Goal: Communication & Community: Share content

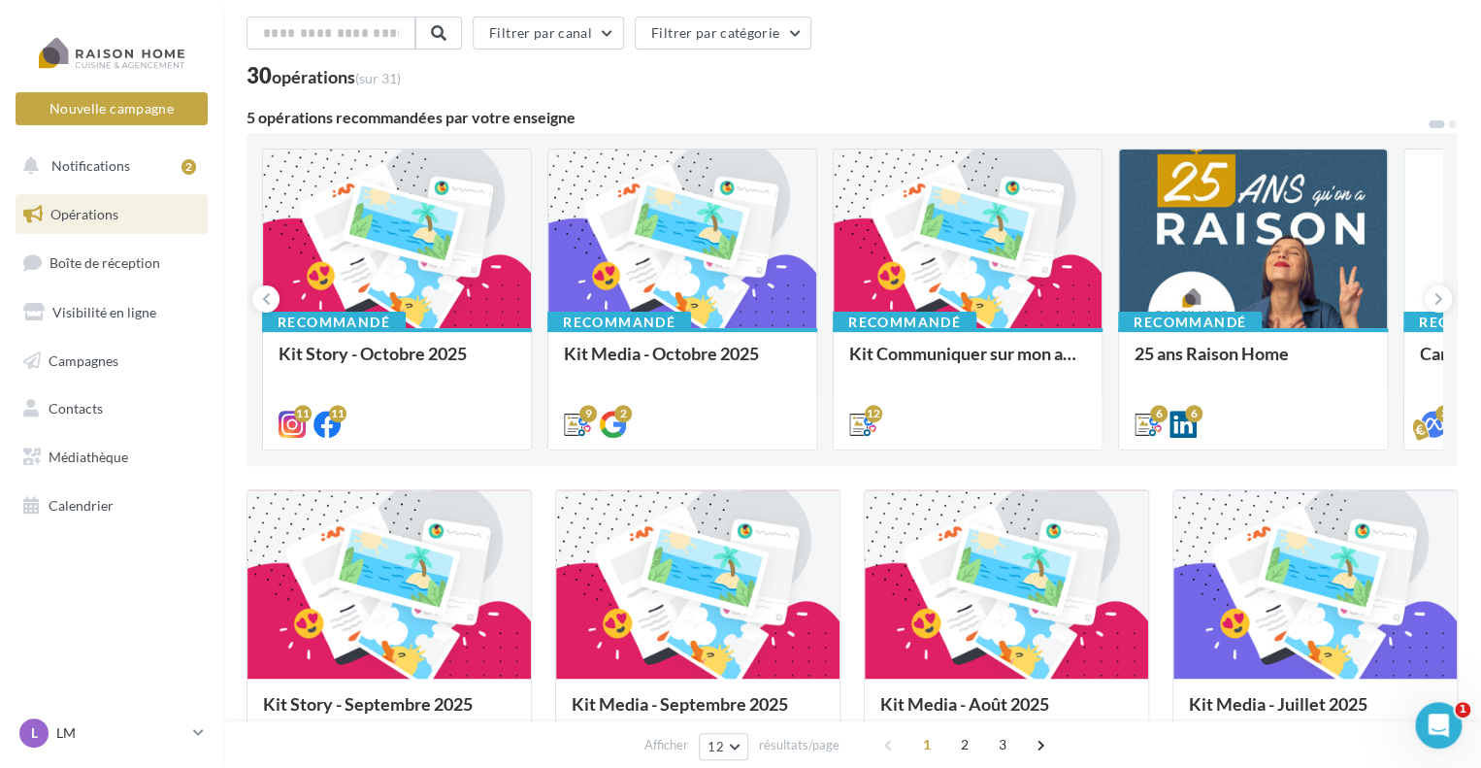
scroll to position [97, 0]
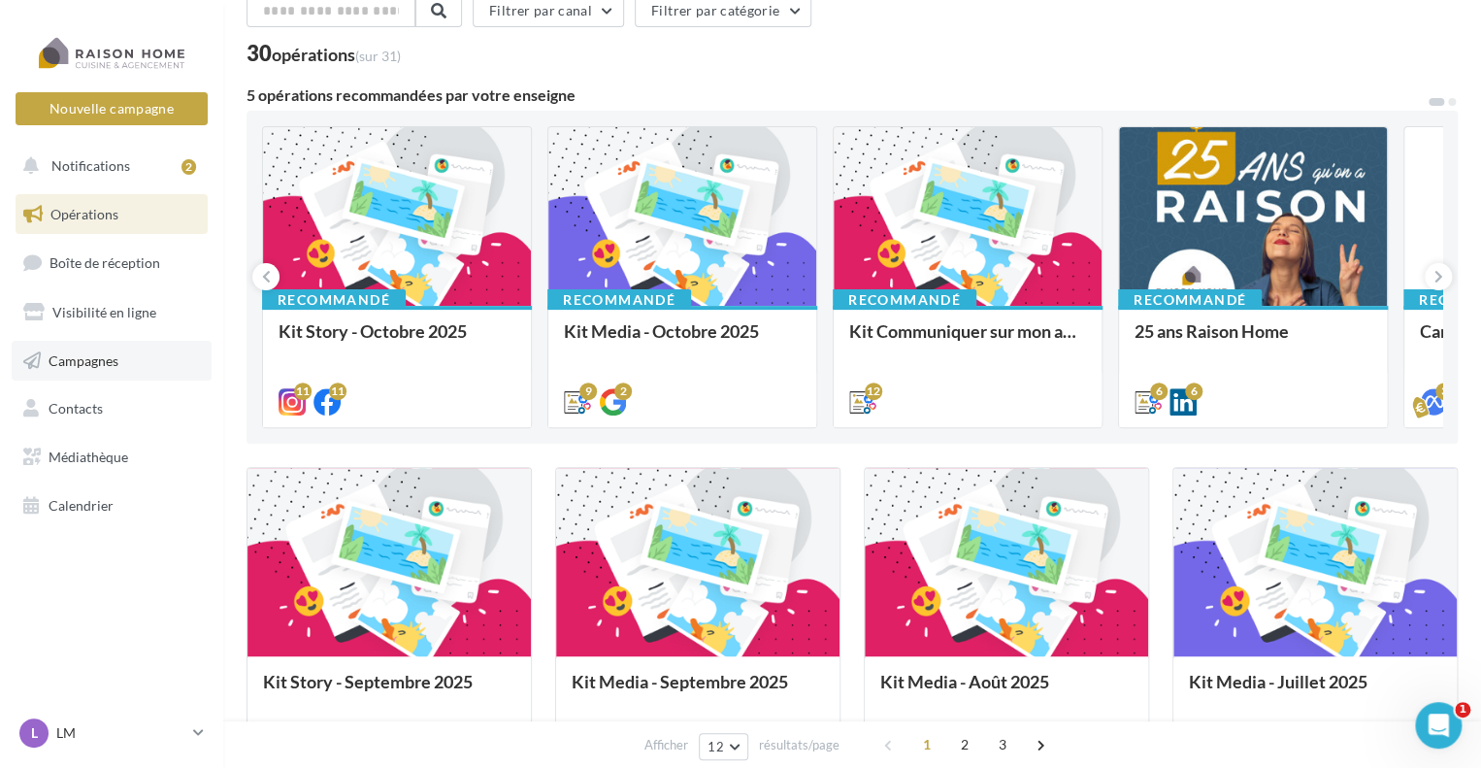
click at [140, 347] on link "Campagnes" at bounding box center [112, 361] width 200 height 41
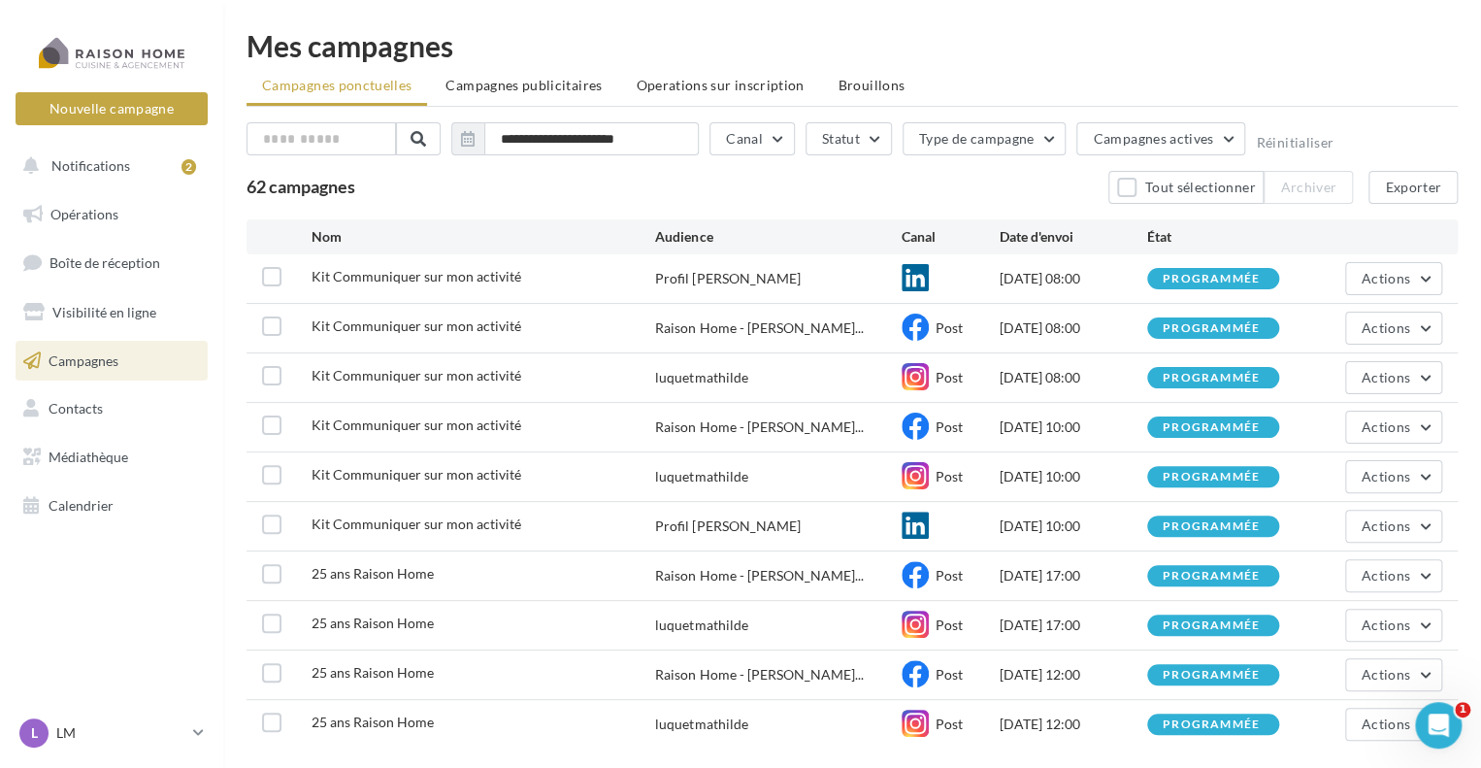
scroll to position [97, 0]
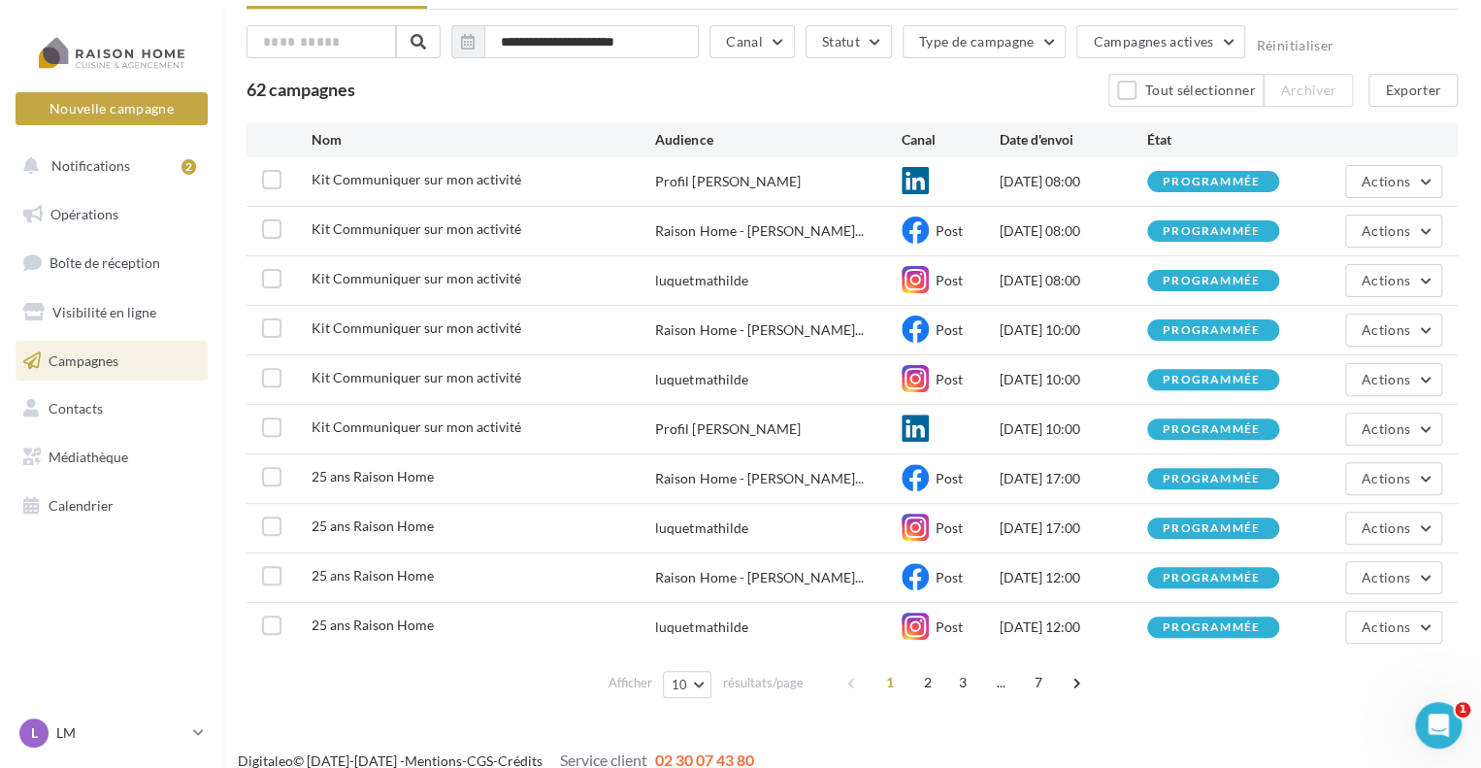
drag, startPoint x: 1095, startPoint y: 283, endPoint x: 1021, endPoint y: 169, distance: 136.2
click at [1021, 169] on div "Kit Communiquer sur mon activité Profil Mathilde LUQUET 20/10/2025 08:00 progra…" at bounding box center [851, 404] width 1211 height 494
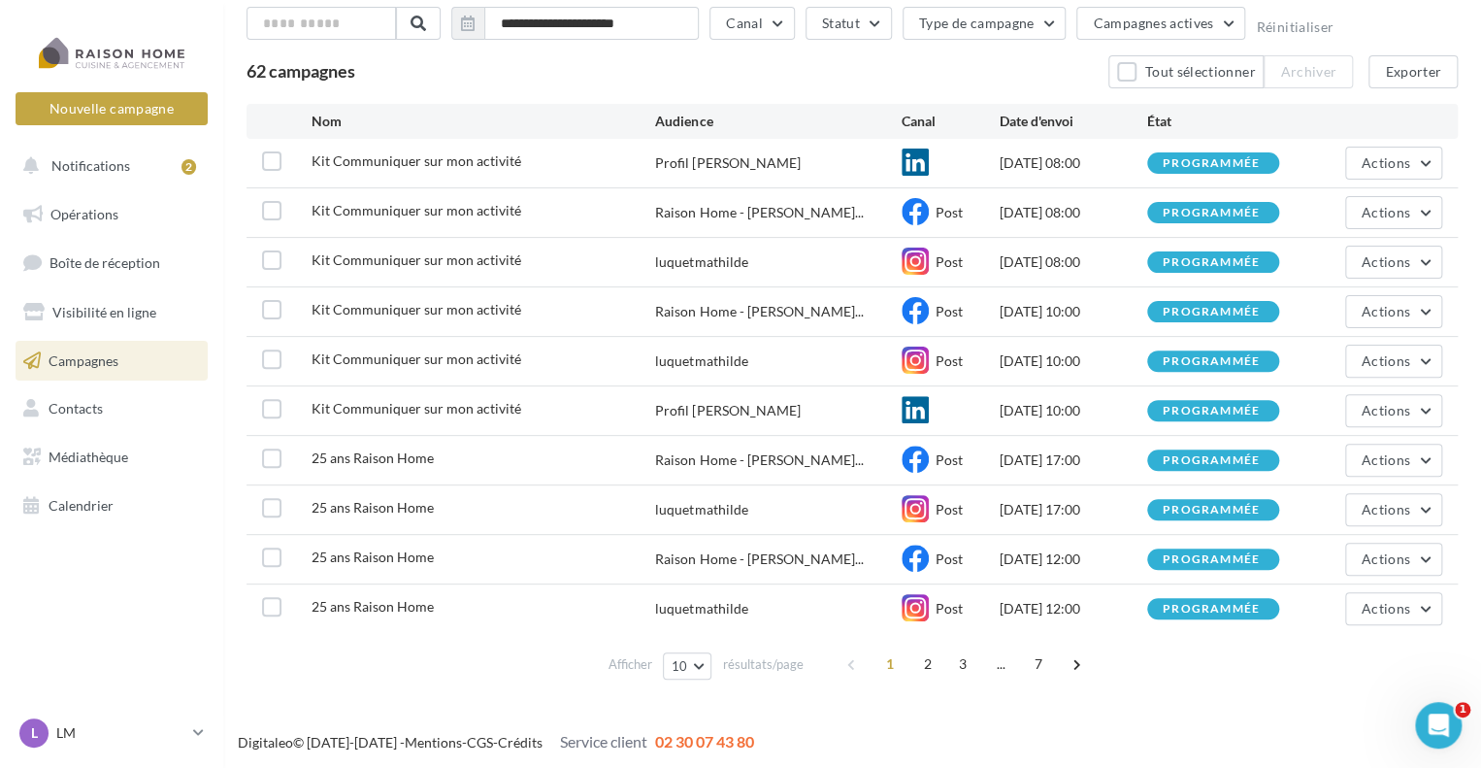
drag, startPoint x: 1007, startPoint y: 310, endPoint x: 1063, endPoint y: 418, distance: 122.4
click at [1063, 418] on div "Kit Communiquer sur mon activité Profil Mathilde LUQUET 20/10/2025 08:00 progra…" at bounding box center [851, 386] width 1211 height 494
click at [1070, 455] on div "03/10/2025 17:00" at bounding box center [1072, 459] width 147 height 19
click at [151, 61] on div at bounding box center [111, 52] width 155 height 49
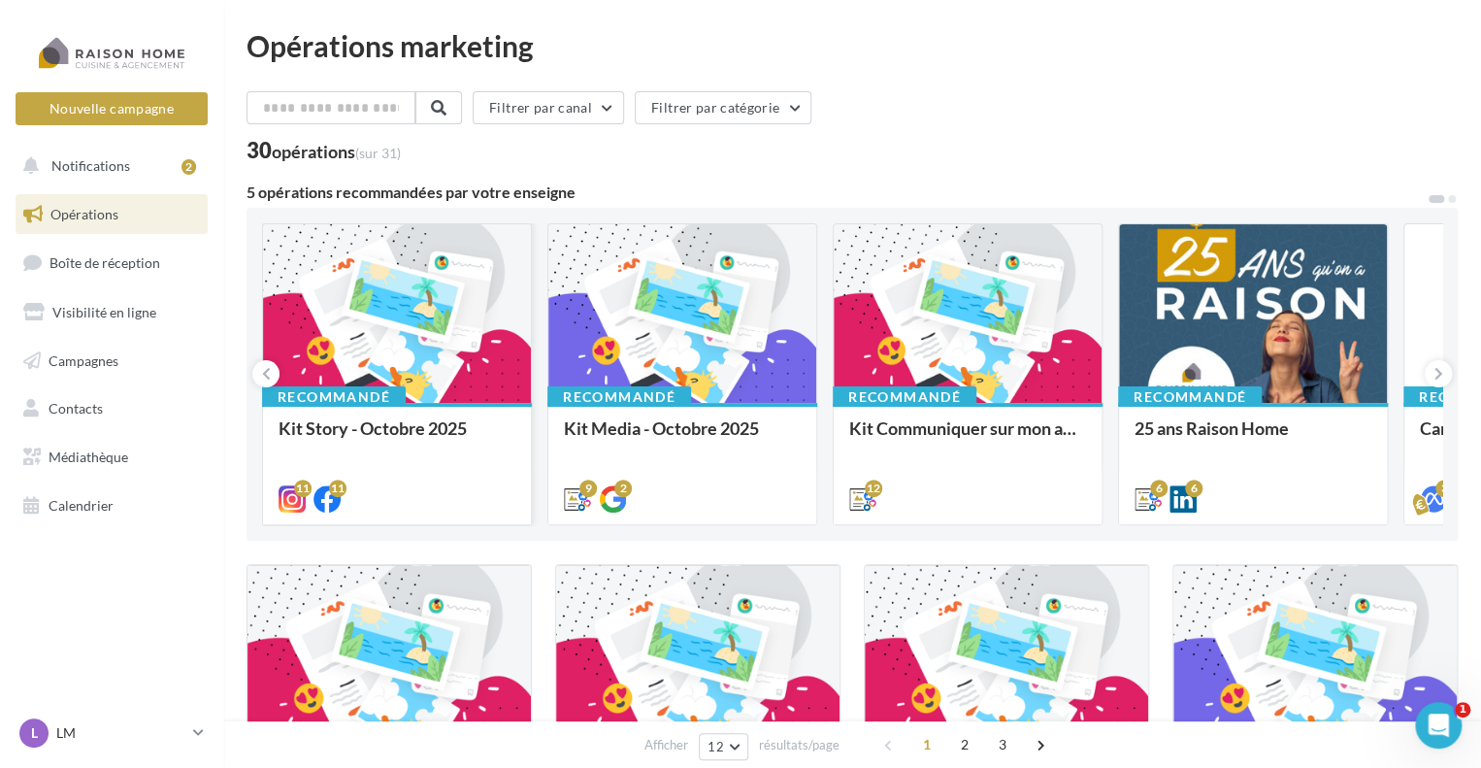
click at [452, 324] on div at bounding box center [397, 314] width 268 height 180
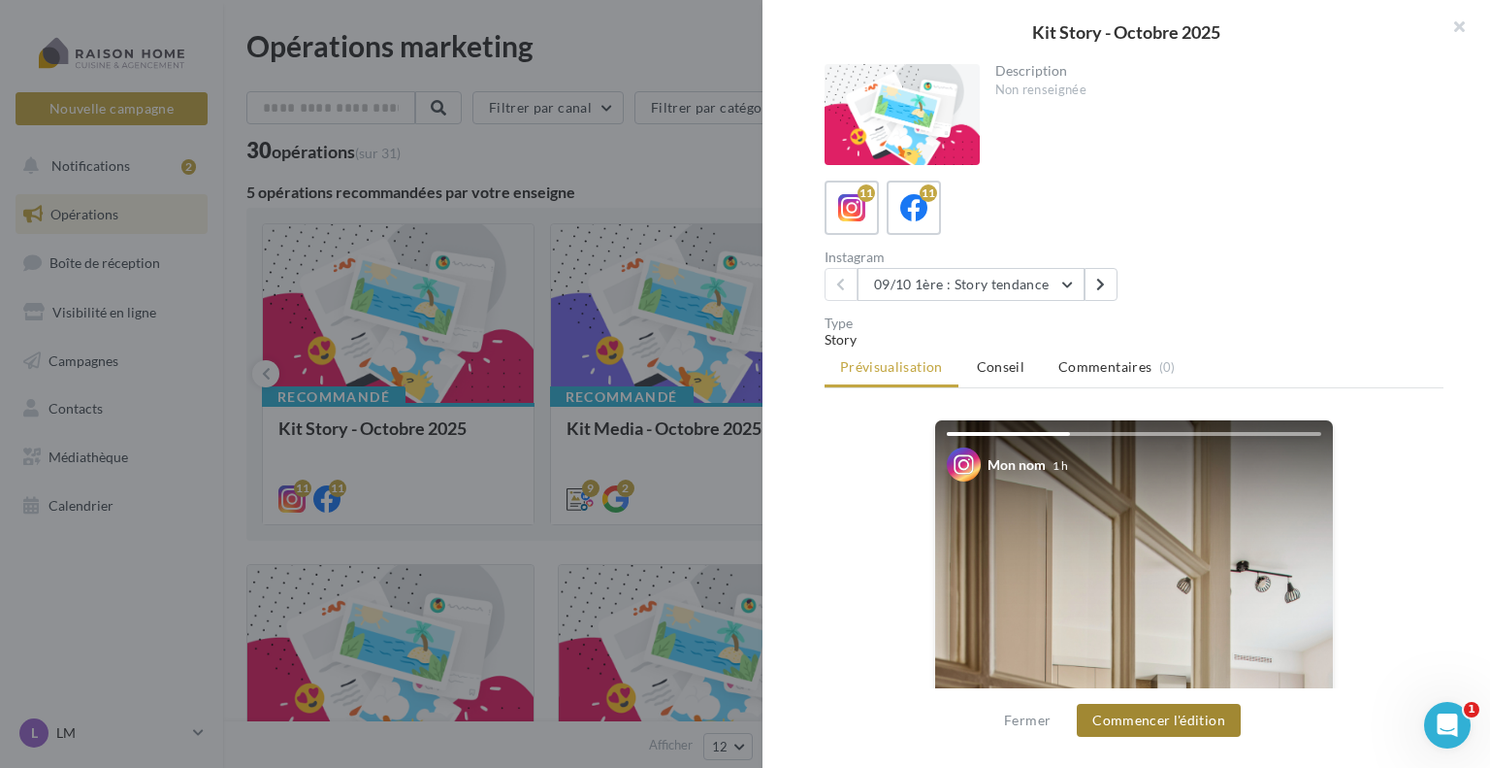
click at [1137, 720] on button "Commencer l'édition" at bounding box center [1159, 719] width 164 height 33
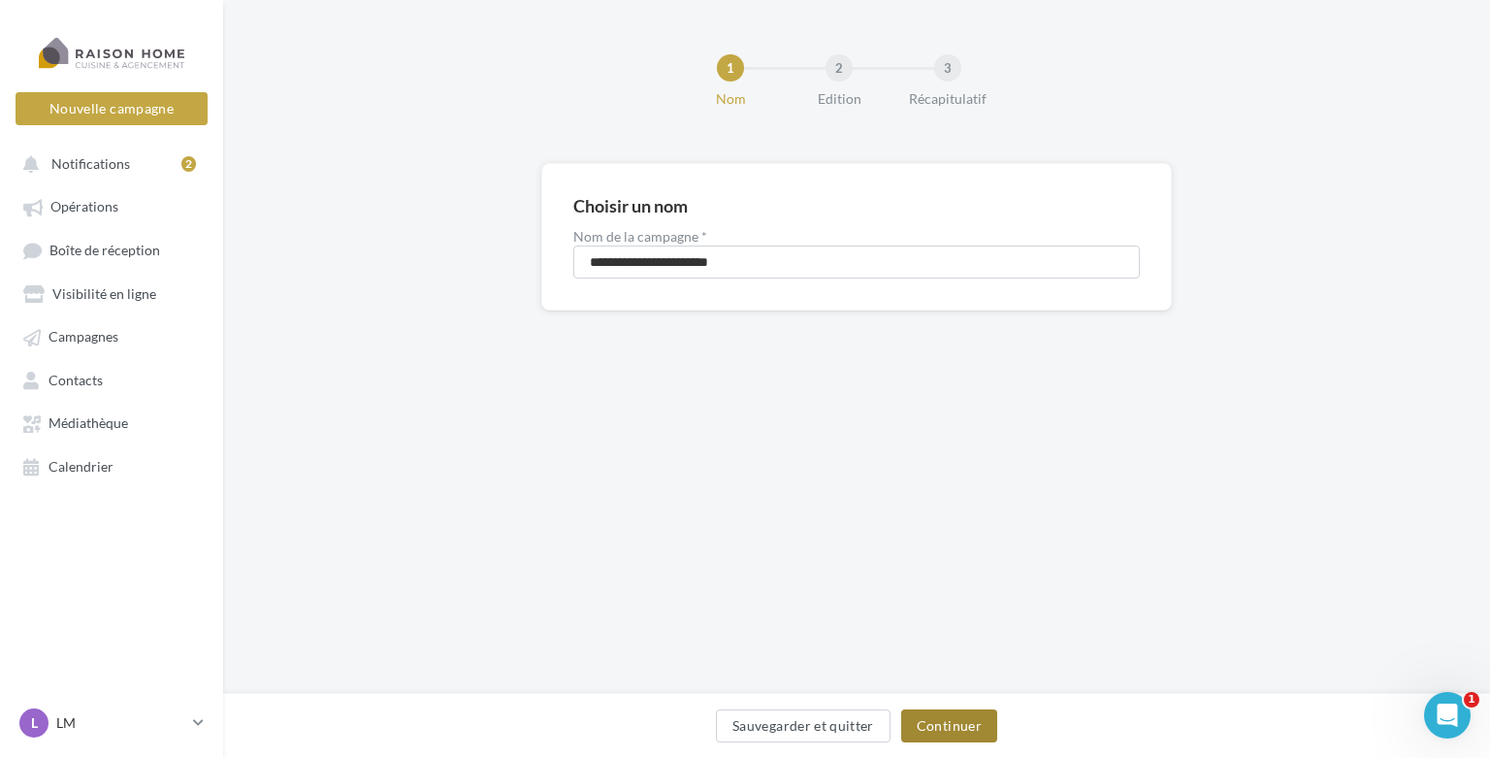
click at [939, 726] on button "Continuer" at bounding box center [949, 725] width 96 height 33
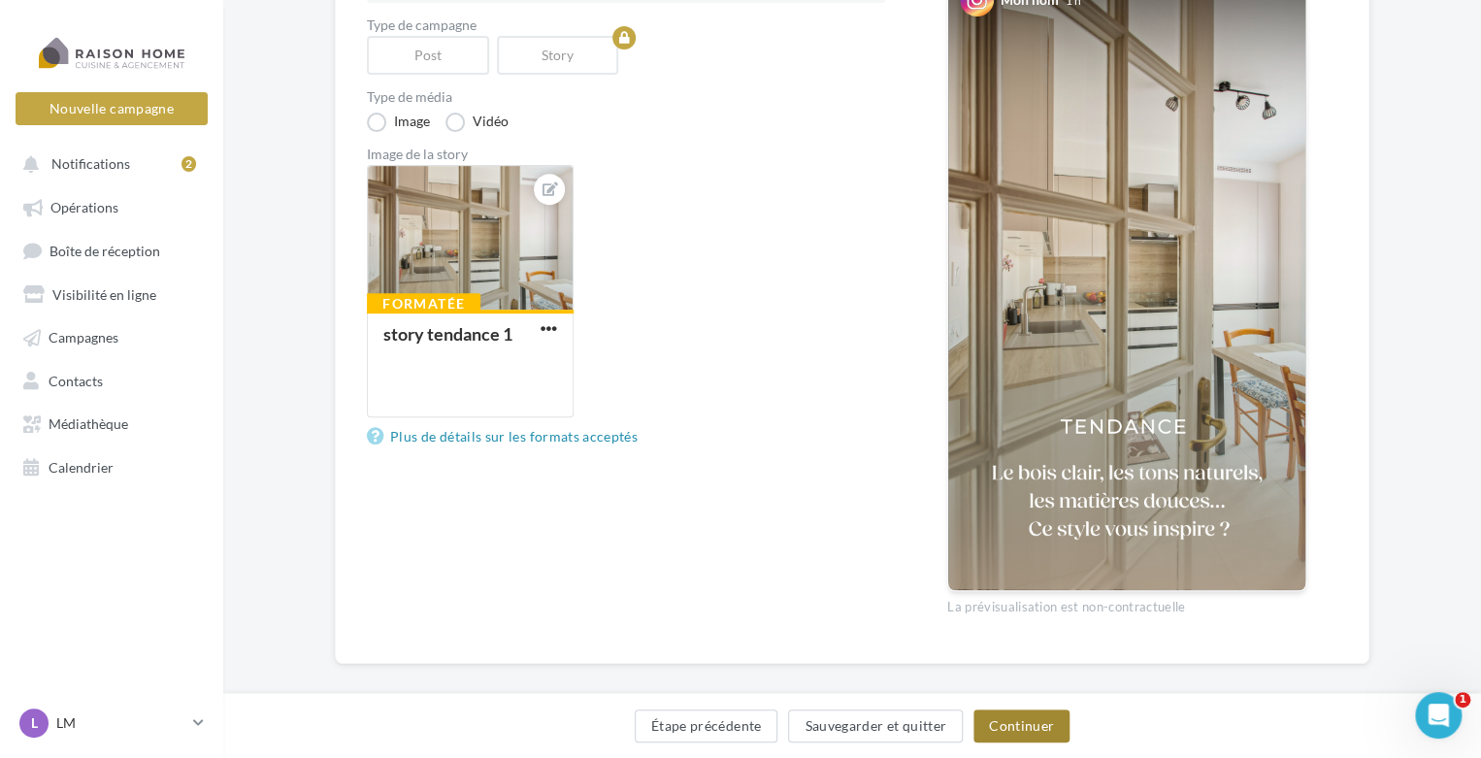
click at [989, 722] on button "Continuer" at bounding box center [1021, 725] width 96 height 33
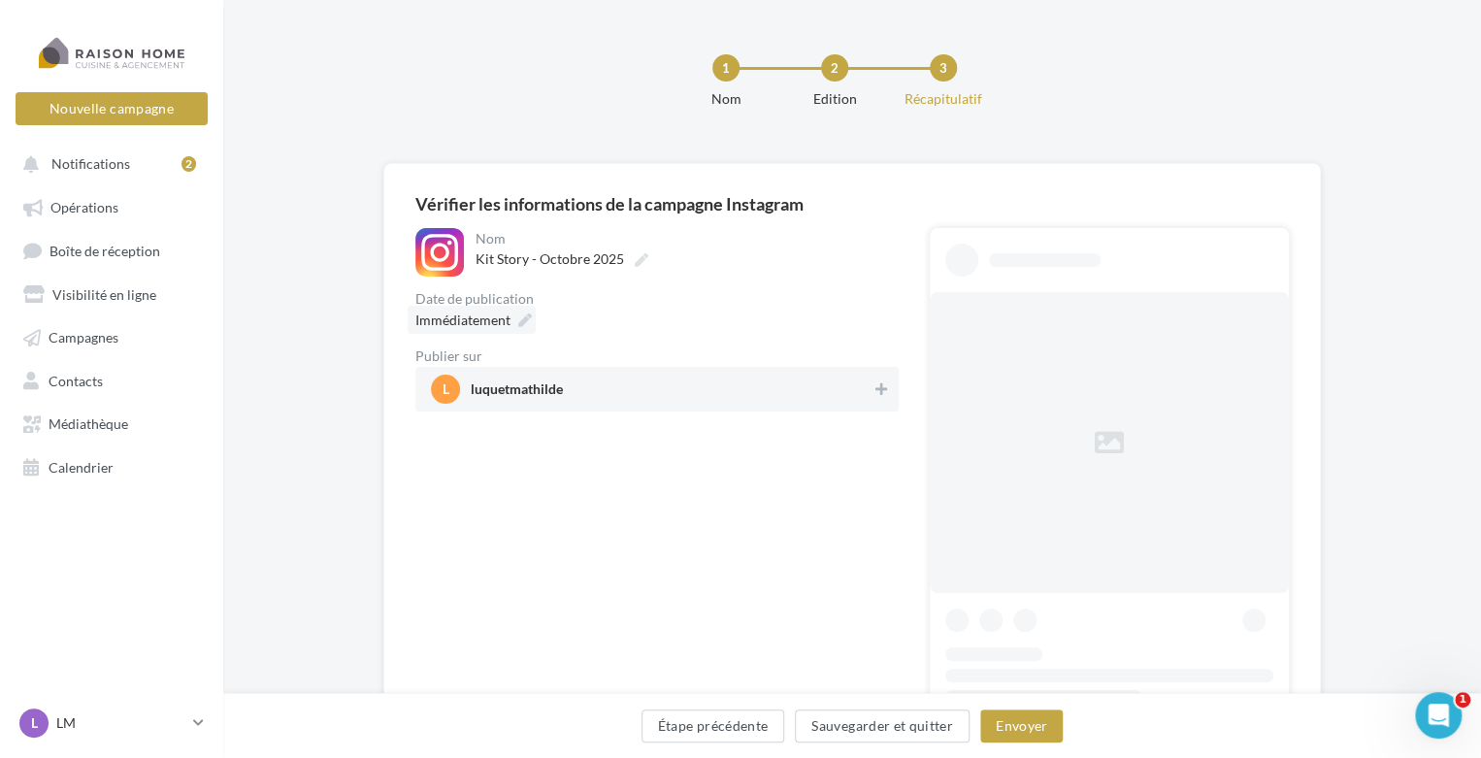
click at [518, 324] on icon at bounding box center [525, 320] width 14 height 14
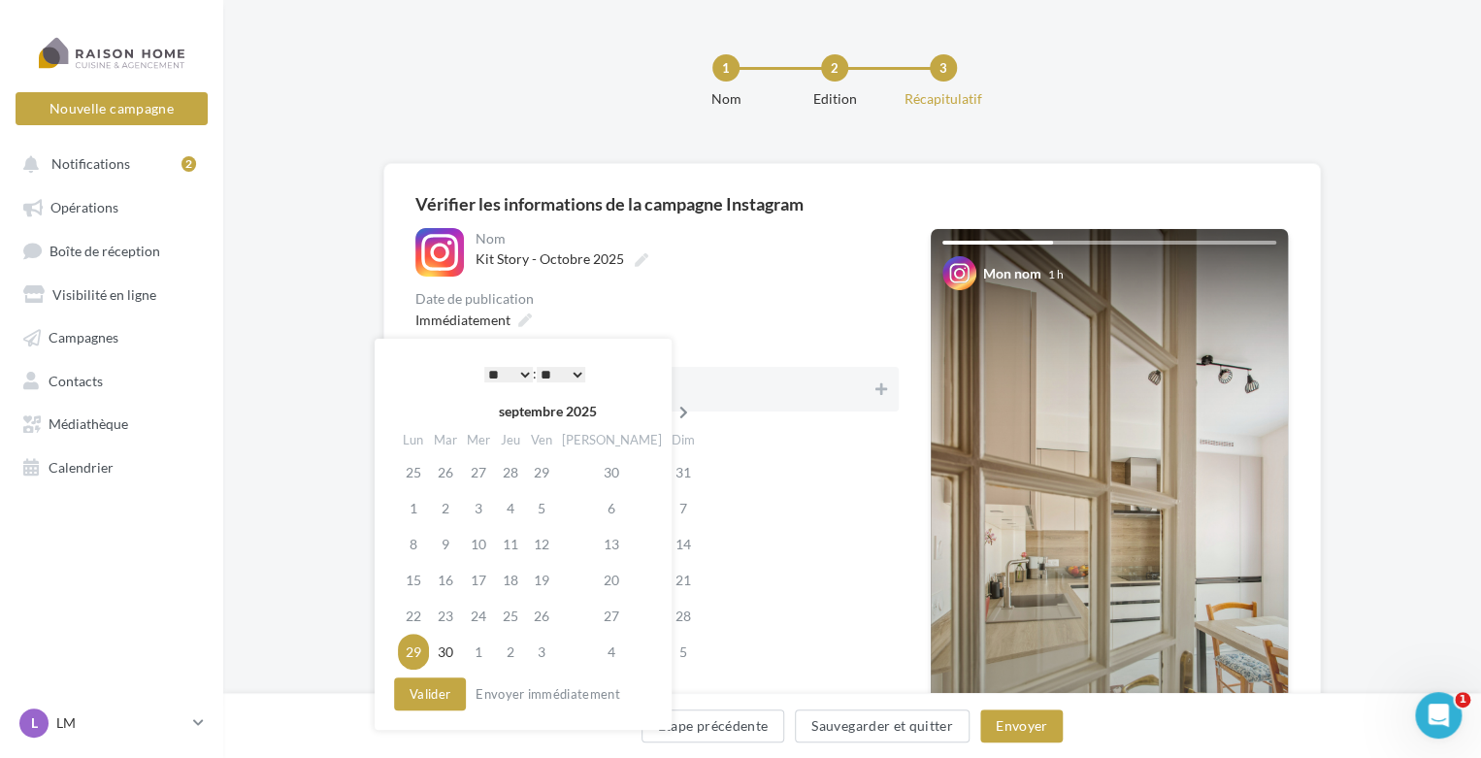
click at [671, 410] on icon at bounding box center [683, 413] width 24 height 14
click at [523, 509] on td "9" at bounding box center [513, 508] width 31 height 36
click at [521, 376] on select "* * * * * * * * * * ** ** ** ** ** ** ** ** ** ** ** ** ** **" at bounding box center [508, 375] width 49 height 16
click at [442, 692] on button "Valider" at bounding box center [430, 693] width 72 height 33
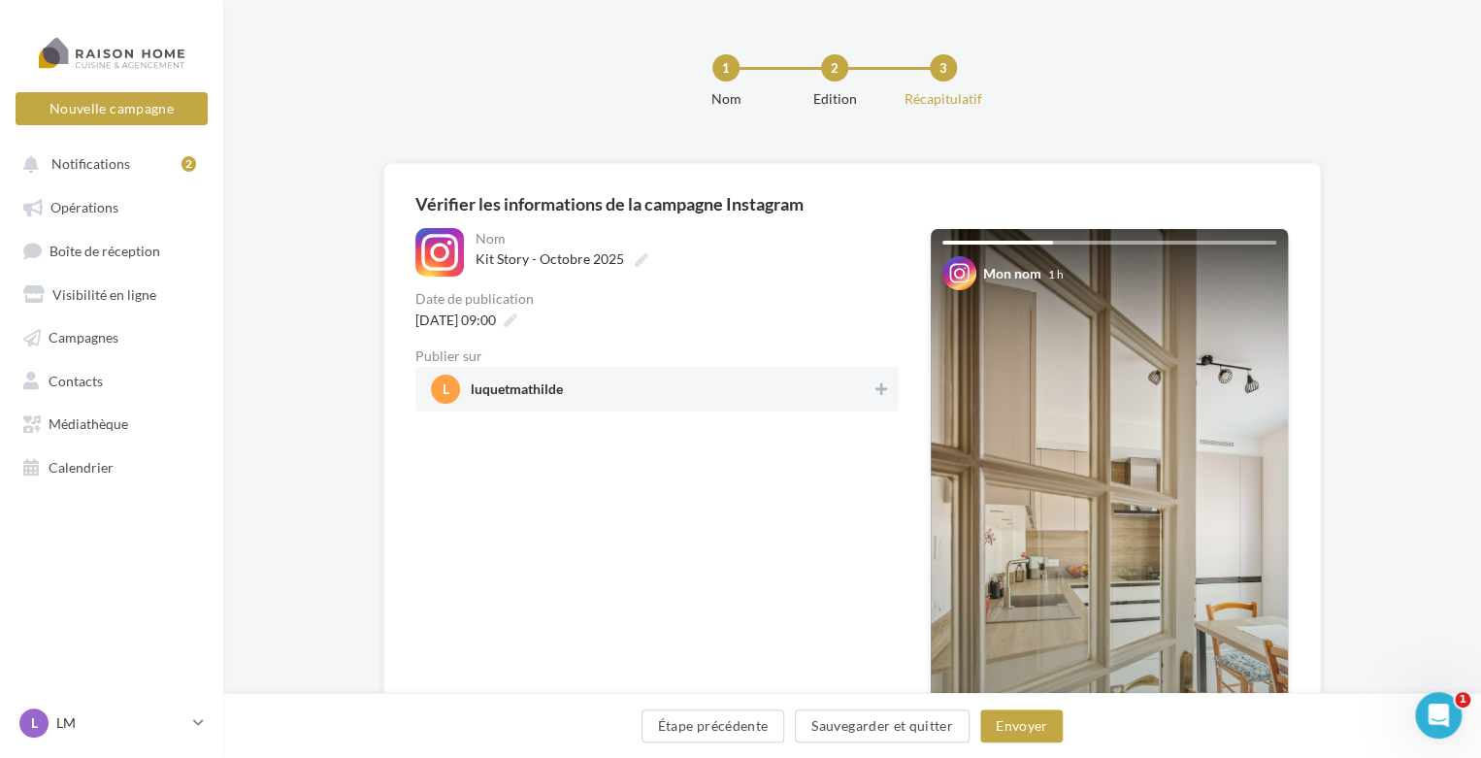
click at [636, 384] on span "l luquetmathilde" at bounding box center [651, 389] width 441 height 29
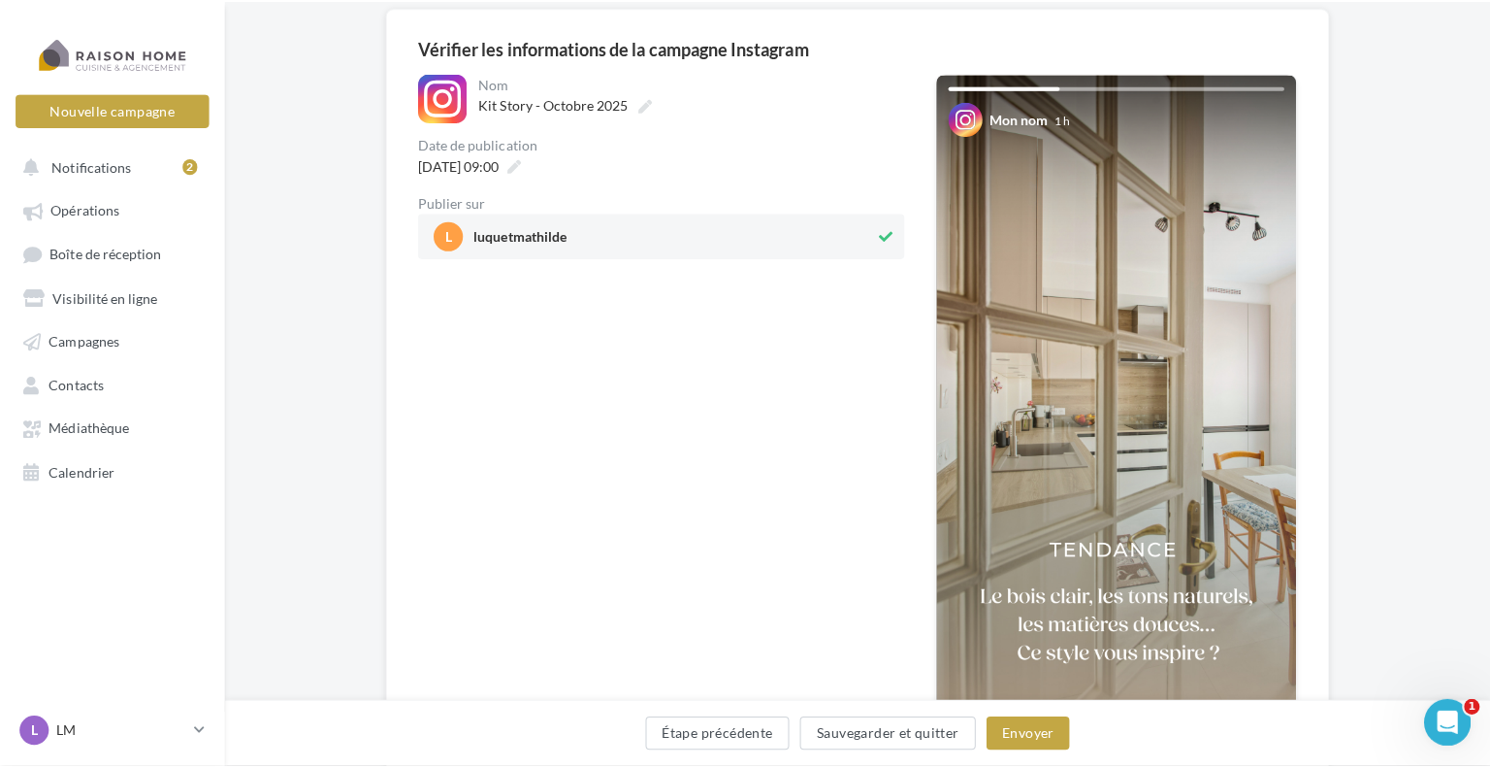
scroll to position [194, 0]
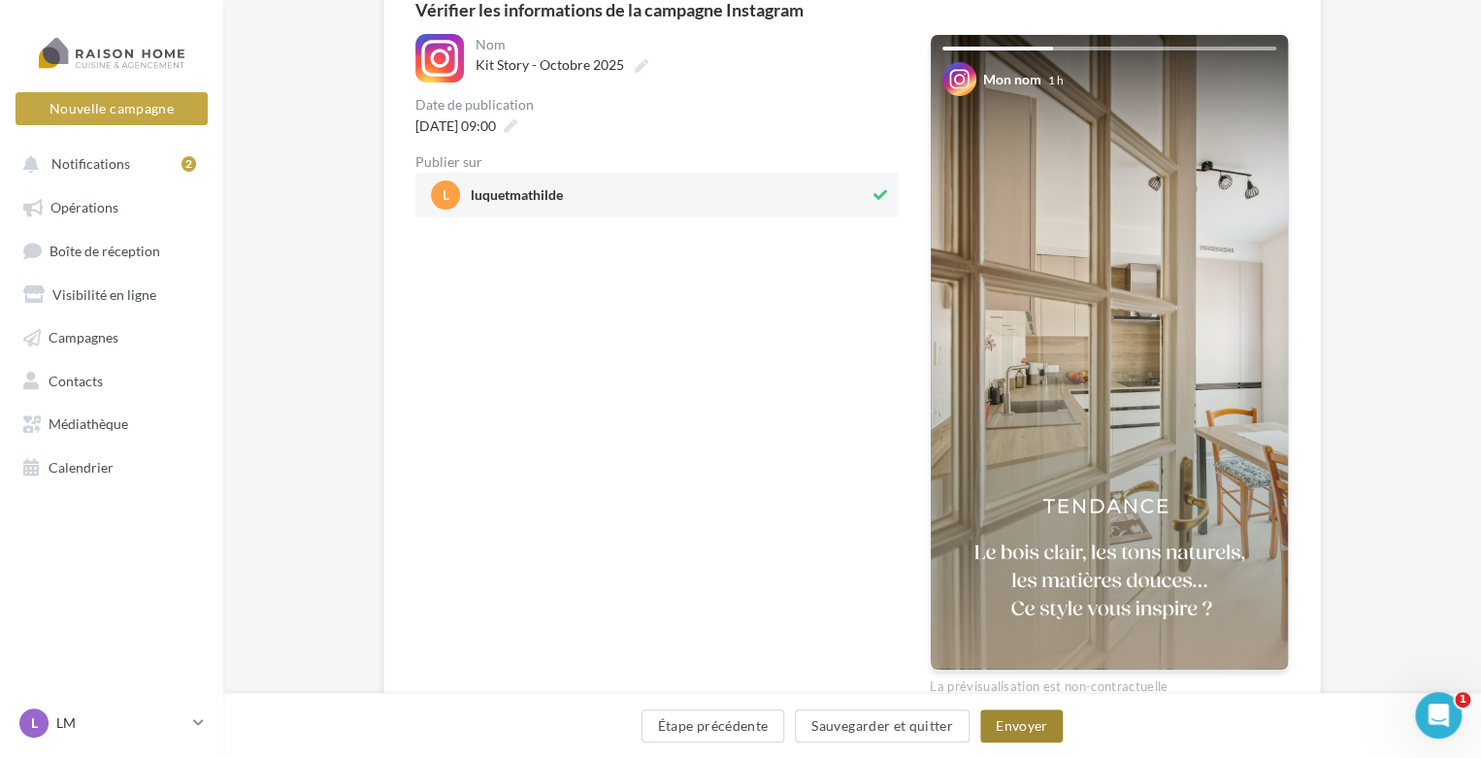
click at [1009, 728] on button "Envoyer" at bounding box center [1021, 725] width 82 height 33
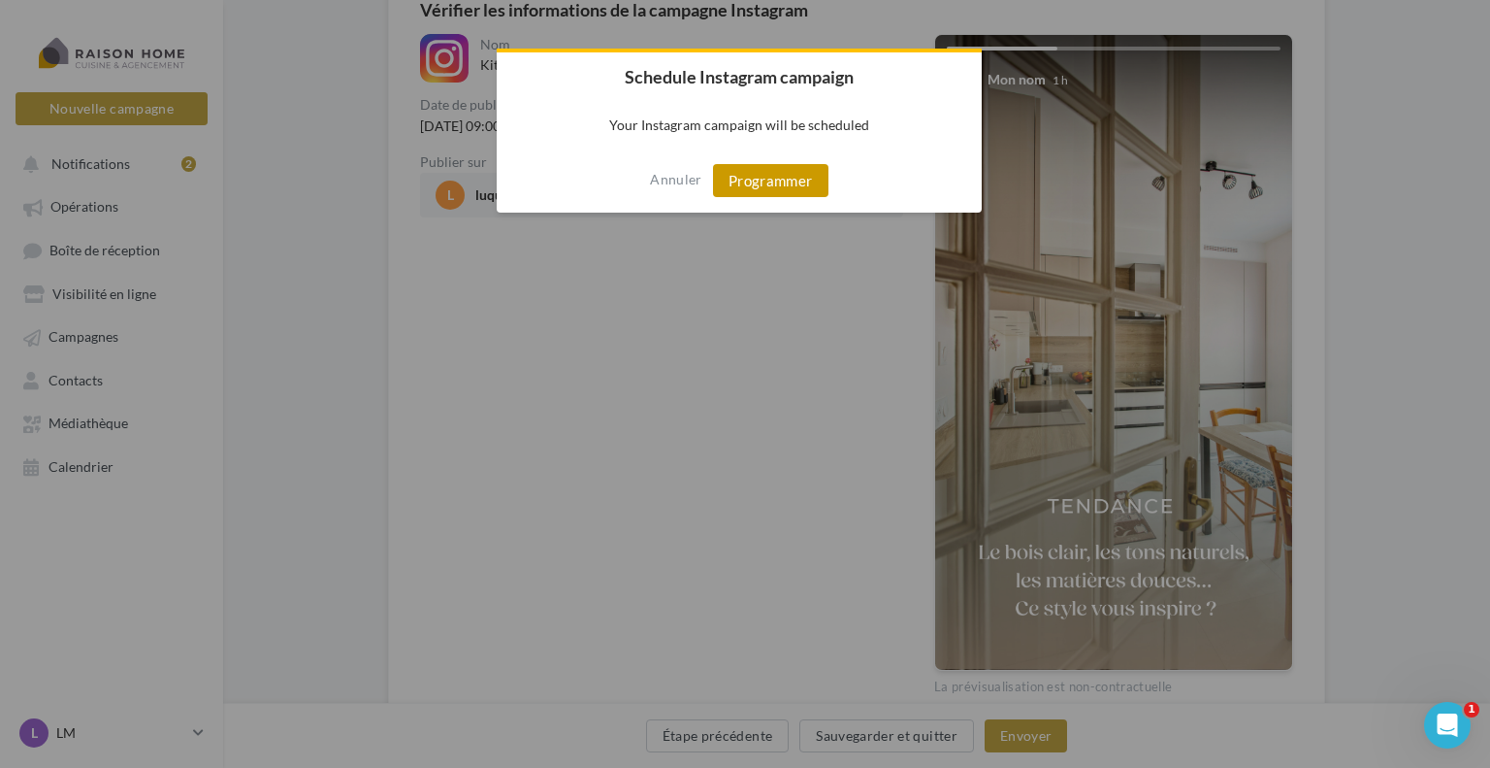
click at [749, 182] on button "Programmer" at bounding box center [770, 180] width 115 height 33
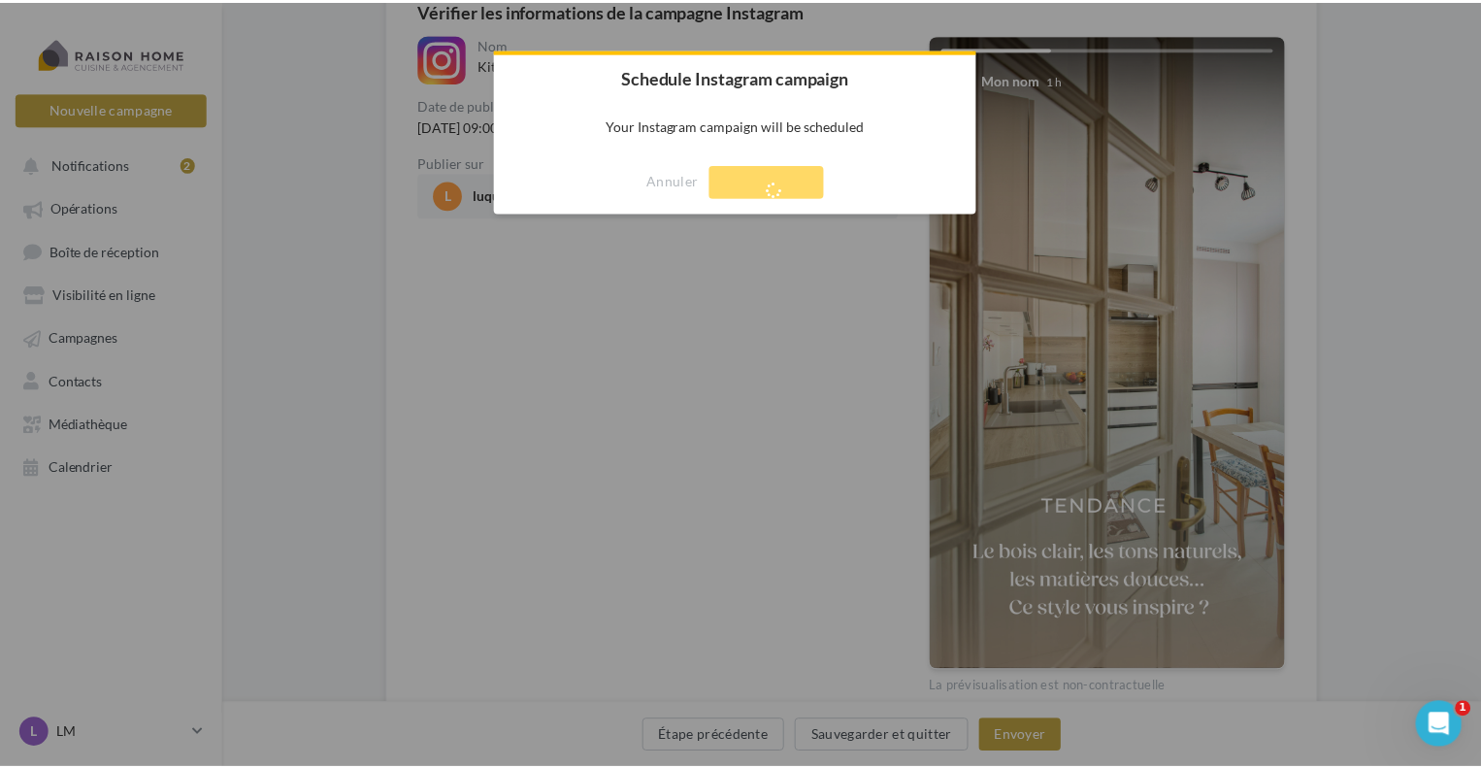
scroll to position [31, 0]
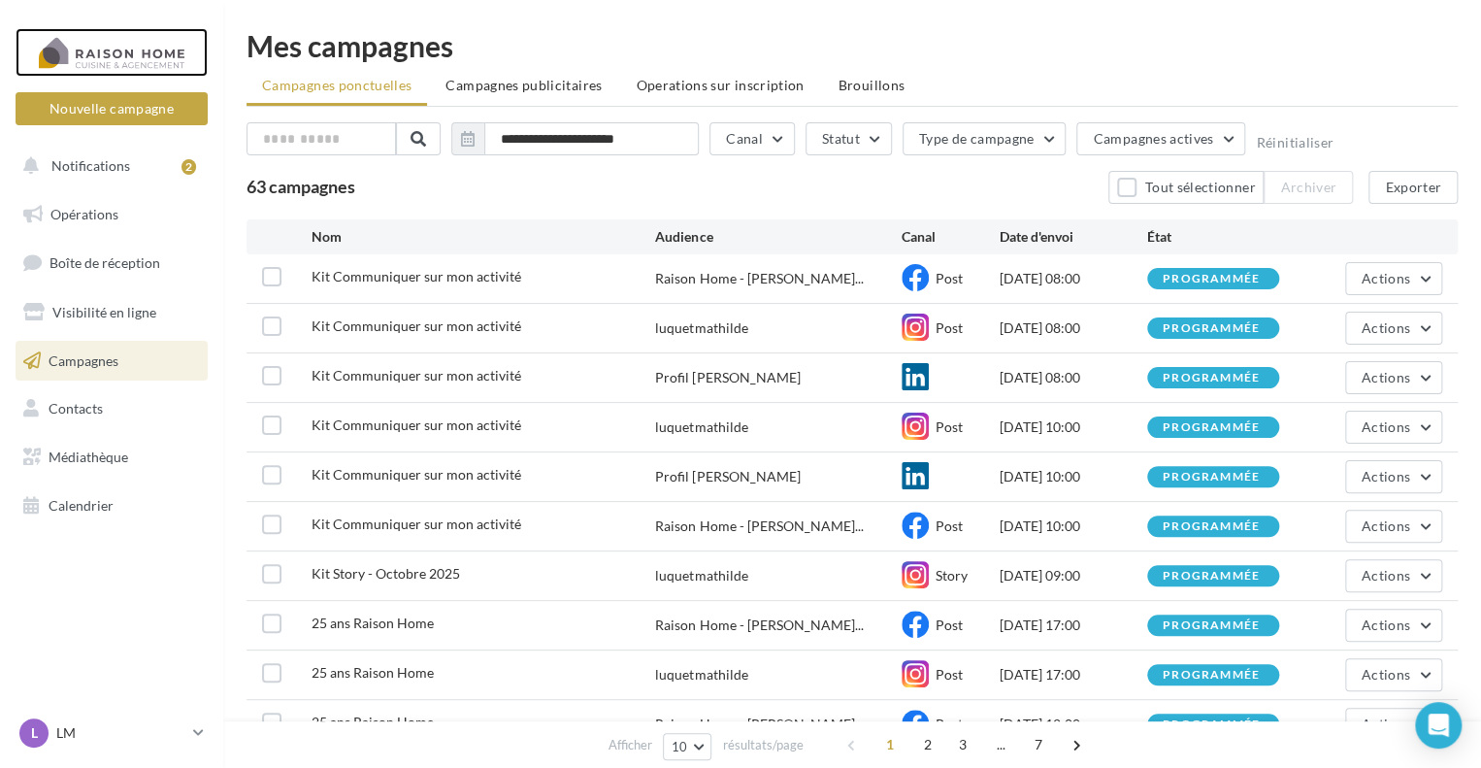
click at [151, 53] on div at bounding box center [111, 52] width 155 height 49
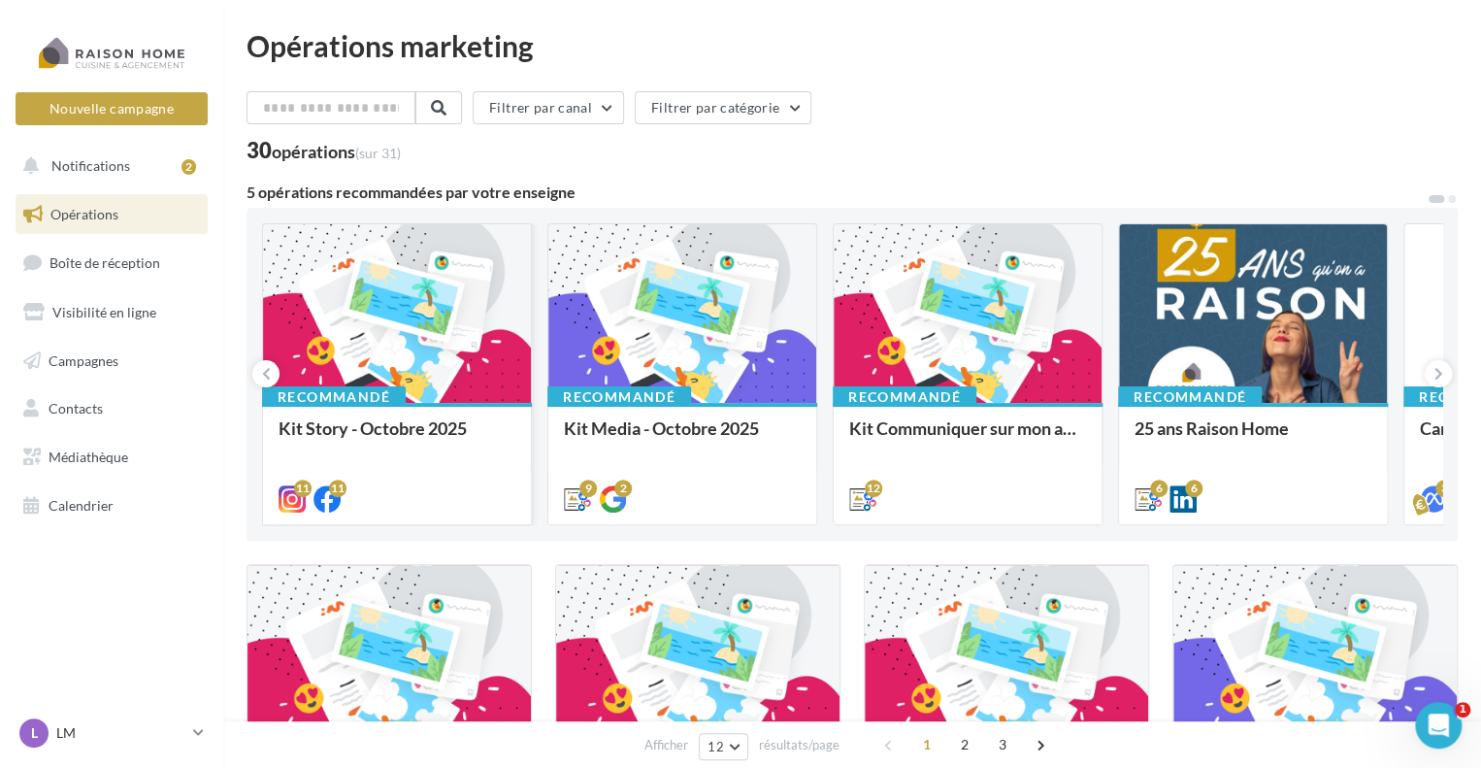
click at [450, 322] on div at bounding box center [397, 314] width 268 height 180
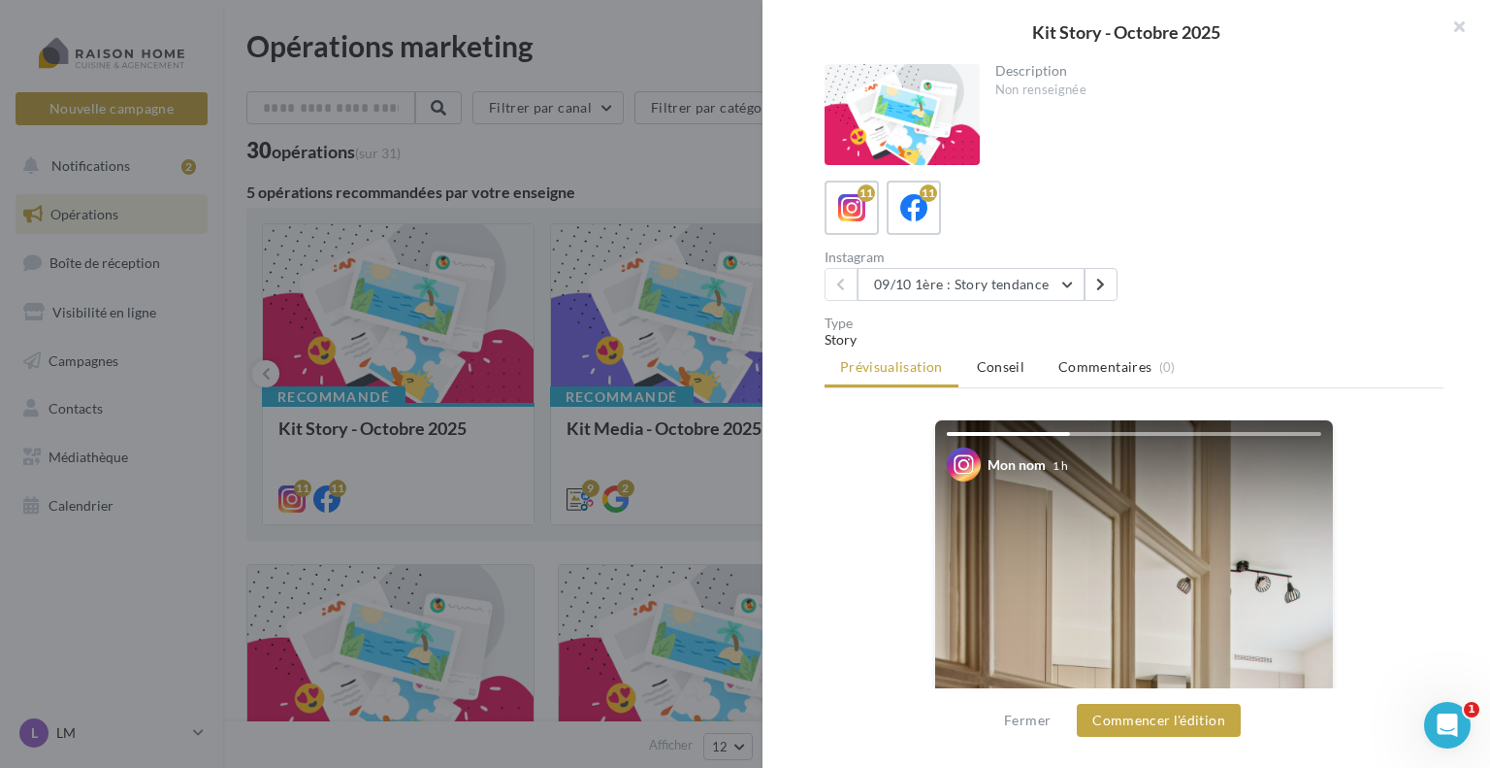
scroll to position [97, 0]
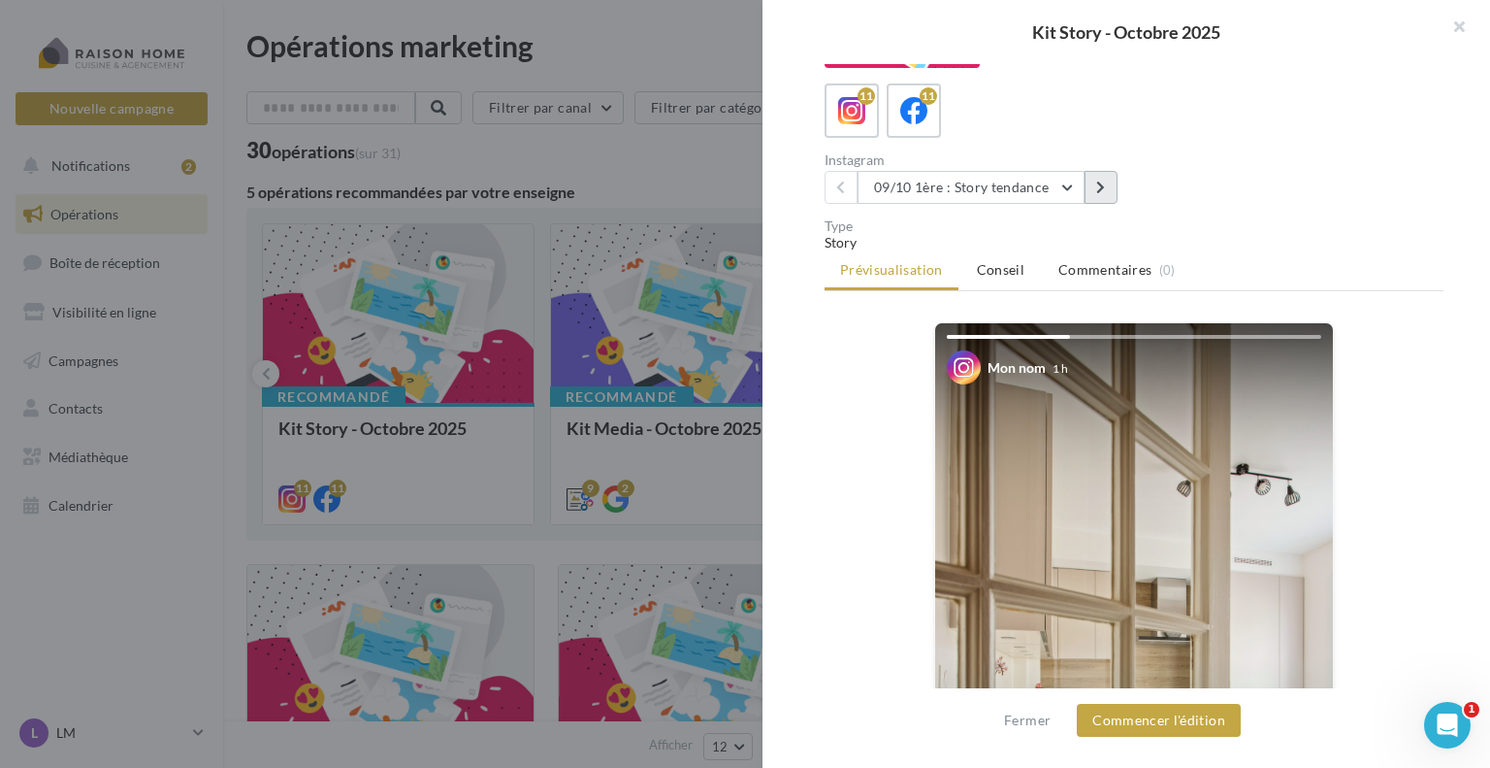
click at [1094, 186] on button at bounding box center [1101, 187] width 33 height 33
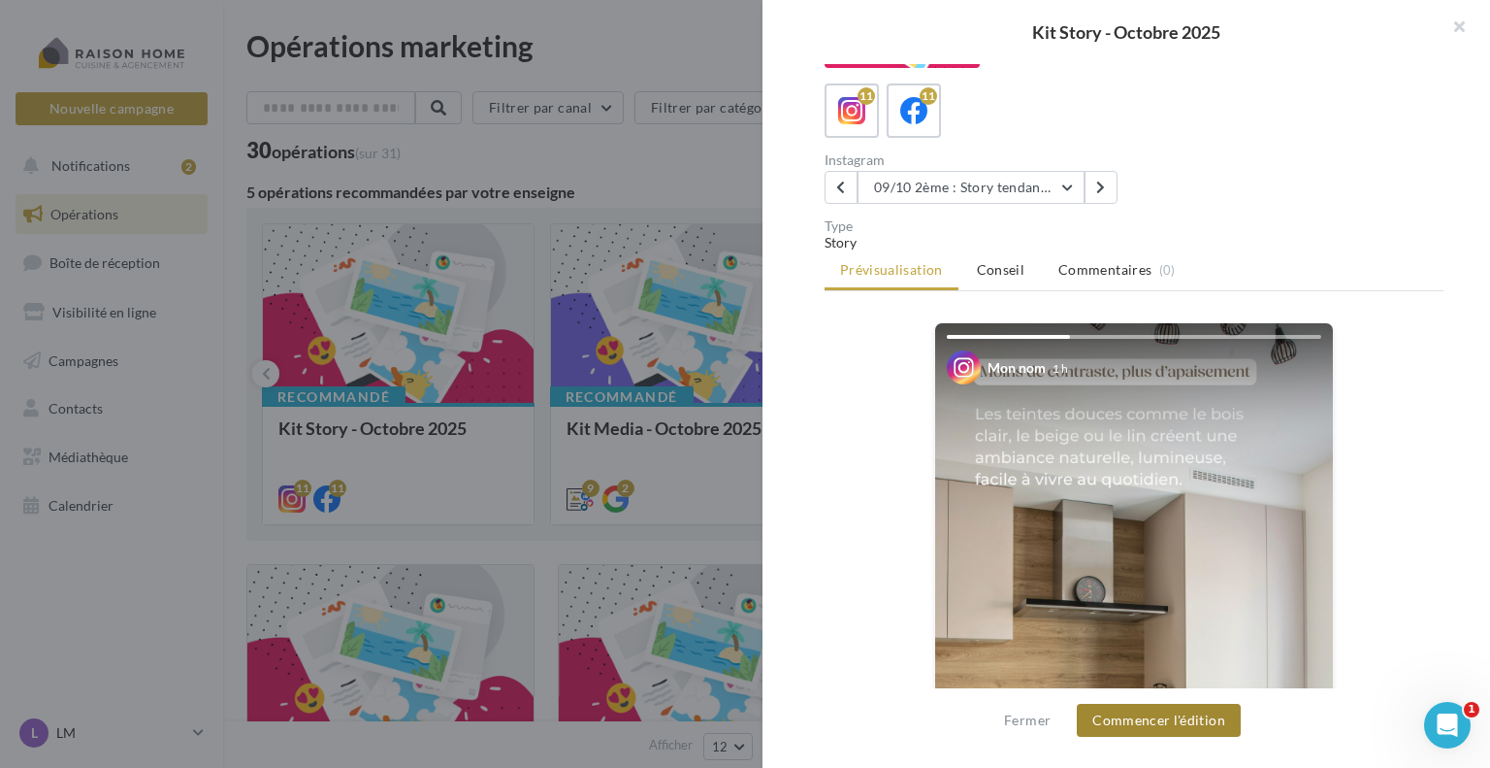
click at [1223, 725] on button "Commencer l'édition" at bounding box center [1159, 719] width 164 height 33
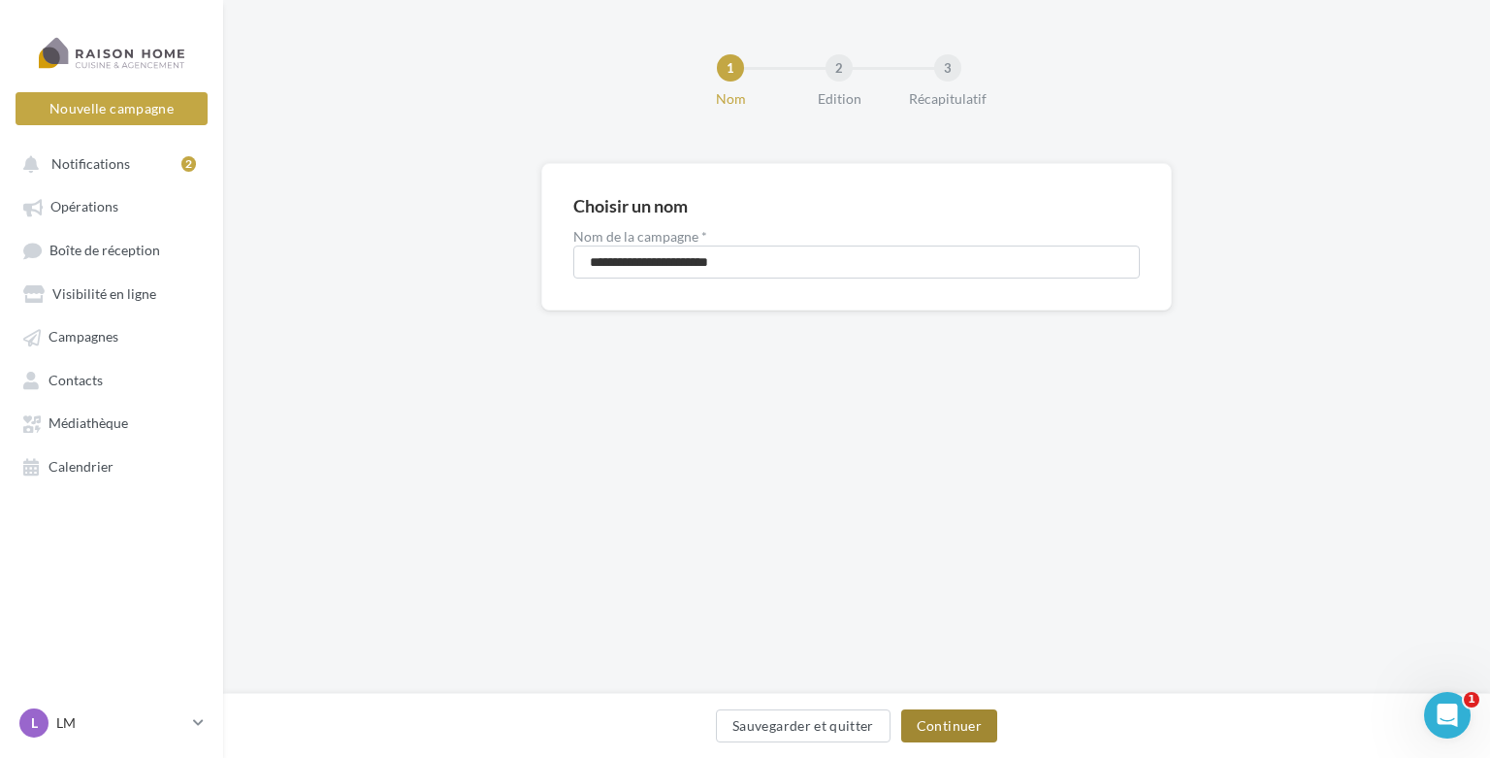
click at [940, 714] on button "Continuer" at bounding box center [949, 725] width 96 height 33
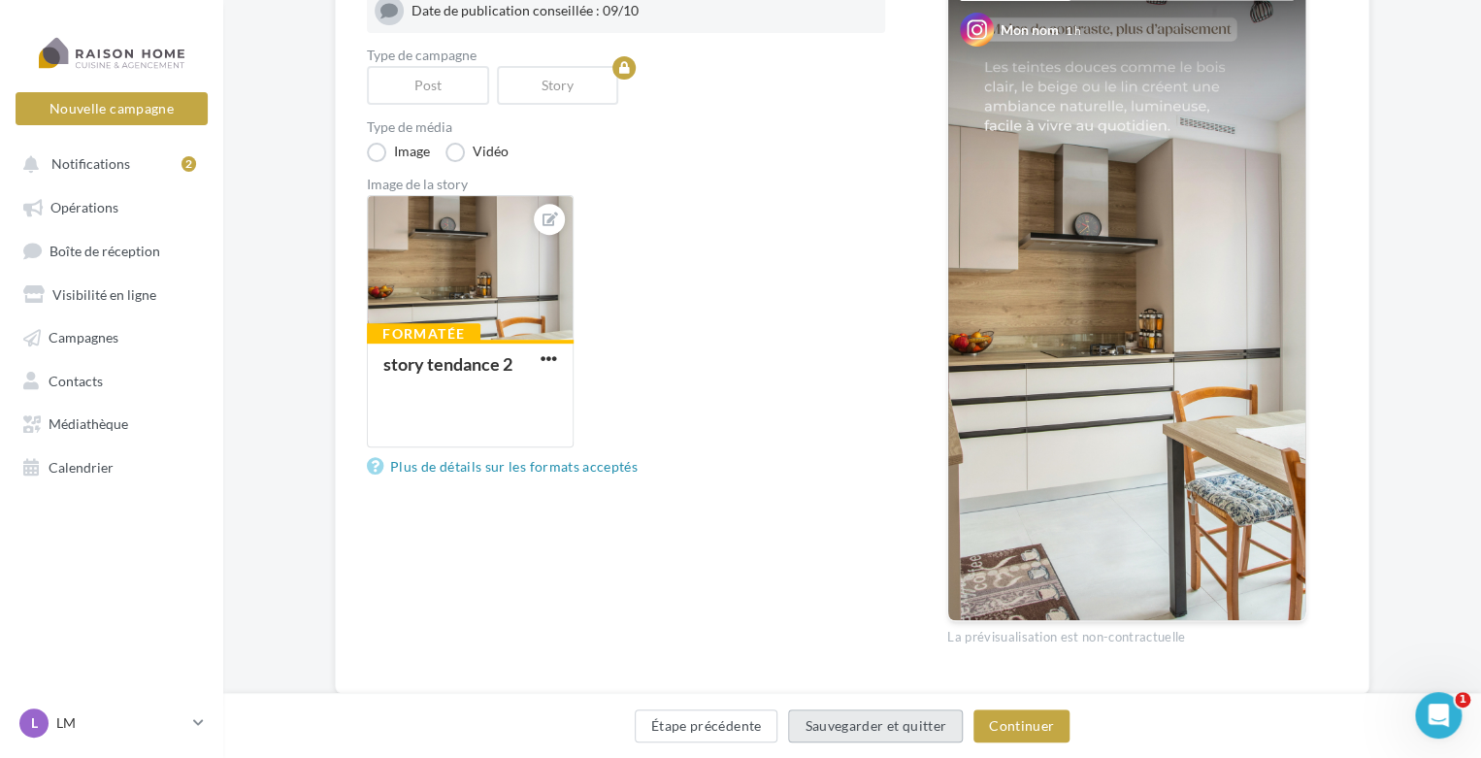
scroll to position [291, 0]
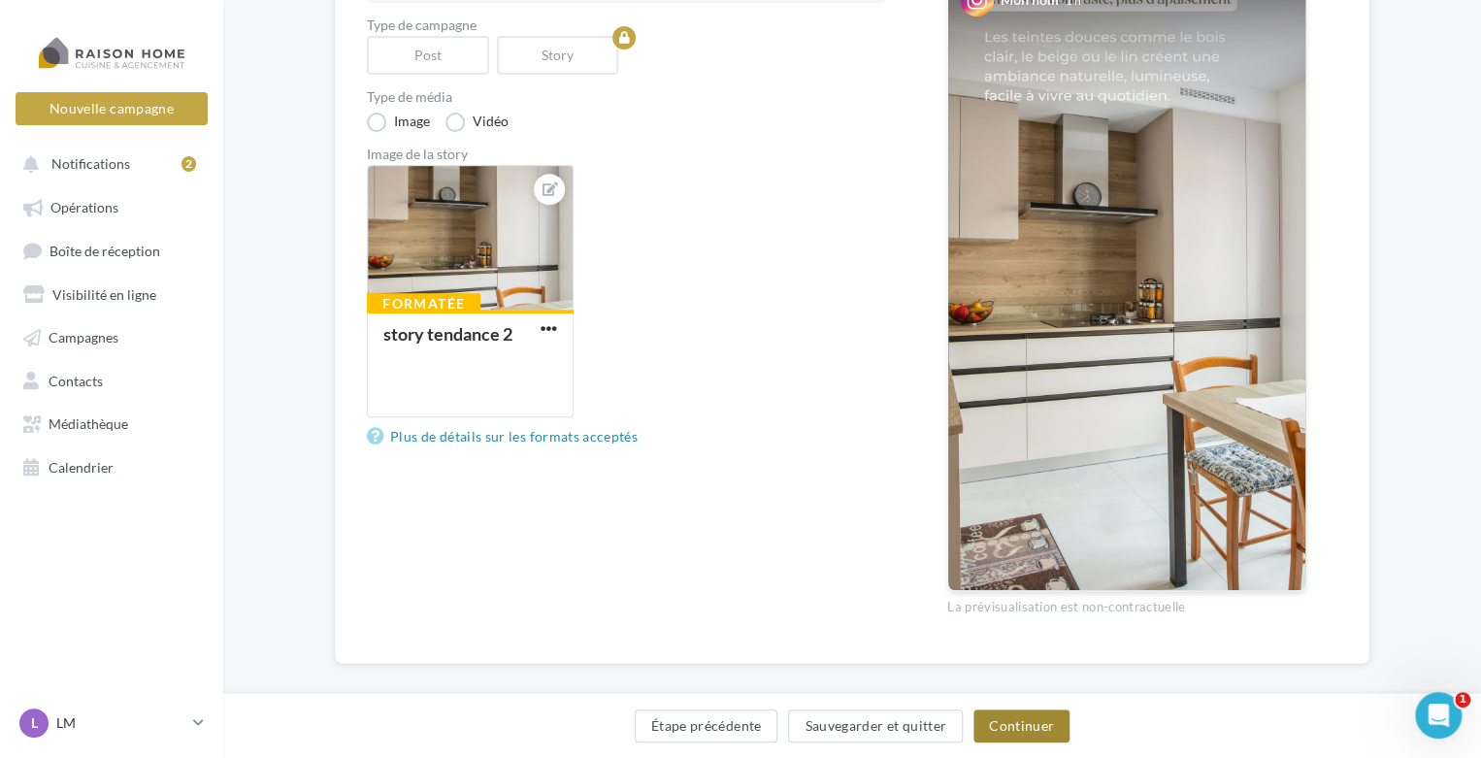
click at [1007, 727] on button "Continuer" at bounding box center [1021, 725] width 96 height 33
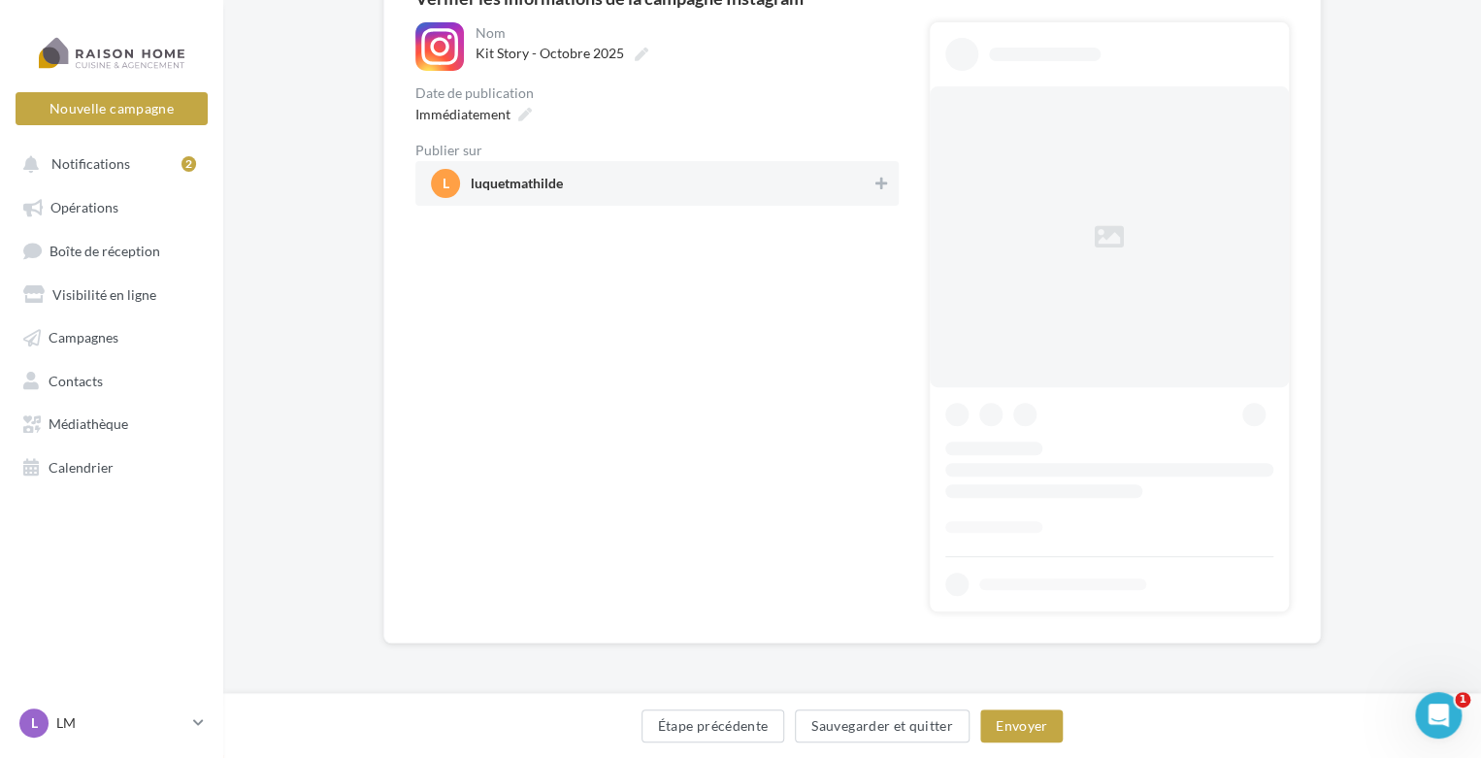
click at [550, 183] on span "luquetmathilde" at bounding box center [517, 187] width 92 height 21
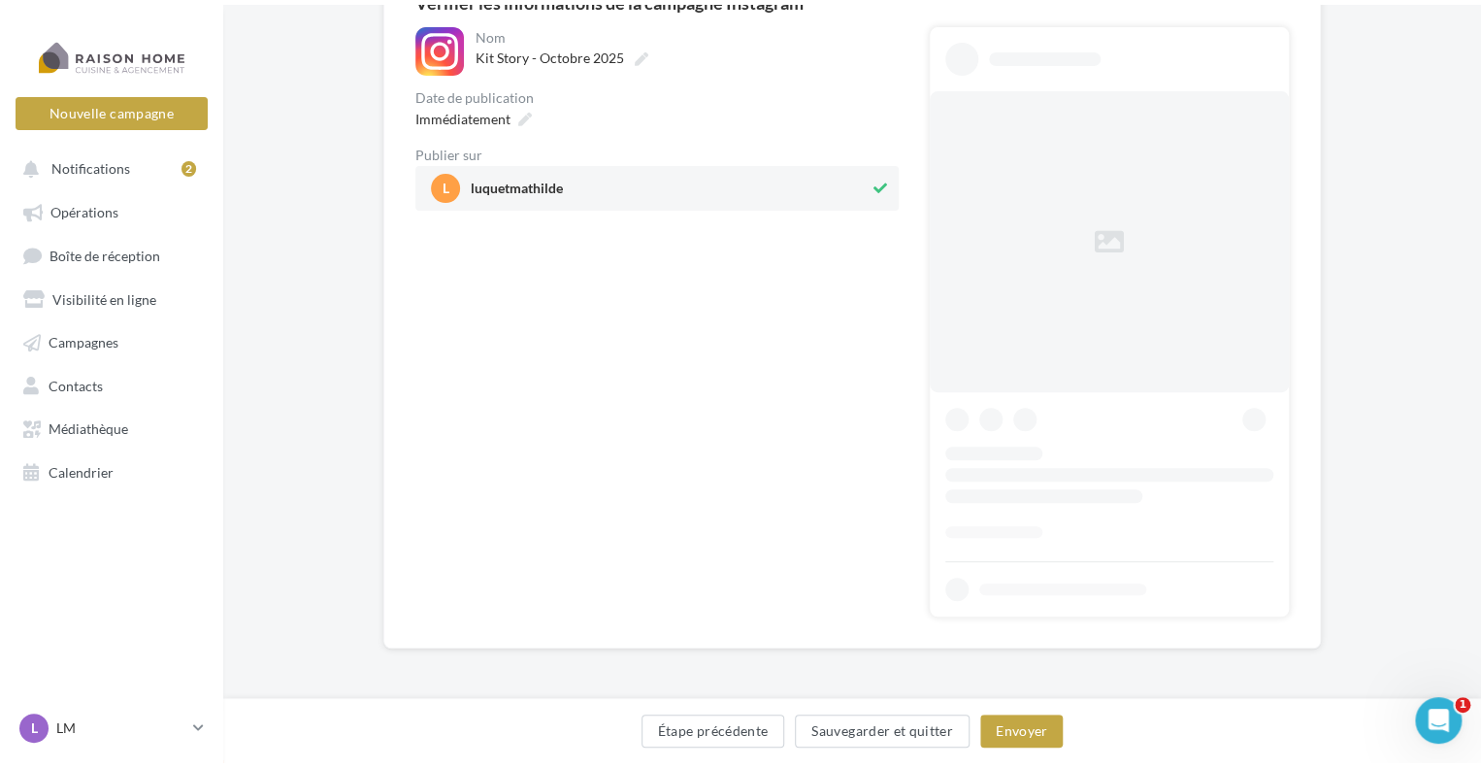
scroll to position [0, 0]
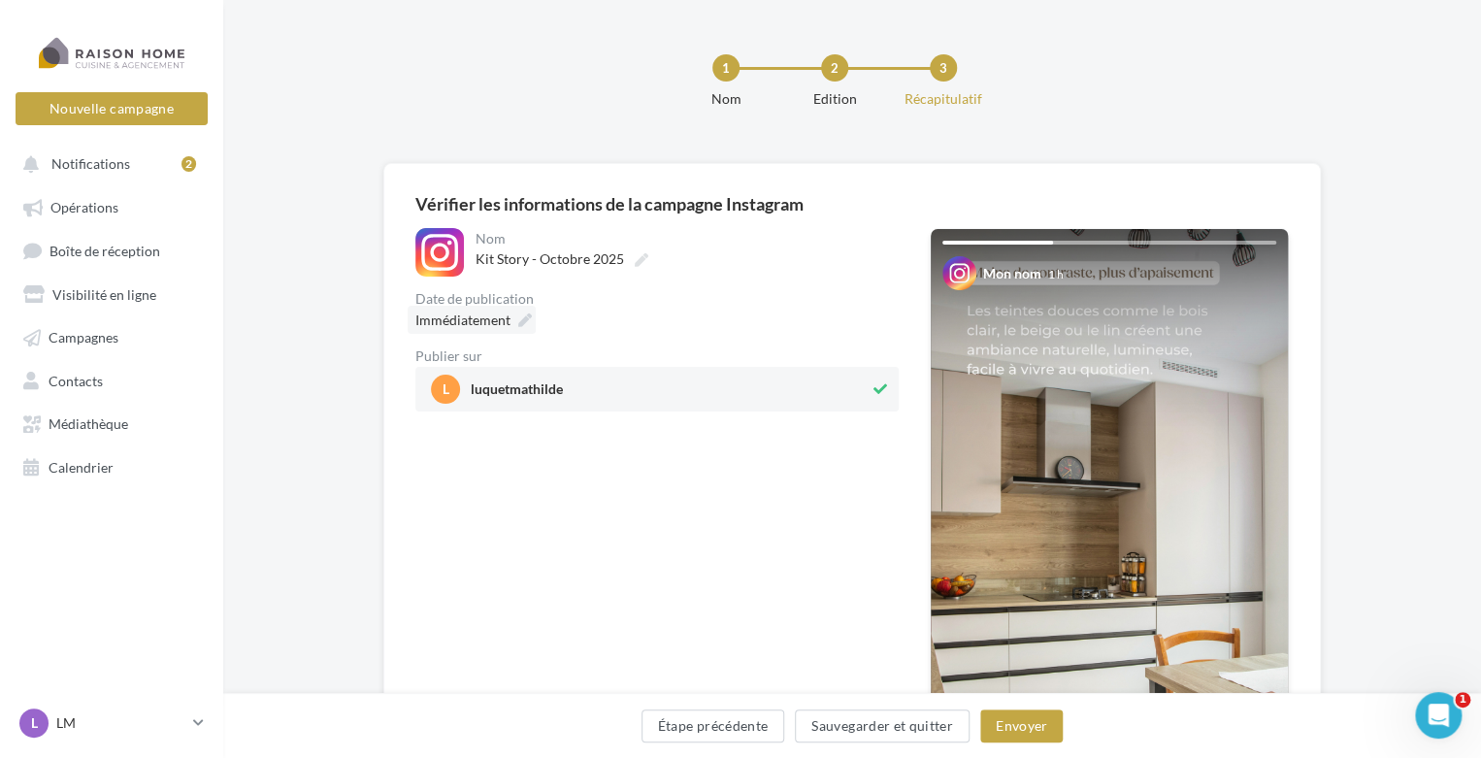
click at [528, 311] on div "Immédiatement" at bounding box center [472, 320] width 128 height 28
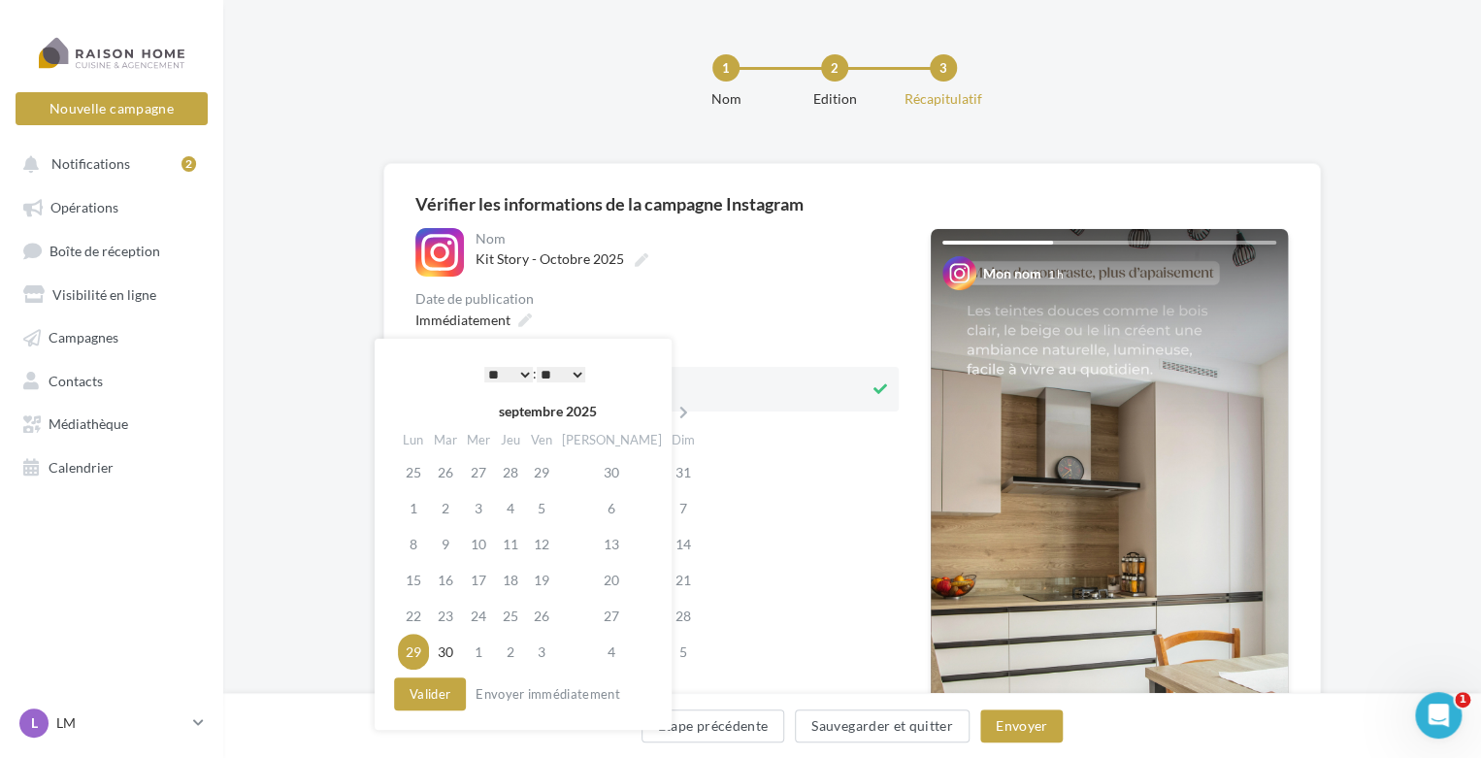
click at [525, 374] on select "* * * * * * * * * * ** ** ** ** ** ** ** ** ** ** ** ** ** **" at bounding box center [508, 375] width 49 height 16
click at [671, 414] on icon at bounding box center [683, 413] width 24 height 14
click at [528, 504] on td "9" at bounding box center [513, 508] width 31 height 36
click at [442, 691] on button "Valider" at bounding box center [430, 693] width 72 height 33
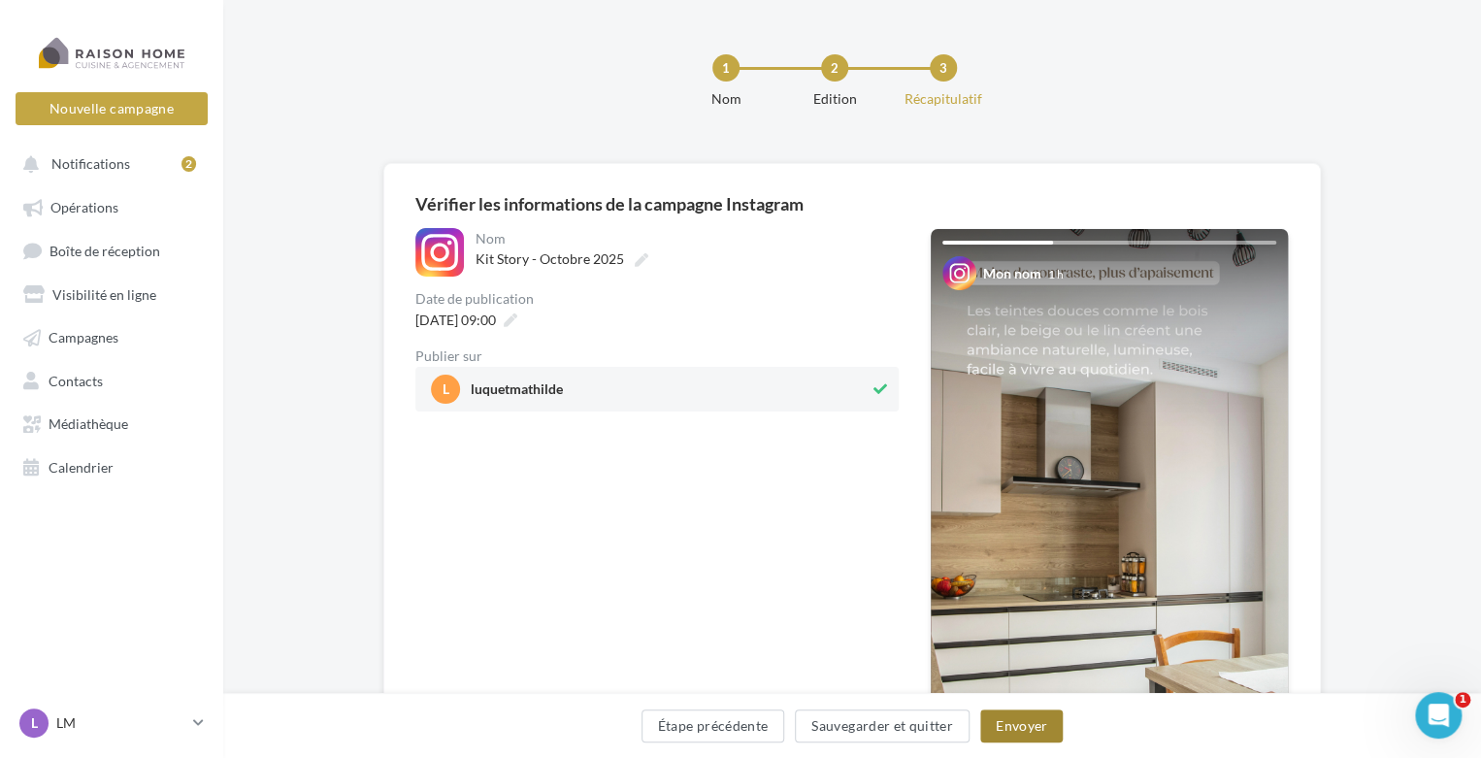
click at [1005, 725] on button "Envoyer" at bounding box center [1021, 725] width 82 height 33
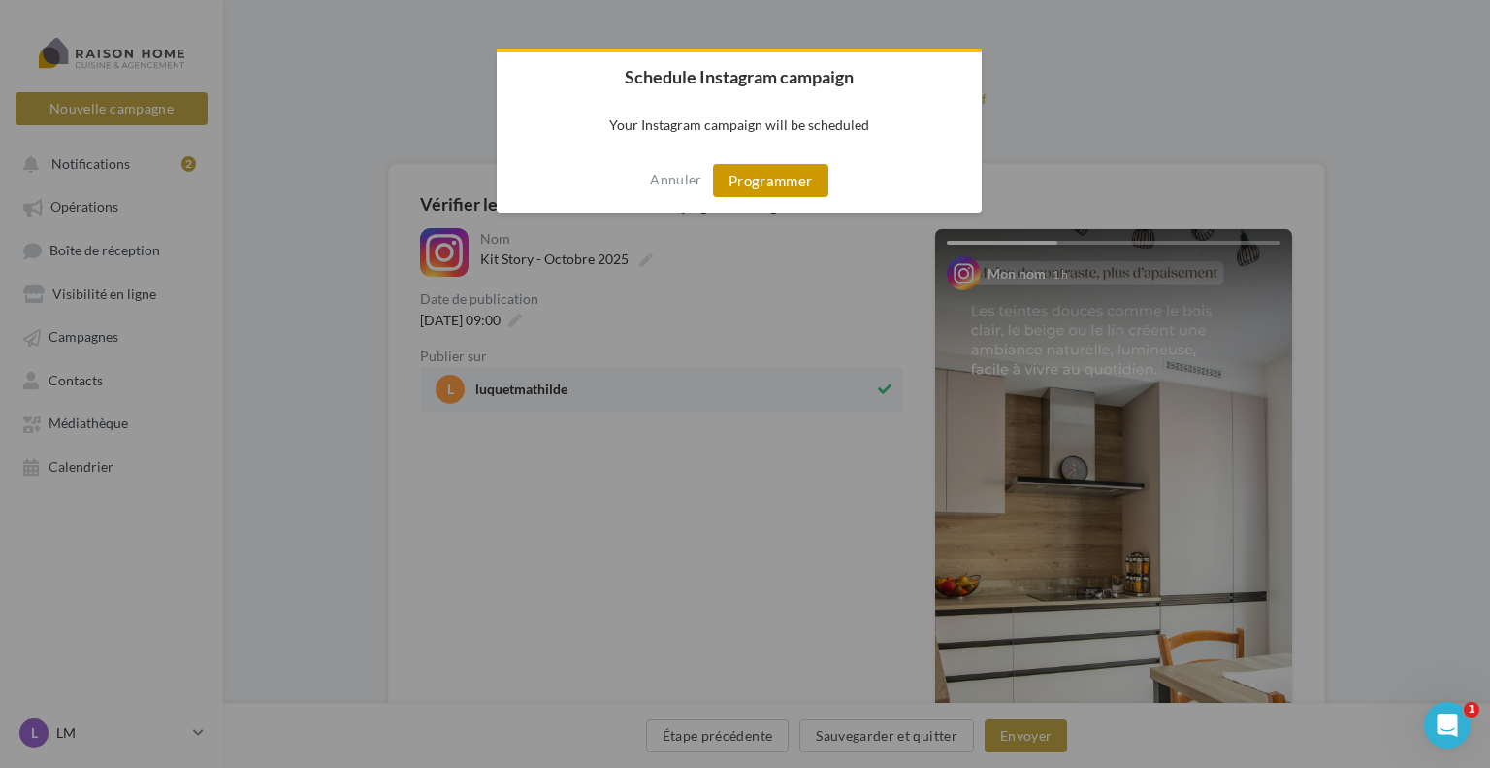
click at [758, 189] on button "Programmer" at bounding box center [770, 180] width 115 height 33
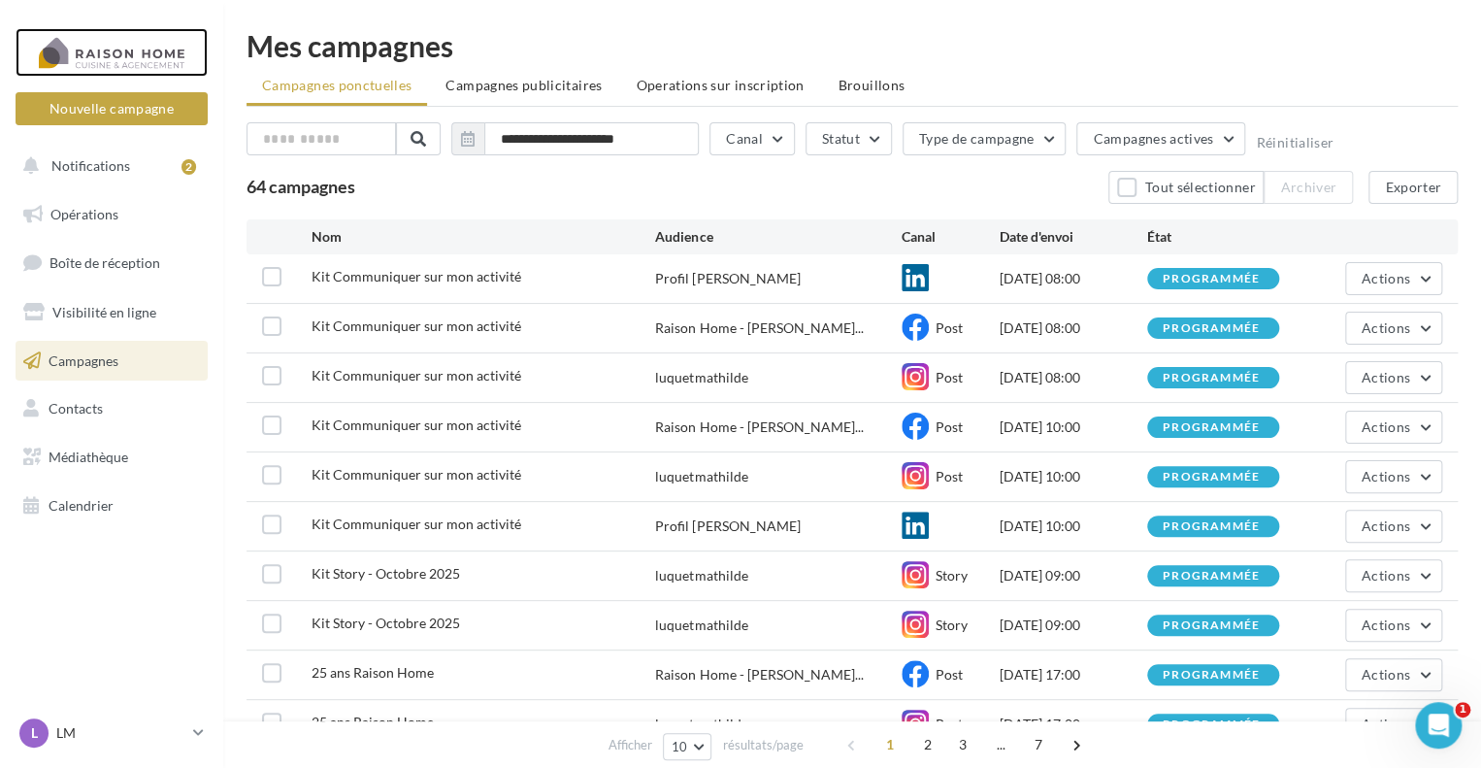
click at [159, 55] on div at bounding box center [111, 52] width 155 height 49
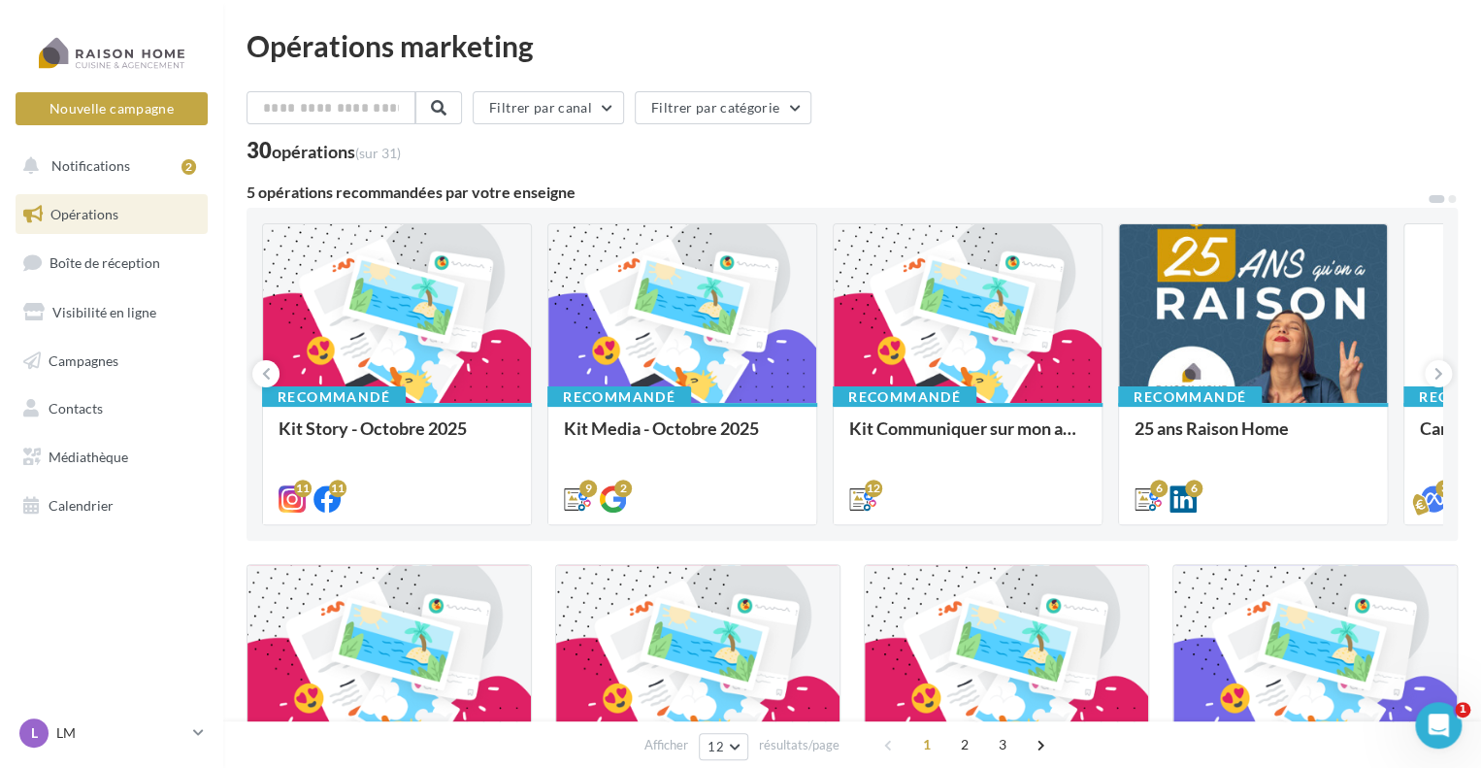
click at [431, 337] on div at bounding box center [397, 314] width 268 height 180
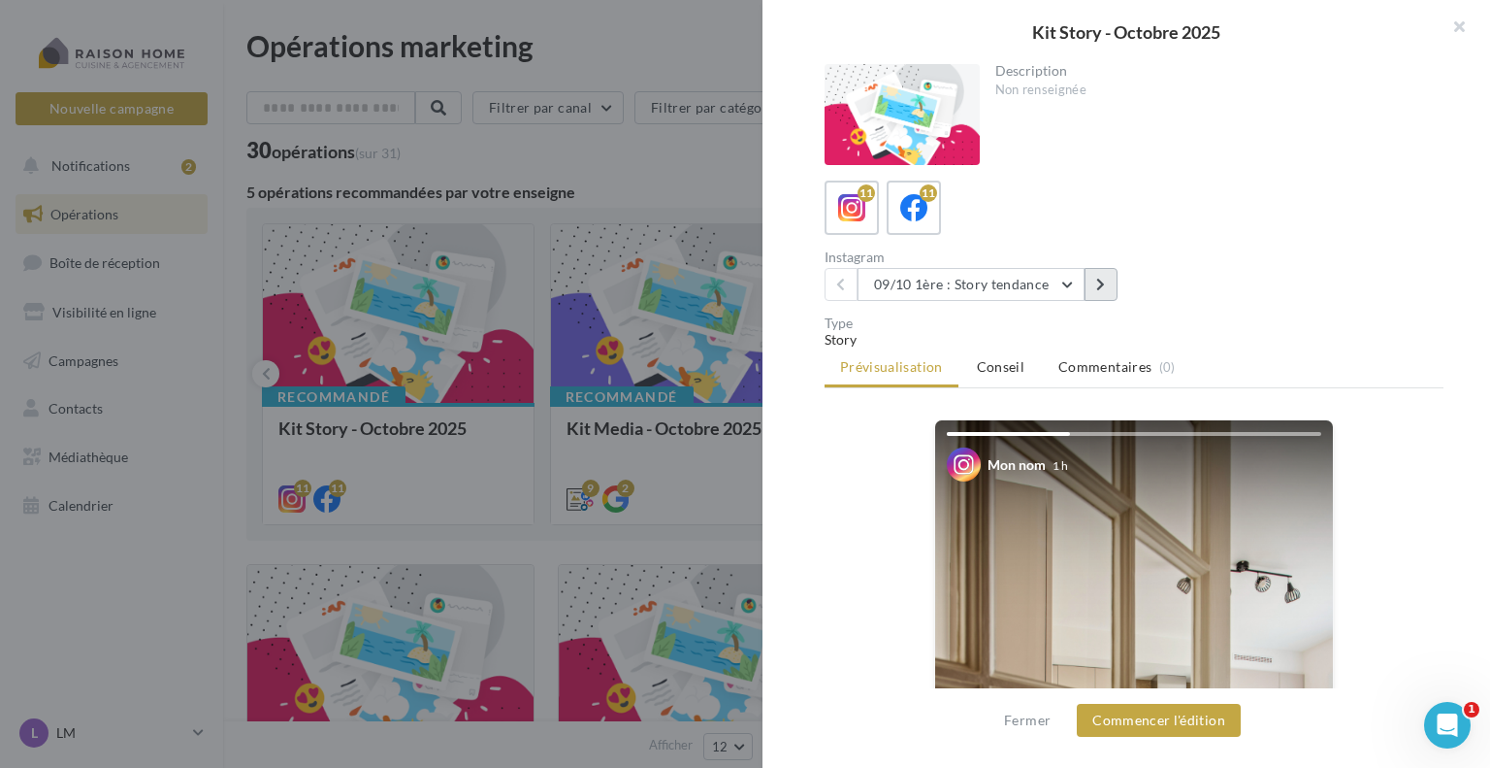
click at [1098, 286] on icon at bounding box center [1100, 285] width 9 height 14
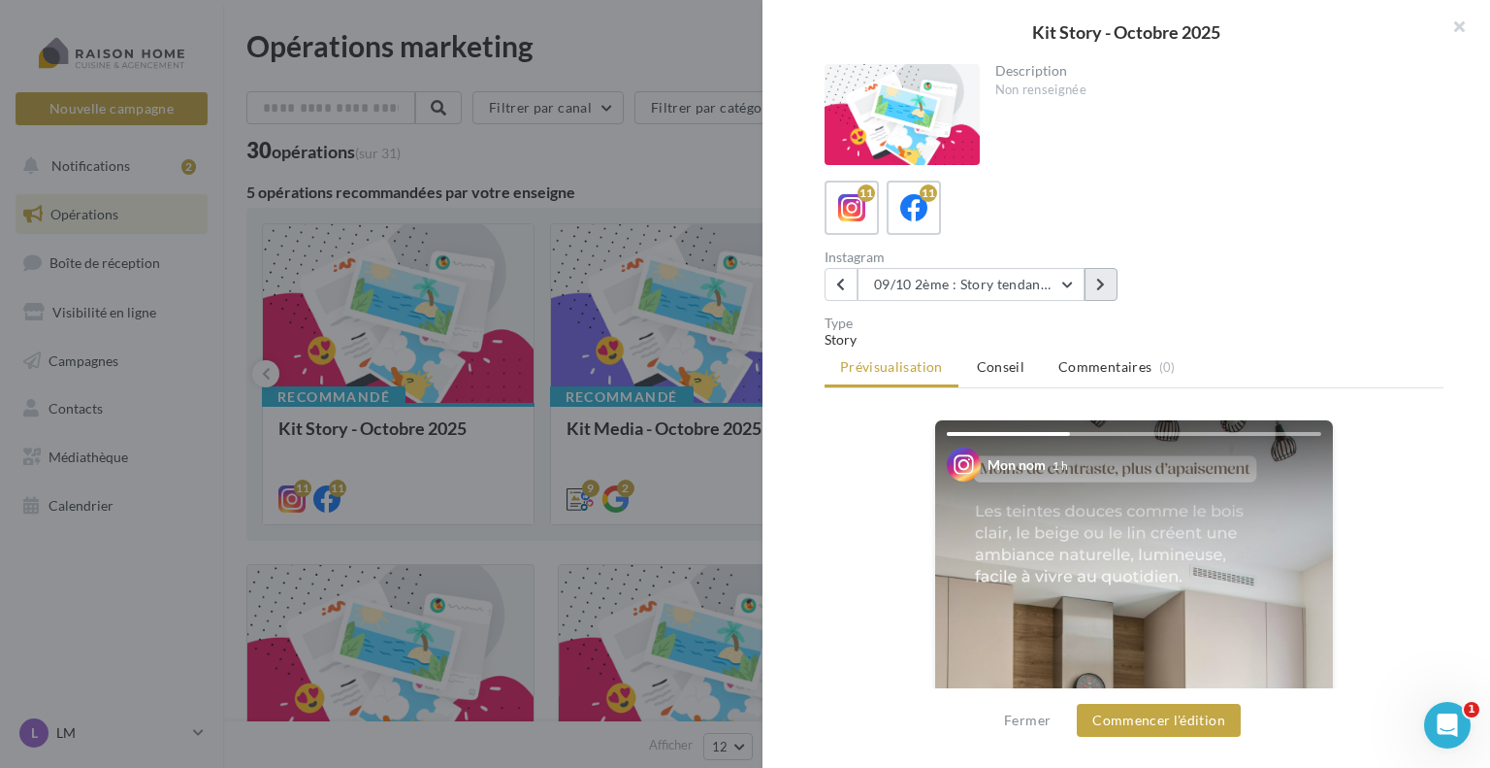
click at [1098, 286] on icon at bounding box center [1100, 285] width 9 height 14
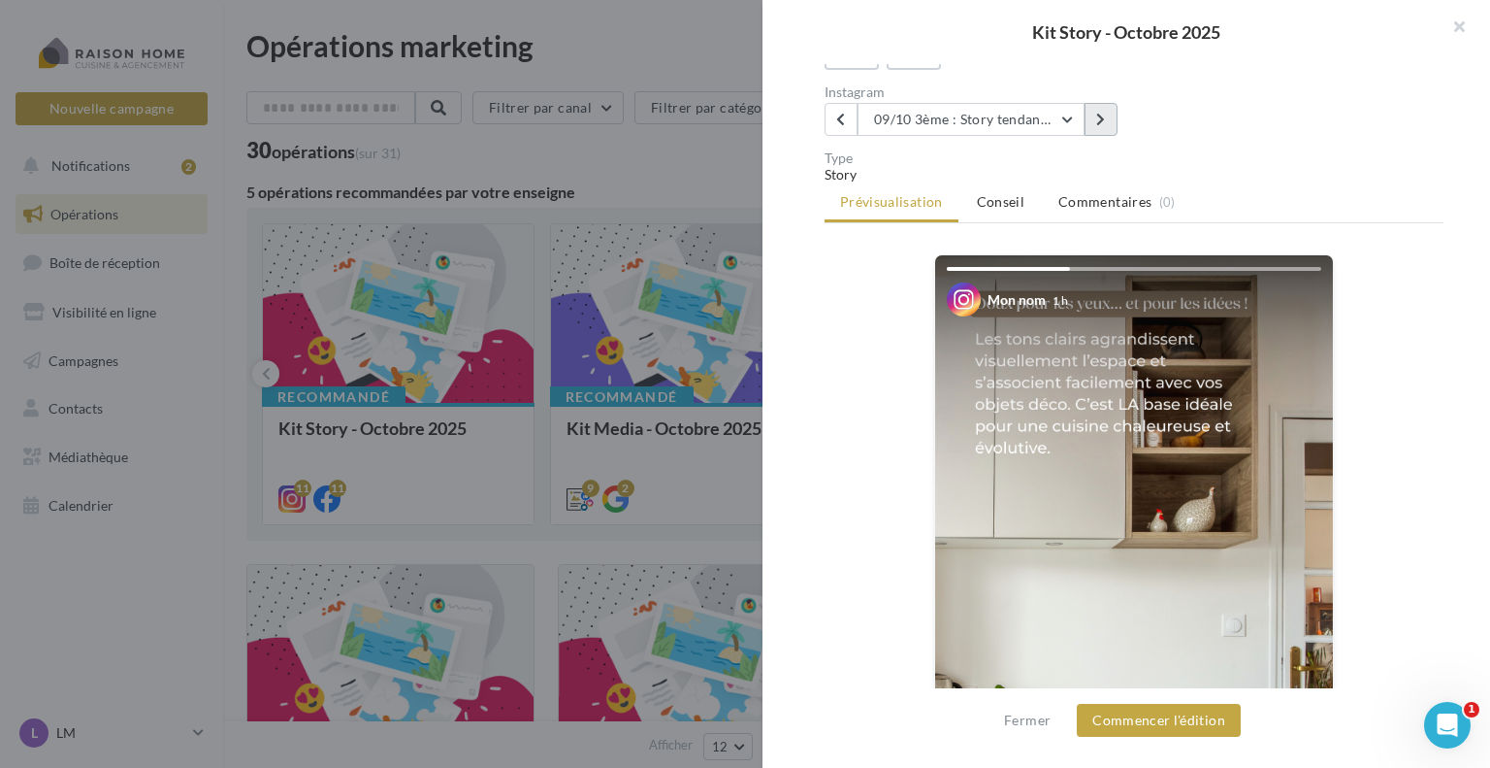
scroll to position [194, 0]
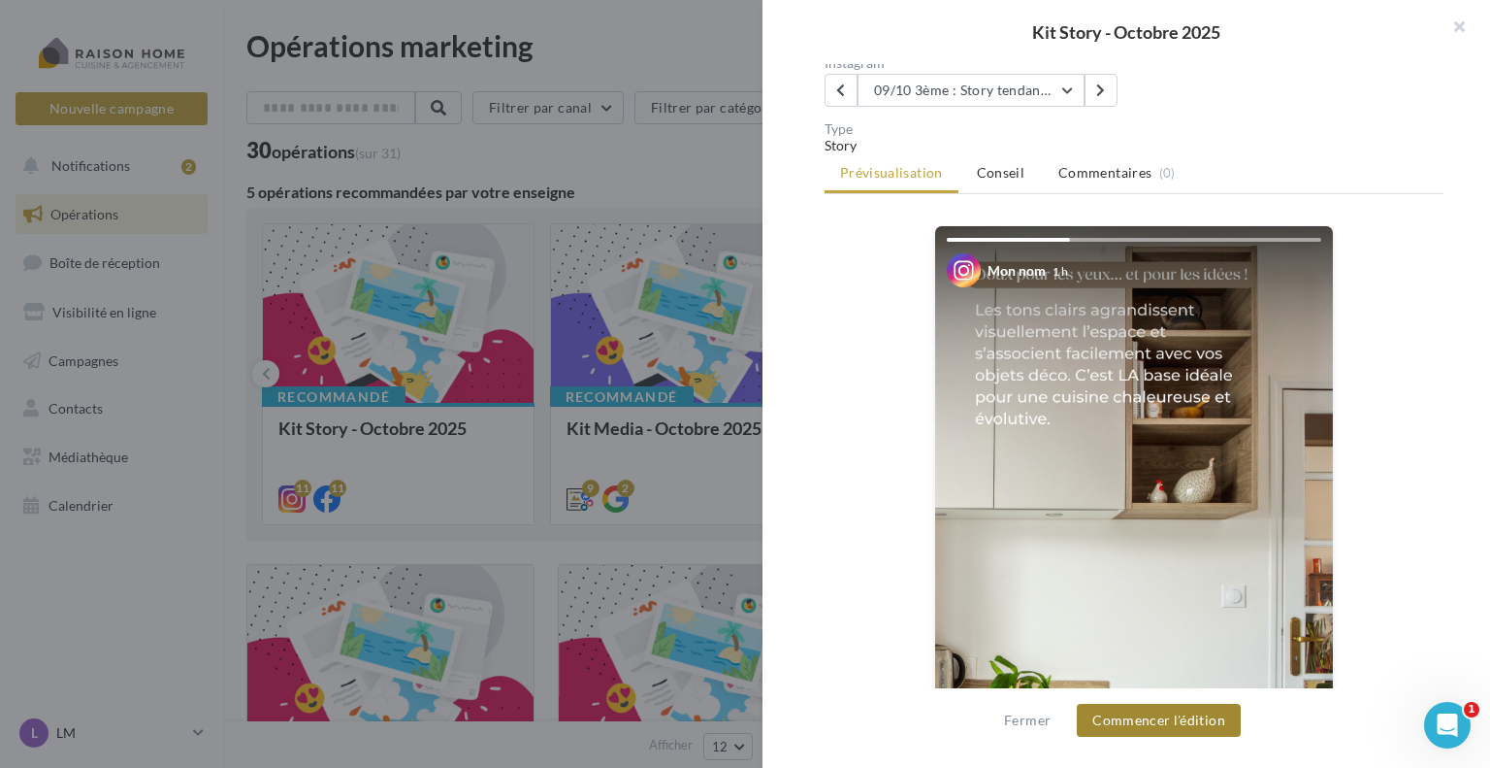
click at [1172, 727] on button "Commencer l'édition" at bounding box center [1159, 719] width 164 height 33
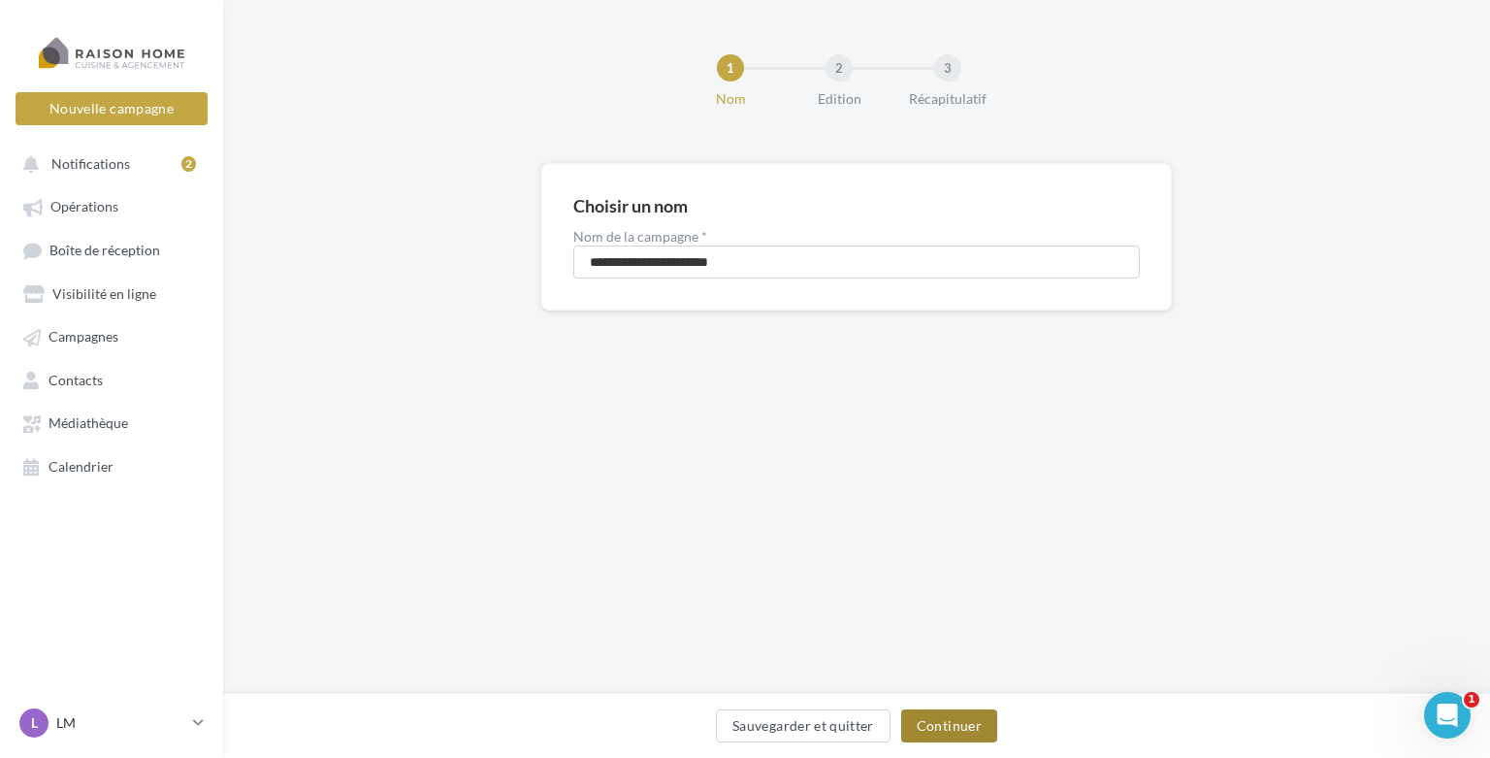
click at [940, 715] on button "Continuer" at bounding box center [949, 725] width 96 height 33
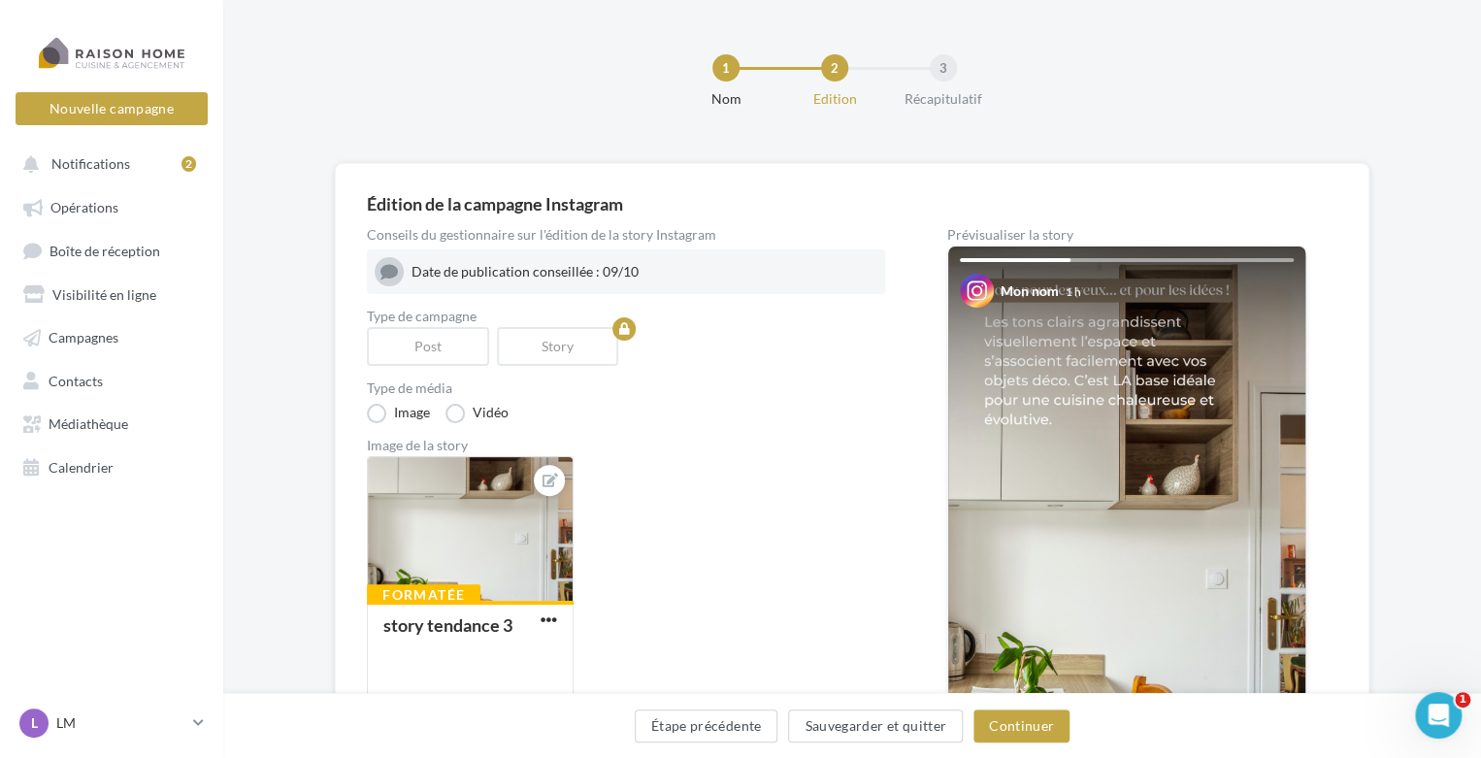
scroll to position [97, 0]
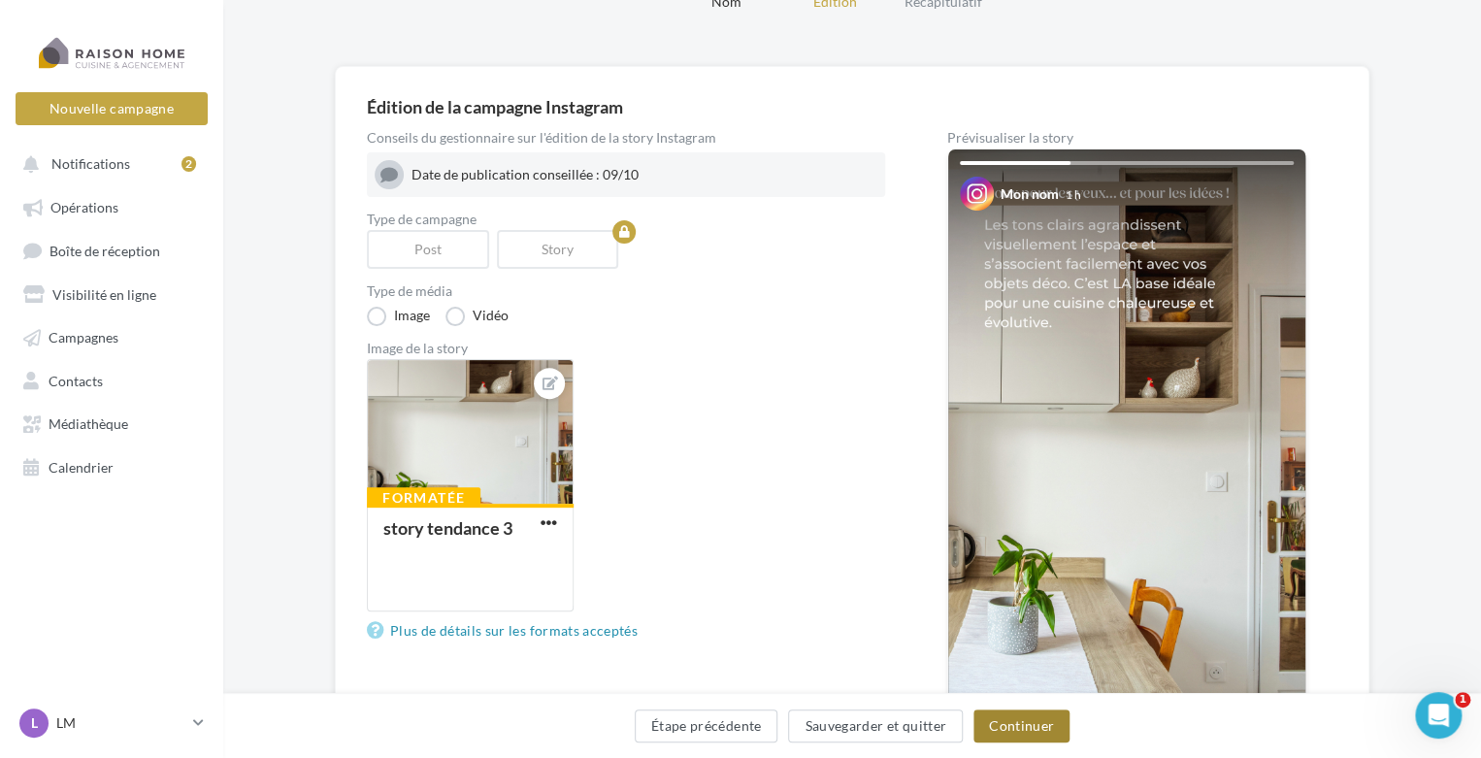
click at [996, 729] on button "Continuer" at bounding box center [1021, 725] width 96 height 33
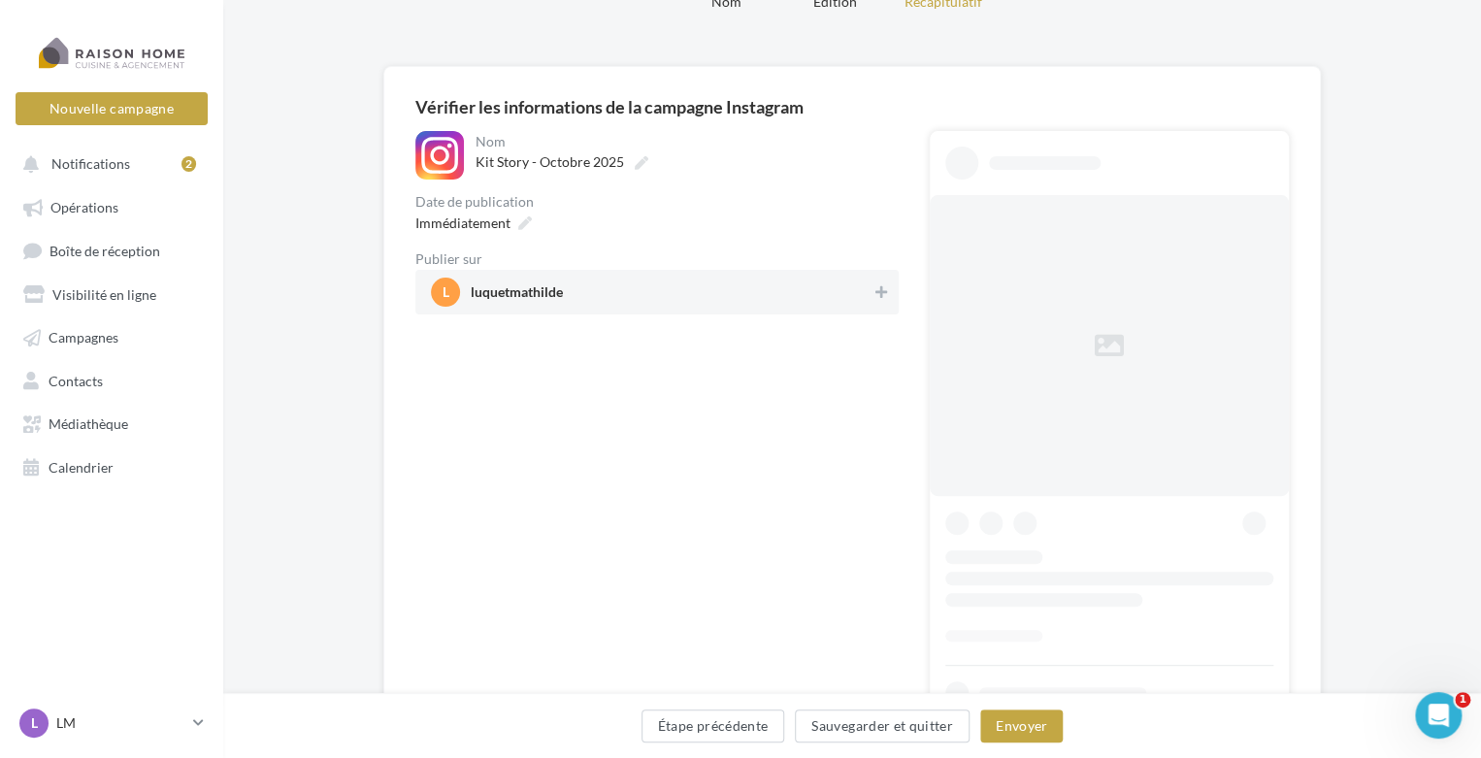
click at [569, 303] on span "l luquetmathilde" at bounding box center [651, 292] width 441 height 29
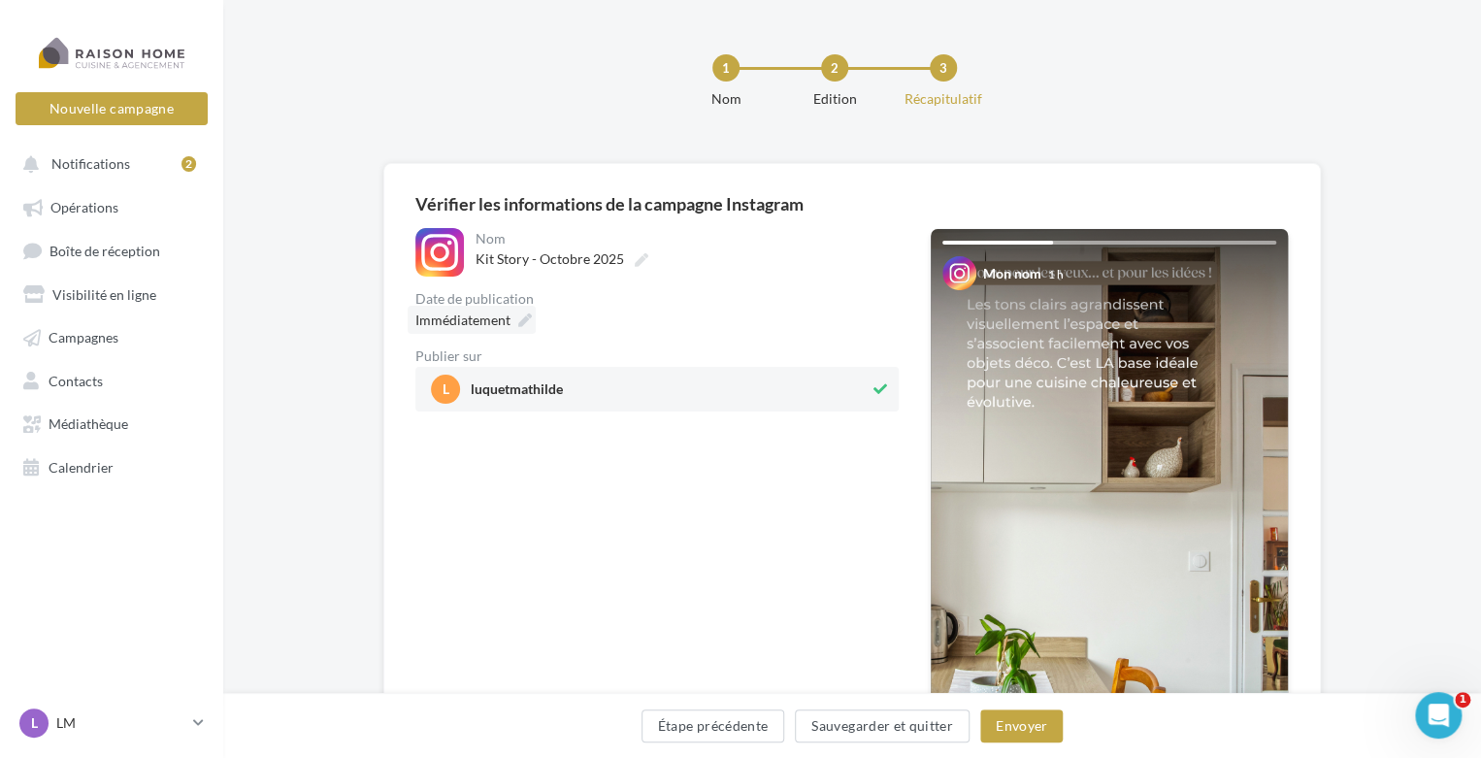
click at [525, 331] on div "Immédiatement" at bounding box center [472, 320] width 128 height 28
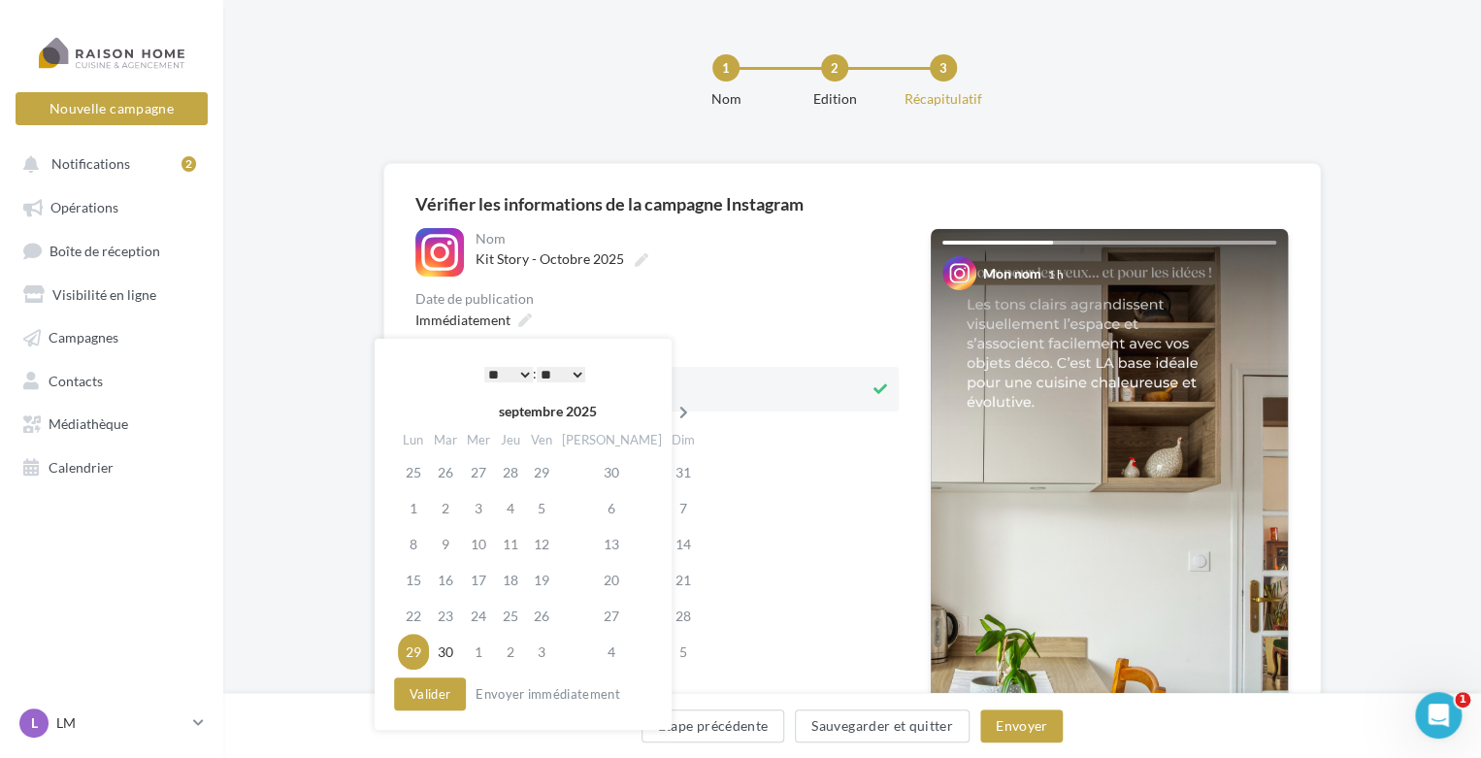
click at [671, 416] on icon at bounding box center [683, 413] width 24 height 14
click at [524, 506] on td "9" at bounding box center [513, 508] width 31 height 36
click at [520, 375] on select "* * * * * * * * * * ** ** ** ** ** ** ** ** ** ** ** ** ** **" at bounding box center [508, 375] width 49 height 16
click at [450, 693] on button "Valider" at bounding box center [430, 693] width 72 height 33
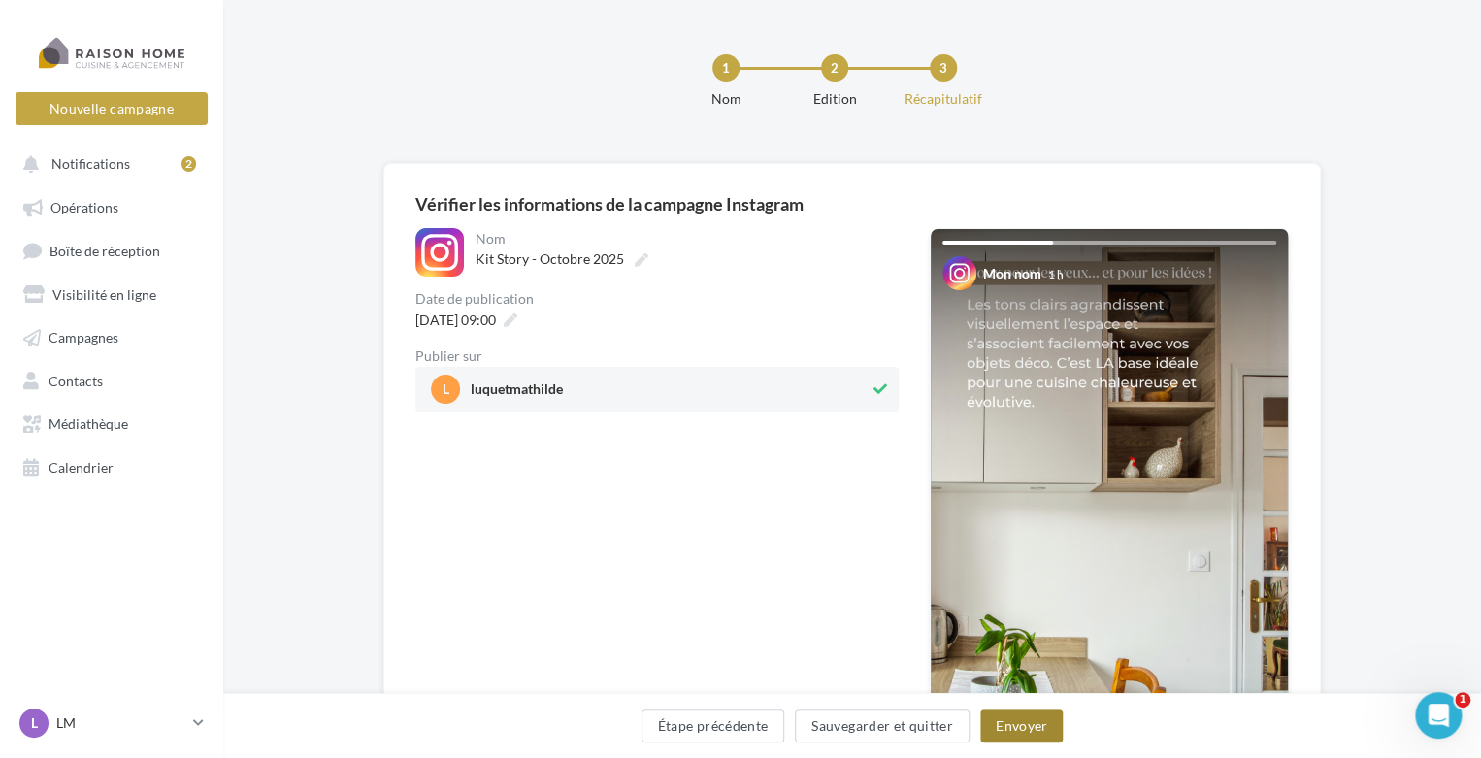
click at [990, 725] on button "Envoyer" at bounding box center [1021, 725] width 82 height 33
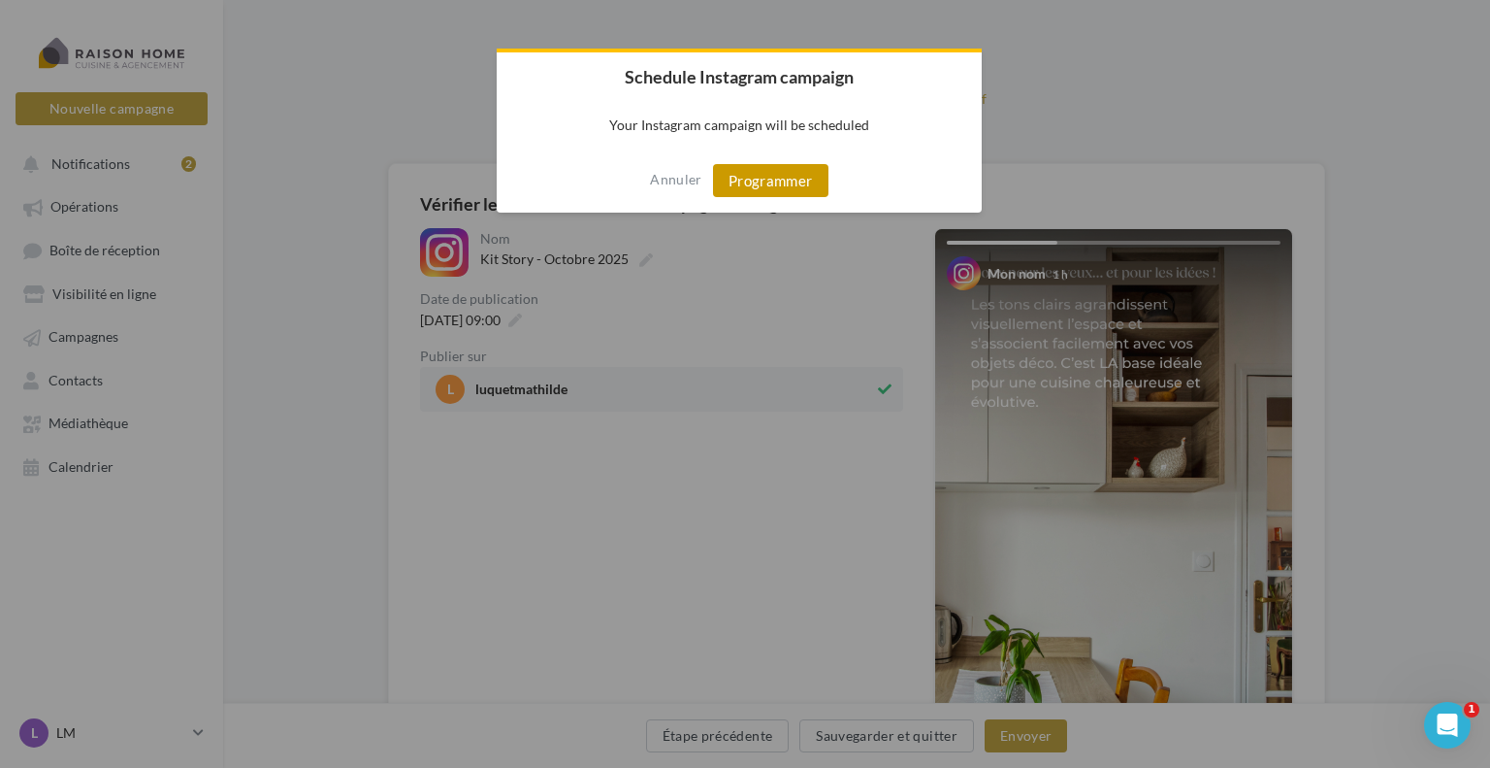
click at [795, 191] on button "Programmer" at bounding box center [770, 180] width 115 height 33
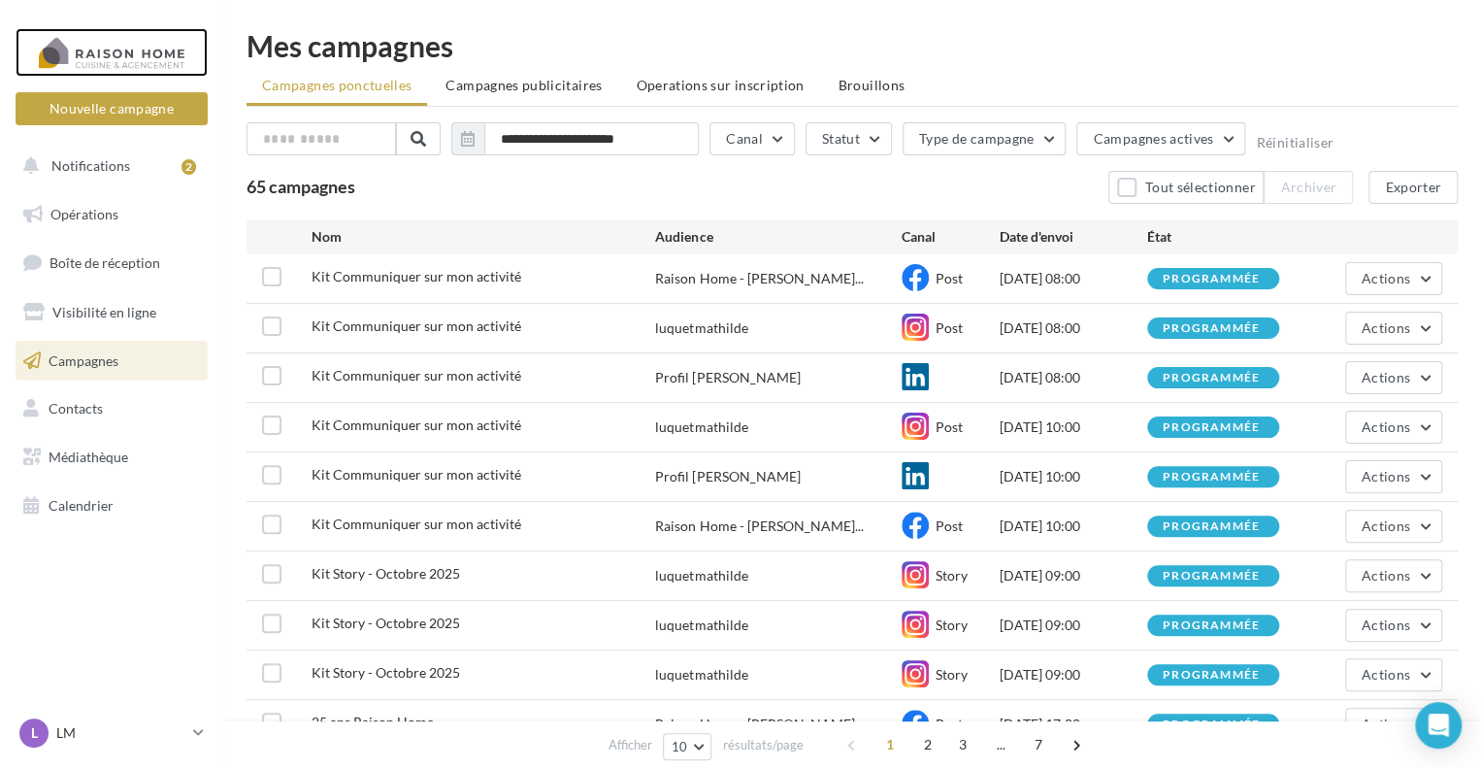
click at [157, 49] on div at bounding box center [111, 52] width 155 height 49
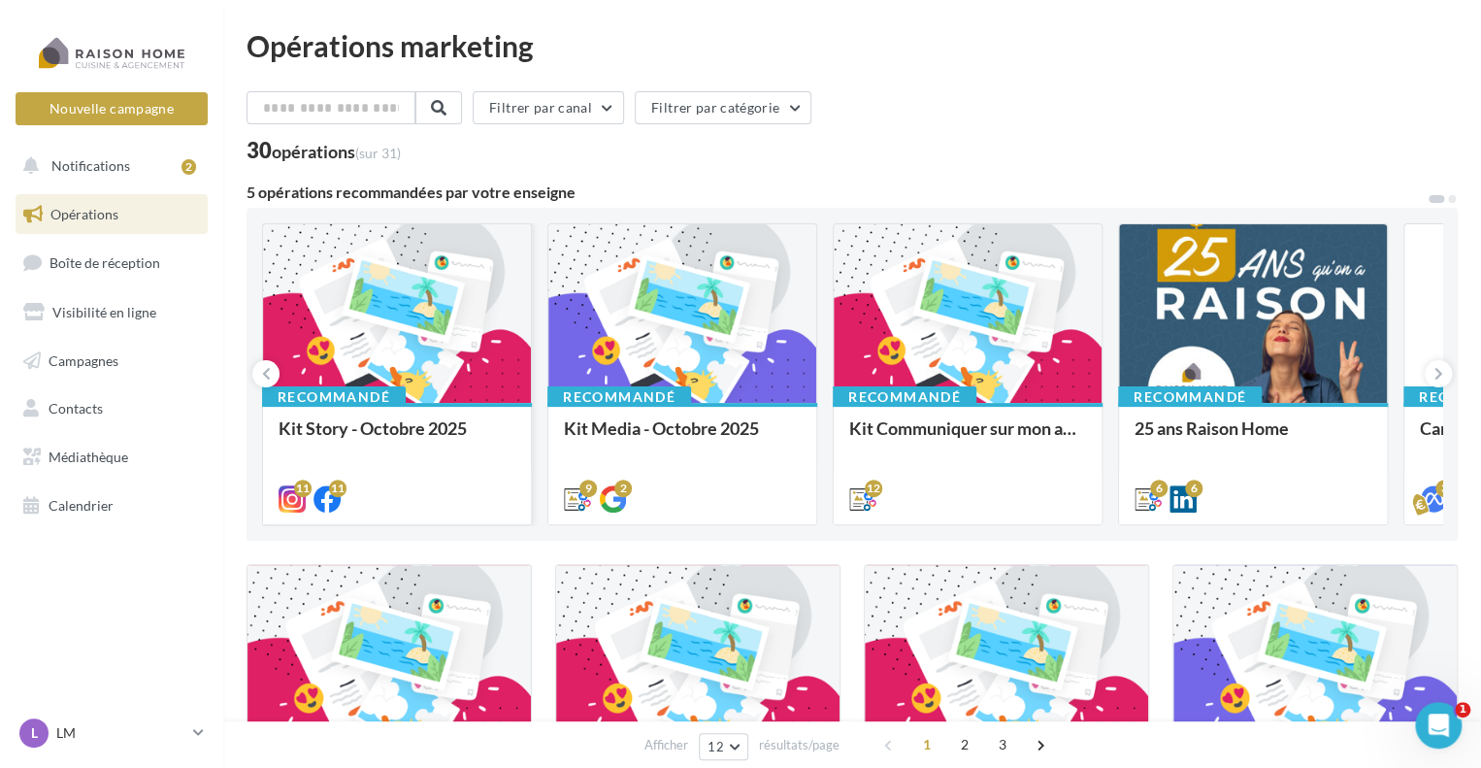
click at [419, 313] on div at bounding box center [397, 314] width 268 height 180
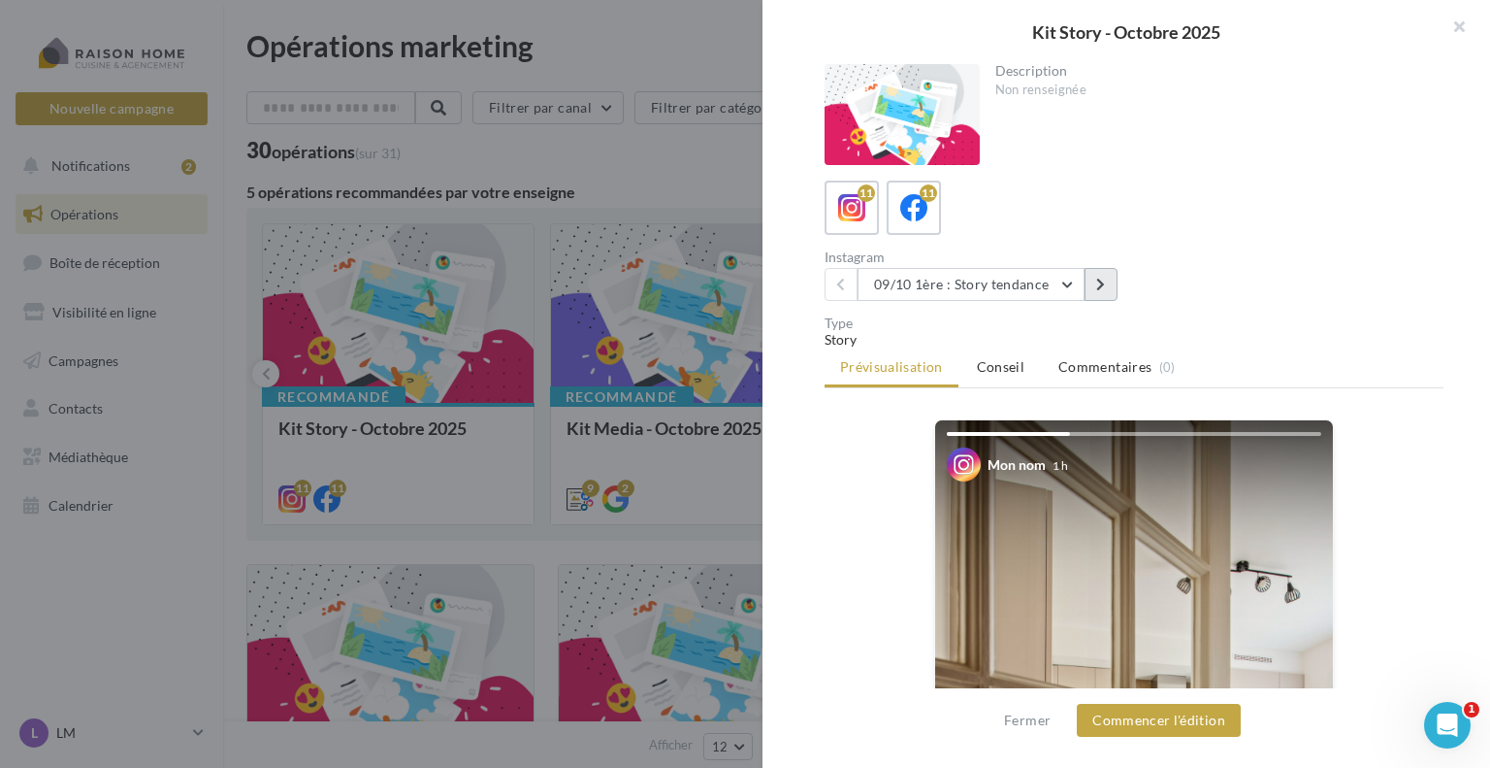
click at [1101, 284] on icon at bounding box center [1100, 285] width 9 height 14
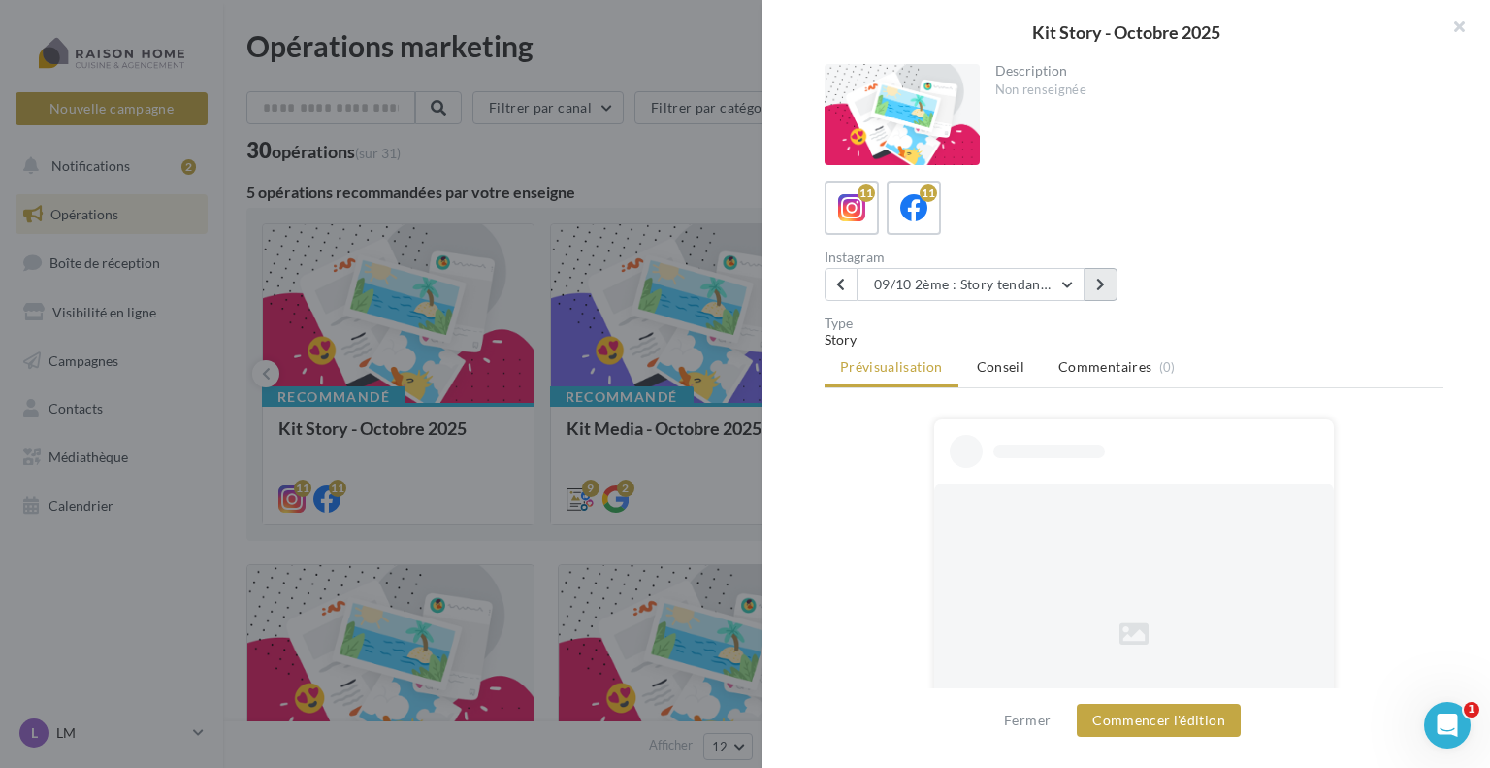
click at [1101, 284] on icon at bounding box center [1100, 285] width 9 height 14
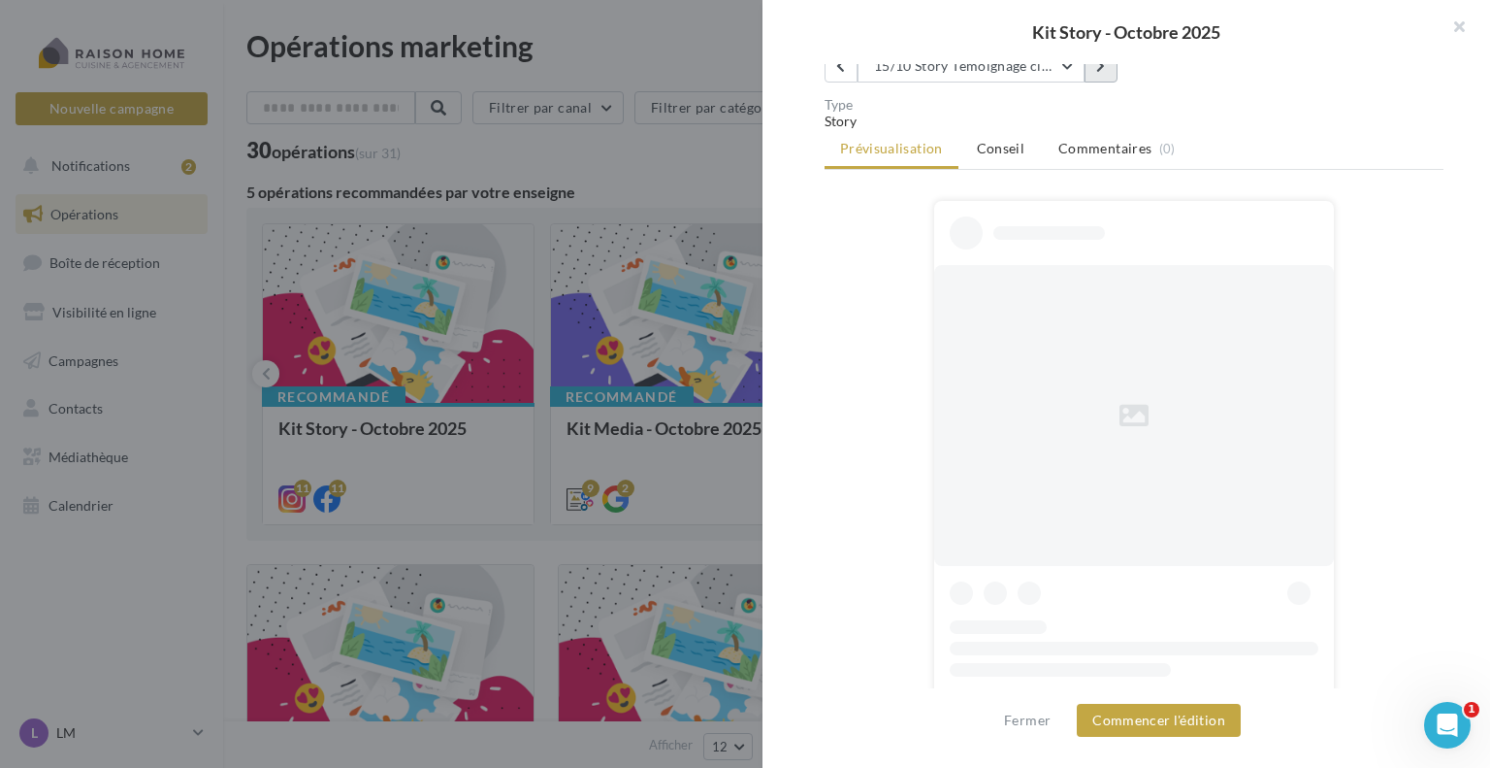
scroll to position [291, 0]
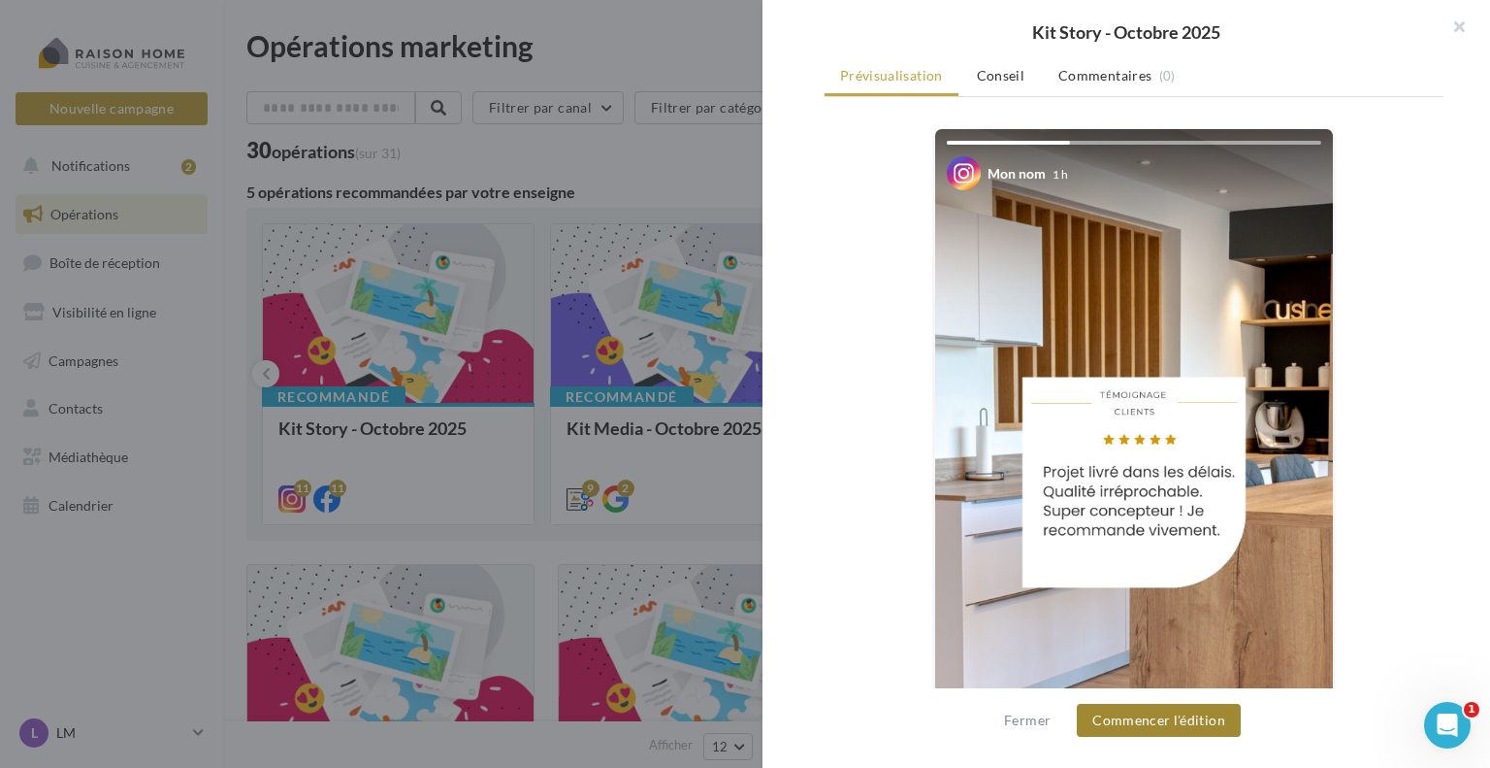
click at [1143, 719] on button "Commencer l'édition" at bounding box center [1159, 719] width 164 height 33
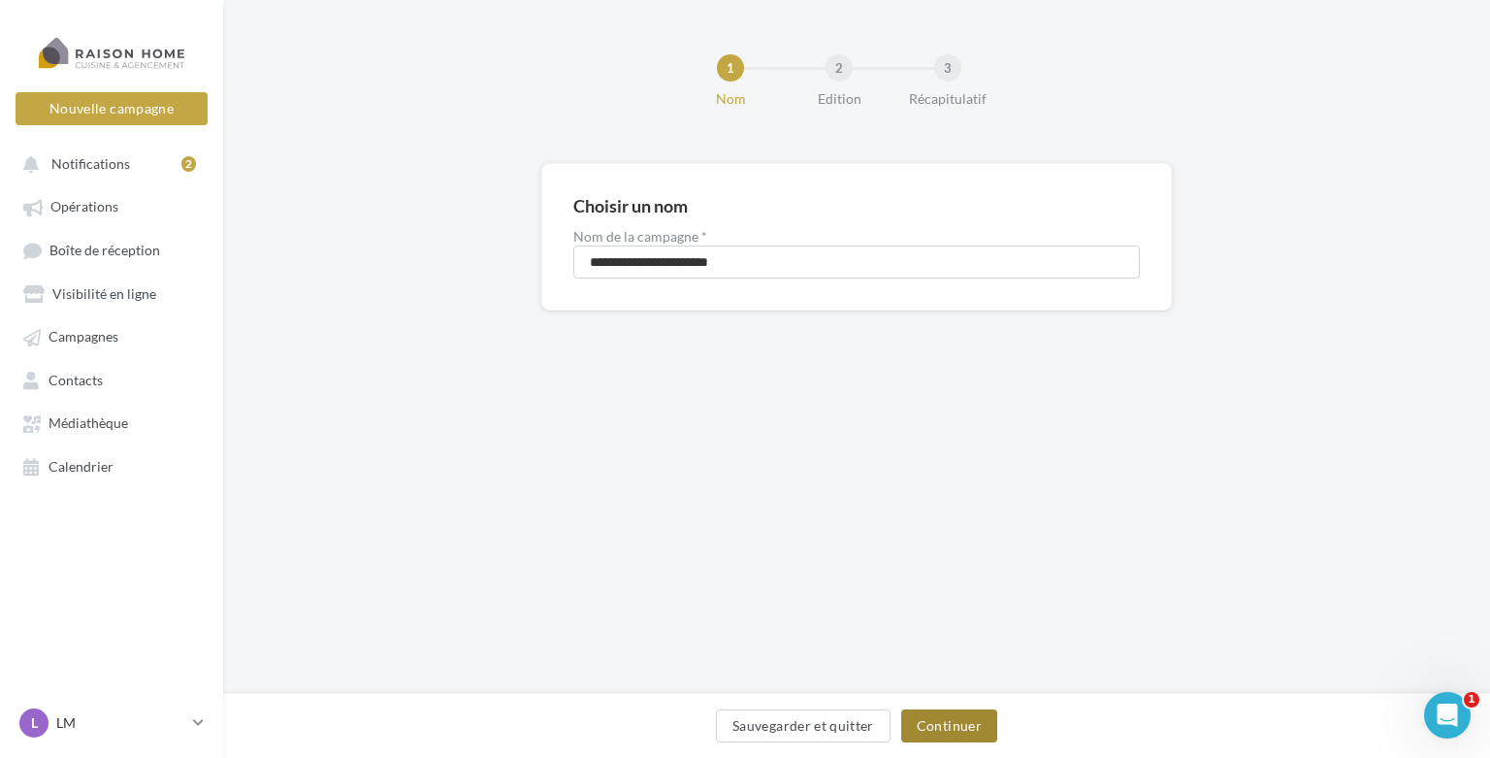
click at [959, 724] on button "Continuer" at bounding box center [949, 725] width 96 height 33
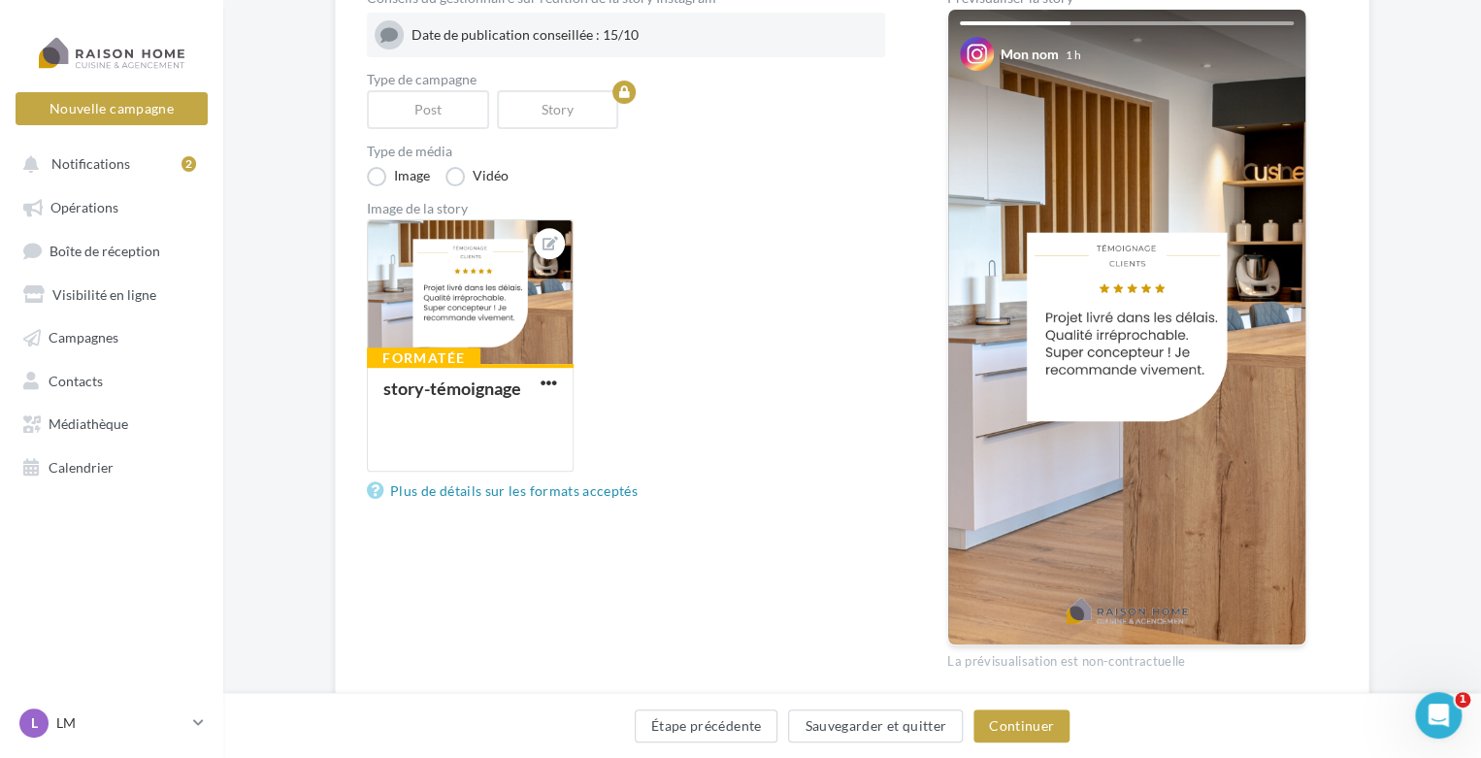
scroll to position [194, 0]
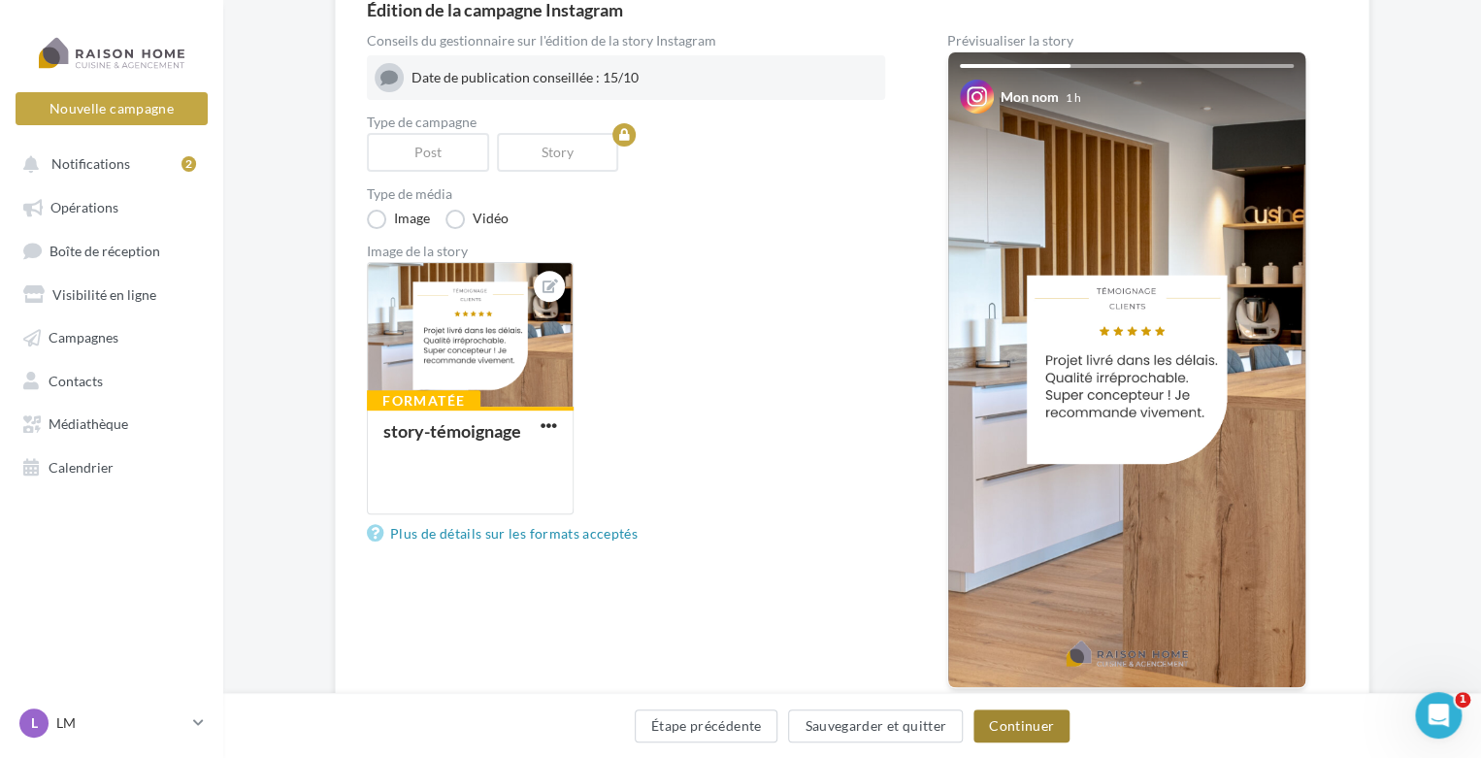
click at [993, 720] on button "Continuer" at bounding box center [1021, 725] width 96 height 33
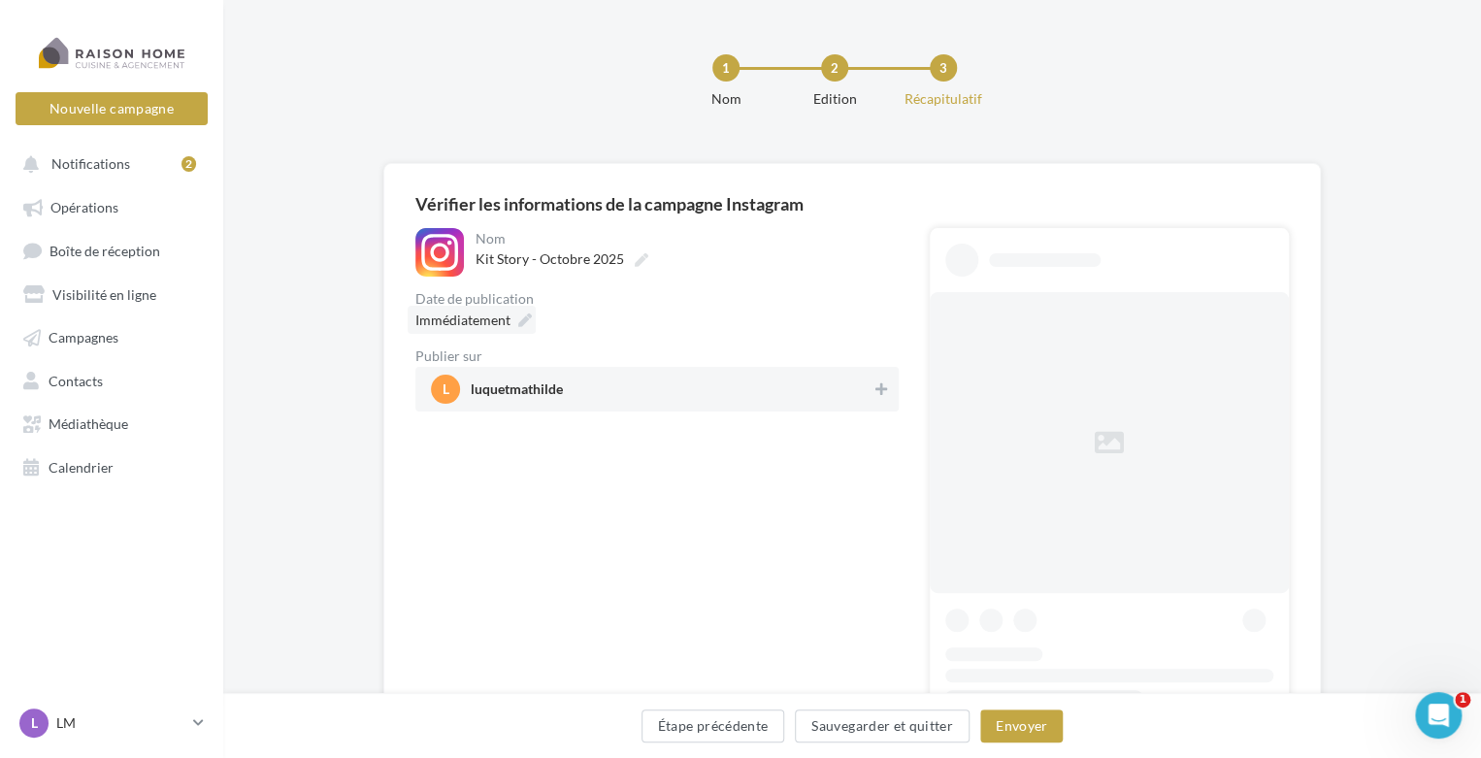
click at [517, 121] on div "1 Nom 2 Edition 3 Récapitulatif" at bounding box center [883, 89] width 1258 height 116
click at [510, 307] on div "Immédiatement" at bounding box center [472, 320] width 128 height 28
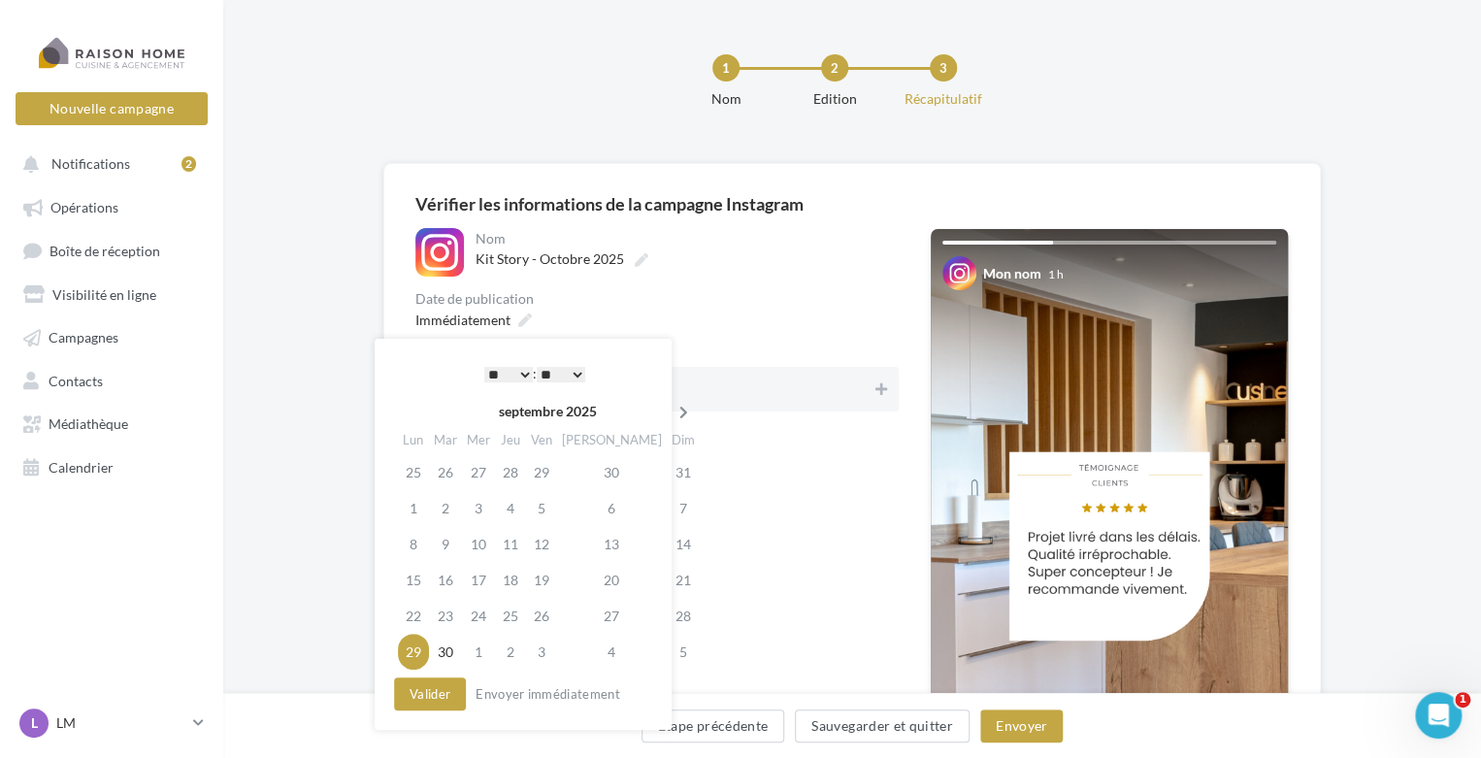
click at [671, 412] on icon at bounding box center [683, 413] width 24 height 14
click at [486, 542] on td "15" at bounding box center [481, 544] width 33 height 36
click at [527, 372] on select "* * * * * * * * * * ** ** ** ** ** ** ** ** ** ** ** ** ** **" at bounding box center [508, 375] width 49 height 16
click at [439, 690] on button "Valider" at bounding box center [430, 693] width 72 height 33
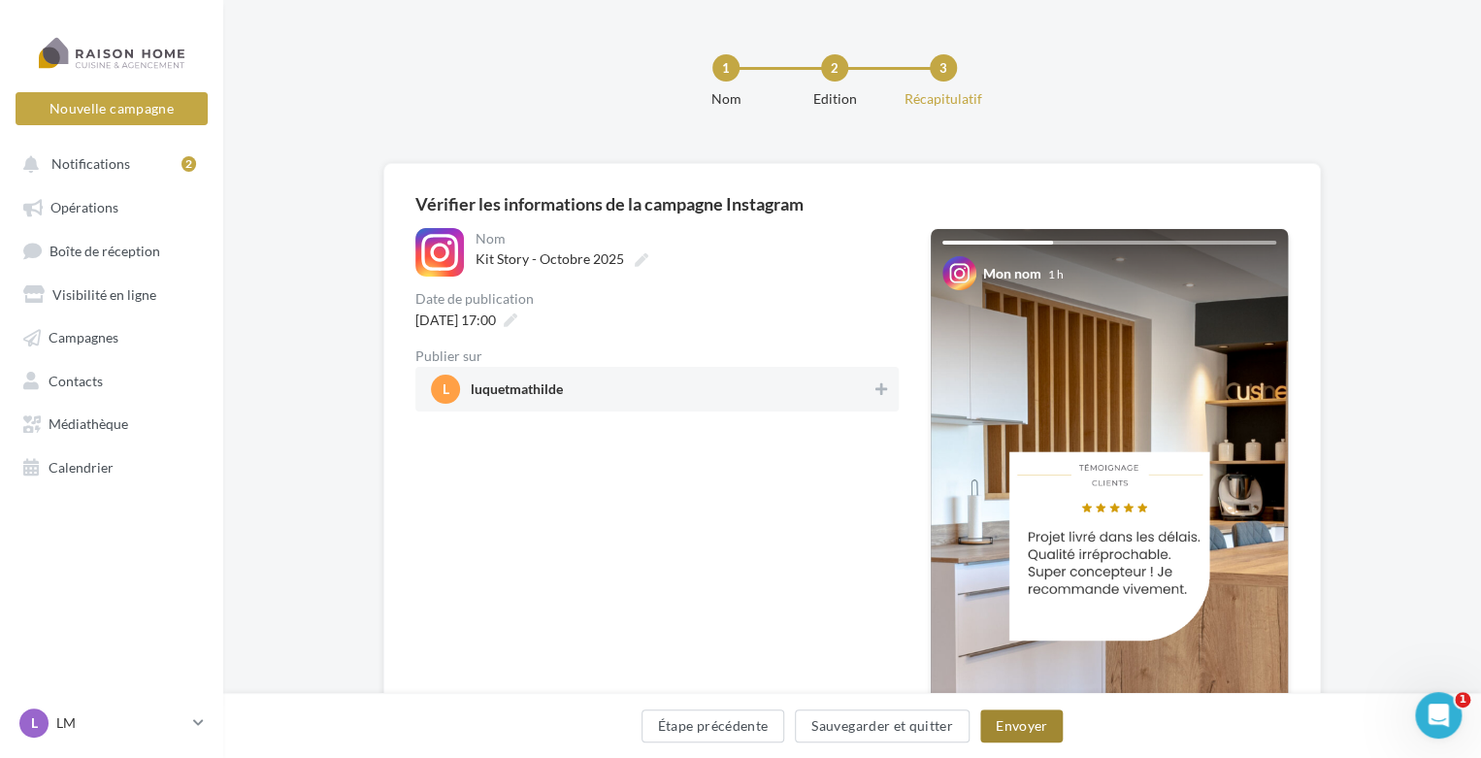
click at [1052, 728] on button "Envoyer" at bounding box center [1021, 725] width 82 height 33
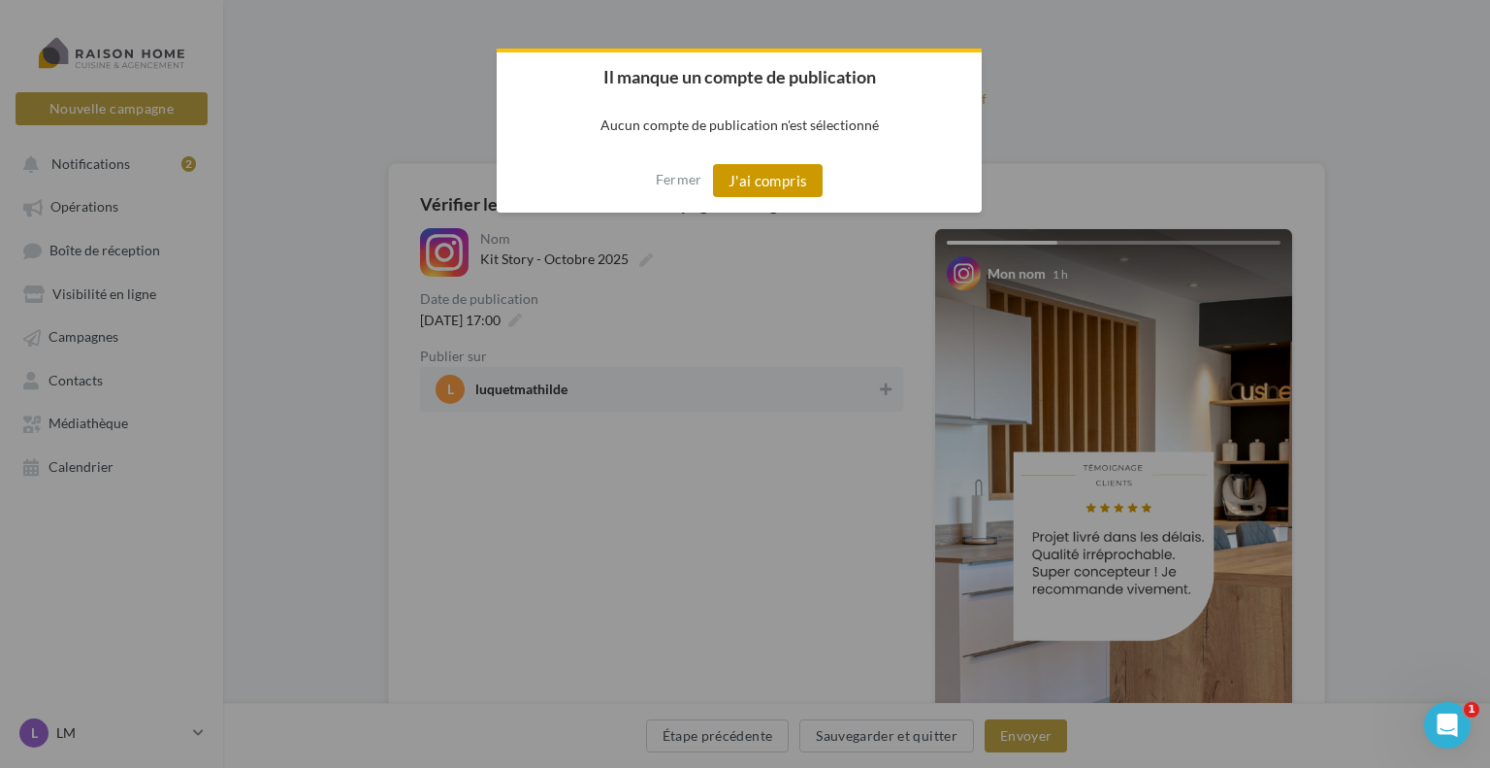
click at [788, 178] on button "J'ai compris" at bounding box center [768, 180] width 111 height 33
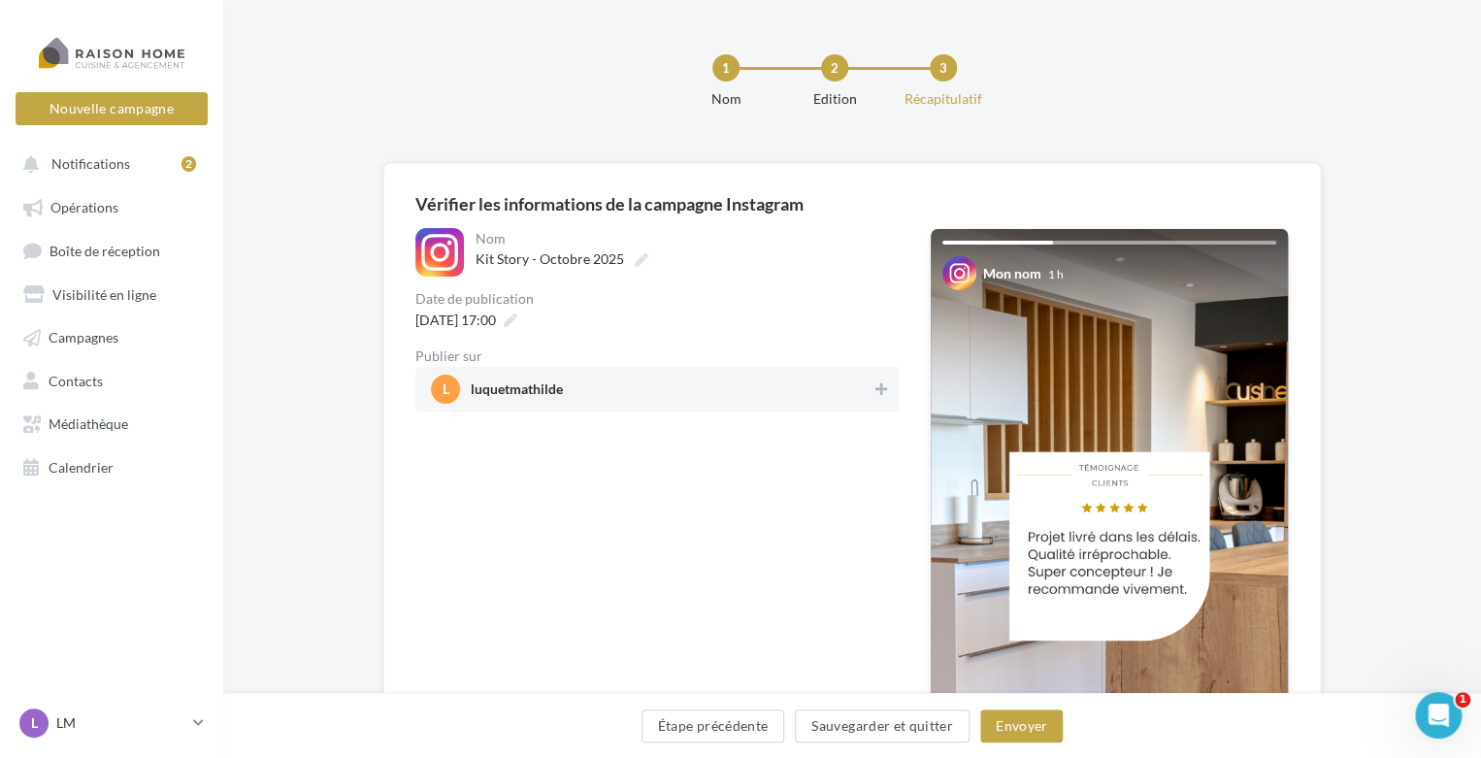
click at [752, 388] on span "l luquetmathilde" at bounding box center [651, 389] width 441 height 29
click at [1028, 725] on button "Envoyer" at bounding box center [1021, 725] width 82 height 33
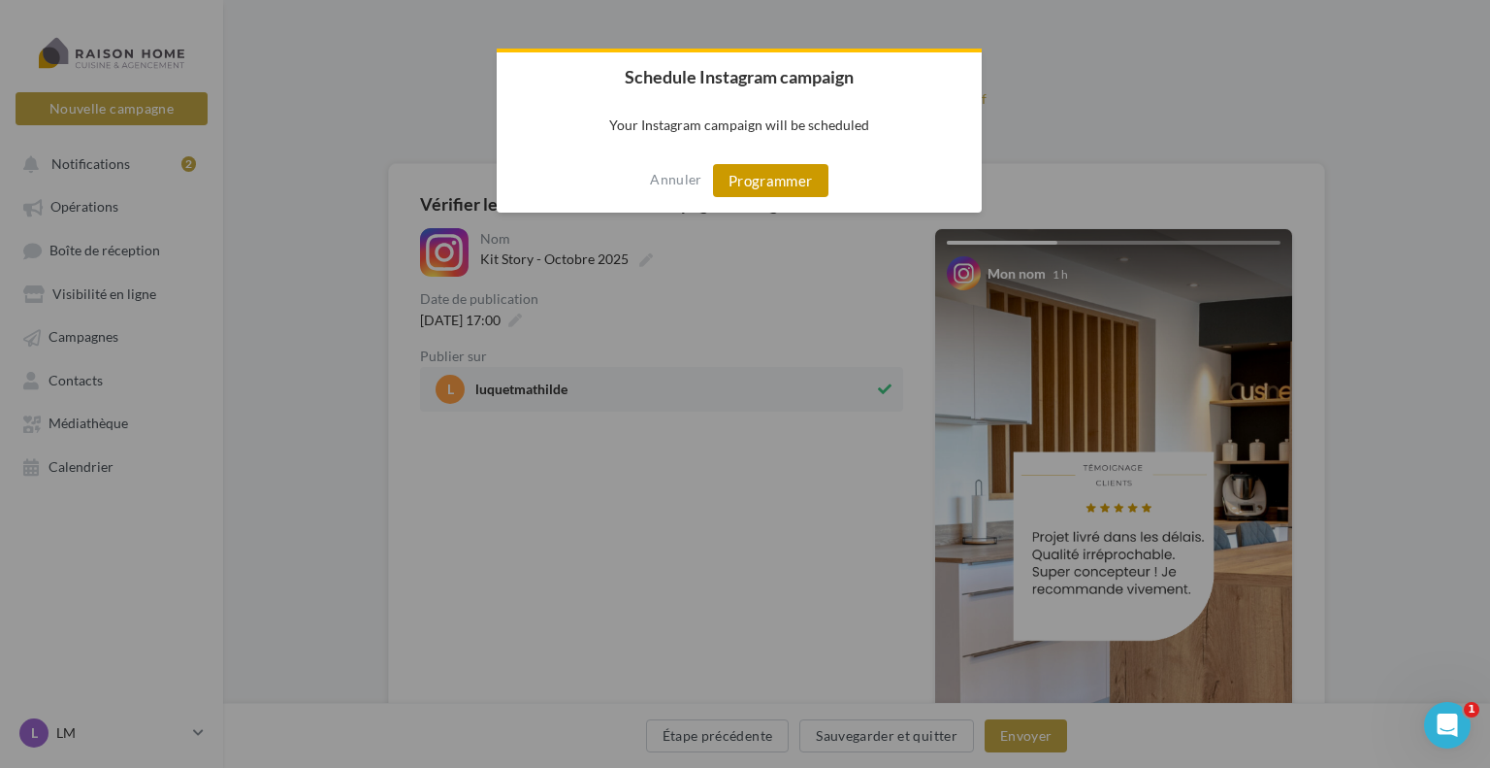
click at [776, 193] on button "Programmer" at bounding box center [770, 180] width 115 height 33
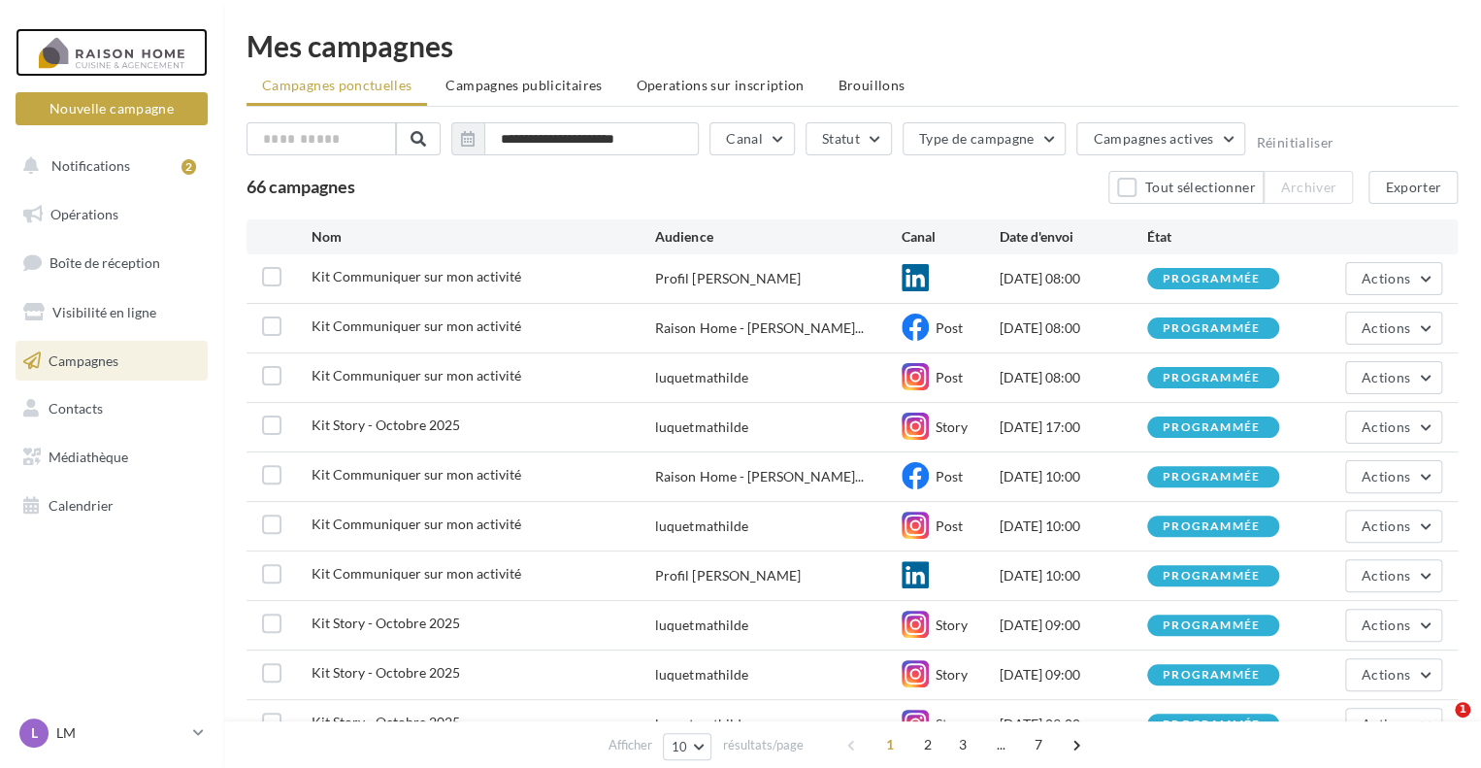
click at [125, 45] on div at bounding box center [111, 52] width 155 height 49
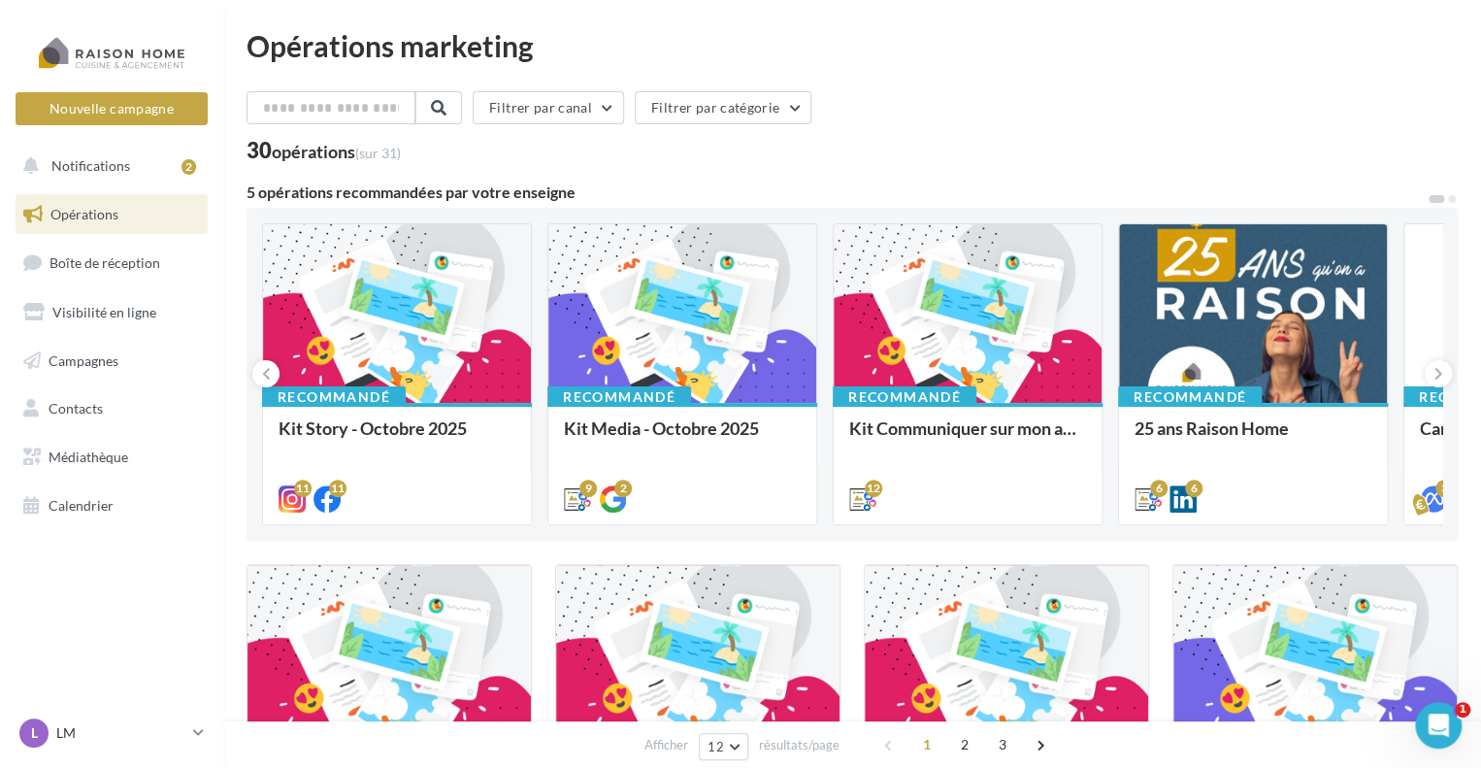
click at [423, 317] on div at bounding box center [397, 314] width 268 height 180
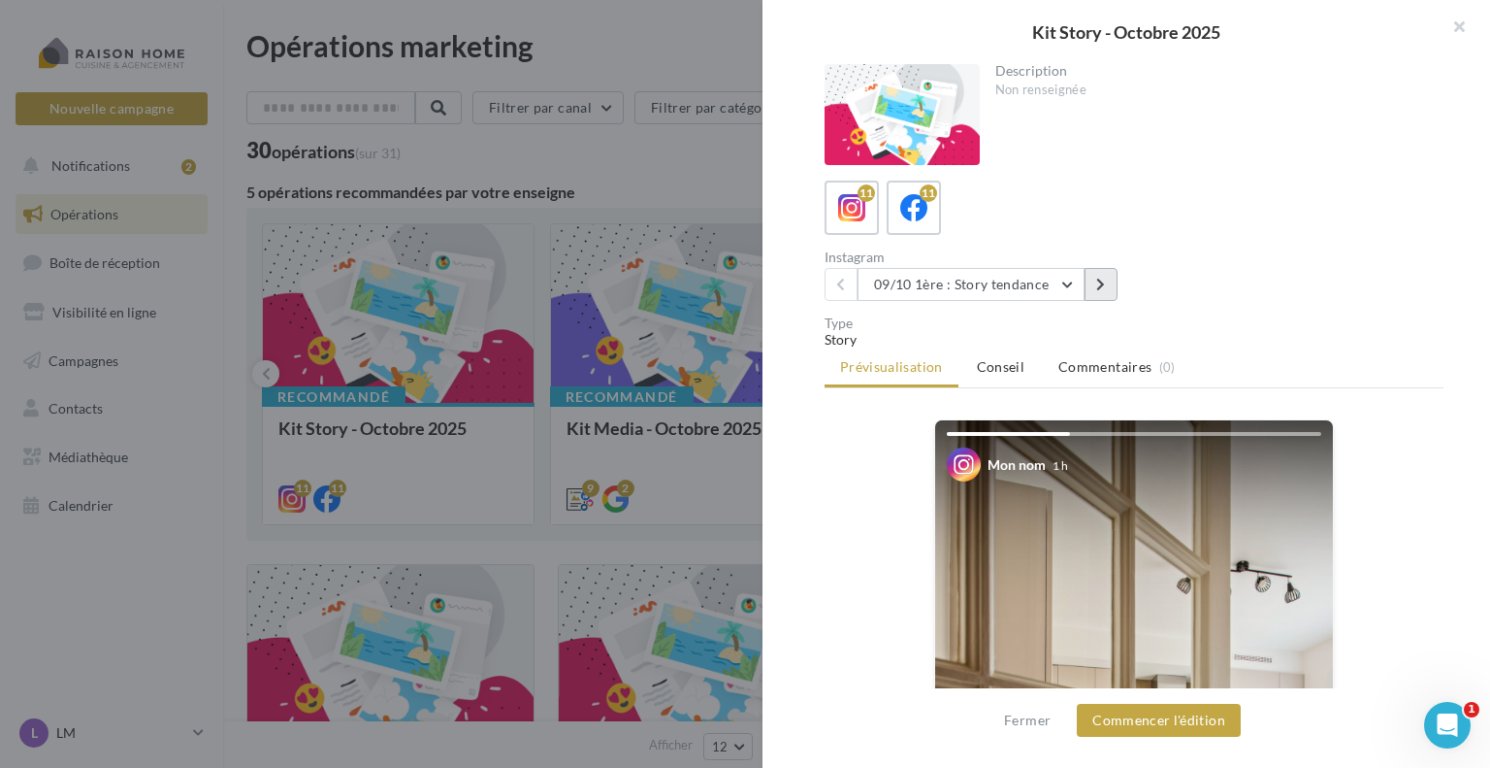
click at [1095, 279] on button at bounding box center [1101, 284] width 33 height 33
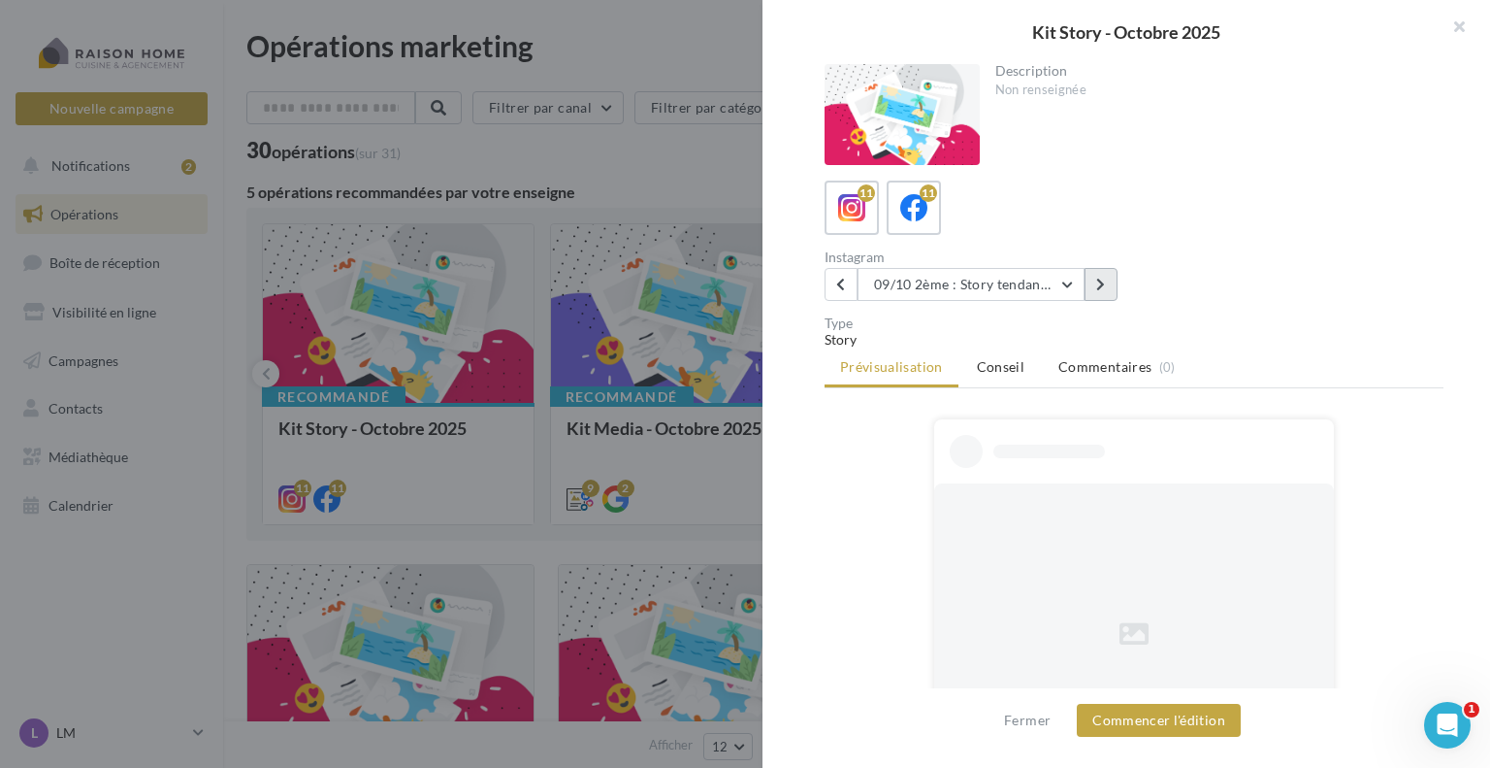
click at [1095, 280] on button at bounding box center [1101, 284] width 33 height 33
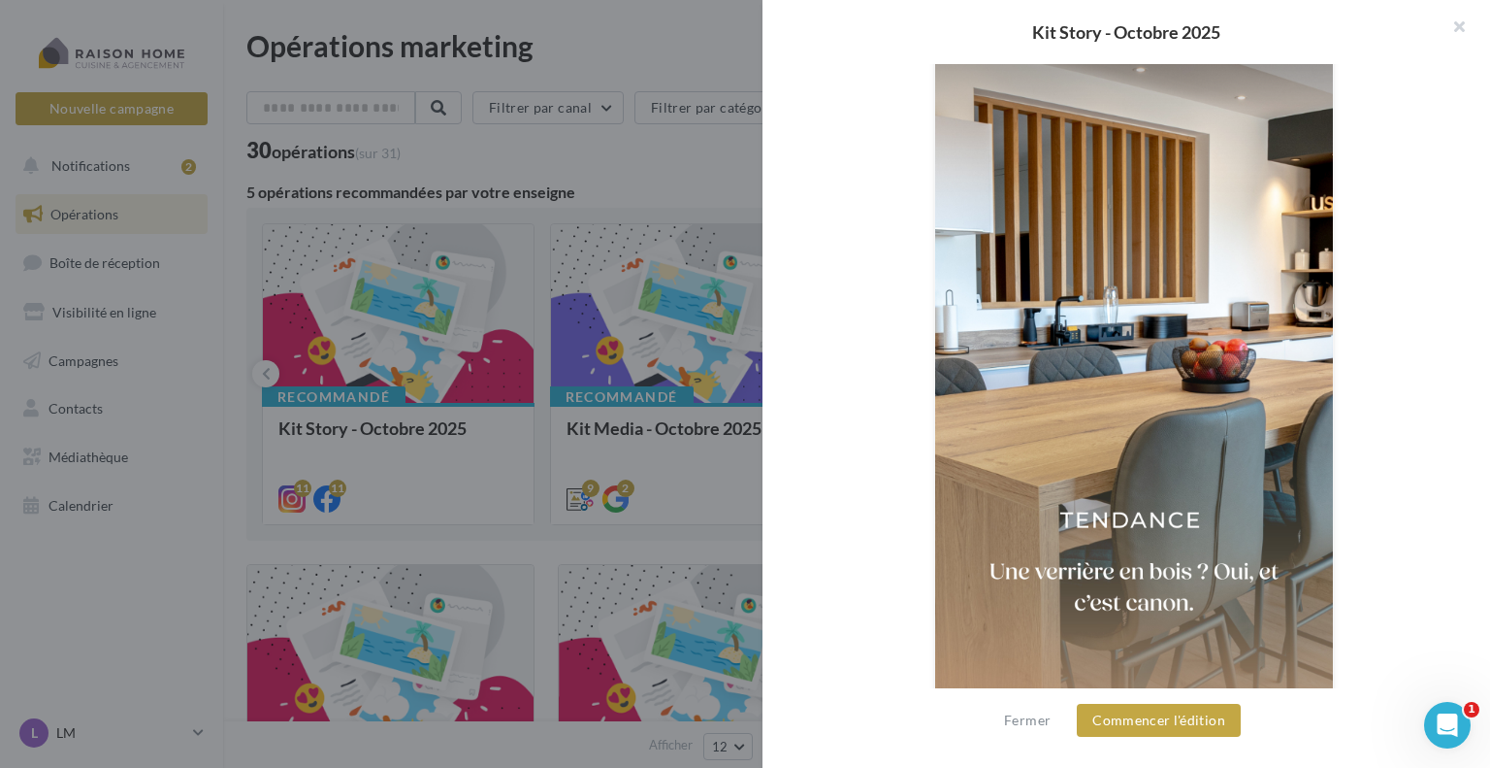
scroll to position [446, 0]
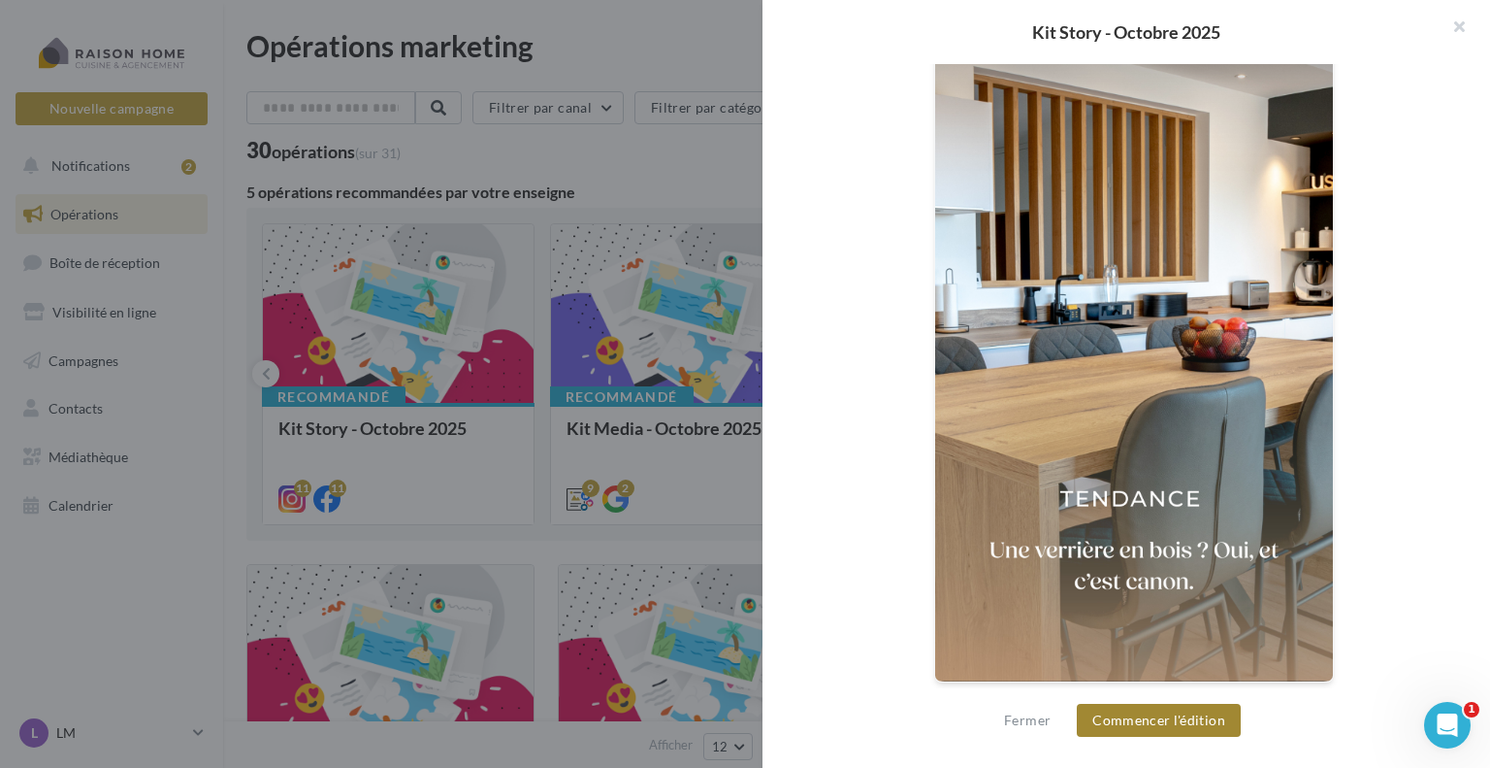
click at [1170, 724] on button "Commencer l'édition" at bounding box center [1159, 719] width 164 height 33
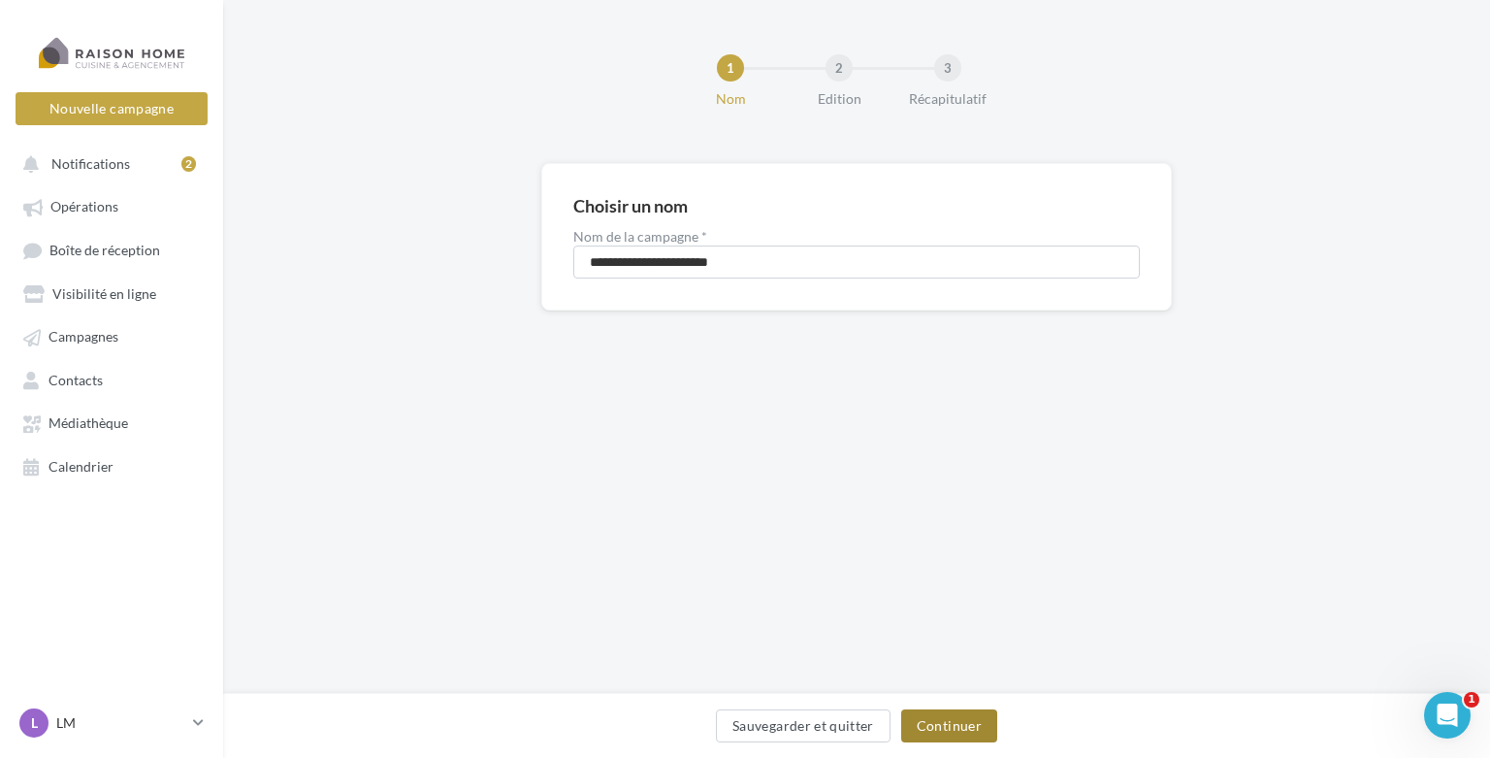
click at [916, 733] on button "Continuer" at bounding box center [949, 725] width 96 height 33
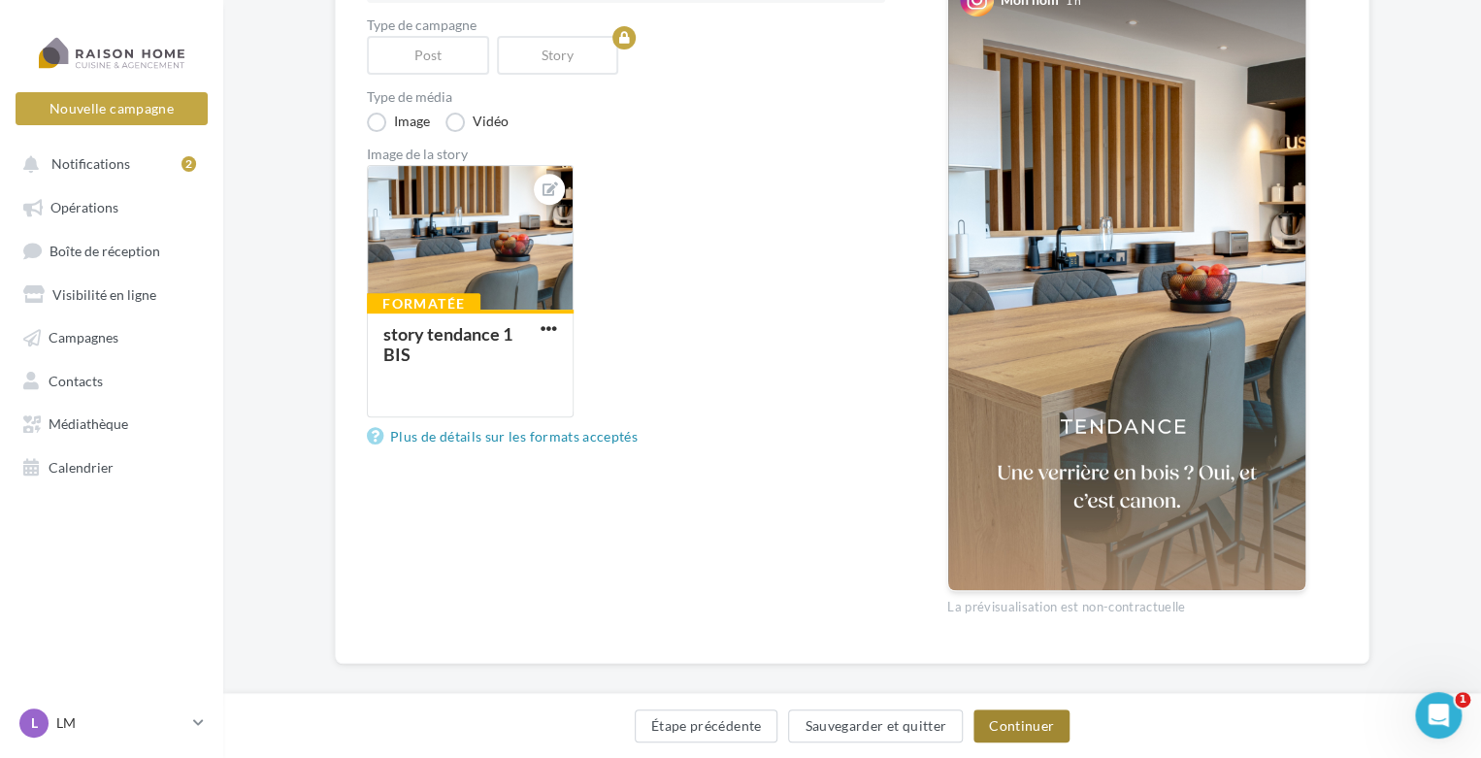
click at [1000, 725] on button "Continuer" at bounding box center [1021, 725] width 96 height 33
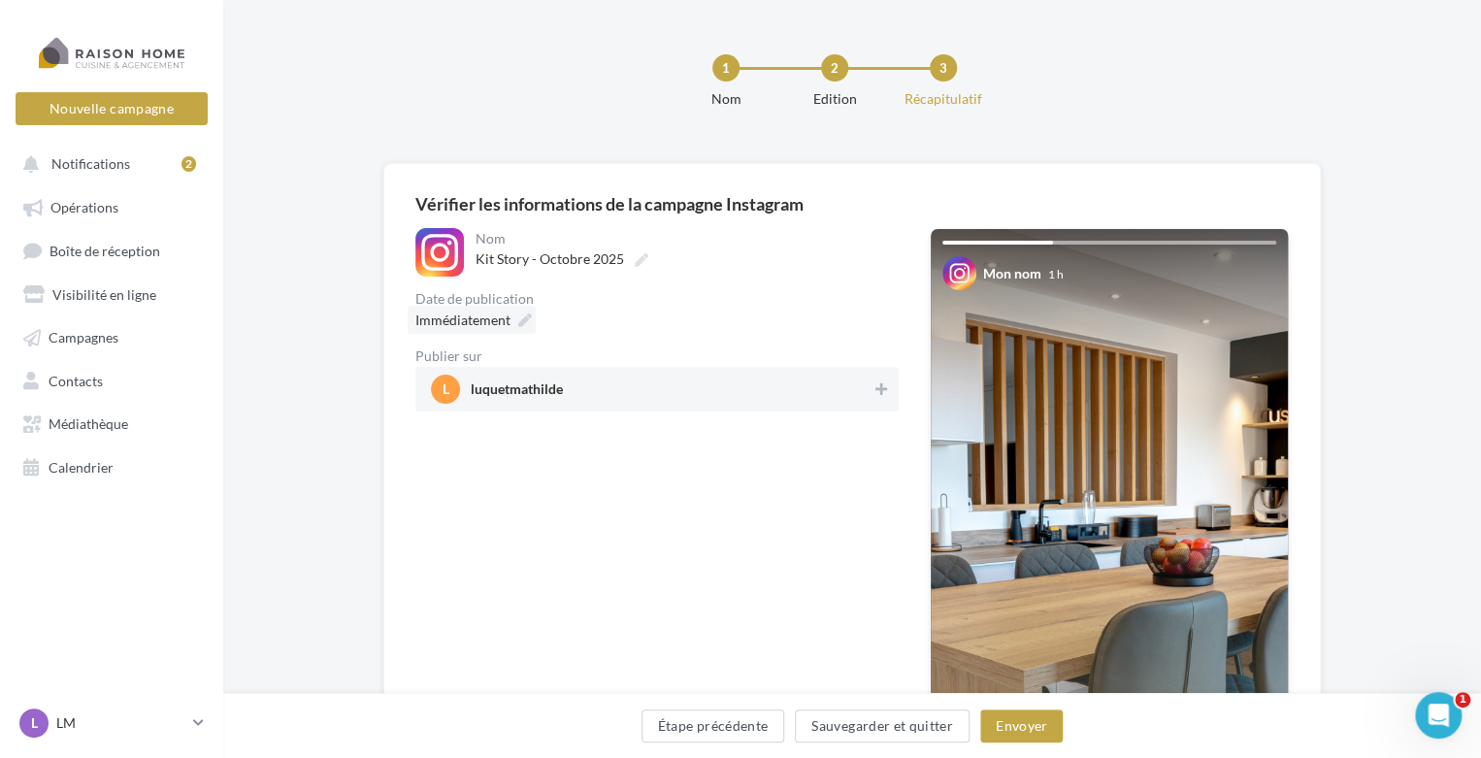
click at [515, 316] on div "Immédiatement" at bounding box center [472, 320] width 128 height 28
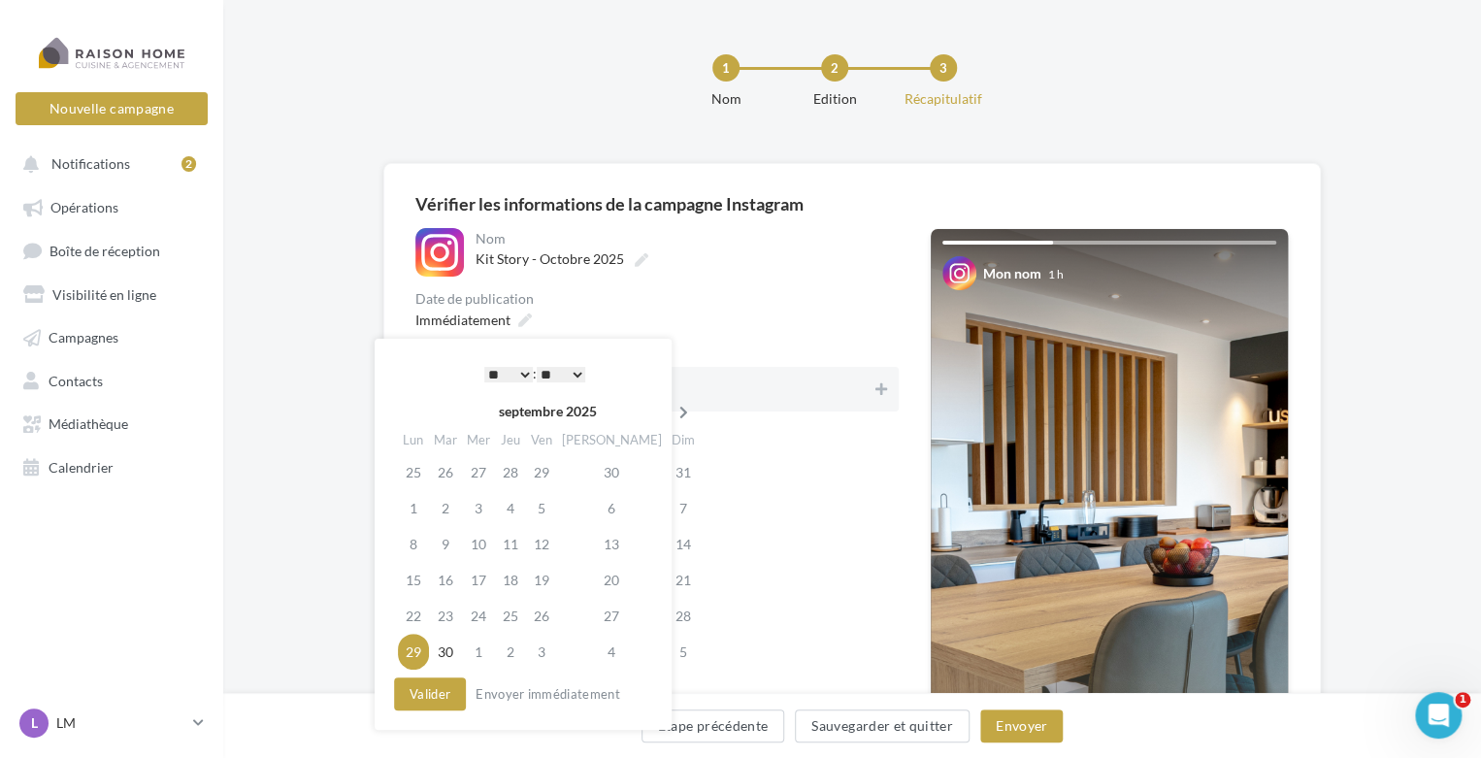
click at [671, 415] on icon at bounding box center [683, 413] width 24 height 14
click at [419, 579] on td "20" at bounding box center [415, 580] width 34 height 36
click at [519, 368] on select "* * * * * * * * * * ** ** ** ** ** ** ** ** ** ** ** ** ** **" at bounding box center [508, 375] width 49 height 16
click at [446, 694] on button "Valider" at bounding box center [430, 693] width 72 height 33
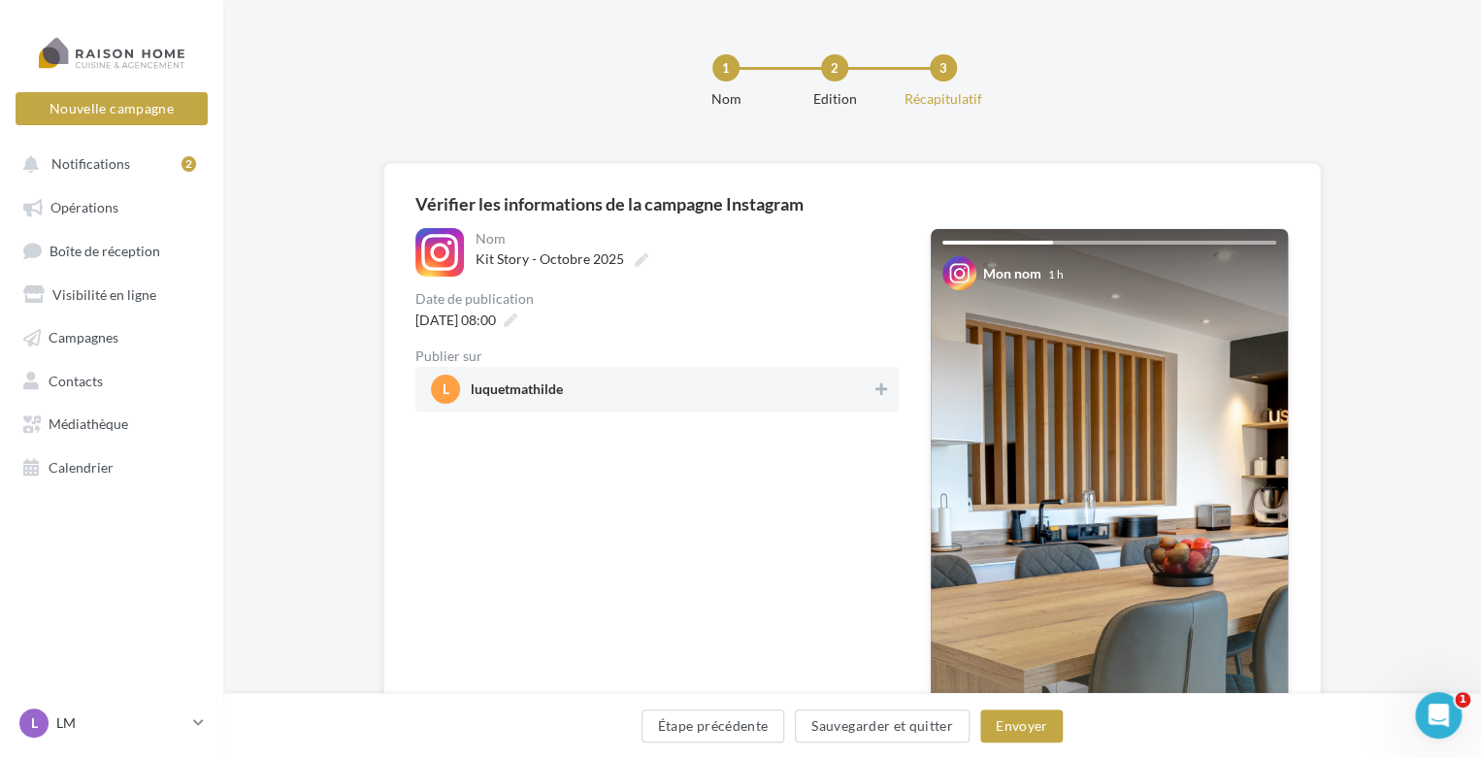
click at [802, 382] on span "l luquetmathilde" at bounding box center [651, 389] width 441 height 29
click at [997, 725] on button "Envoyer" at bounding box center [1021, 725] width 82 height 33
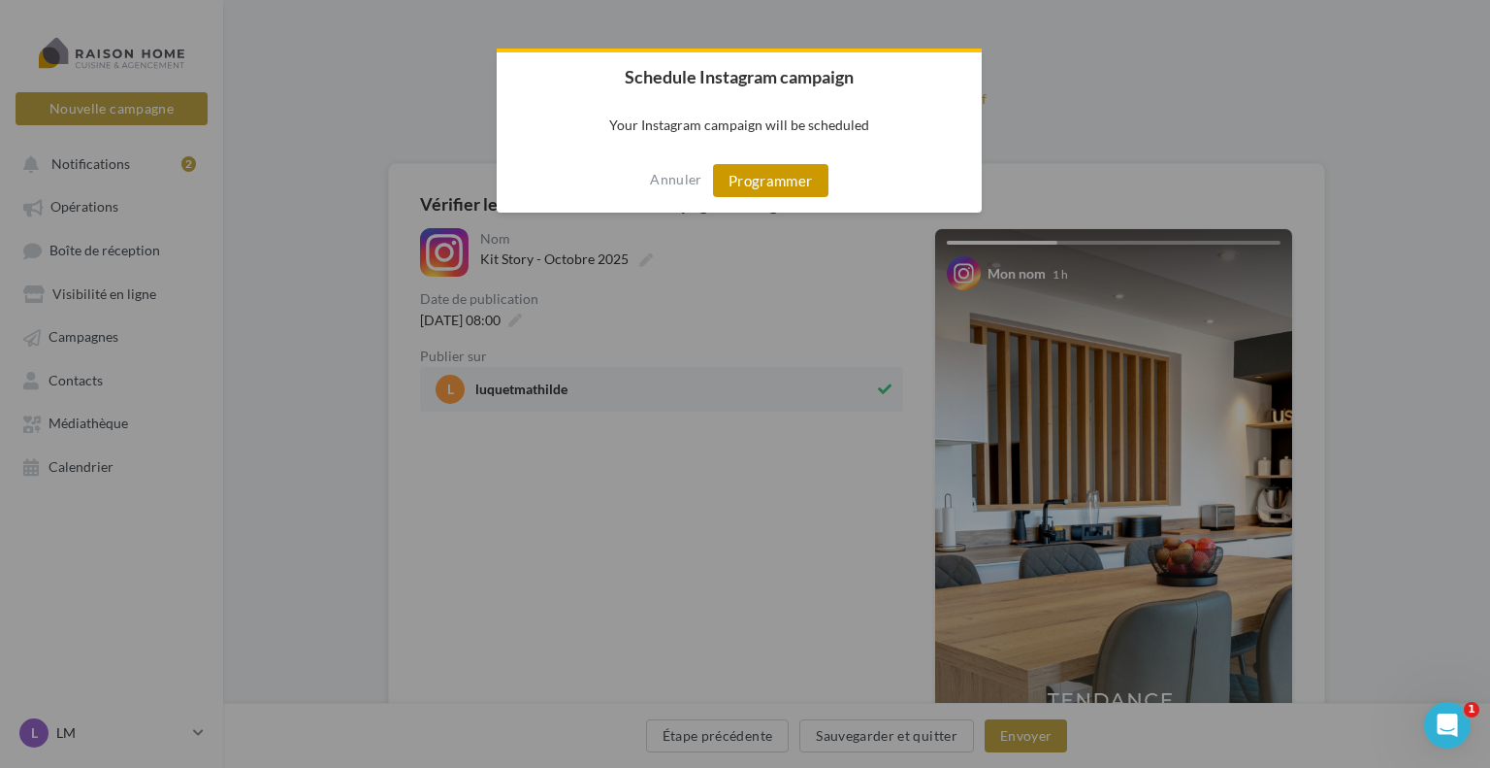
click at [779, 189] on button "Programmer" at bounding box center [770, 180] width 115 height 33
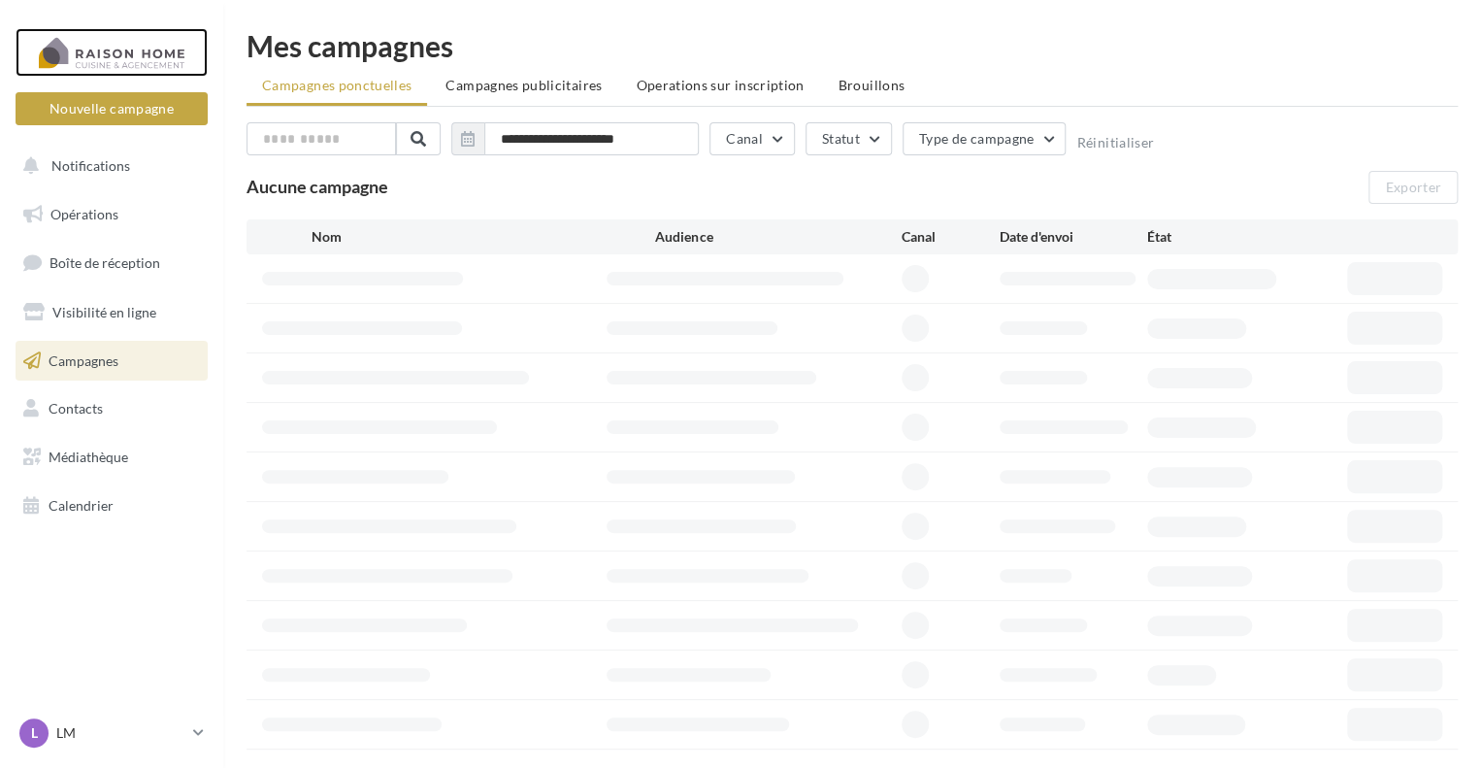
drag, startPoint x: 0, startPoint y: 0, endPoint x: 133, endPoint y: 65, distance: 148.0
click at [133, 65] on div at bounding box center [111, 52] width 155 height 49
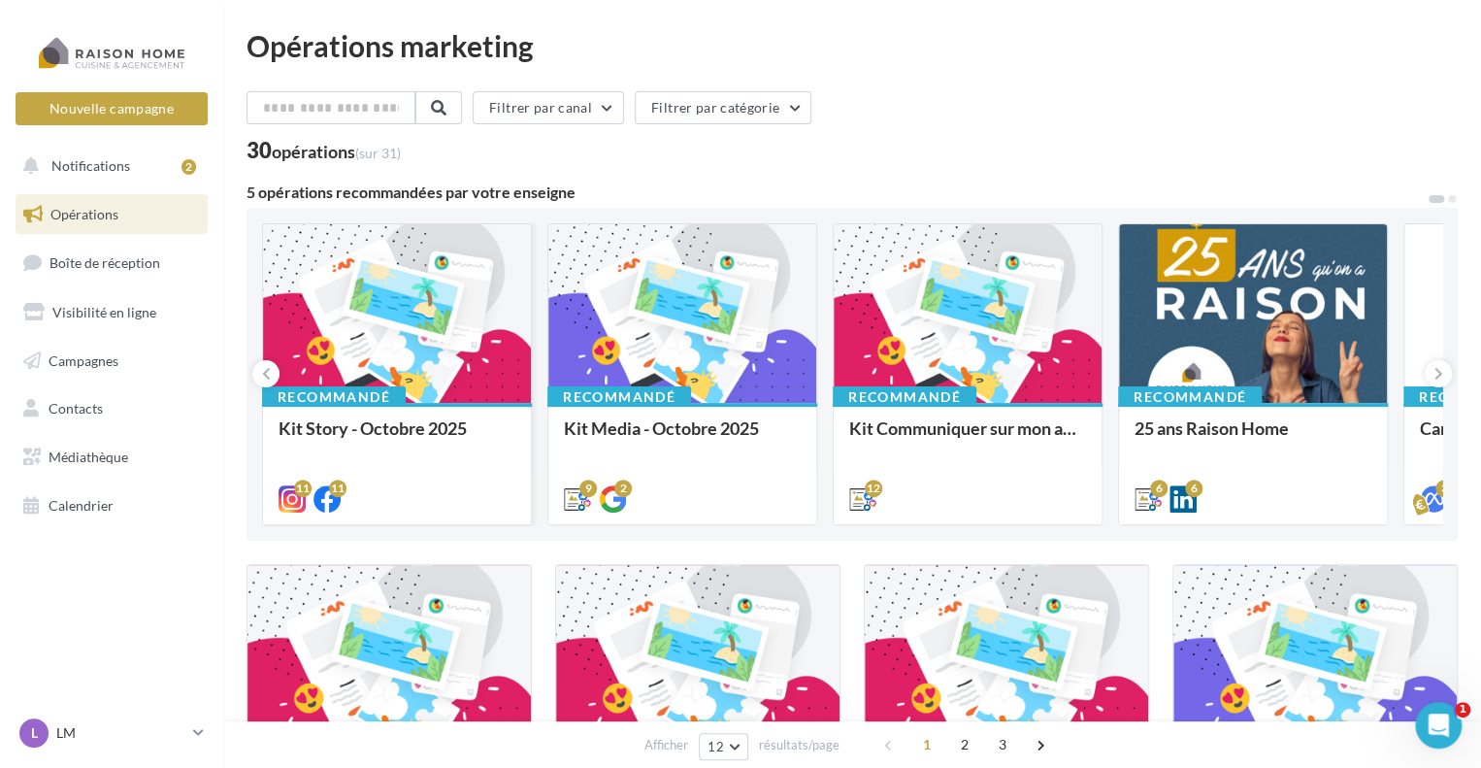
click at [448, 342] on div at bounding box center [397, 314] width 268 height 180
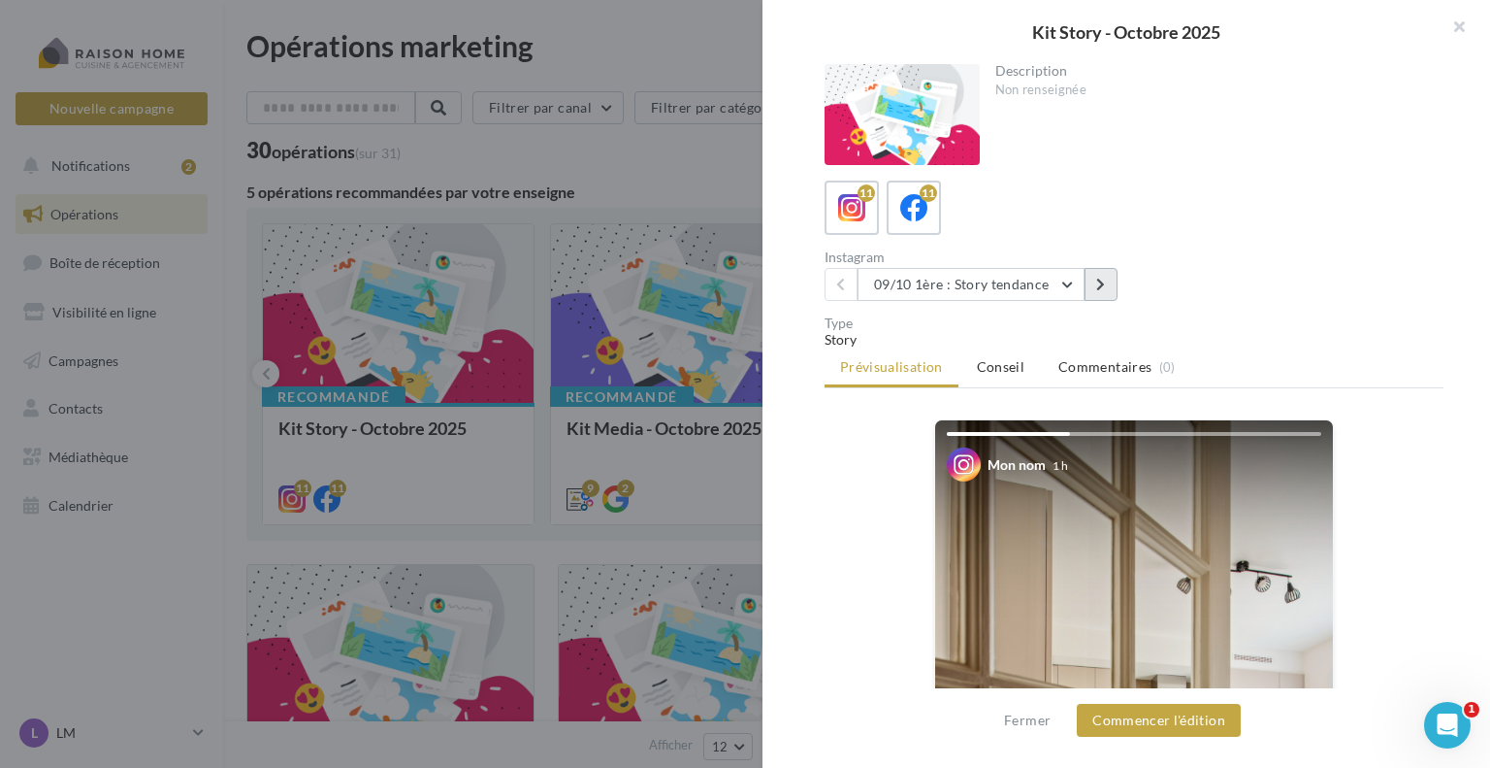
click at [1093, 289] on button at bounding box center [1101, 284] width 33 height 33
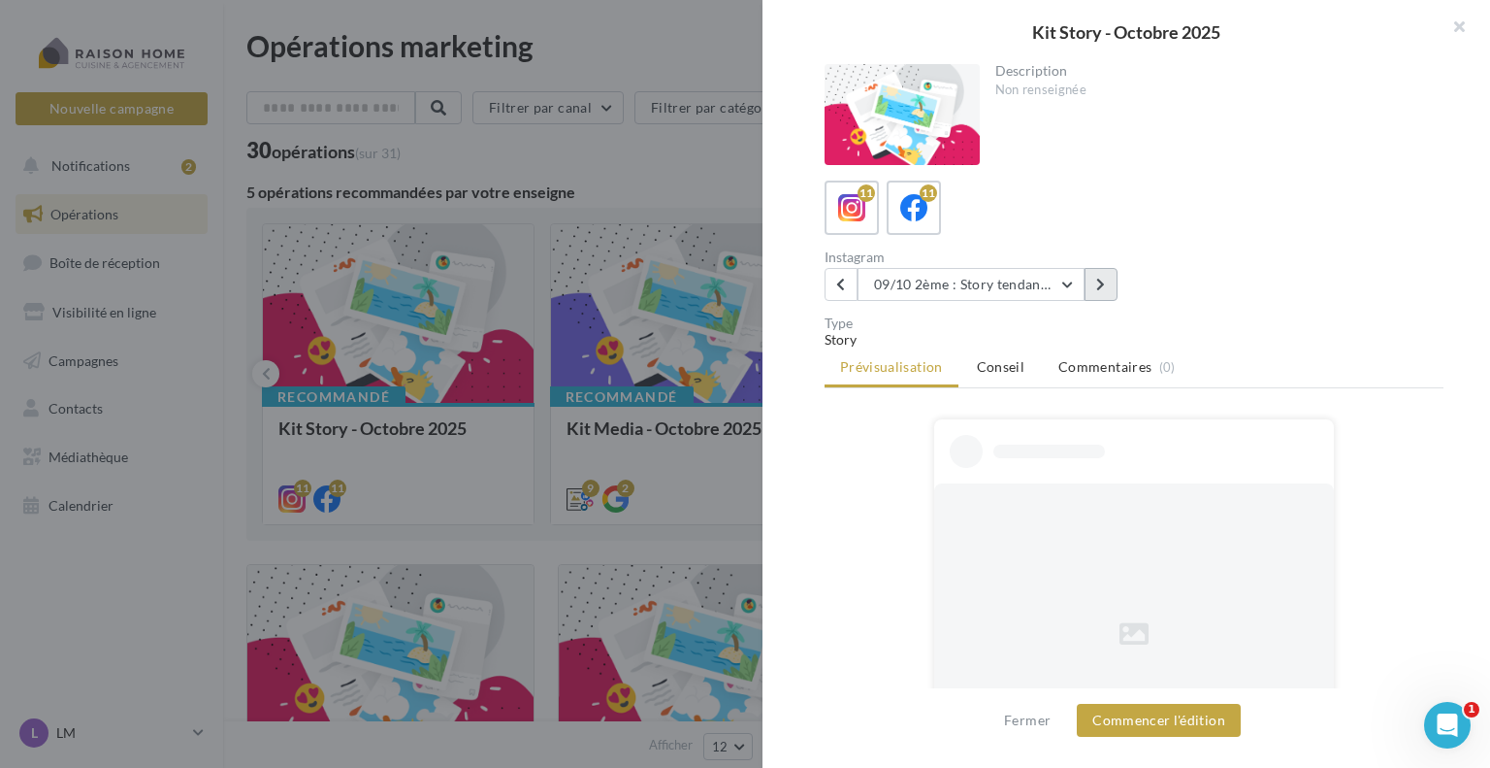
click at [1093, 289] on button at bounding box center [1101, 284] width 33 height 33
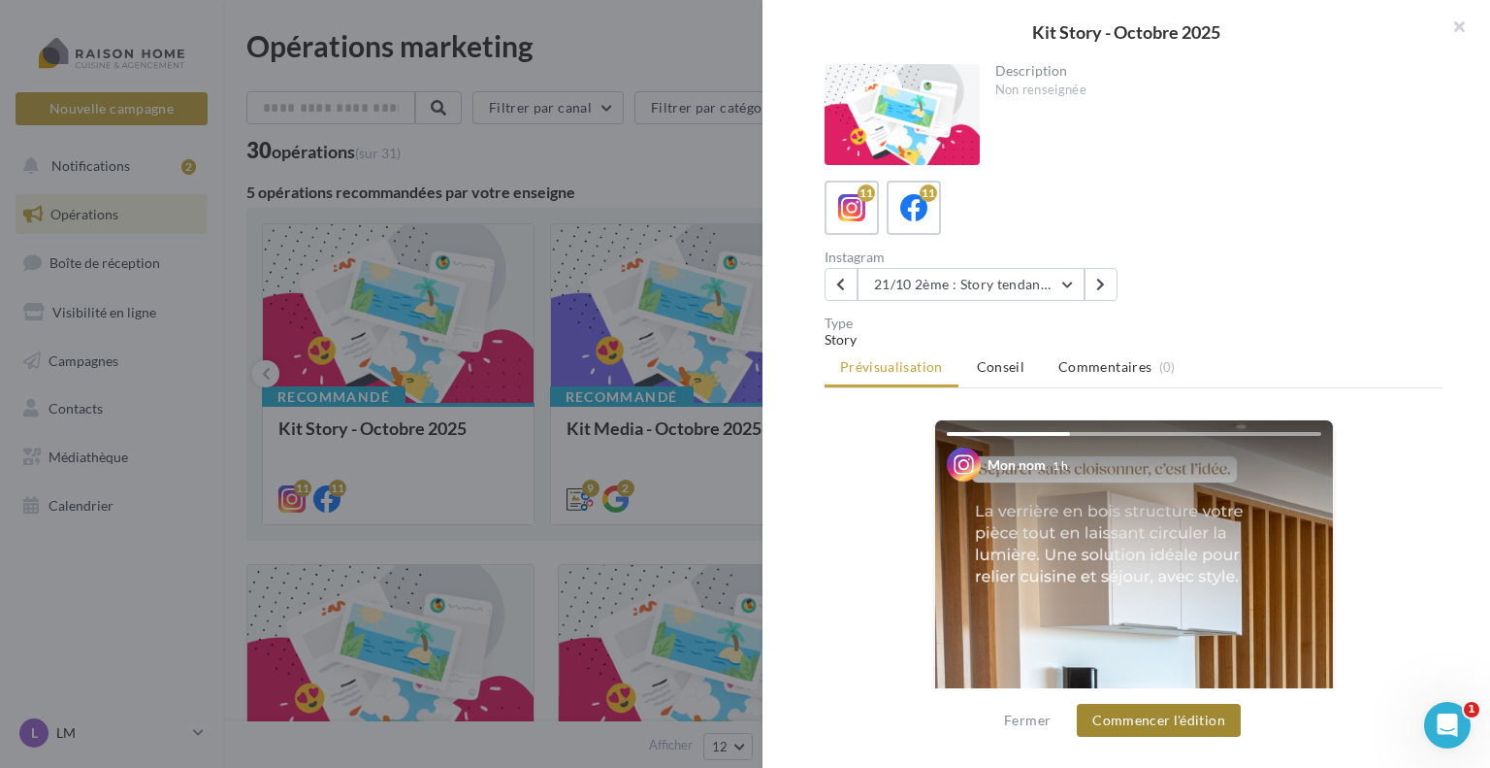
click at [1146, 724] on button "Commencer l'édition" at bounding box center [1159, 719] width 164 height 33
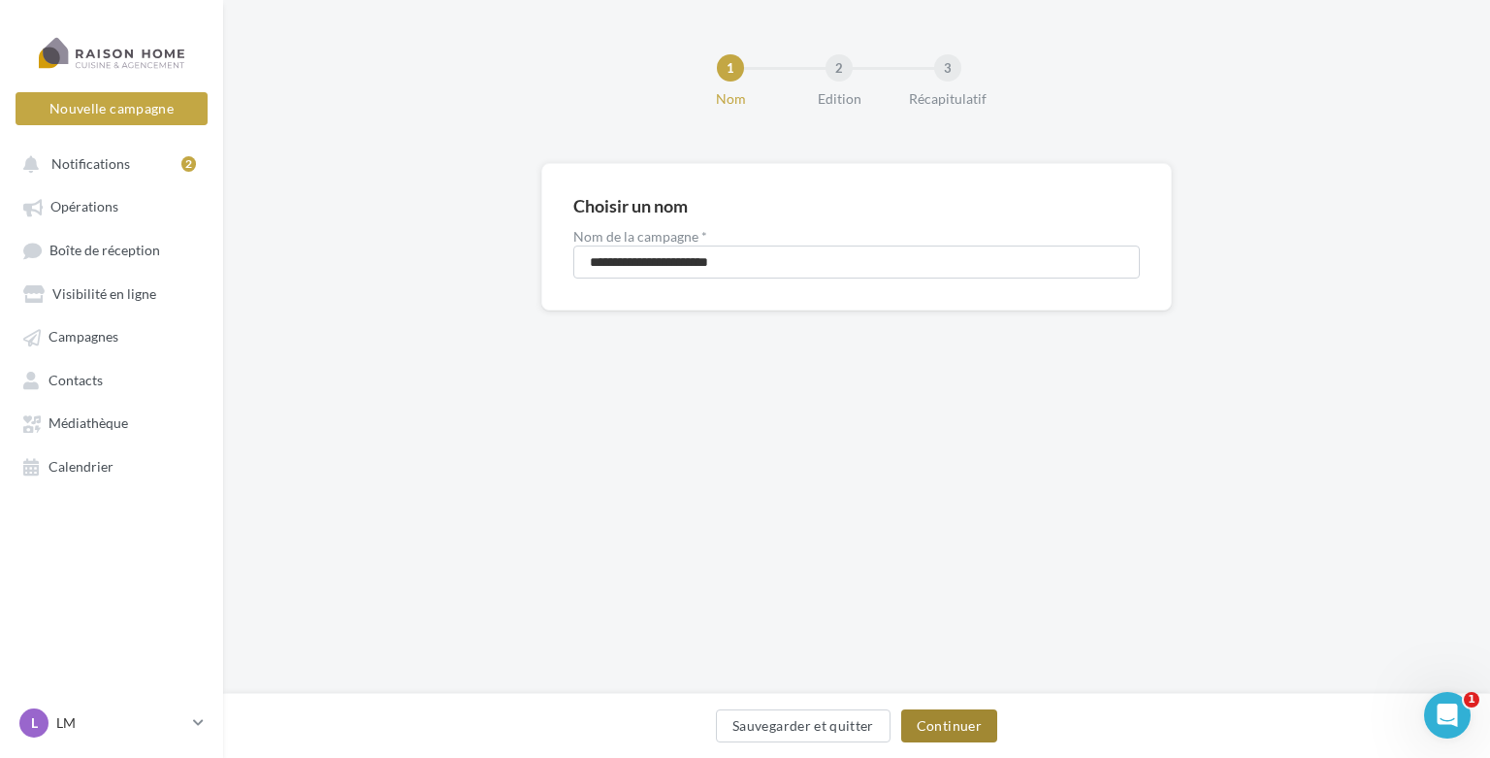
click at [946, 720] on button "Continuer" at bounding box center [949, 725] width 96 height 33
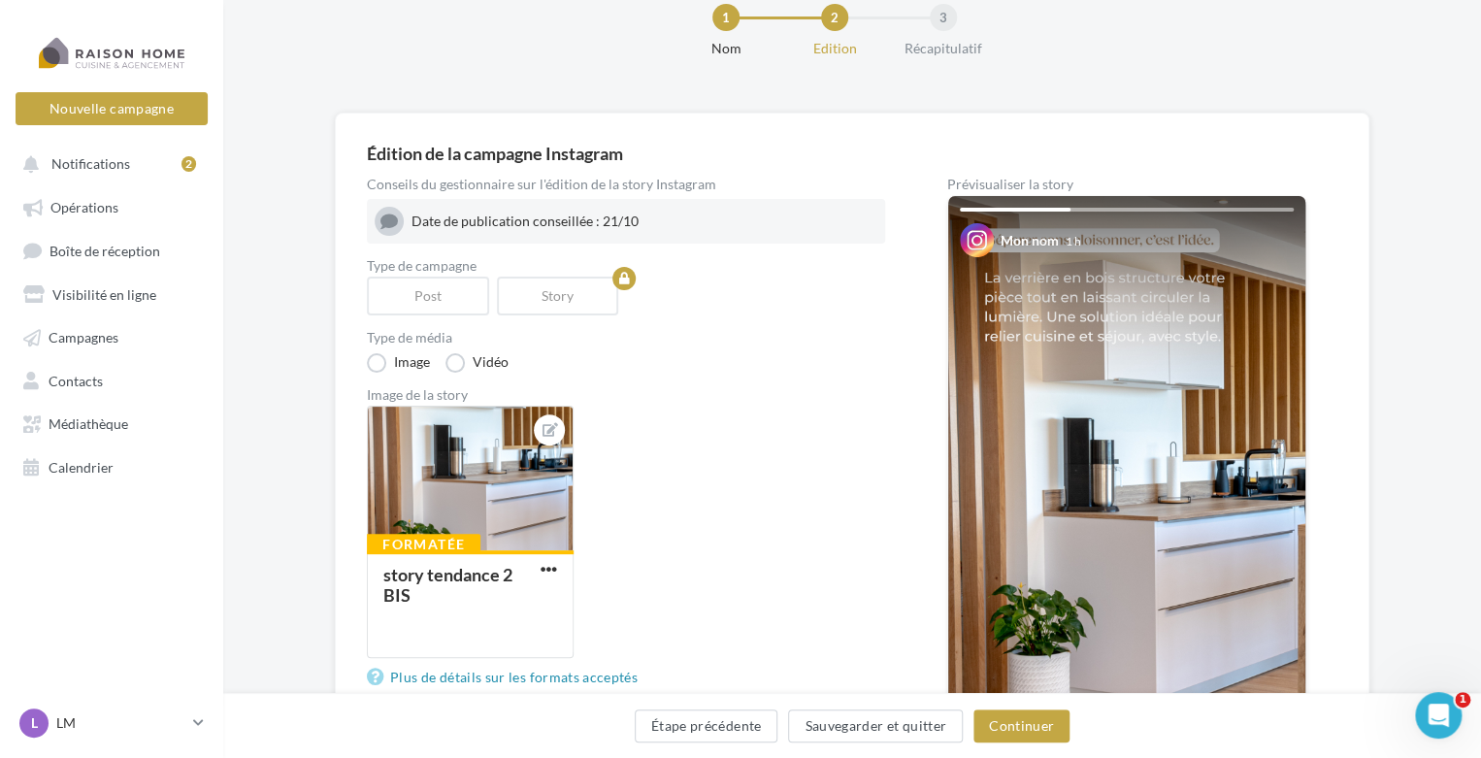
scroll to position [97, 0]
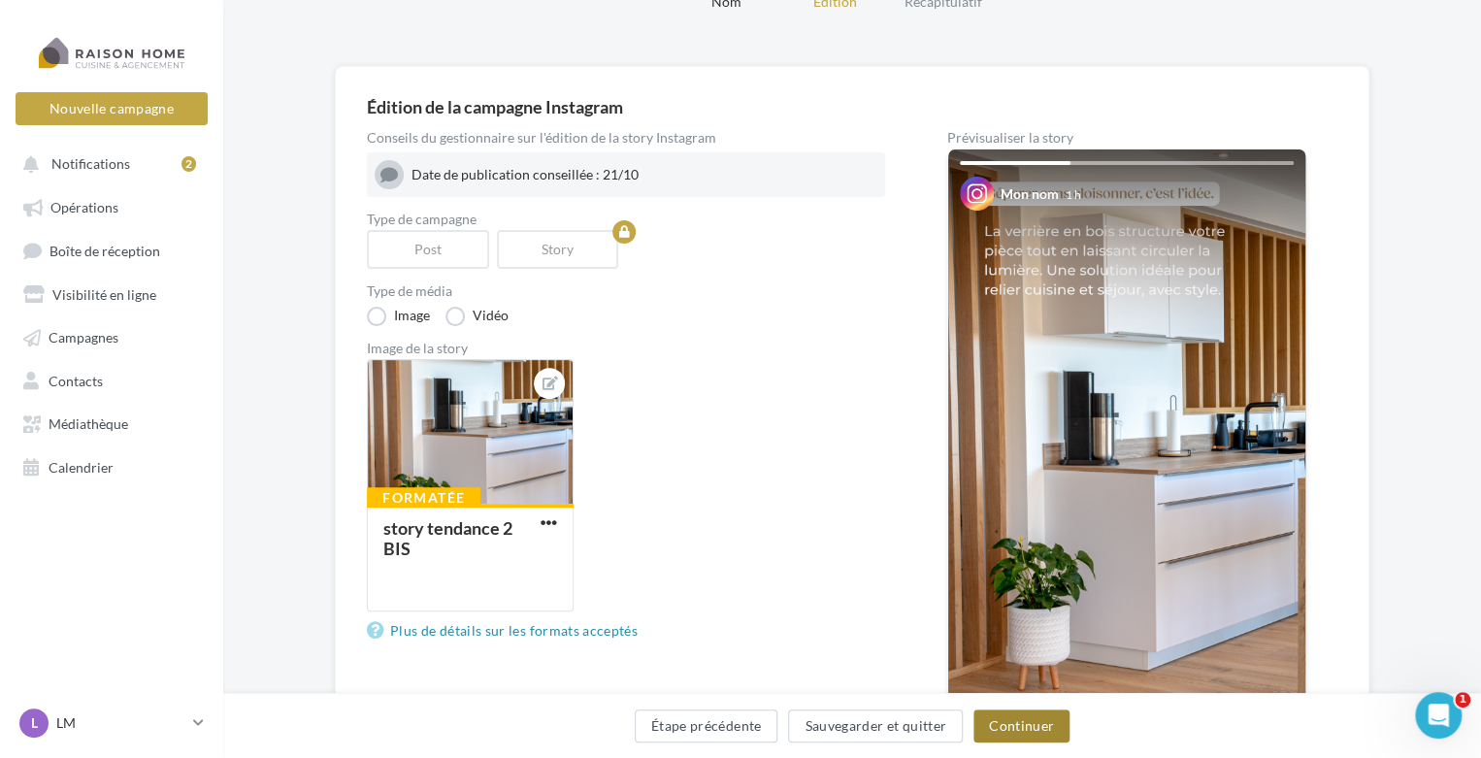
click at [997, 717] on button "Continuer" at bounding box center [1021, 725] width 96 height 33
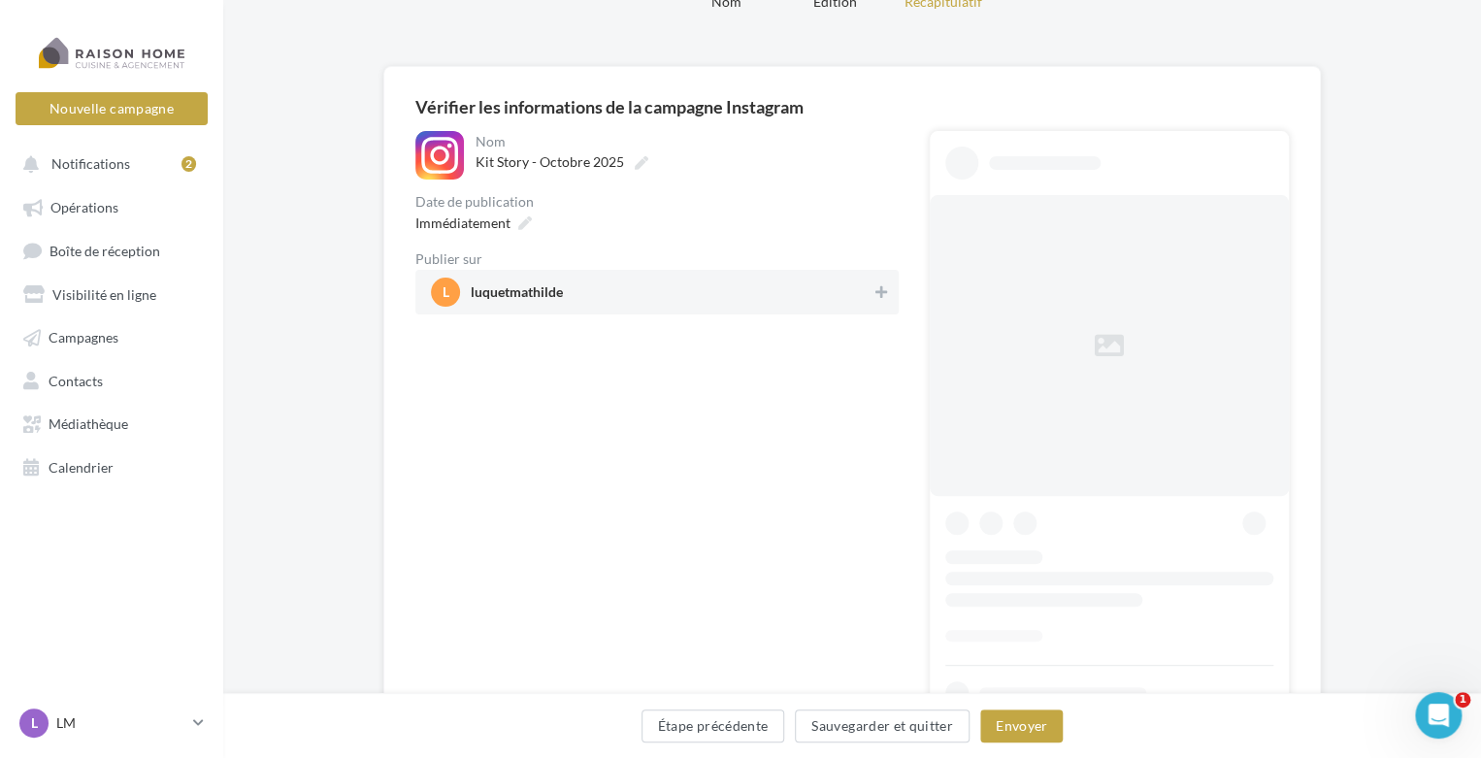
click at [544, 293] on span "luquetmathilde" at bounding box center [517, 295] width 92 height 21
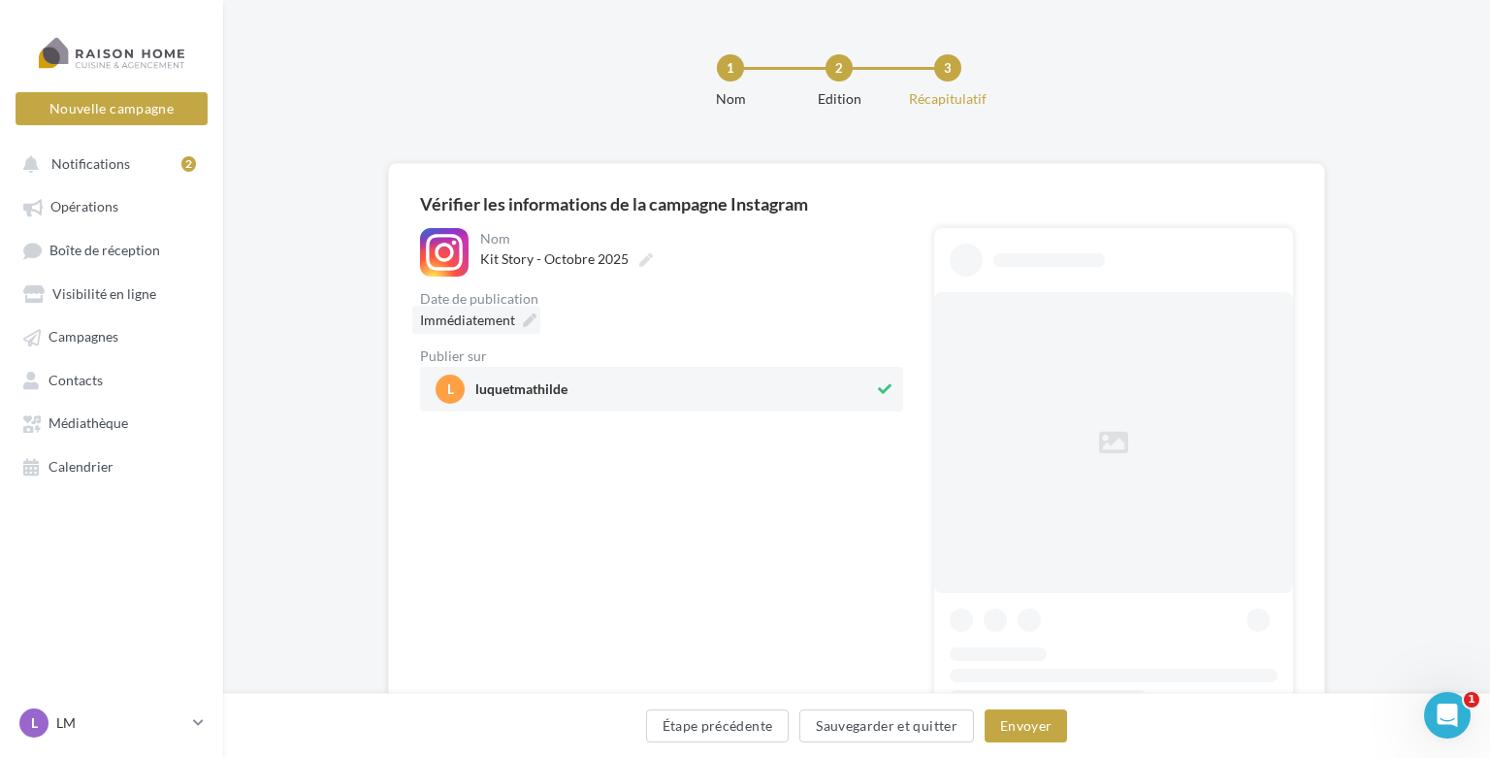
click at [514, 224] on div "**********" at bounding box center [856, 506] width 873 height 622
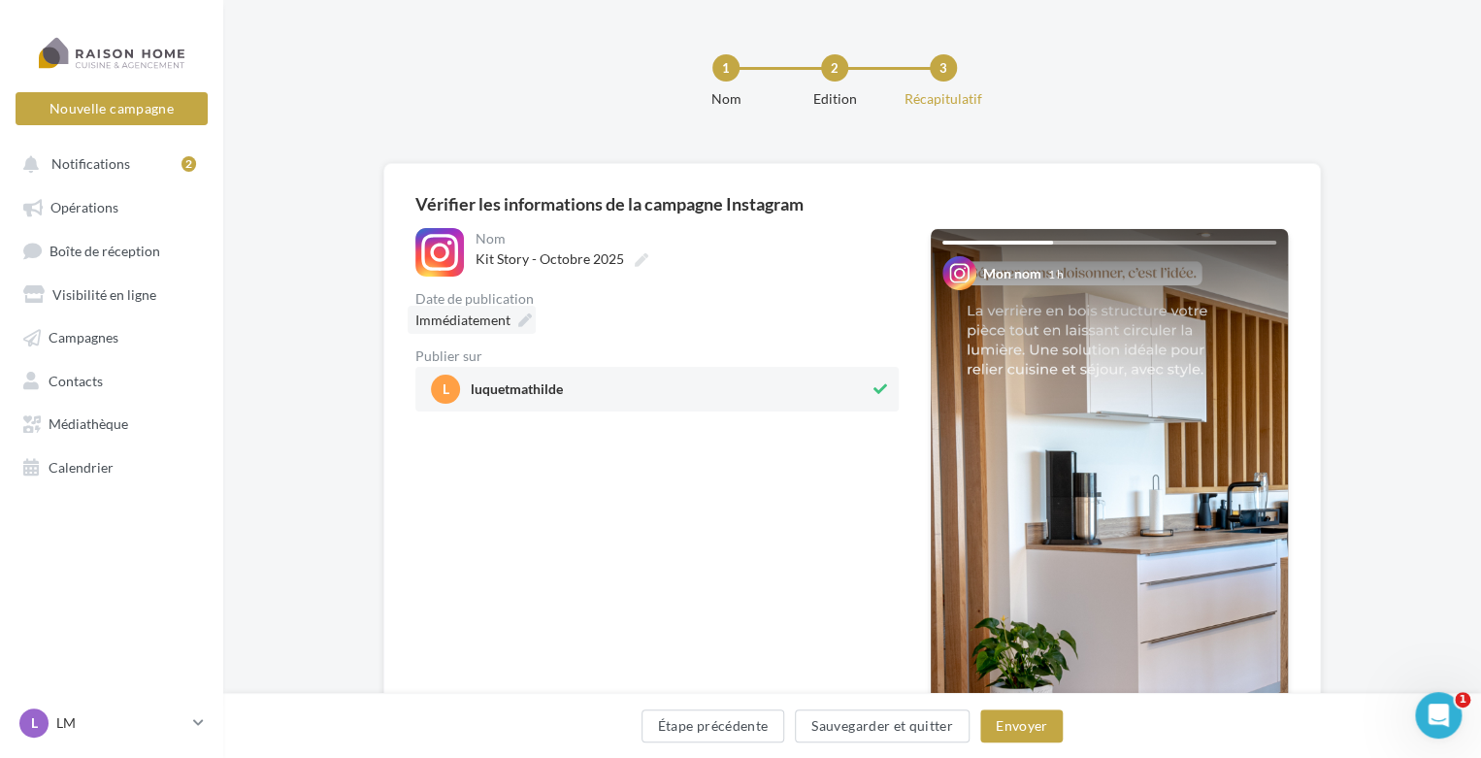
click at [518, 319] on icon at bounding box center [525, 320] width 14 height 14
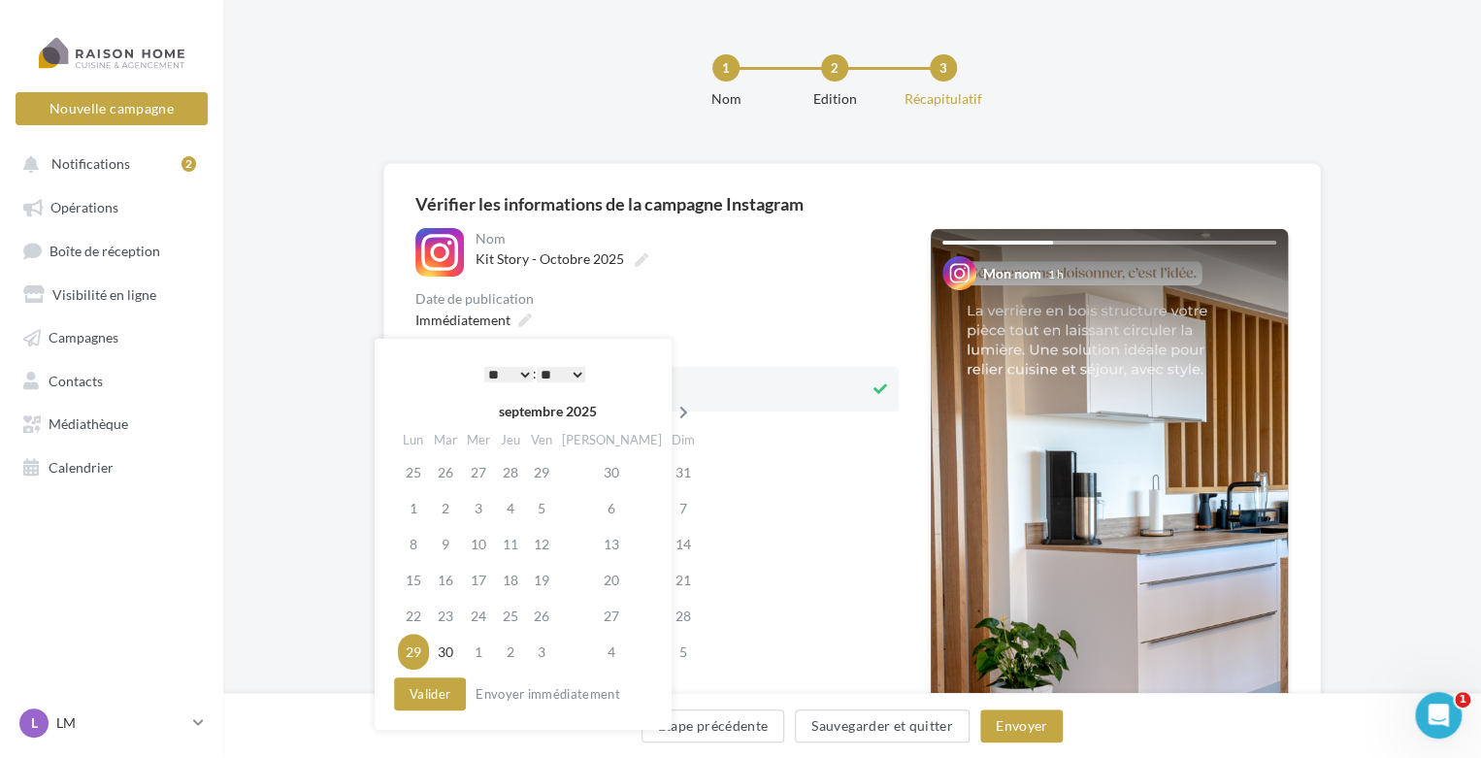
click at [671, 411] on icon at bounding box center [683, 413] width 24 height 14
click at [421, 577] on td "20" at bounding box center [415, 580] width 34 height 36
click at [513, 380] on select "* * * * * * * * * * ** ** ** ** ** ** ** ** ** ** ** ** ** **" at bounding box center [508, 375] width 49 height 16
click at [581, 376] on select "** ** ** ** ** **" at bounding box center [561, 375] width 49 height 16
drag, startPoint x: 440, startPoint y: 700, endPoint x: 455, endPoint y: 700, distance: 15.5
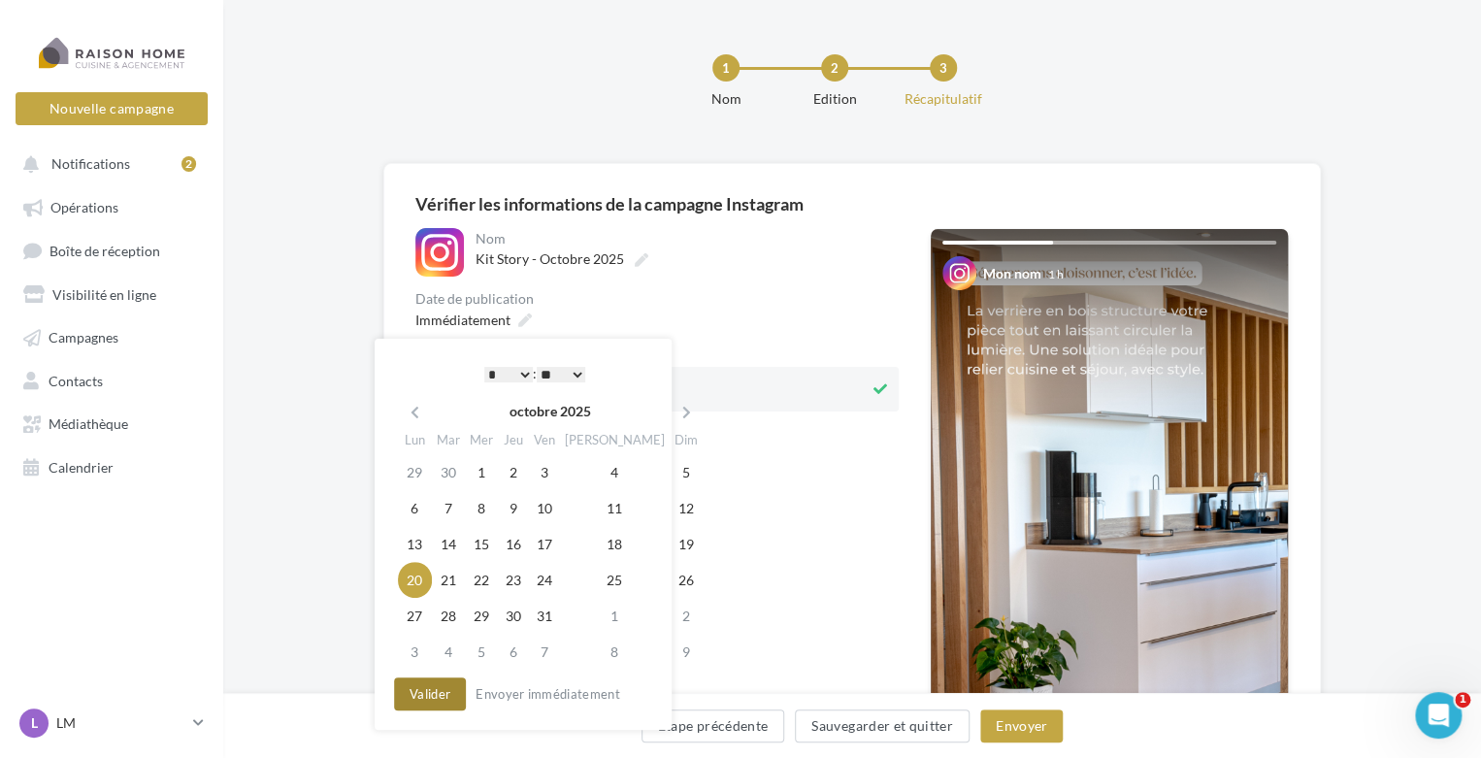
click at [441, 700] on button "Valider" at bounding box center [430, 693] width 72 height 33
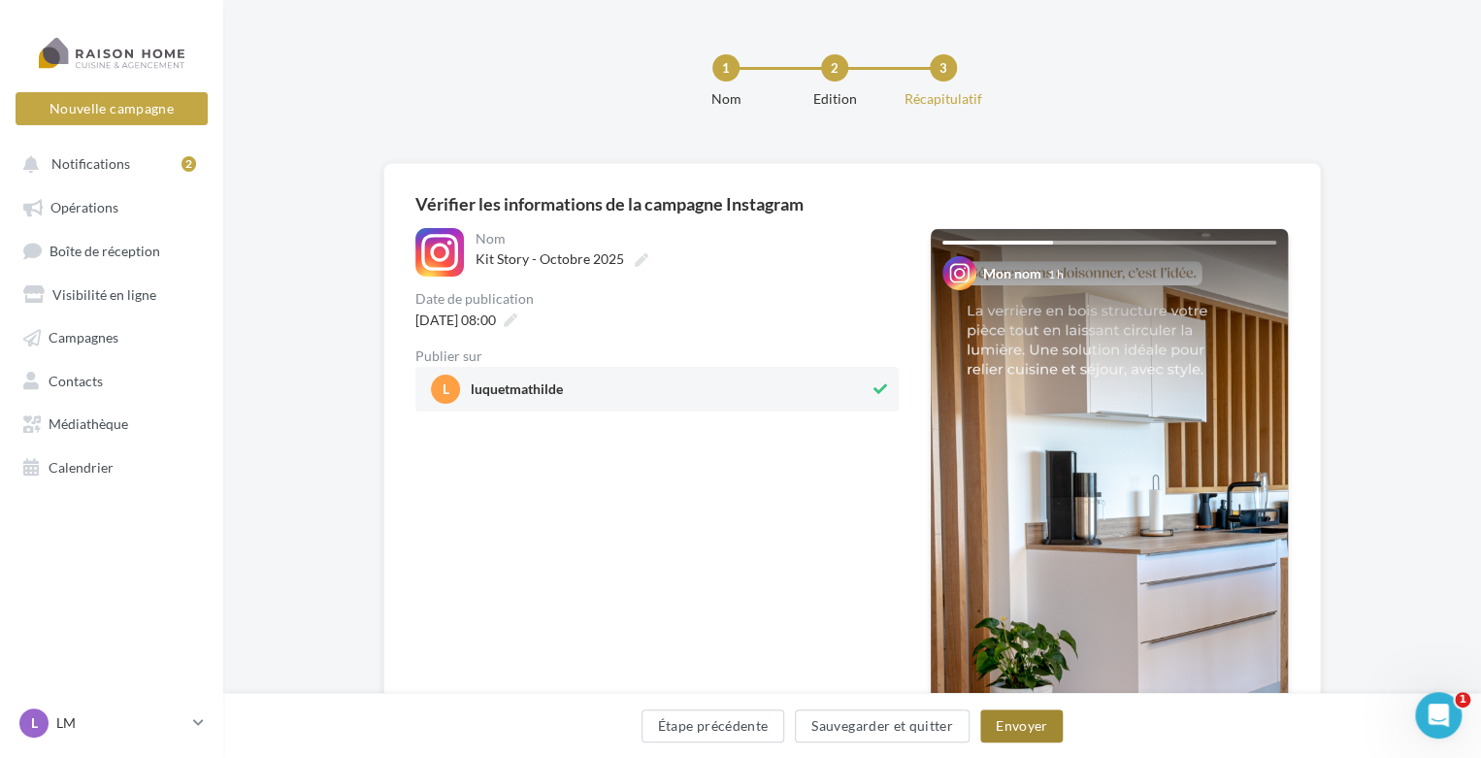
click at [1009, 725] on button "Envoyer" at bounding box center [1021, 725] width 82 height 33
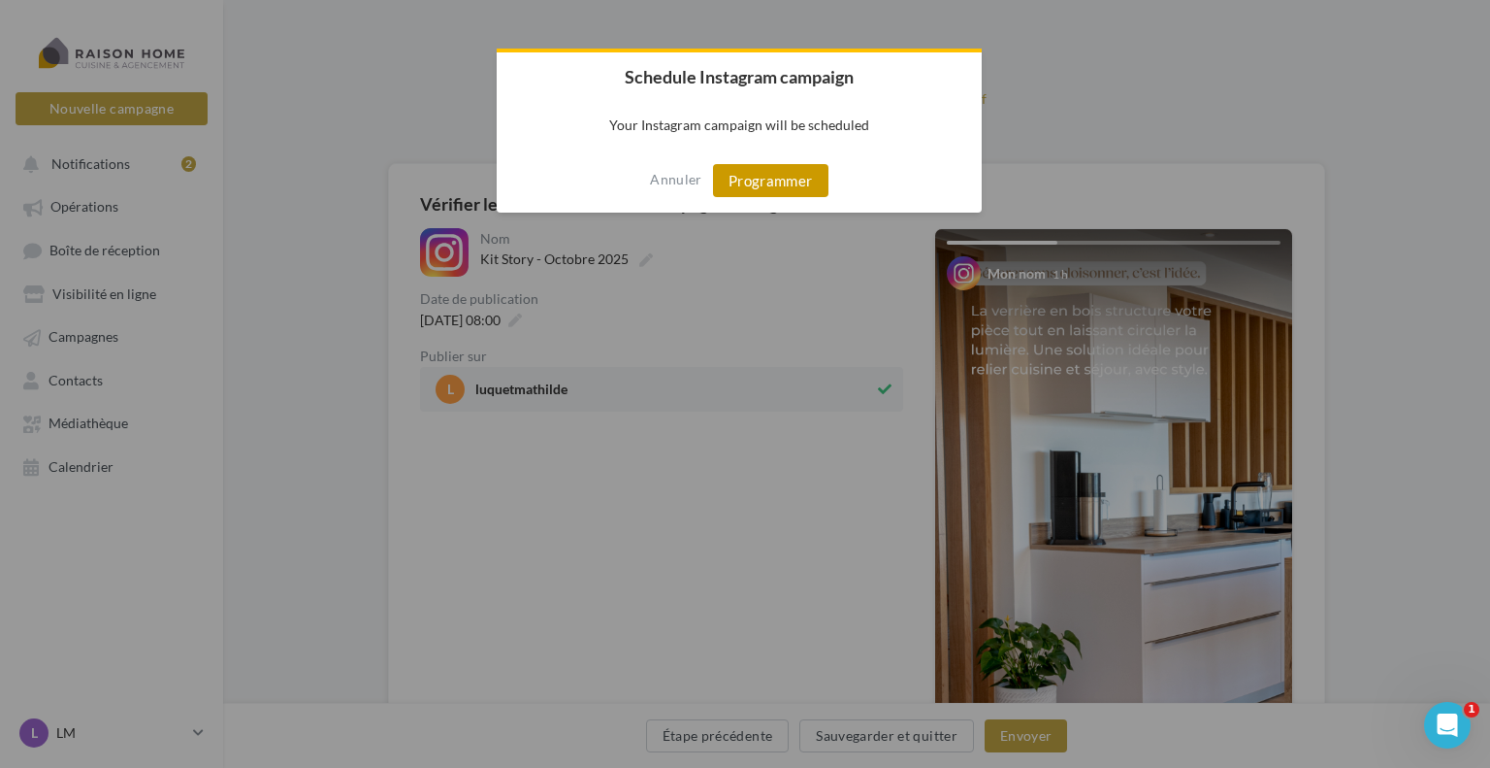
click at [760, 184] on button "Programmer" at bounding box center [770, 180] width 115 height 33
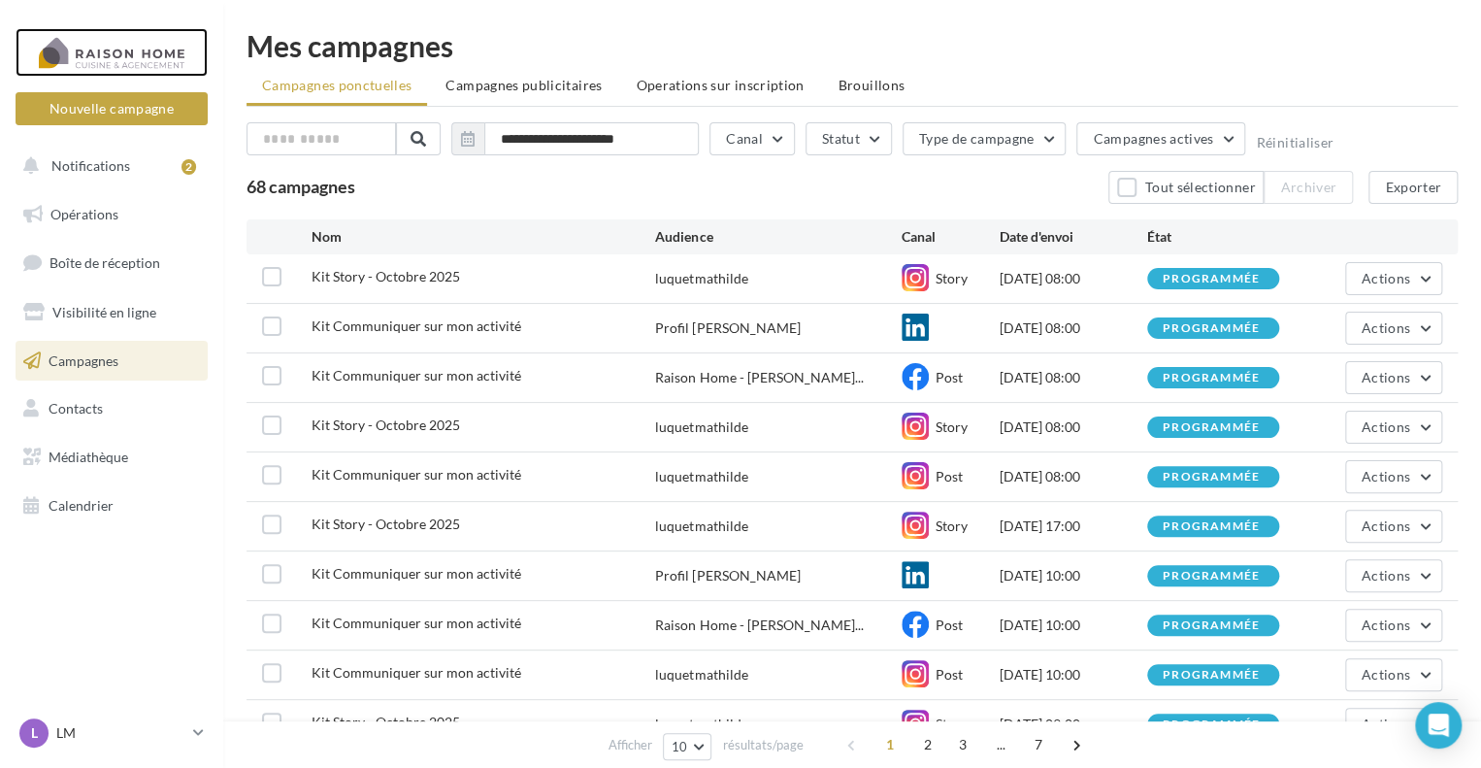
click at [166, 56] on div at bounding box center [111, 52] width 155 height 49
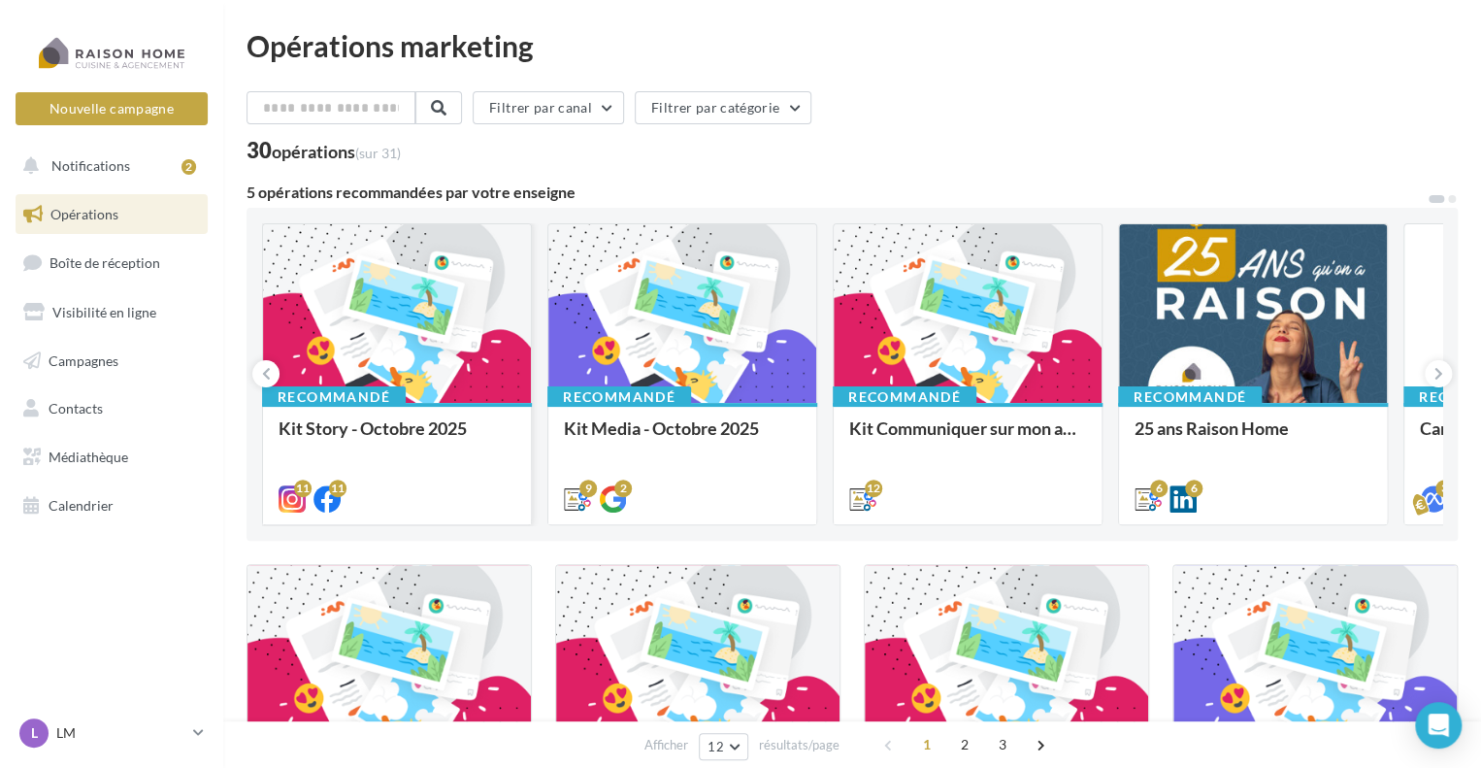
click at [454, 327] on div at bounding box center [397, 314] width 268 height 180
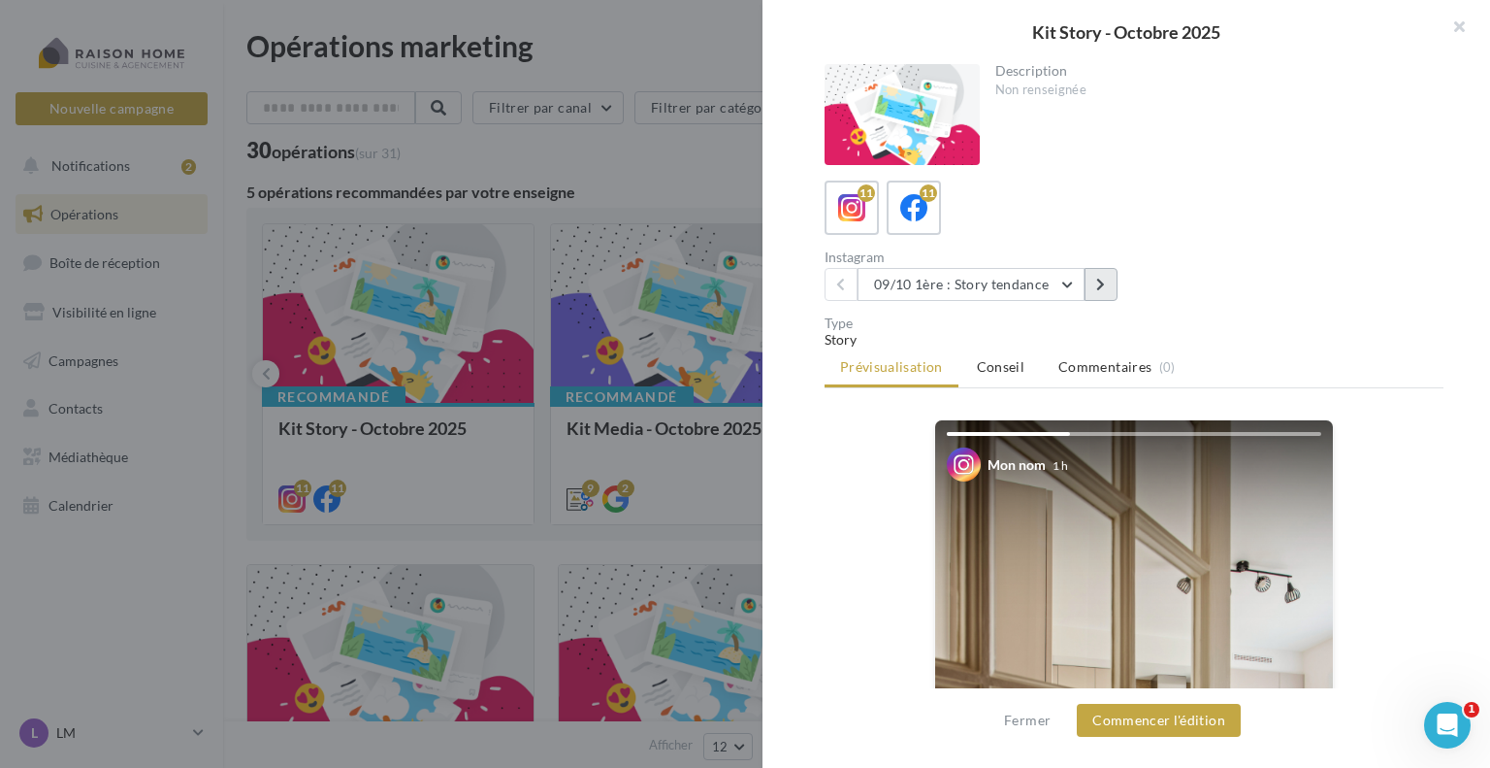
click at [1093, 286] on button at bounding box center [1101, 284] width 33 height 33
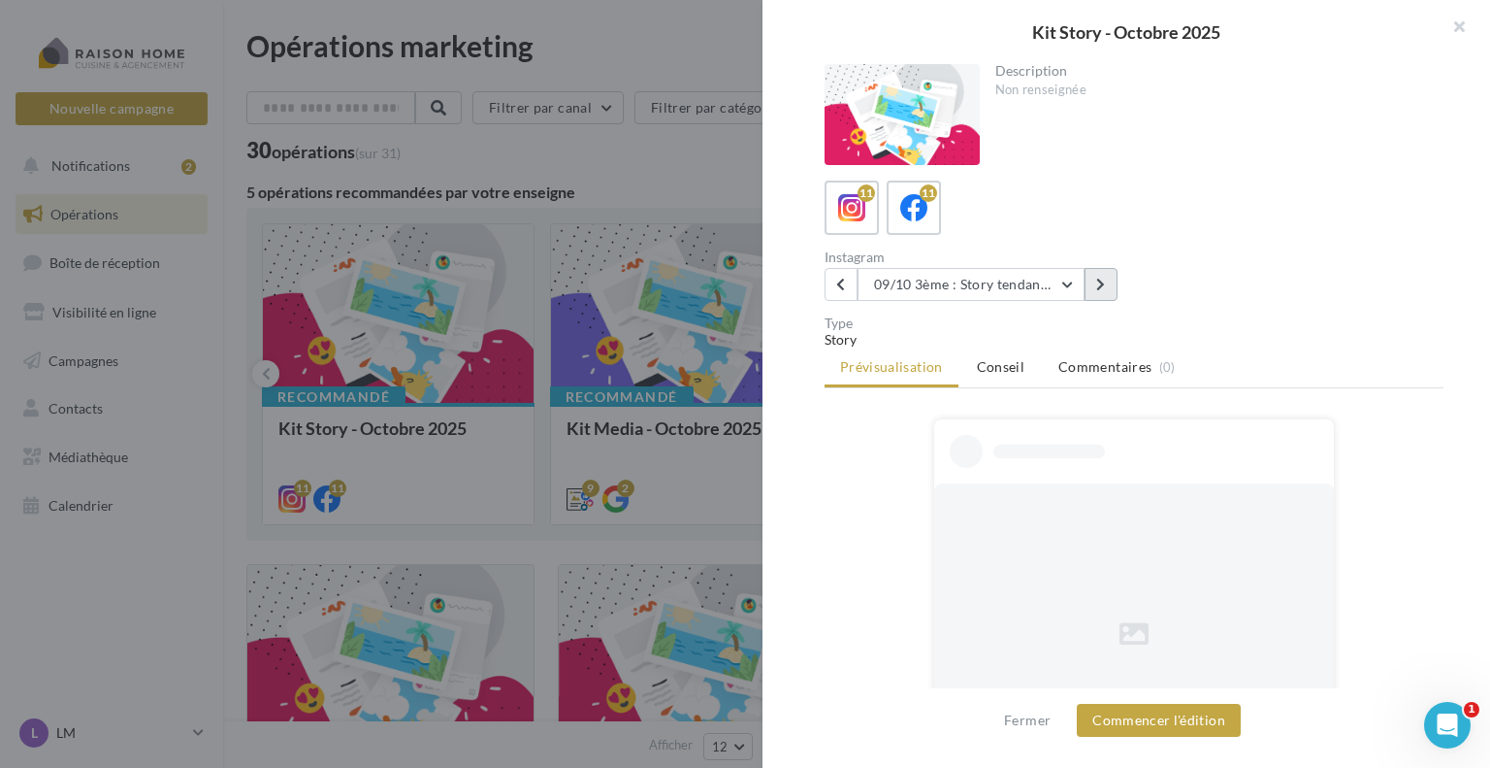
click at [1093, 286] on button at bounding box center [1101, 284] width 33 height 33
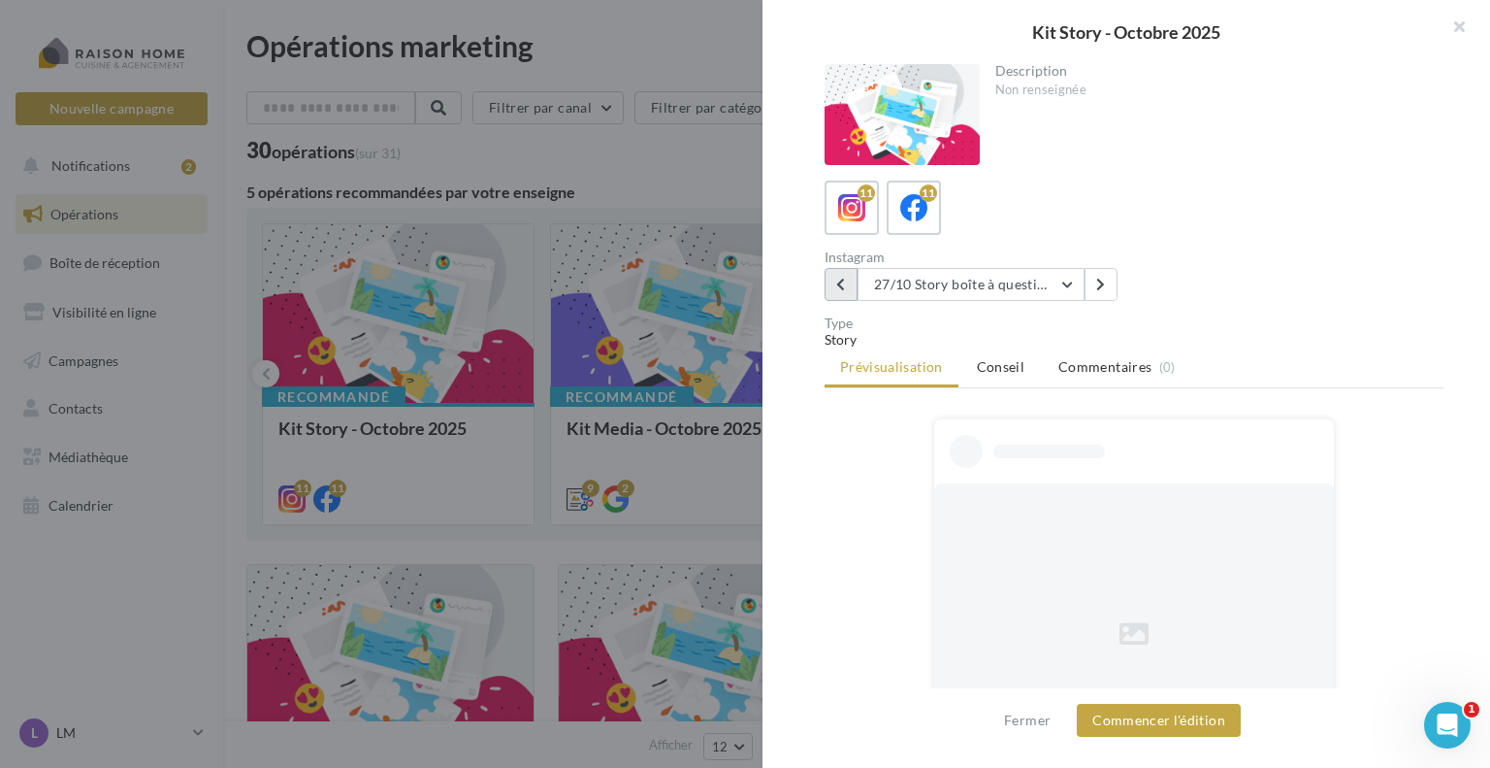
click at [839, 282] on icon at bounding box center [840, 285] width 9 height 14
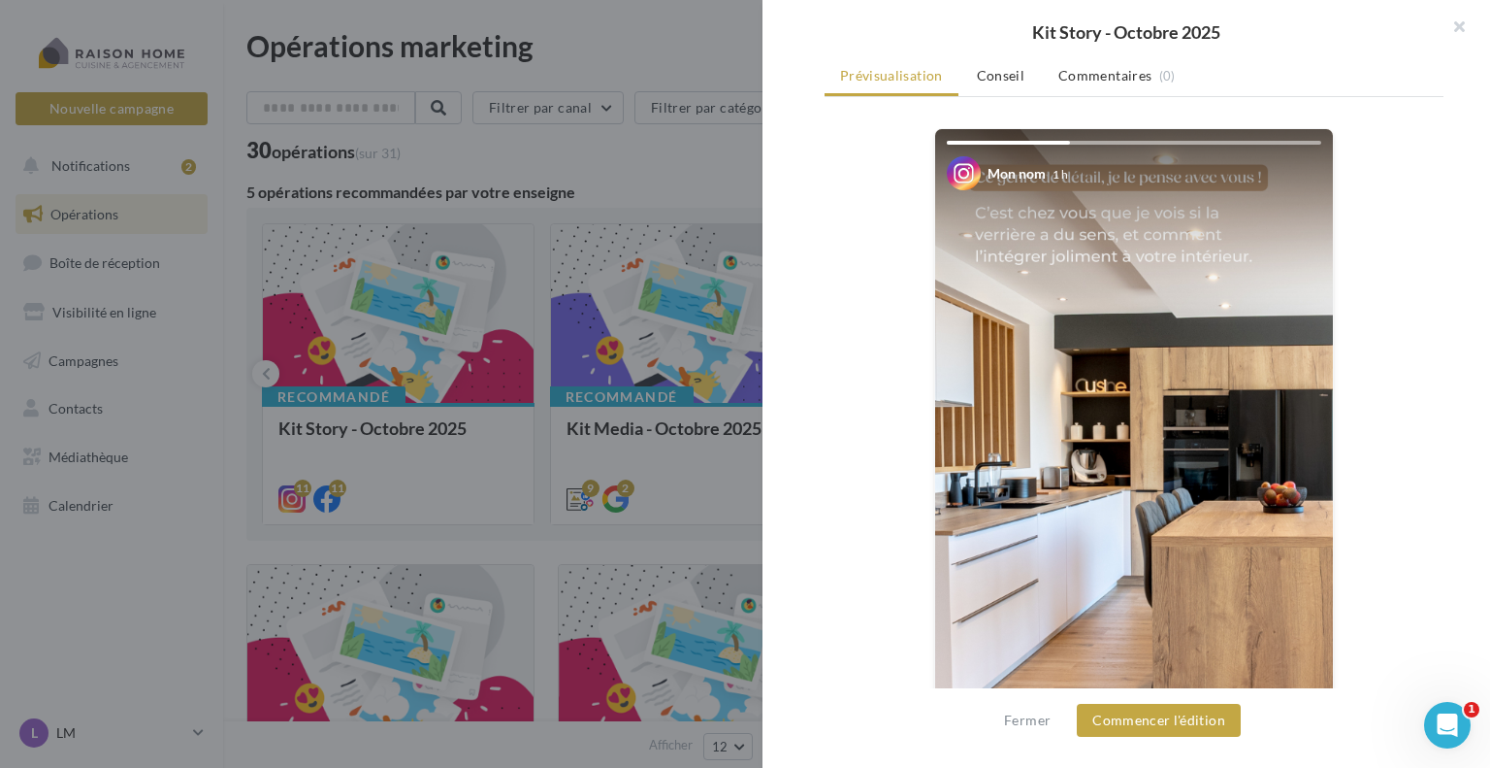
scroll to position [194, 0]
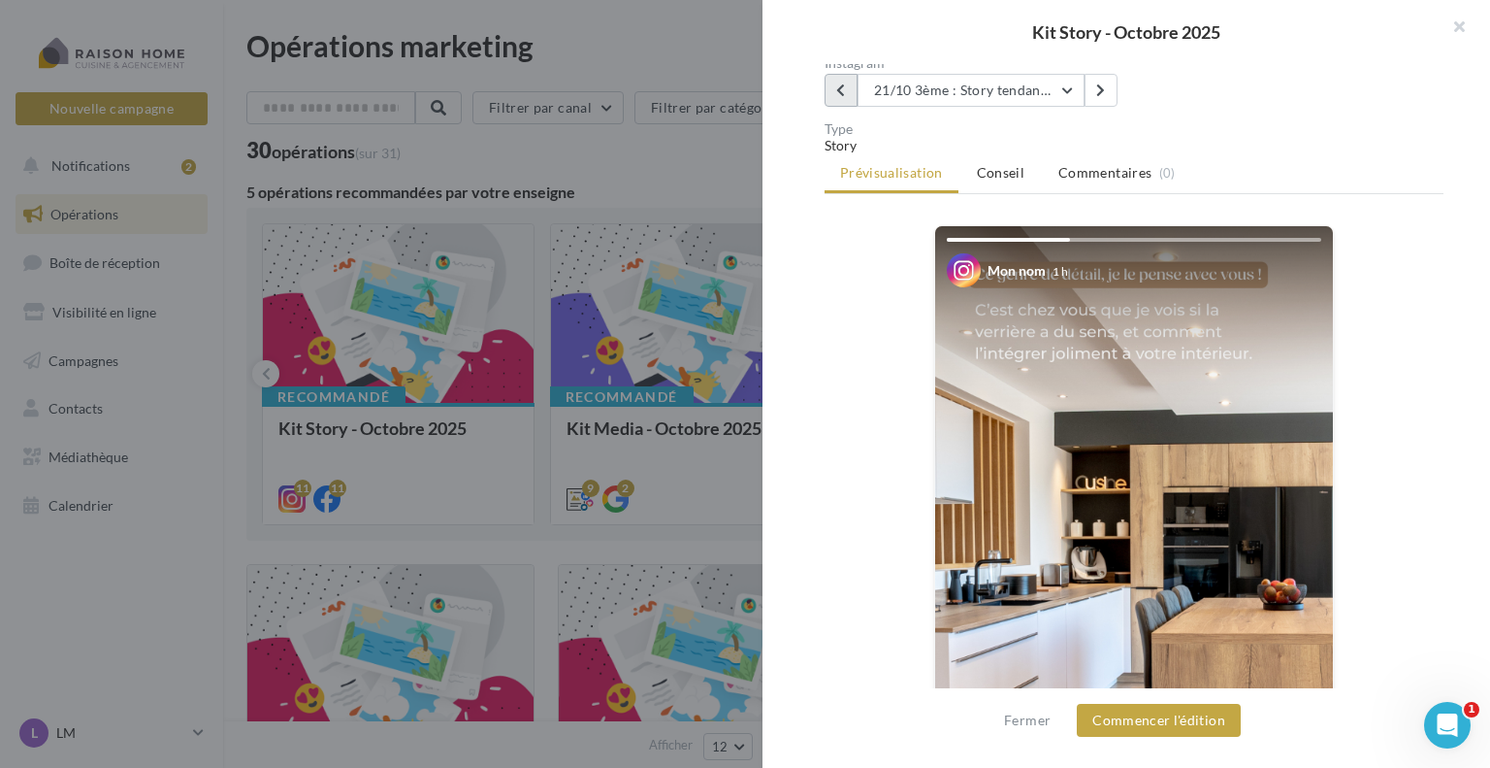
click at [841, 92] on icon at bounding box center [840, 90] width 9 height 14
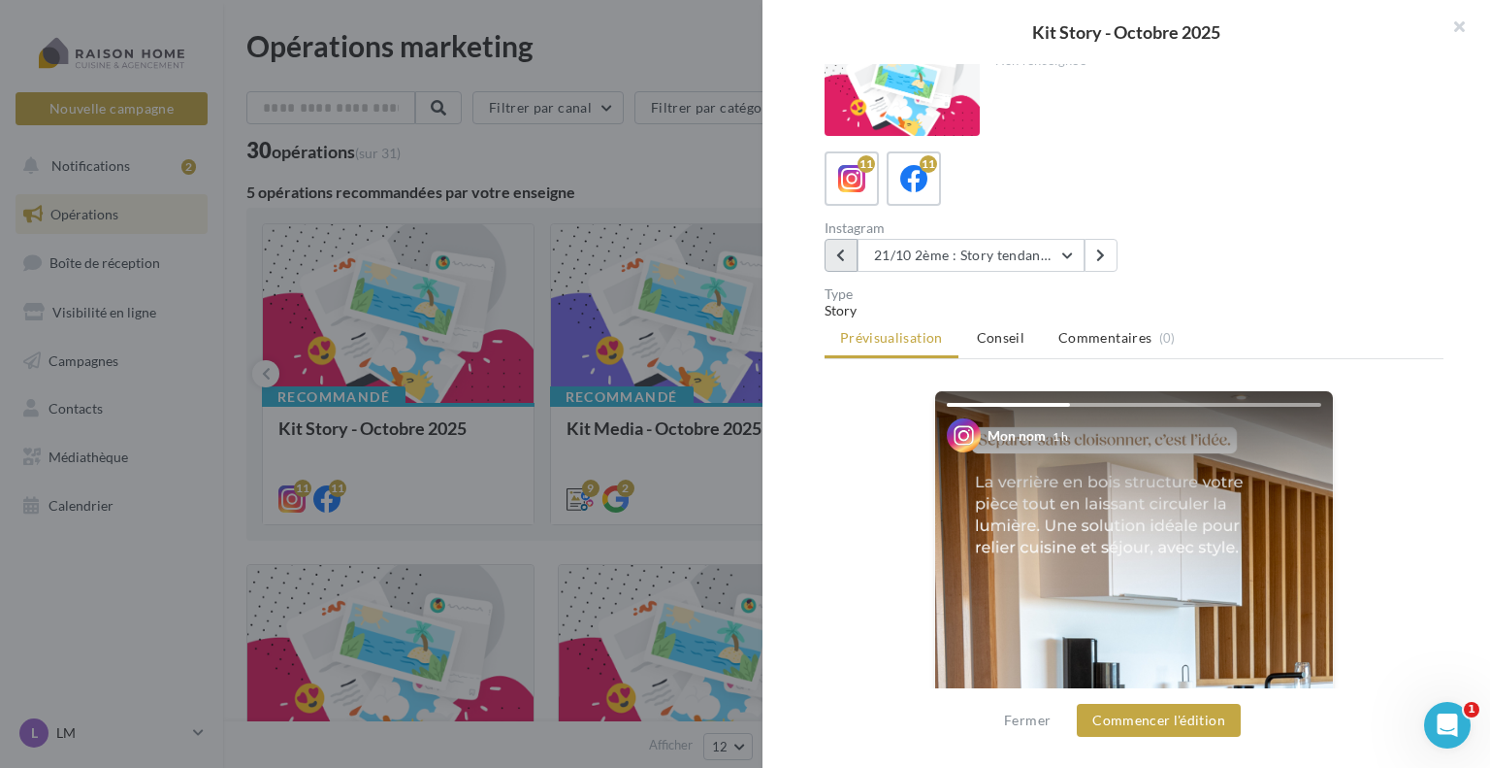
scroll to position [0, 0]
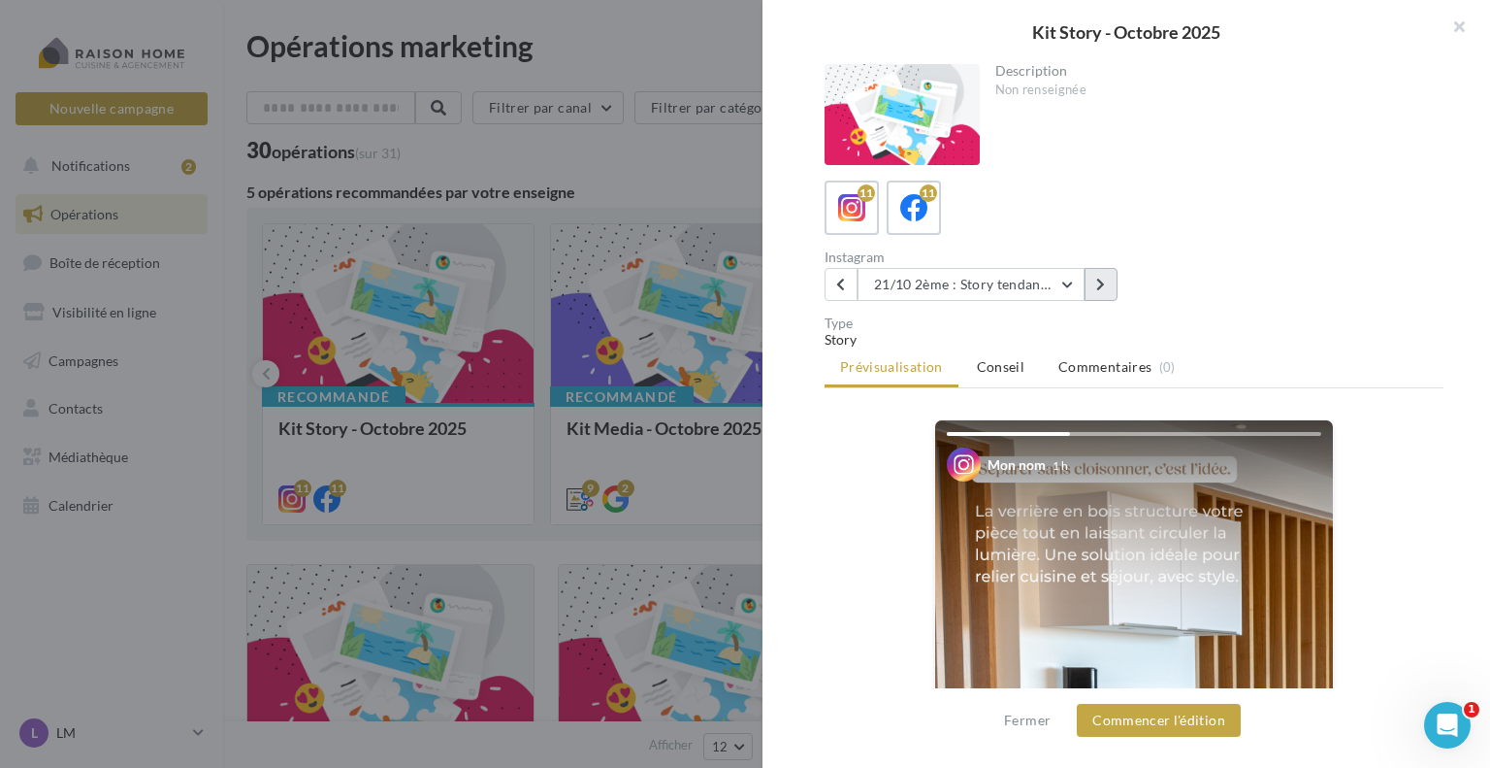
click at [1105, 281] on icon at bounding box center [1100, 285] width 9 height 14
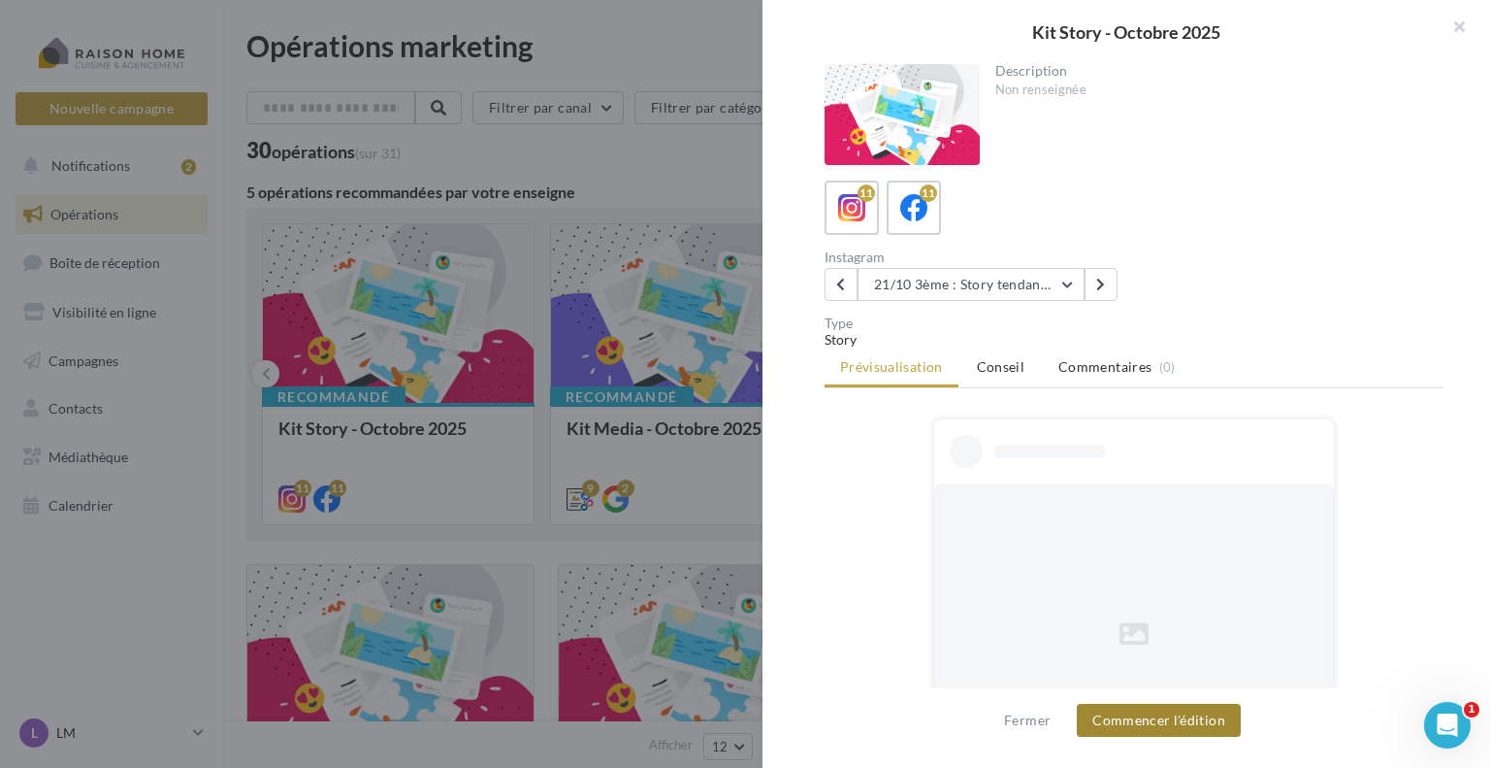
click at [1135, 721] on button "Commencer l'édition" at bounding box center [1159, 719] width 164 height 33
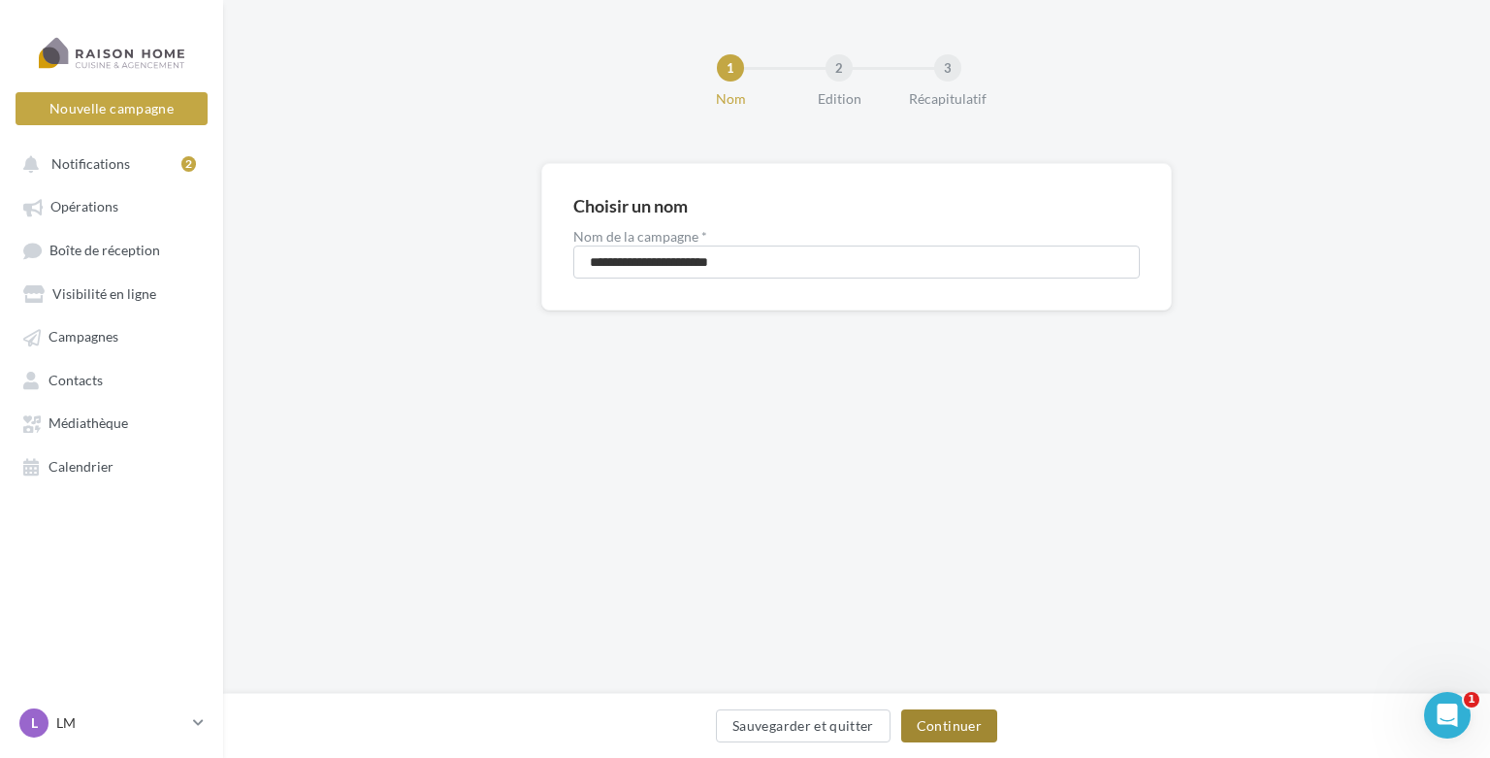
click at [942, 734] on button "Continuer" at bounding box center [949, 725] width 96 height 33
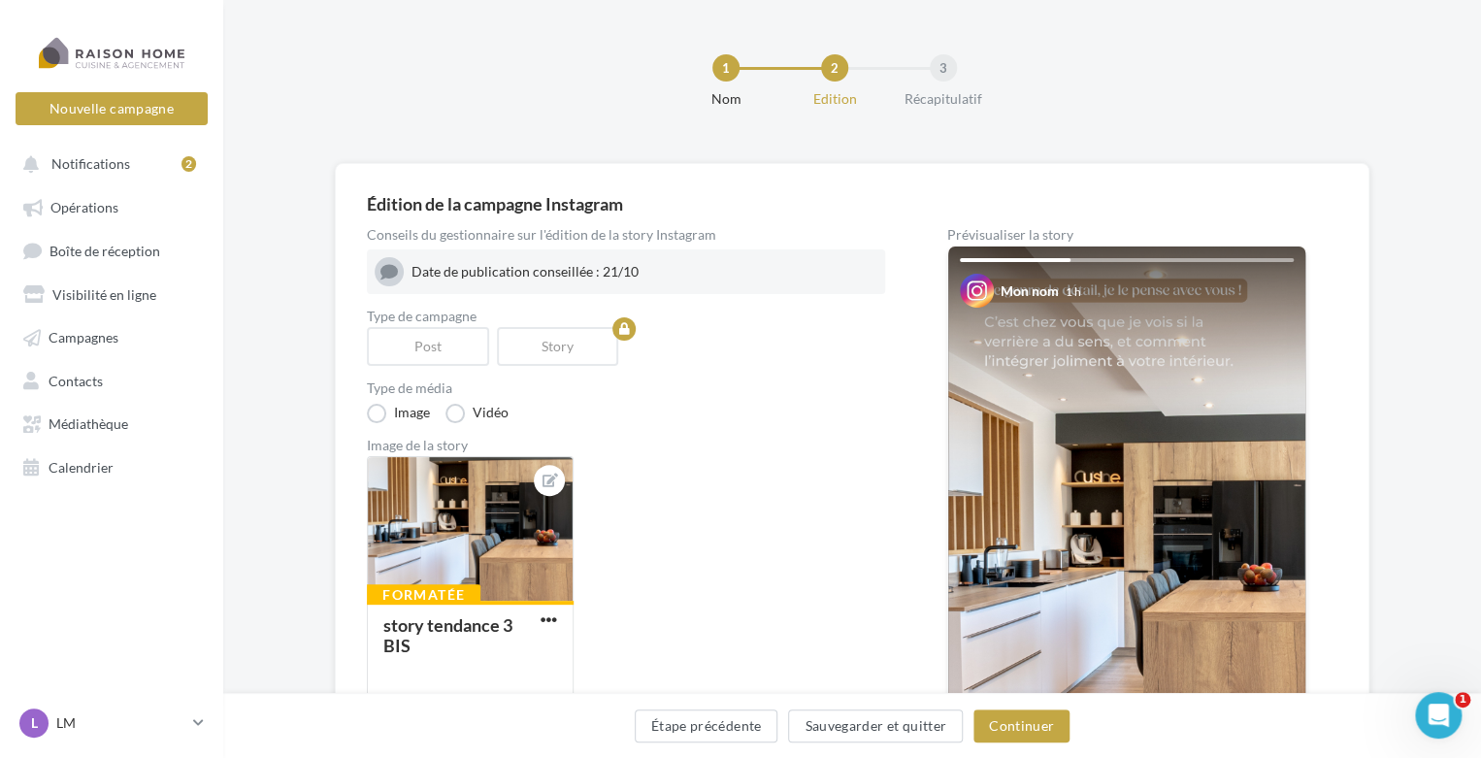
scroll to position [194, 0]
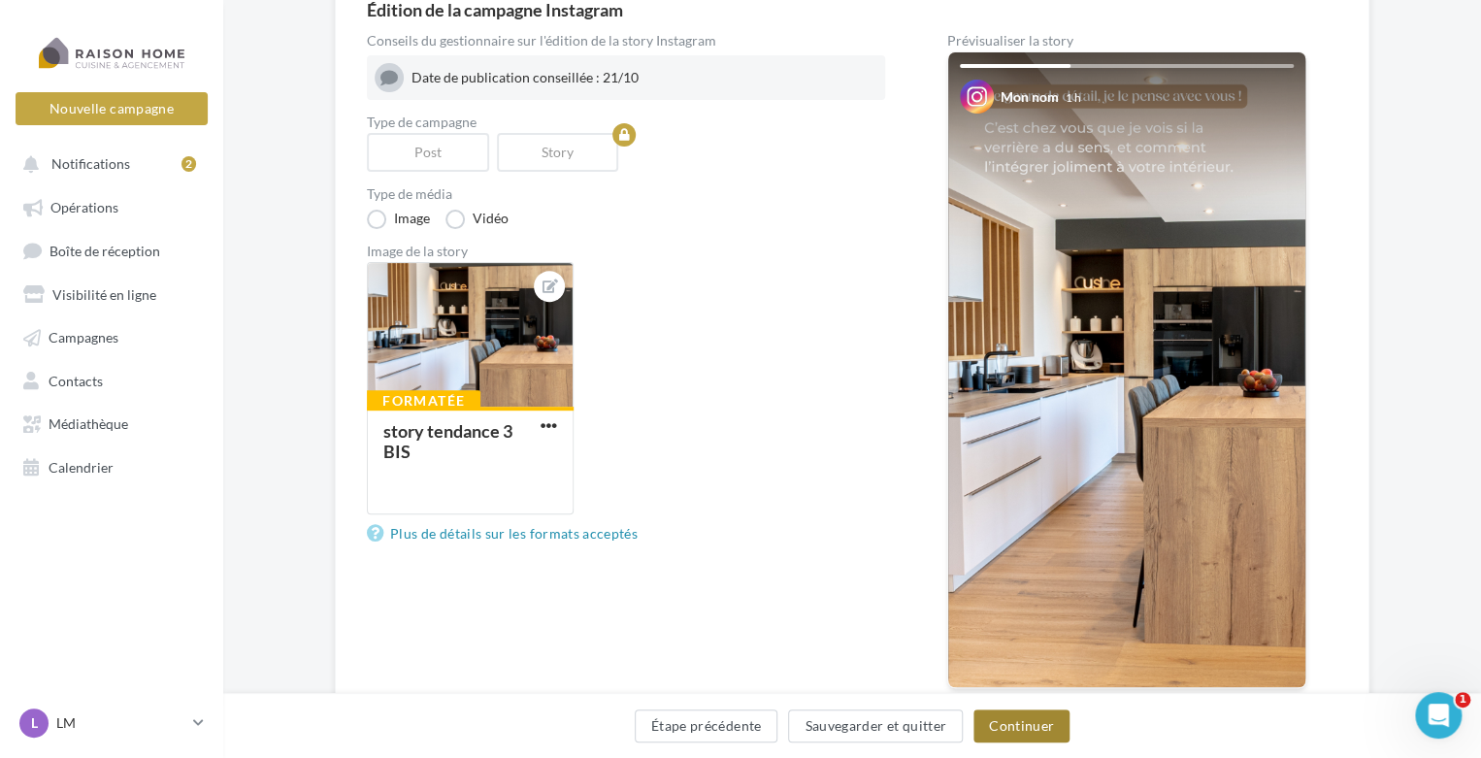
click at [1035, 721] on button "Continuer" at bounding box center [1021, 725] width 96 height 33
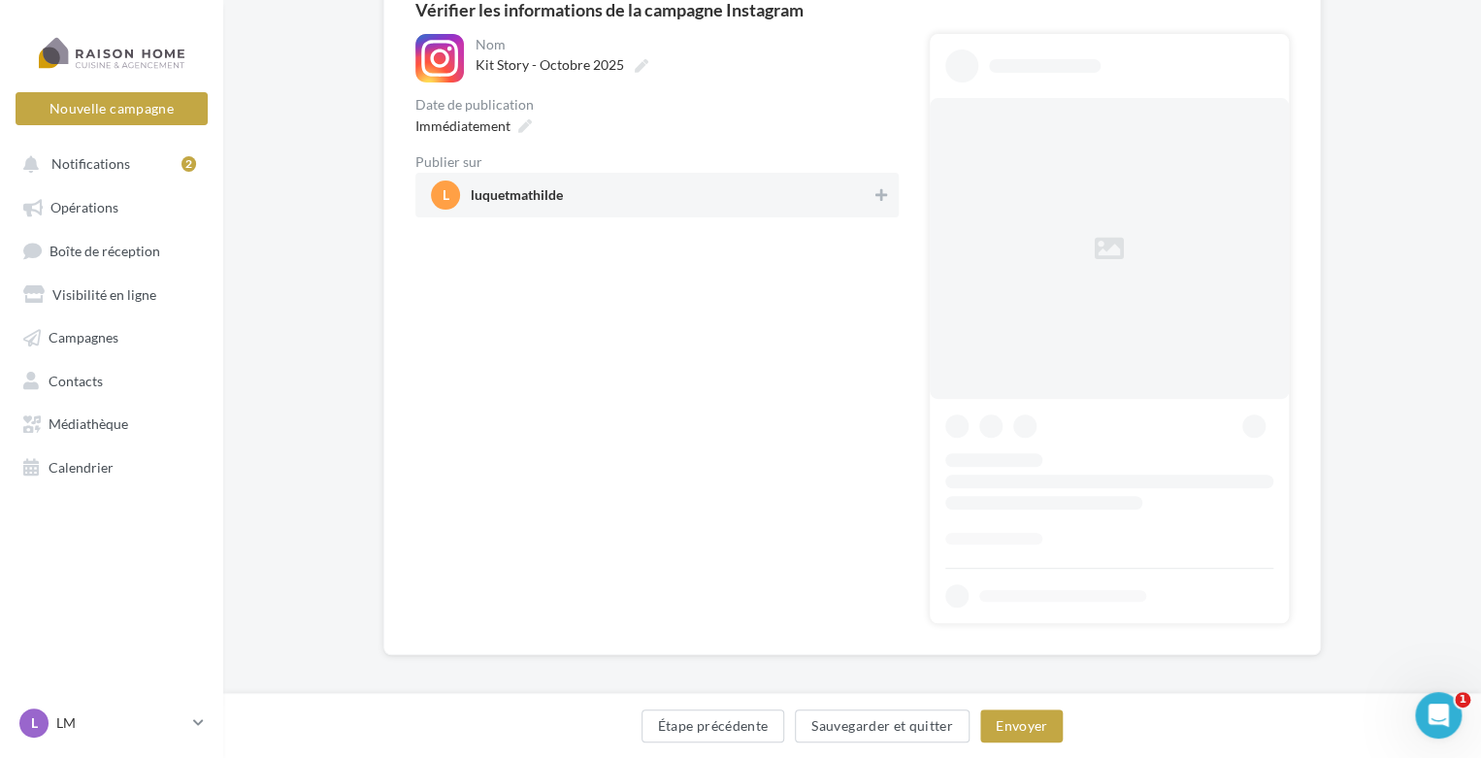
click at [521, 203] on span "luquetmathilde" at bounding box center [517, 198] width 92 height 21
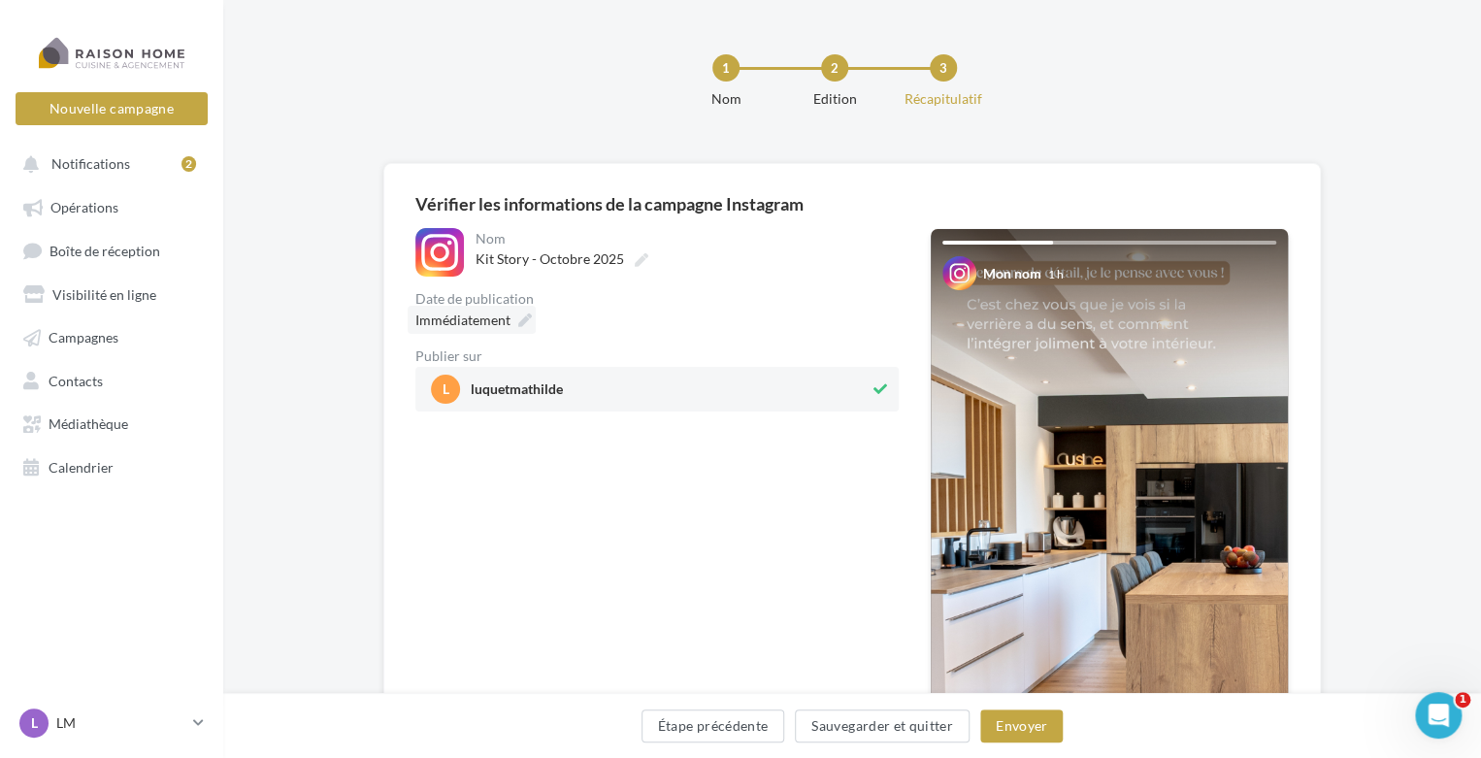
click at [520, 315] on icon at bounding box center [525, 320] width 14 height 14
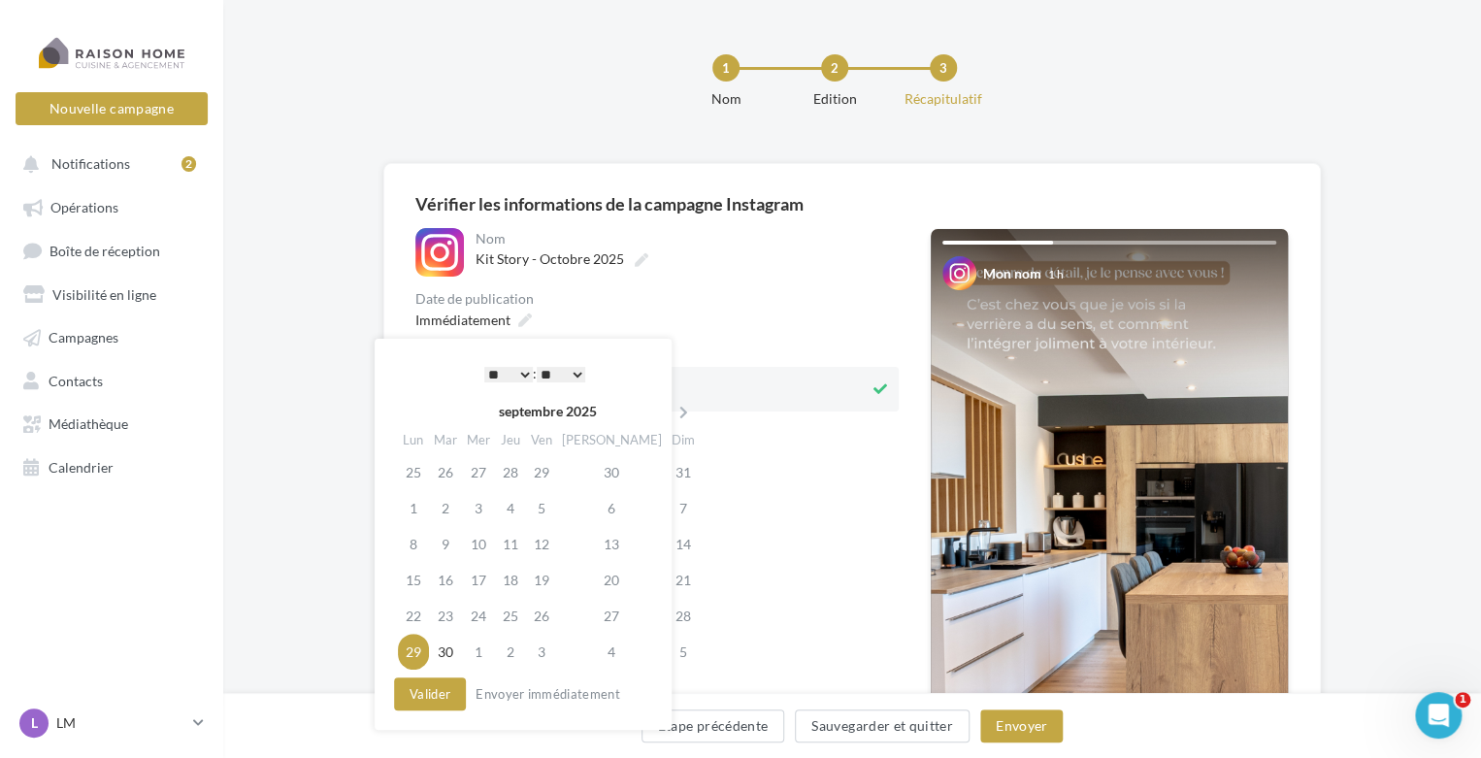
click at [509, 371] on select "* * * * * * * * * * ** ** ** ** ** ** ** ** ** ** ** ** ** **" at bounding box center [508, 375] width 49 height 16
click at [507, 358] on div "**********" at bounding box center [523, 534] width 297 height 391
click at [507, 371] on select "* * * * * * * * * * ** ** ** ** ** ** ** ** ** ** ** ** ** **" at bounding box center [508, 375] width 49 height 16
click at [563, 376] on select "** ** ** ** ** **" at bounding box center [561, 375] width 49 height 16
click at [671, 418] on icon at bounding box center [683, 413] width 24 height 14
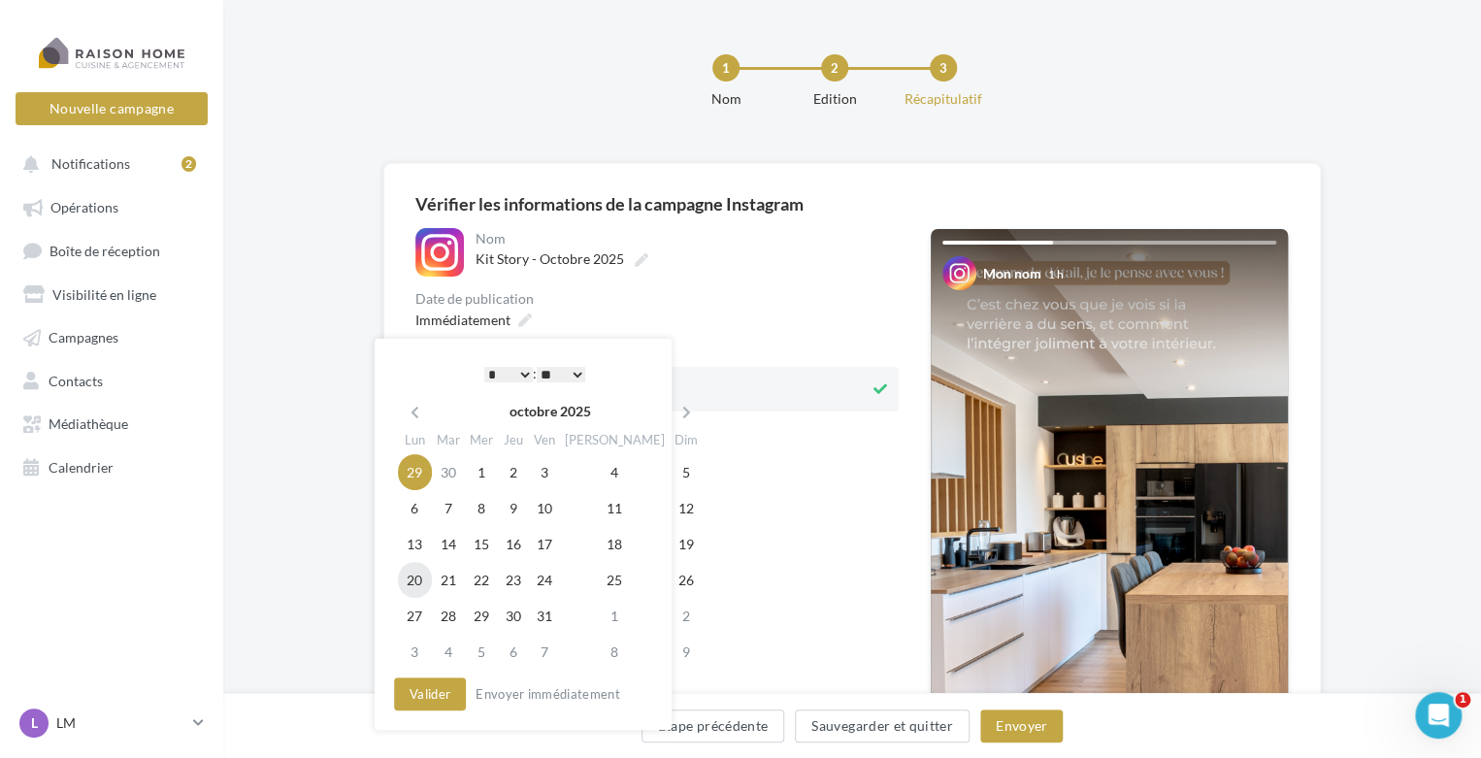
click at [412, 583] on td "20" at bounding box center [415, 580] width 34 height 36
click at [430, 694] on button "Valider" at bounding box center [430, 693] width 72 height 33
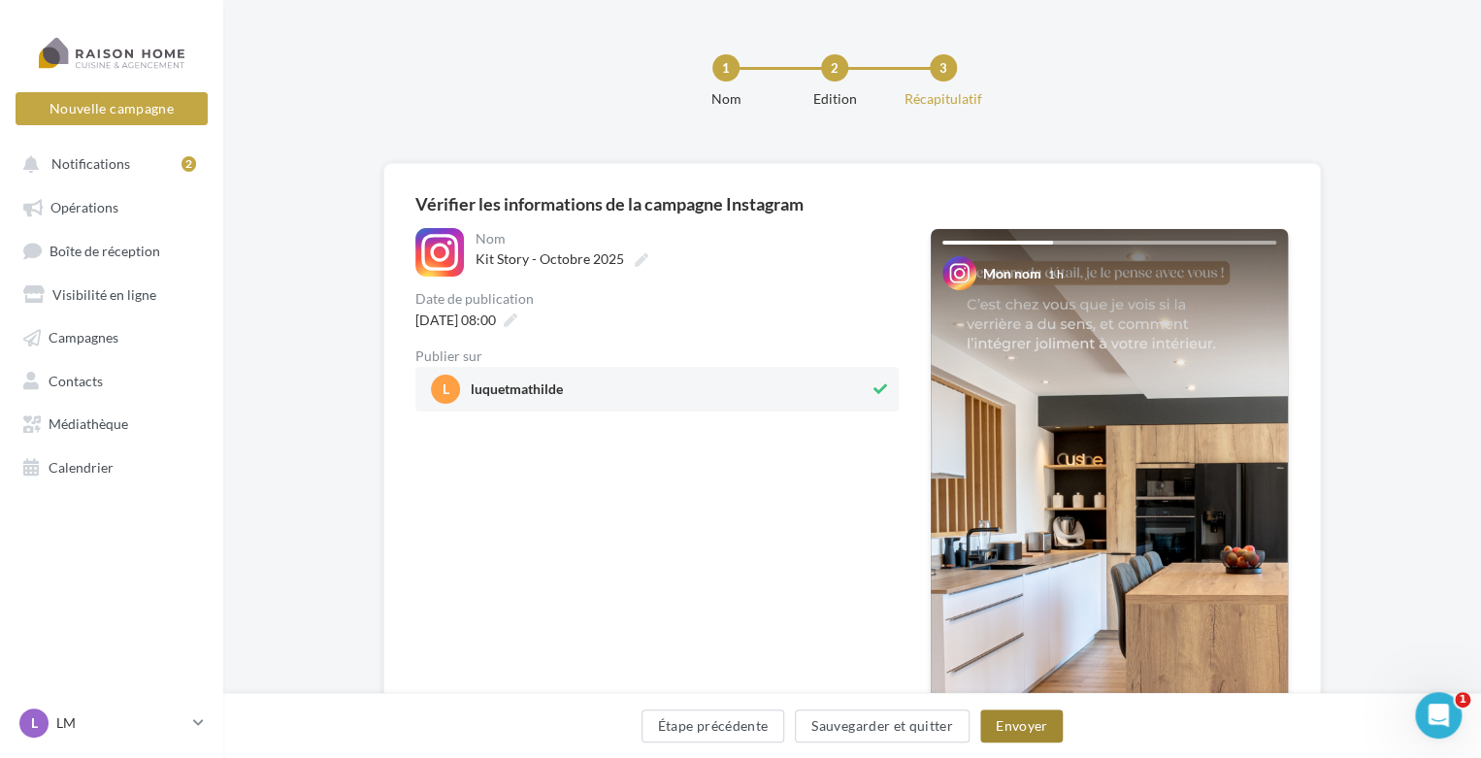
click at [997, 719] on button "Envoyer" at bounding box center [1021, 725] width 82 height 33
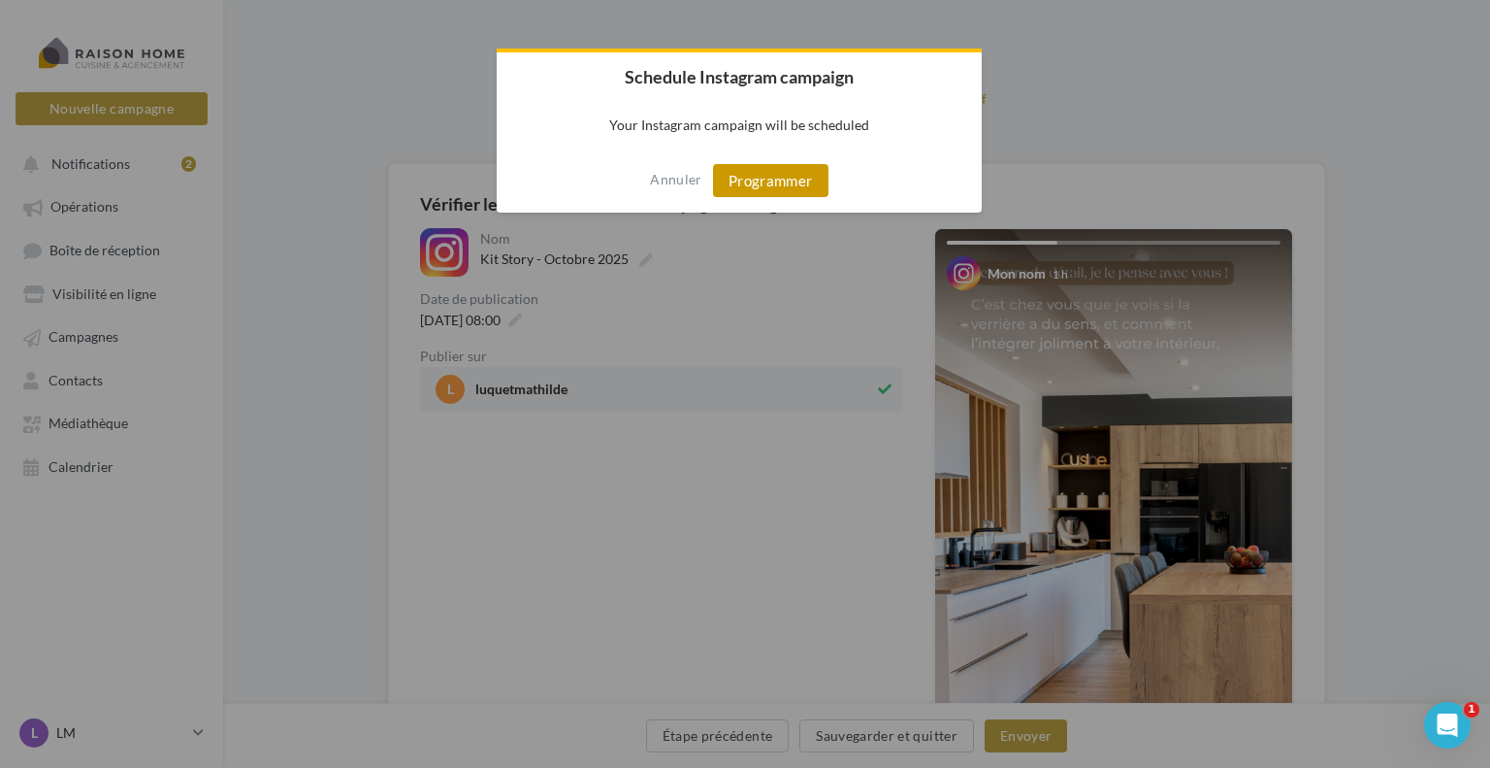
click at [776, 194] on button "Programmer" at bounding box center [770, 180] width 115 height 33
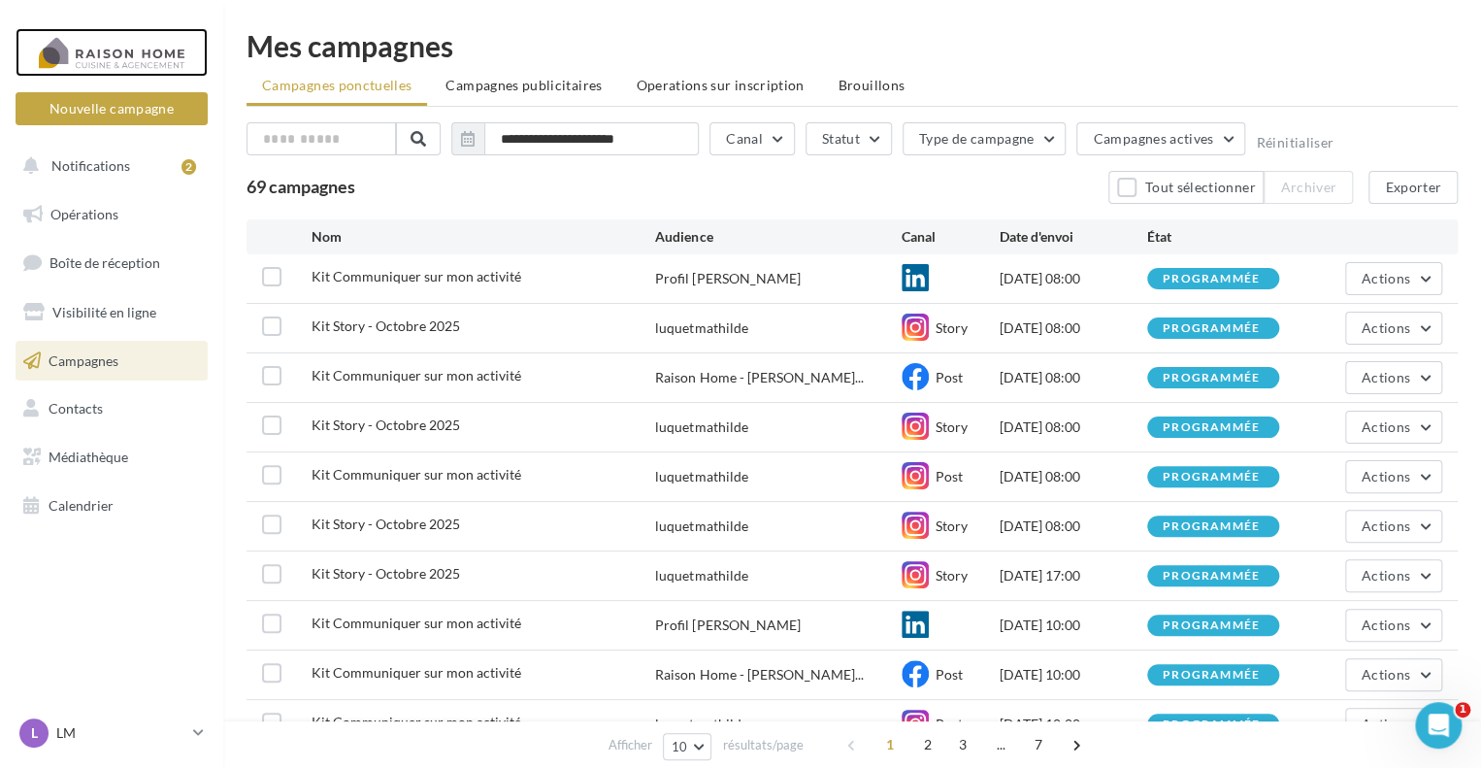
click at [77, 57] on div at bounding box center [111, 52] width 155 height 49
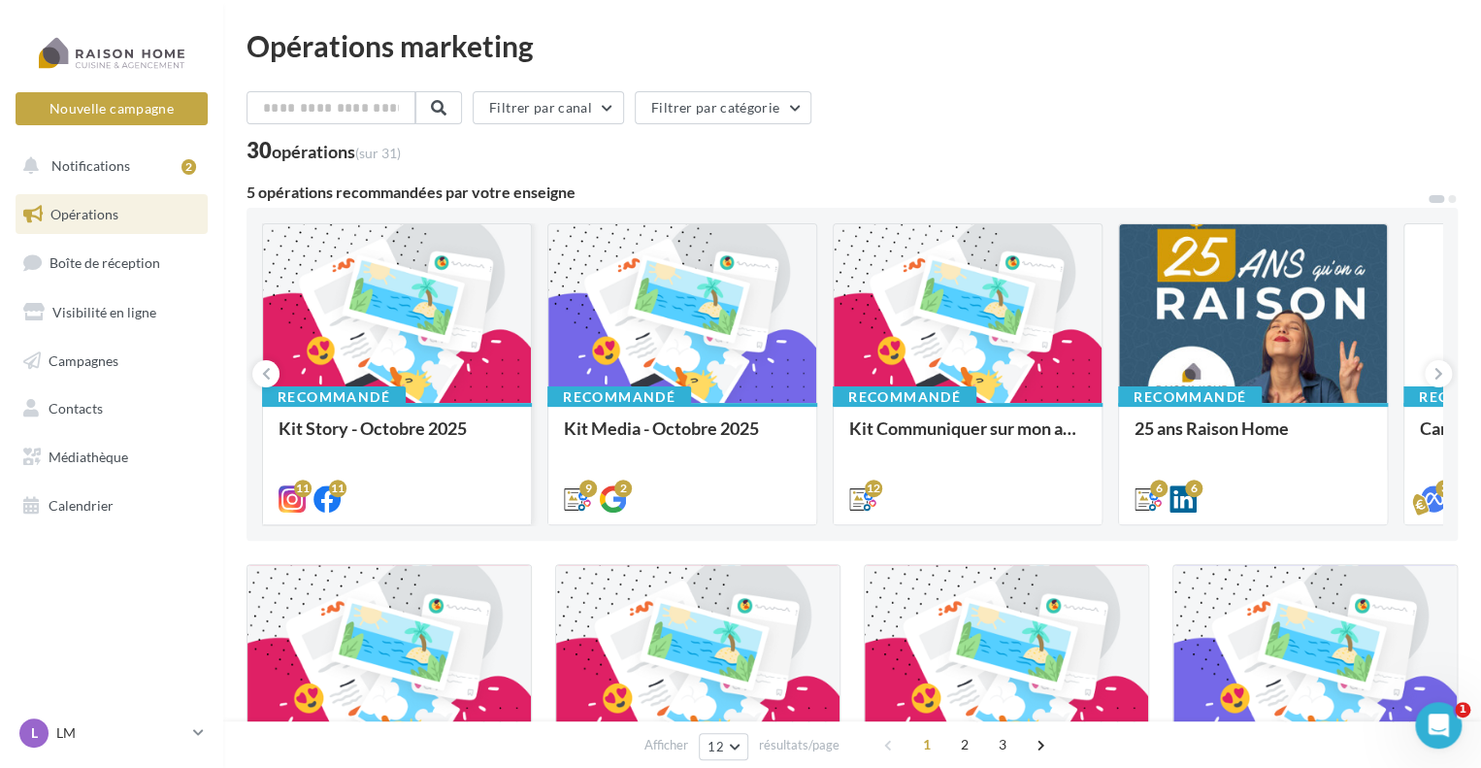
click at [404, 290] on div at bounding box center [397, 314] width 268 height 180
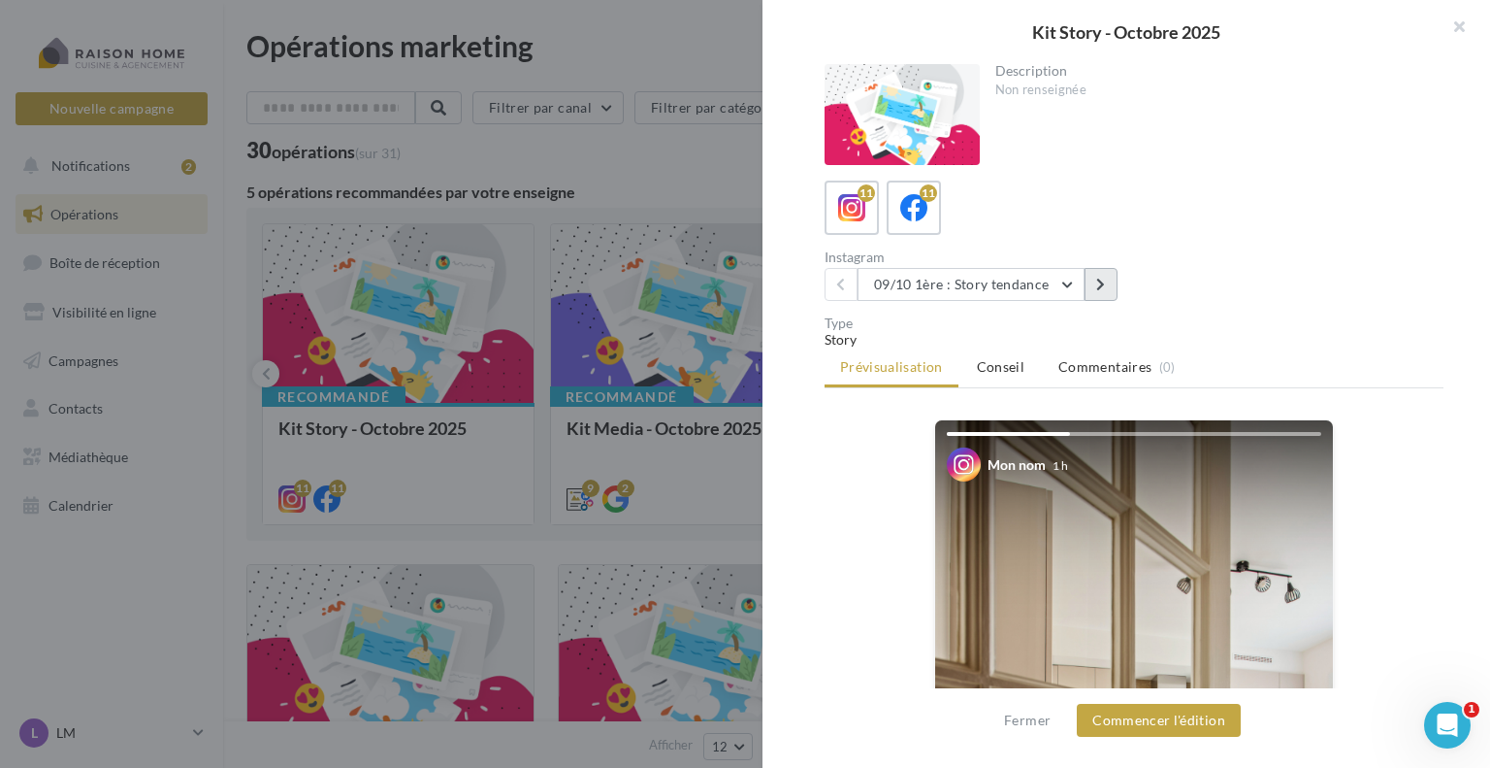
click at [1086, 282] on button at bounding box center [1101, 284] width 33 height 33
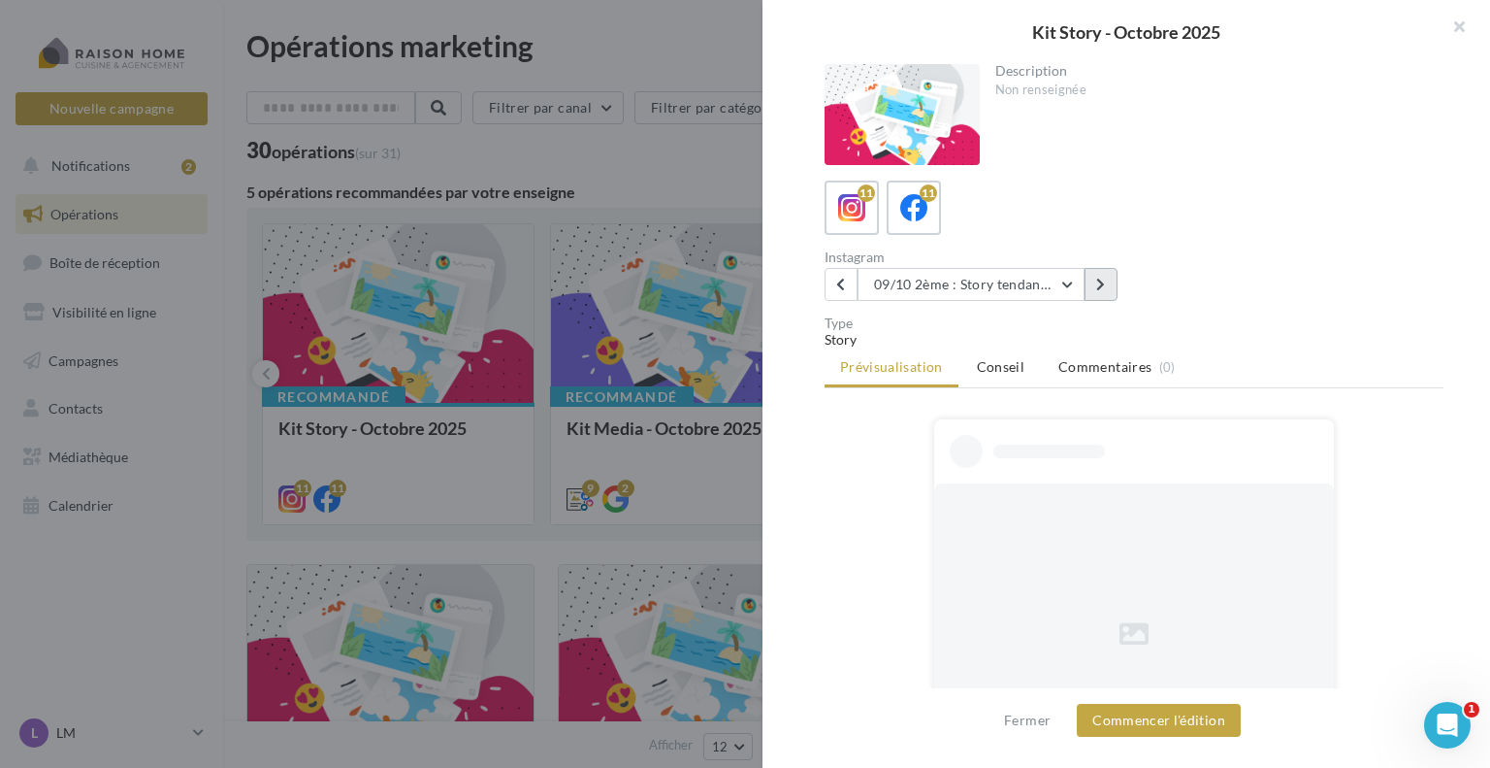
click at [1098, 282] on icon at bounding box center [1100, 285] width 9 height 14
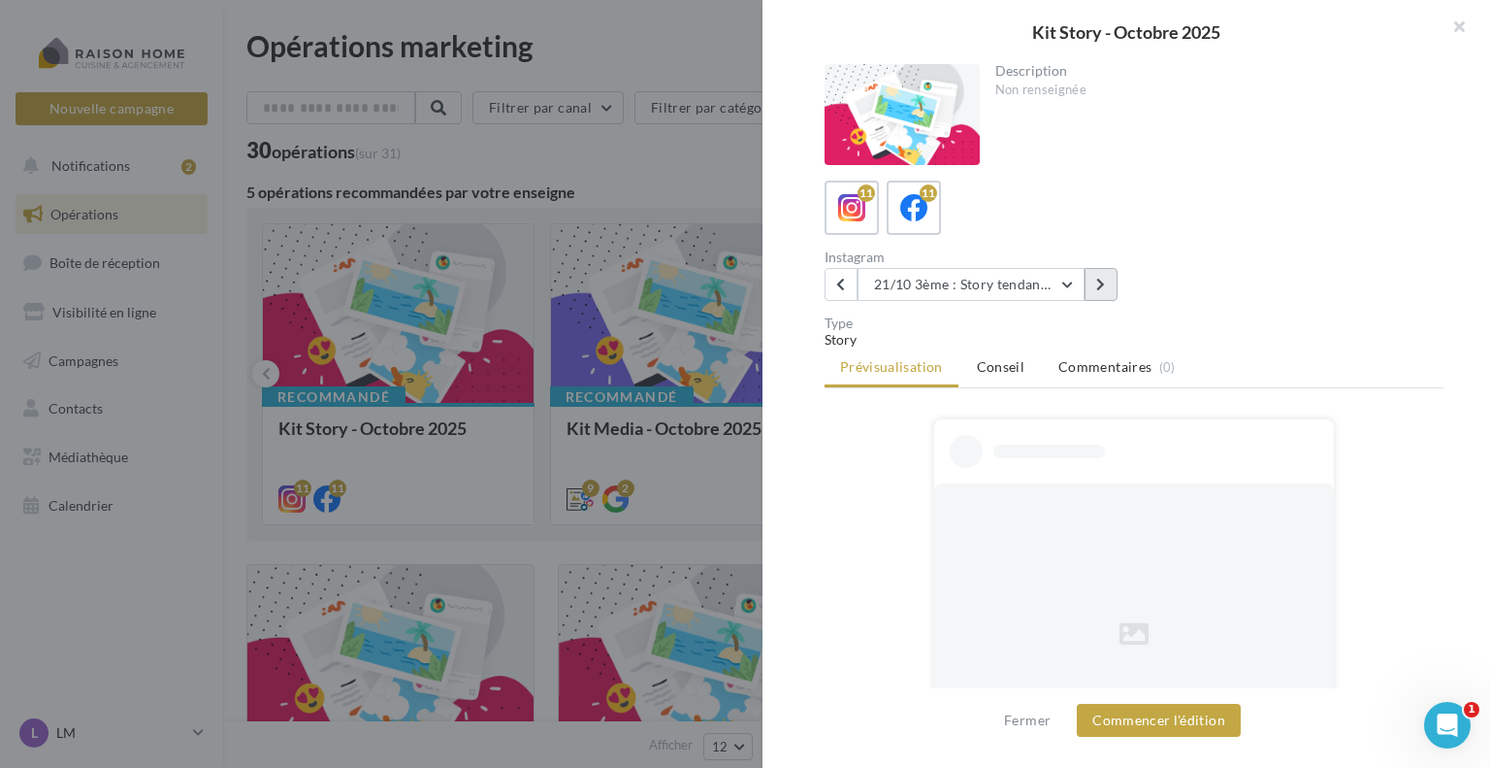
click at [1098, 282] on icon at bounding box center [1100, 285] width 9 height 14
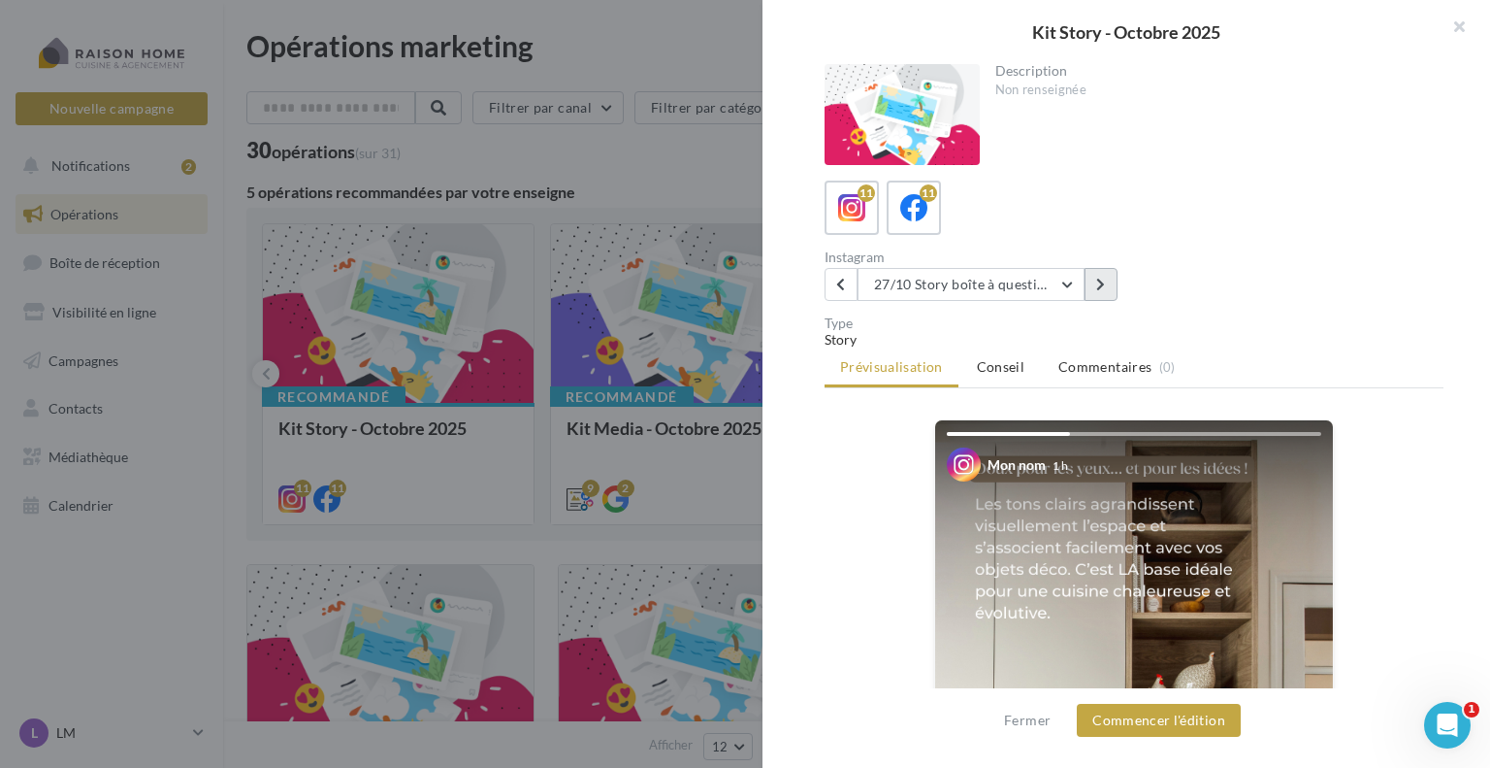
click at [1098, 282] on icon at bounding box center [1100, 285] width 9 height 14
click at [840, 278] on icon at bounding box center [840, 285] width 9 height 14
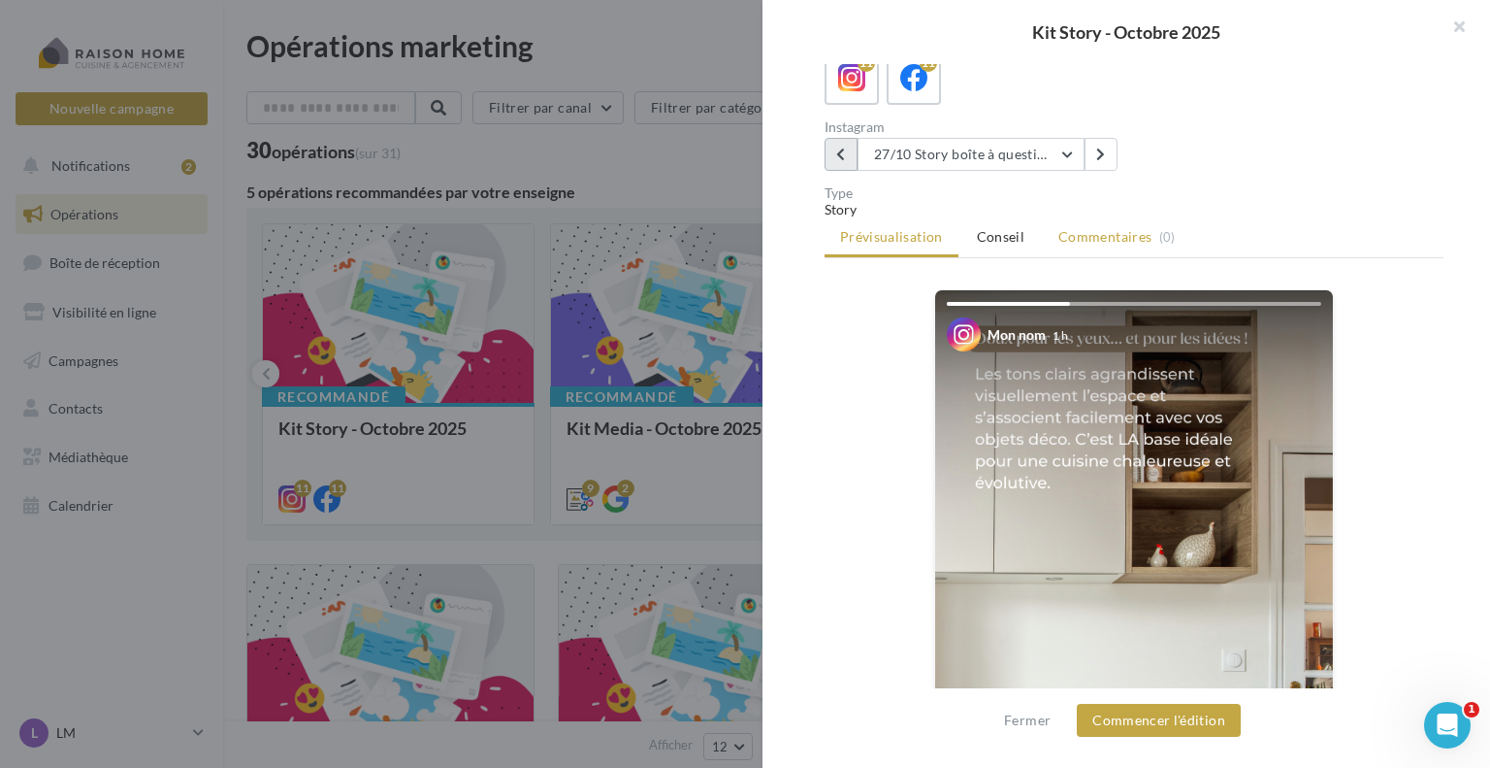
scroll to position [97, 0]
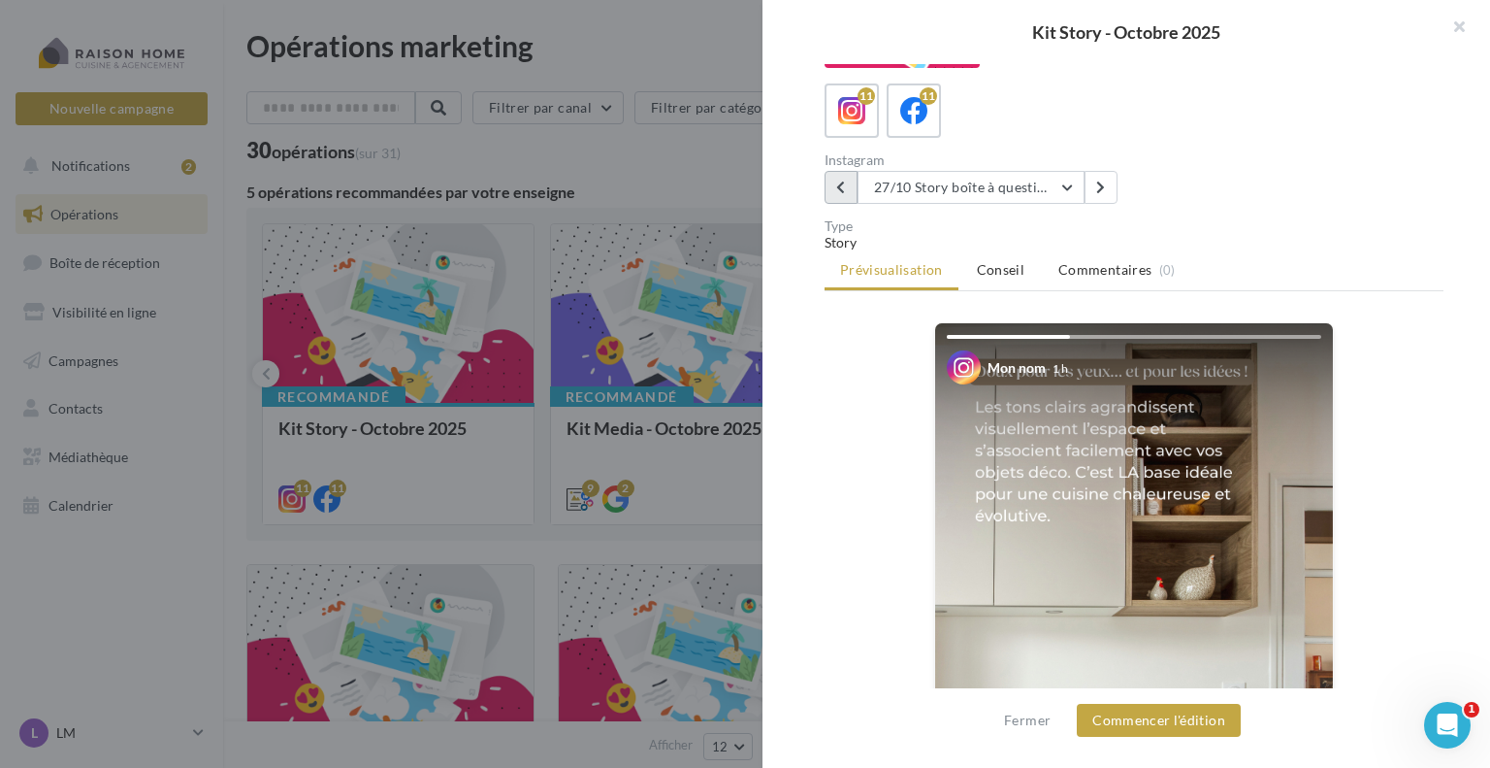
click at [834, 177] on button at bounding box center [841, 187] width 33 height 33
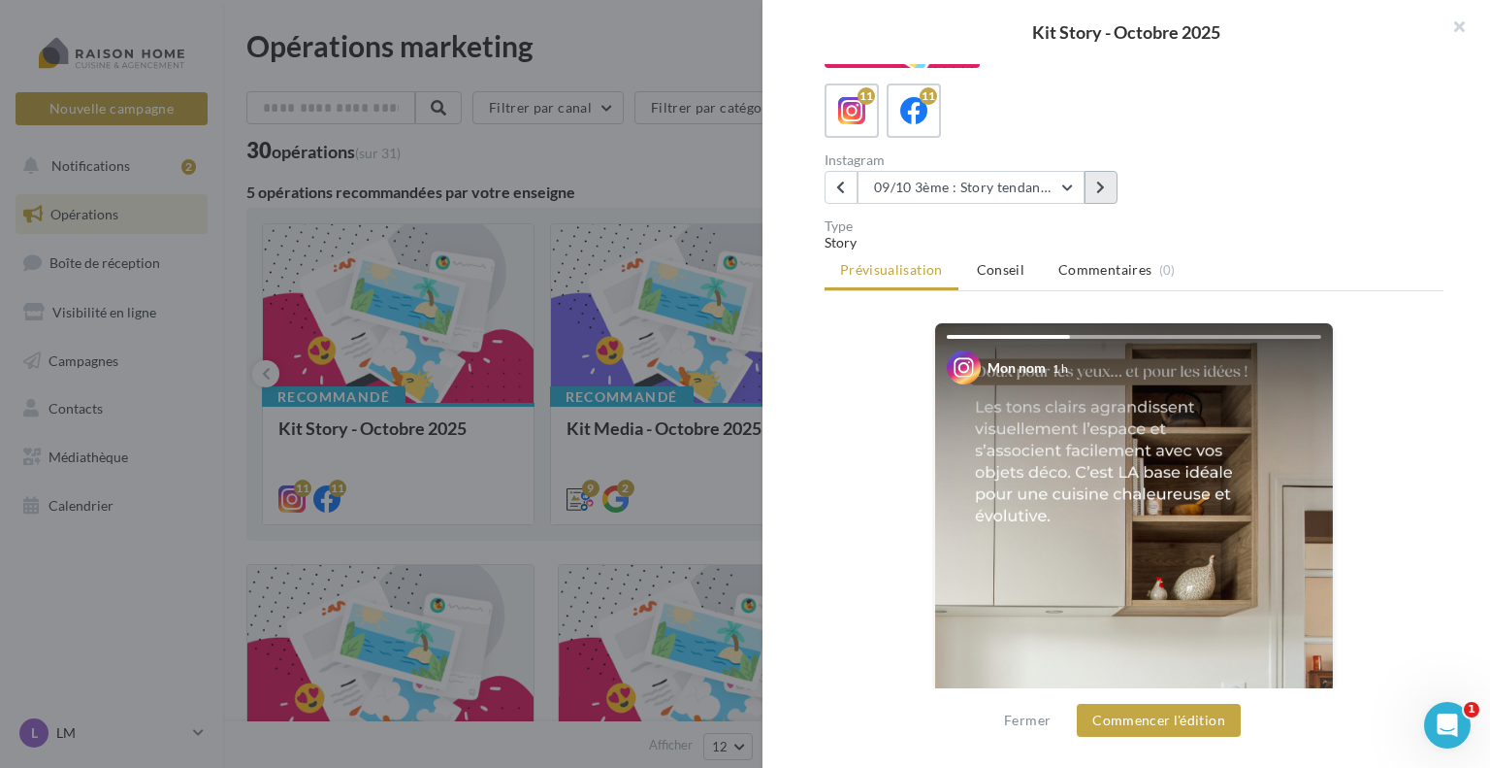
click at [1110, 181] on button at bounding box center [1101, 187] width 33 height 33
click at [1014, 274] on span "Conseil" at bounding box center [1001, 269] width 48 height 16
click at [917, 271] on ul "Prévisualisation Conseil Commentaires (0)" at bounding box center [1134, 271] width 619 height 39
click at [902, 115] on icon at bounding box center [914, 111] width 28 height 28
click at [859, 112] on icon at bounding box center [852, 111] width 28 height 28
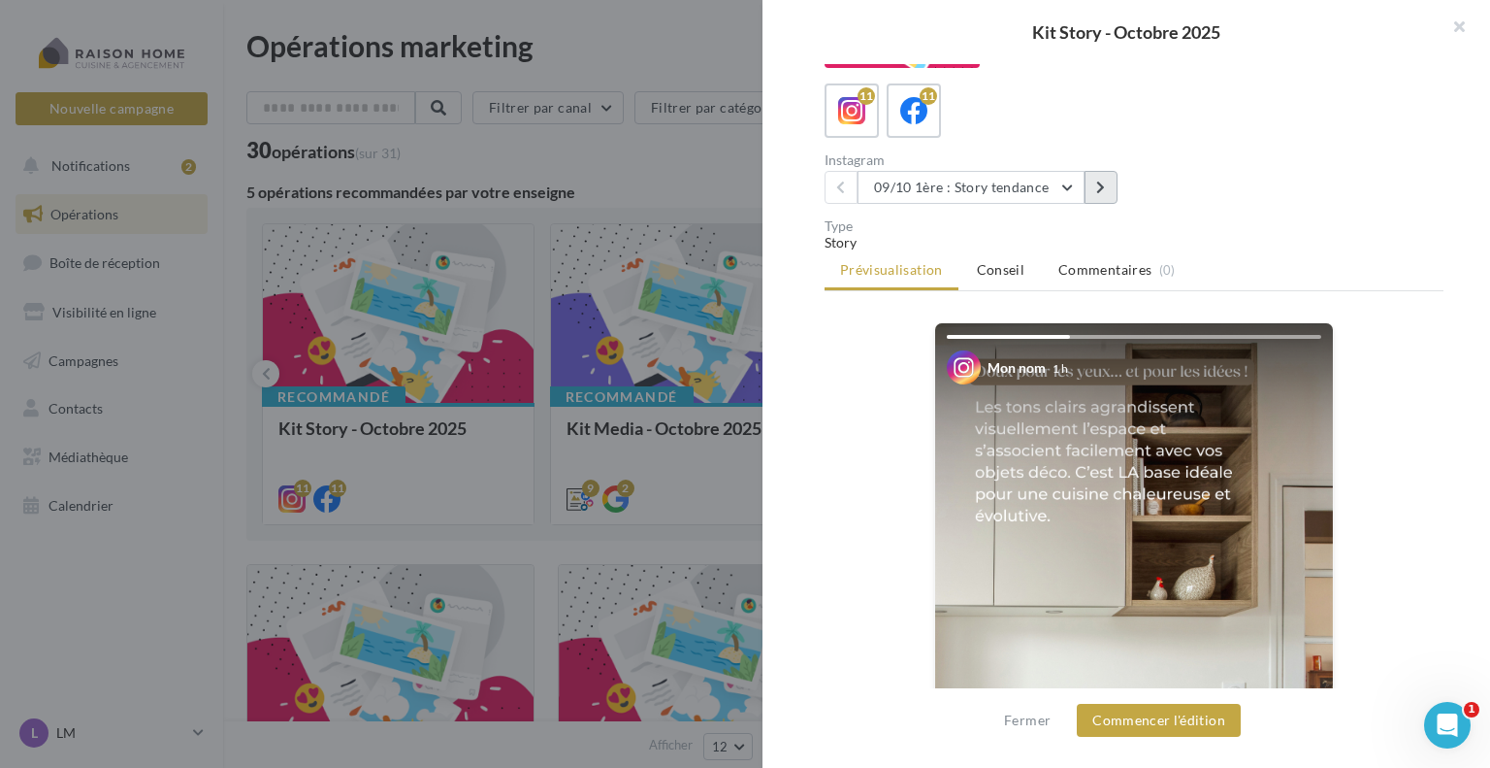
click at [1115, 182] on button at bounding box center [1101, 187] width 33 height 33
click at [1111, 182] on button at bounding box center [1101, 187] width 33 height 33
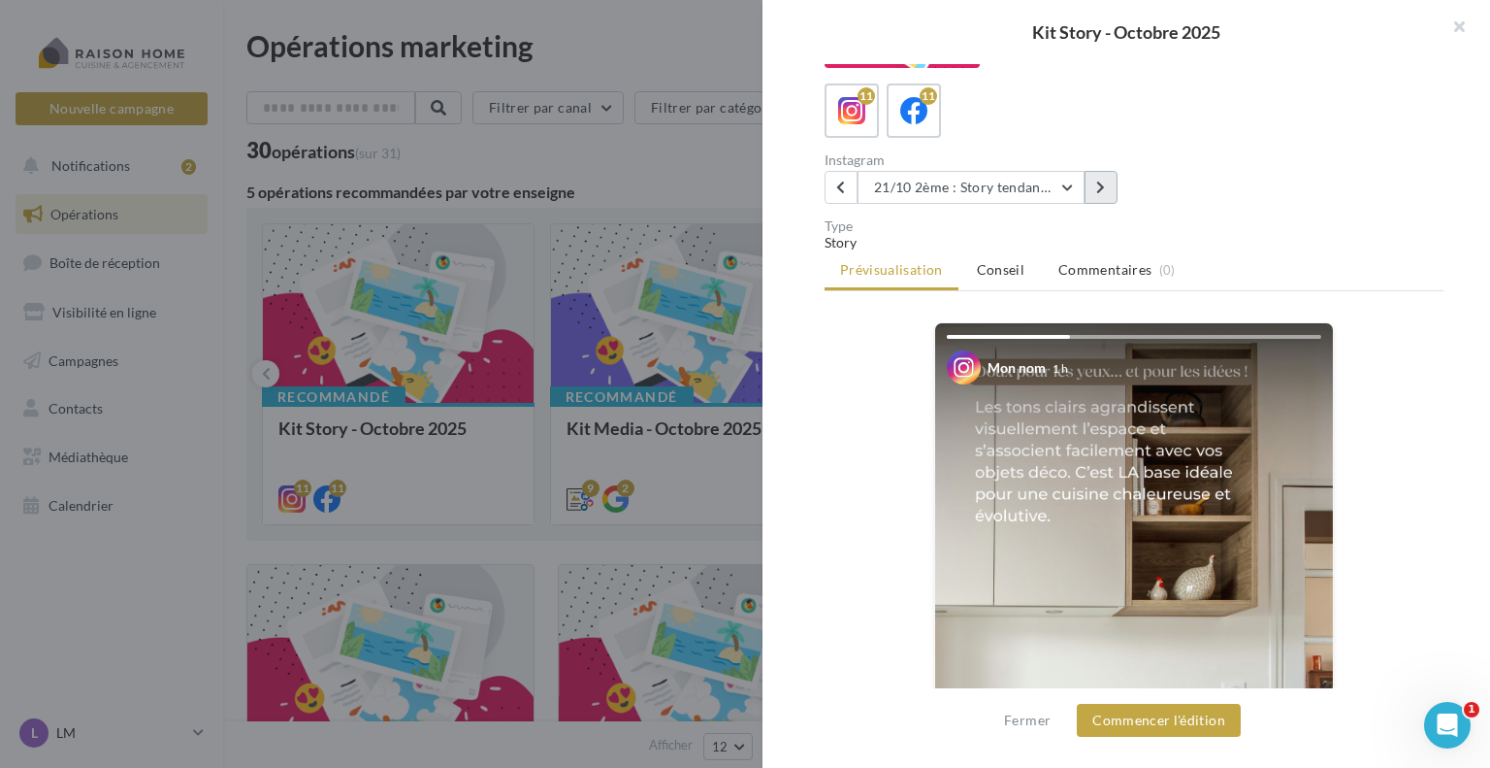
click at [1111, 182] on button at bounding box center [1101, 187] width 33 height 33
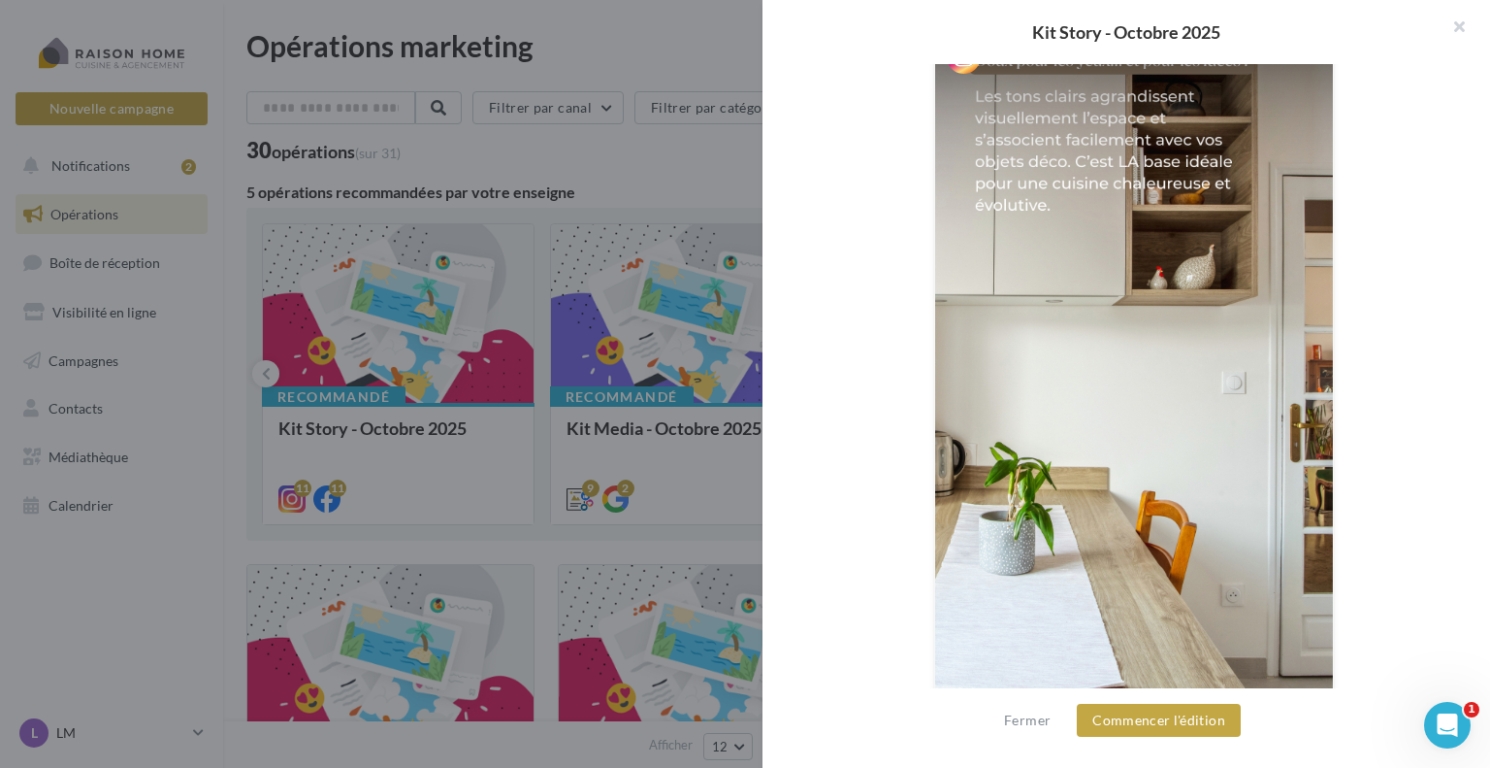
scroll to position [446, 0]
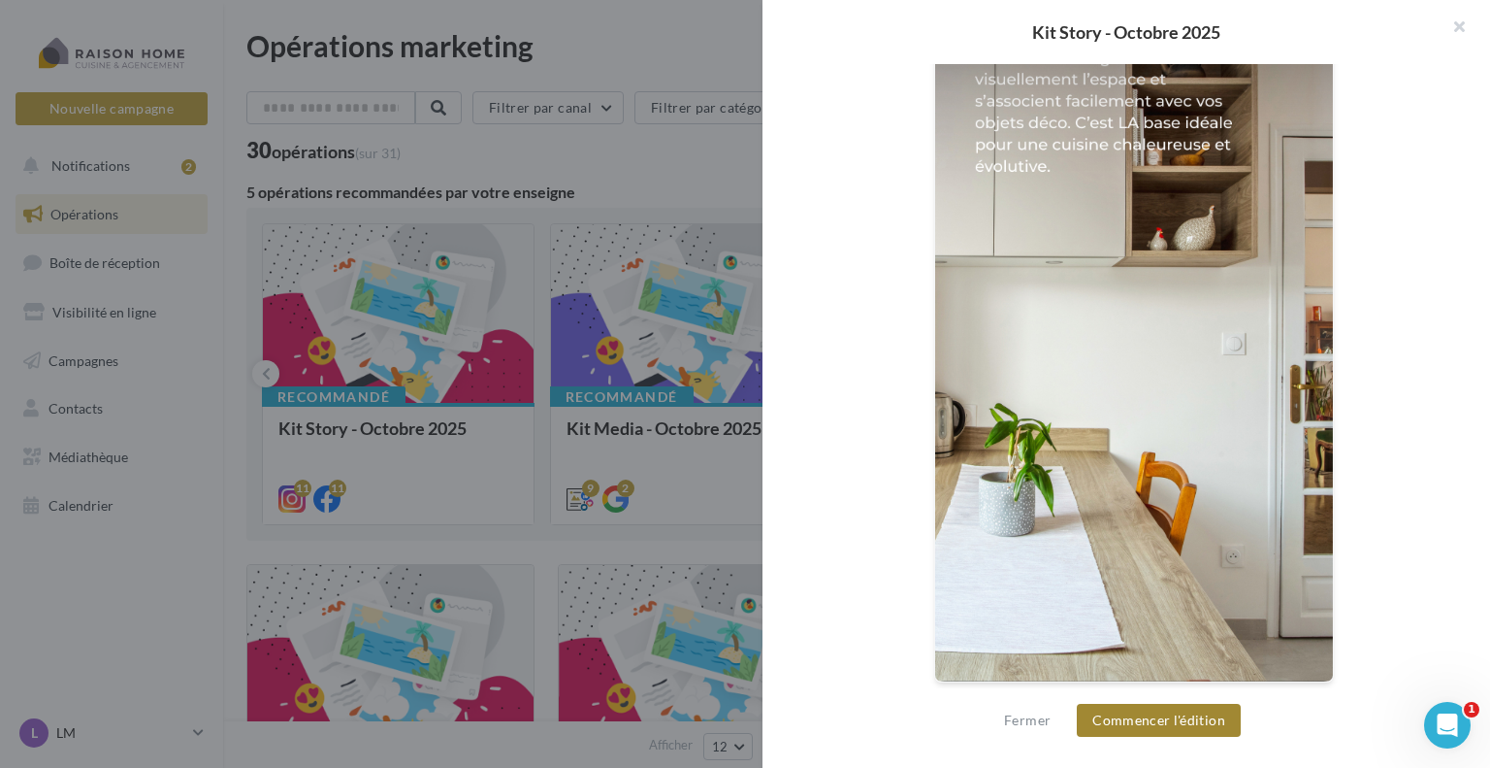
click at [1114, 723] on button "Commencer l'édition" at bounding box center [1159, 719] width 164 height 33
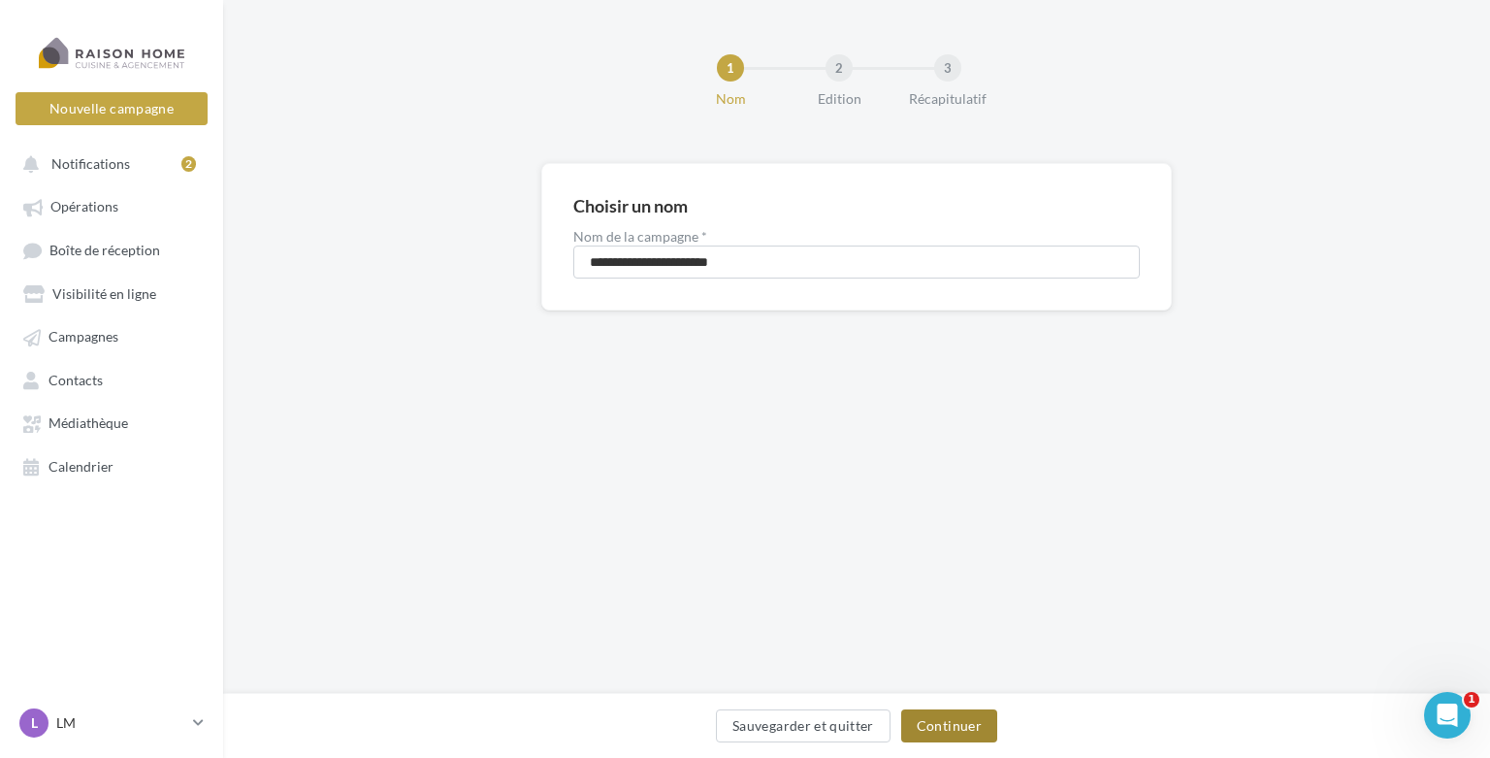
click at [923, 722] on button "Continuer" at bounding box center [949, 725] width 96 height 33
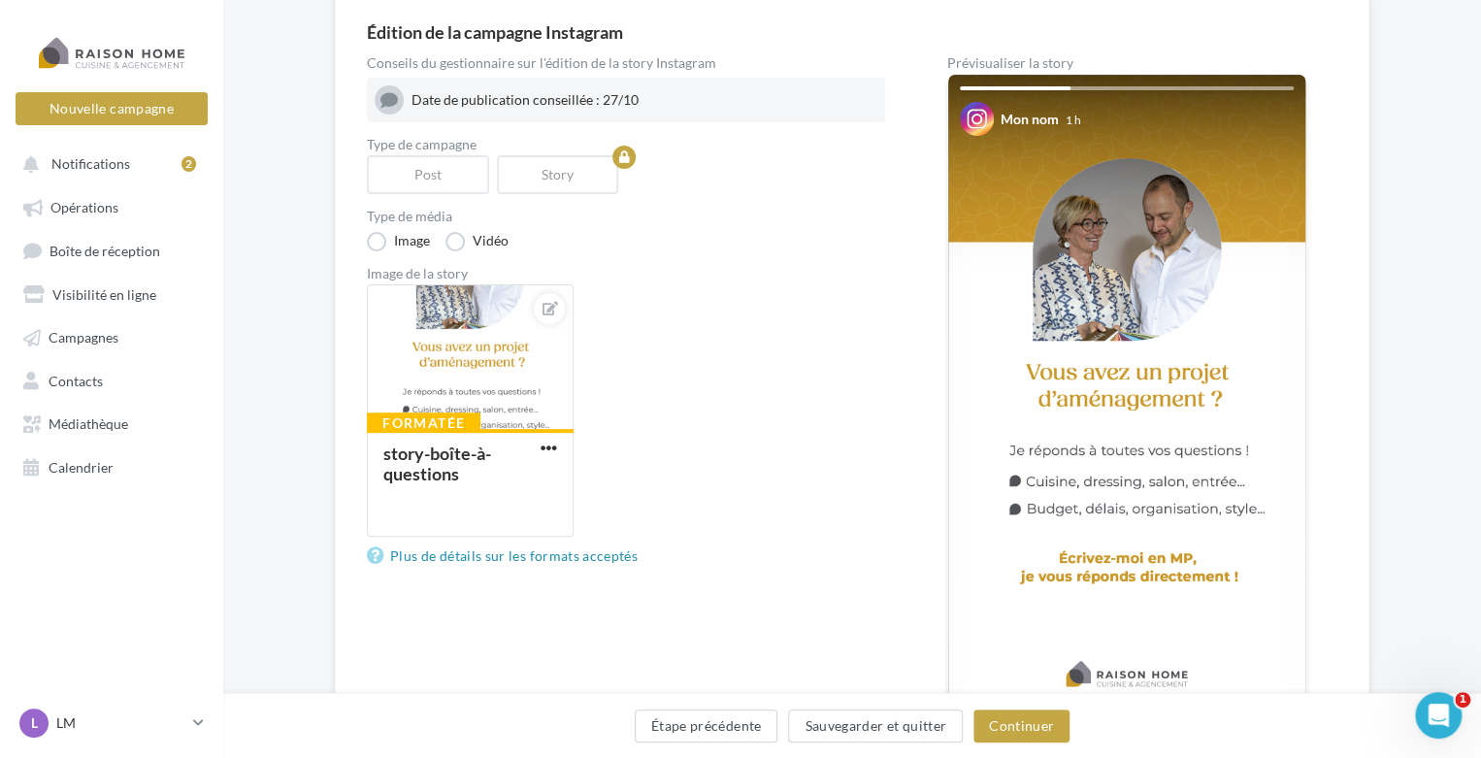
scroll to position [194, 0]
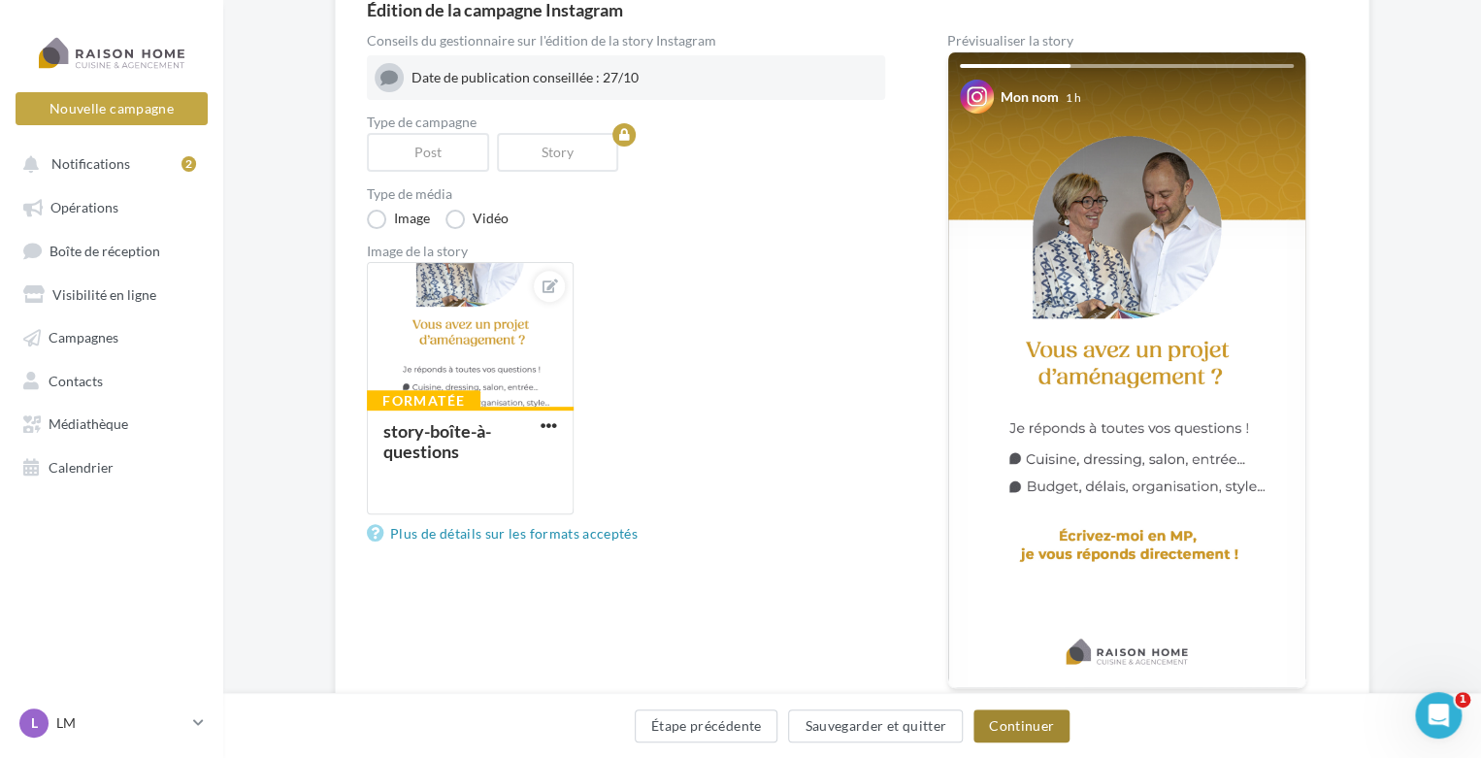
click at [1025, 727] on button "Continuer" at bounding box center [1021, 725] width 96 height 33
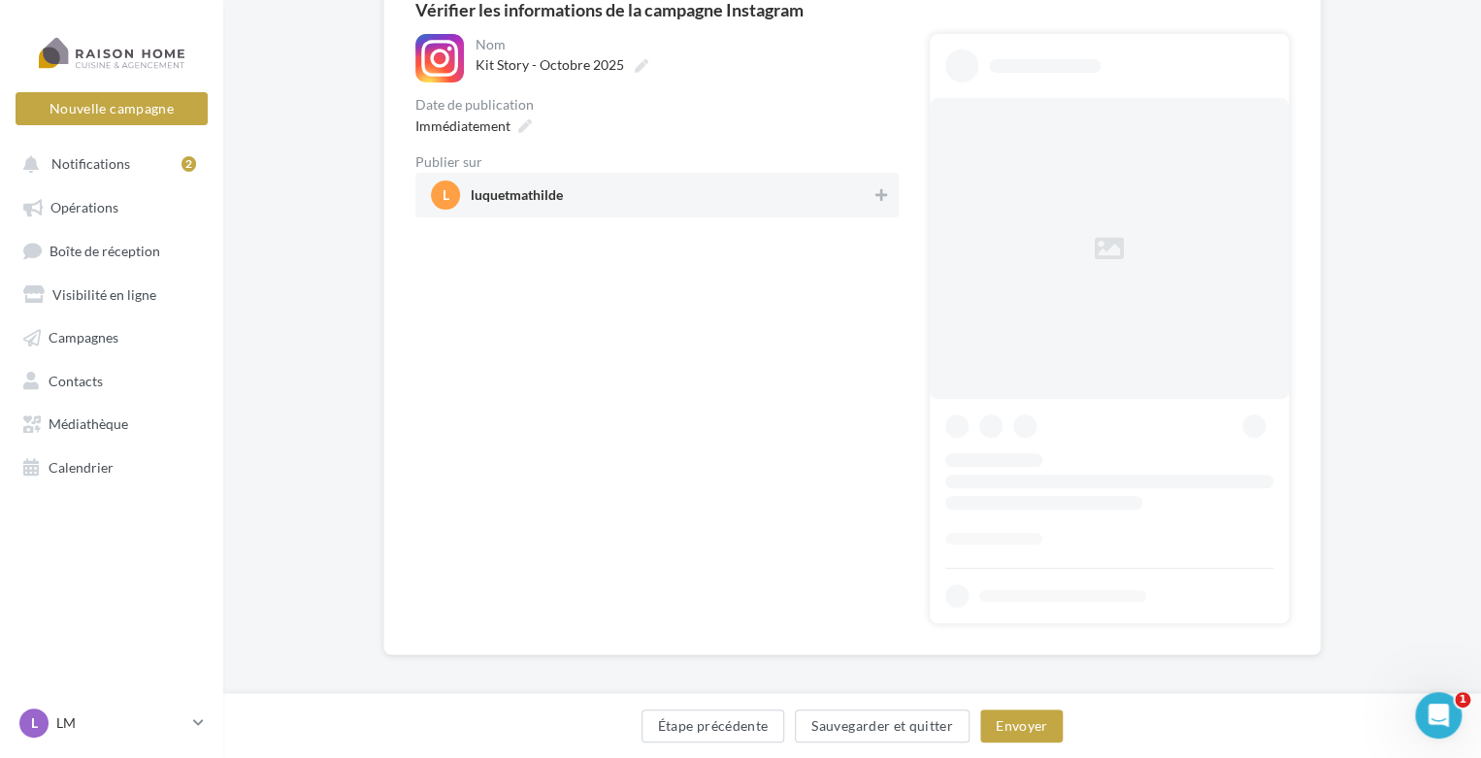
click at [719, 204] on span "l luquetmathilde" at bounding box center [651, 194] width 441 height 29
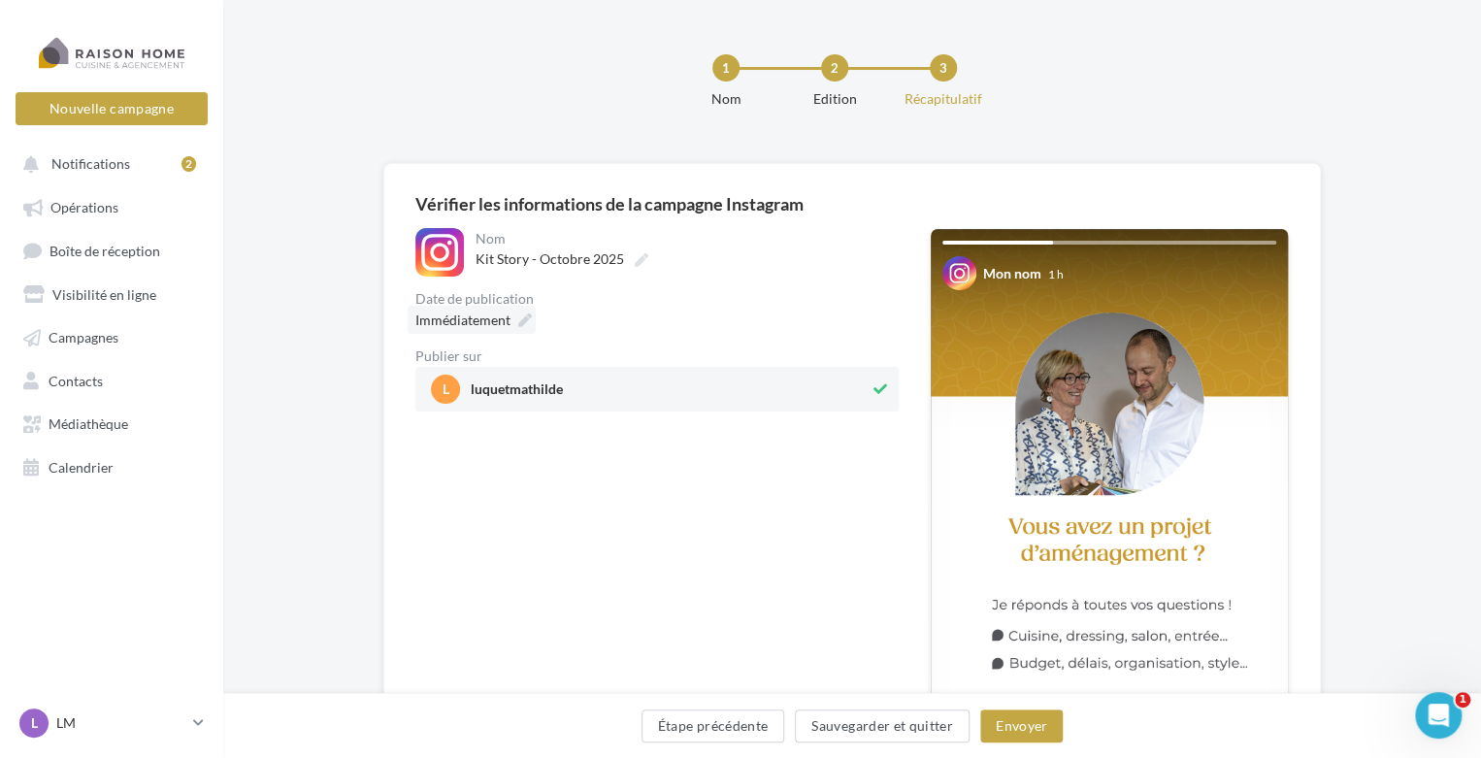
click at [524, 314] on icon at bounding box center [525, 320] width 14 height 14
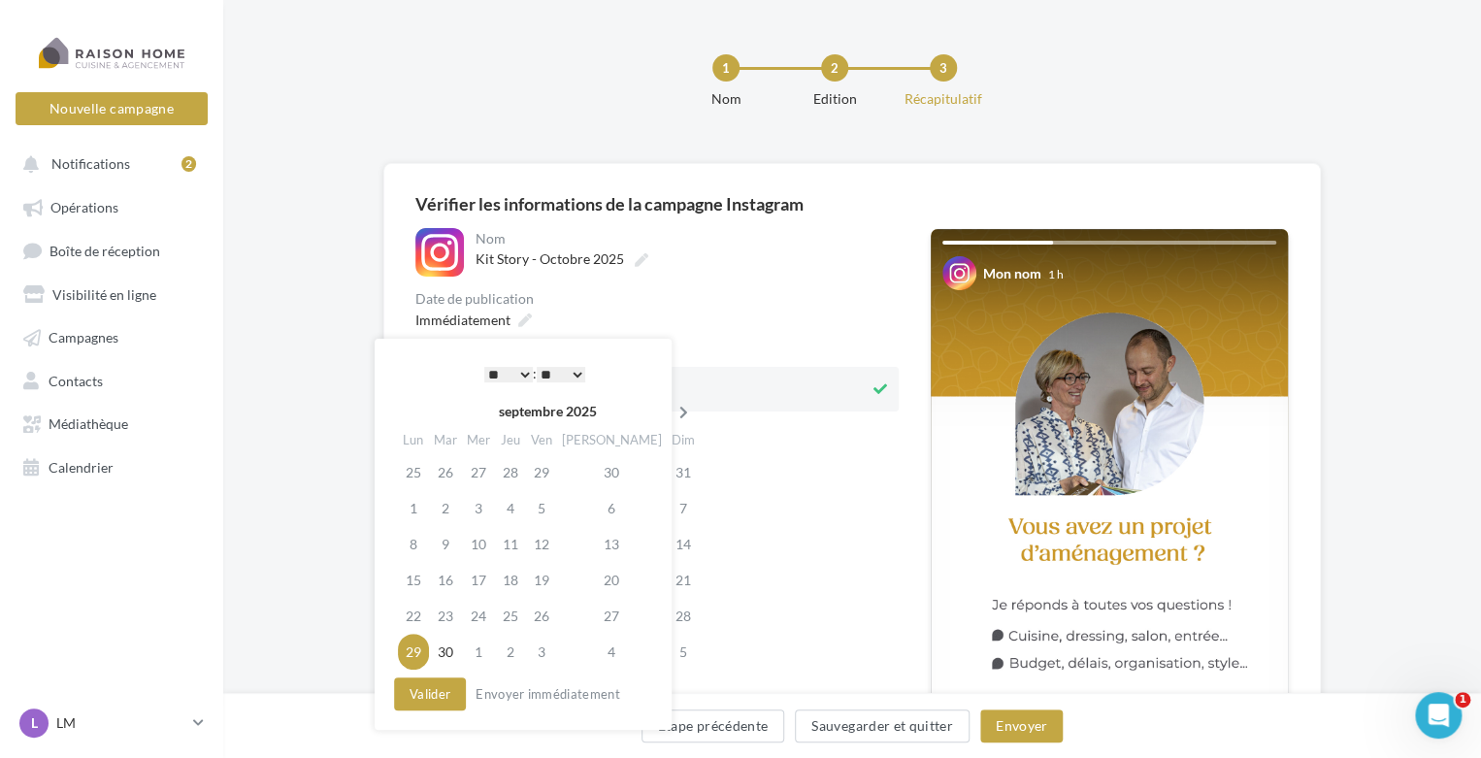
click at [671, 418] on icon at bounding box center [683, 413] width 24 height 14
click at [415, 615] on td "27" at bounding box center [415, 616] width 34 height 36
click at [512, 372] on select "* * * * * * * * * * ** ** ** ** ** ** ** ** ** ** ** ** ** **" at bounding box center [508, 375] width 49 height 16
click at [435, 701] on button "Valider" at bounding box center [430, 693] width 72 height 33
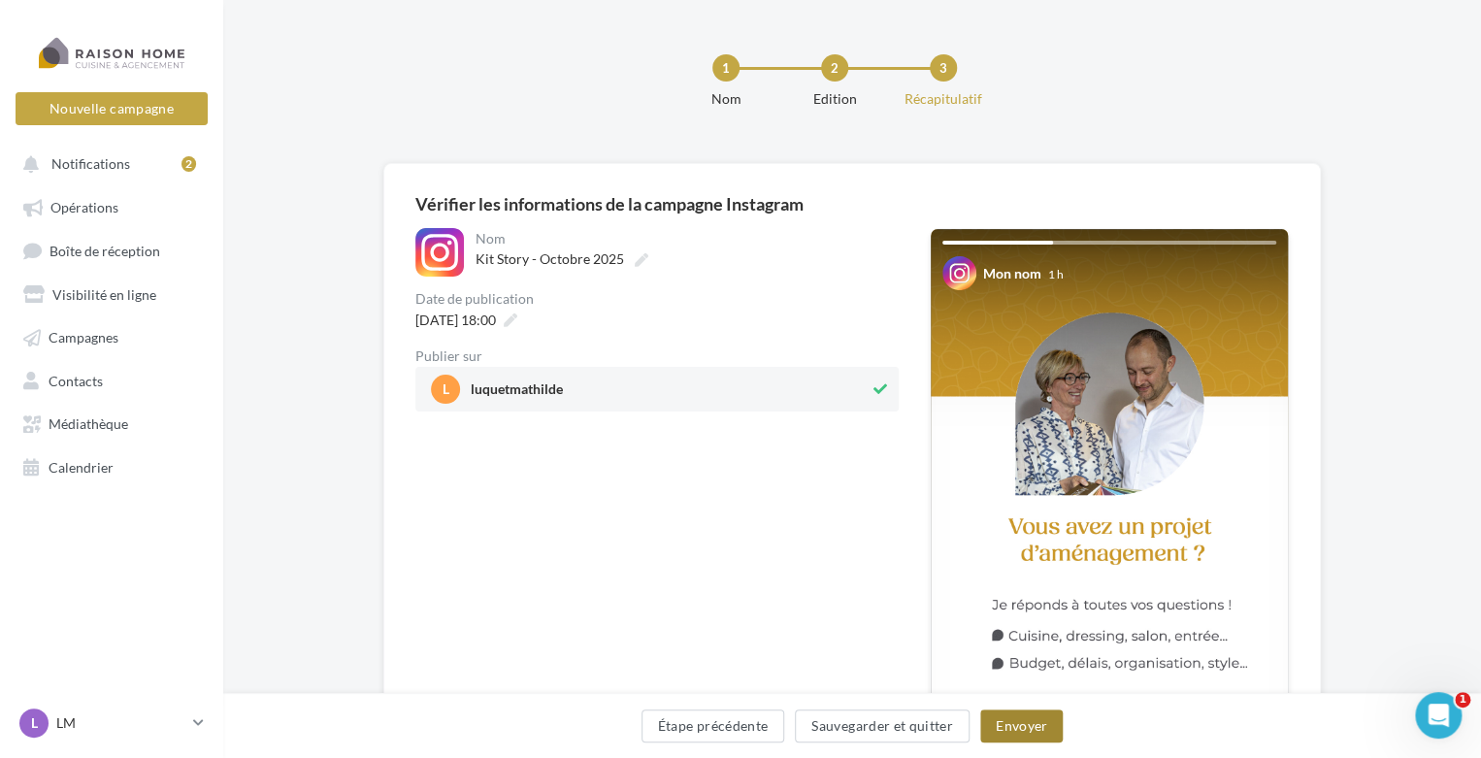
click at [1015, 729] on button "Envoyer" at bounding box center [1021, 725] width 82 height 33
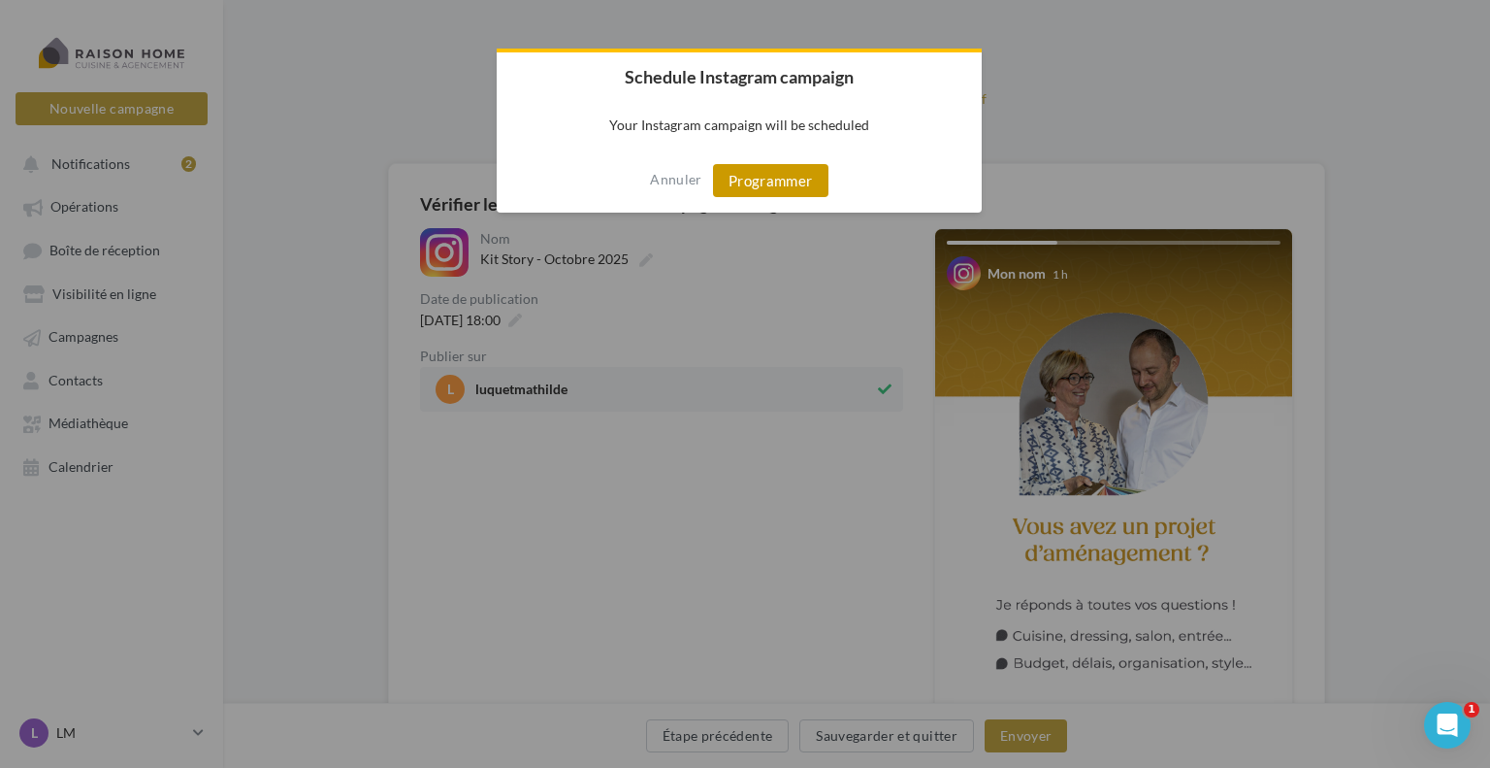
click at [786, 194] on button "Programmer" at bounding box center [770, 180] width 115 height 33
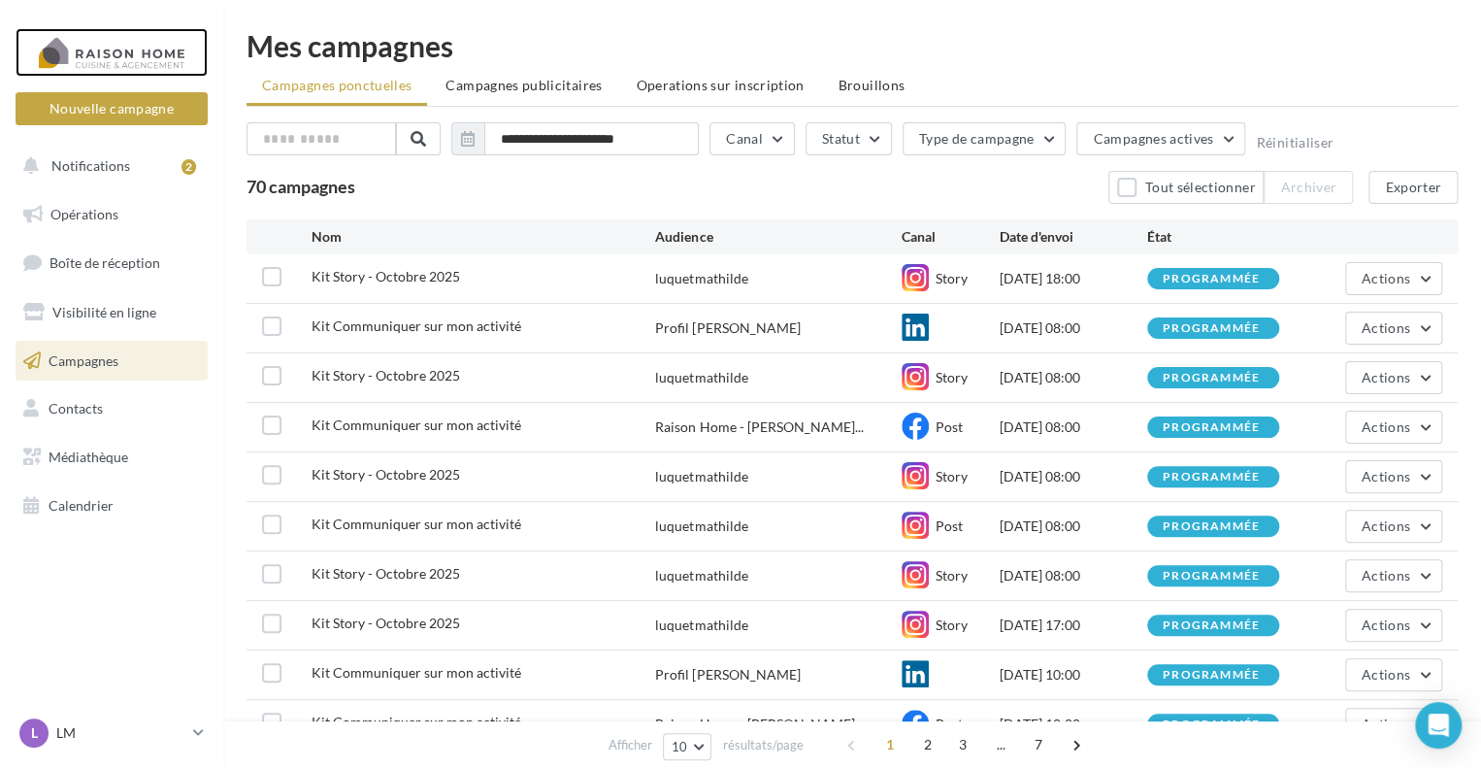
click at [123, 57] on div at bounding box center [111, 52] width 155 height 49
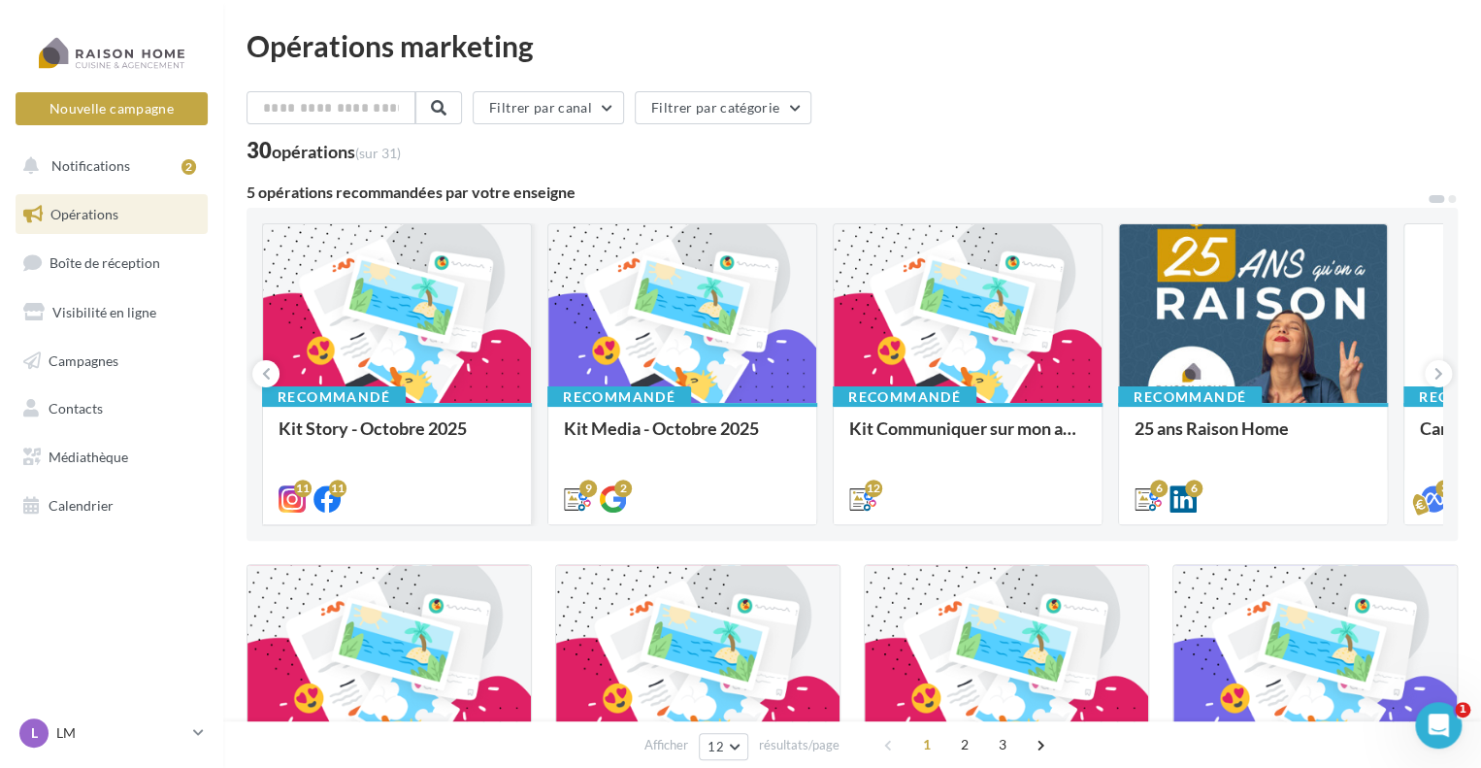
click at [436, 317] on div at bounding box center [397, 314] width 268 height 180
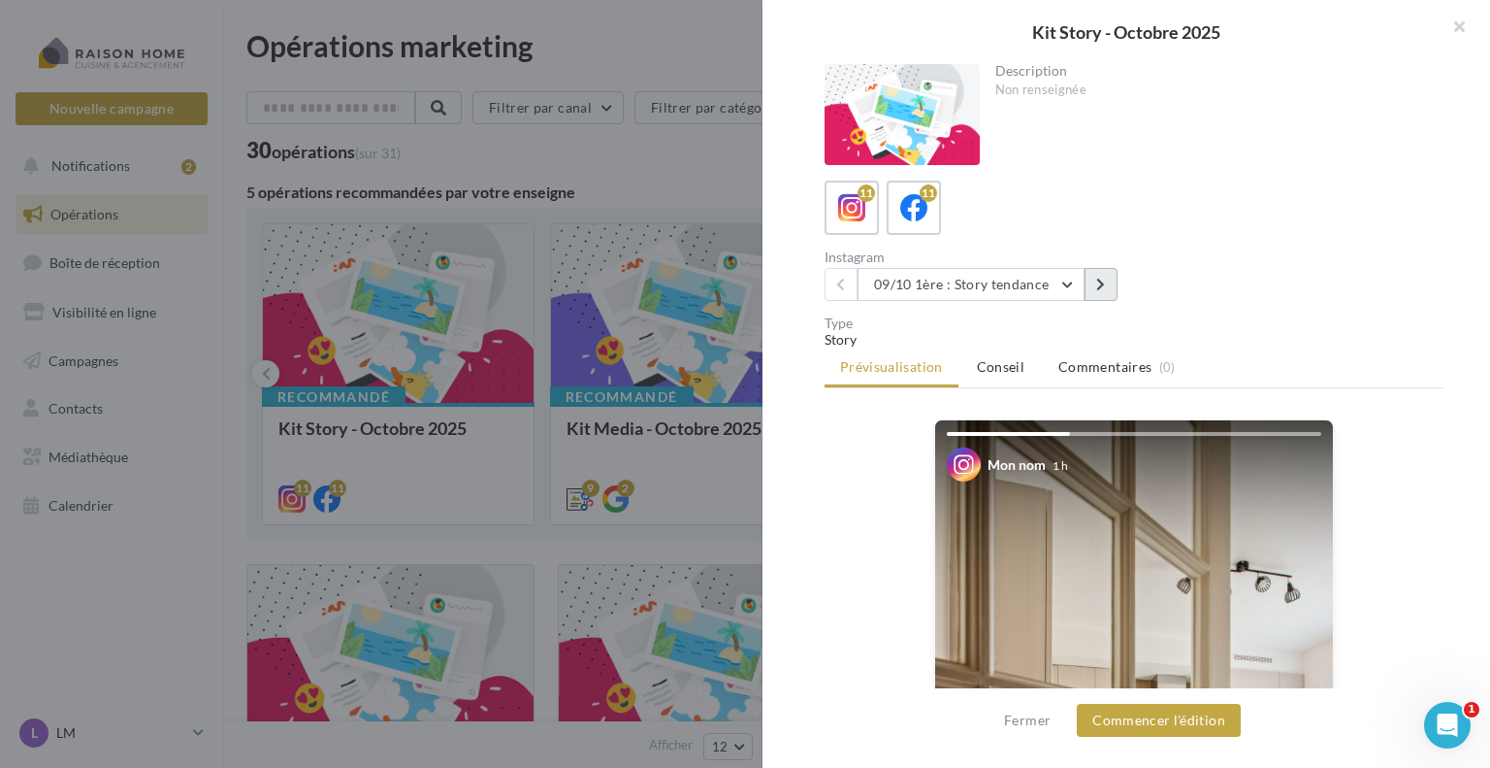
click at [1101, 283] on icon at bounding box center [1100, 285] width 9 height 14
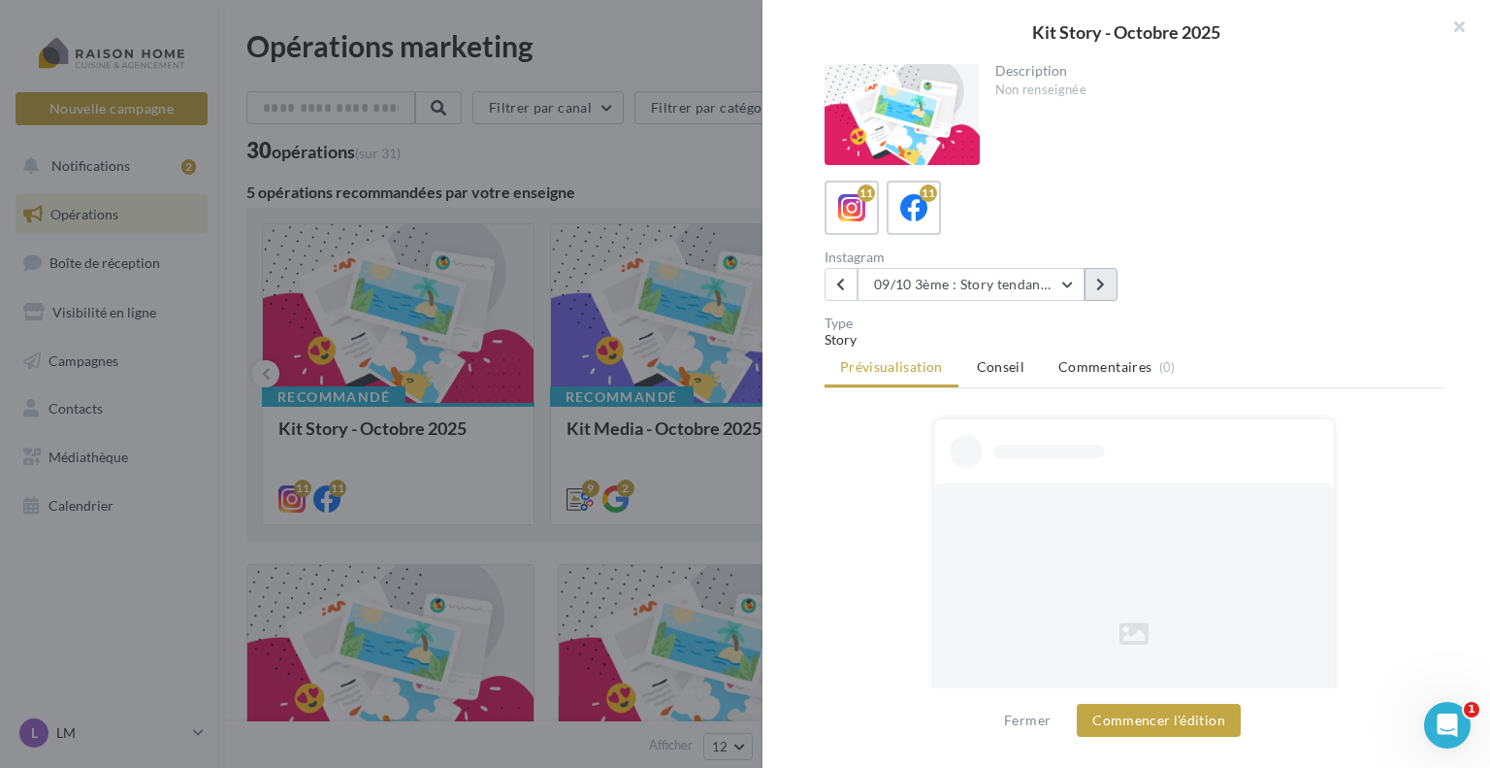
click at [1101, 283] on icon at bounding box center [1100, 285] width 9 height 14
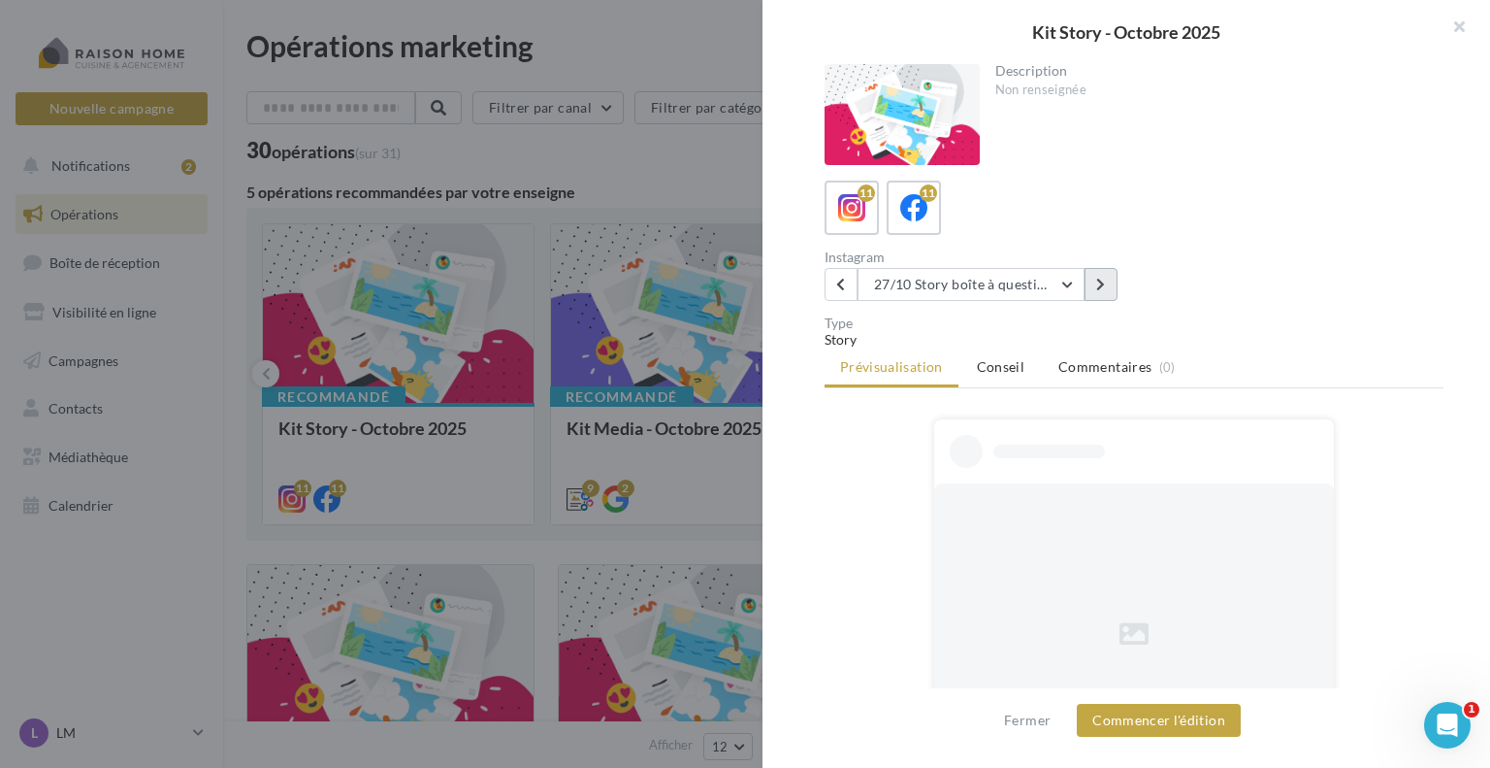
click at [1101, 283] on icon at bounding box center [1100, 285] width 9 height 14
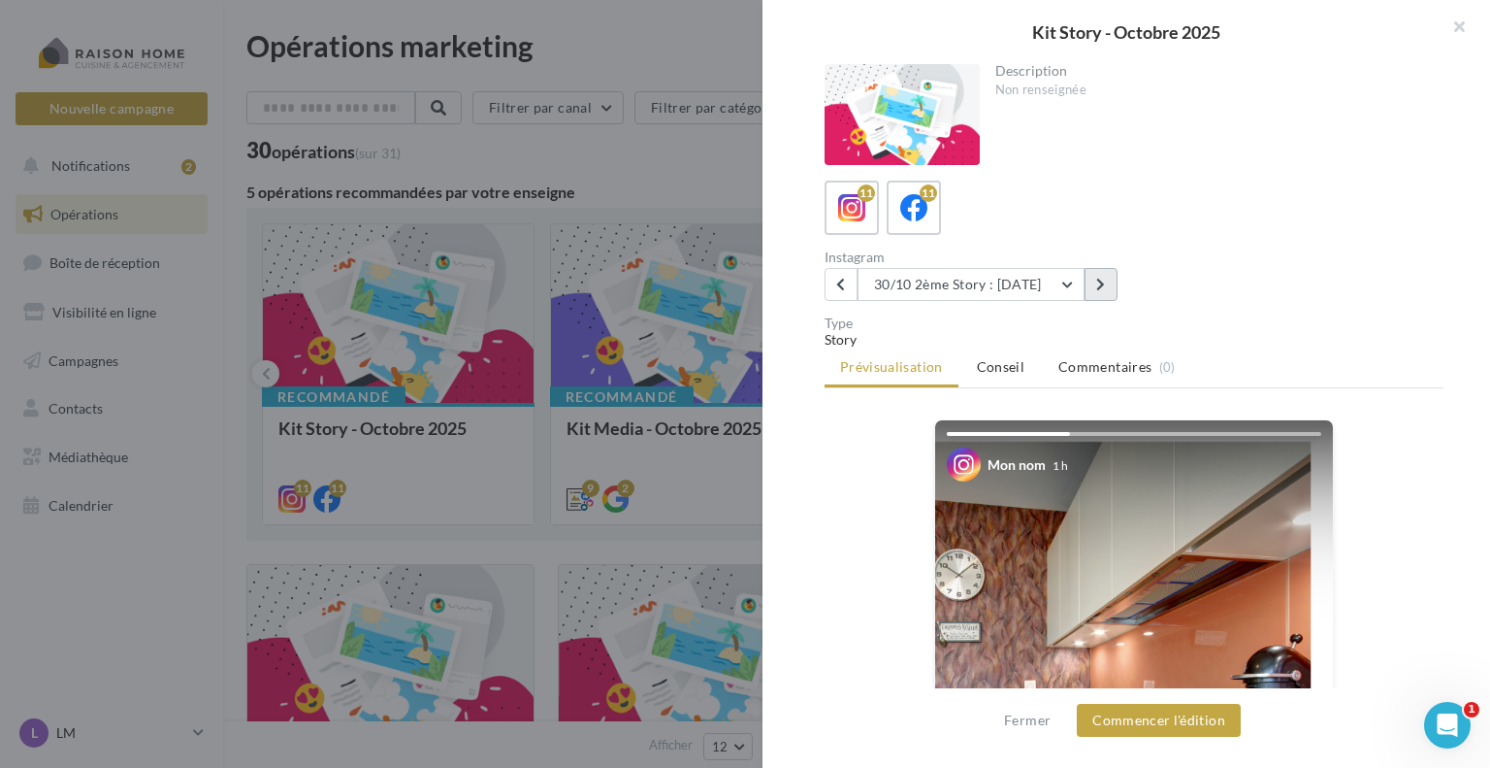
click at [1101, 283] on icon at bounding box center [1100, 285] width 9 height 14
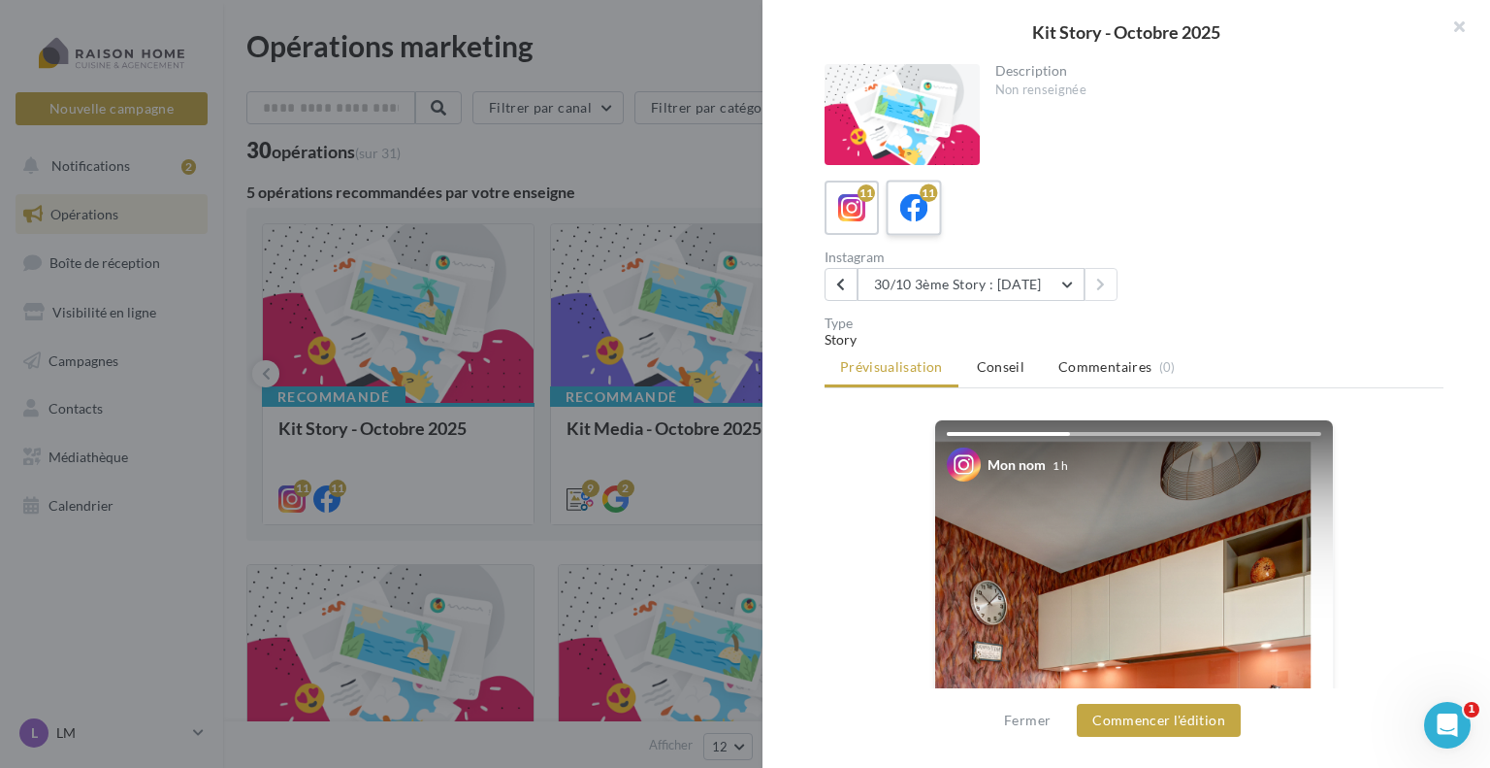
click at [931, 208] on div "11" at bounding box center [915, 208] width 36 height 36
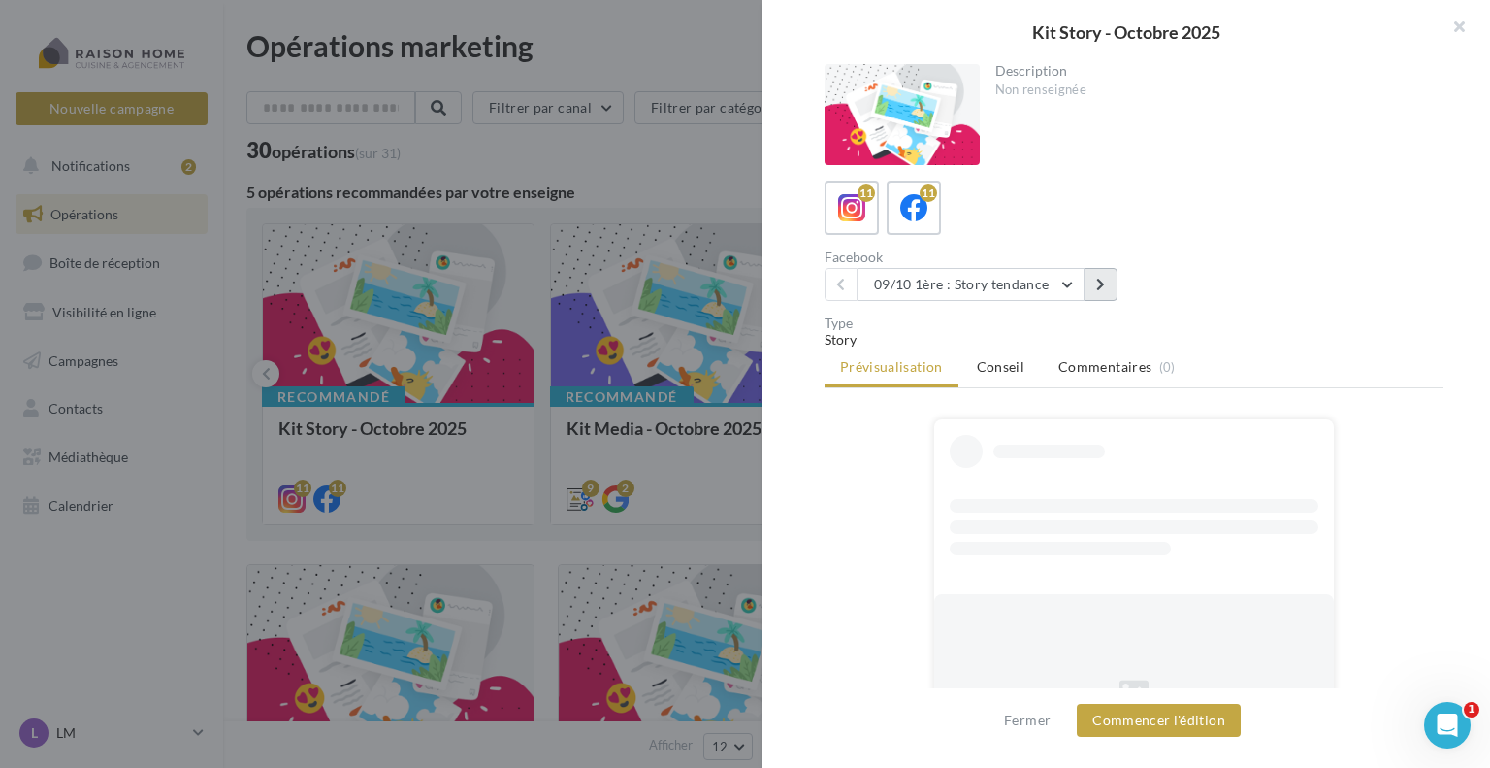
click at [1100, 282] on icon at bounding box center [1100, 285] width 9 height 14
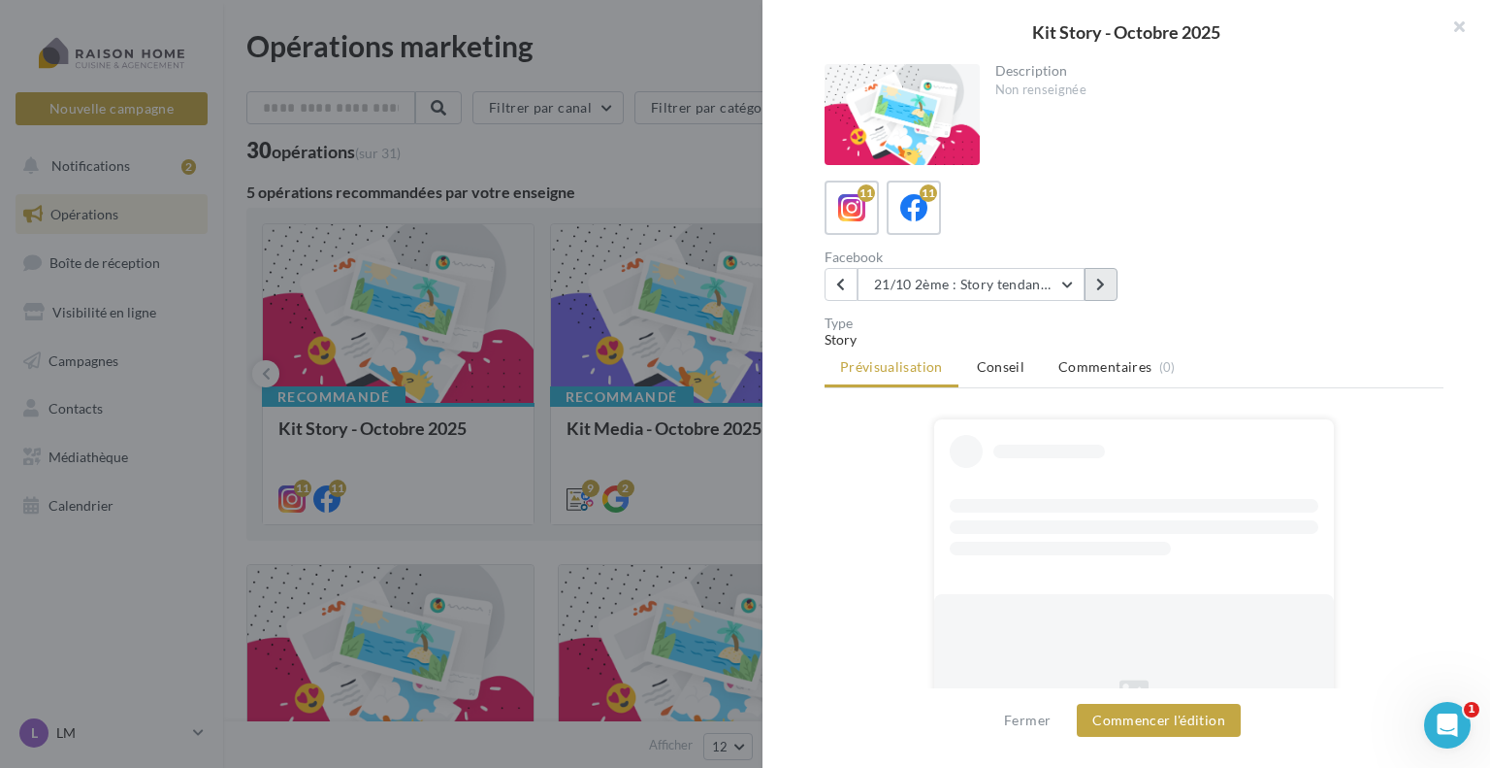
click at [1100, 282] on icon at bounding box center [1100, 285] width 9 height 14
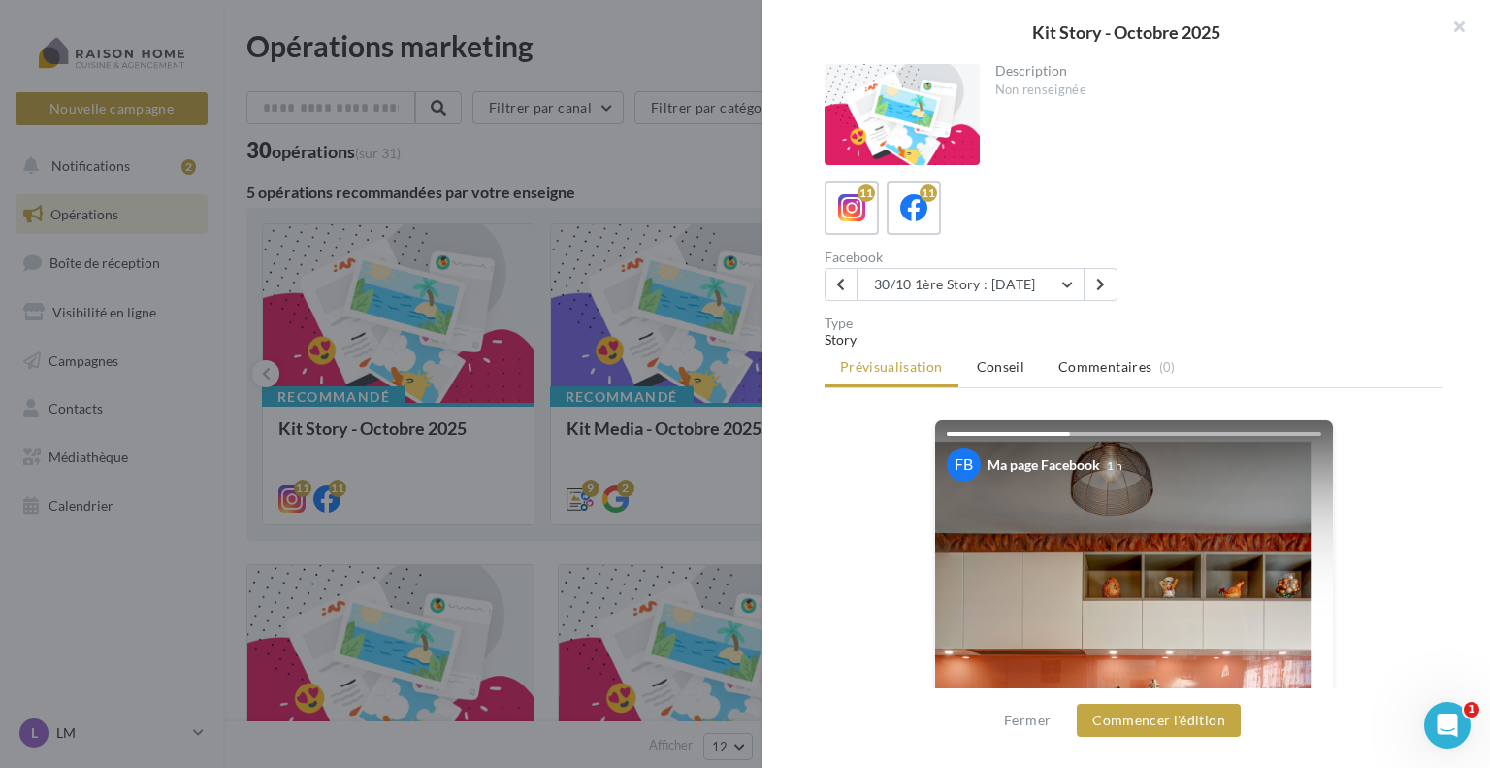
click at [590, 180] on div at bounding box center [745, 384] width 1490 height 768
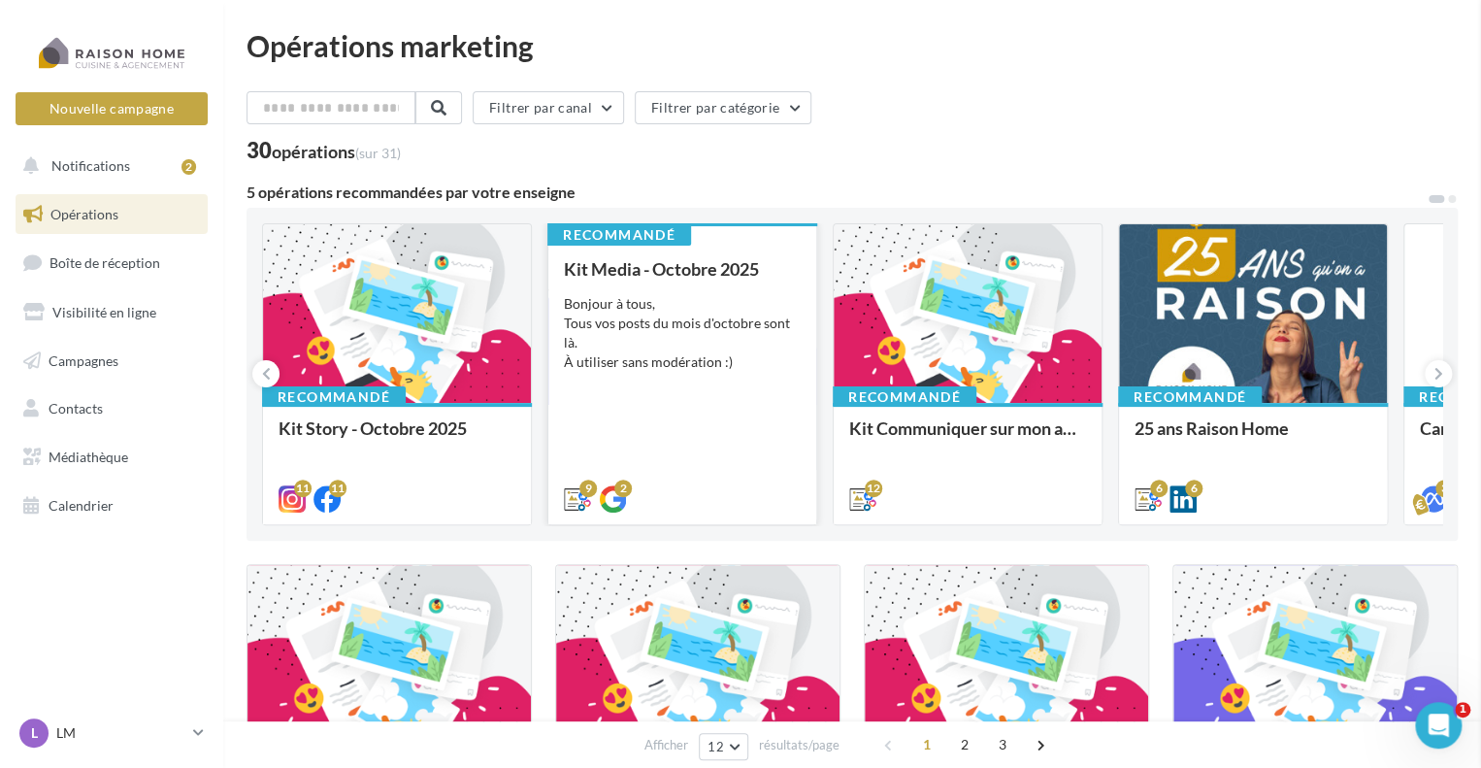
click at [641, 342] on div "Bonjour à tous, Tous vos posts du mois d'octobre sont là. À utiliser sans modér…" at bounding box center [682, 333] width 237 height 78
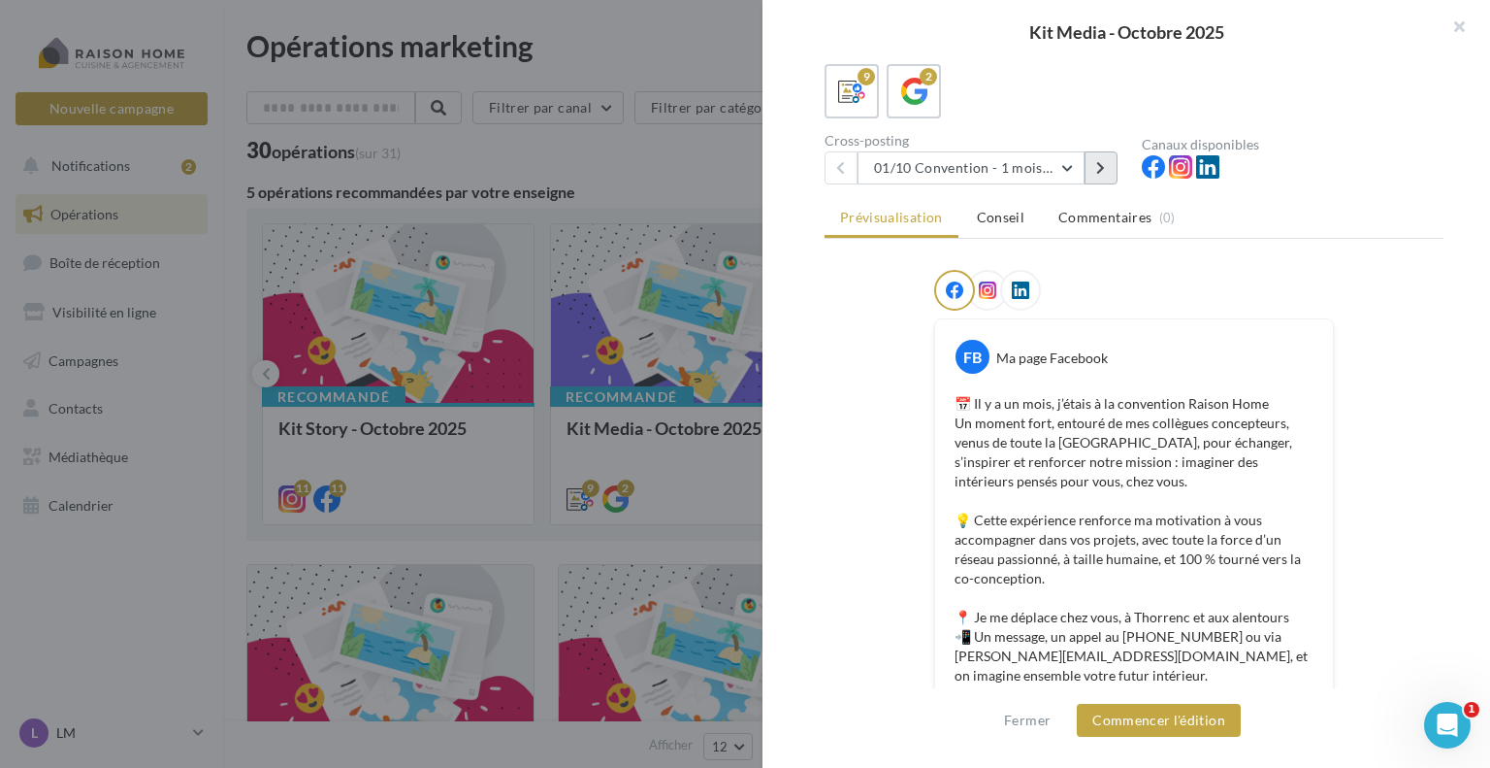
scroll to position [123, 0]
click at [1092, 174] on button at bounding box center [1101, 168] width 33 height 33
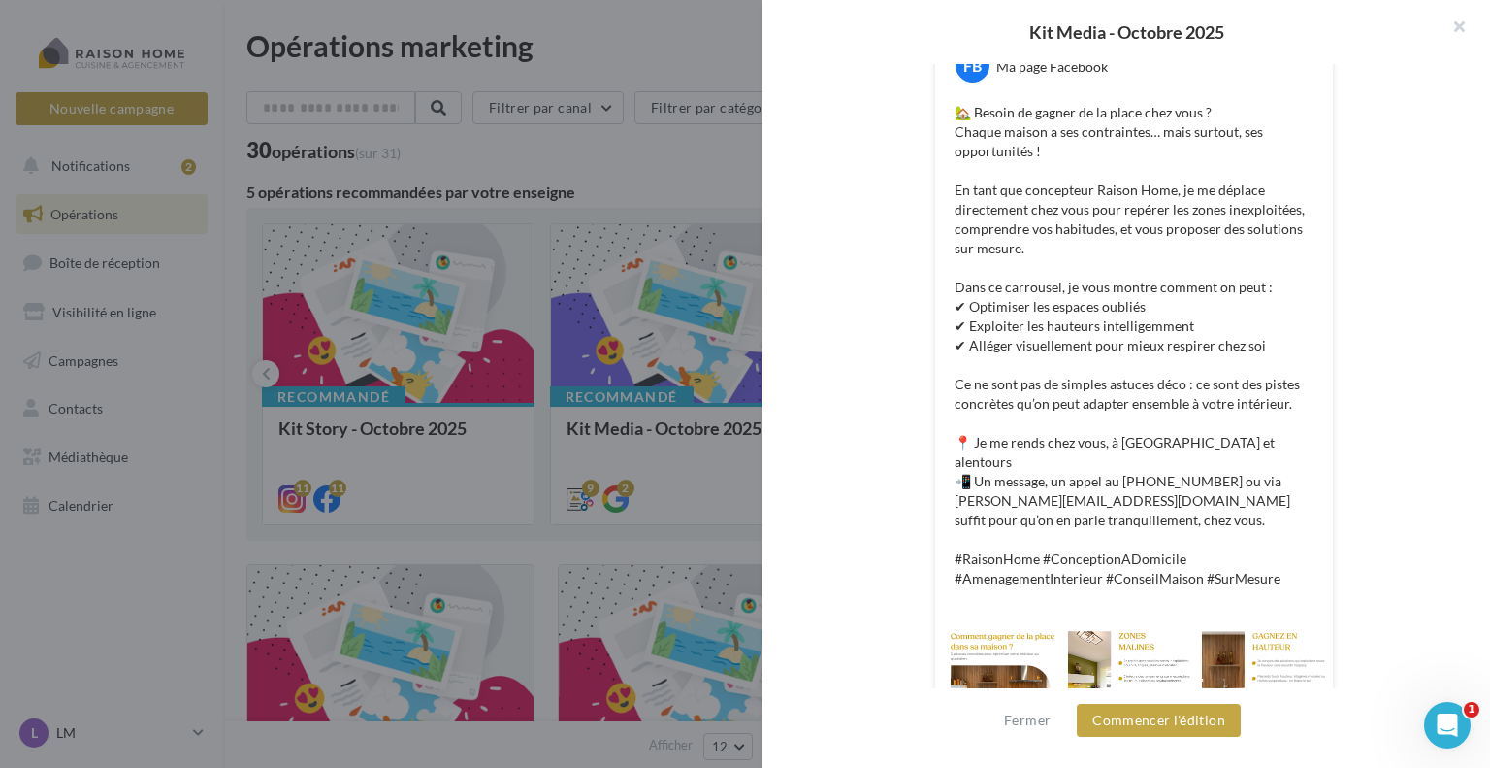
scroll to position [458, 0]
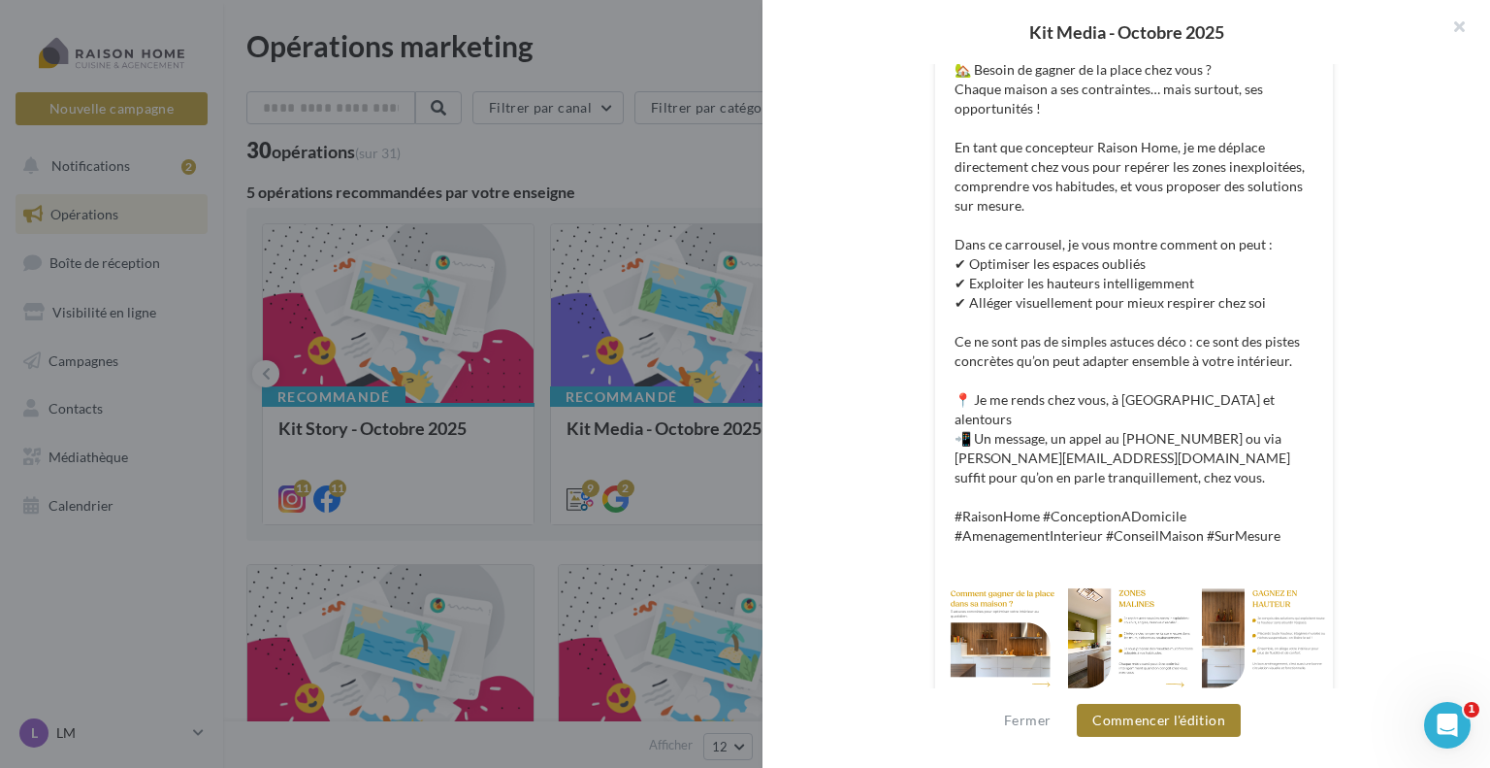
click at [1161, 721] on button "Commencer l'édition" at bounding box center [1159, 719] width 164 height 33
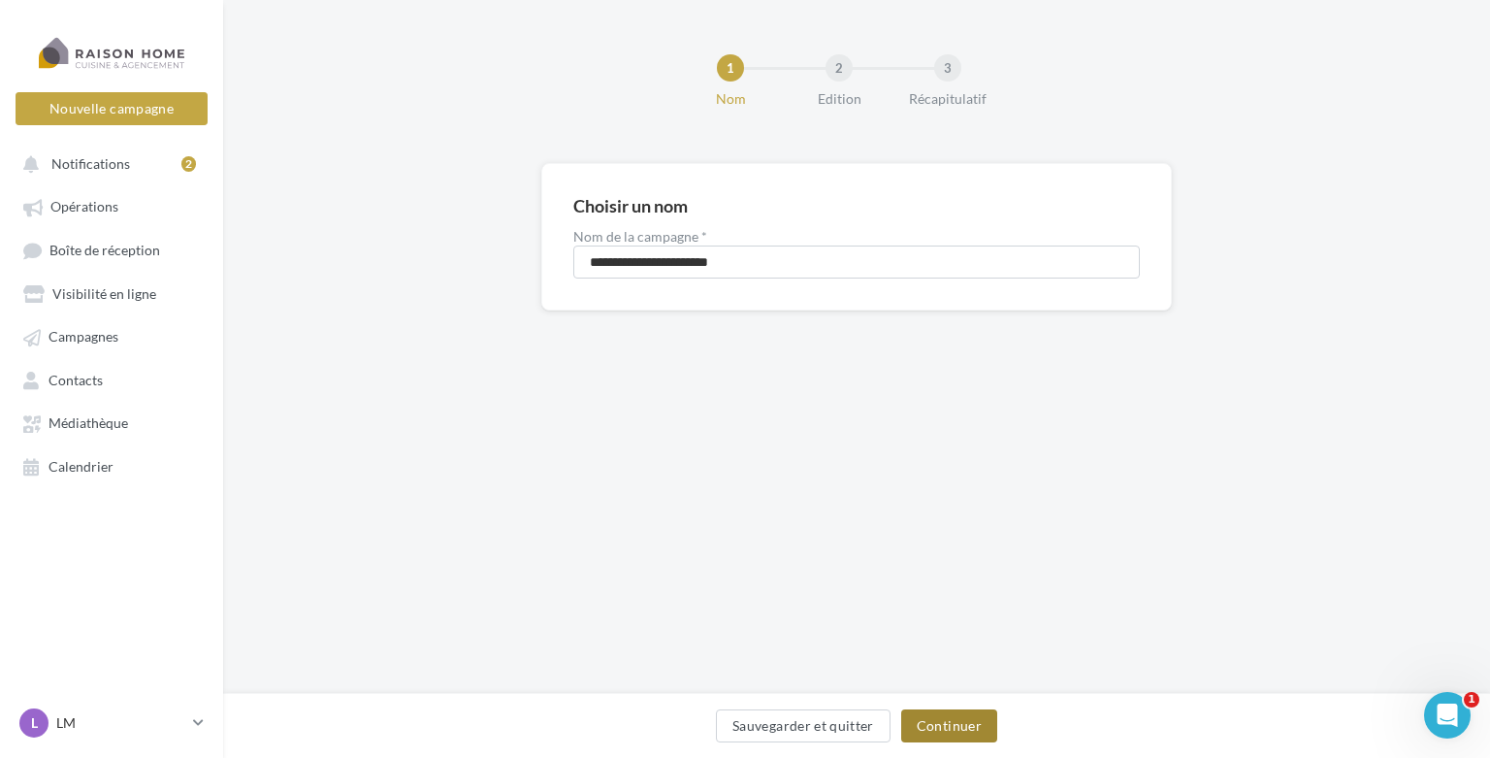
click at [961, 732] on button "Continuer" at bounding box center [949, 725] width 96 height 33
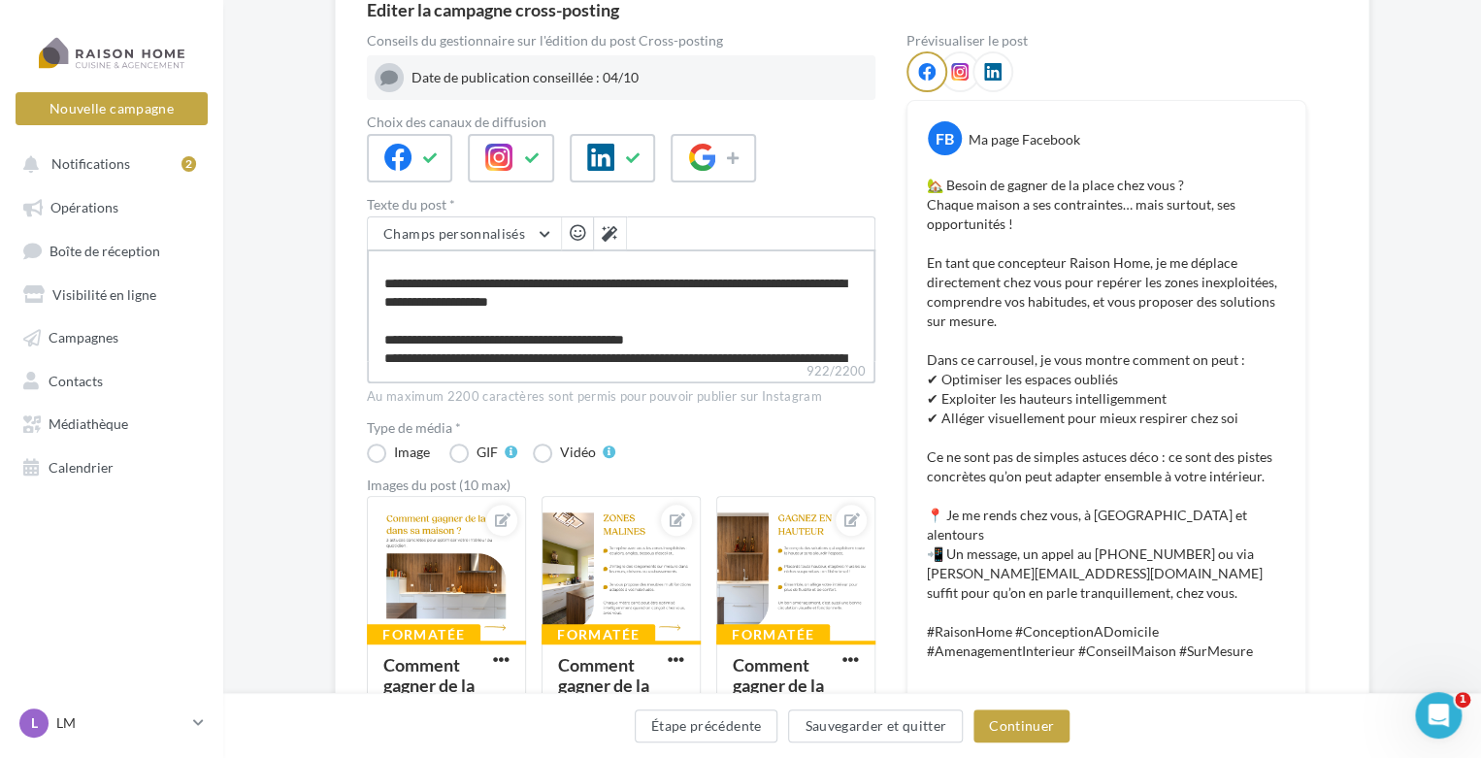
scroll to position [194, 0]
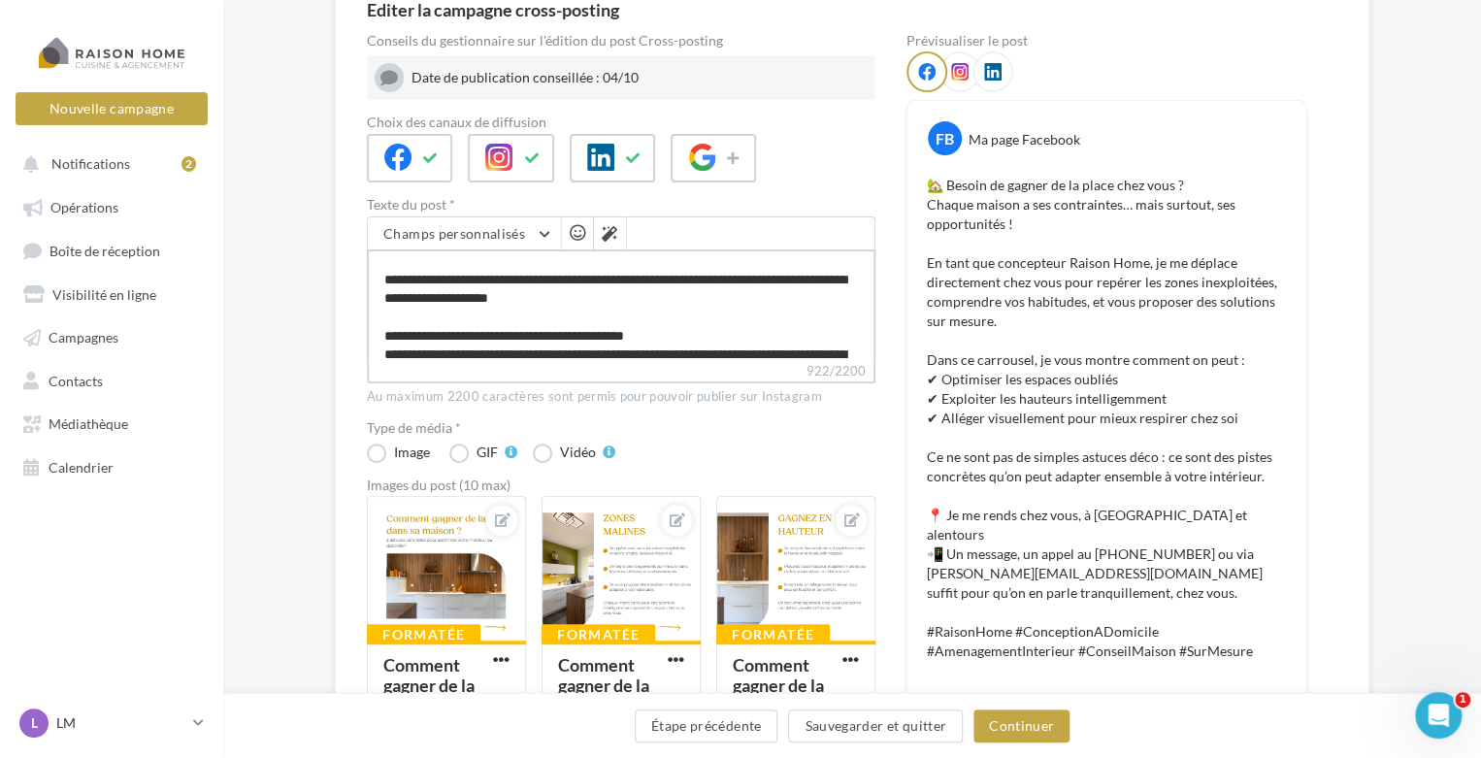
drag, startPoint x: 711, startPoint y: 312, endPoint x: 326, endPoint y: 302, distance: 385.4
click at [326, 302] on div "Editer la campagne cross-posting Conseils du gestionnaire sur l'édition du post…" at bounding box center [852, 558] width 1258 height 1179
type textarea "**********"
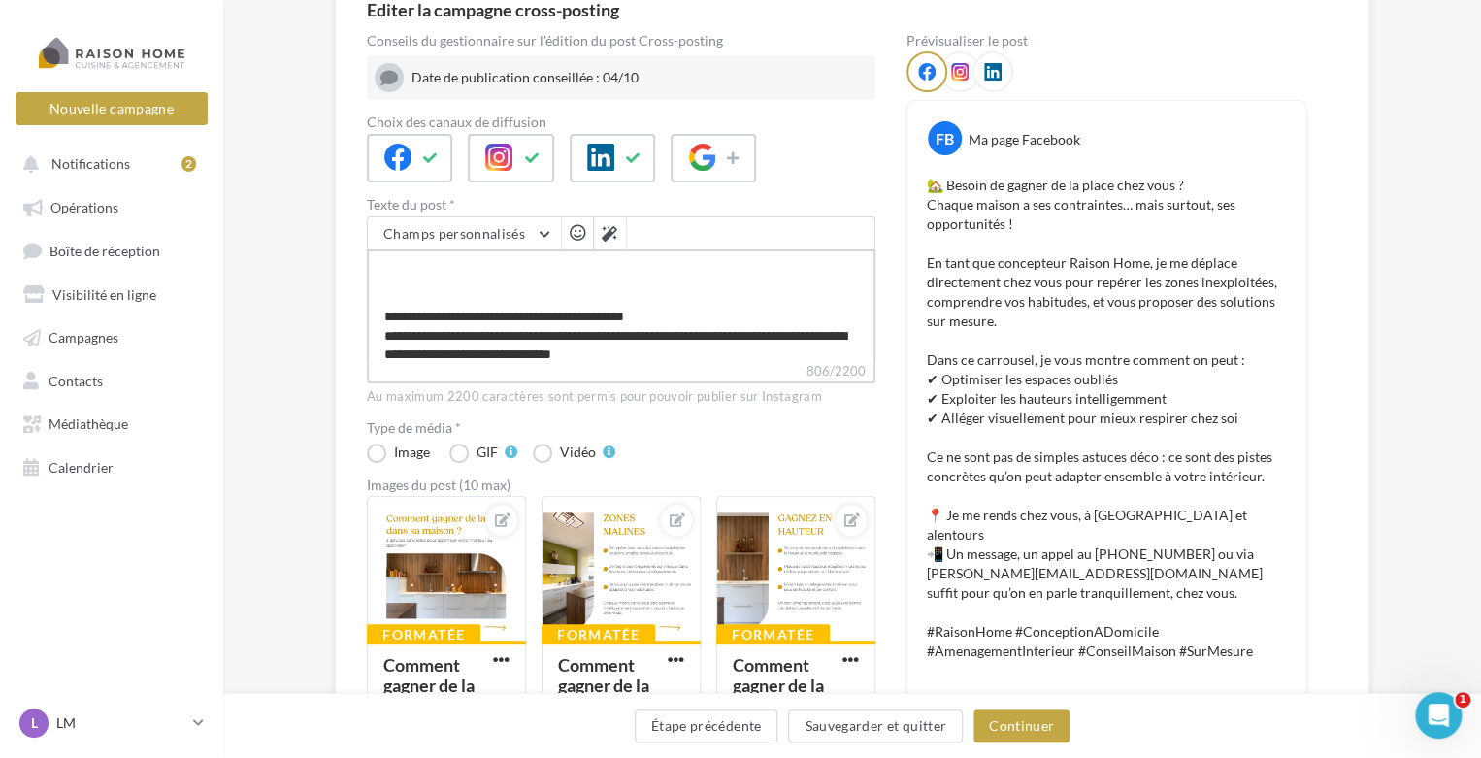
type textarea "**********"
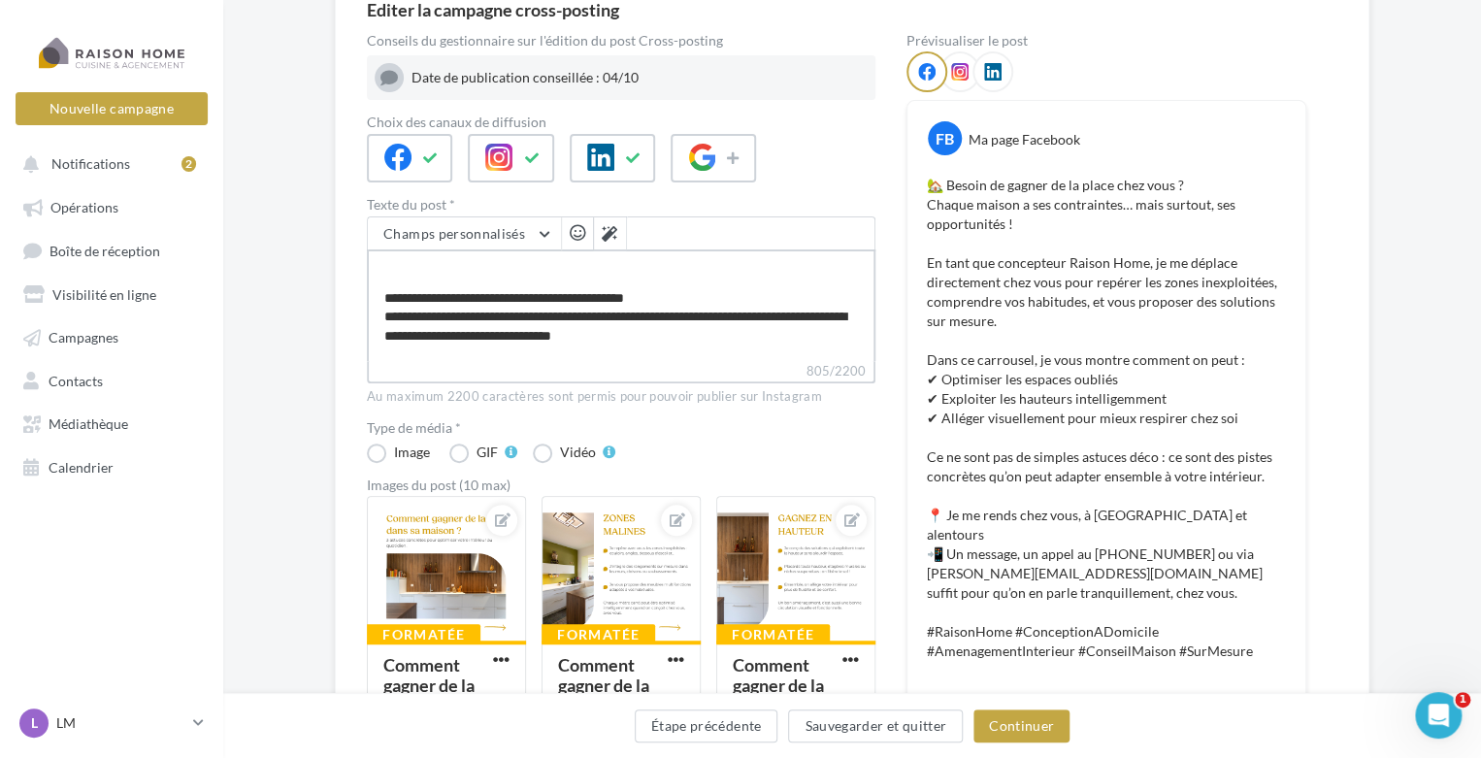
type textarea "**********"
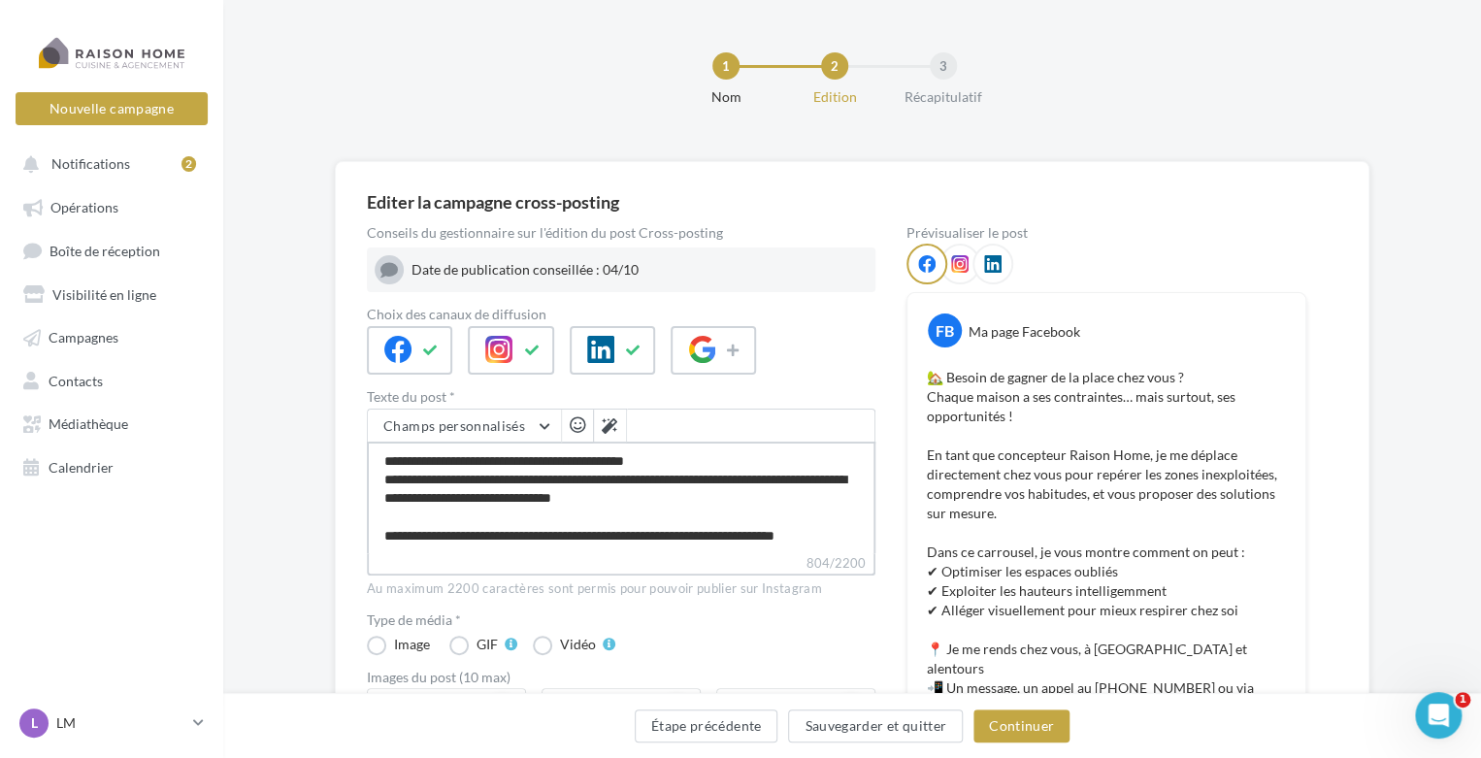
scroll to position [0, 0]
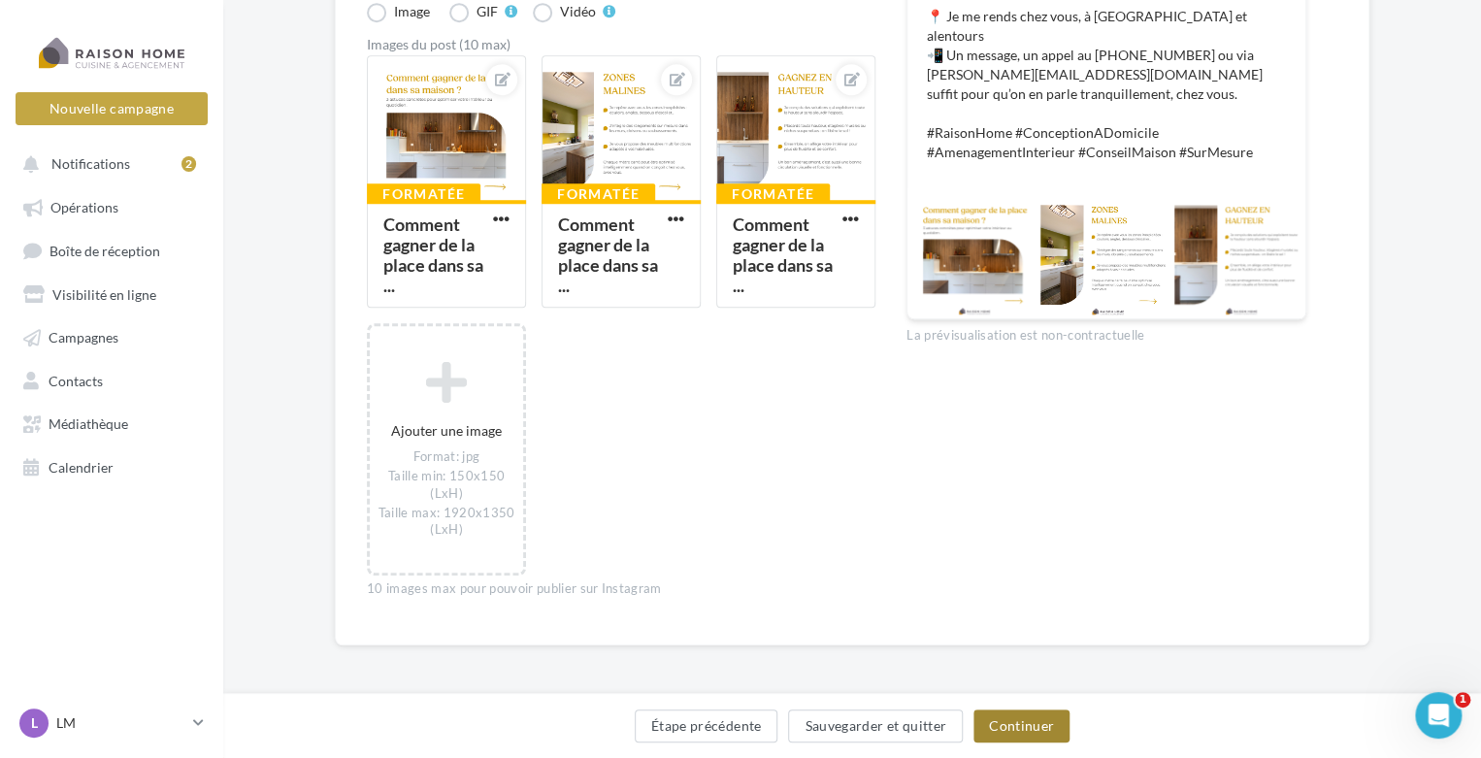
type textarea "**********"
click at [1025, 723] on button "Continuer" at bounding box center [1021, 725] width 96 height 33
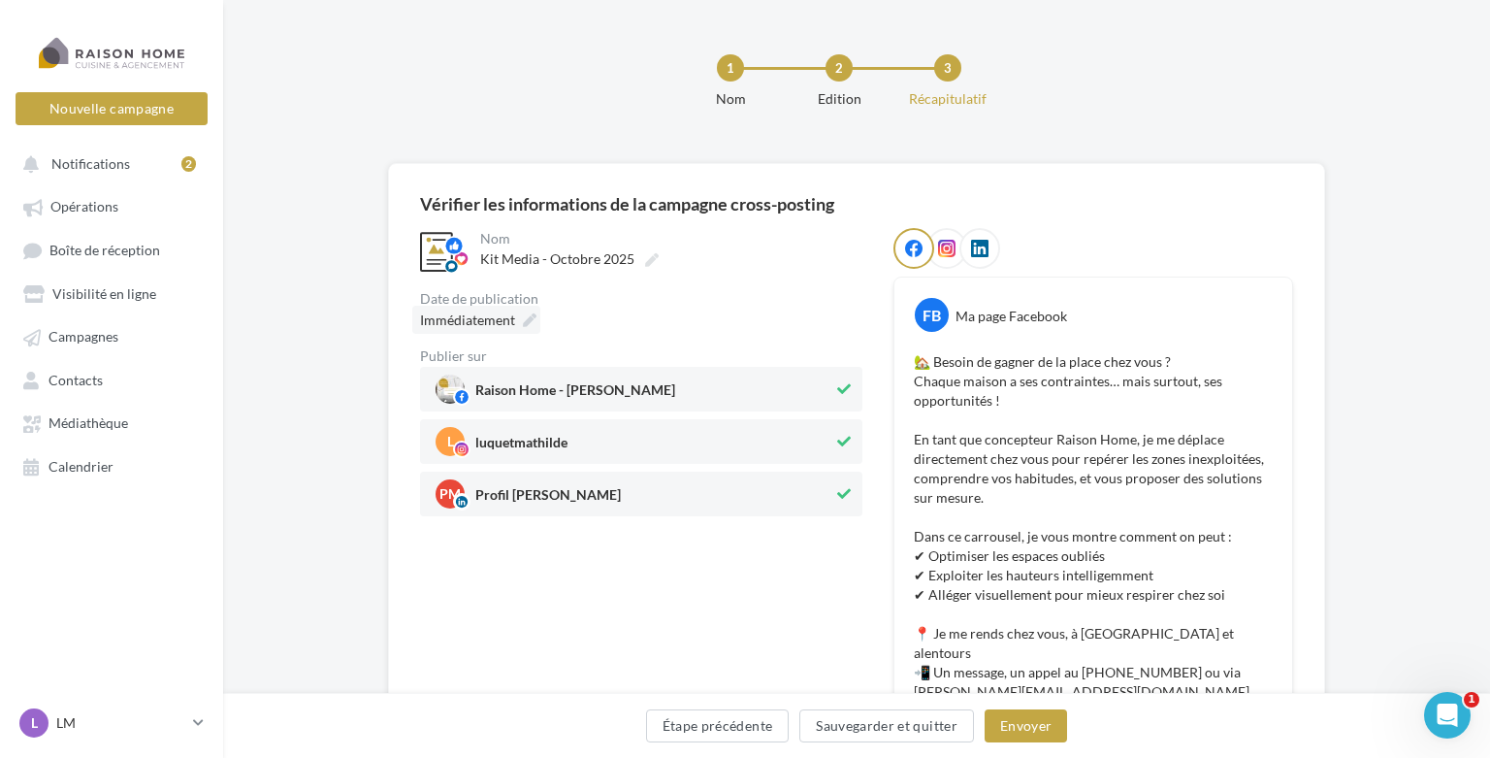
click at [524, 328] on div "Immédiatement" at bounding box center [476, 320] width 128 height 28
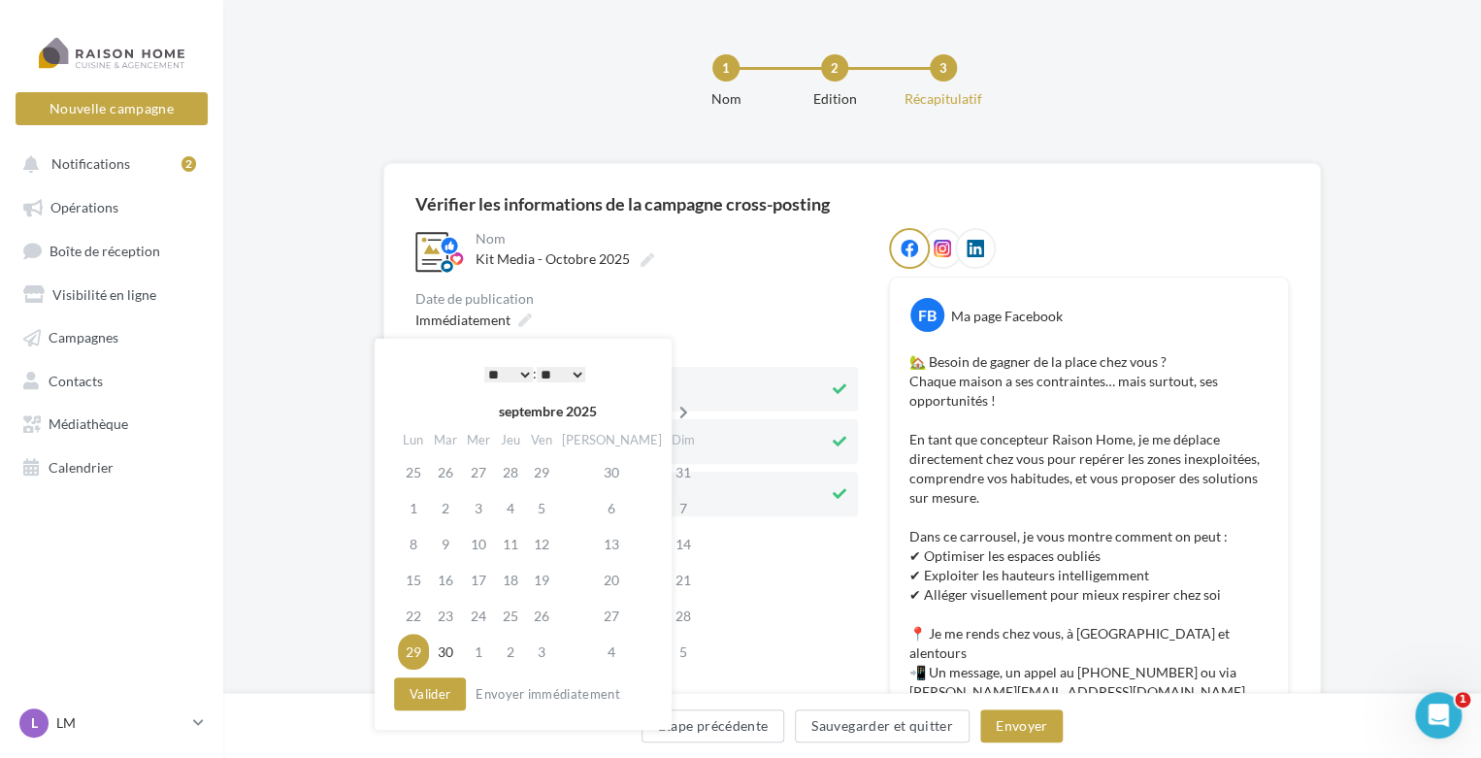
click at [671, 410] on icon at bounding box center [683, 413] width 24 height 14
click at [590, 471] on td "4" at bounding box center [615, 472] width 110 height 36
click at [521, 376] on select "* * * * * * * * * * ** ** ** ** ** ** ** ** ** ** ** ** ** **" at bounding box center [508, 375] width 49 height 16
click at [435, 691] on button "Valider" at bounding box center [430, 693] width 72 height 33
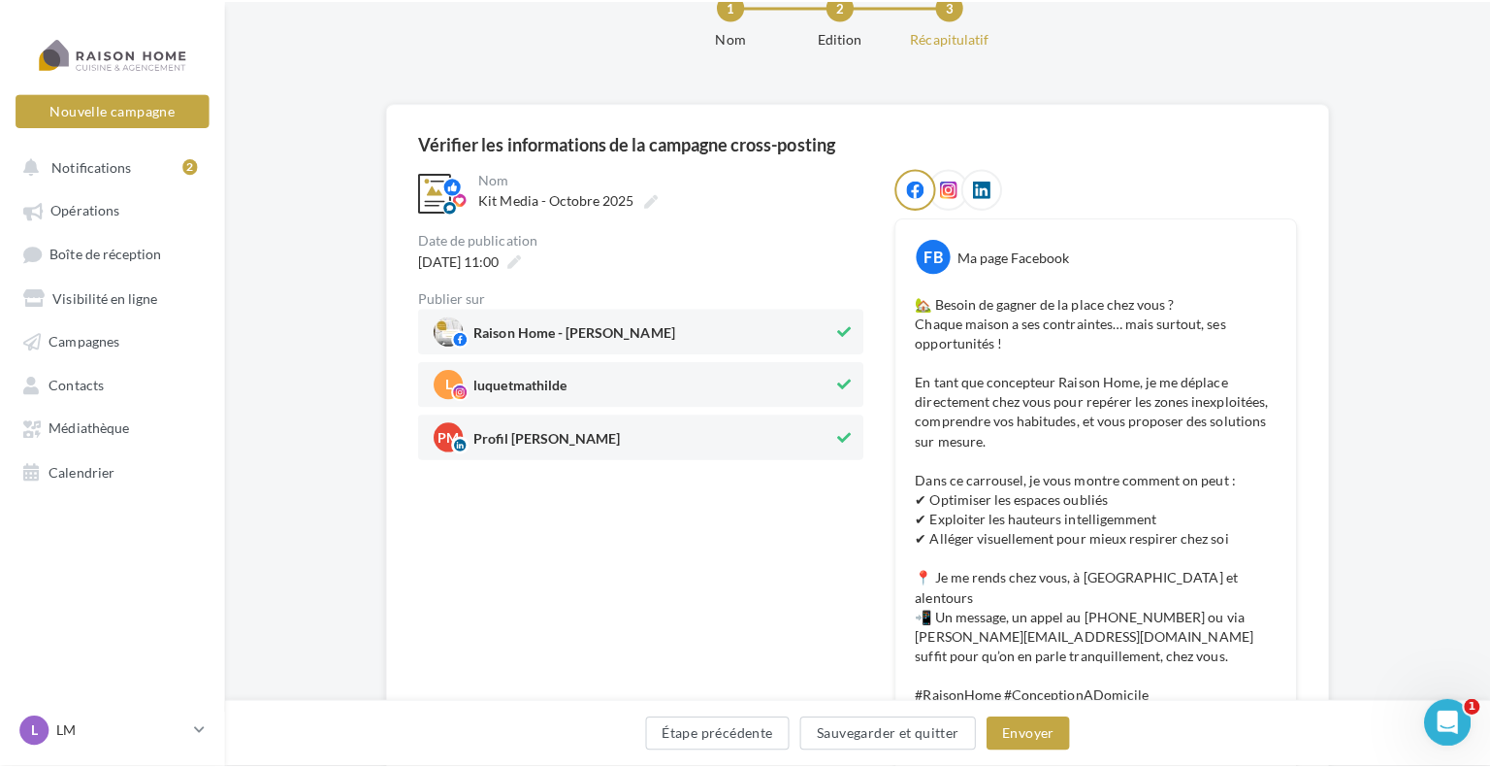
scroll to position [97, 0]
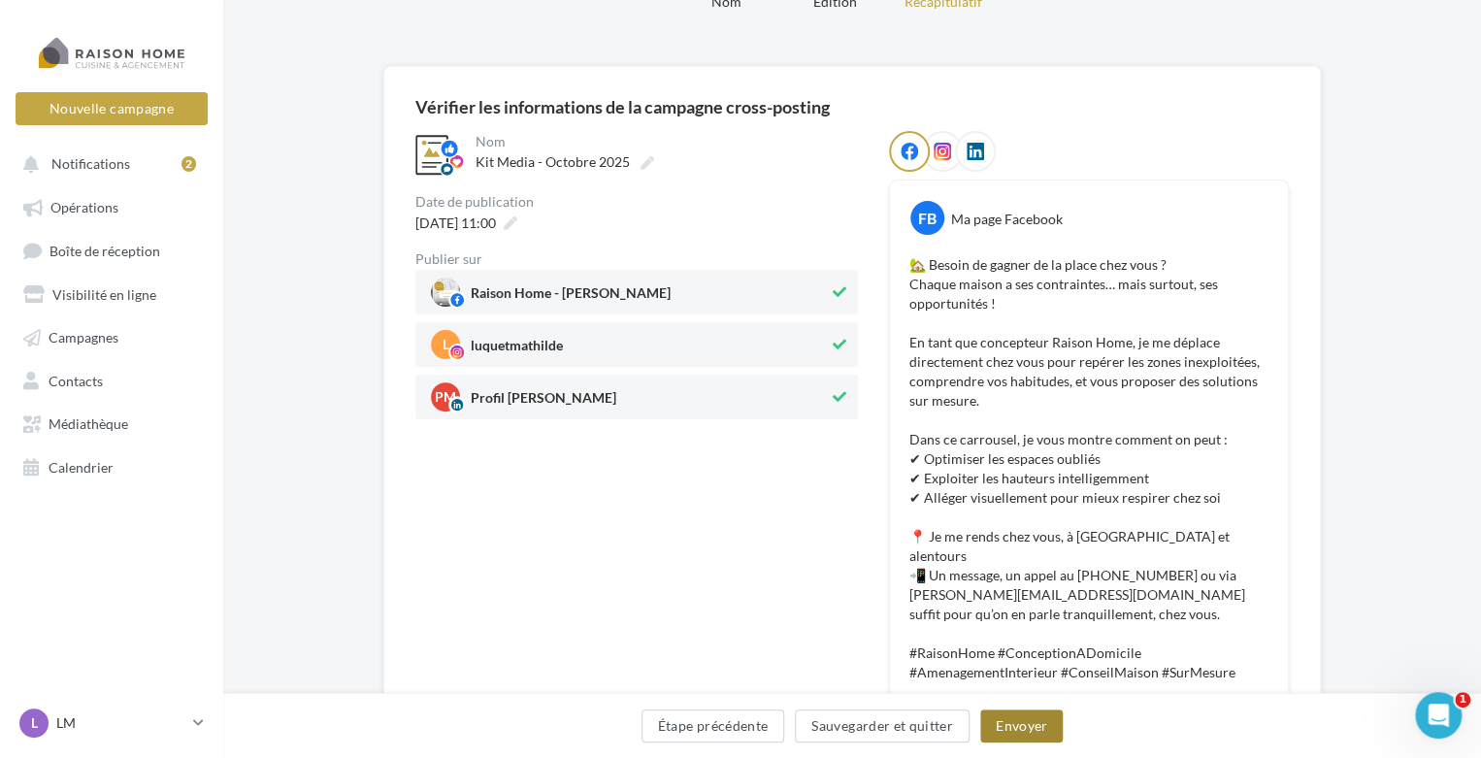
click at [1024, 728] on button "Envoyer" at bounding box center [1021, 725] width 82 height 33
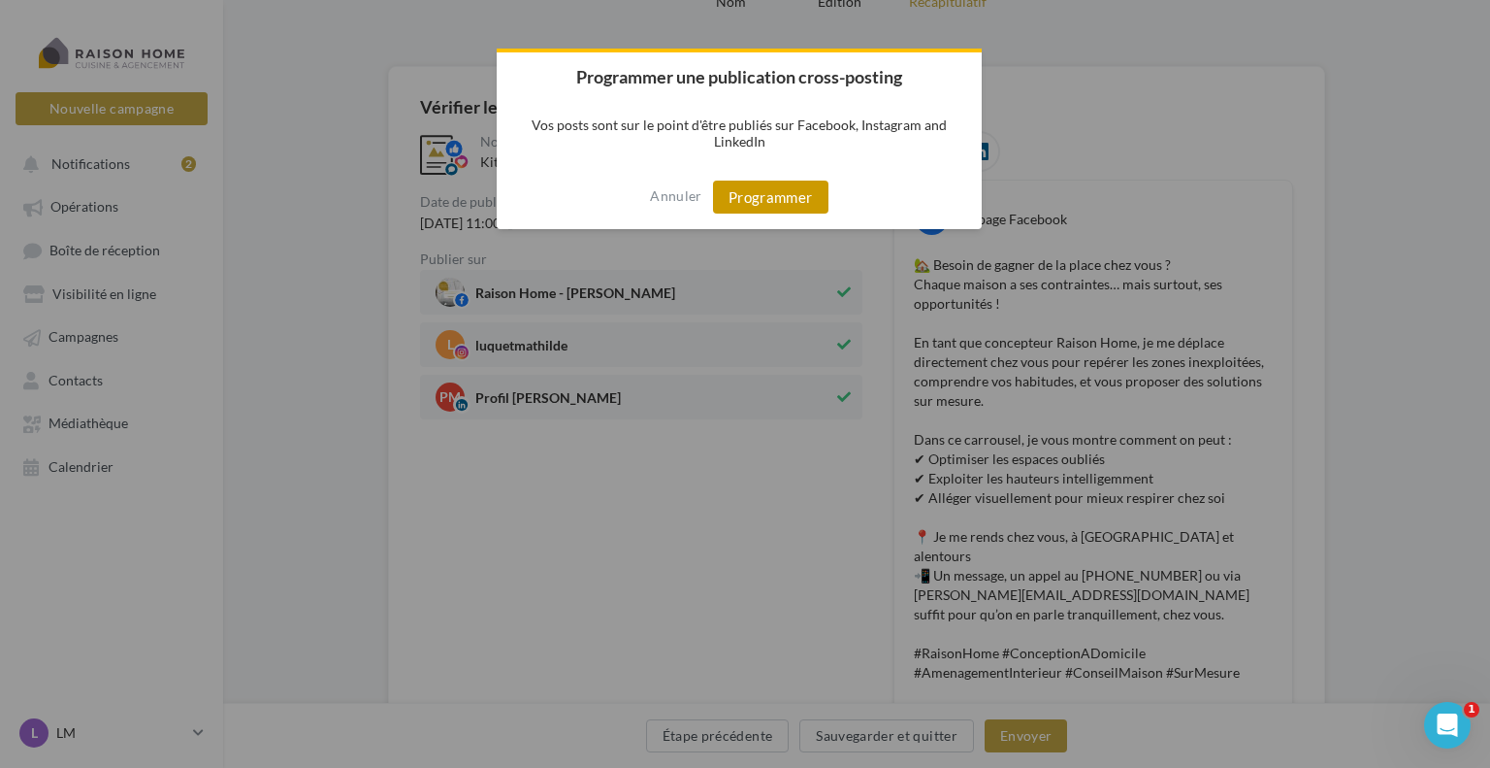
click at [746, 204] on button "Programmer" at bounding box center [770, 196] width 115 height 33
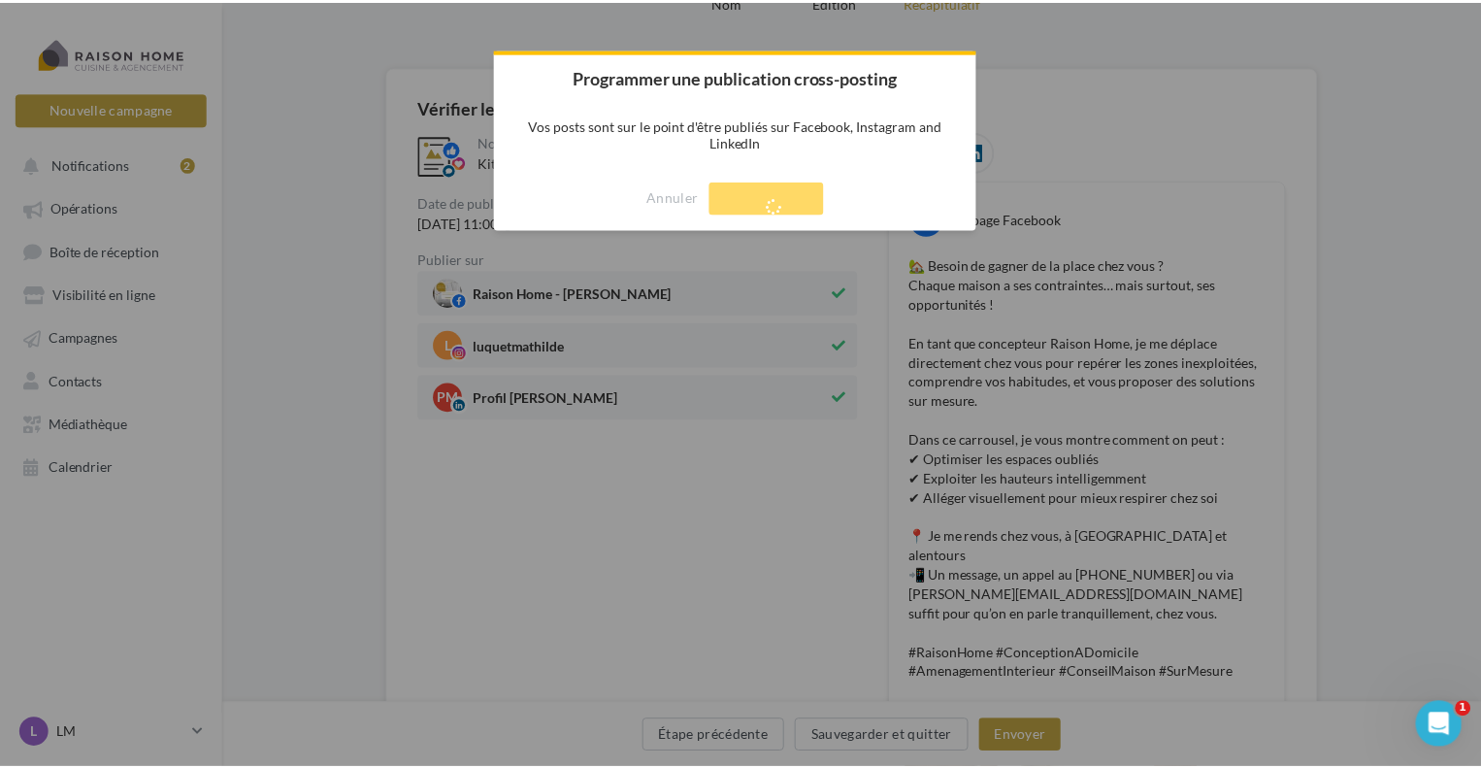
scroll to position [31, 0]
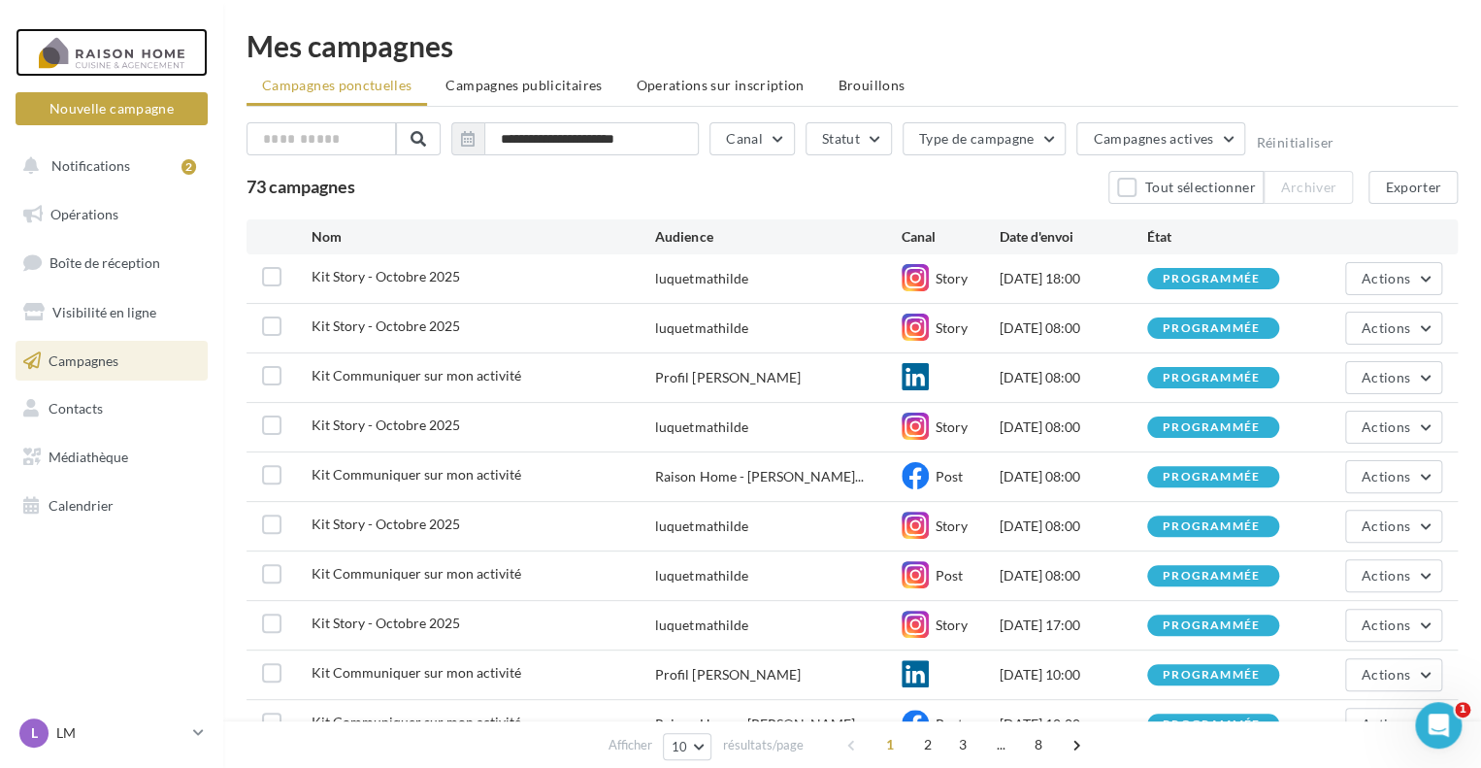
click at [143, 53] on div at bounding box center [111, 52] width 155 height 49
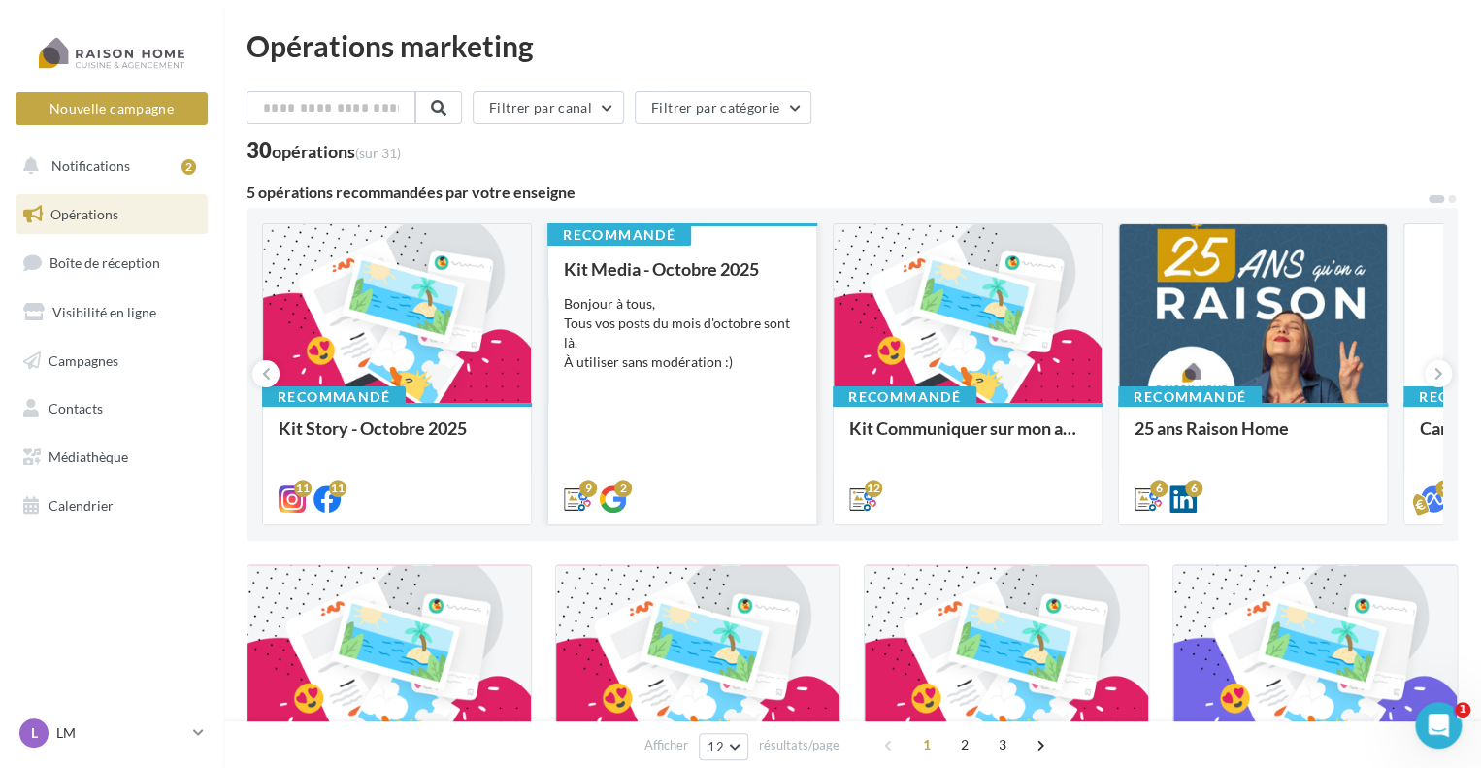
click at [730, 321] on div "Bonjour à tous, Tous vos posts du mois d'octobre sont là. À utiliser sans modér…" at bounding box center [682, 333] width 237 height 78
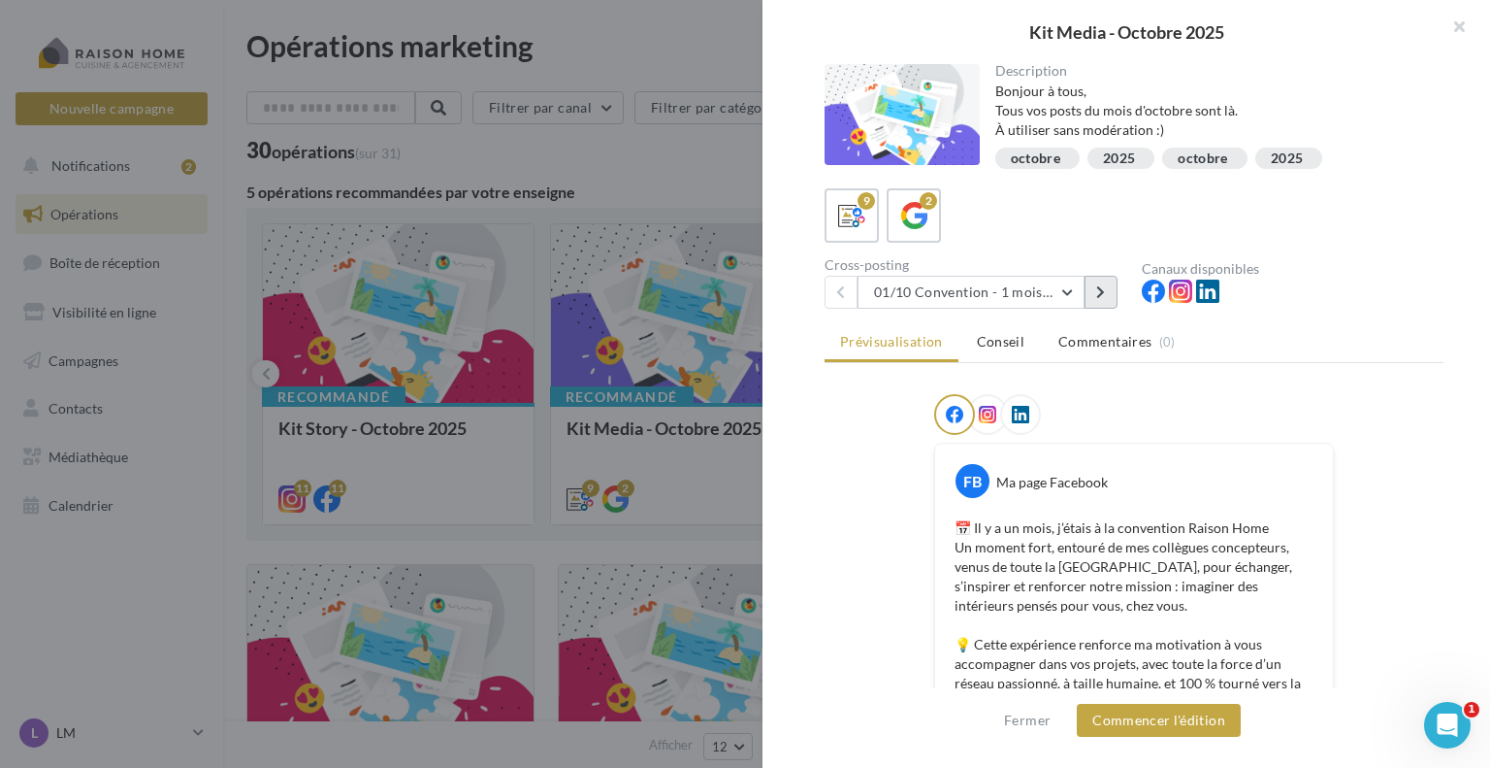
click at [1095, 294] on button at bounding box center [1101, 292] width 33 height 33
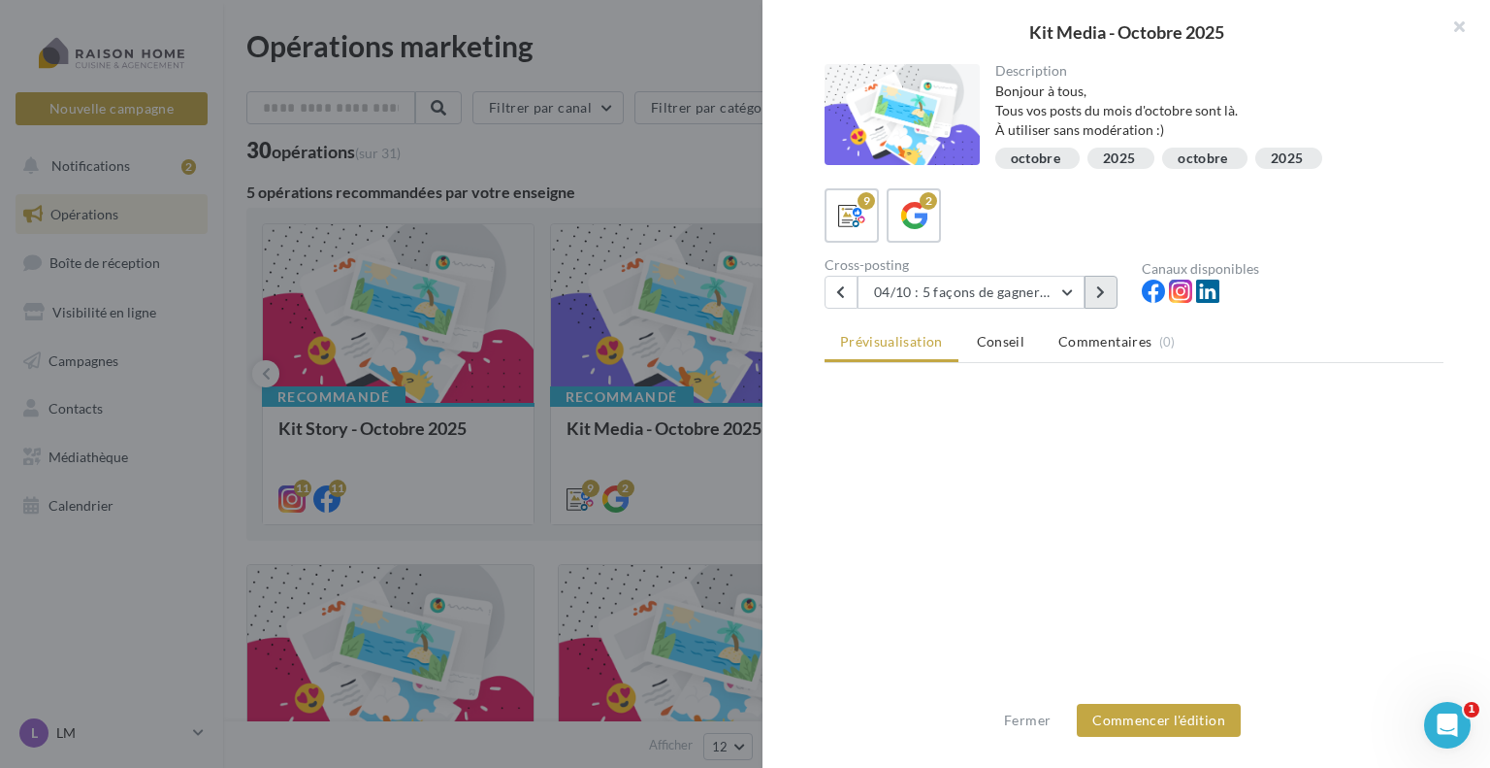
click at [1095, 294] on button at bounding box center [1101, 292] width 33 height 33
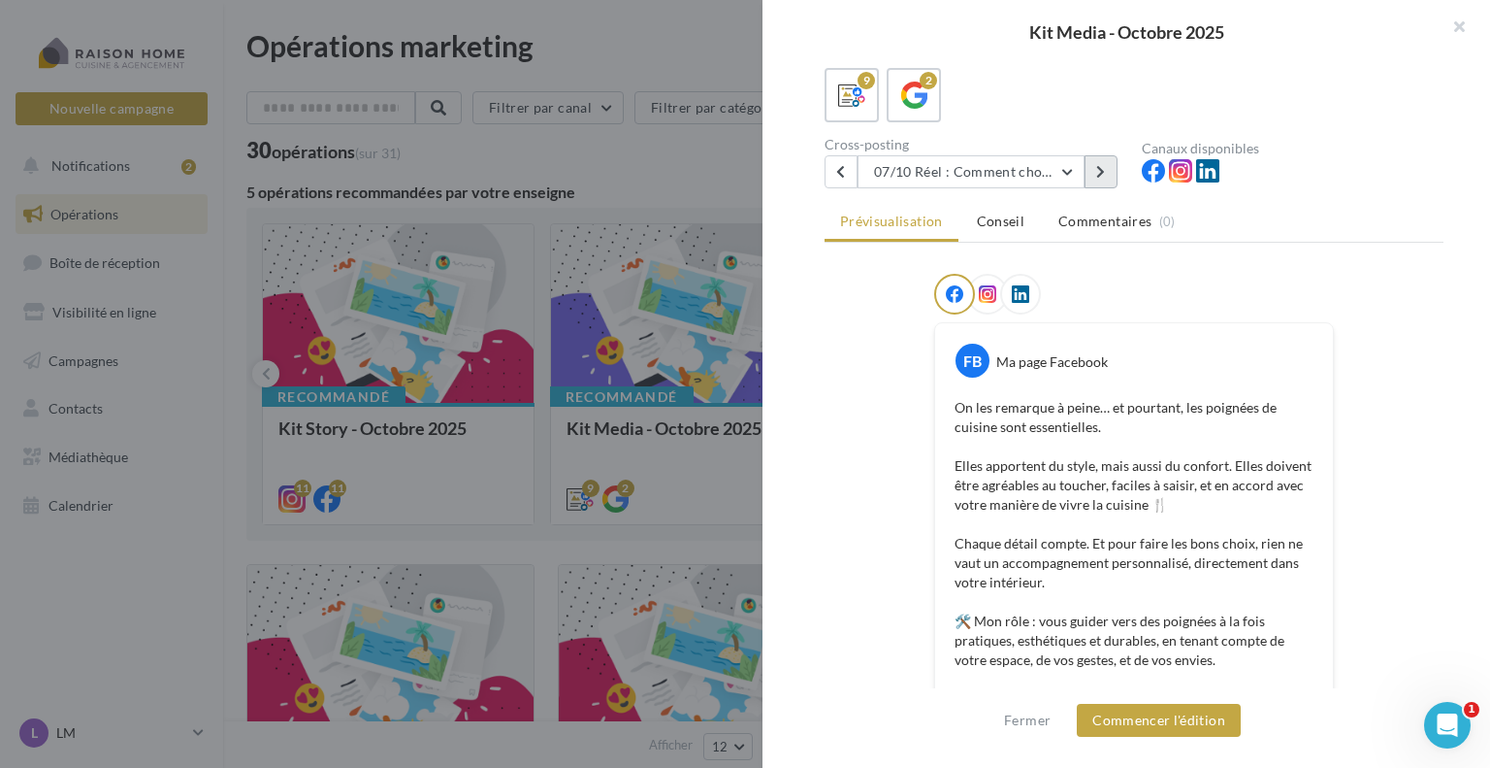
scroll to position [113, 0]
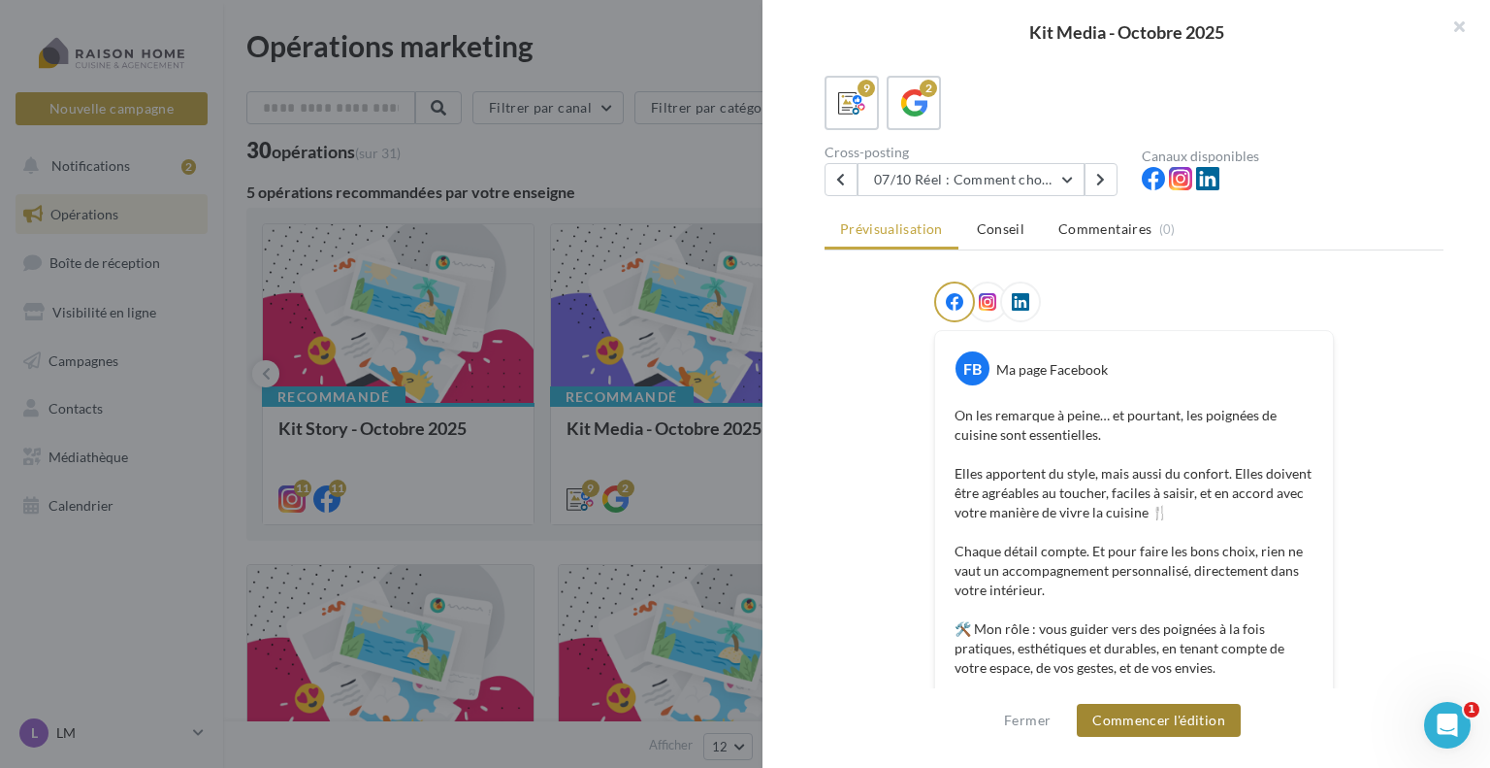
click at [1110, 723] on button "Commencer l'édition" at bounding box center [1159, 719] width 164 height 33
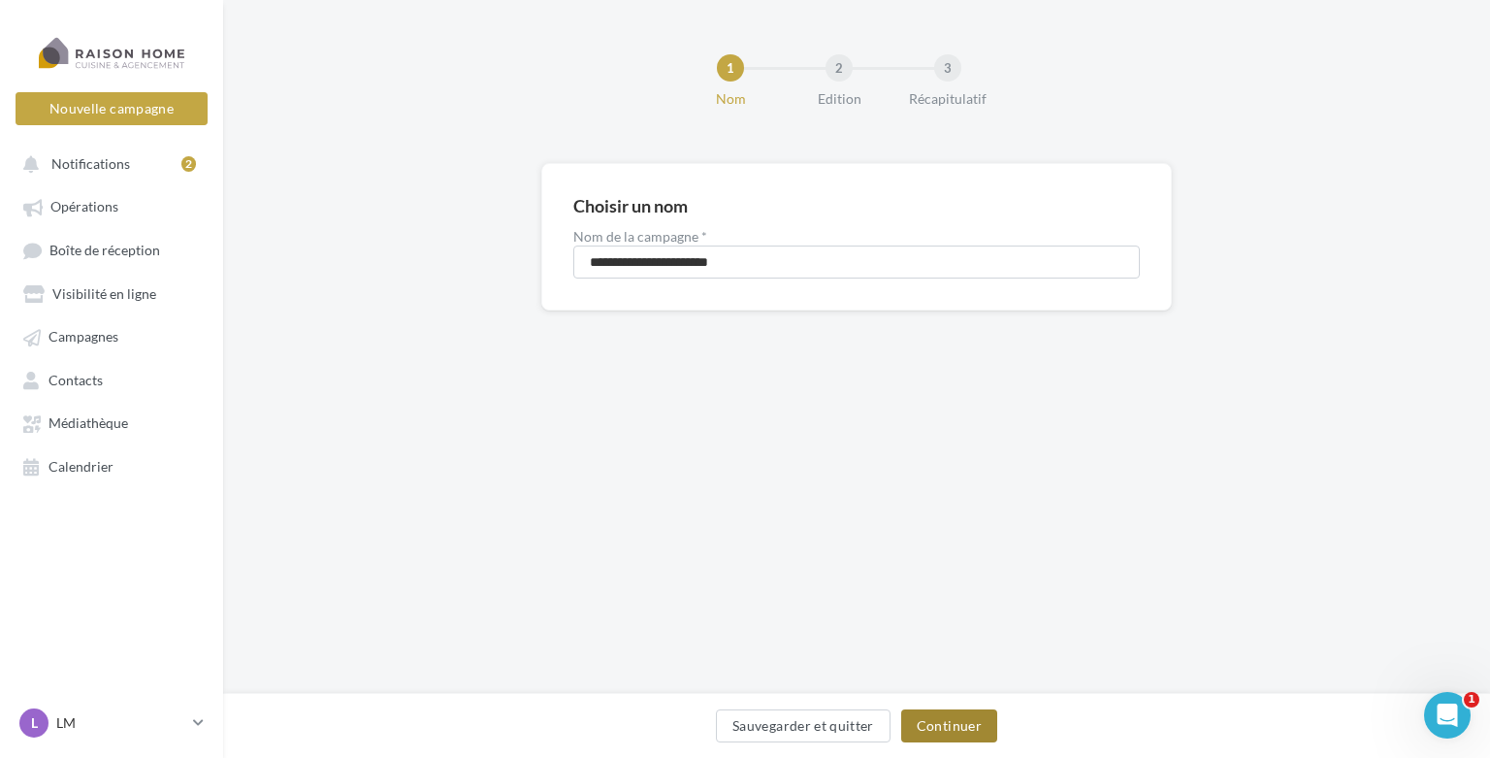
click at [941, 719] on button "Continuer" at bounding box center [949, 725] width 96 height 33
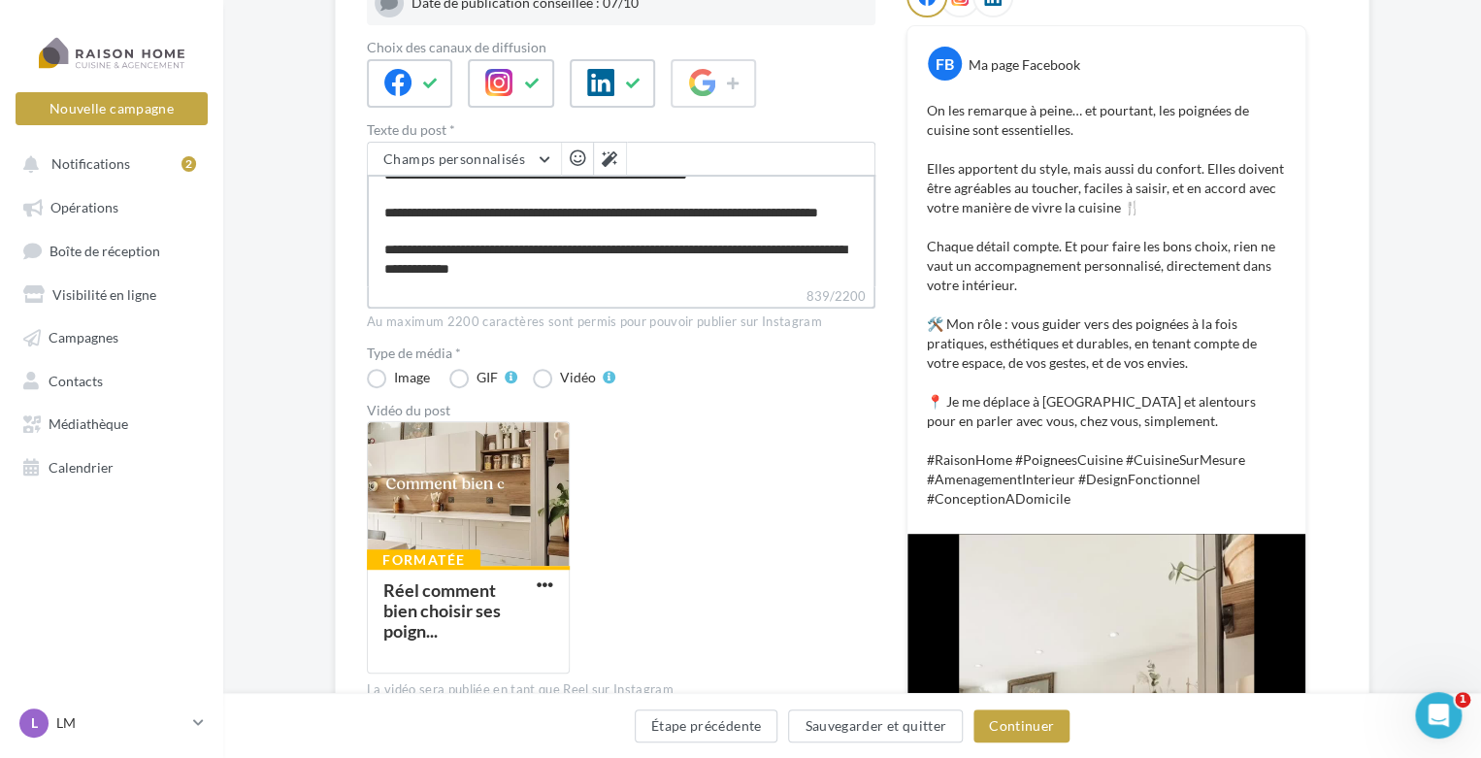
scroll to position [388, 0]
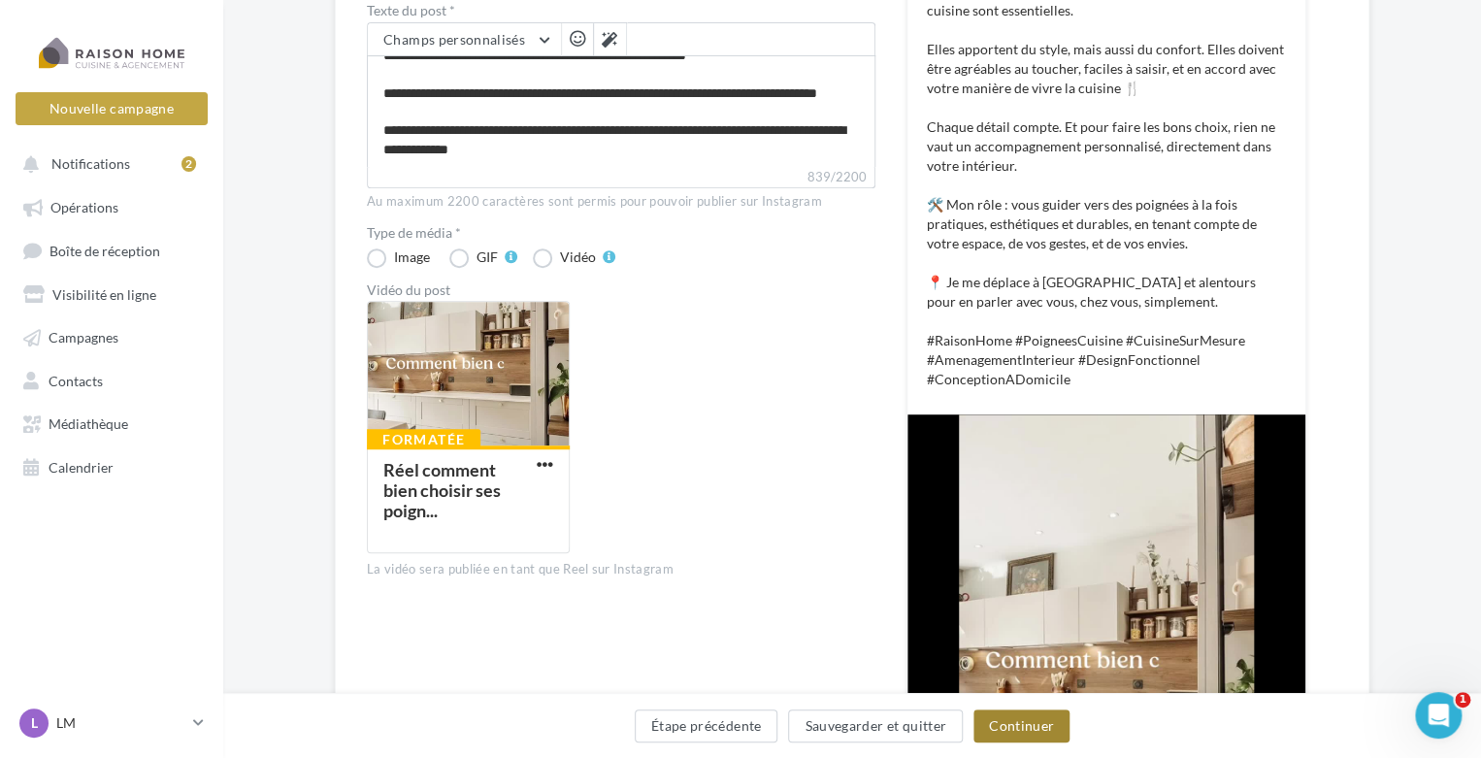
click at [1013, 729] on button "Continuer" at bounding box center [1021, 725] width 96 height 33
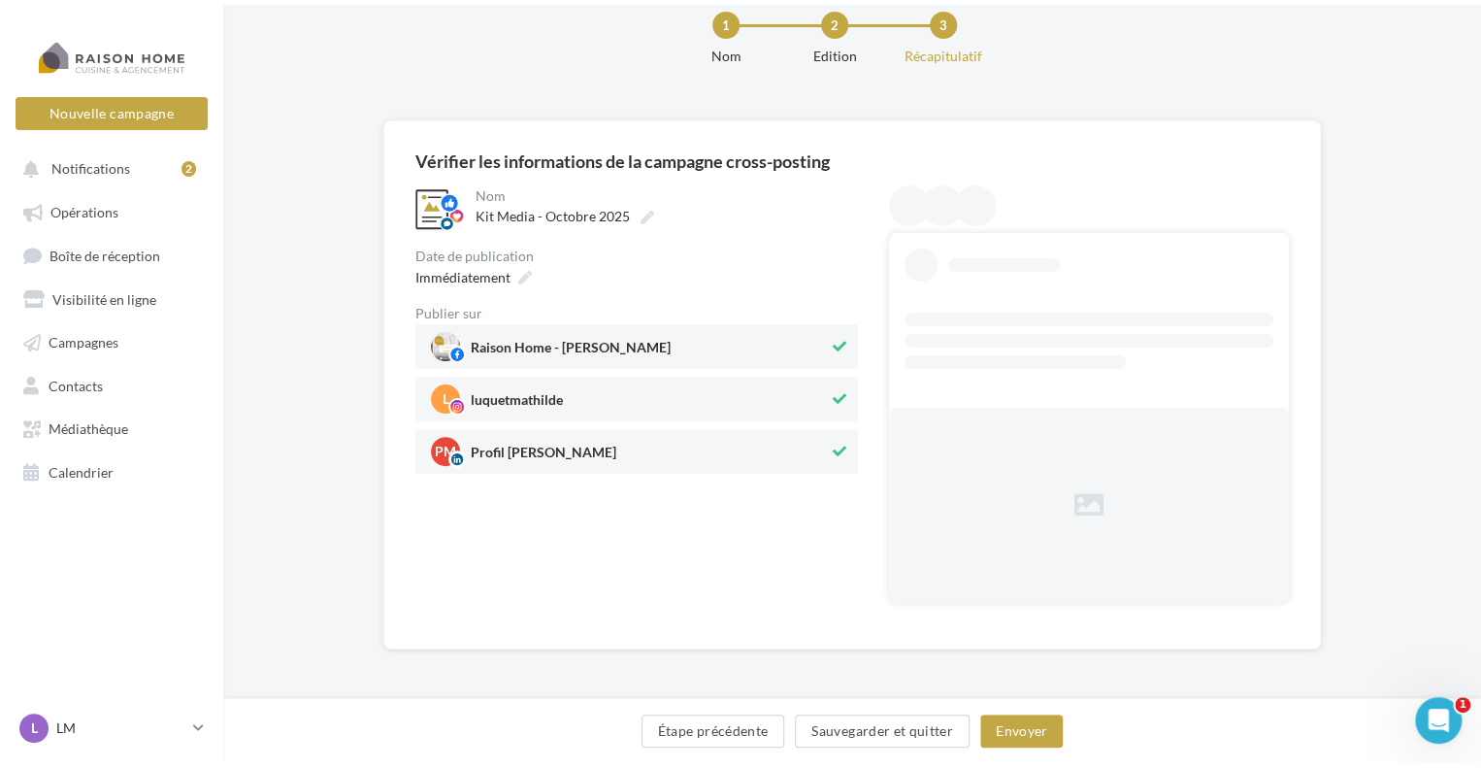
scroll to position [0, 0]
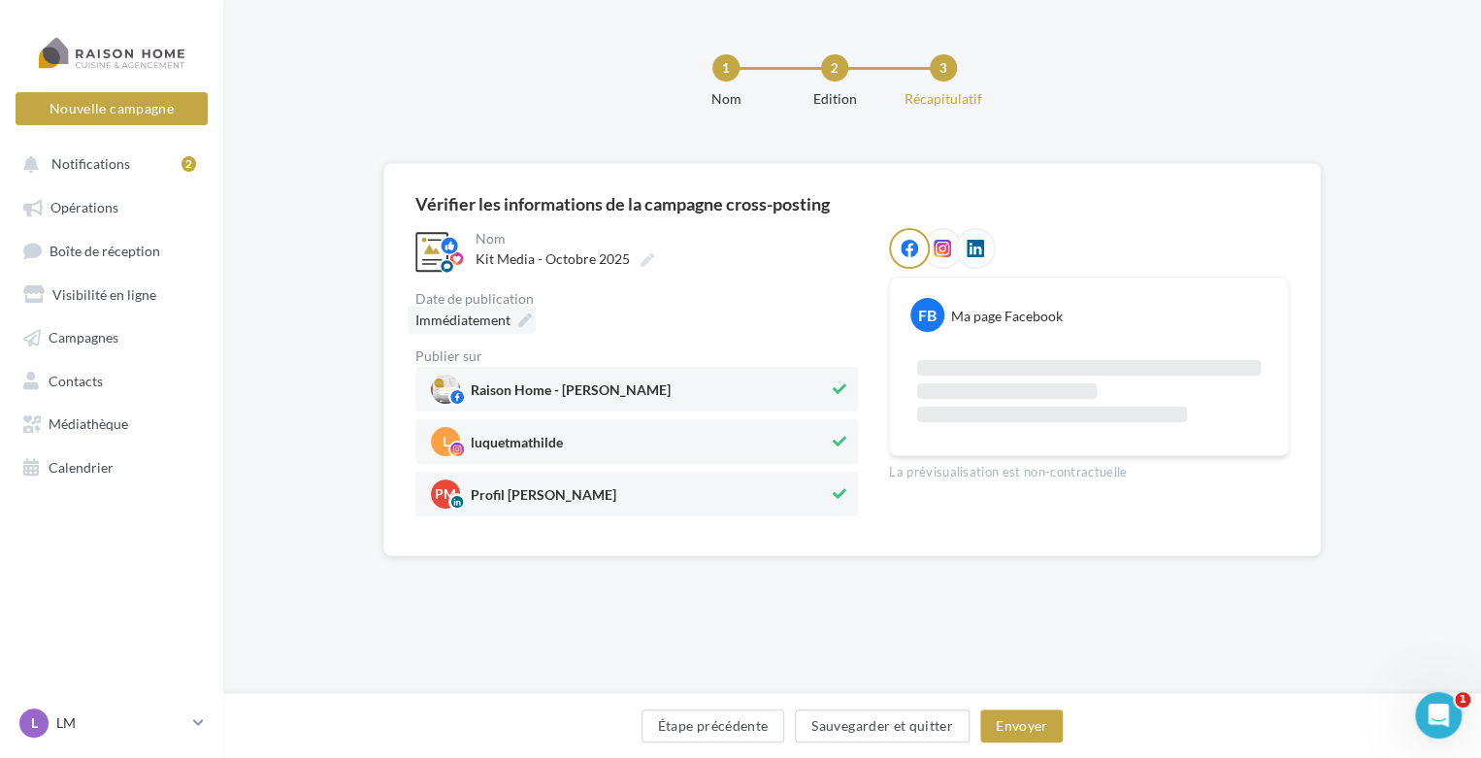
click at [524, 317] on icon at bounding box center [525, 320] width 14 height 14
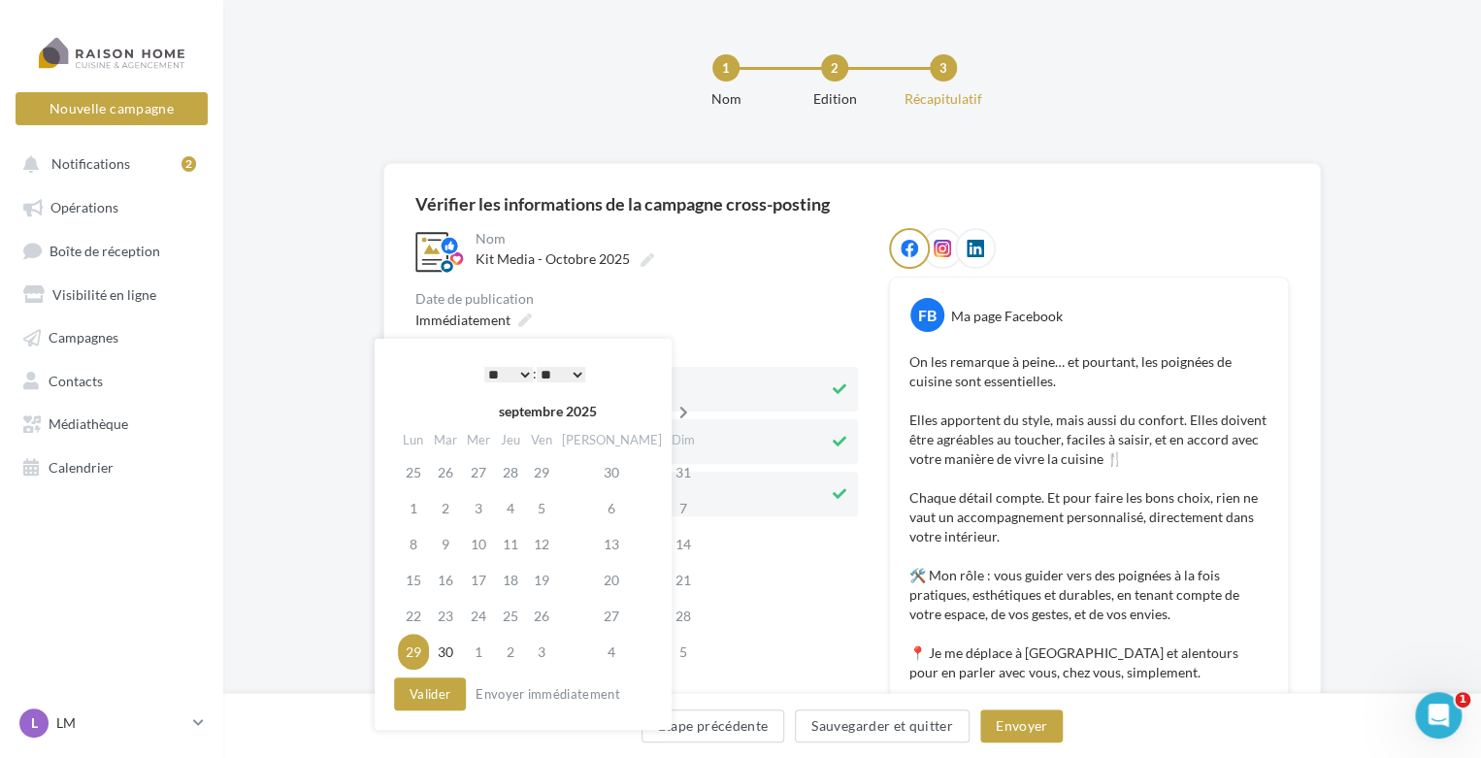
click at [671, 416] on icon at bounding box center [683, 413] width 24 height 14
click at [441, 511] on td "7" at bounding box center [448, 508] width 33 height 36
click at [522, 375] on select "* * * * * * * * * * ** ** ** ** ** ** ** ** ** ** ** ** ** **" at bounding box center [508, 375] width 49 height 16
click at [453, 686] on button "Valider" at bounding box center [430, 693] width 72 height 33
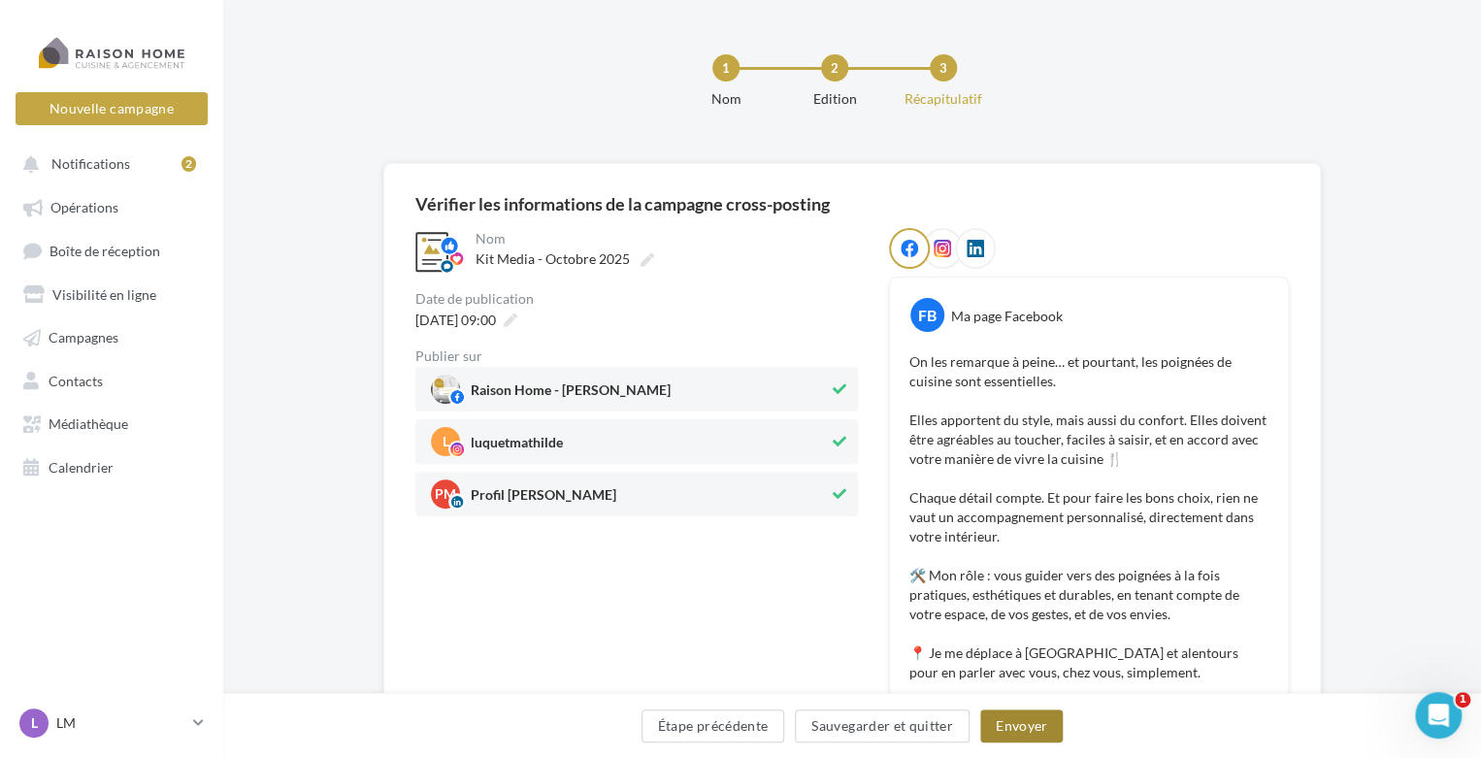
click at [1008, 723] on button "Envoyer" at bounding box center [1021, 725] width 82 height 33
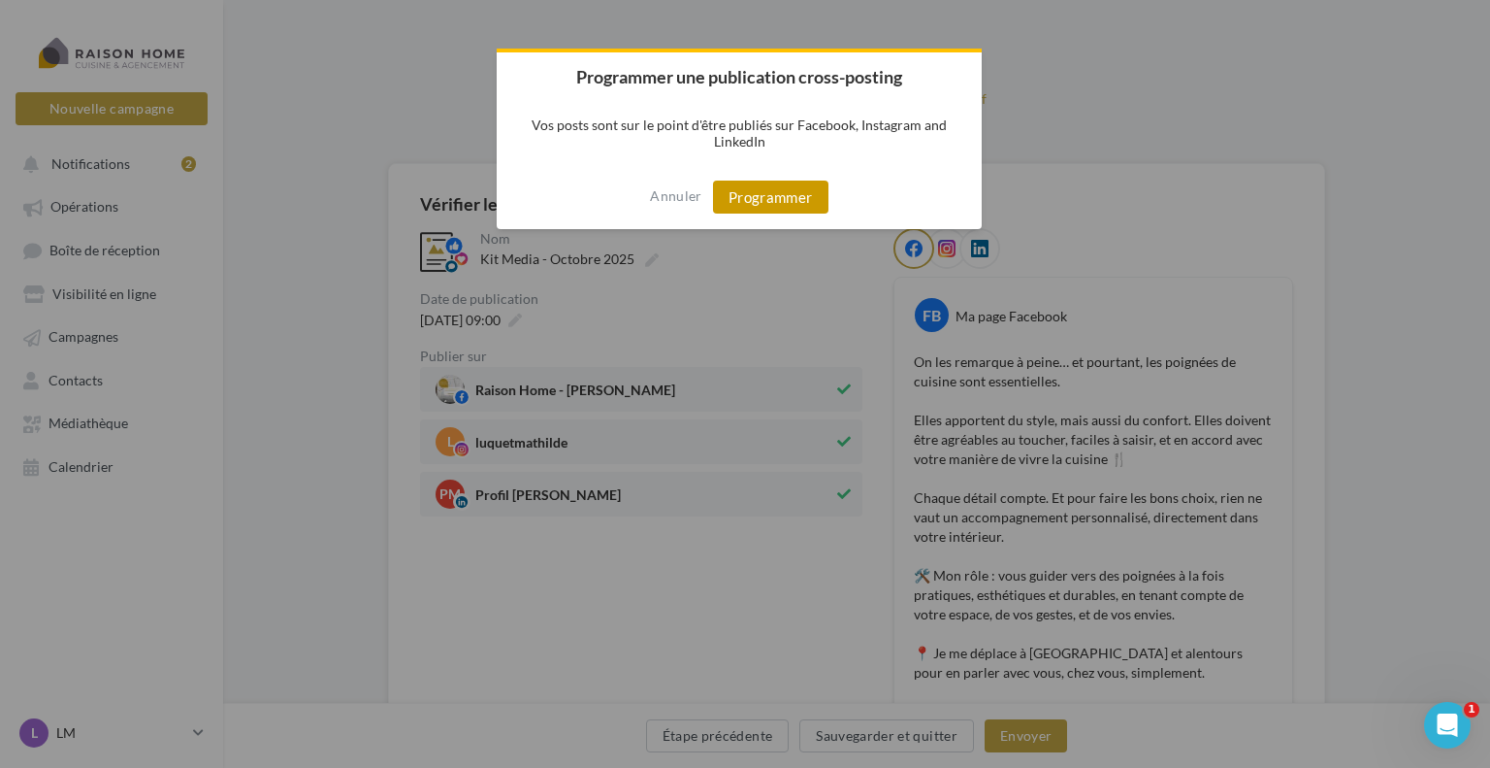
click at [764, 188] on button "Programmer" at bounding box center [770, 196] width 115 height 33
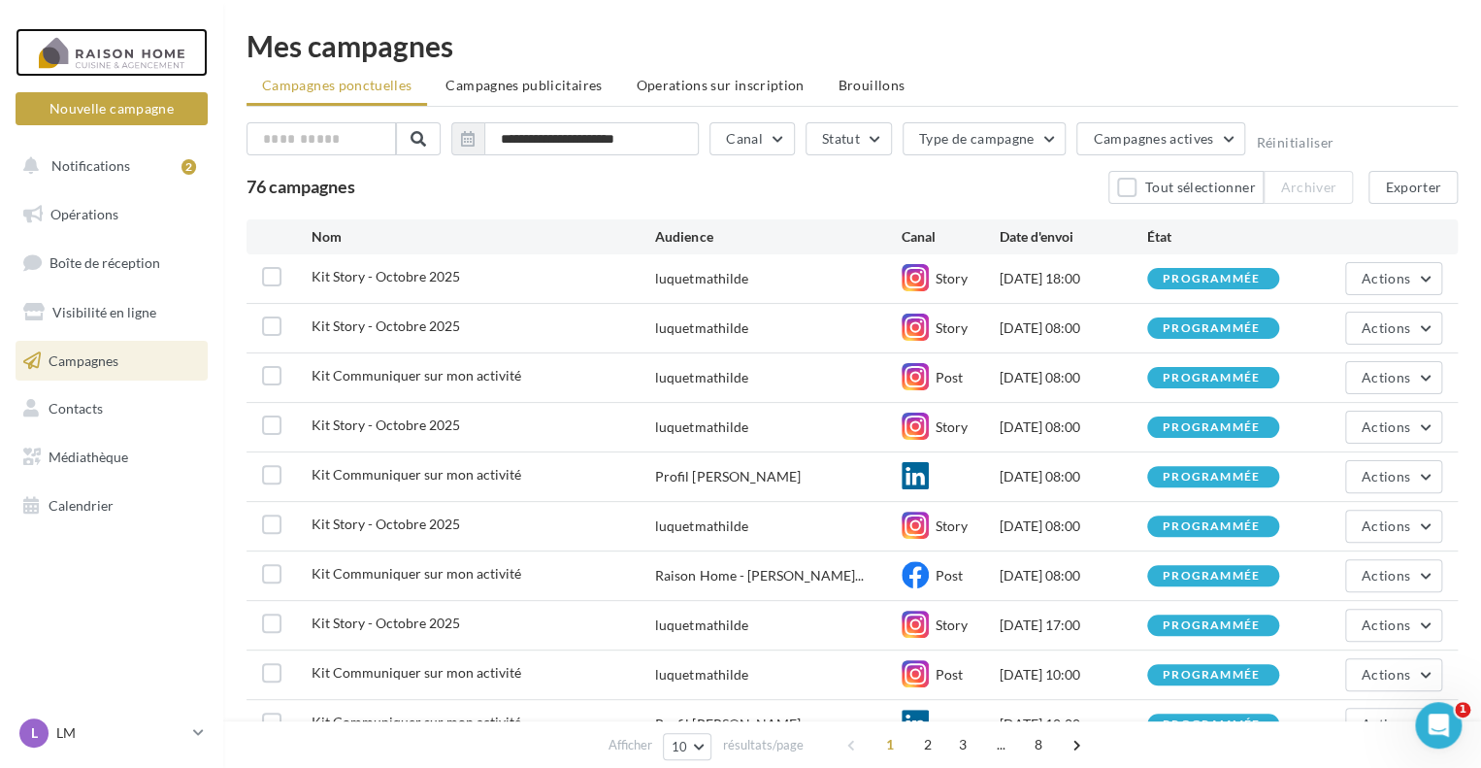
click at [150, 54] on div at bounding box center [111, 52] width 155 height 49
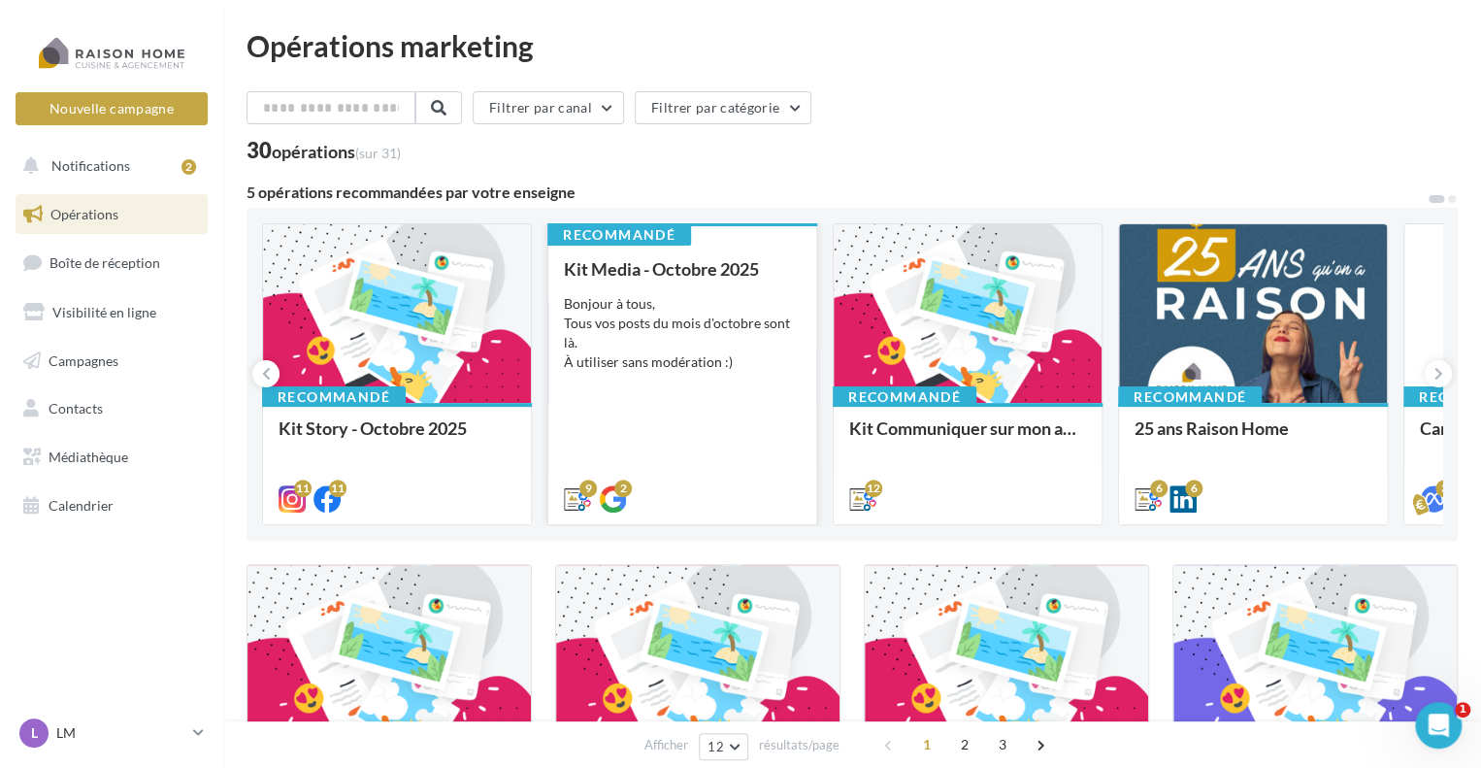
click at [736, 368] on div "Bonjour à tous, Tous vos posts du mois d'octobre sont là. À utiliser sans modér…" at bounding box center [682, 333] width 237 height 78
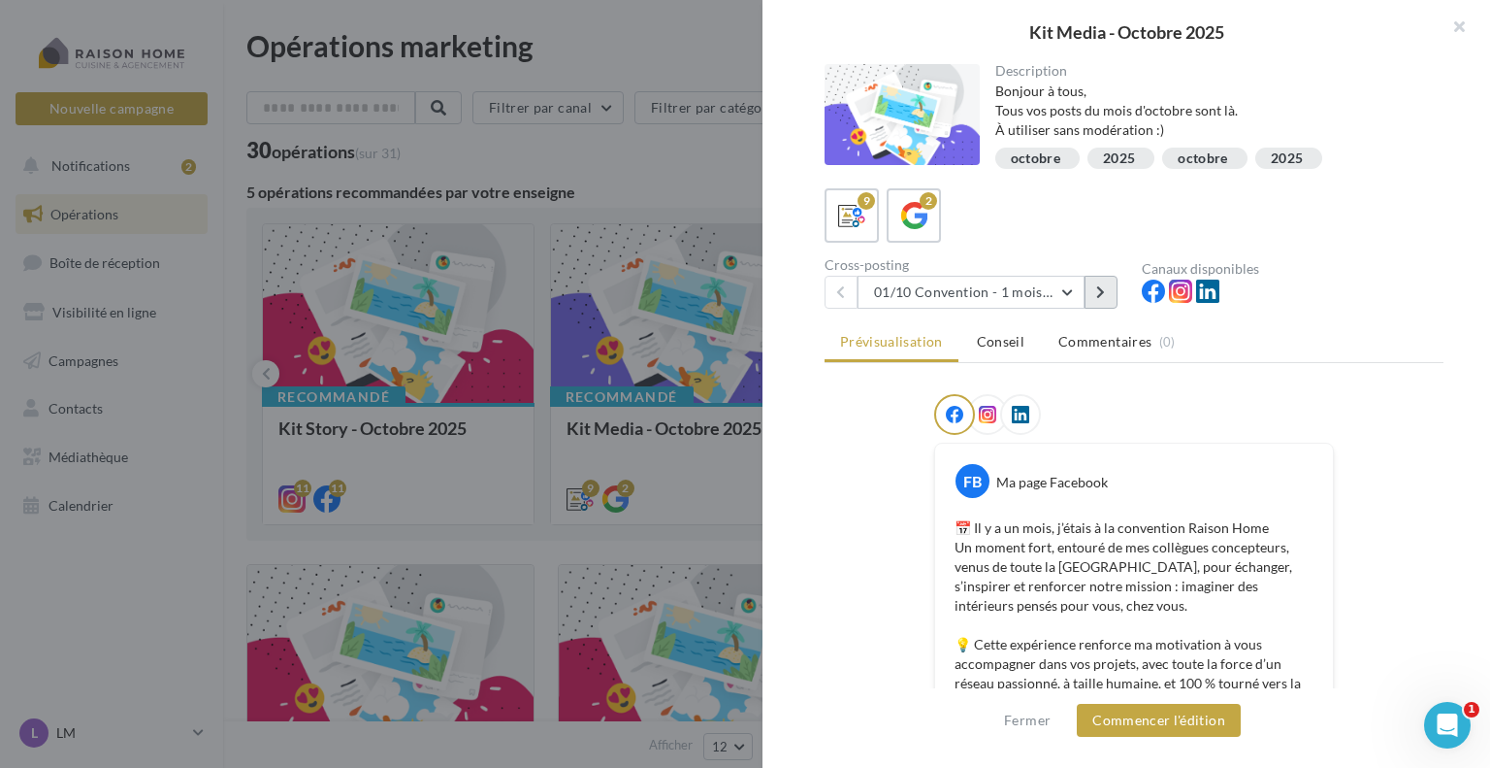
click at [1097, 287] on icon at bounding box center [1100, 292] width 9 height 14
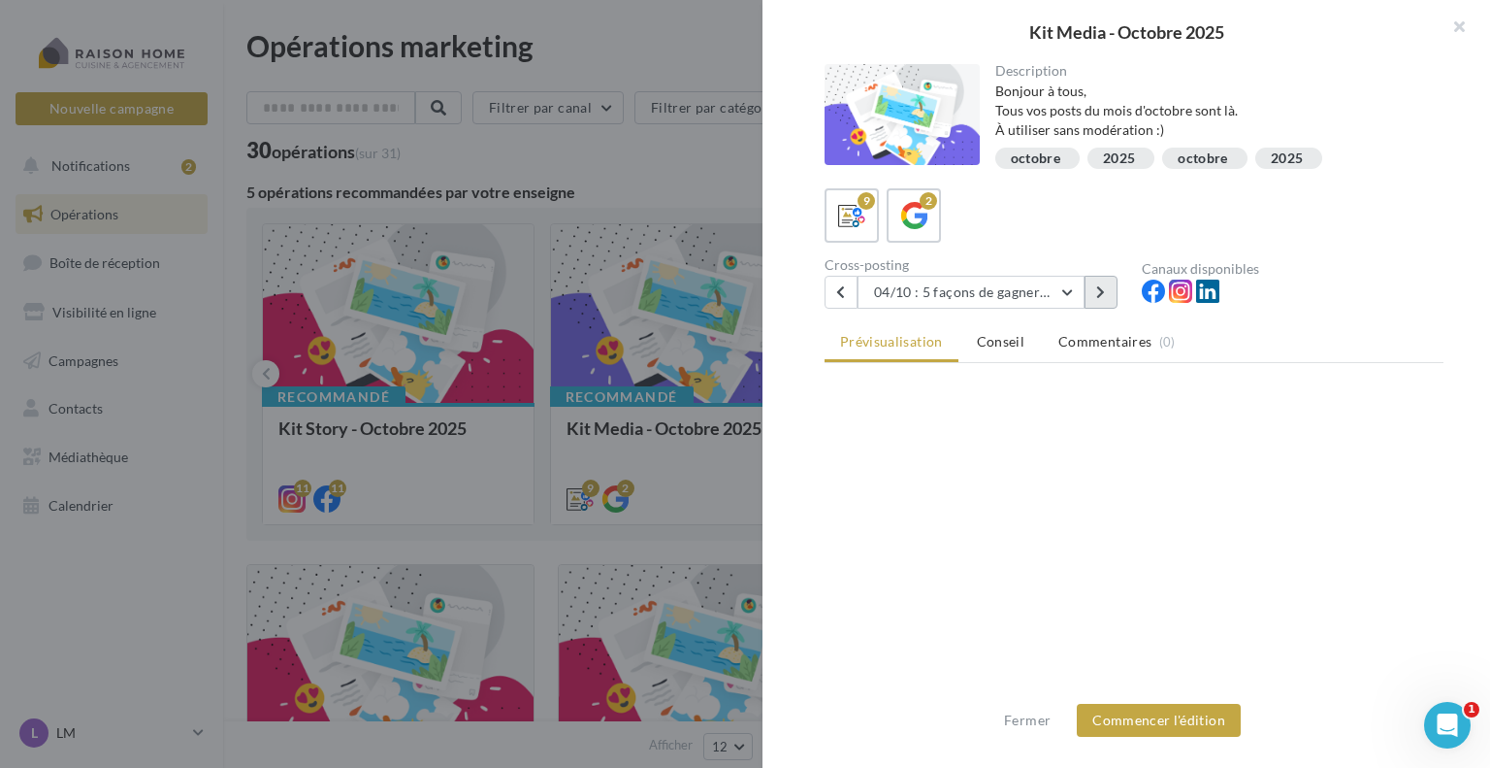
click at [1097, 287] on icon at bounding box center [1100, 292] width 9 height 14
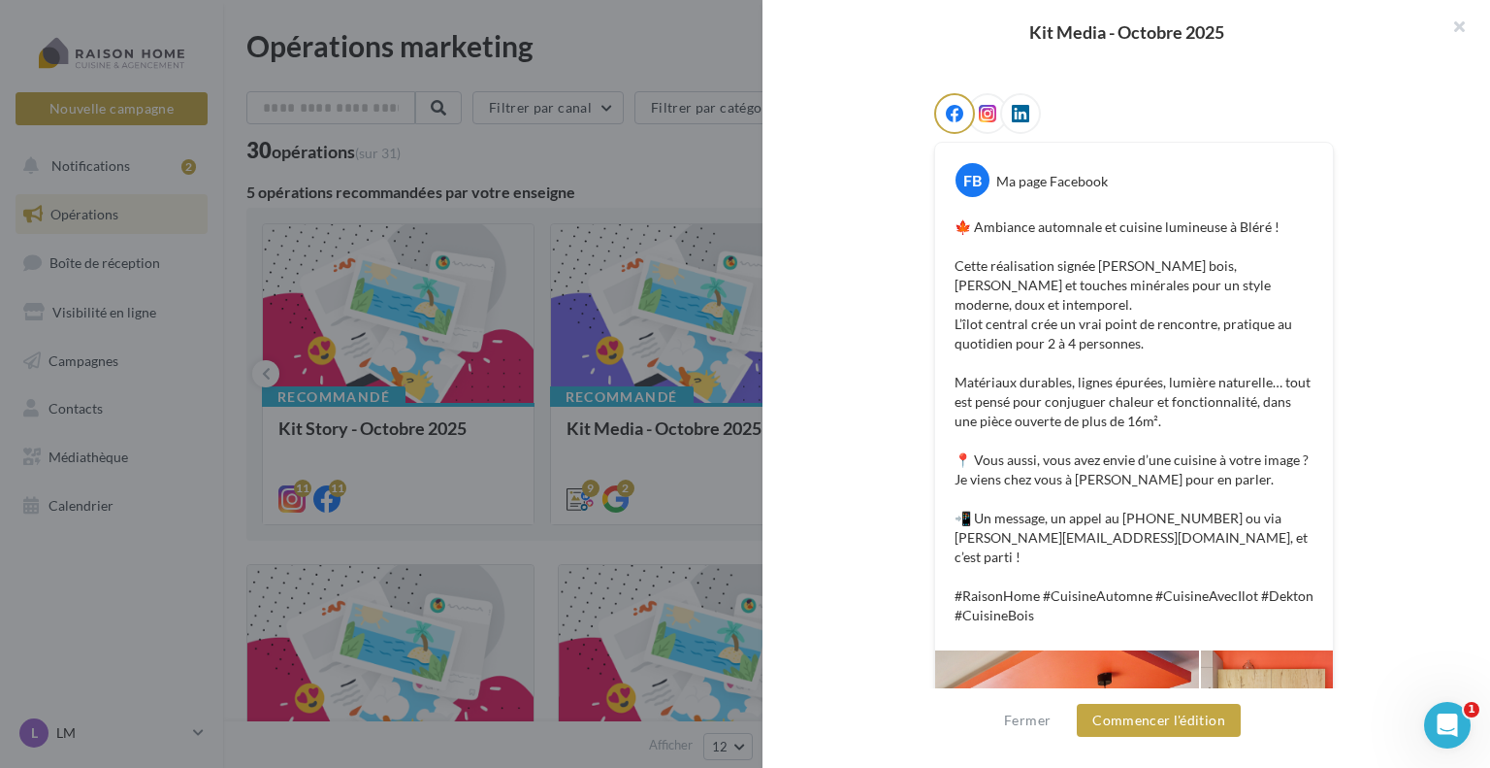
scroll to position [181, 0]
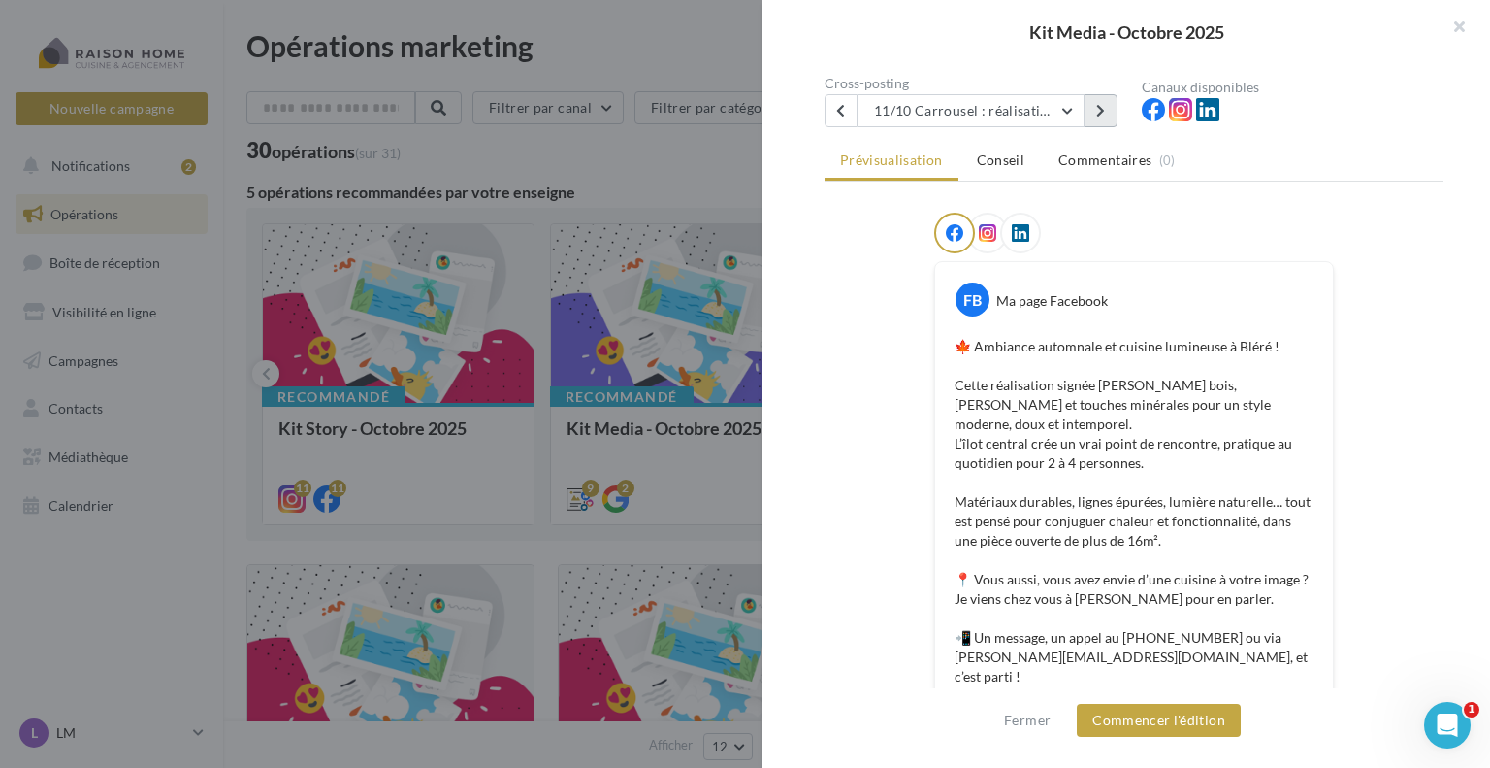
click at [1095, 110] on button at bounding box center [1101, 110] width 33 height 33
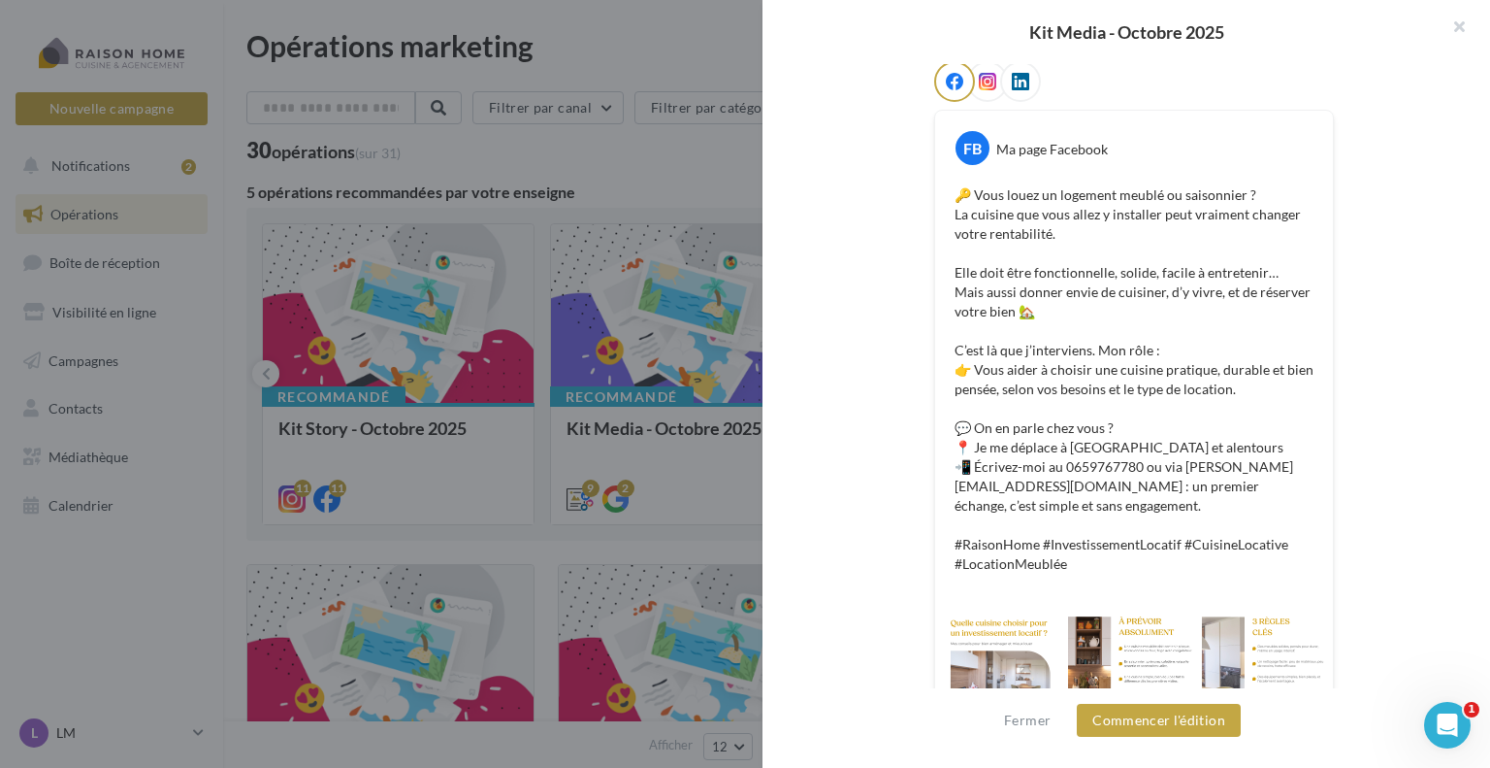
scroll to position [380, 0]
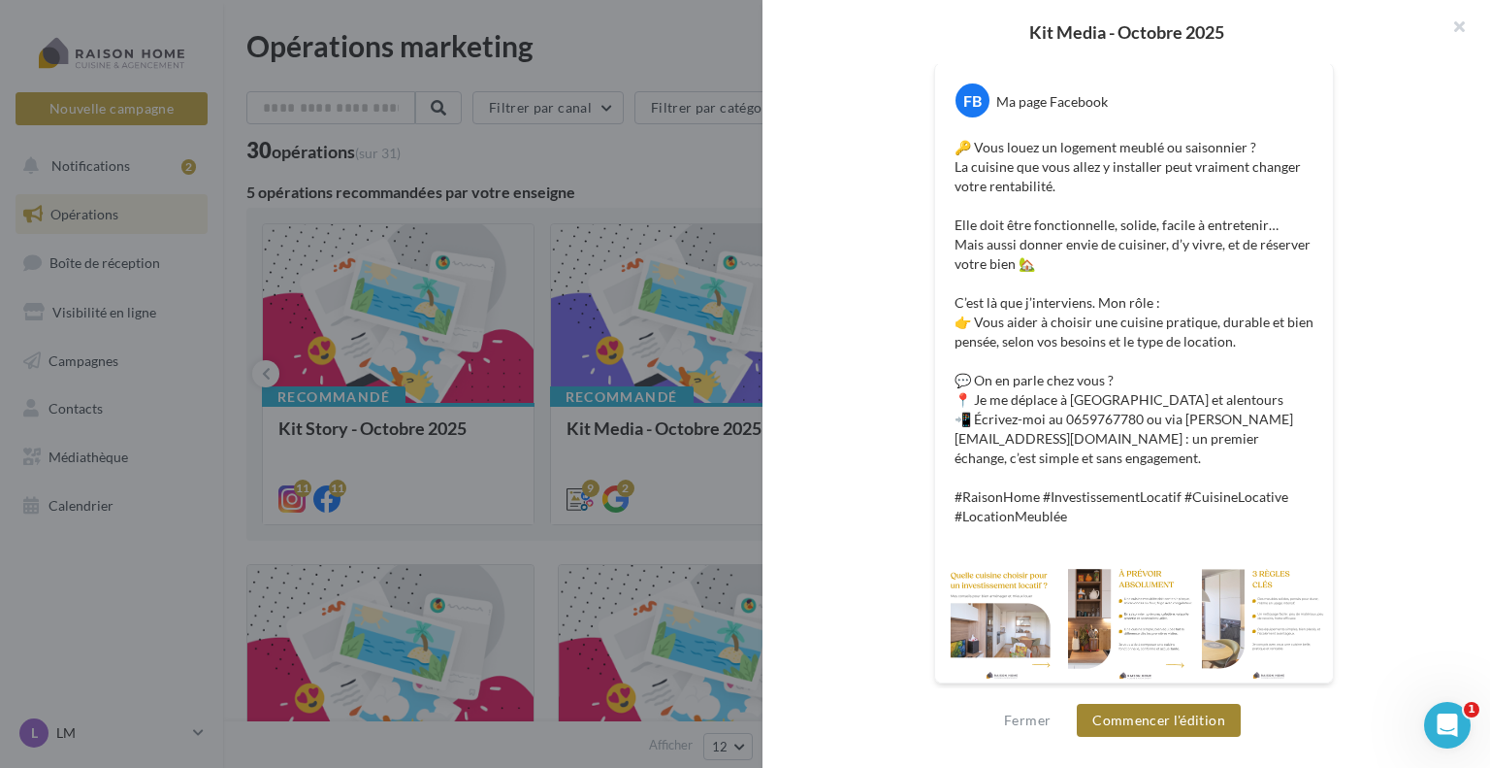
click at [1156, 718] on button "Commencer l'édition" at bounding box center [1159, 719] width 164 height 33
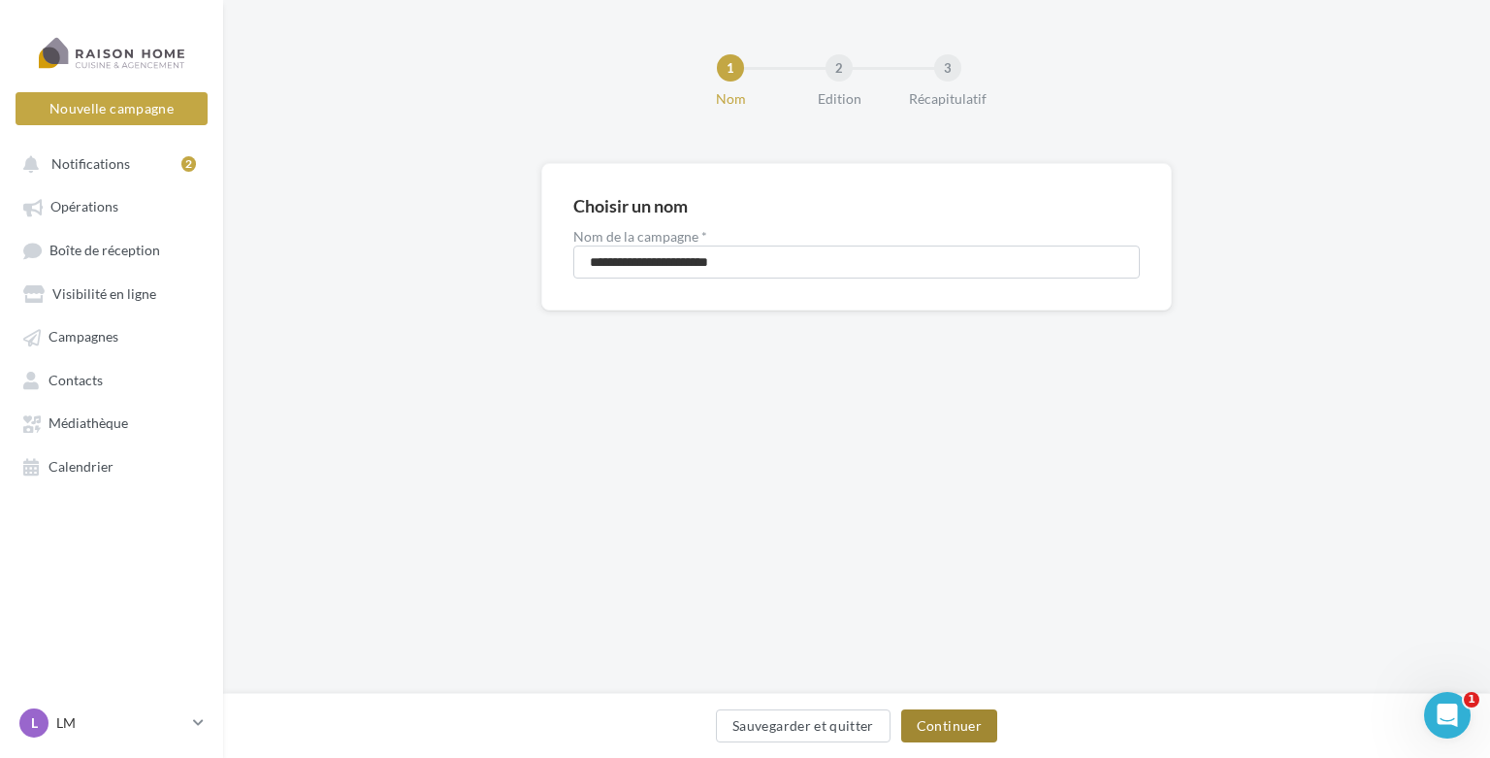
click at [941, 724] on button "Continuer" at bounding box center [949, 725] width 96 height 33
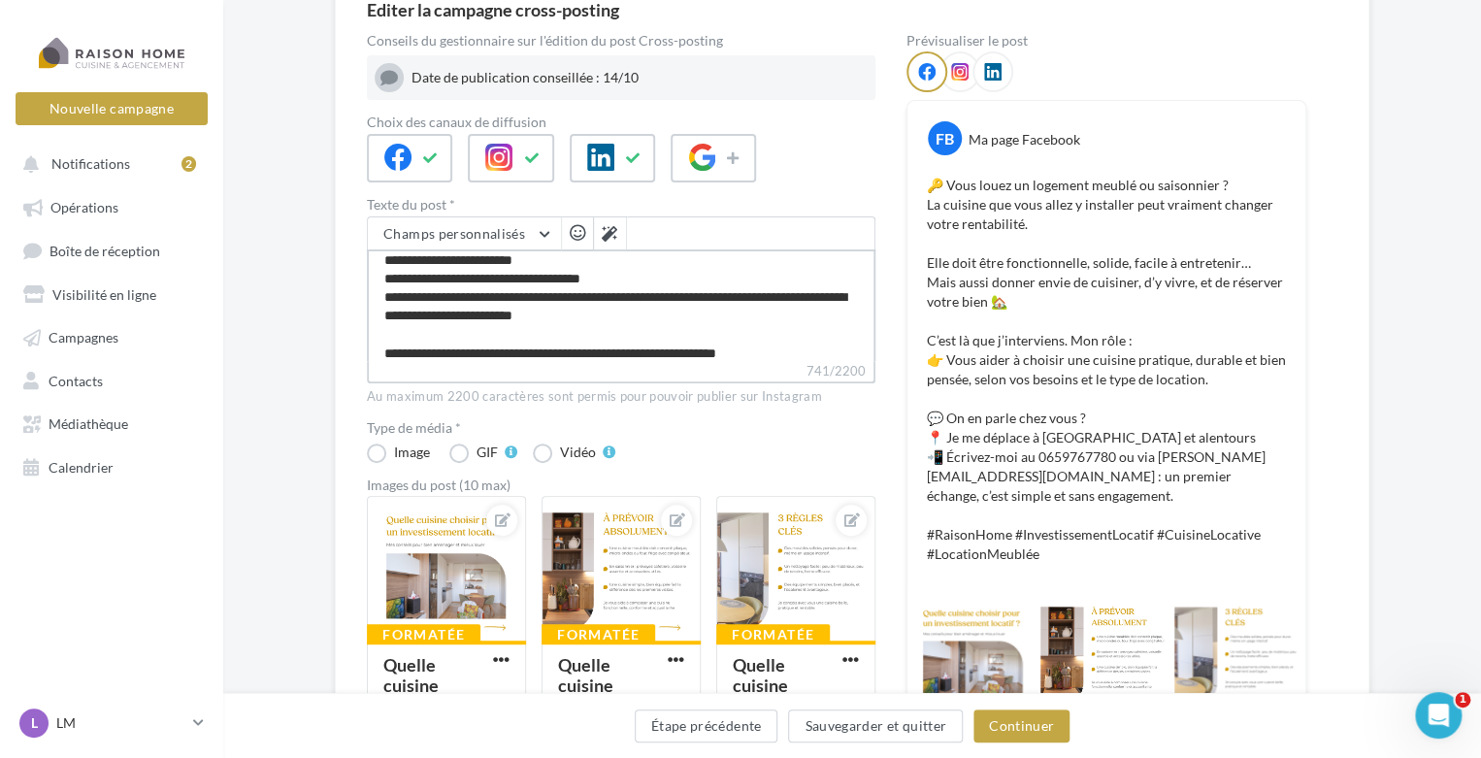
scroll to position [204, 0]
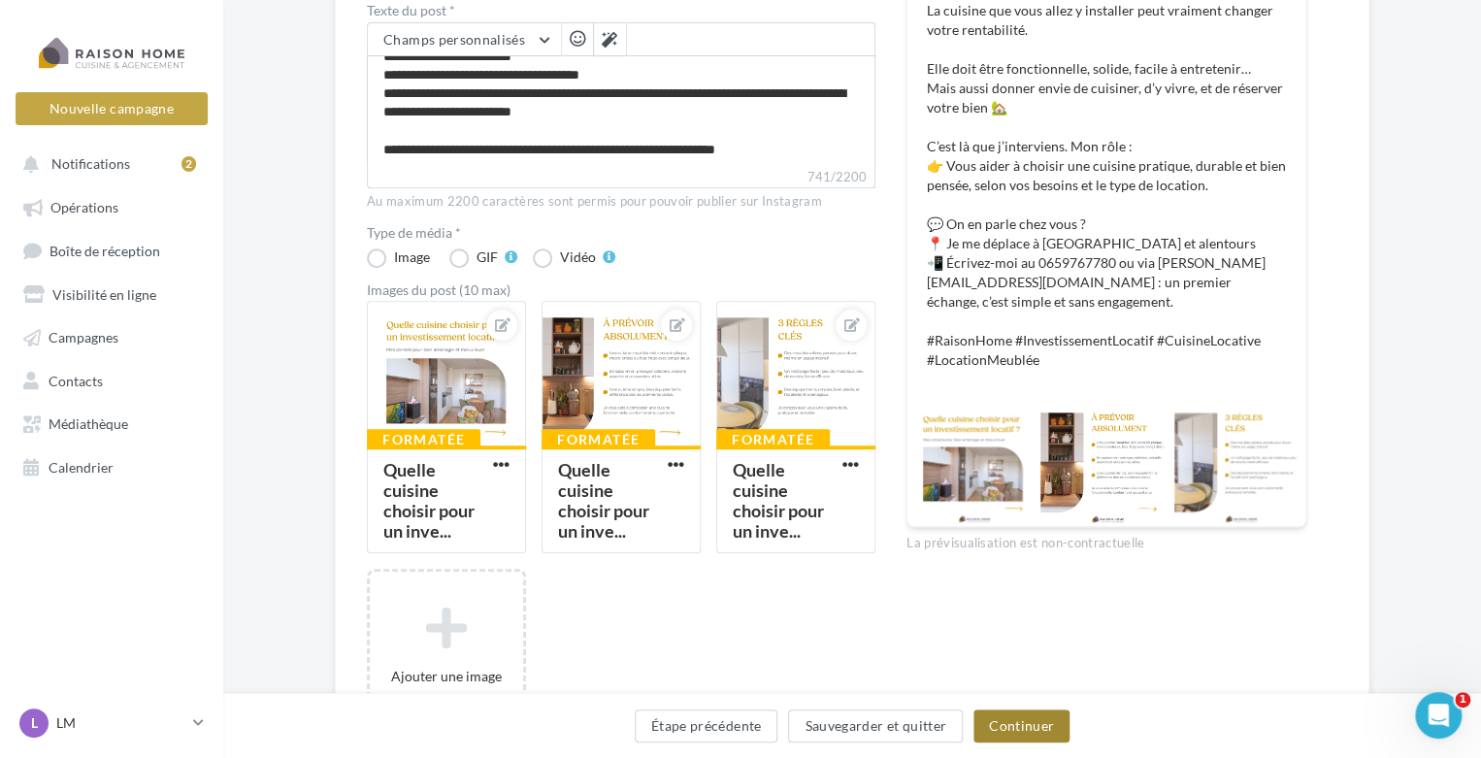
click at [1020, 714] on button "Continuer" at bounding box center [1021, 725] width 96 height 33
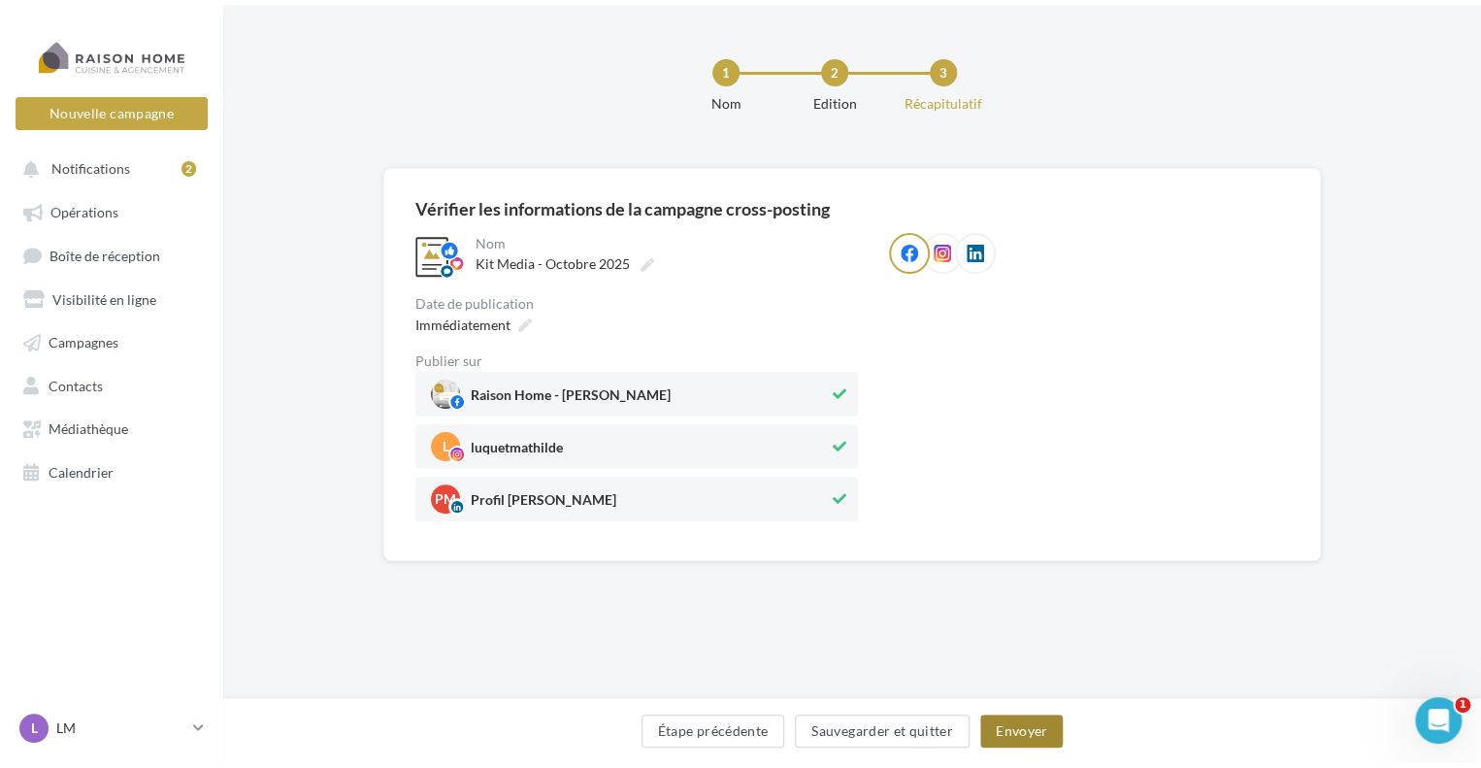
scroll to position [0, 0]
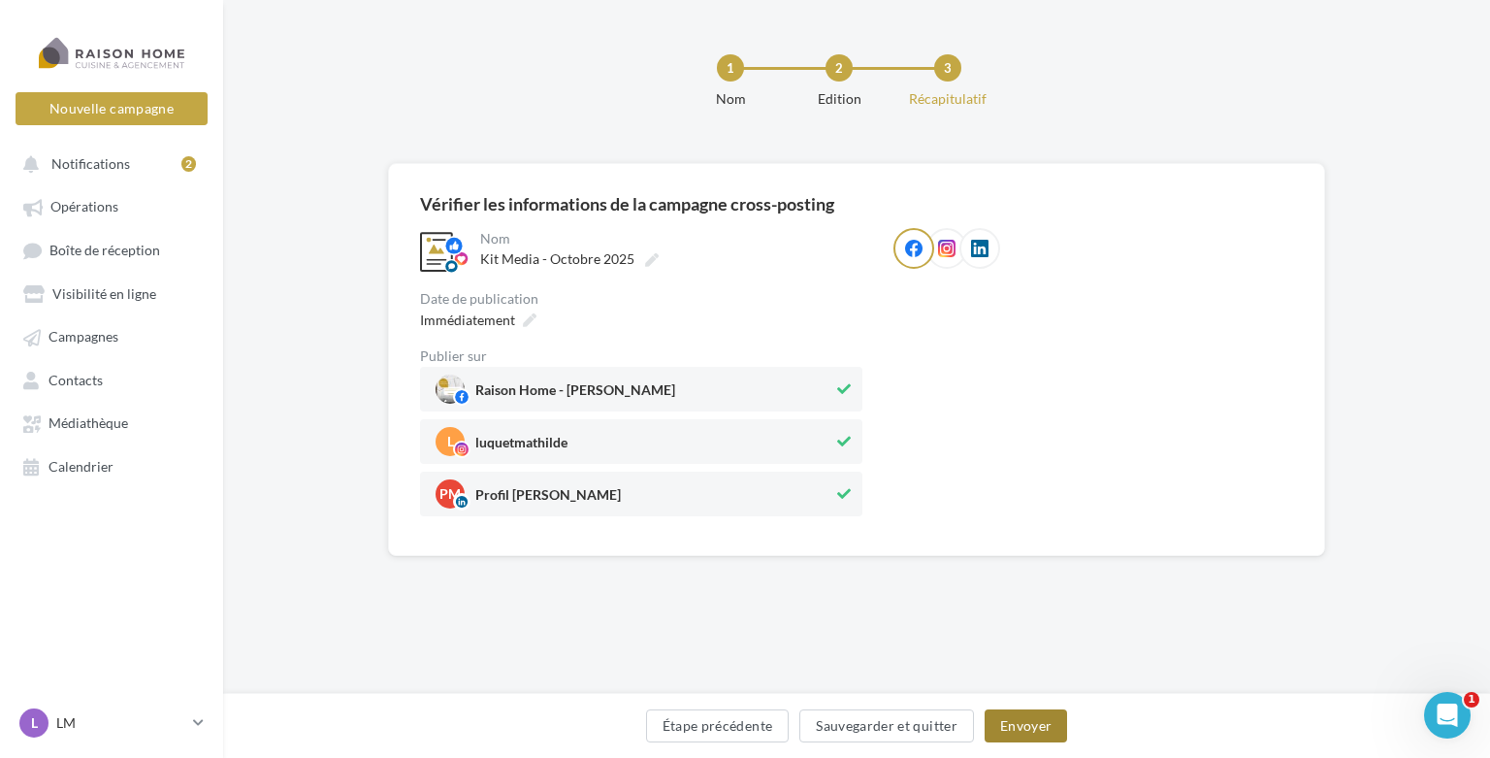
click at [1038, 725] on button "Envoyer" at bounding box center [1026, 725] width 82 height 33
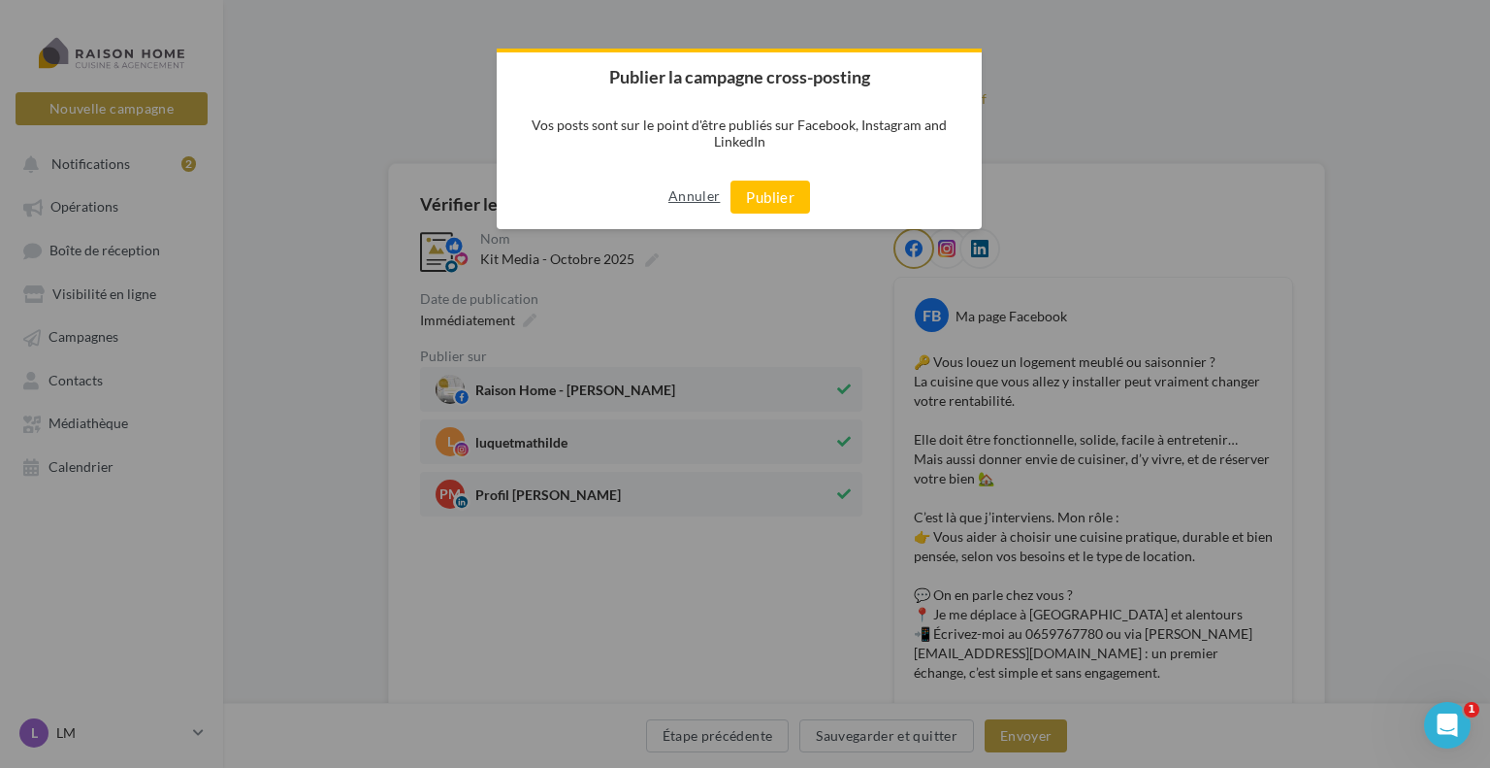
click at [709, 193] on button "Annuler" at bounding box center [694, 195] width 51 height 31
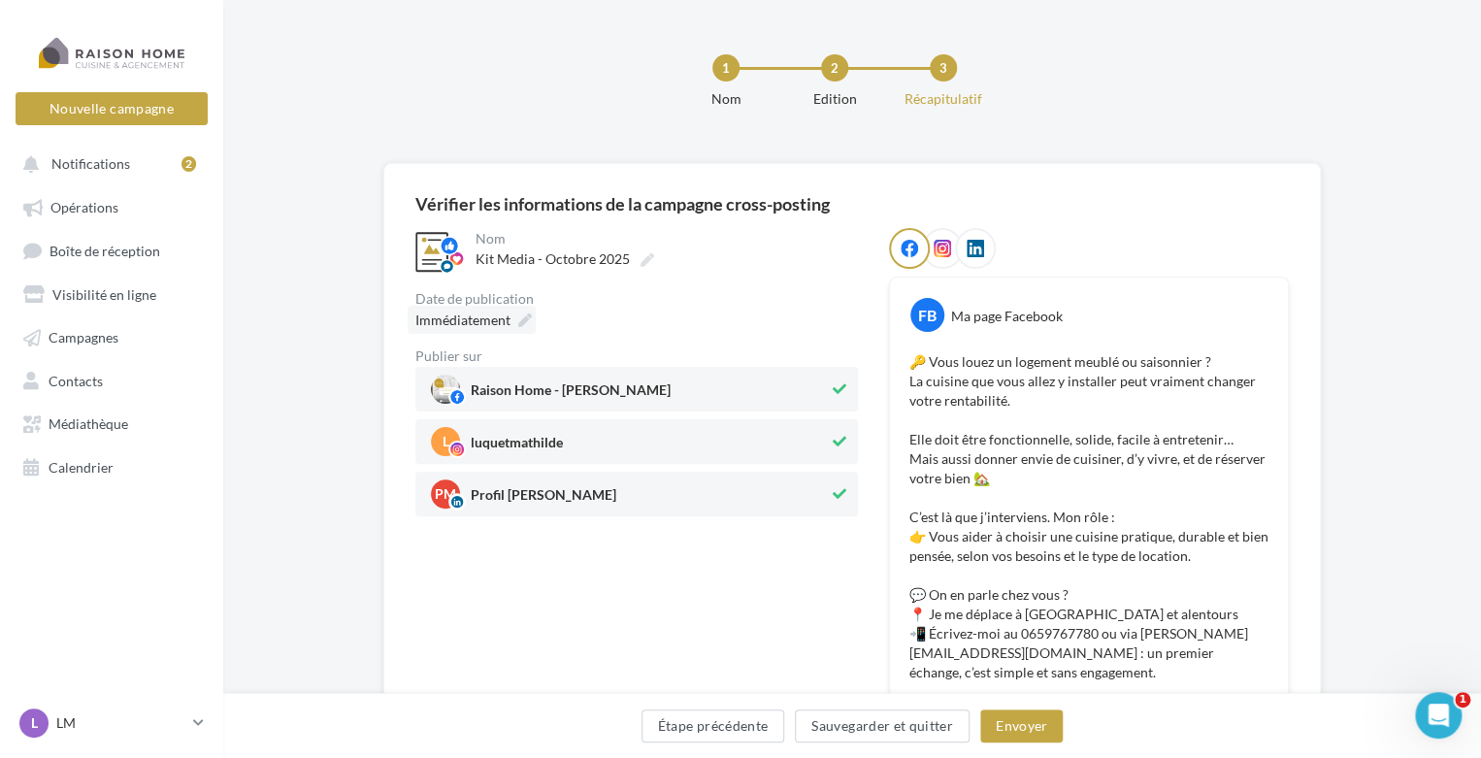
click at [486, 328] on span "Immédiatement" at bounding box center [462, 319] width 95 height 16
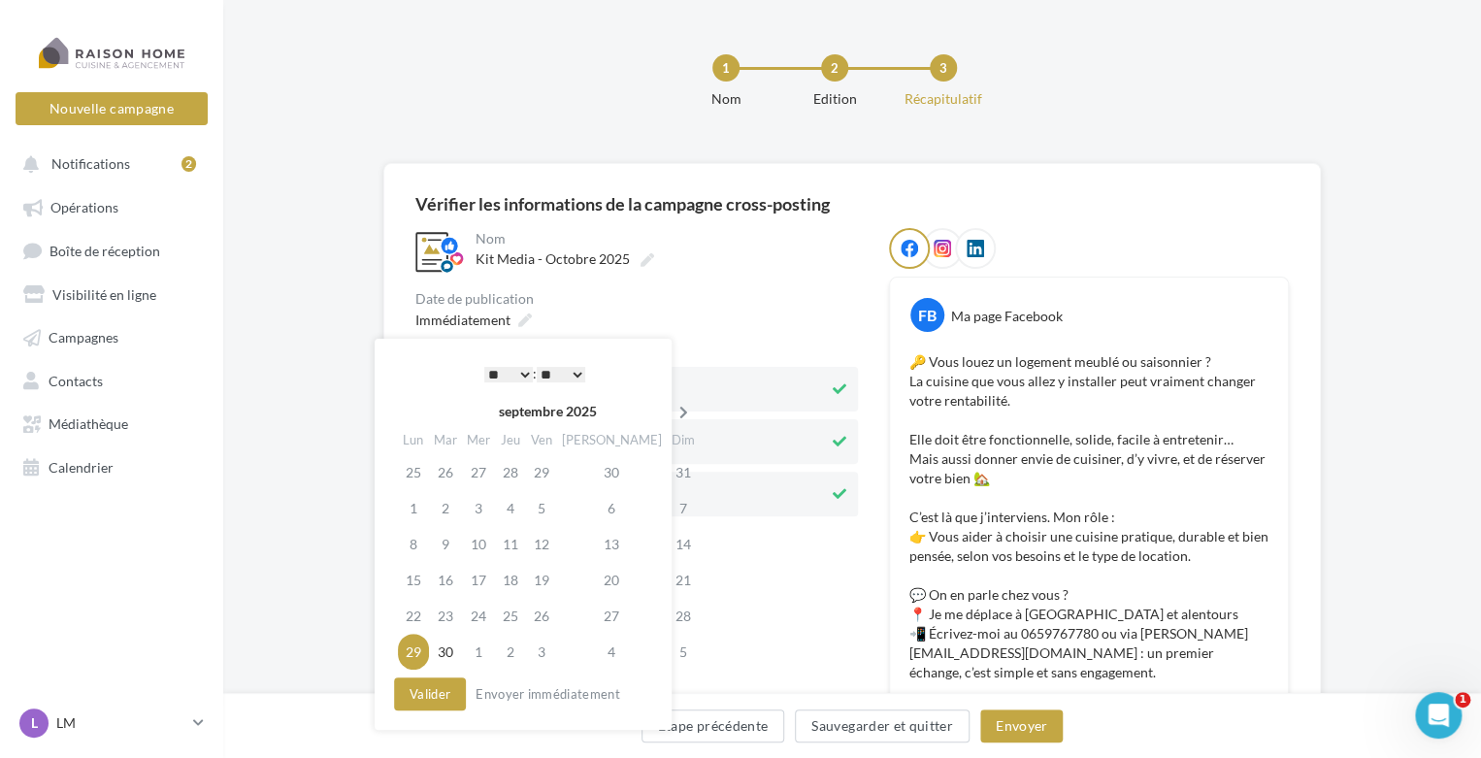
click at [671, 414] on icon at bounding box center [683, 413] width 24 height 14
click at [454, 545] on td "14" at bounding box center [448, 544] width 33 height 36
click at [507, 376] on select "* * * * * * * * * * ** ** ** ** ** ** ** ** ** ** ** ** ** **" at bounding box center [508, 375] width 49 height 16
click at [441, 698] on button "Valider" at bounding box center [430, 693] width 72 height 33
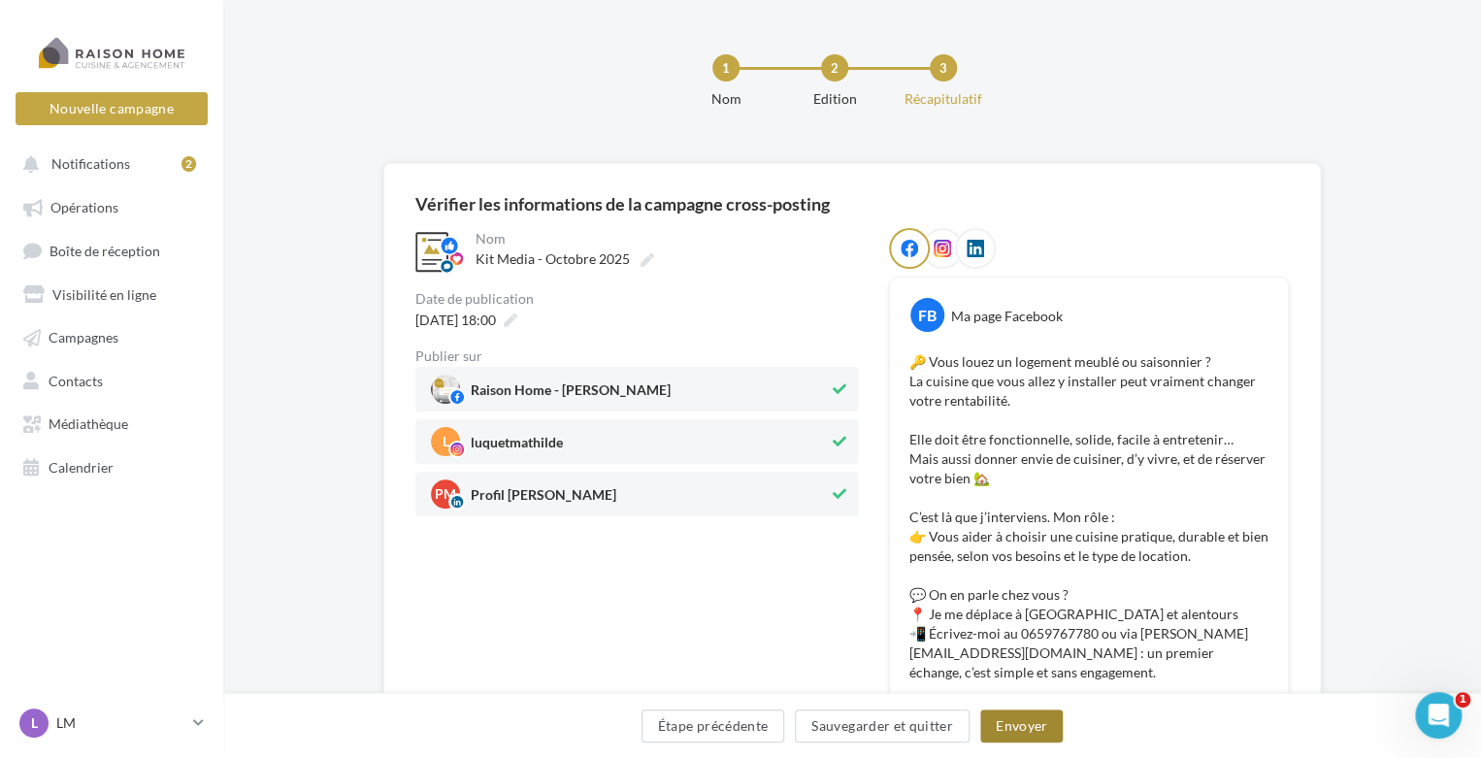
click at [997, 733] on button "Envoyer" at bounding box center [1021, 725] width 82 height 33
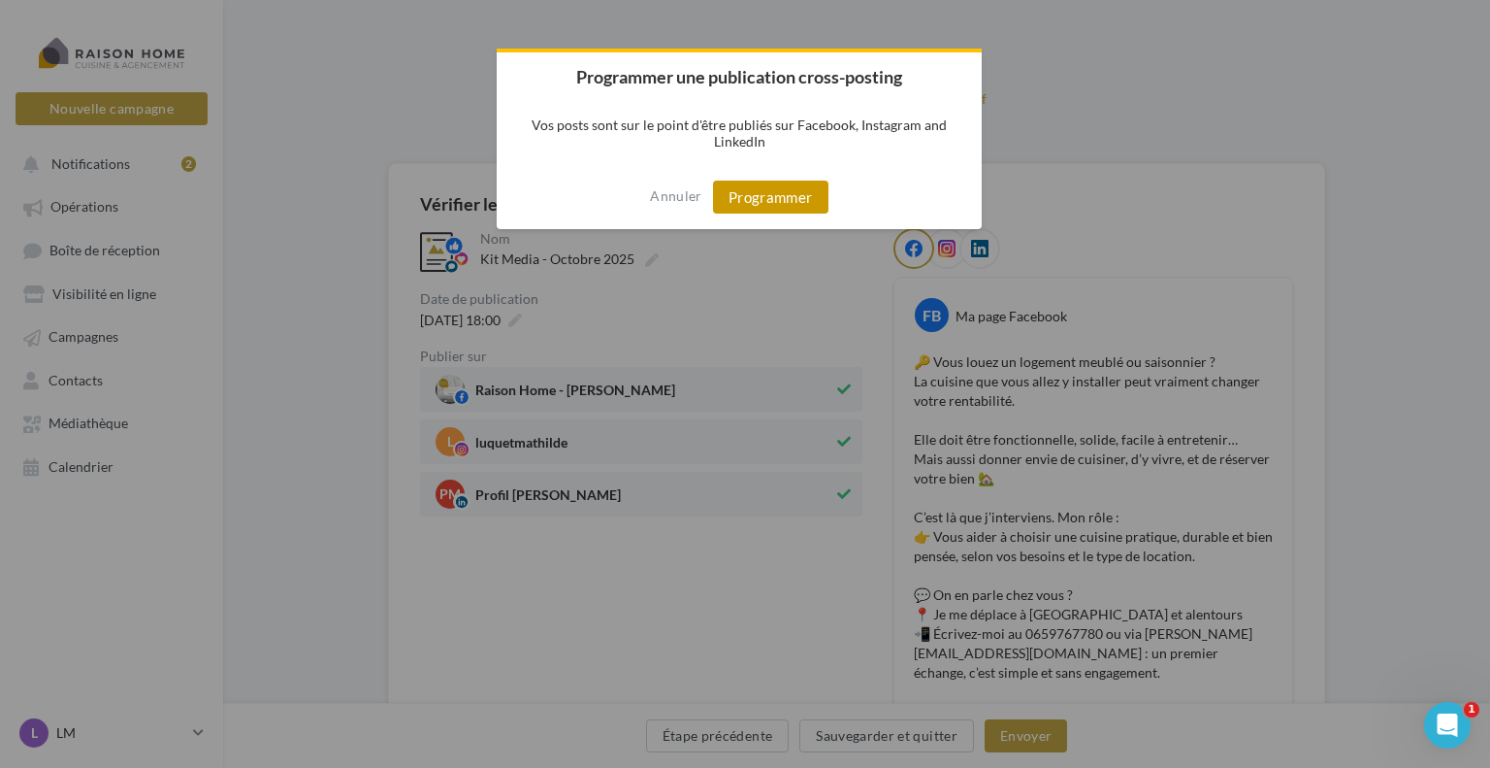
click at [765, 198] on button "Programmer" at bounding box center [770, 196] width 115 height 33
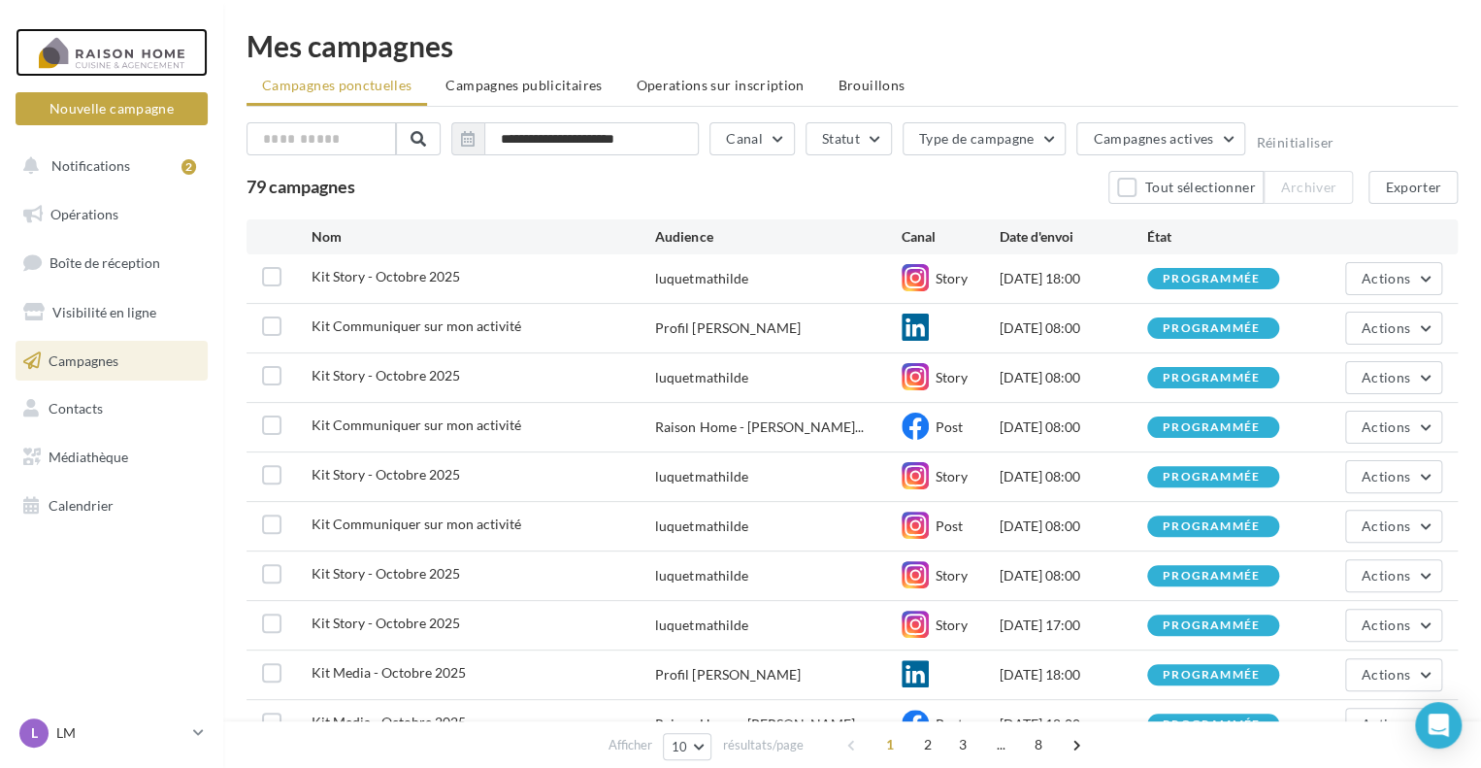
click at [126, 65] on div at bounding box center [111, 52] width 155 height 49
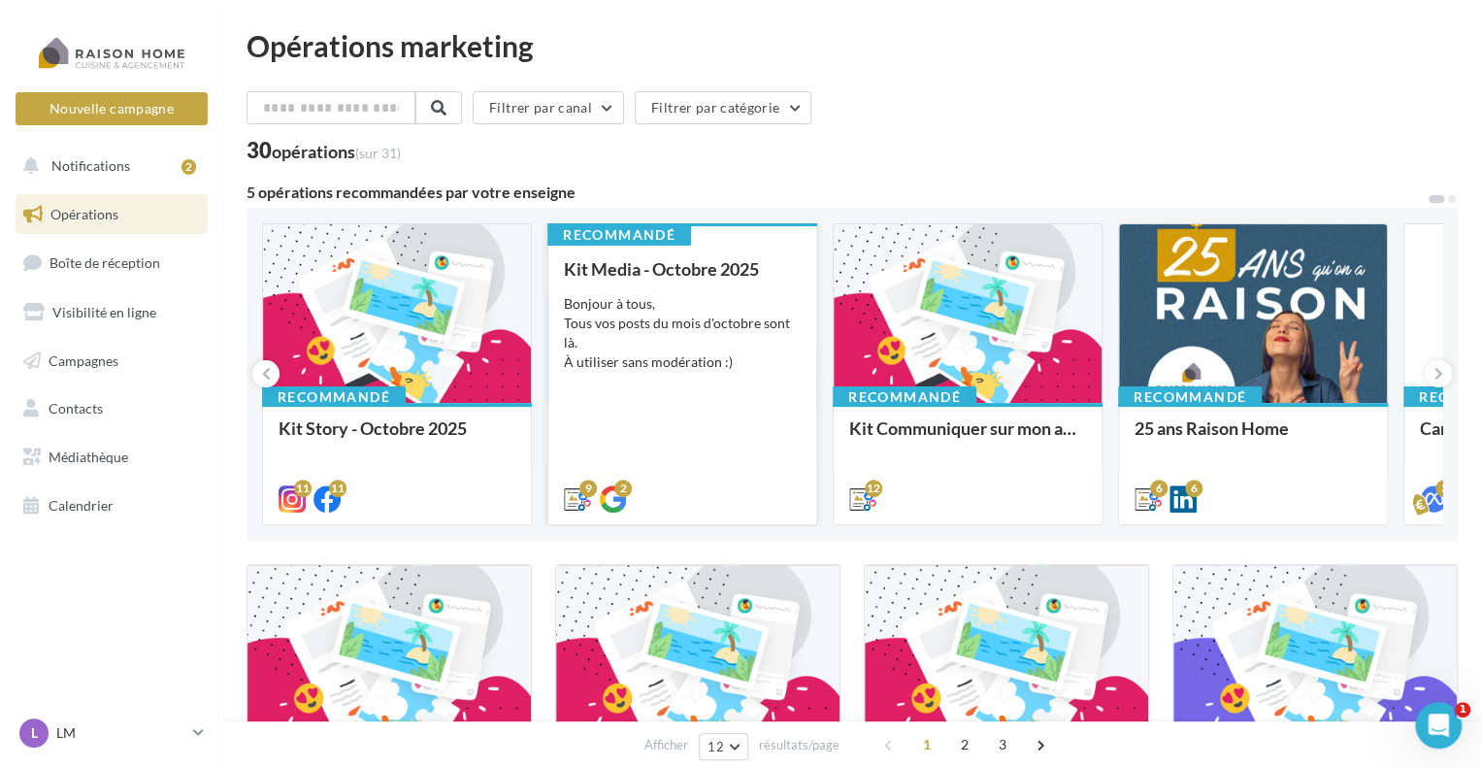
click at [750, 313] on div "Bonjour à tous, Tous vos posts du mois d'octobre sont là. À utiliser sans modér…" at bounding box center [682, 333] width 237 height 78
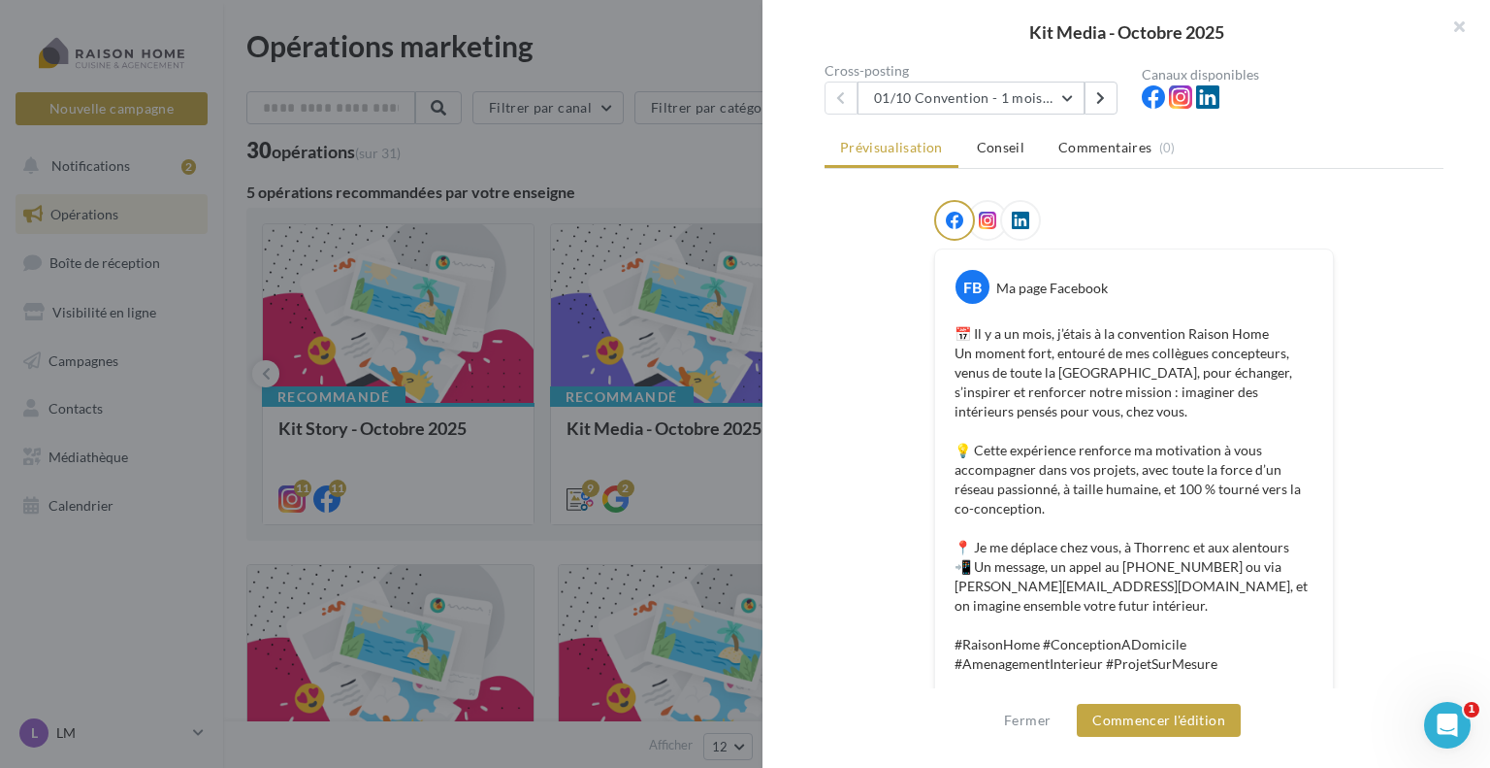
scroll to position [97, 0]
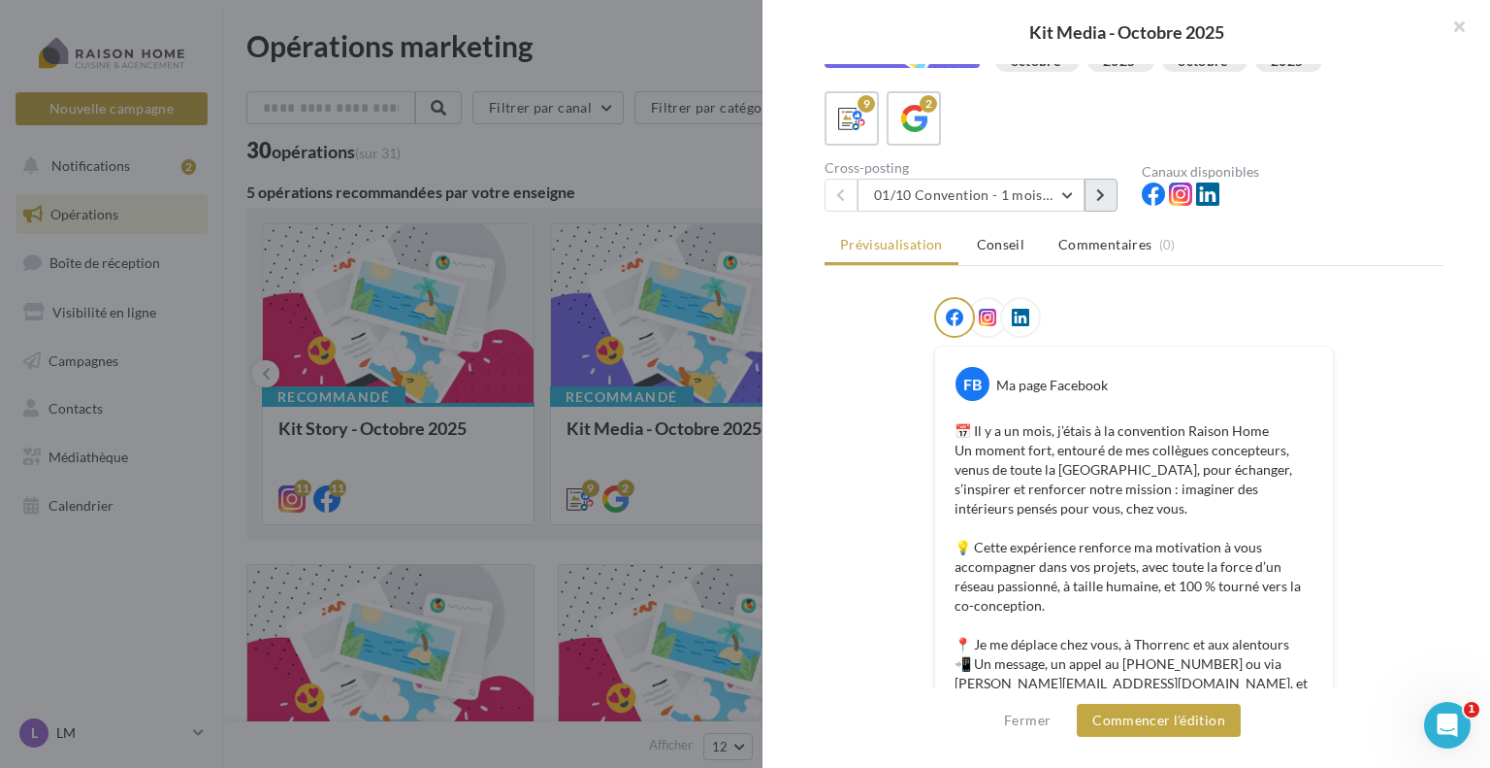
click at [1105, 193] on icon at bounding box center [1100, 195] width 9 height 14
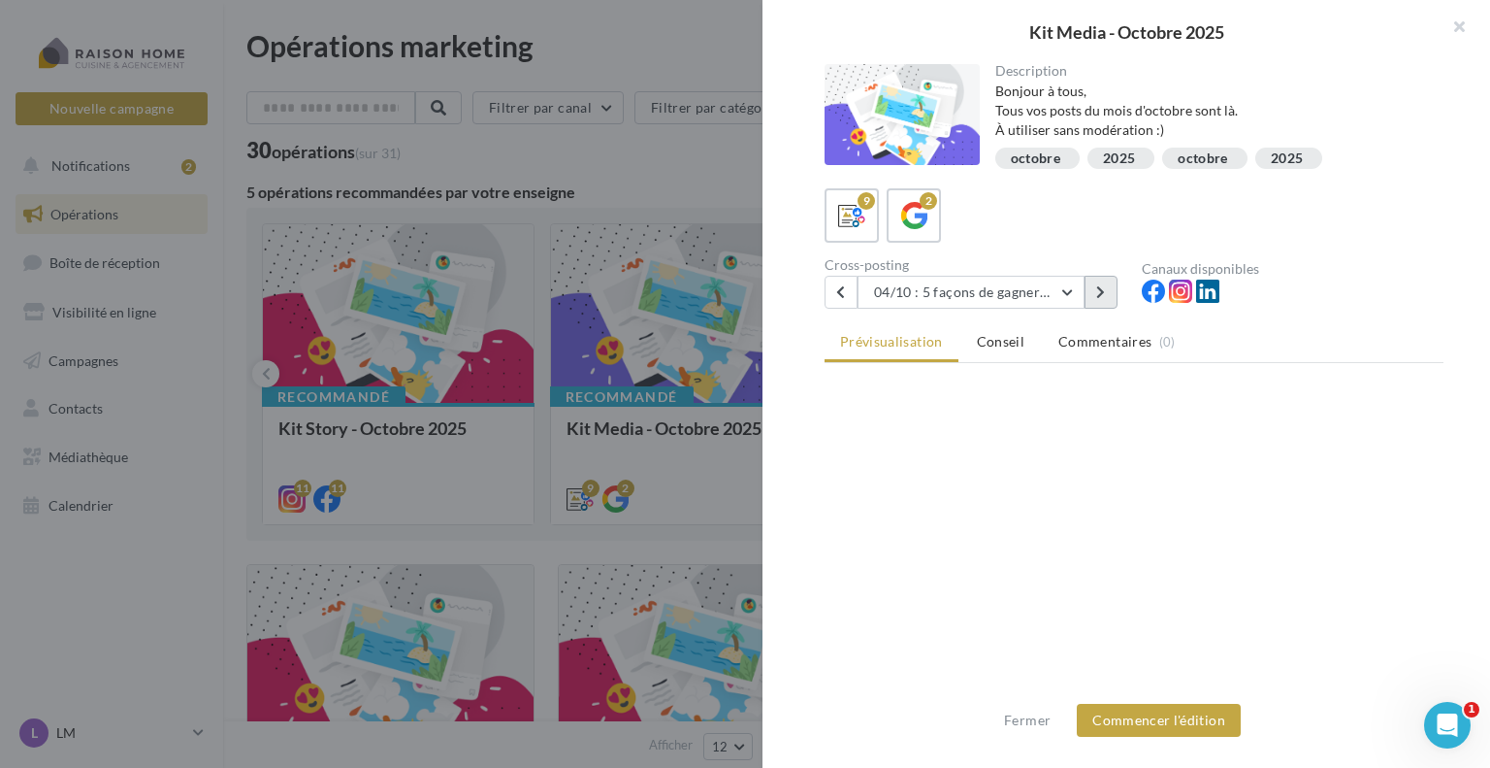
scroll to position [0, 0]
click at [1105, 193] on div "9 2" at bounding box center [1134, 215] width 619 height 54
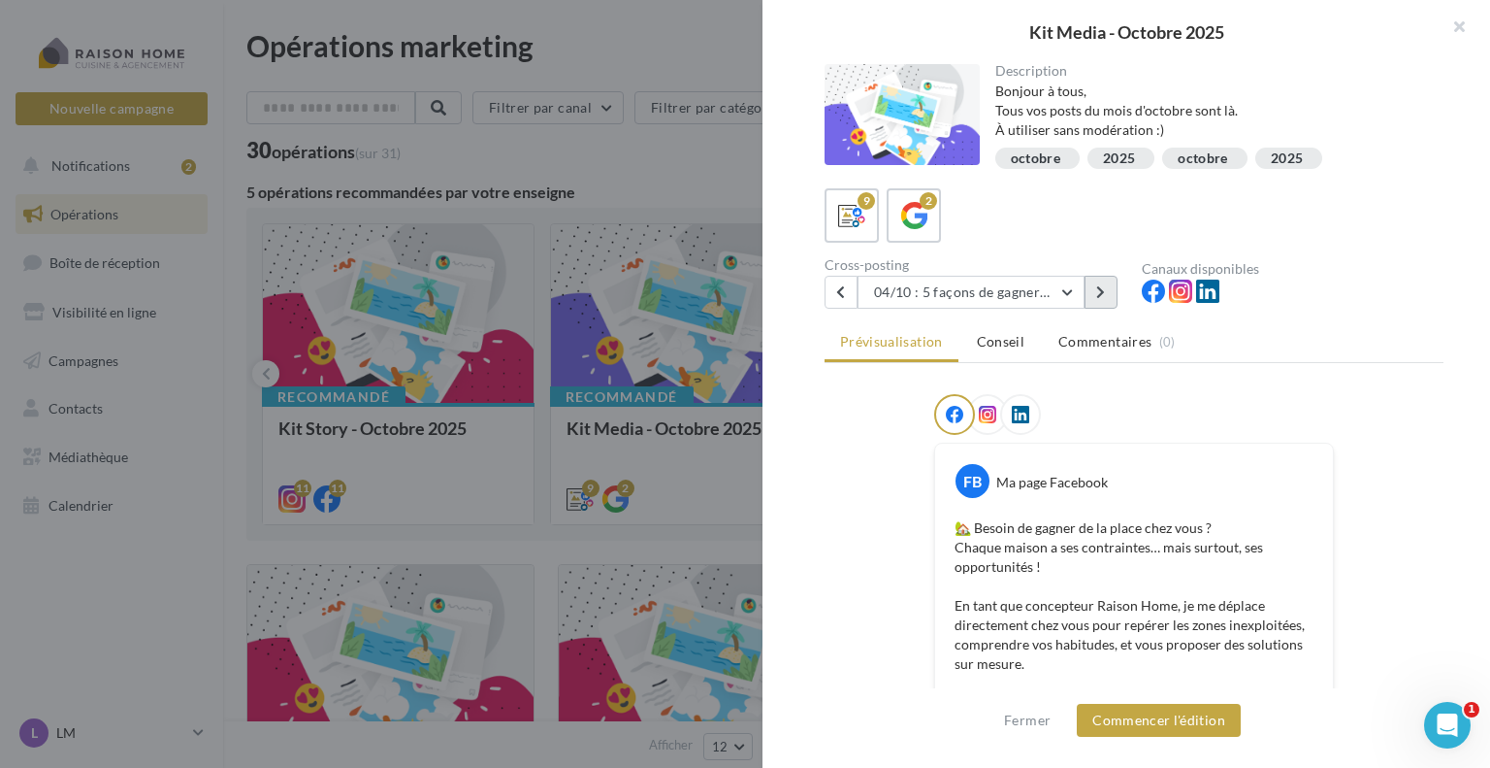
click at [1092, 296] on button at bounding box center [1101, 292] width 33 height 33
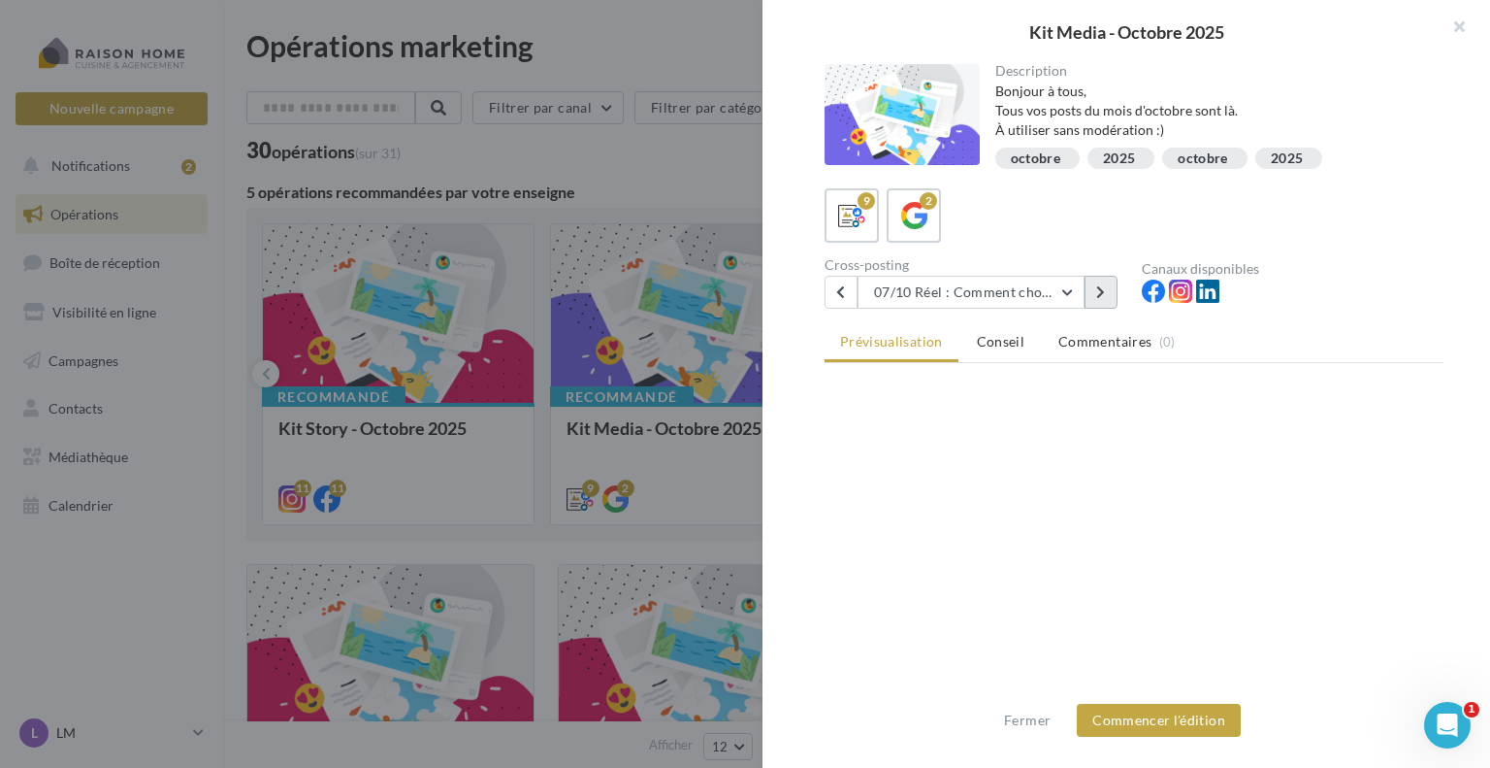
click at [1095, 296] on button at bounding box center [1101, 292] width 33 height 33
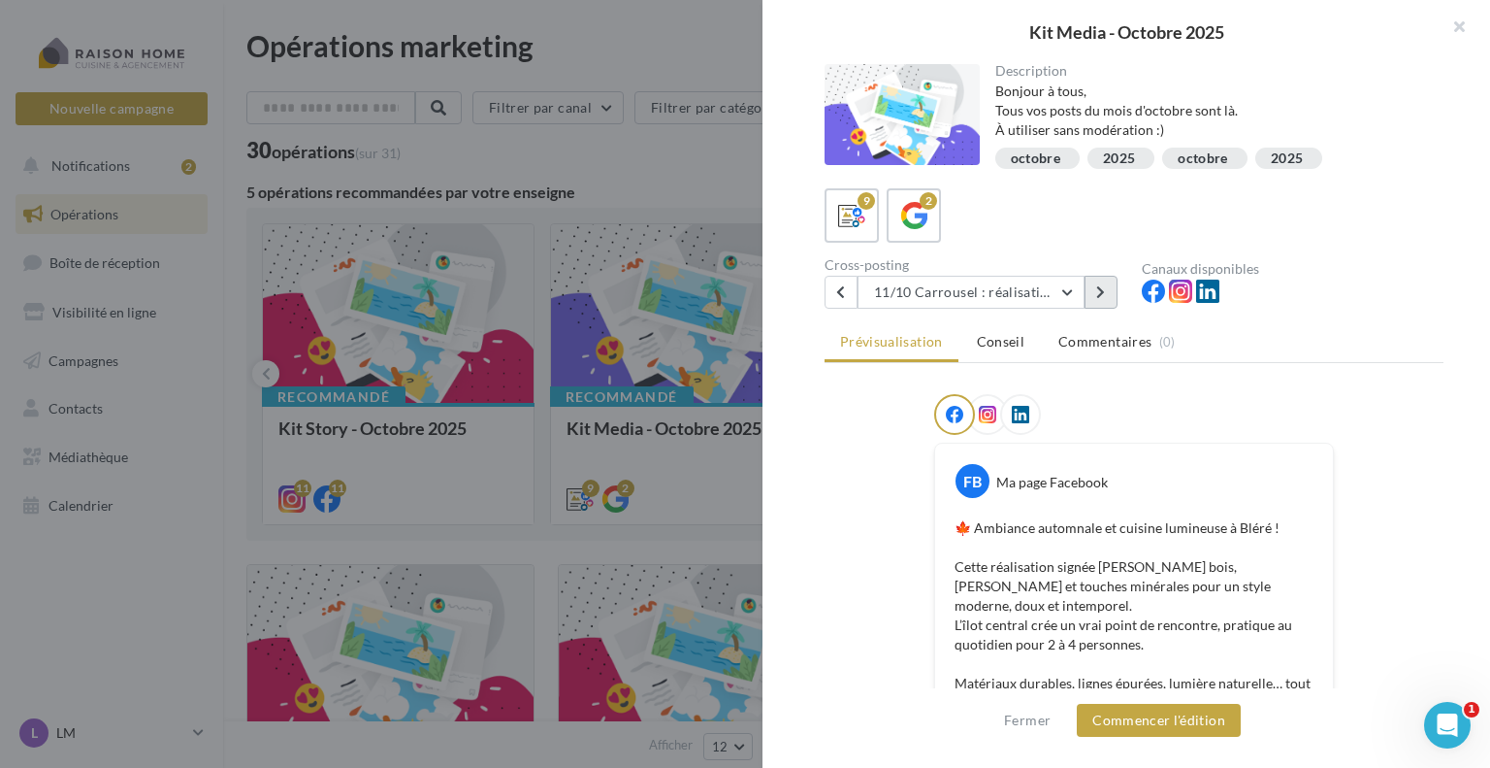
click at [1095, 294] on button at bounding box center [1101, 292] width 33 height 33
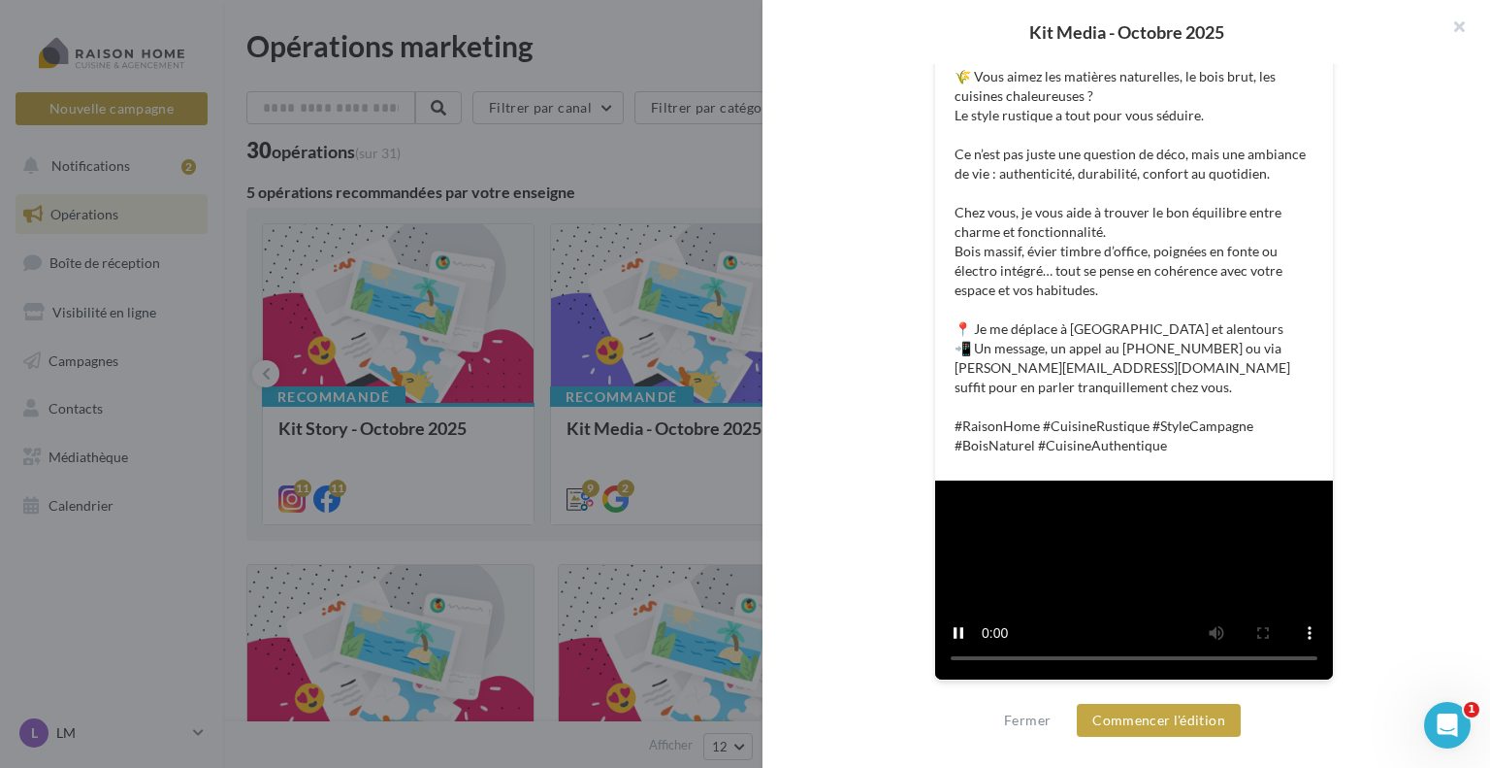
scroll to position [772, 0]
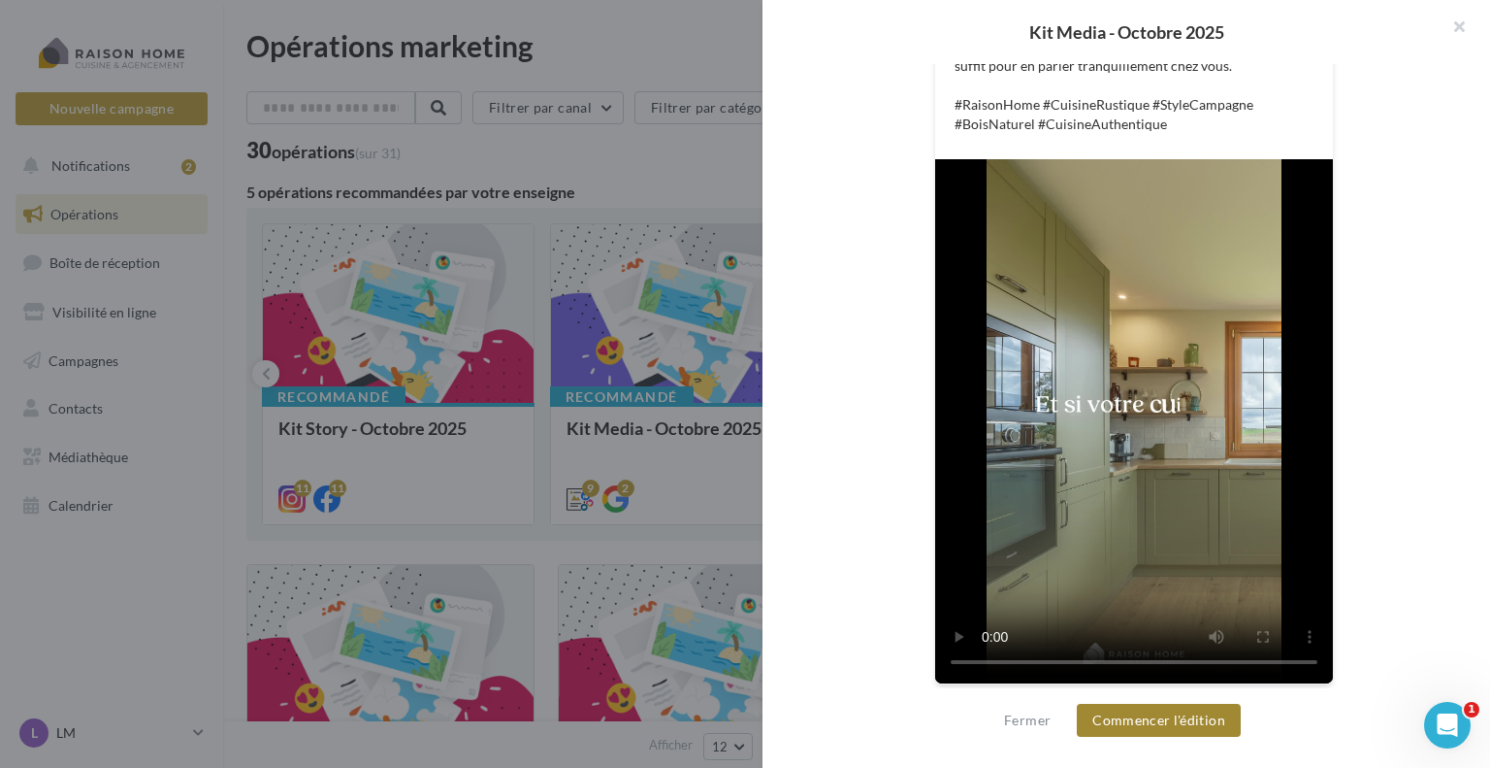
click at [1118, 721] on button "Commencer l'édition" at bounding box center [1159, 719] width 164 height 33
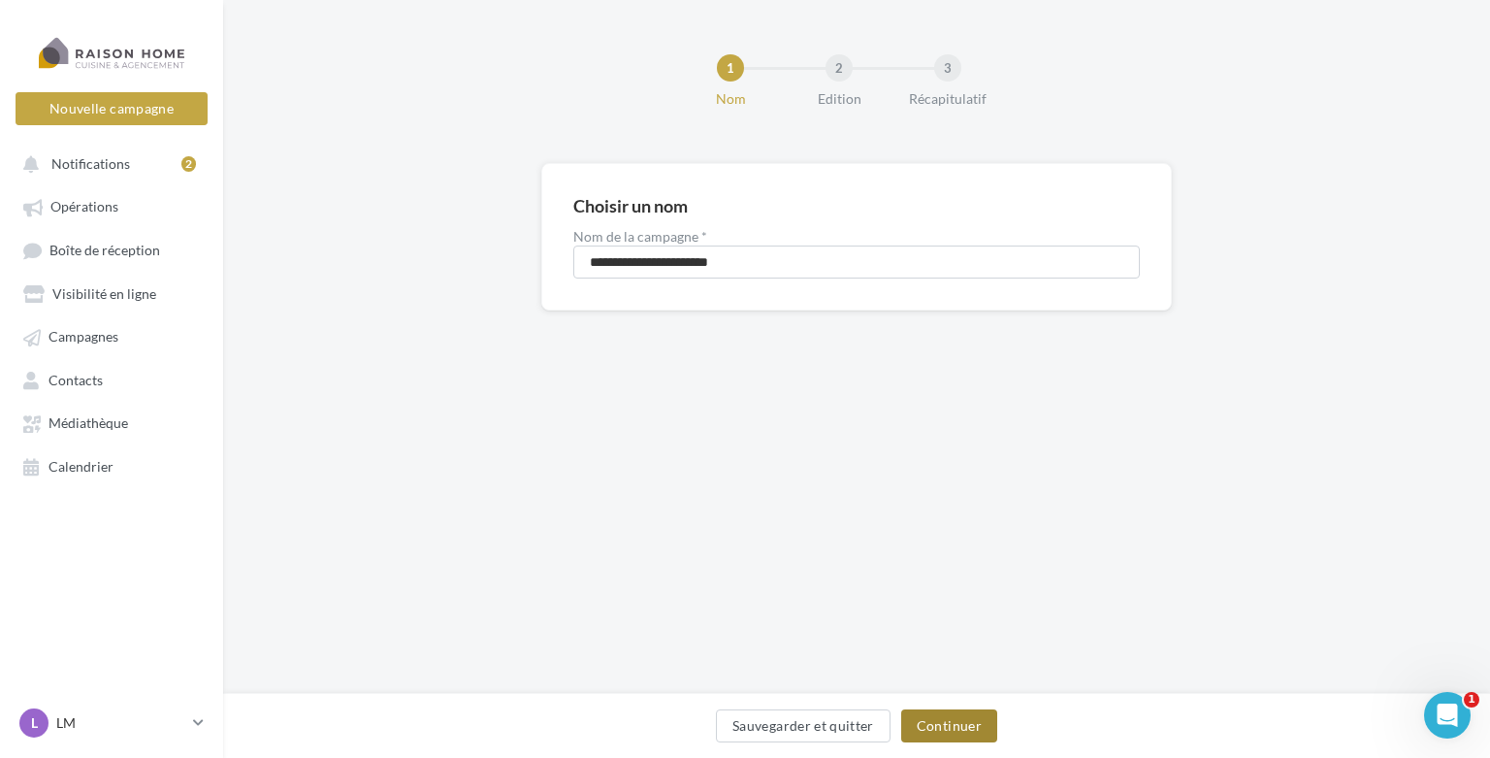
click at [915, 725] on button "Continuer" at bounding box center [949, 725] width 96 height 33
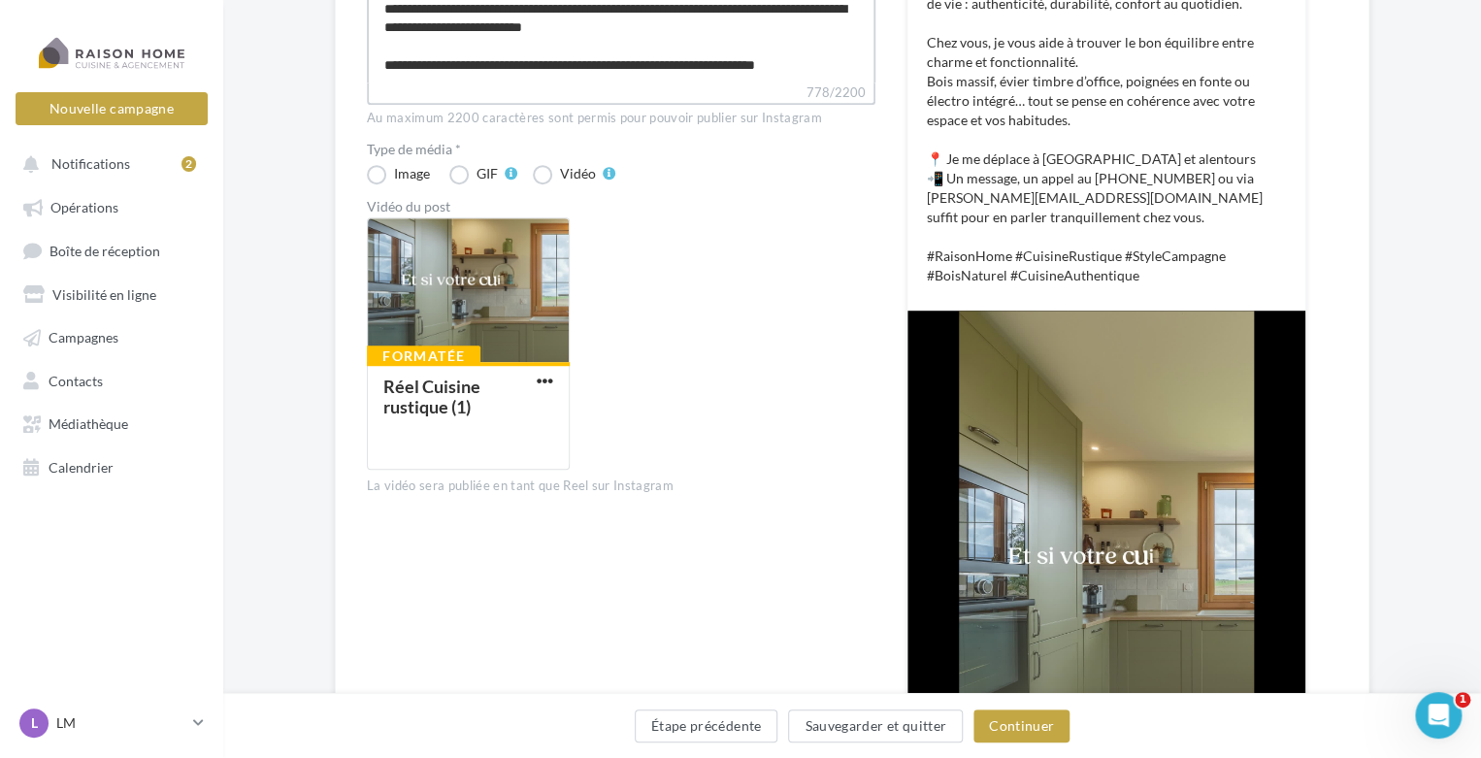
scroll to position [485, 0]
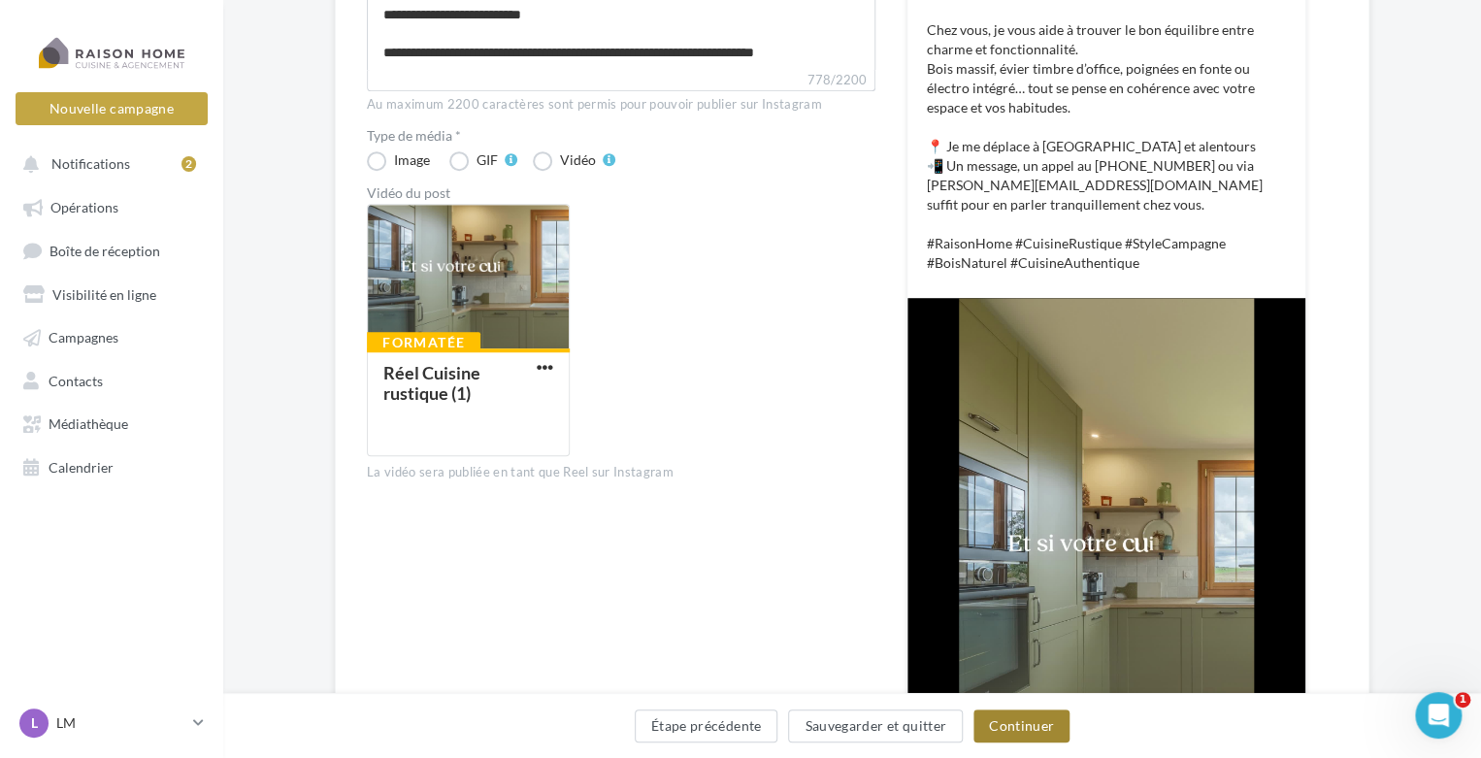
click at [1025, 722] on button "Continuer" at bounding box center [1021, 725] width 96 height 33
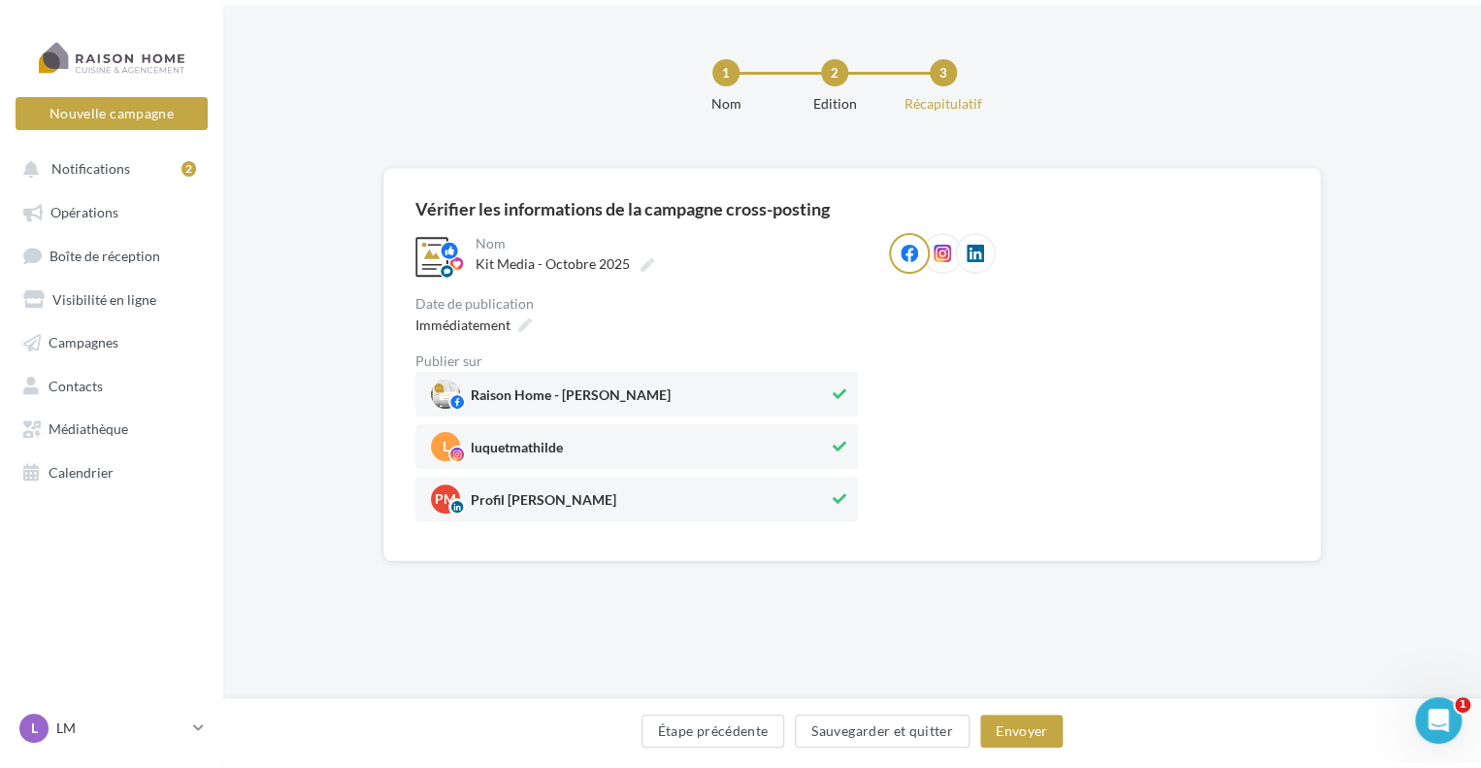
scroll to position [0, 0]
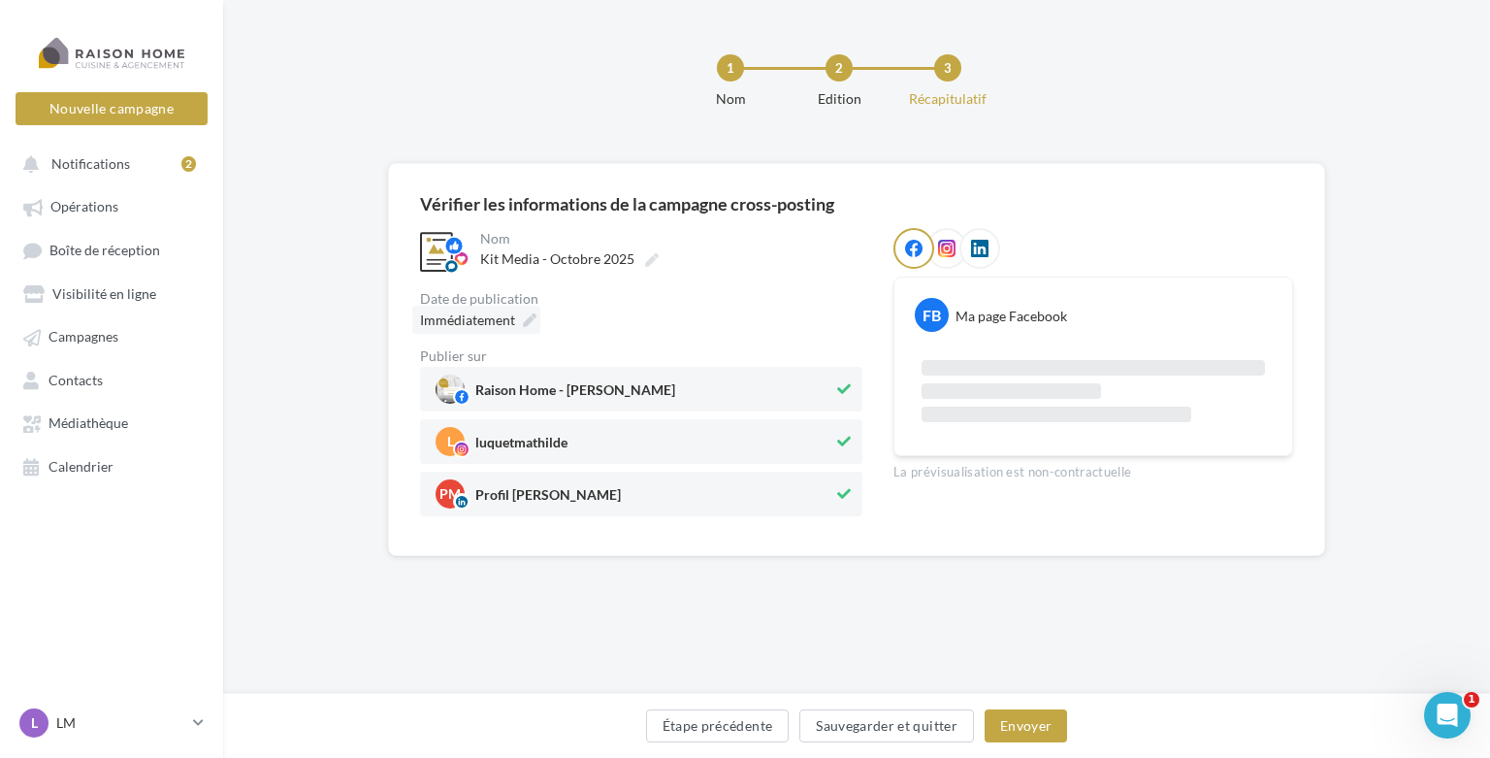
click at [527, 315] on icon at bounding box center [530, 320] width 14 height 14
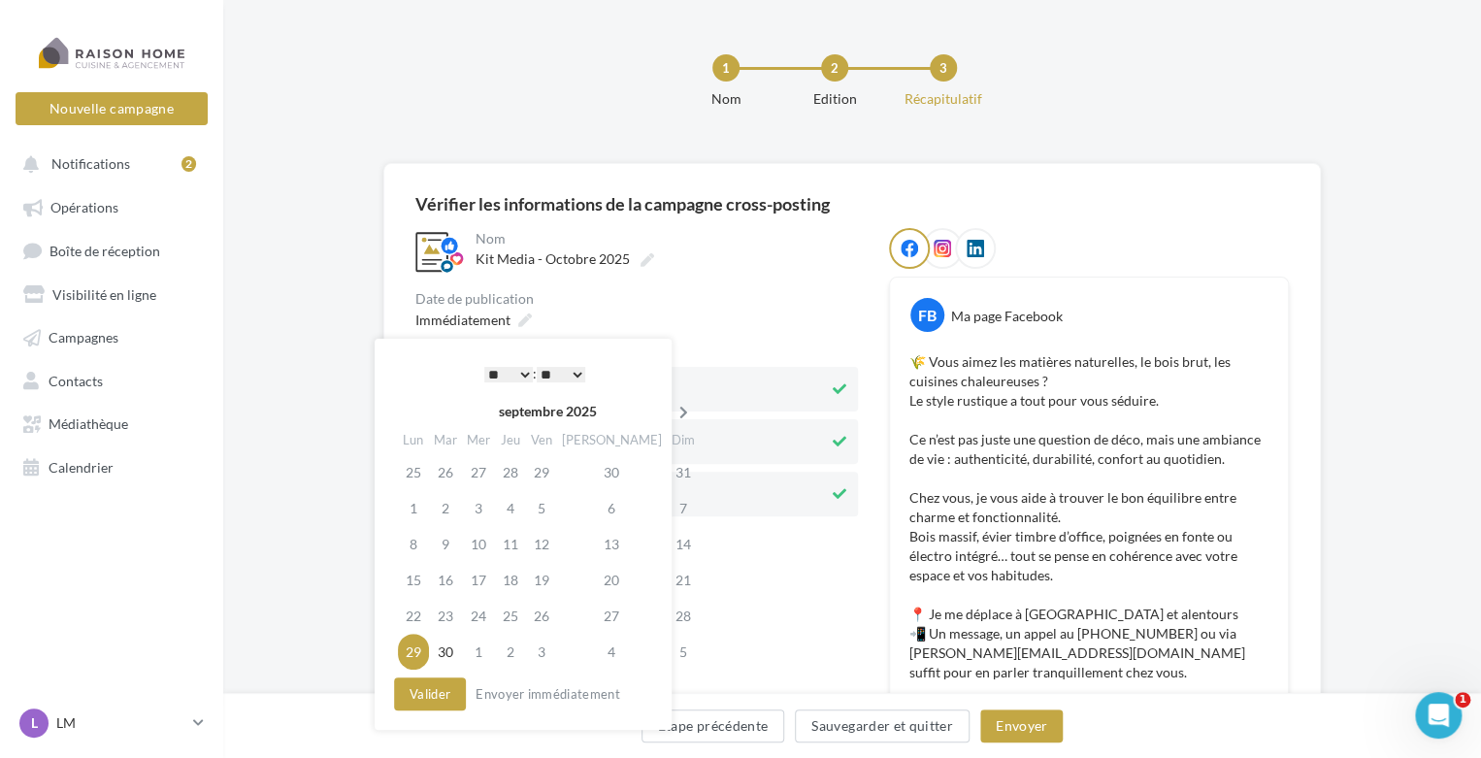
click at [671, 409] on icon at bounding box center [683, 413] width 24 height 14
click at [559, 545] on td "17" at bounding box center [544, 544] width 31 height 36
click at [520, 376] on select "* * * * * * * * * * ** ** ** ** ** ** ** ** ** ** ** ** ** **" at bounding box center [508, 375] width 49 height 16
click at [453, 687] on button "Valider" at bounding box center [430, 693] width 72 height 33
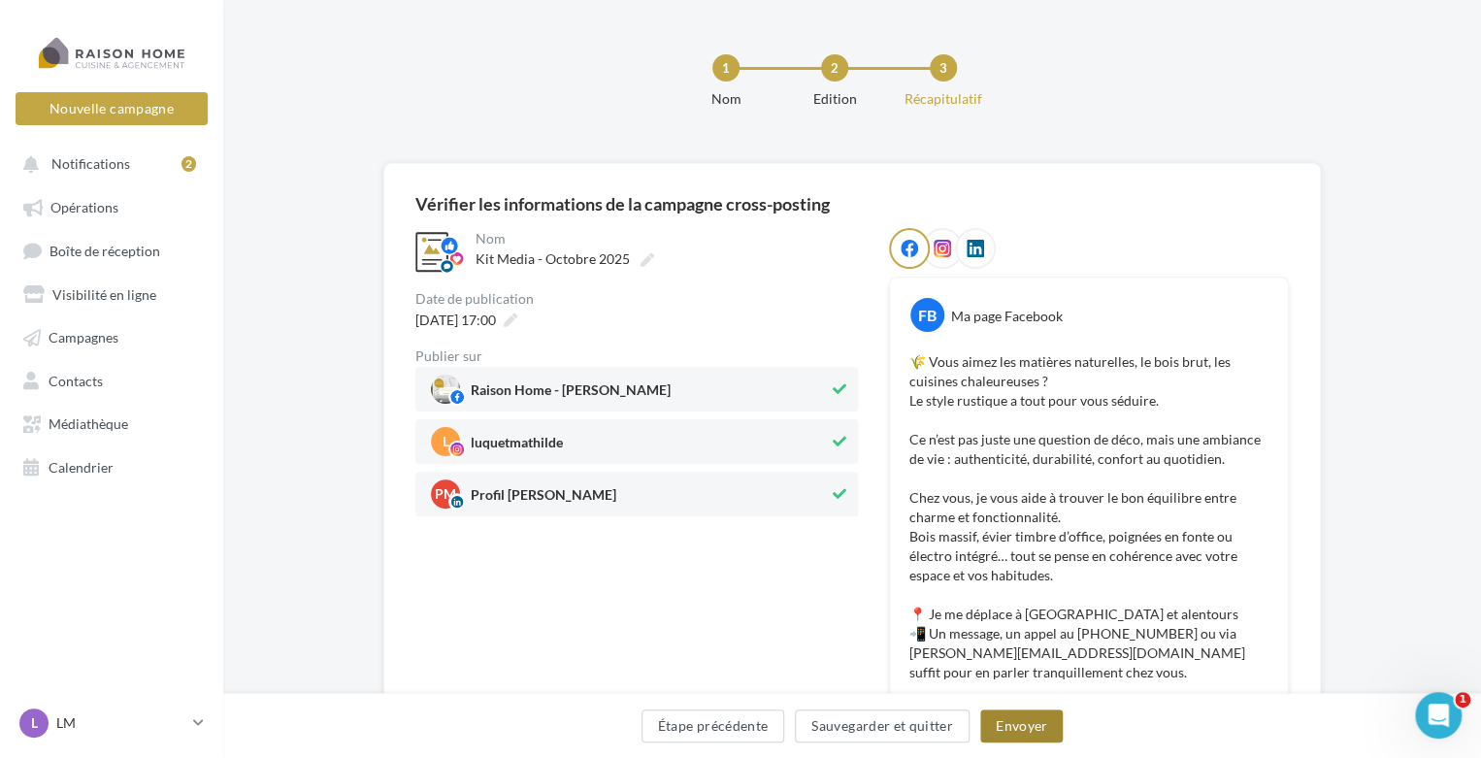
click at [997, 720] on button "Envoyer" at bounding box center [1021, 725] width 82 height 33
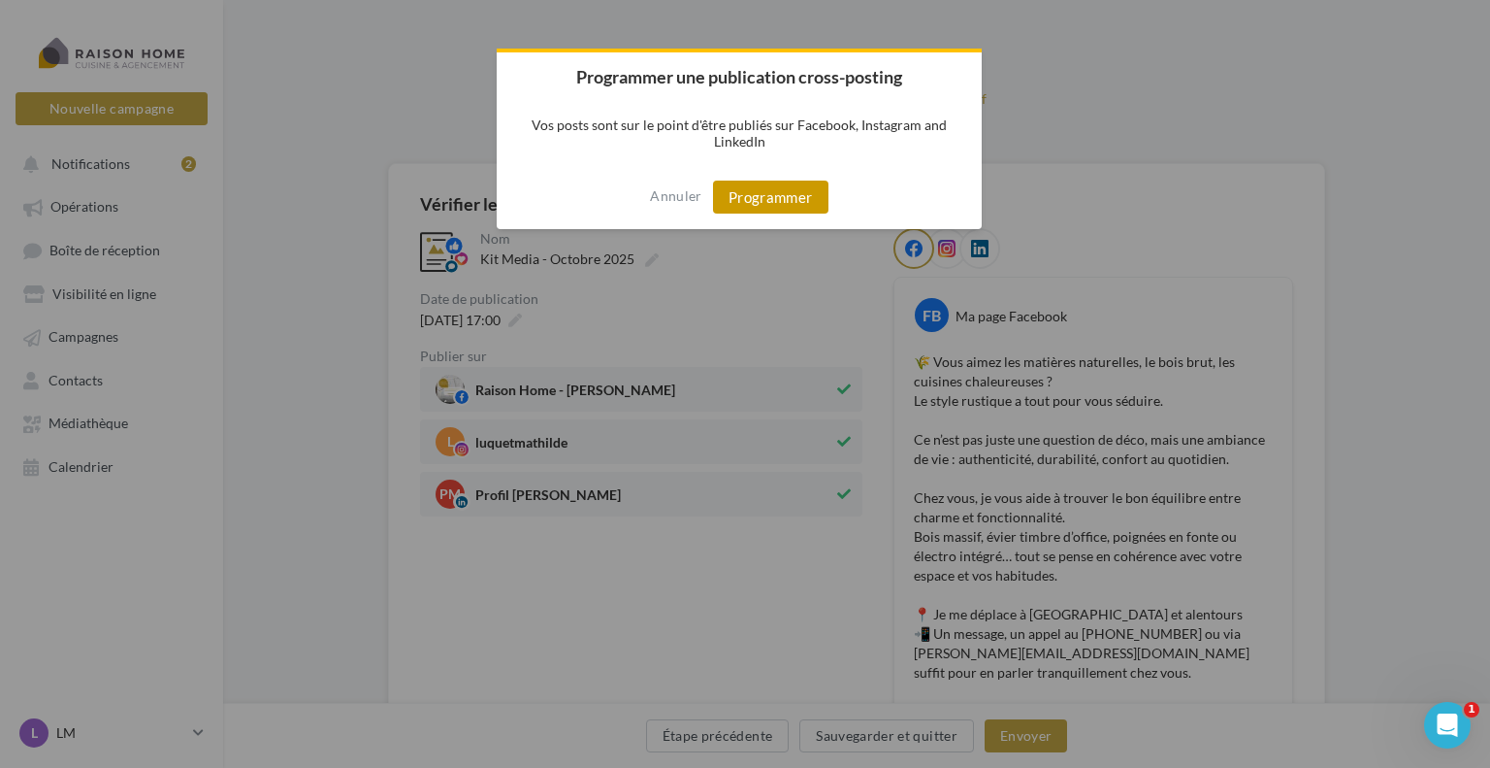
click at [802, 199] on button "Programmer" at bounding box center [770, 196] width 115 height 33
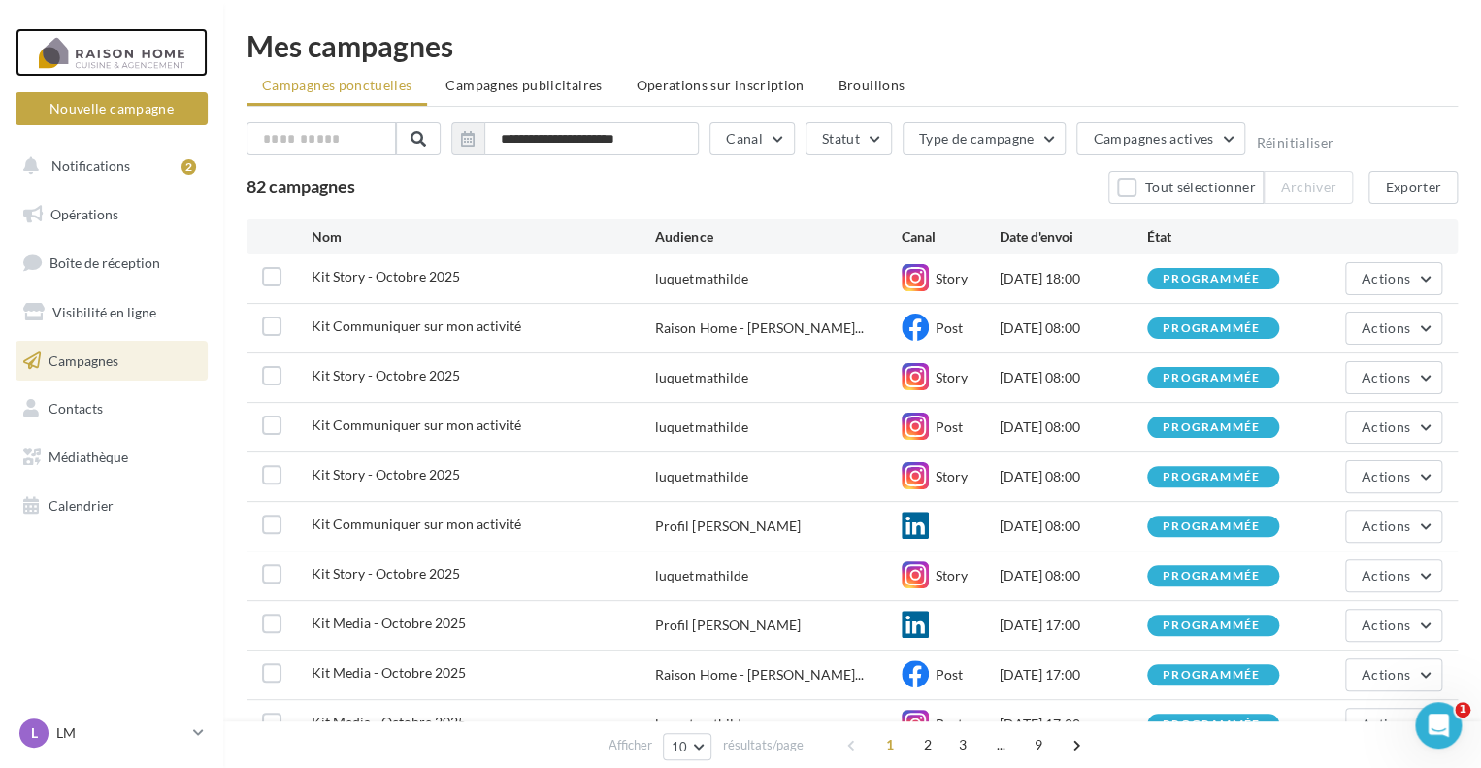
click at [135, 60] on div at bounding box center [111, 52] width 155 height 49
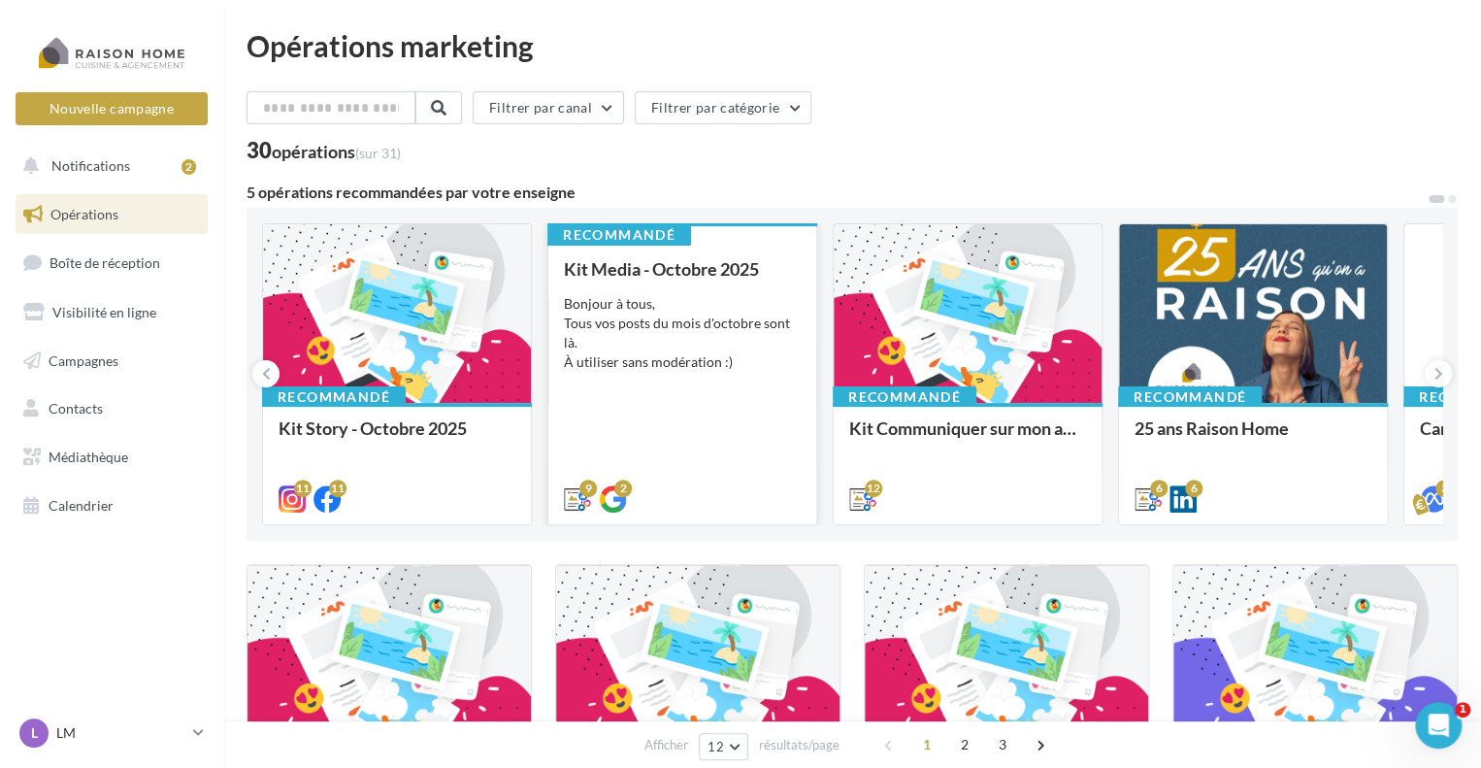
click at [777, 303] on div "Bonjour à tous, Tous vos posts du mois d'octobre sont là. À utiliser sans modér…" at bounding box center [682, 333] width 237 height 78
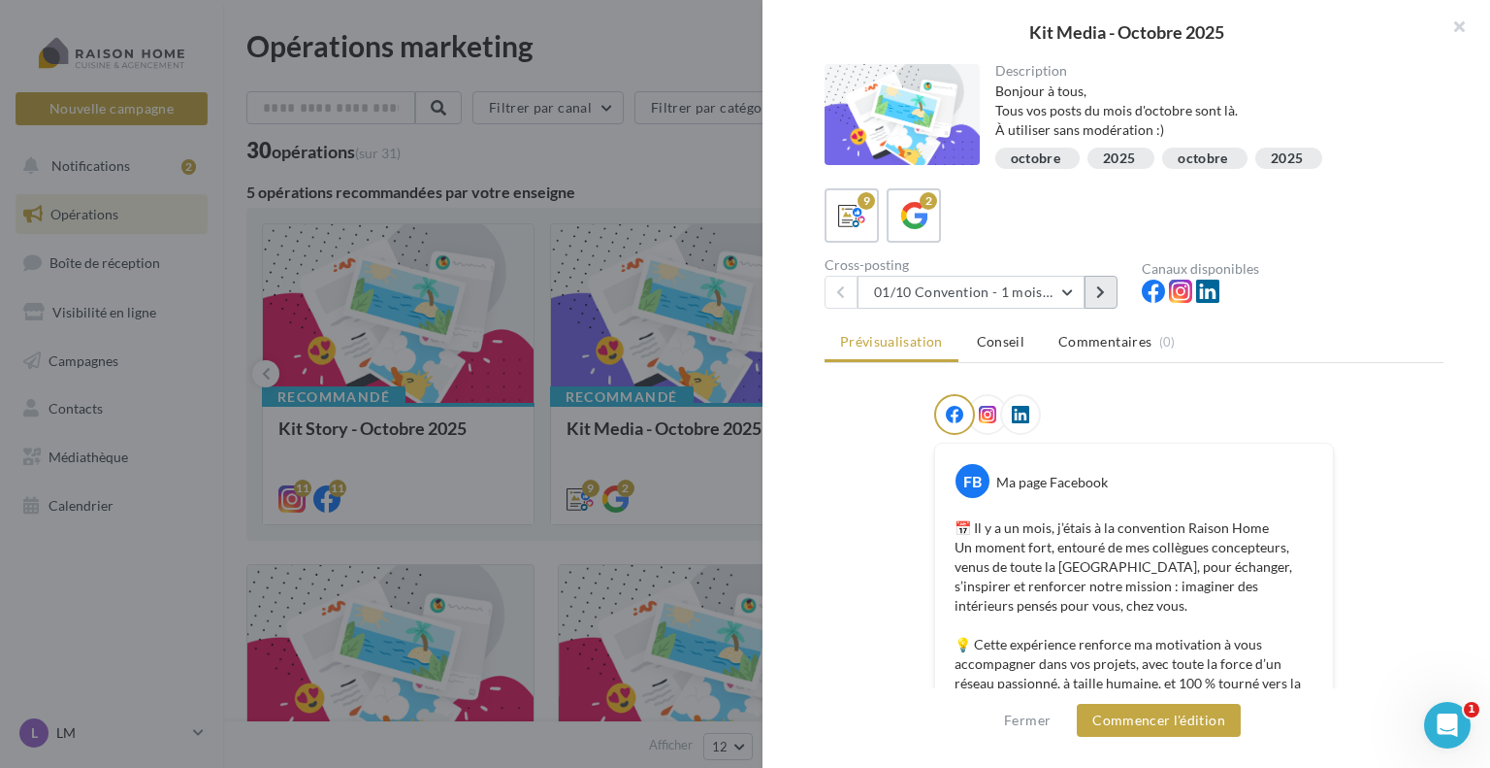
click at [1103, 286] on icon at bounding box center [1100, 292] width 9 height 14
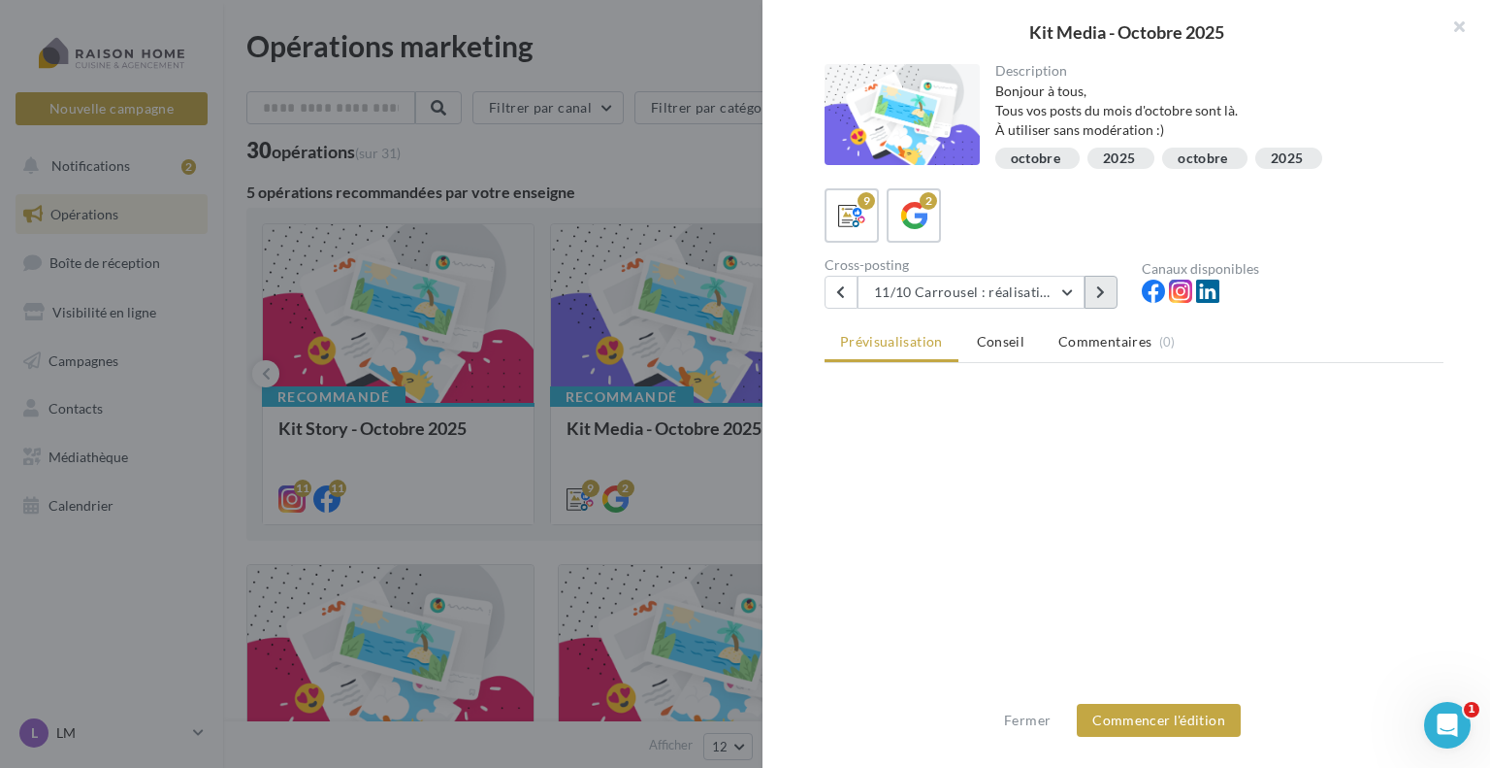
click at [1103, 286] on icon at bounding box center [1100, 292] width 9 height 14
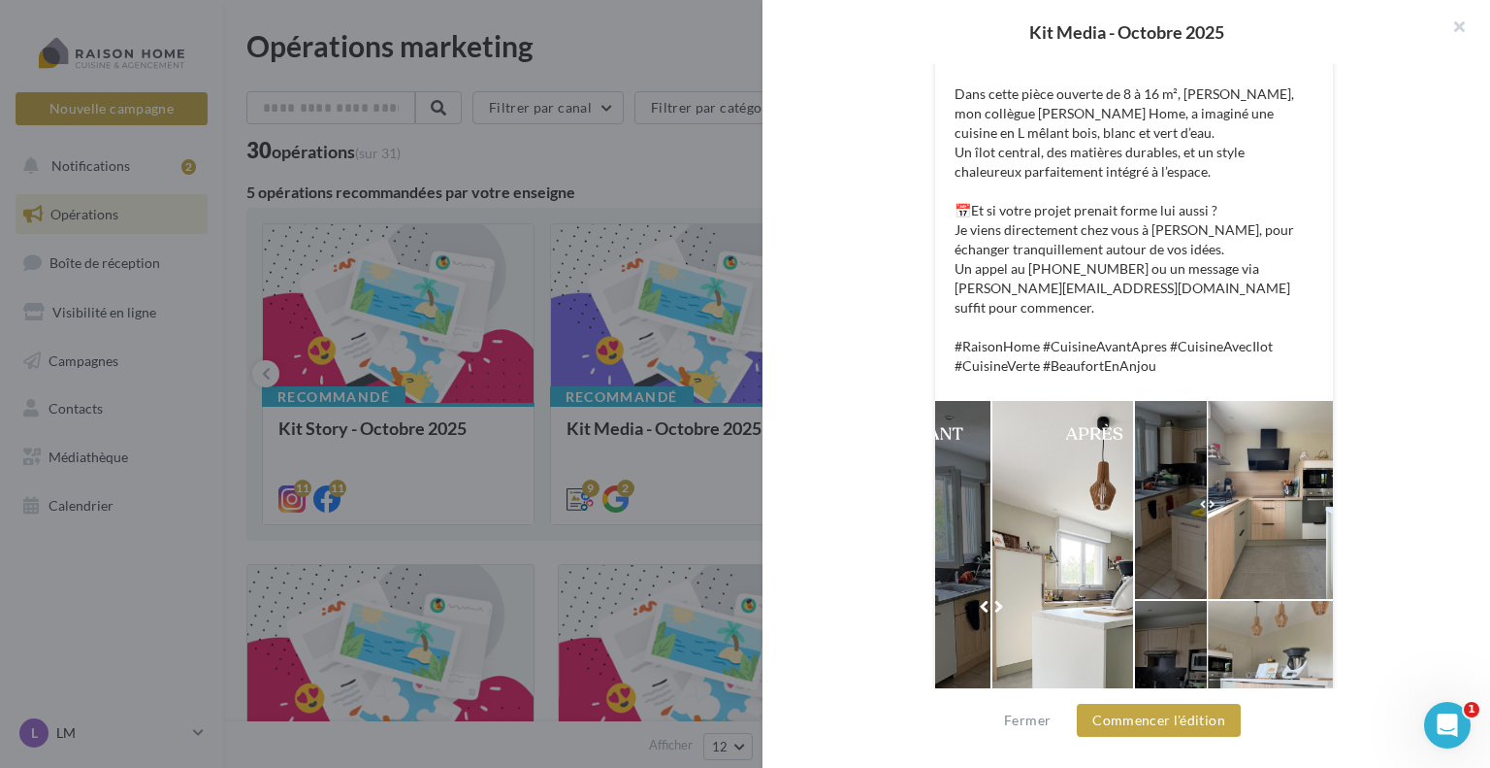
scroll to position [104, 0]
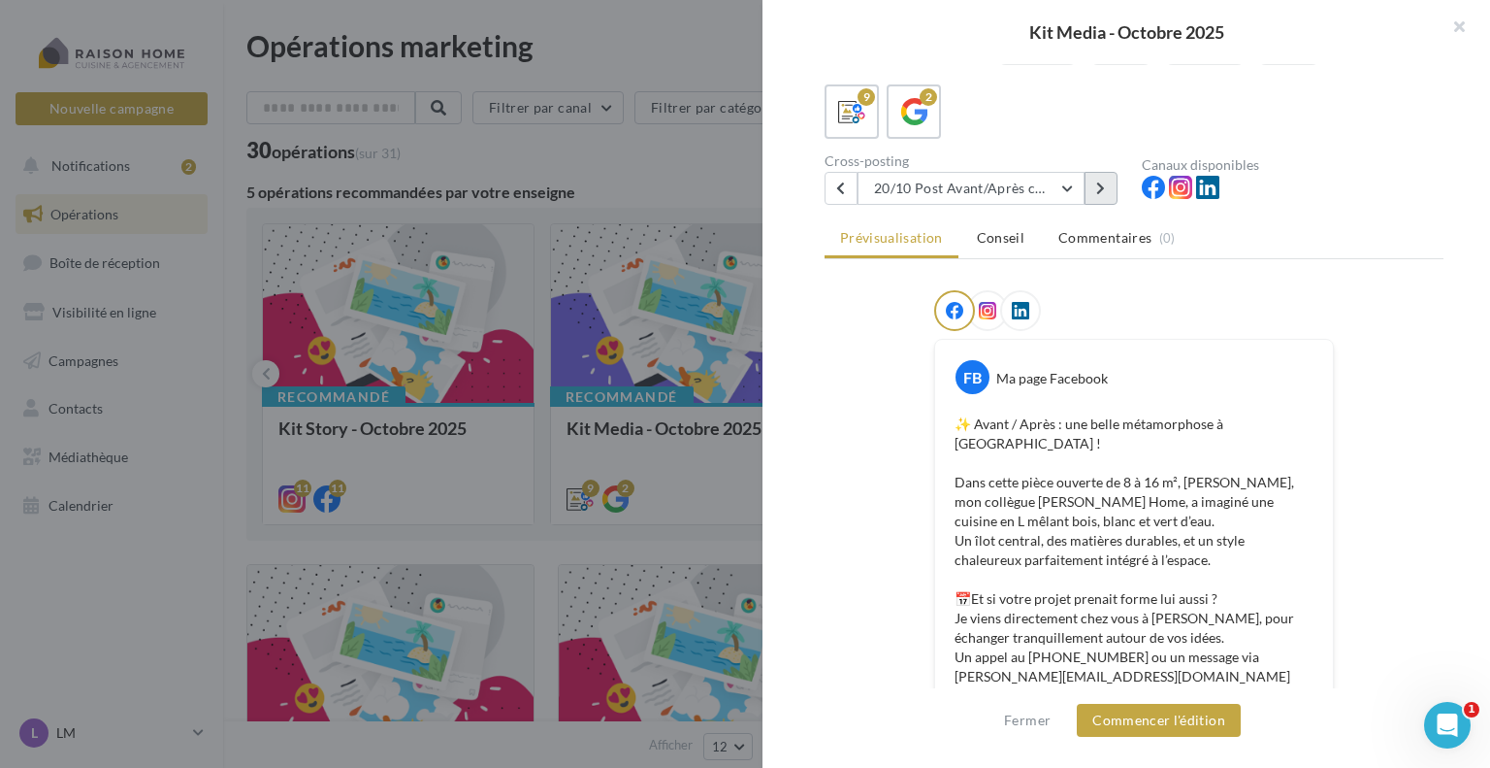
click at [1107, 180] on button at bounding box center [1101, 188] width 33 height 33
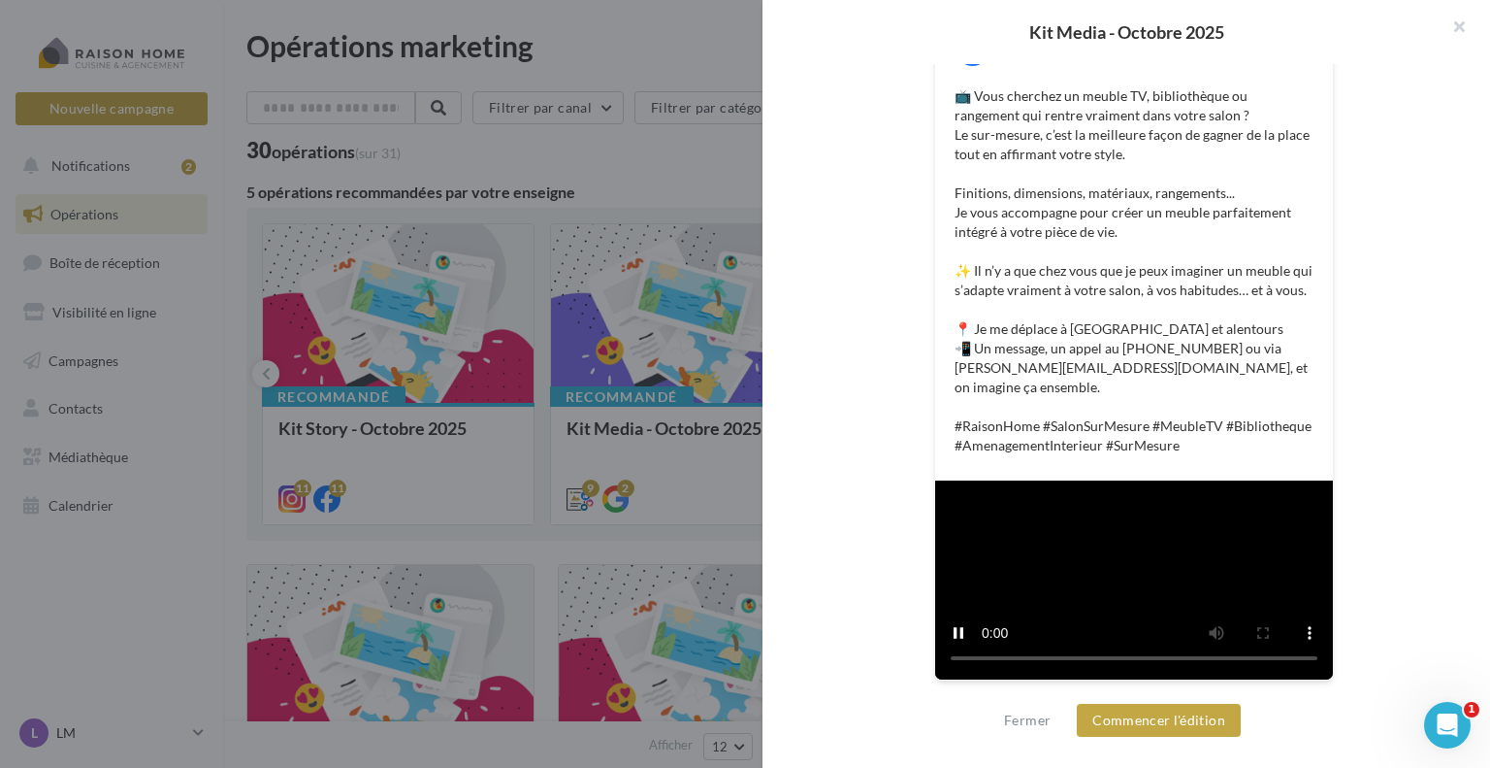
scroll to position [753, 0]
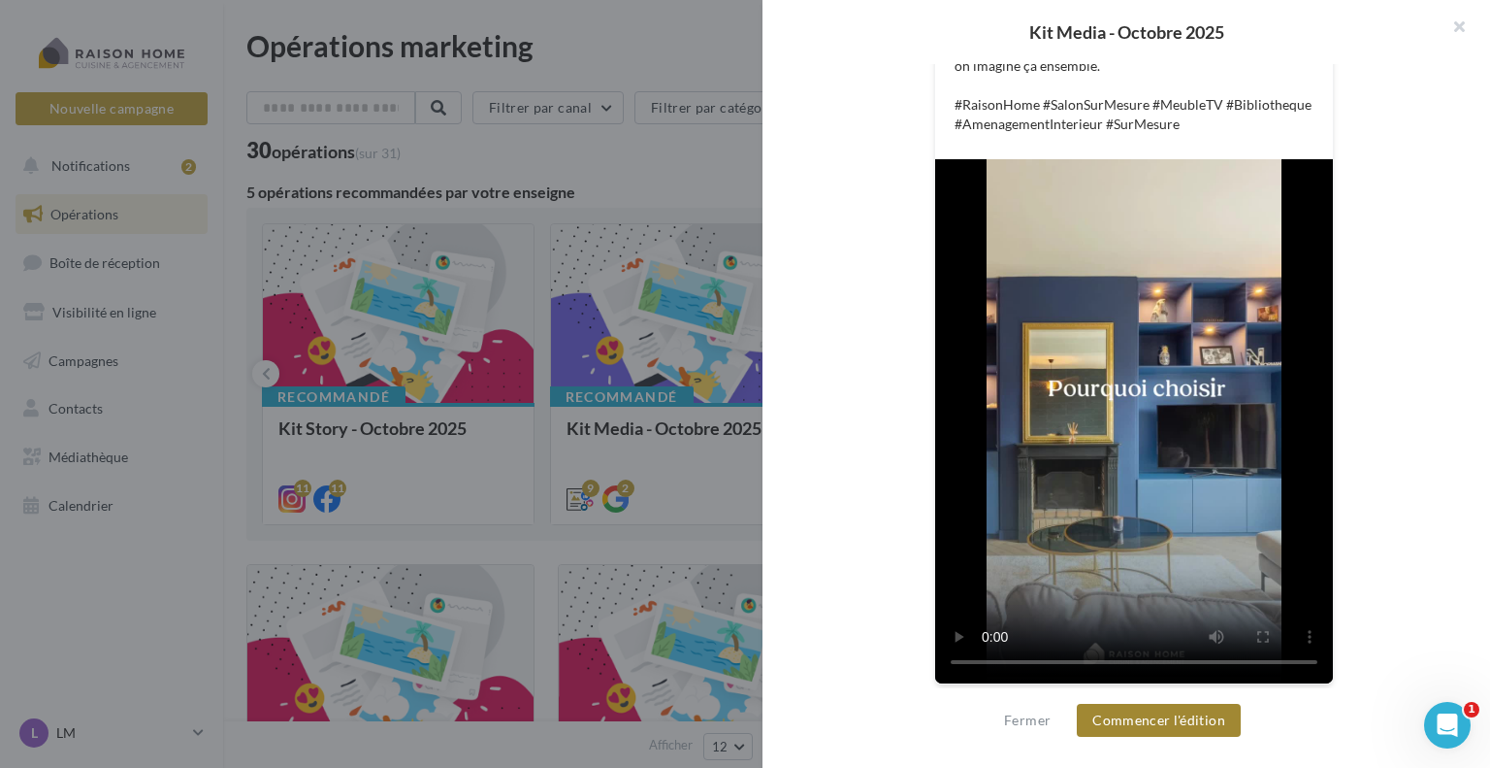
click at [1149, 729] on button "Commencer l'édition" at bounding box center [1159, 719] width 164 height 33
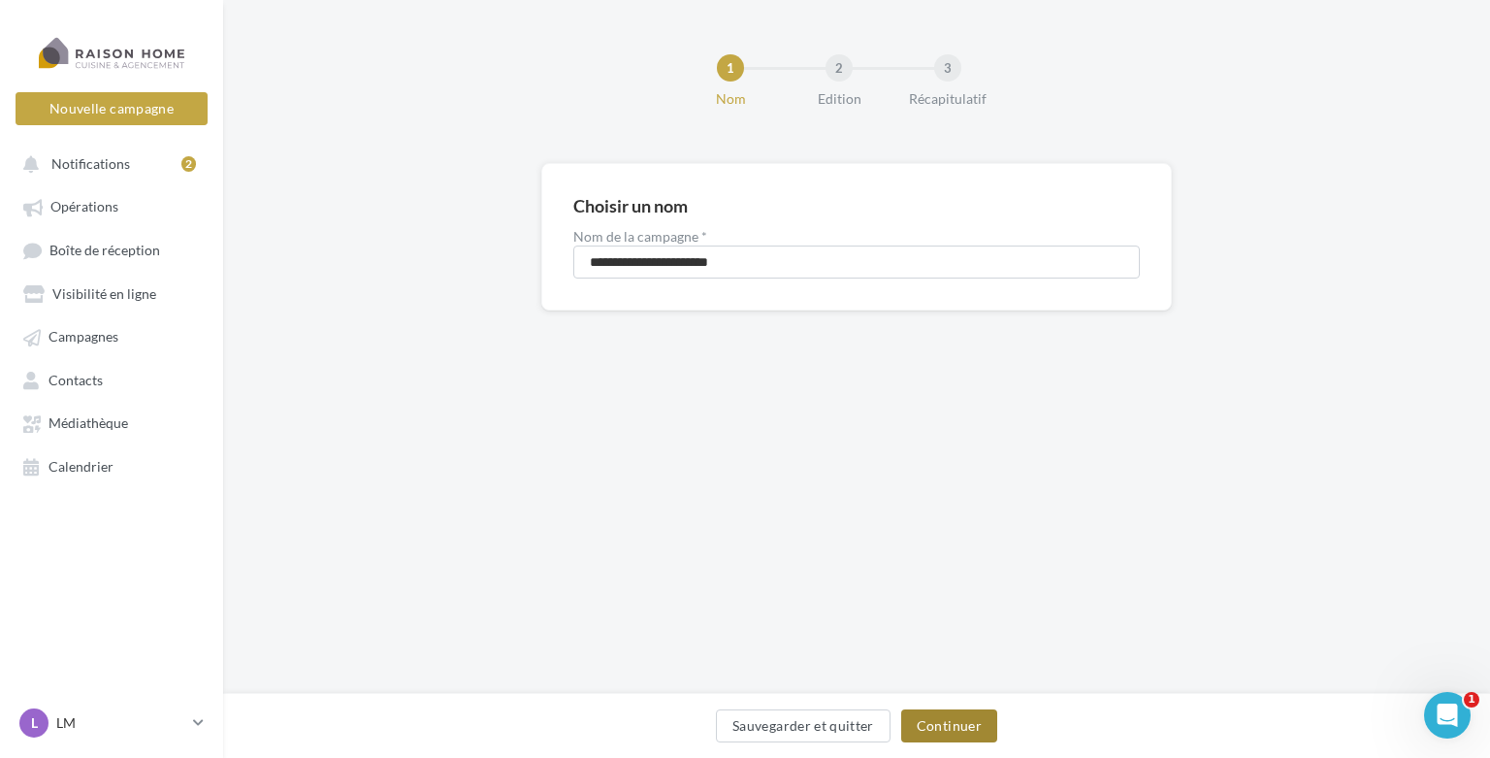
click at [978, 720] on button "Continuer" at bounding box center [949, 725] width 96 height 33
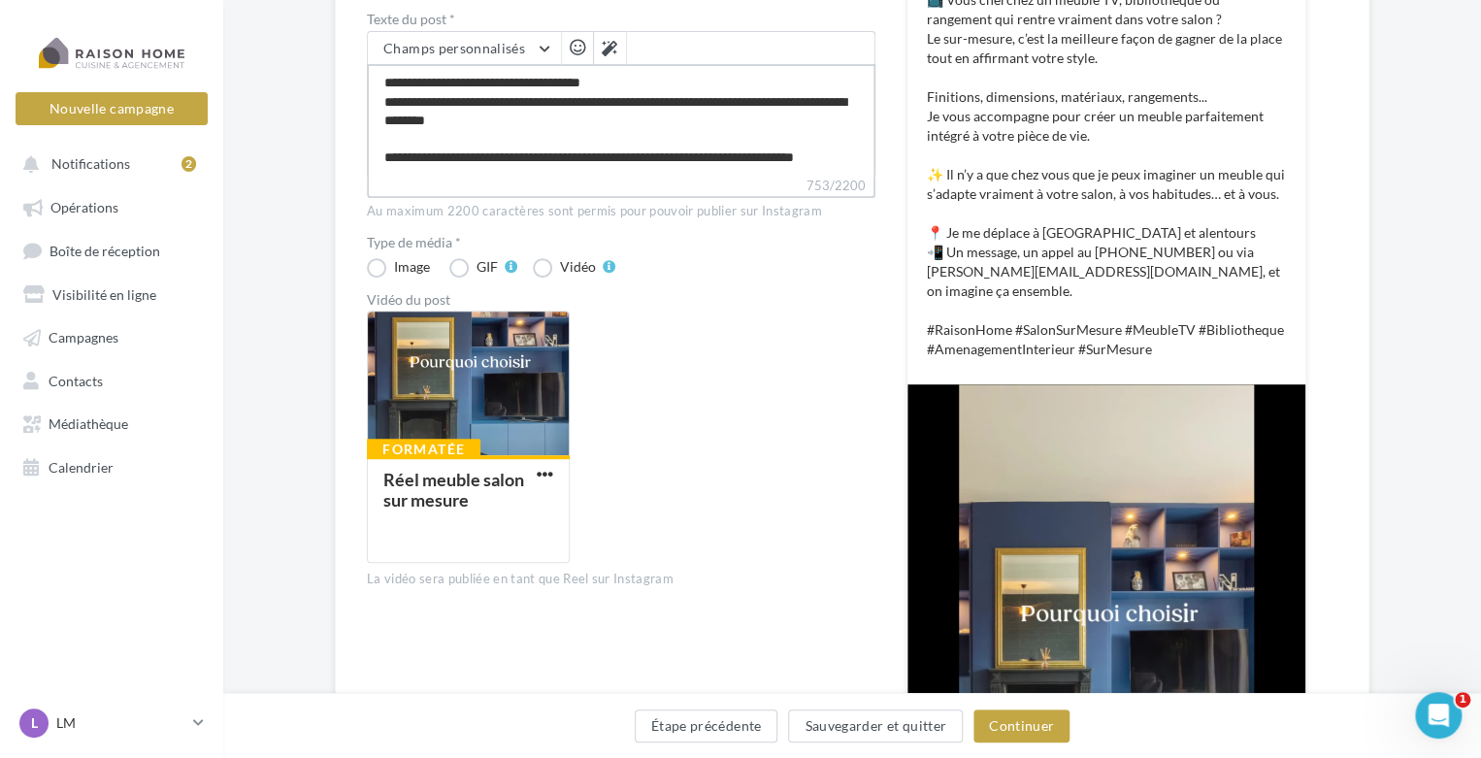
scroll to position [388, 0]
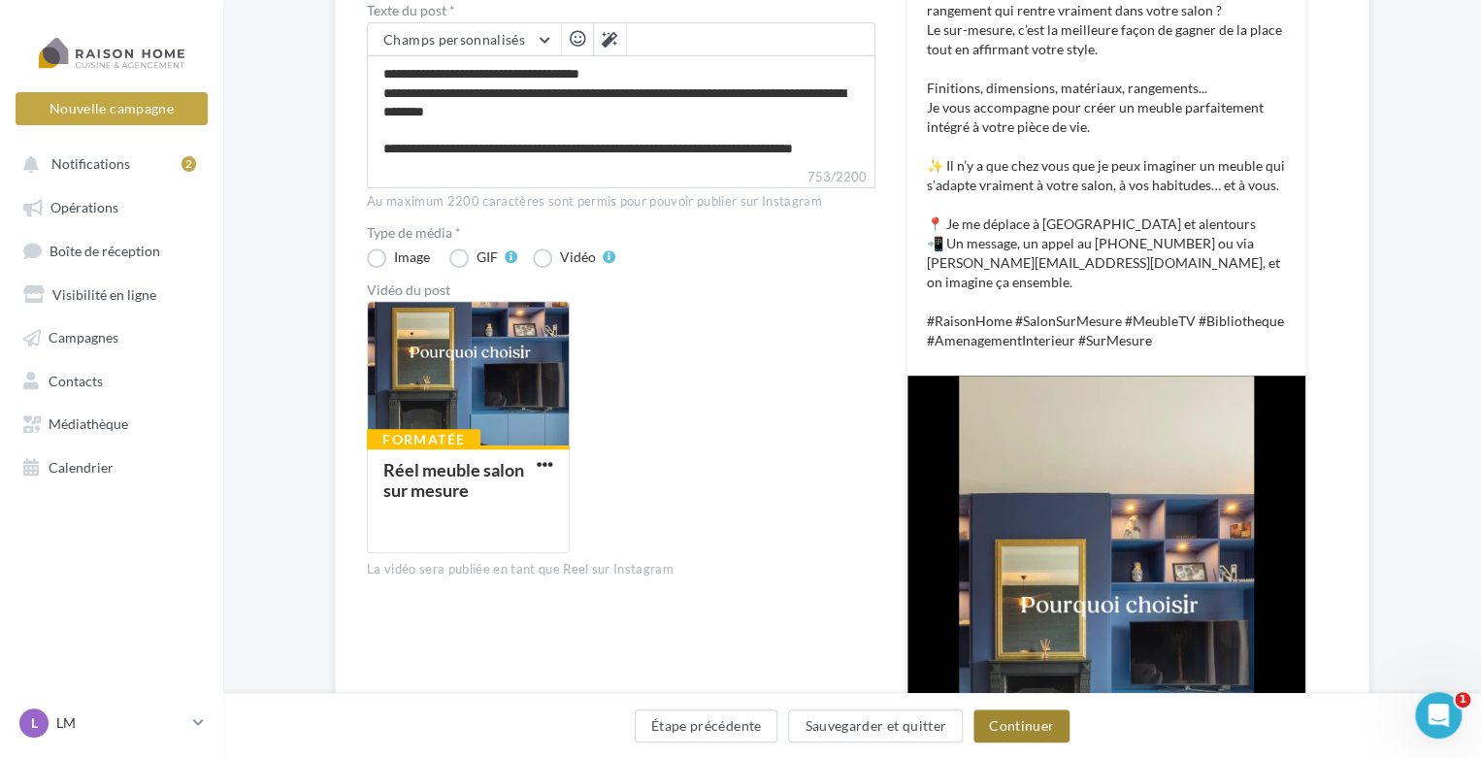
click at [1014, 731] on button "Continuer" at bounding box center [1021, 725] width 96 height 33
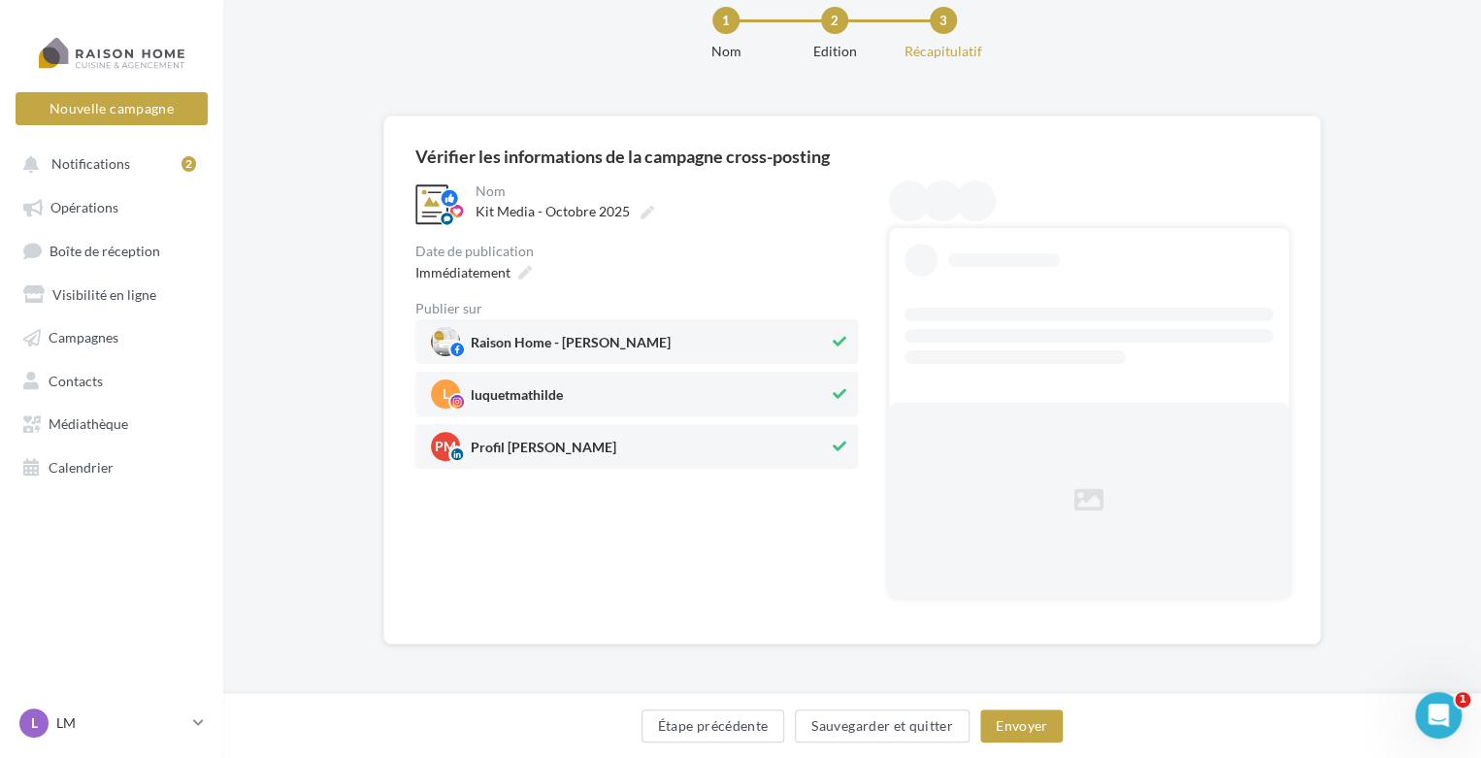
scroll to position [0, 0]
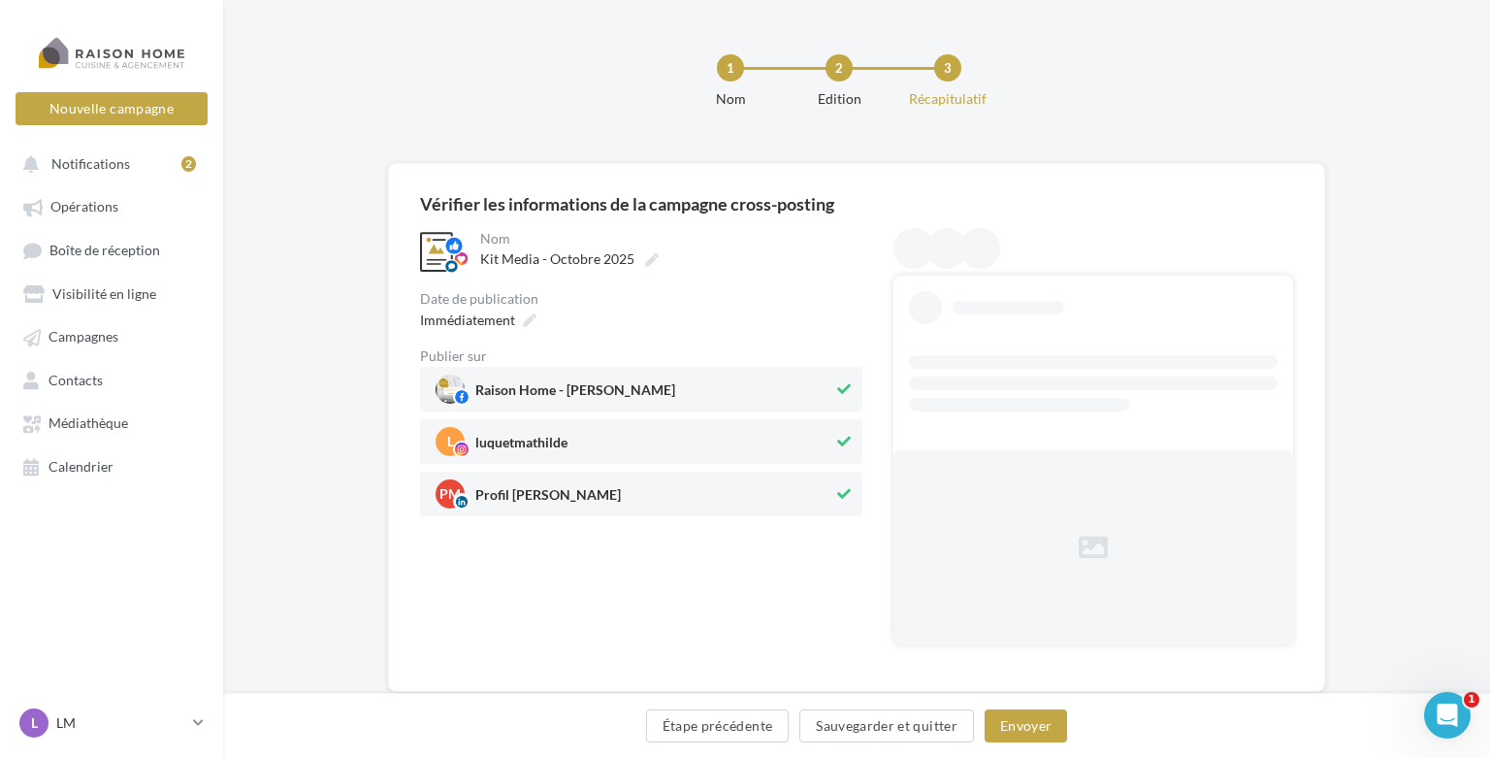
click at [521, 273] on div "**********" at bounding box center [669, 252] width 386 height 49
click at [523, 313] on icon at bounding box center [525, 320] width 14 height 14
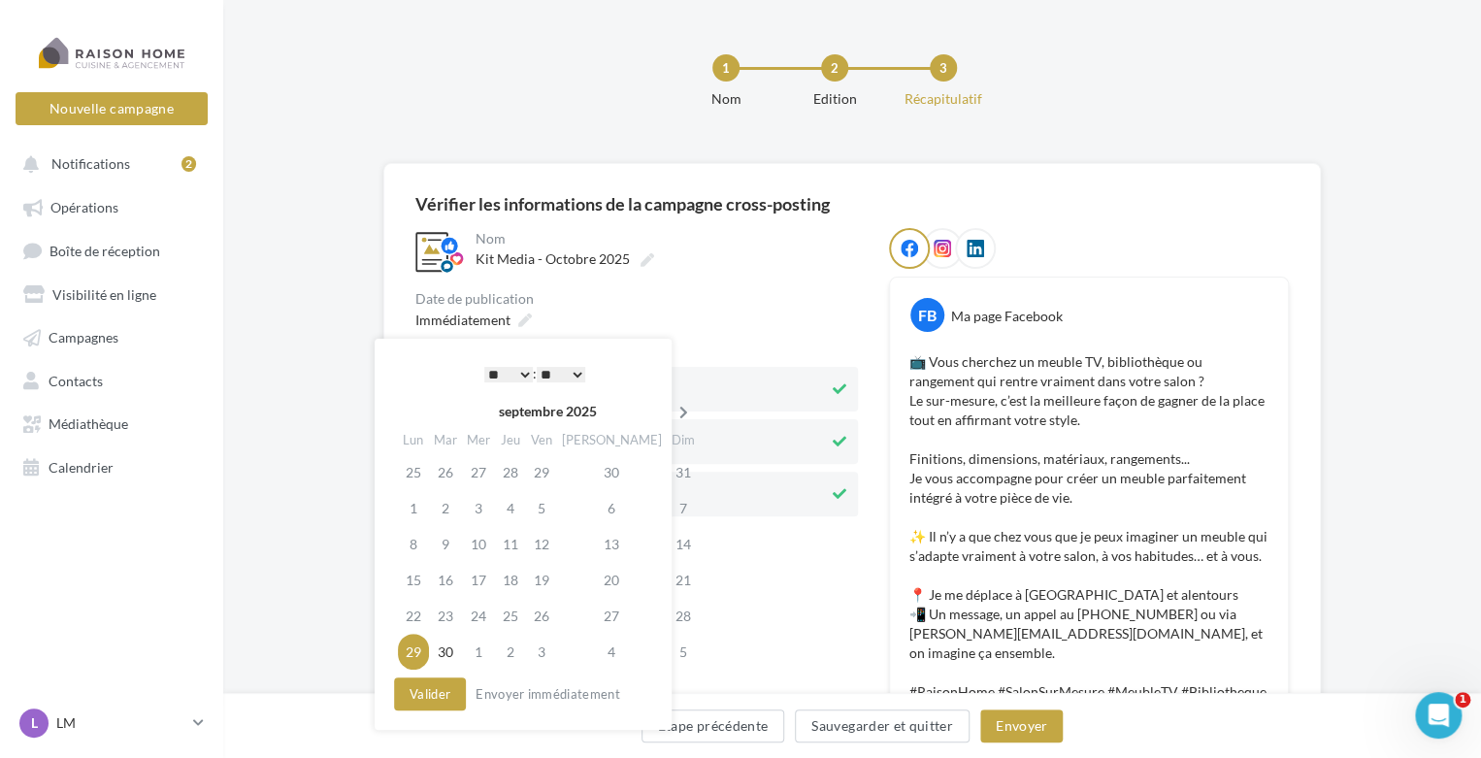
click at [671, 411] on icon at bounding box center [683, 413] width 24 height 14
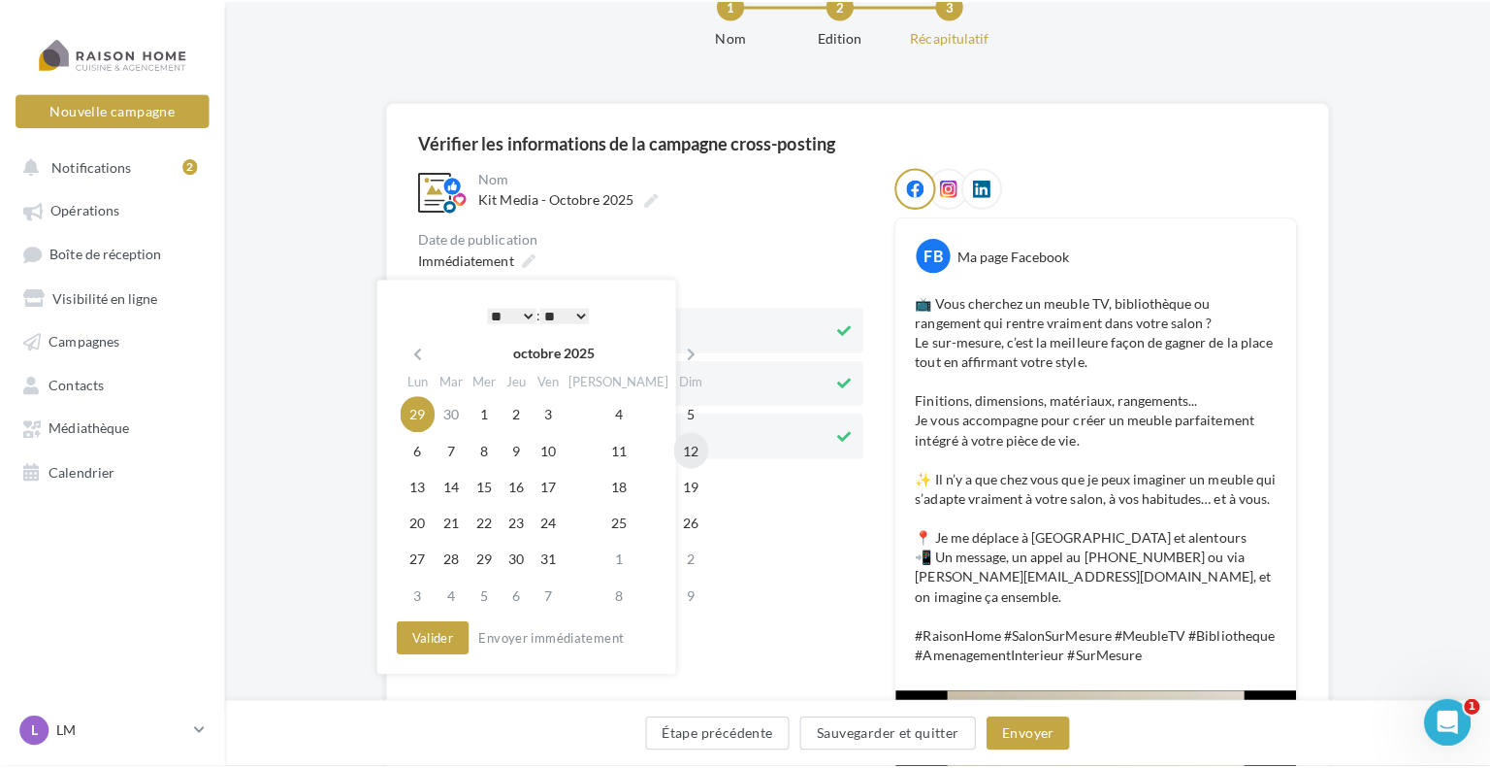
scroll to position [97, 0]
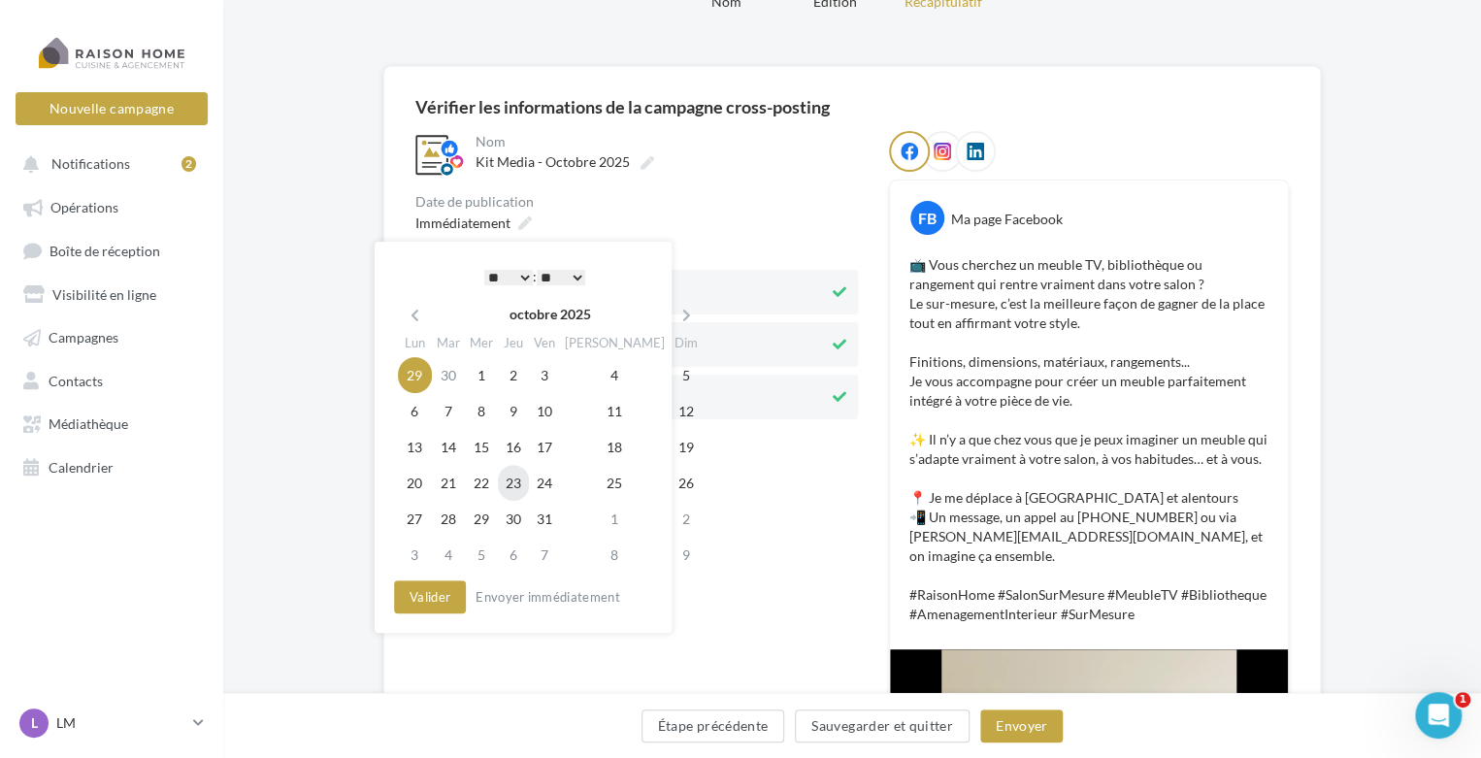
click at [529, 479] on td "23" at bounding box center [513, 483] width 31 height 36
click at [500, 274] on select "* * * * * * * * * * ** ** ** ** ** ** ** ** ** ** ** ** ** **" at bounding box center [508, 278] width 49 height 16
click at [442, 597] on button "Valider" at bounding box center [430, 596] width 72 height 33
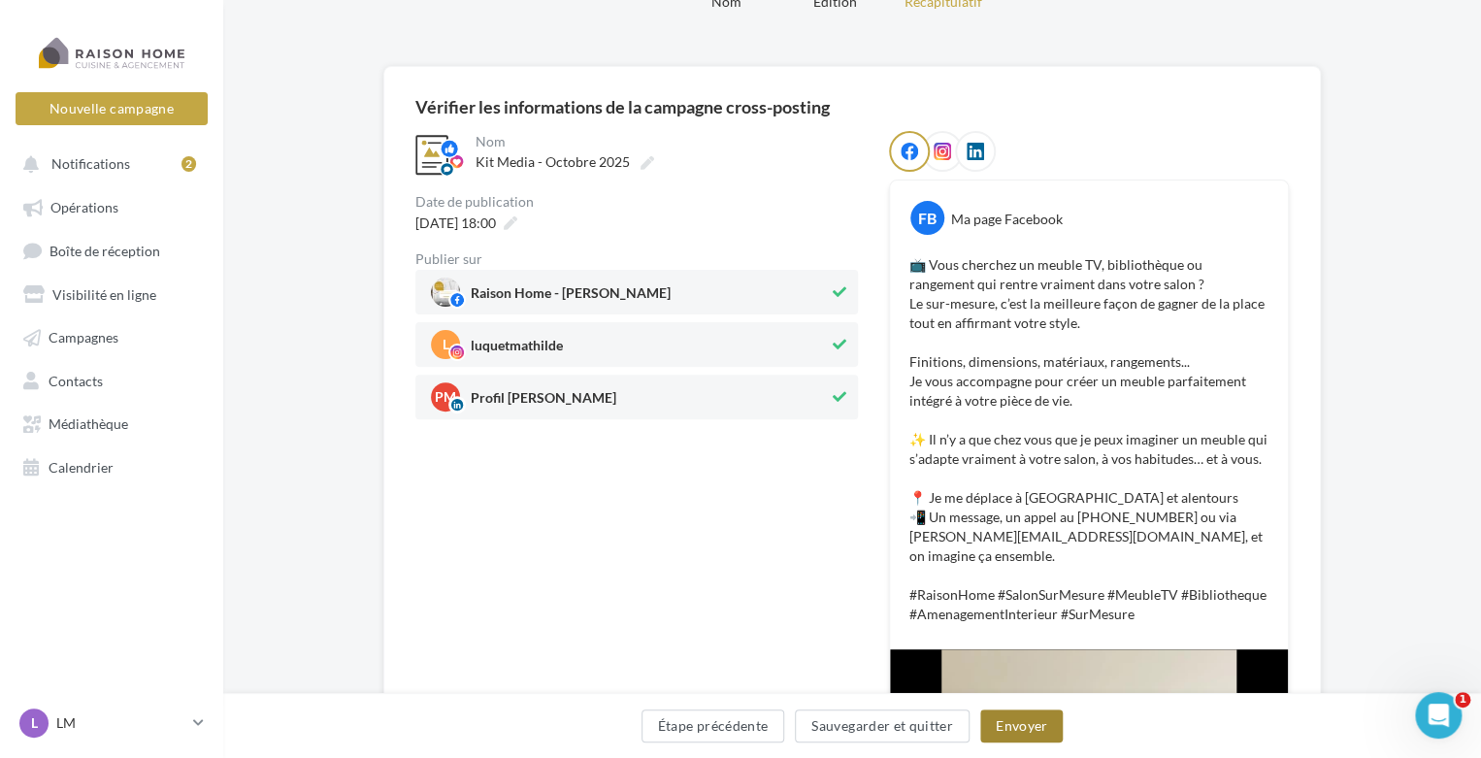
click at [1002, 730] on button "Envoyer" at bounding box center [1021, 725] width 82 height 33
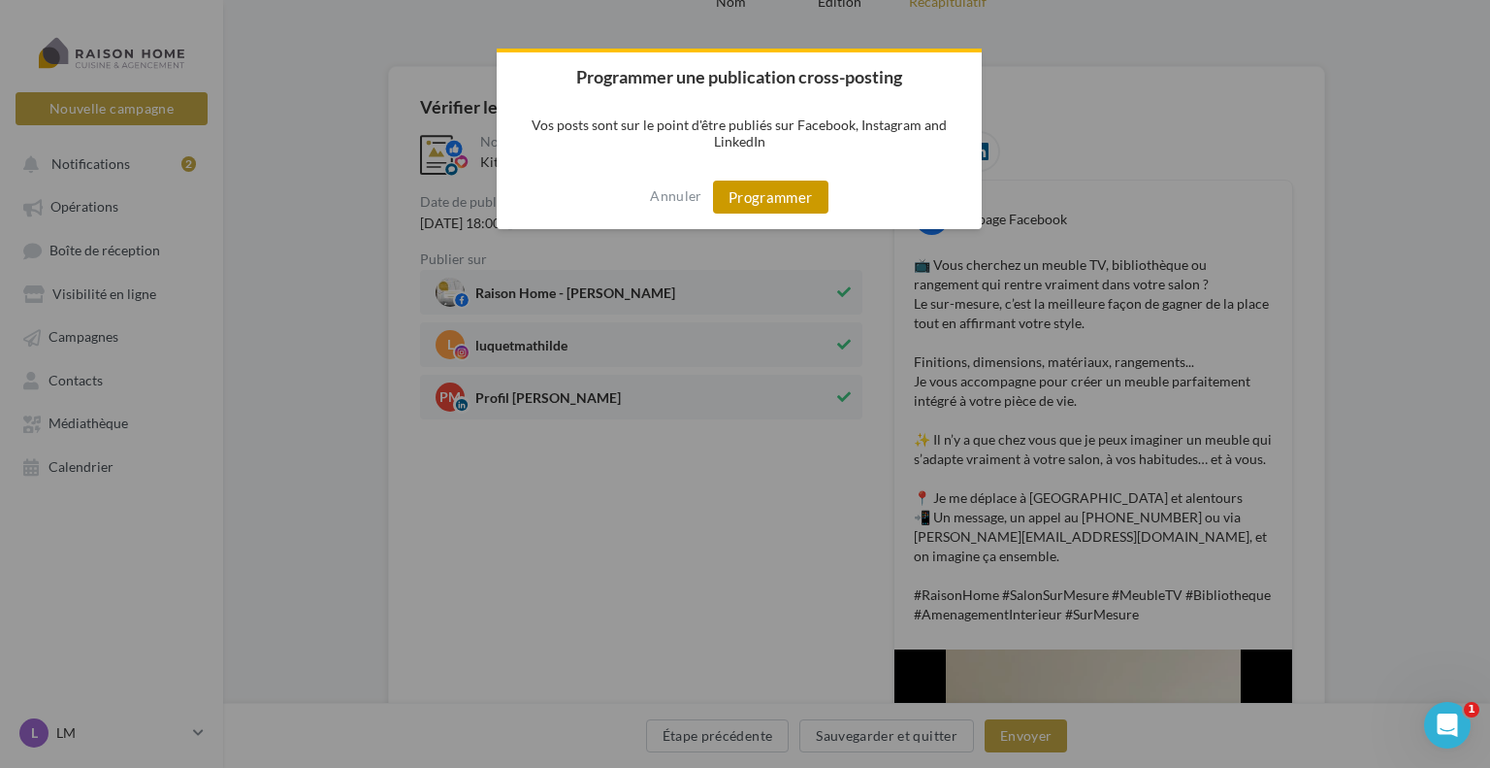
click at [794, 215] on div "Annuler Programmer" at bounding box center [739, 197] width 485 height 64
click at [794, 204] on button "Programmer" at bounding box center [770, 196] width 115 height 33
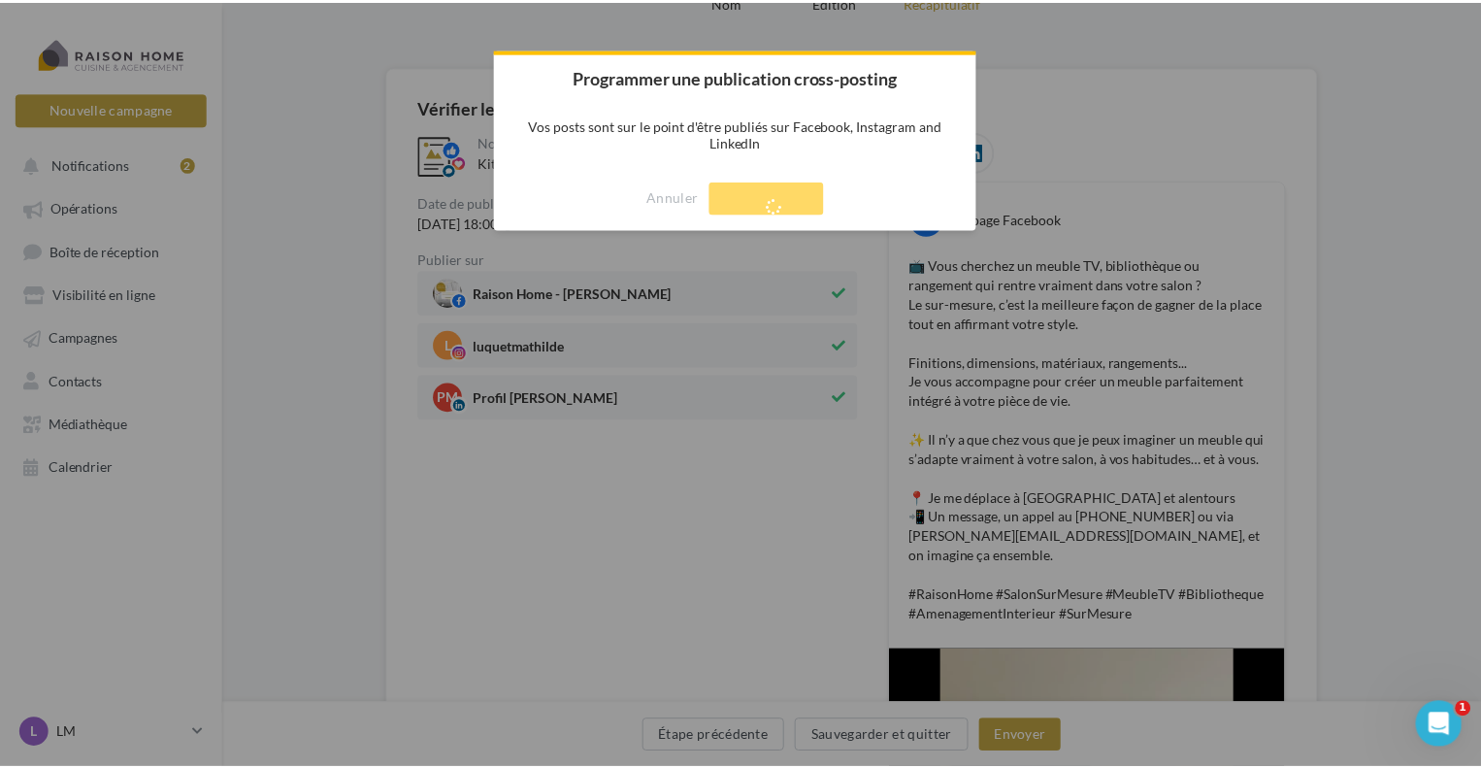
scroll to position [31, 0]
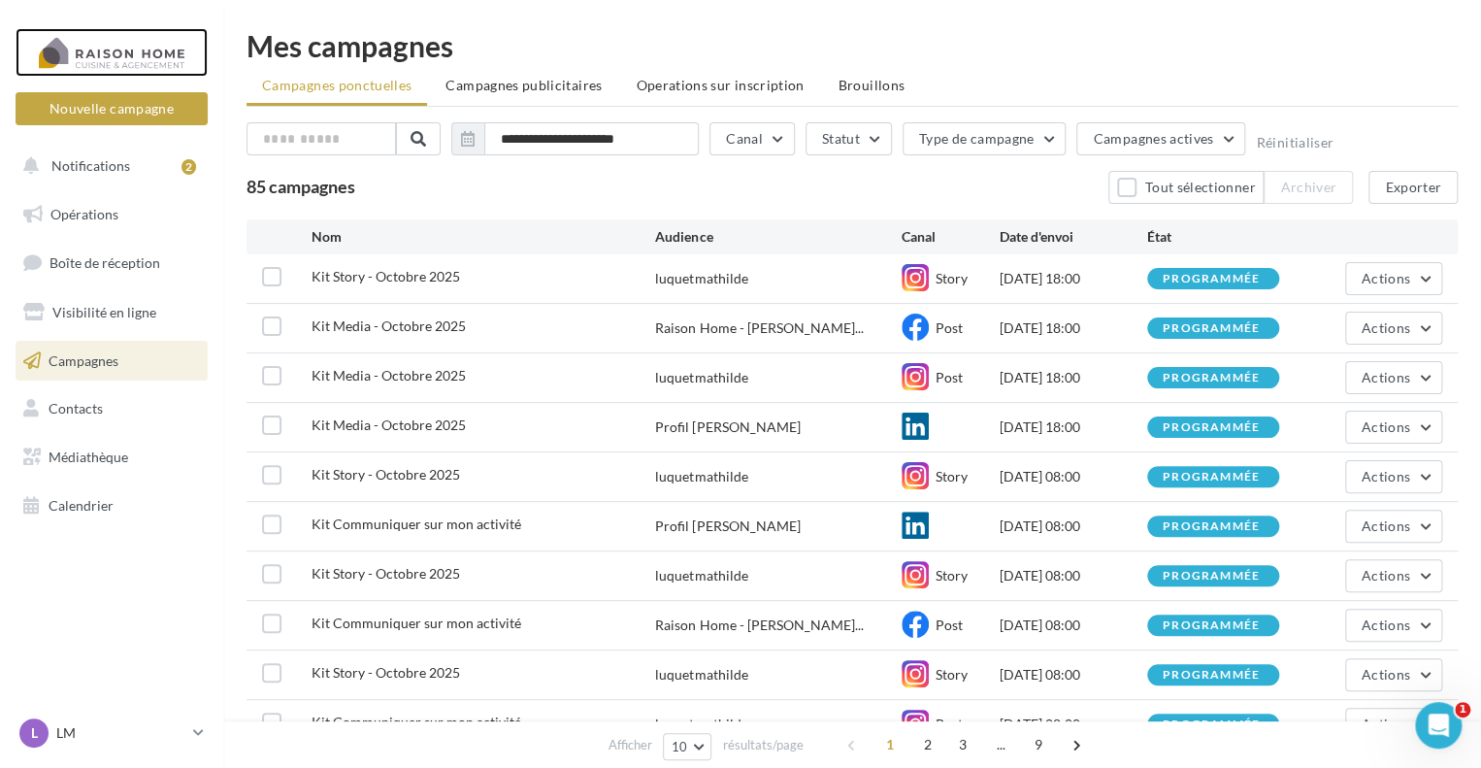
click at [131, 59] on div at bounding box center [111, 52] width 155 height 49
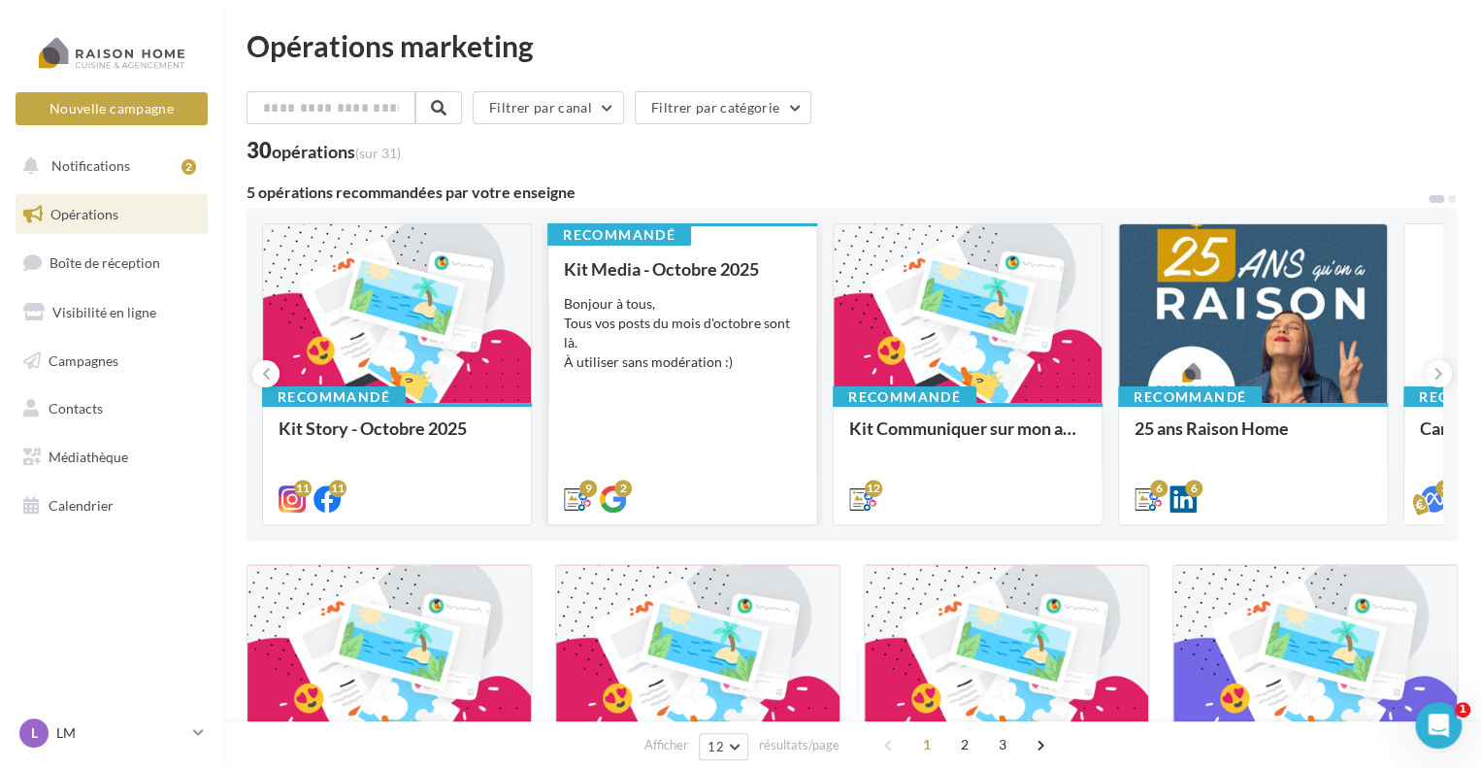
click at [750, 296] on div "Bonjour à tous, Tous vos posts du mois d'octobre sont là. À utiliser sans modér…" at bounding box center [682, 333] width 237 height 78
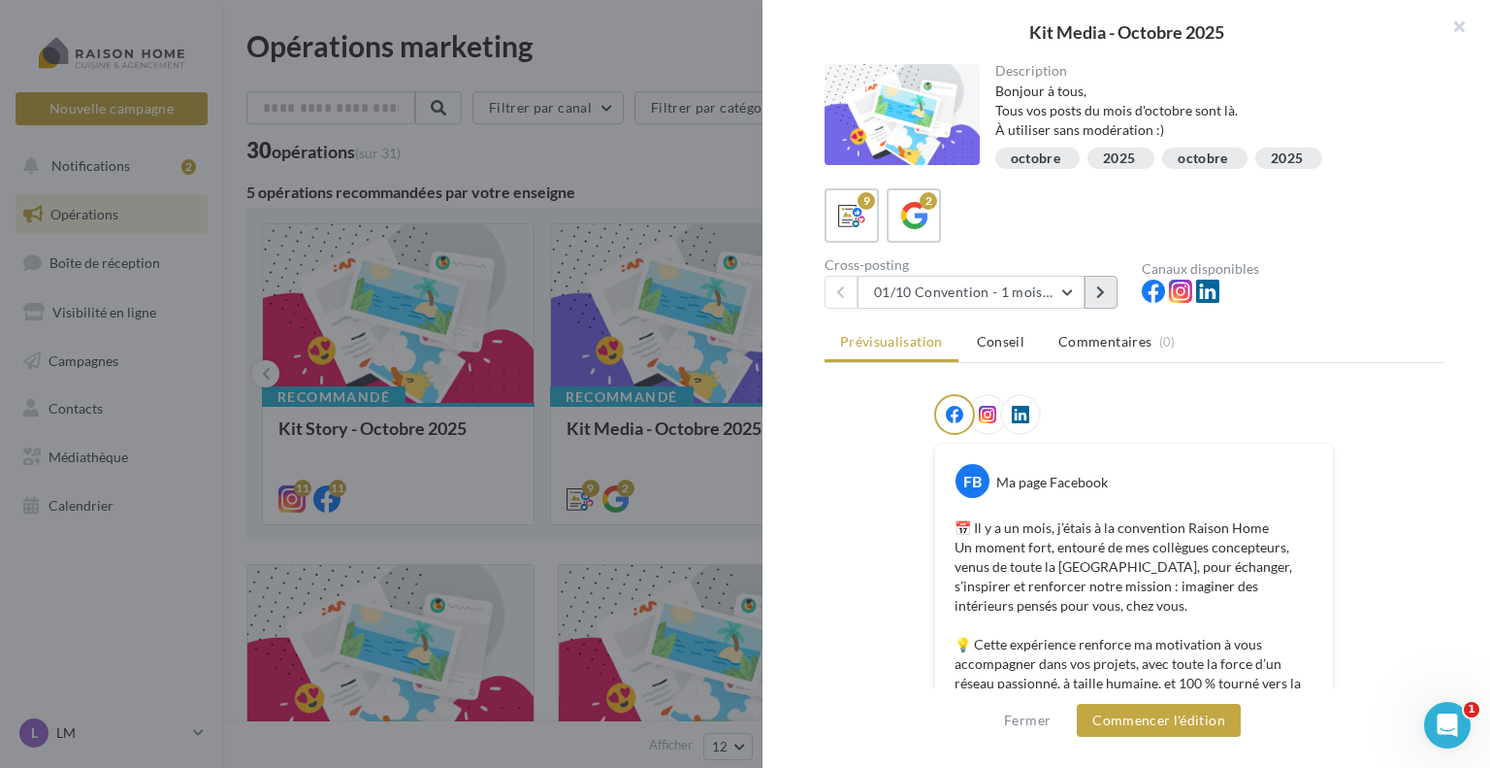
click at [1106, 284] on button at bounding box center [1101, 292] width 33 height 33
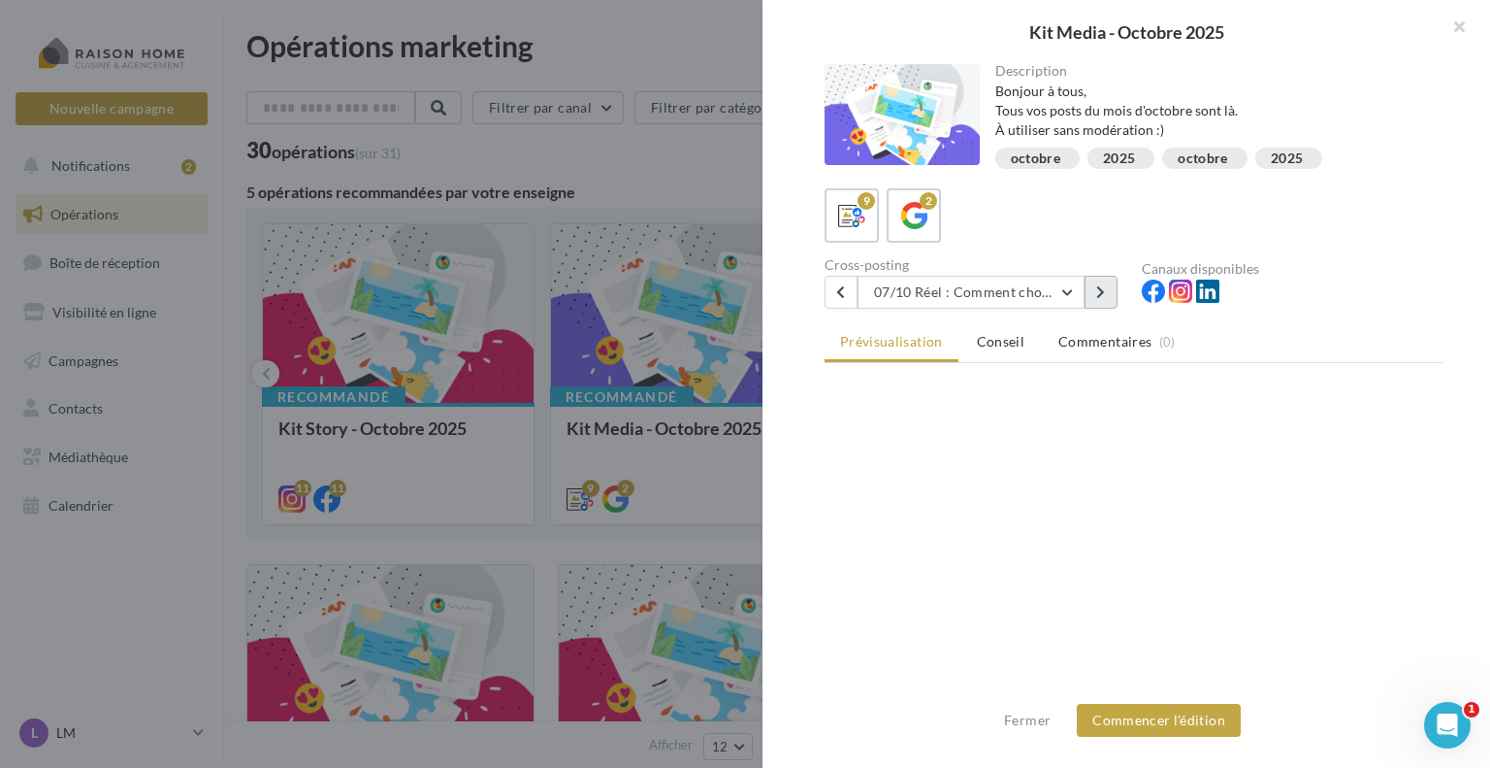
click at [1106, 284] on button at bounding box center [1101, 292] width 33 height 33
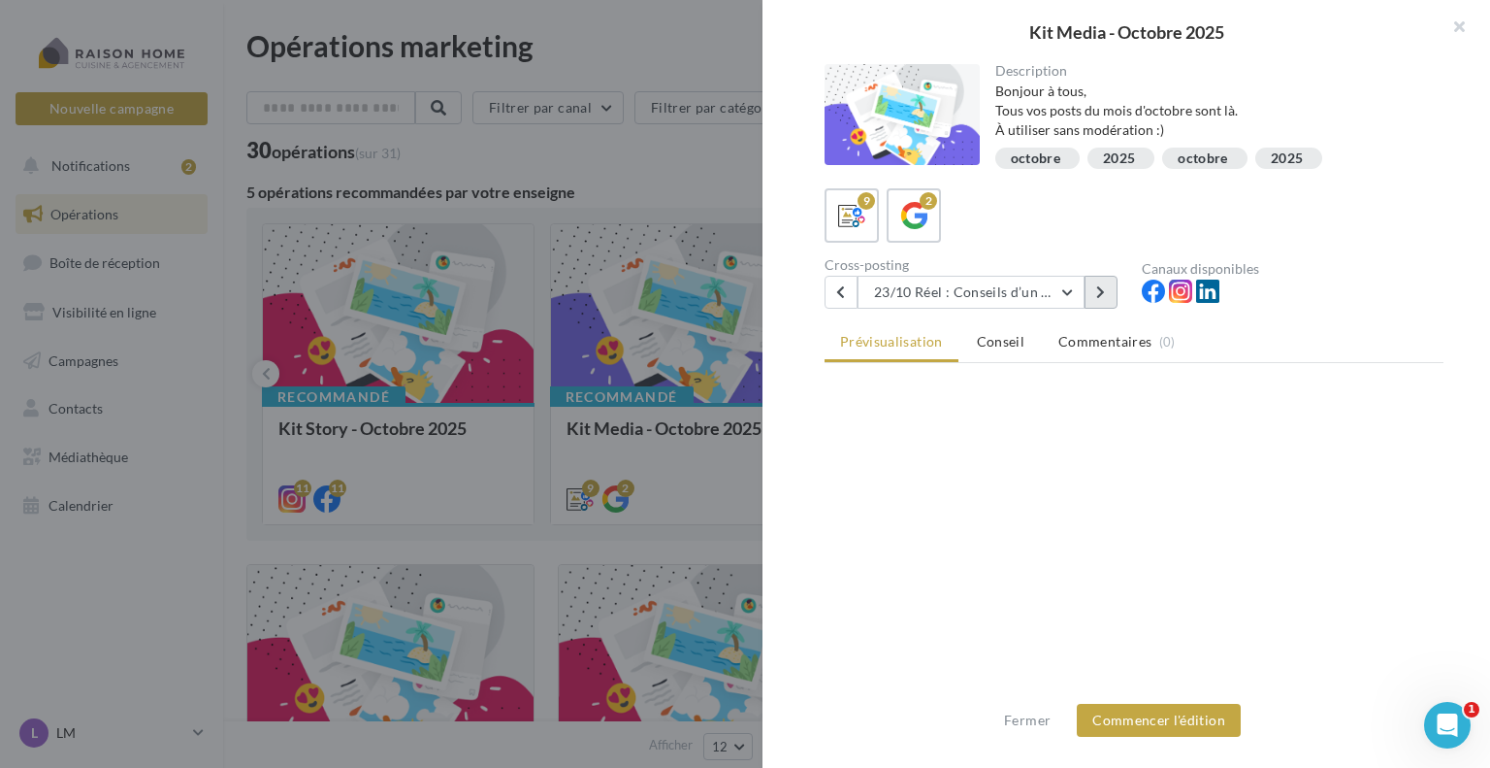
click at [1106, 284] on button at bounding box center [1101, 292] width 33 height 33
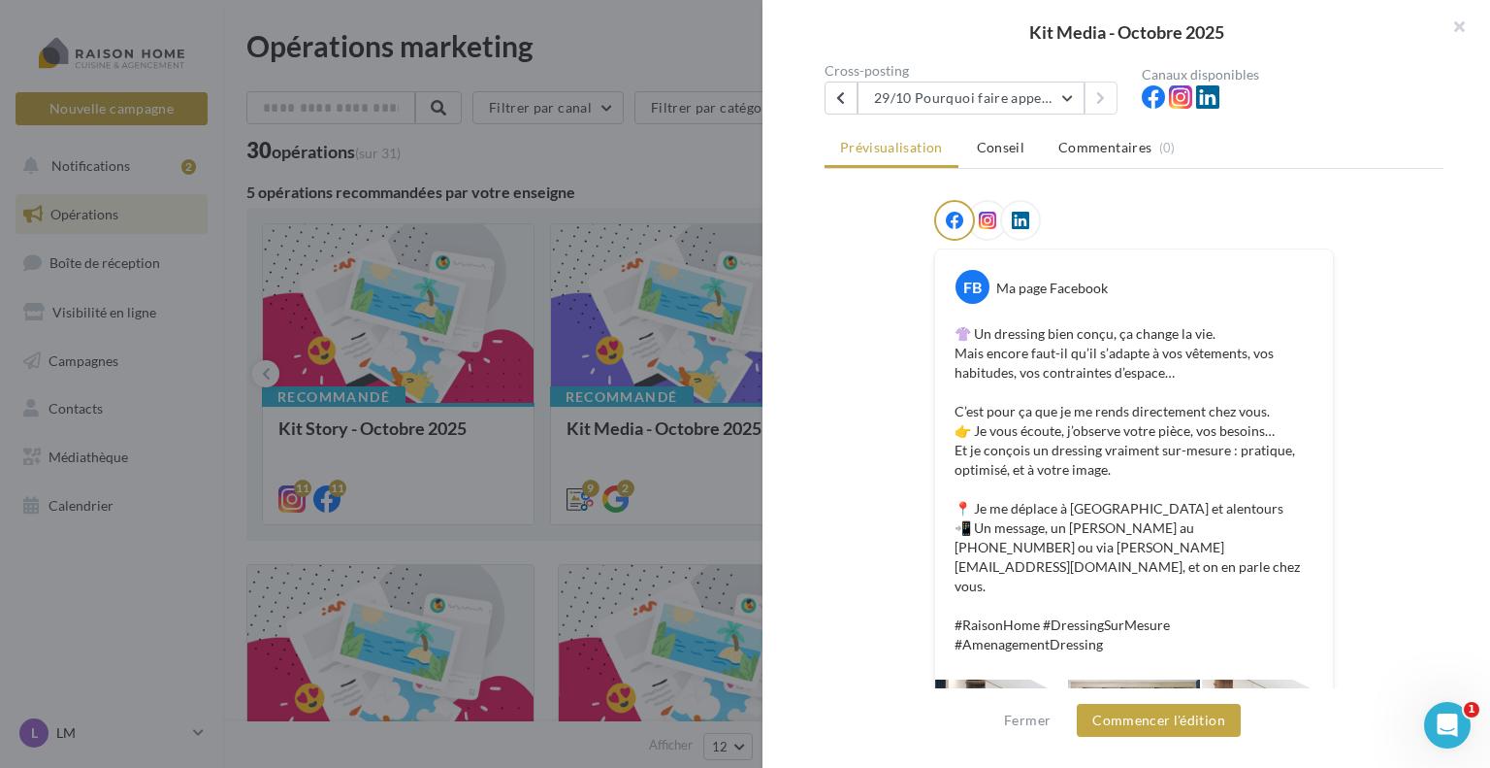
scroll to position [283, 0]
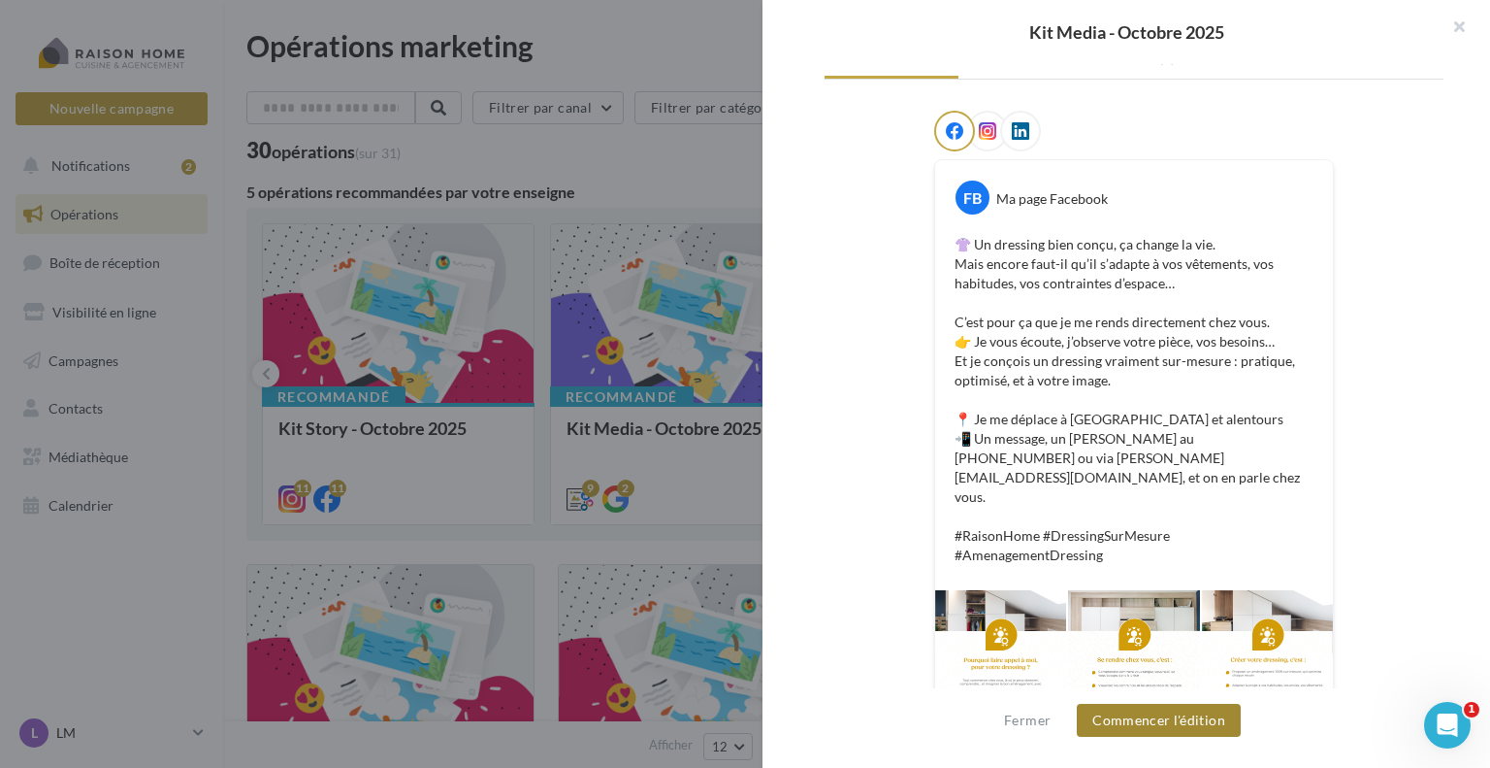
click at [1143, 727] on button "Commencer l'édition" at bounding box center [1159, 719] width 164 height 33
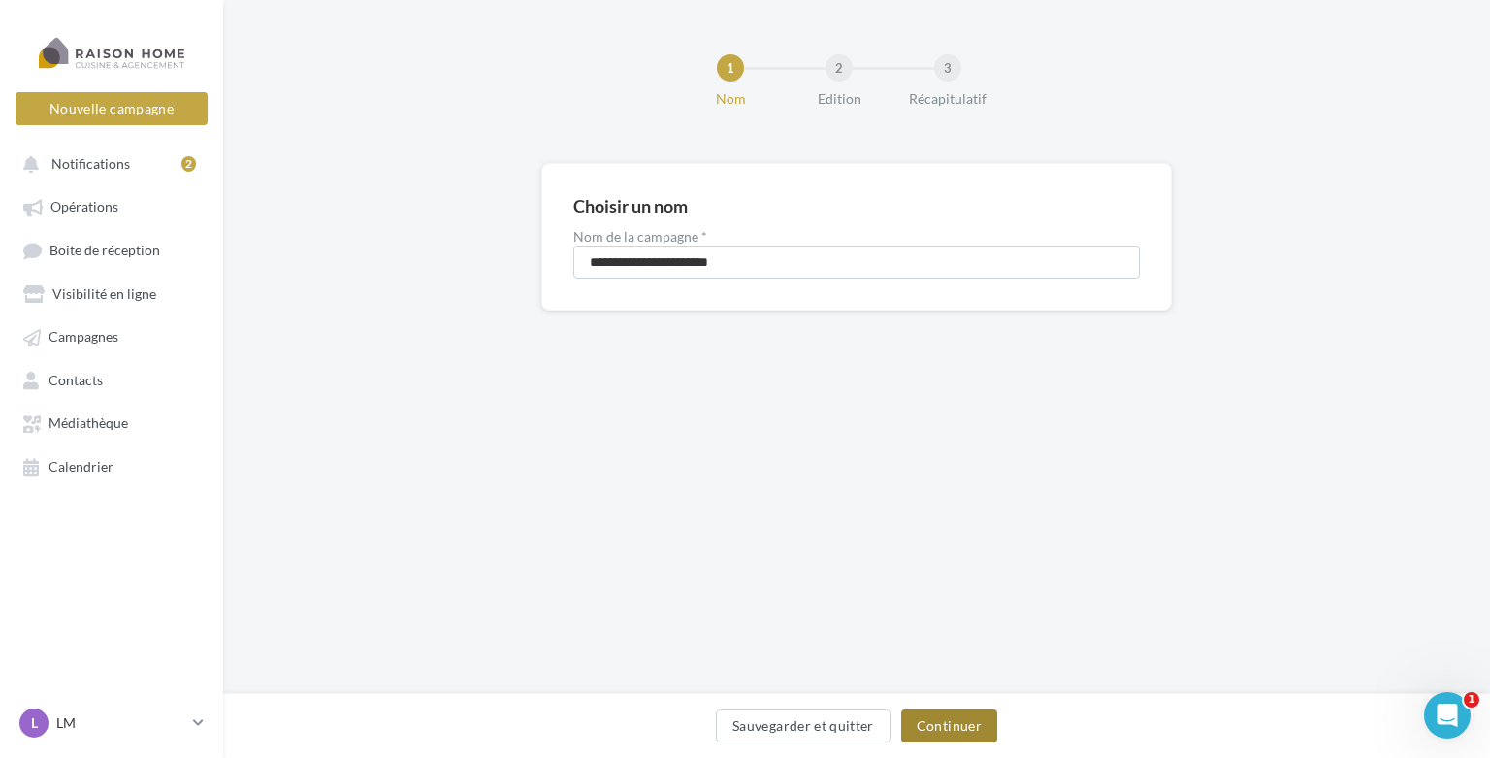
click at [935, 718] on button "Continuer" at bounding box center [949, 725] width 96 height 33
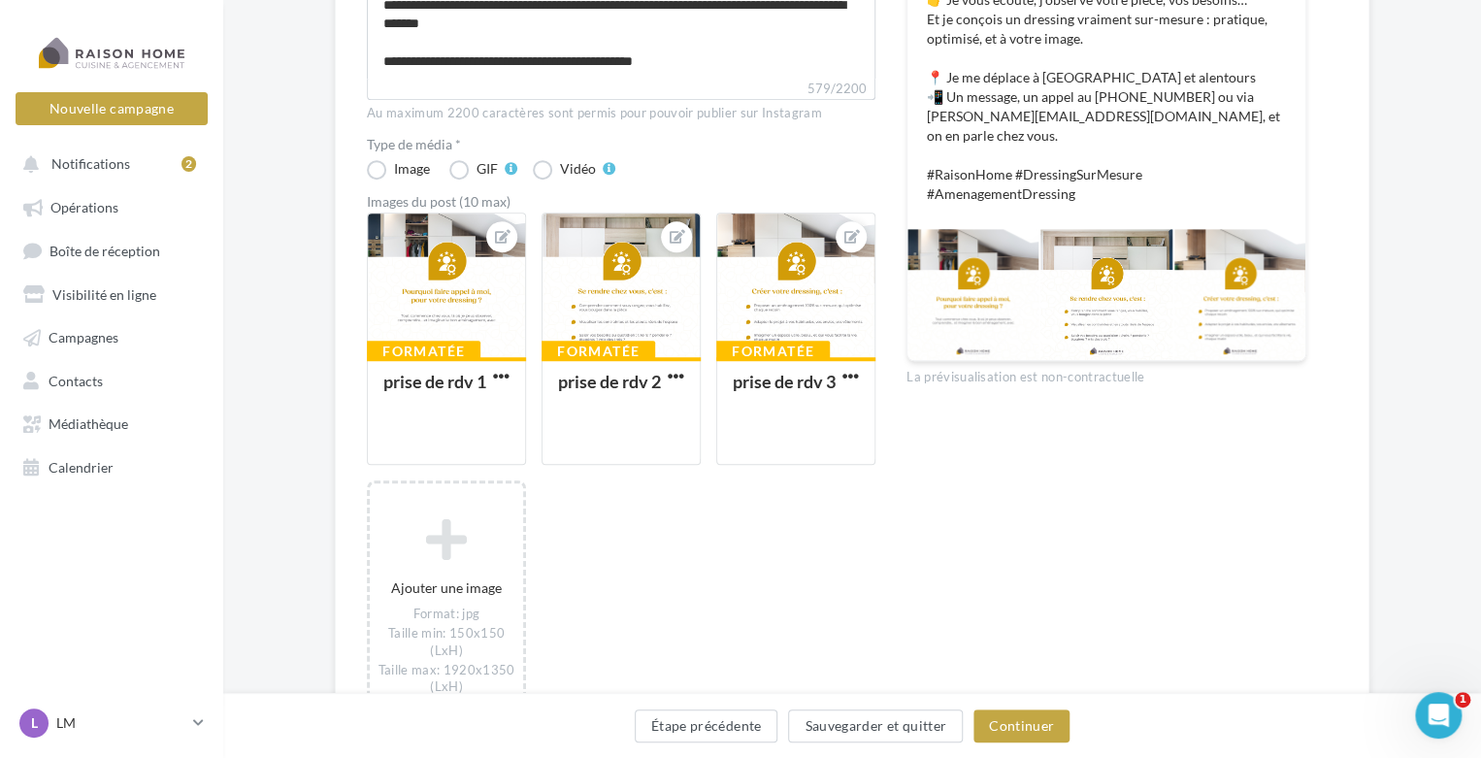
scroll to position [485, 0]
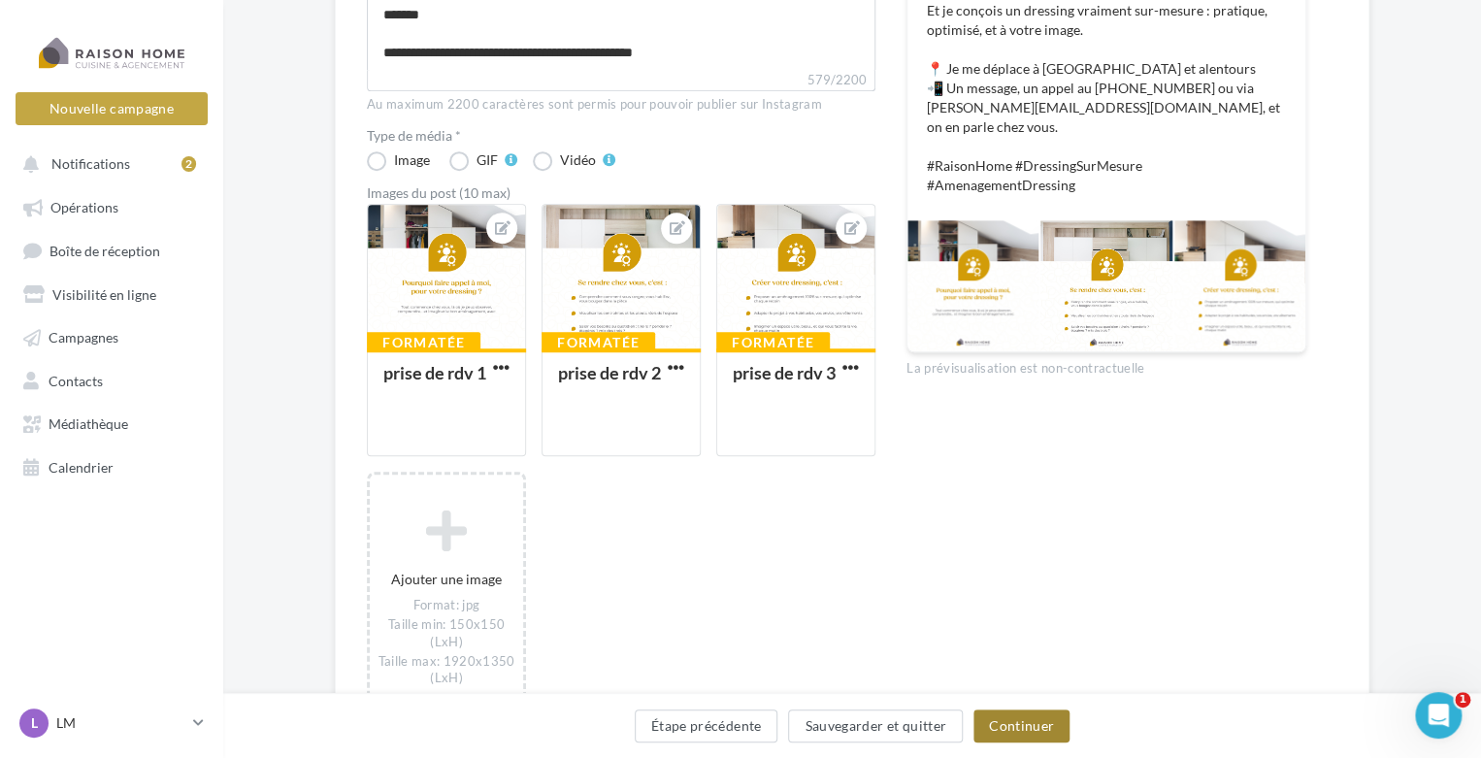
click at [1007, 738] on button "Continuer" at bounding box center [1021, 725] width 96 height 33
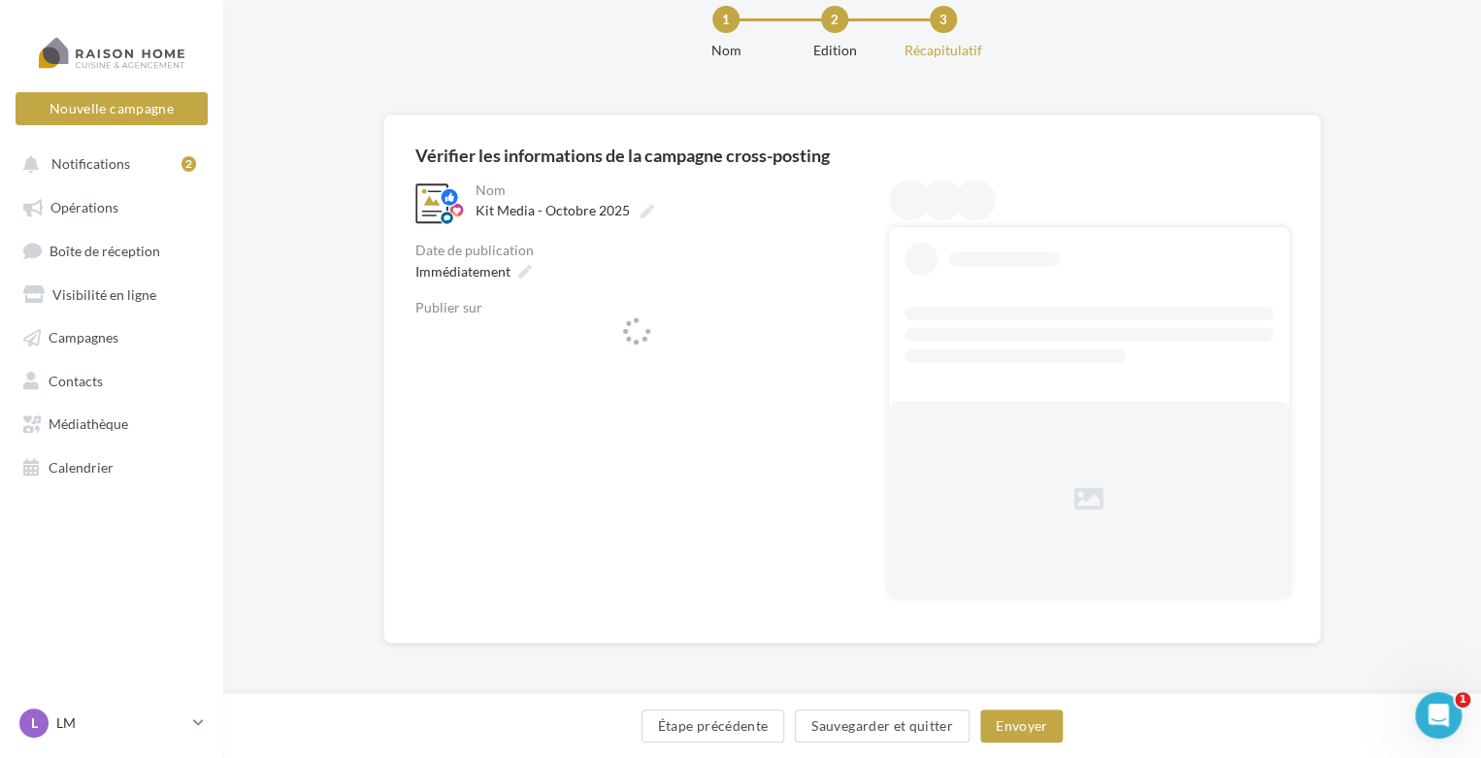
scroll to position [48, 0]
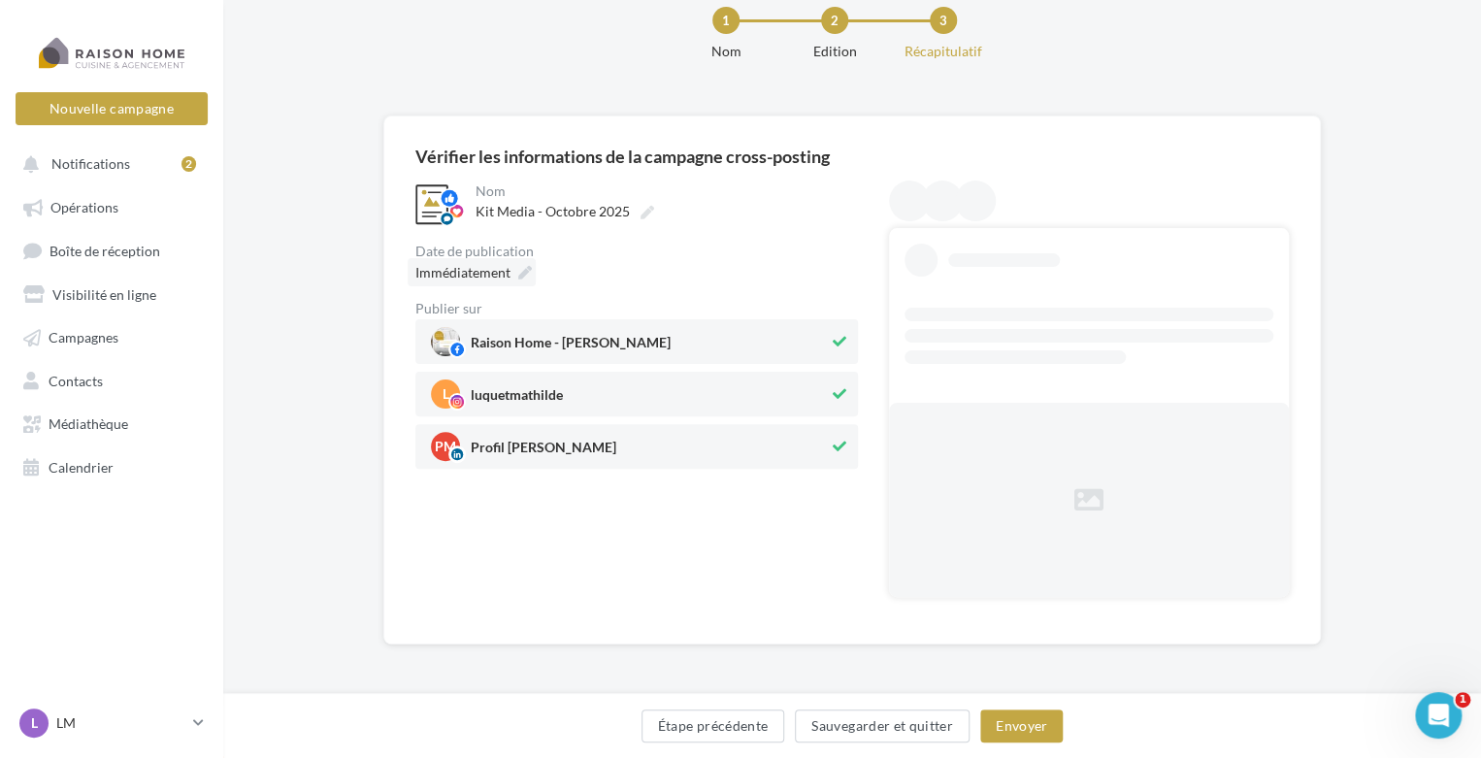
click at [523, 272] on icon at bounding box center [525, 273] width 14 height 14
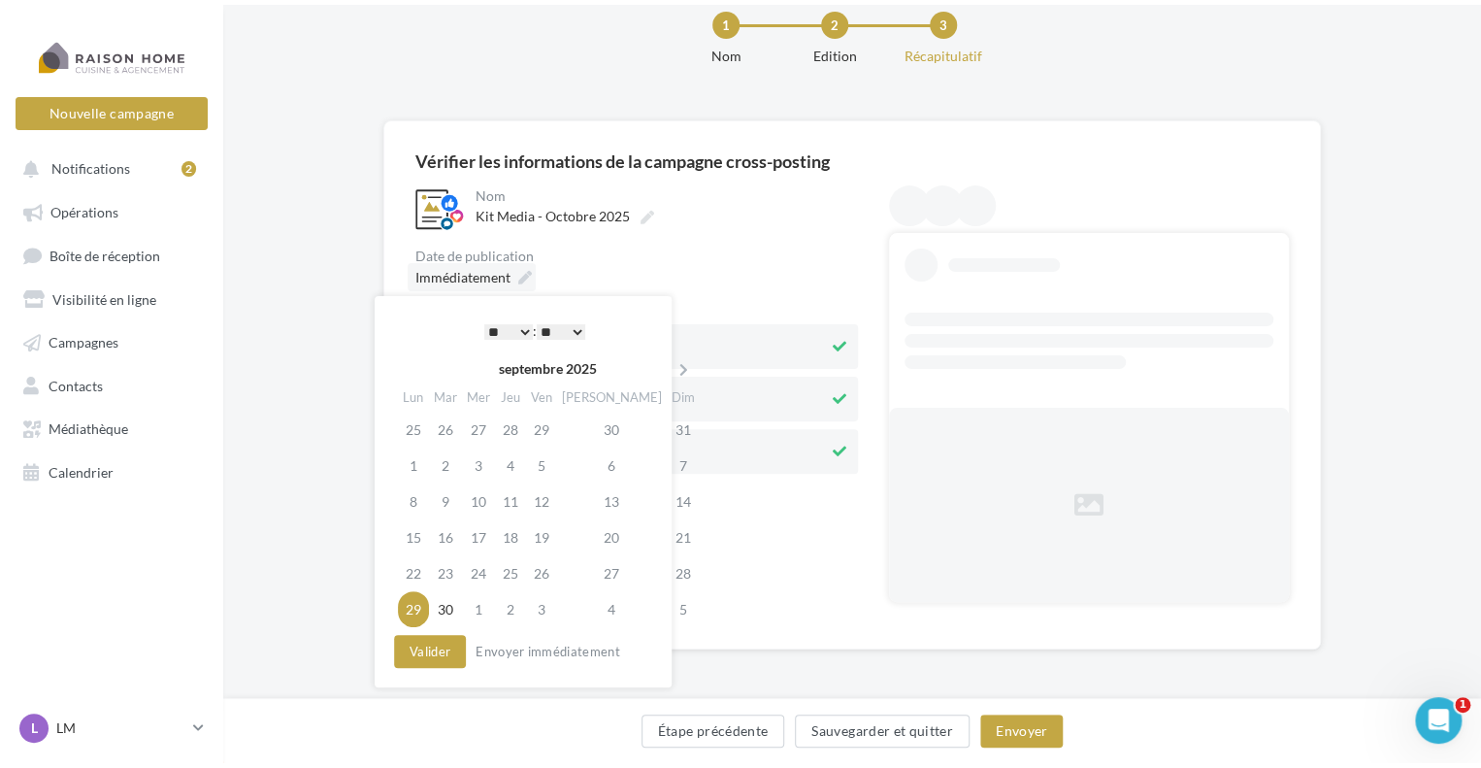
scroll to position [0, 0]
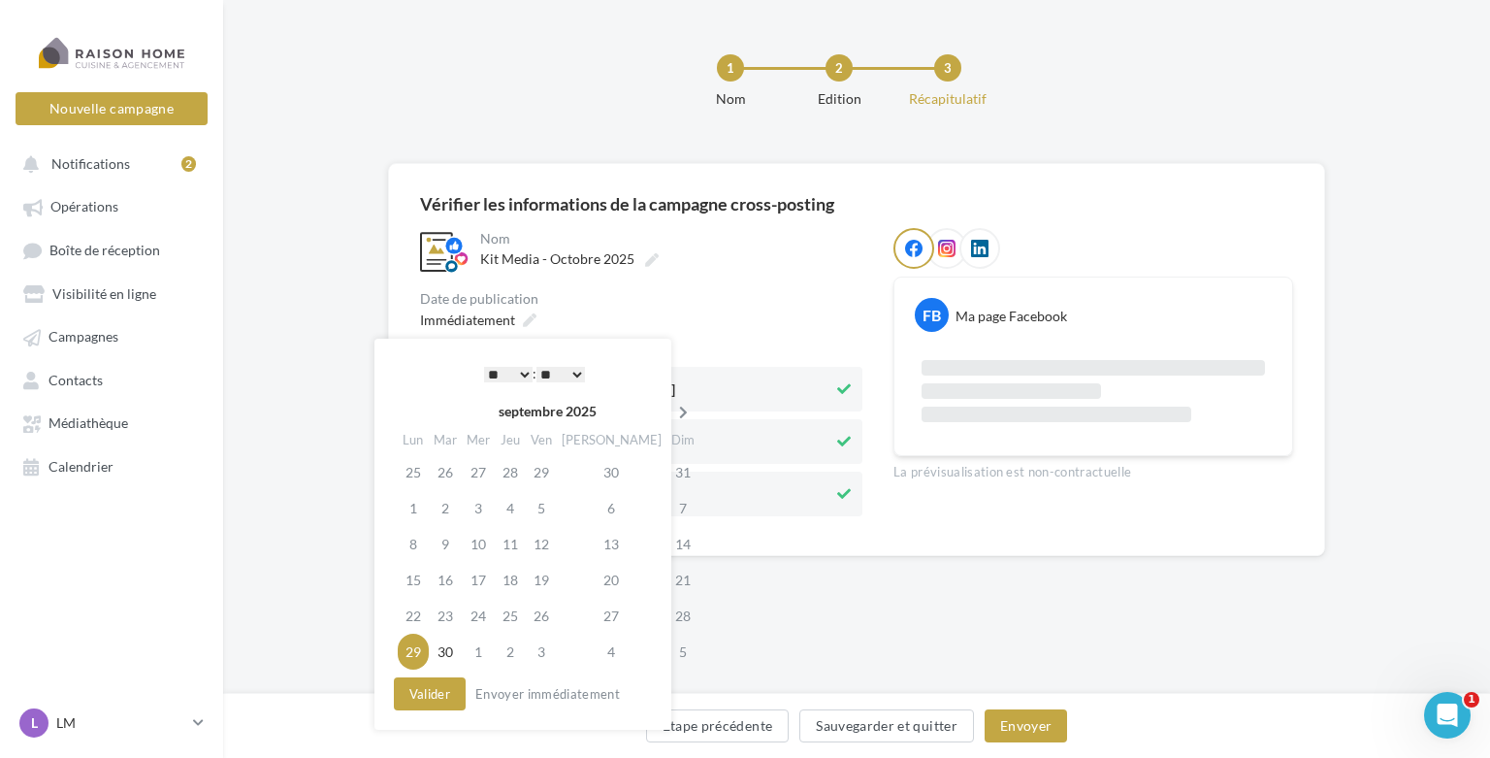
click at [671, 411] on icon at bounding box center [683, 413] width 24 height 14
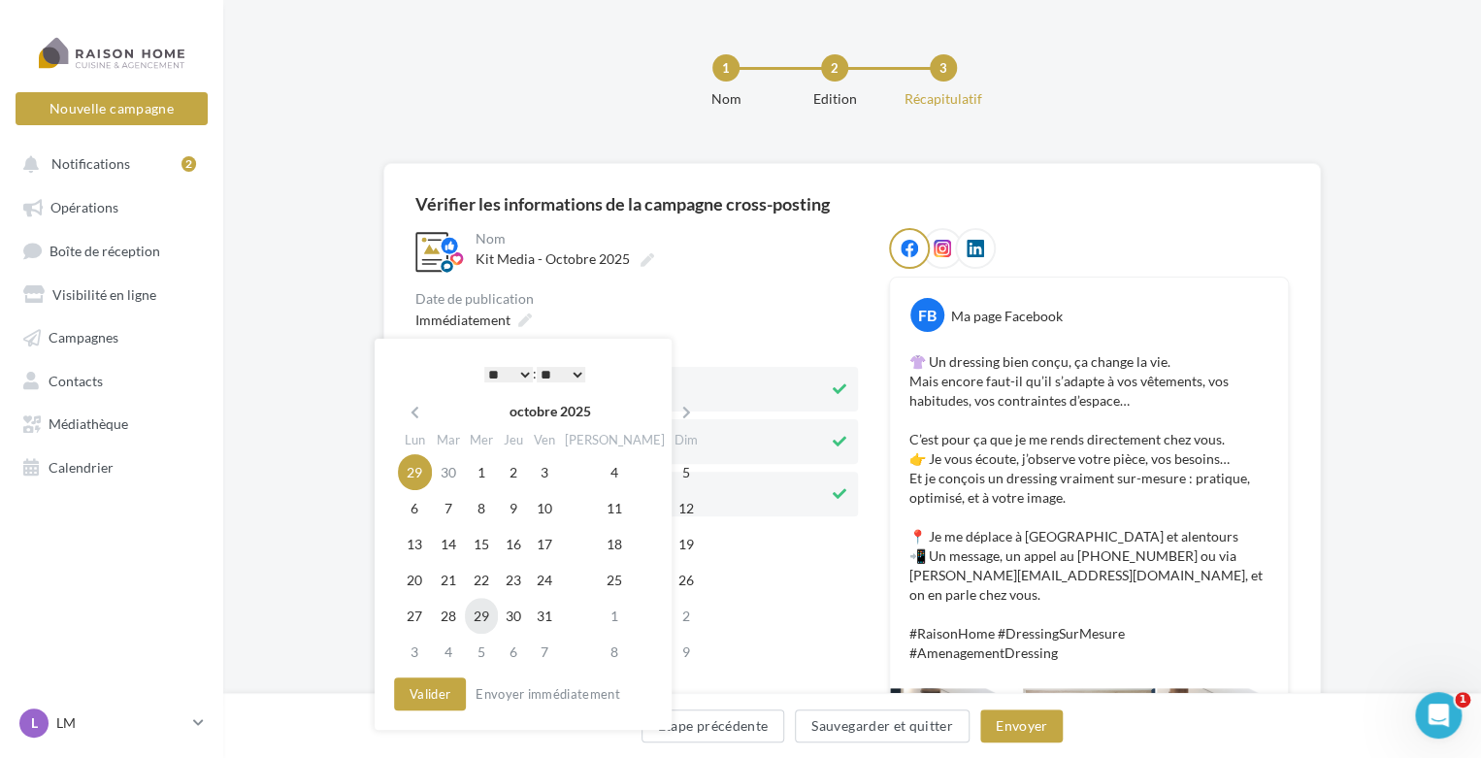
click at [487, 611] on td "29" at bounding box center [481, 616] width 33 height 36
click at [498, 376] on select "* * * * * * * * * * ** ** ** ** ** ** ** ** ** ** ** ** ** **" at bounding box center [508, 375] width 49 height 16
click at [541, 375] on select "** ** ** ** ** **" at bounding box center [561, 375] width 49 height 16
click at [441, 693] on button "Valider" at bounding box center [430, 693] width 72 height 33
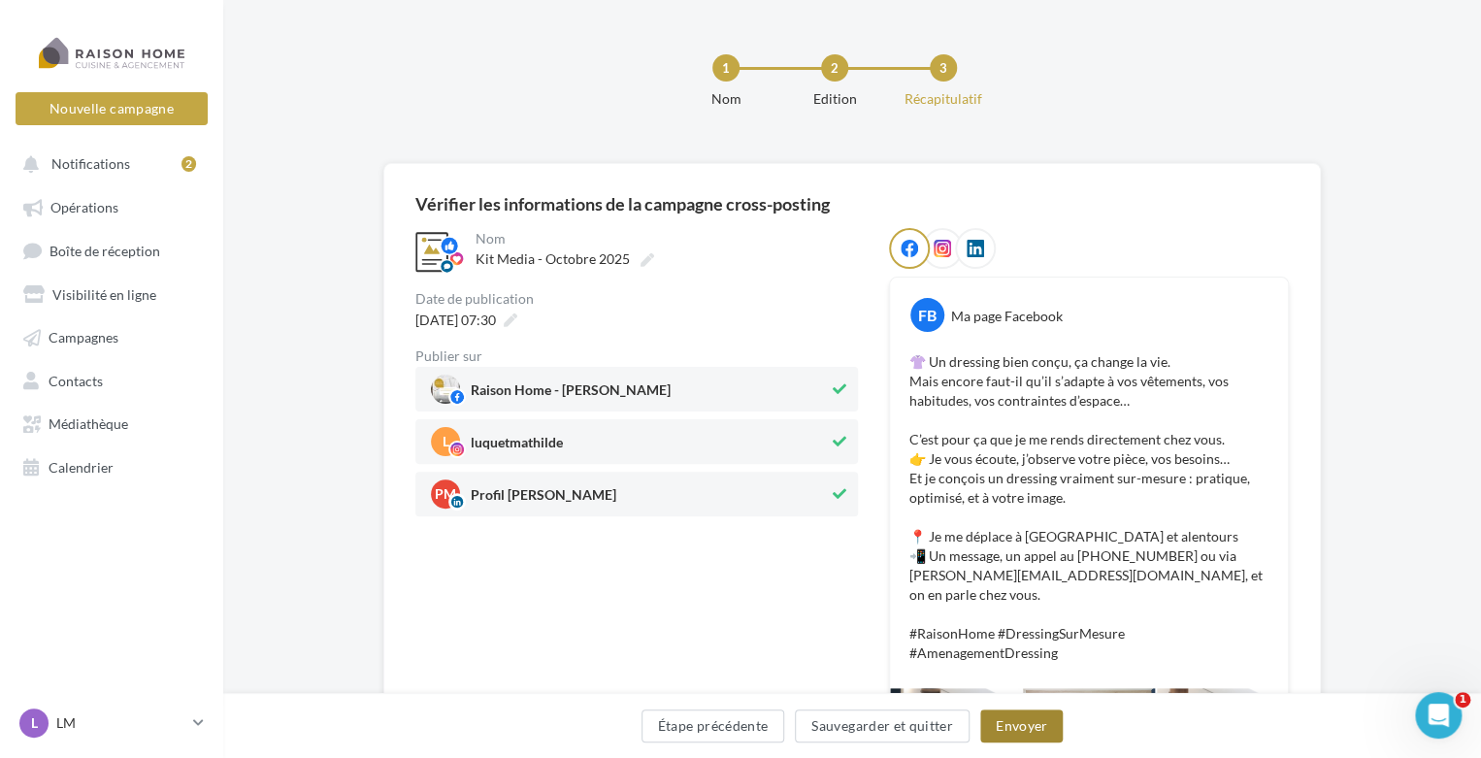
click at [1001, 717] on button "Envoyer" at bounding box center [1021, 725] width 82 height 33
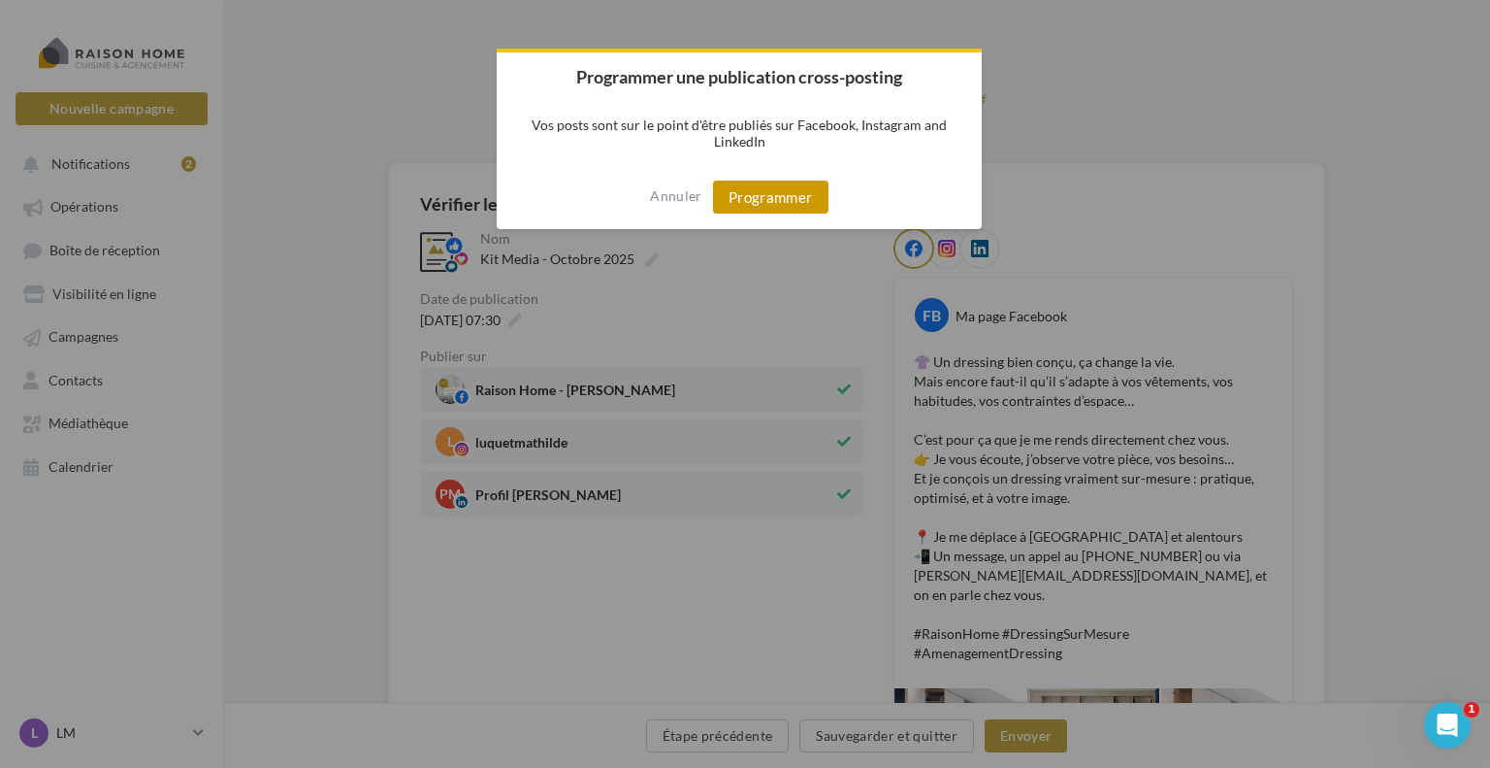
click at [736, 193] on button "Programmer" at bounding box center [770, 196] width 115 height 33
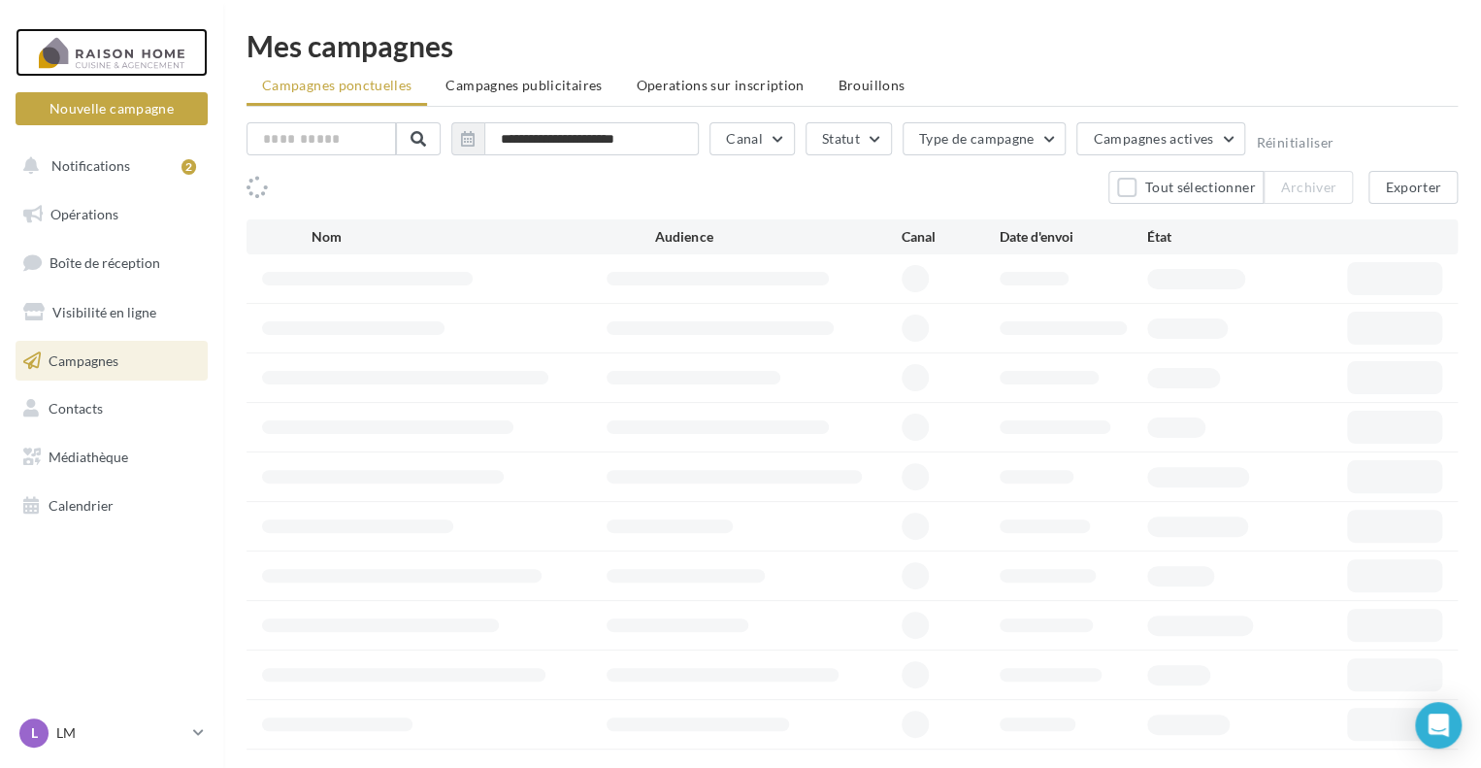
click at [150, 54] on div at bounding box center [111, 52] width 155 height 49
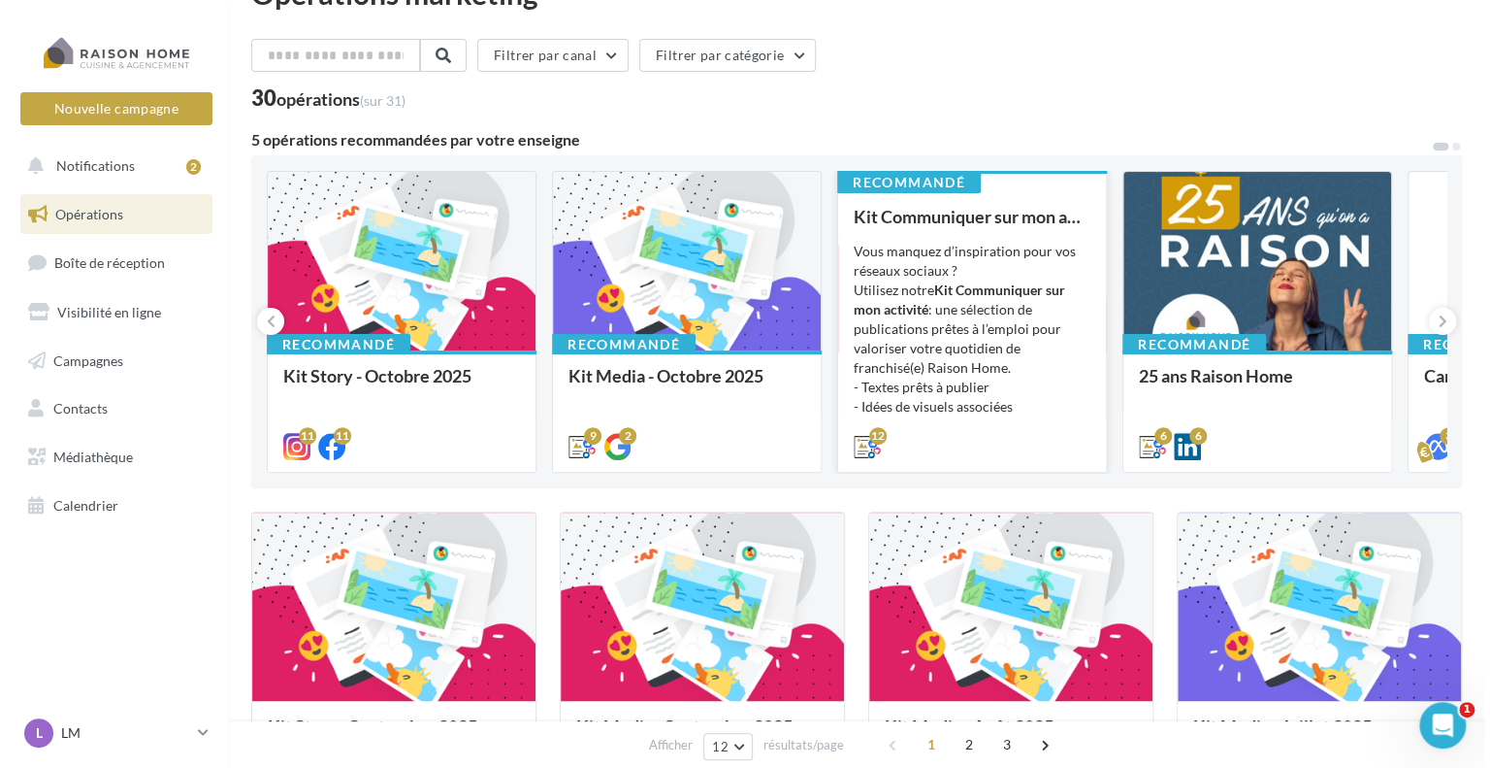
scroll to position [97, 0]
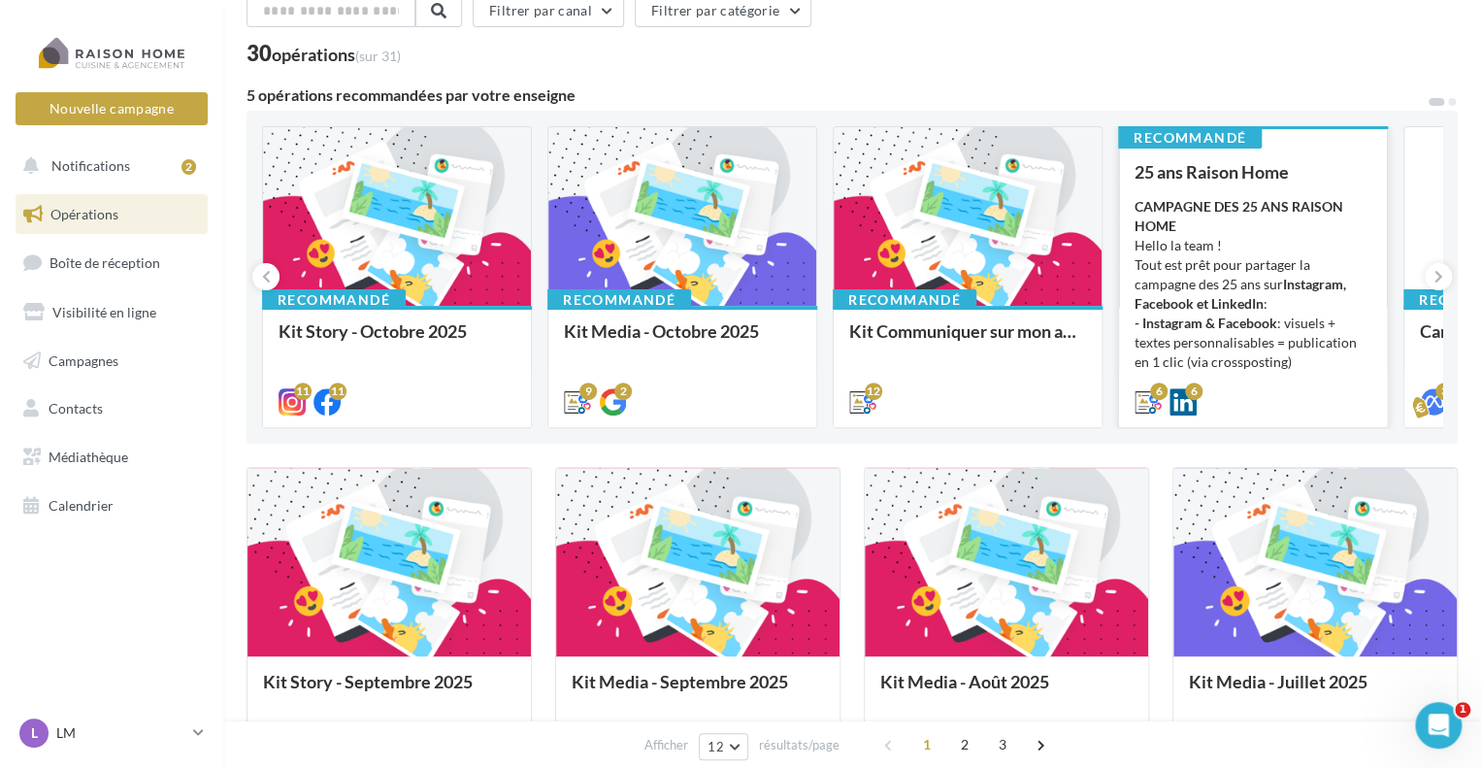
click at [1254, 221] on div "CAMPAGNE DES 25 ANS RAISON HOME Hello la team ! Tout est prêt pour partager la …" at bounding box center [1252, 294] width 237 height 194
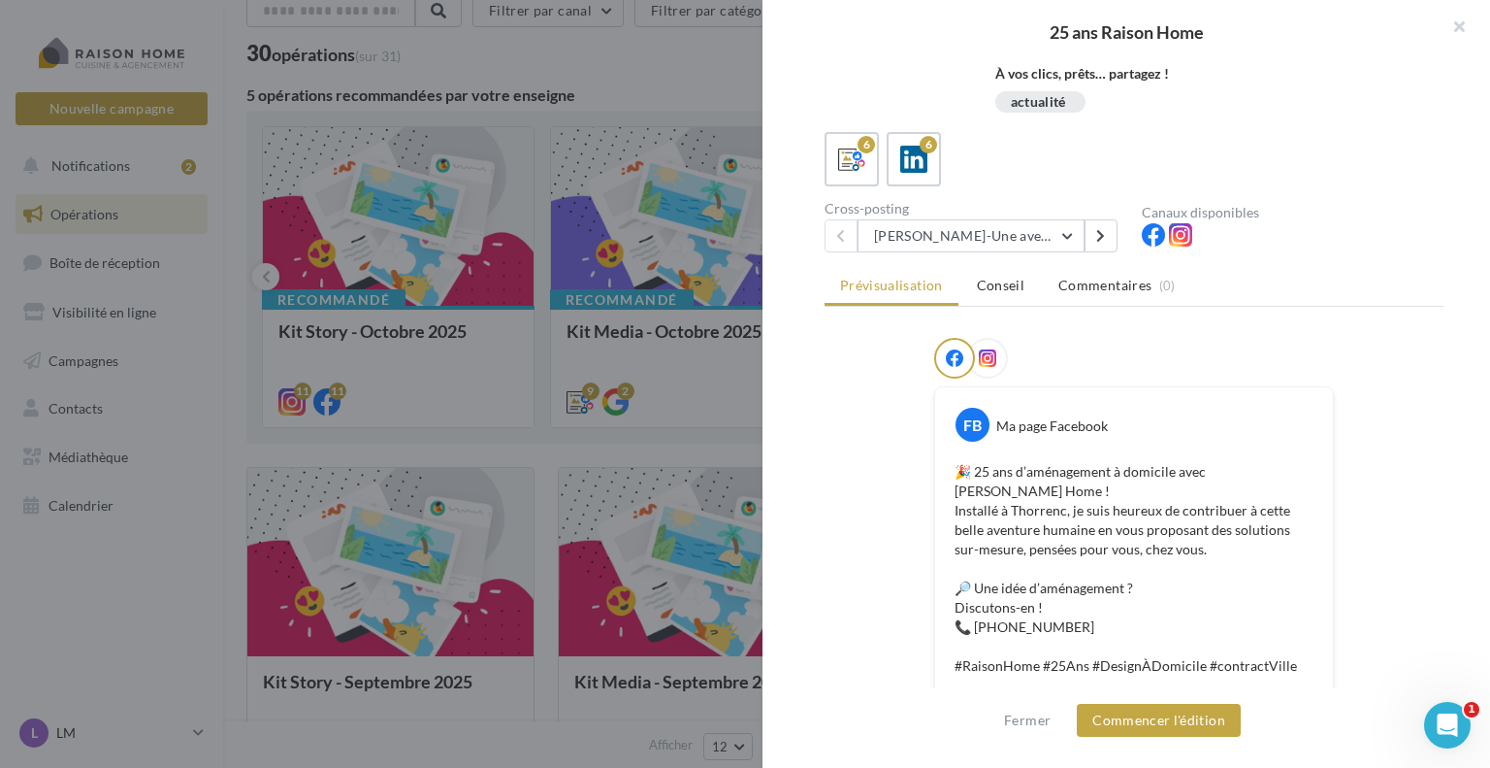
scroll to position [375, 0]
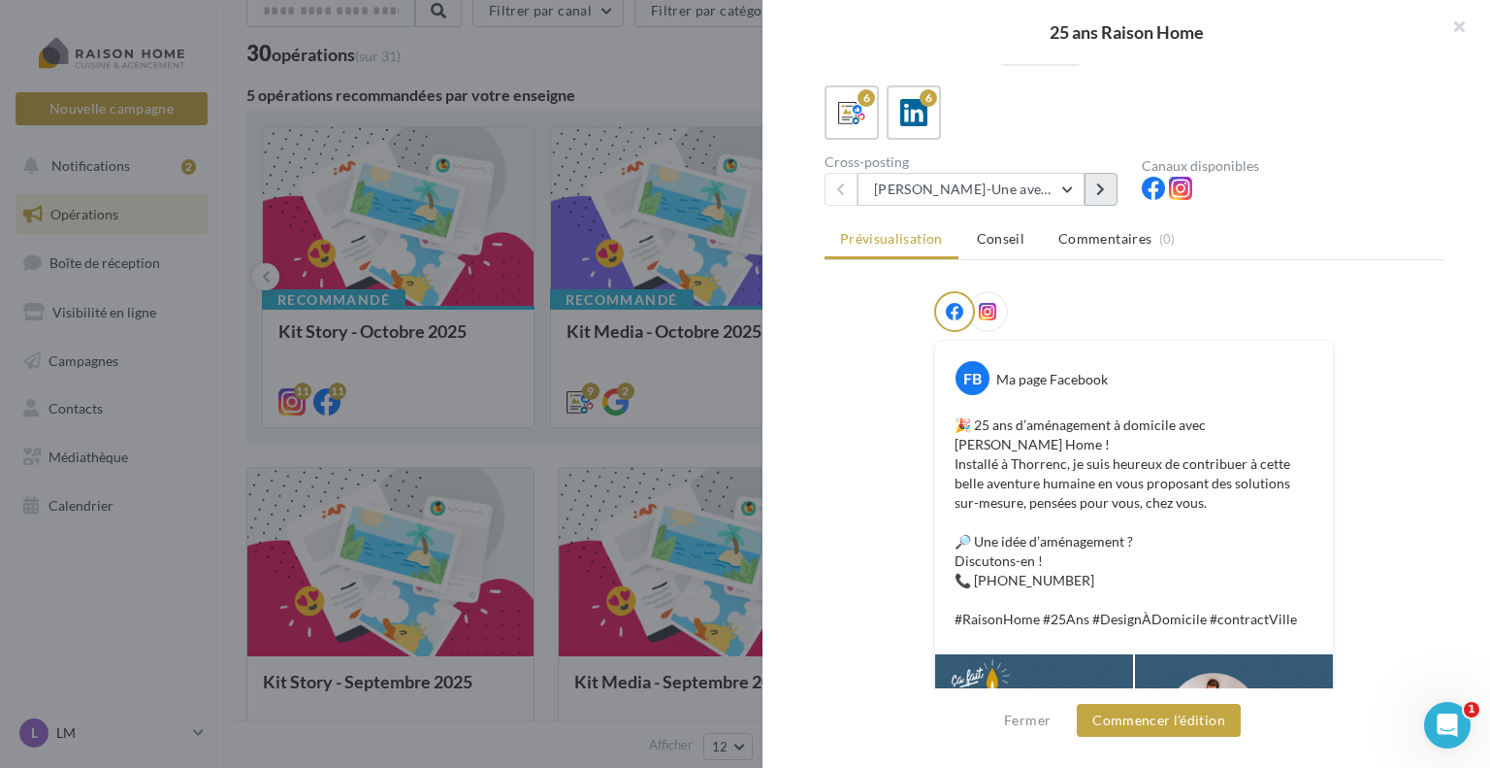
click at [1104, 192] on icon at bounding box center [1100, 189] width 9 height 14
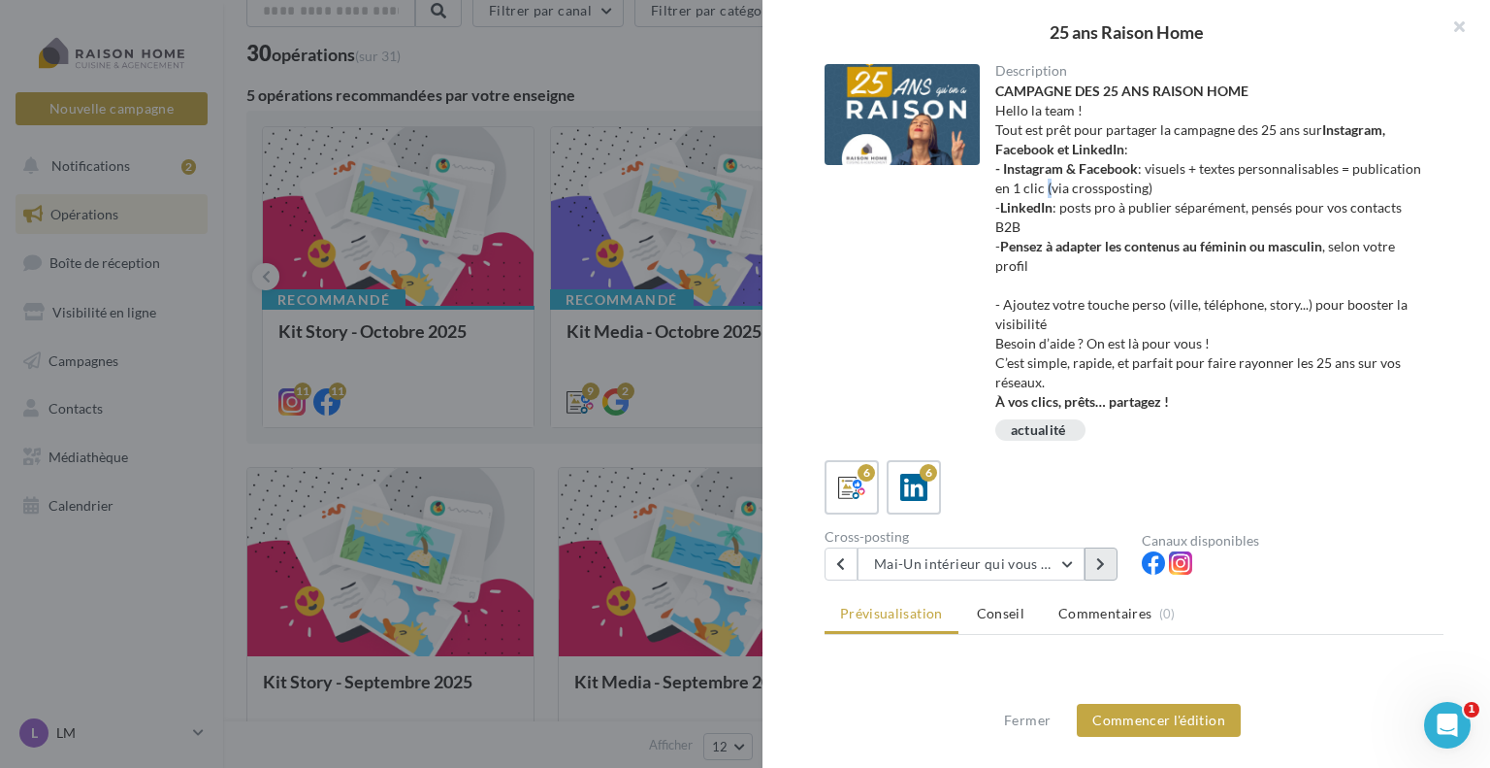
click at [1104, 192] on div "CAMPAGNE DES 25 ANS RAISON HOME Hello la team ! Tout est prêt pour partager la …" at bounding box center [1213, 247] width 434 height 330
click at [1091, 507] on div "6 6" at bounding box center [1134, 487] width 619 height 54
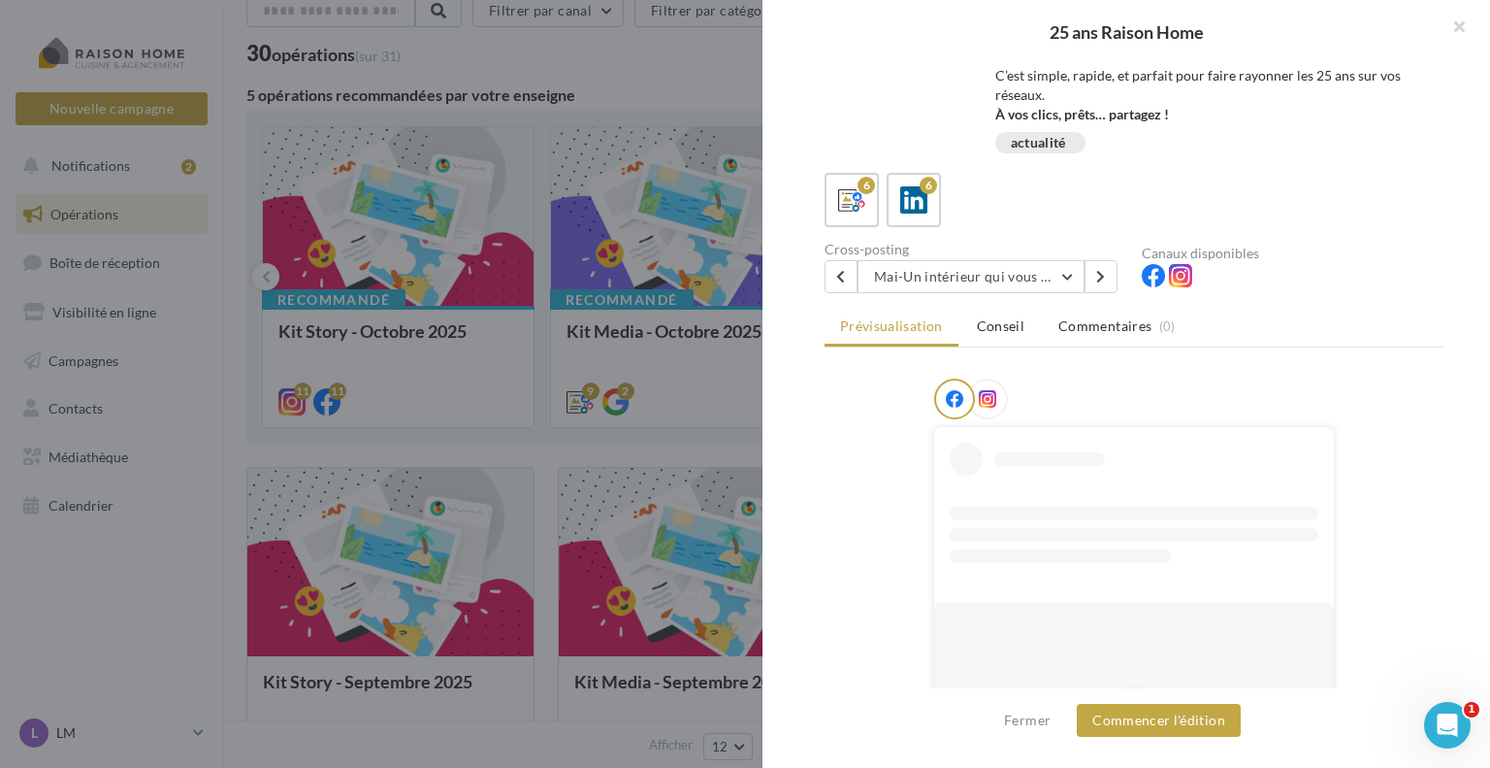
scroll to position [291, 0]
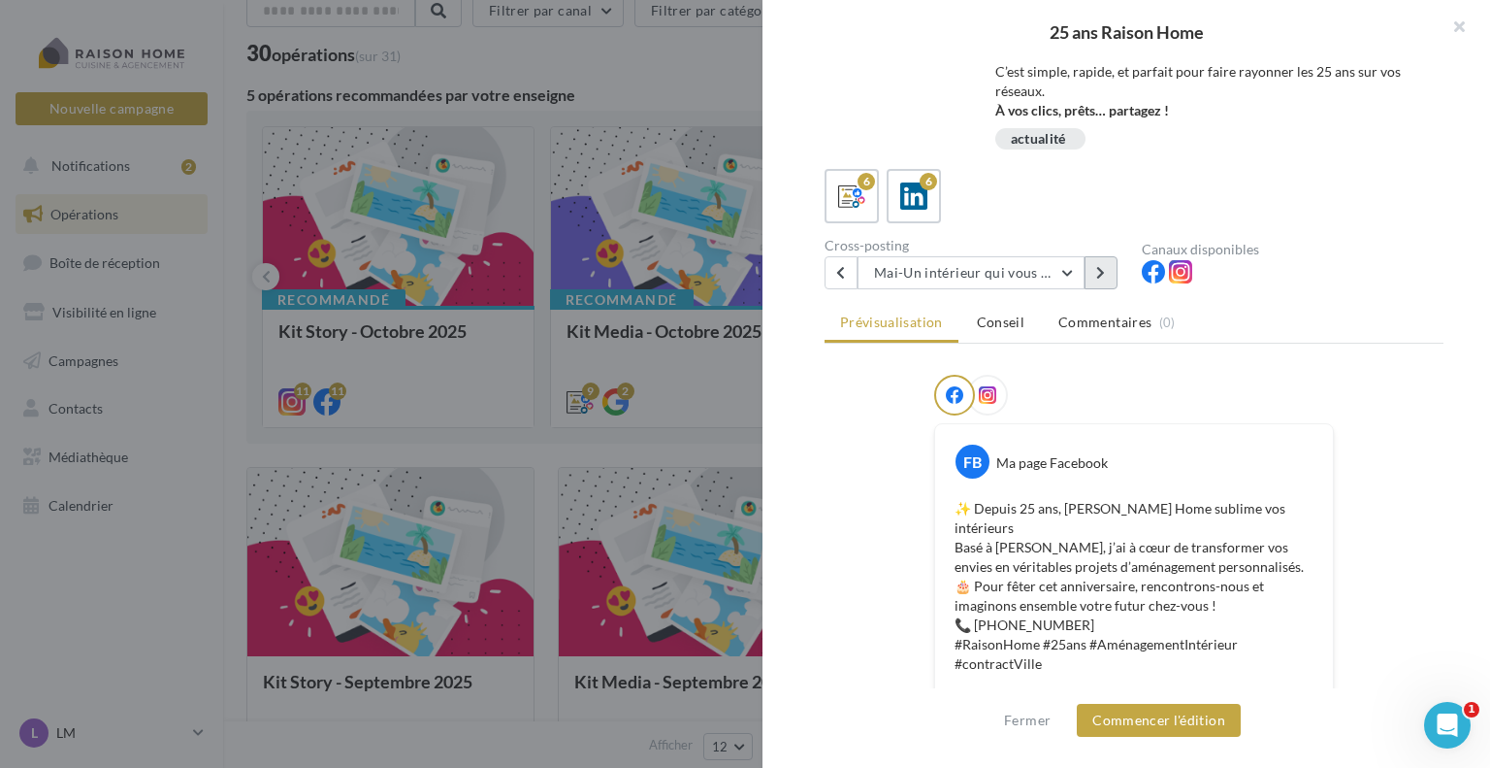
click at [1095, 279] on button at bounding box center [1101, 272] width 33 height 33
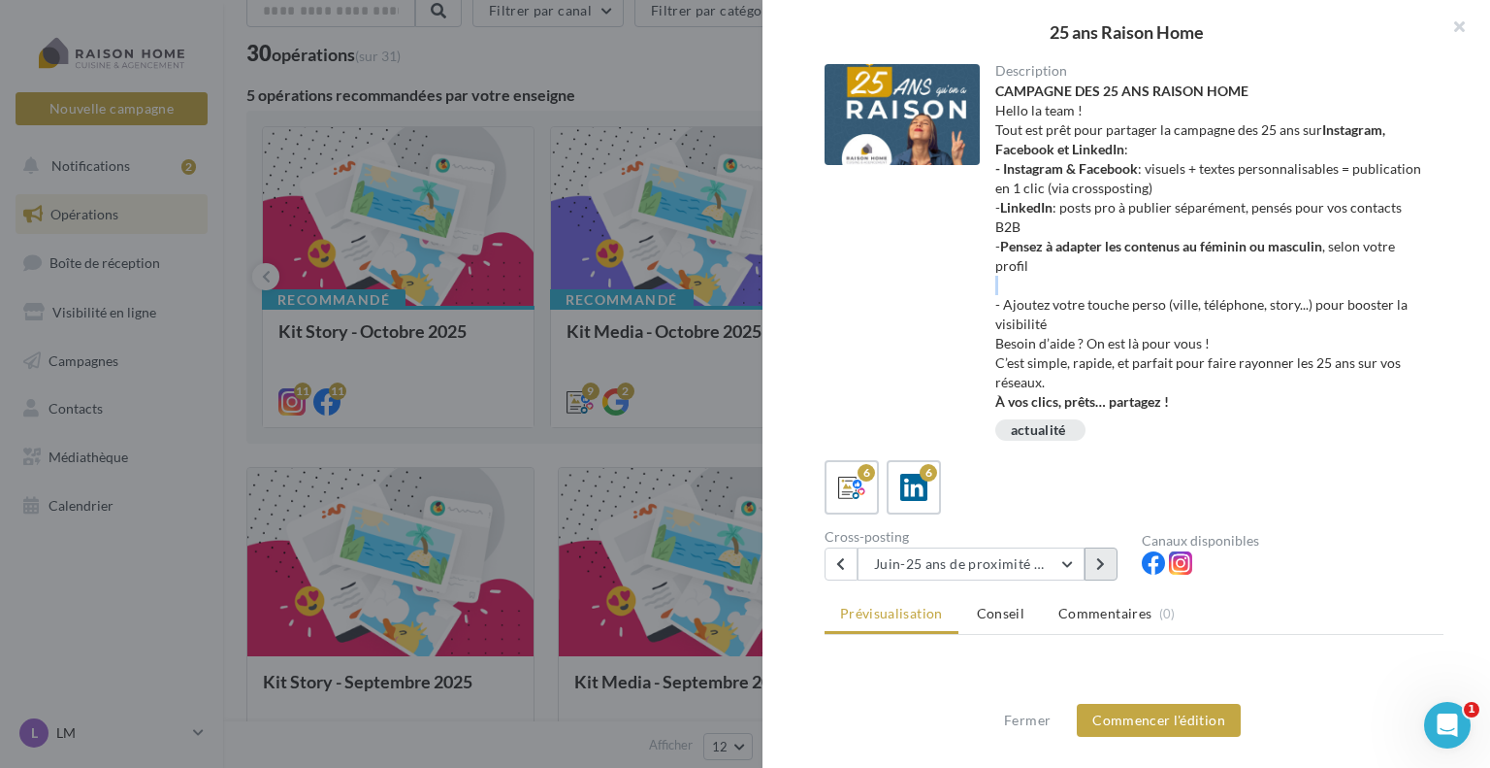
click at [1095, 278] on div "CAMPAGNE DES 25 ANS RAISON HOME Hello la team ! Tout est prêt pour partager la …" at bounding box center [1213, 247] width 434 height 330
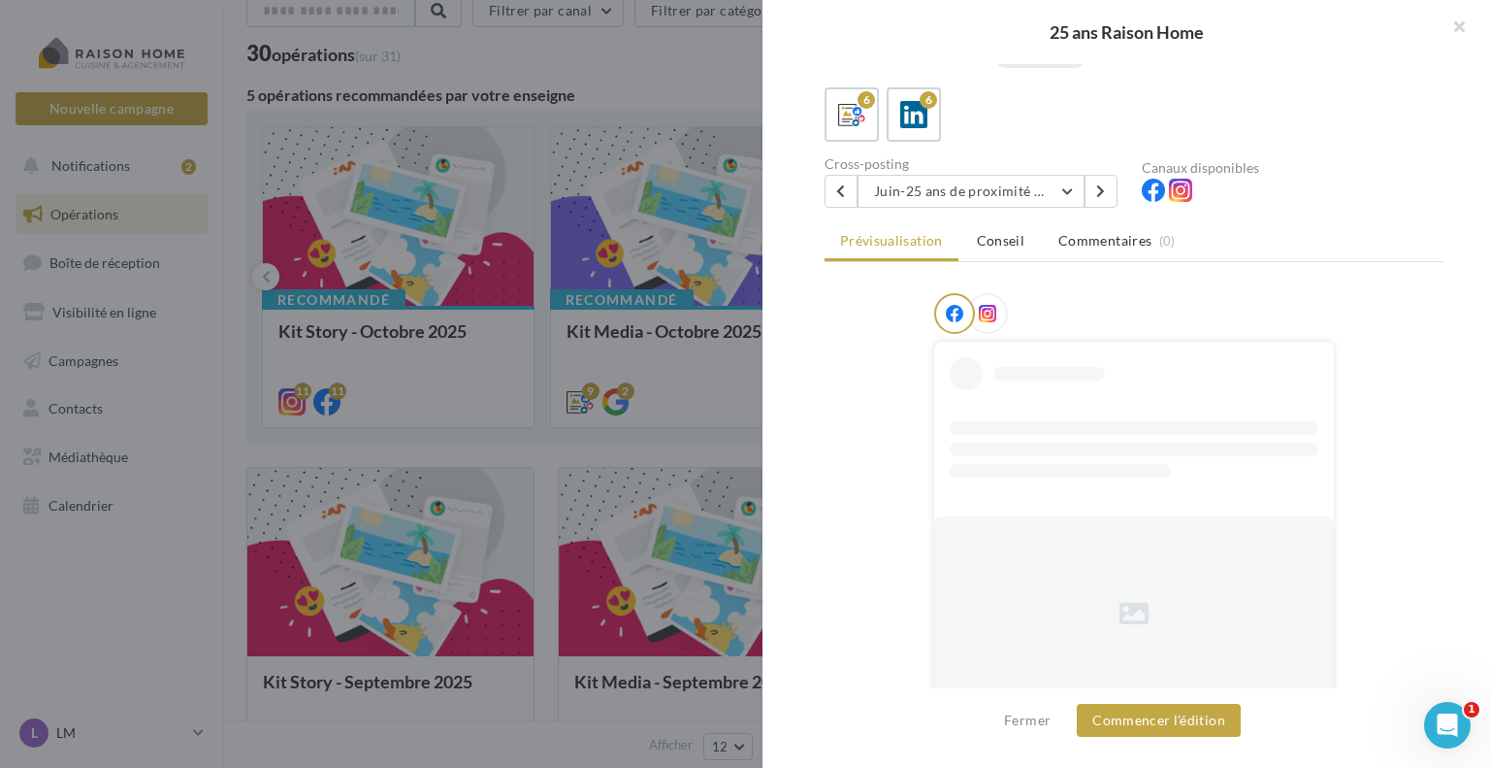
scroll to position [375, 0]
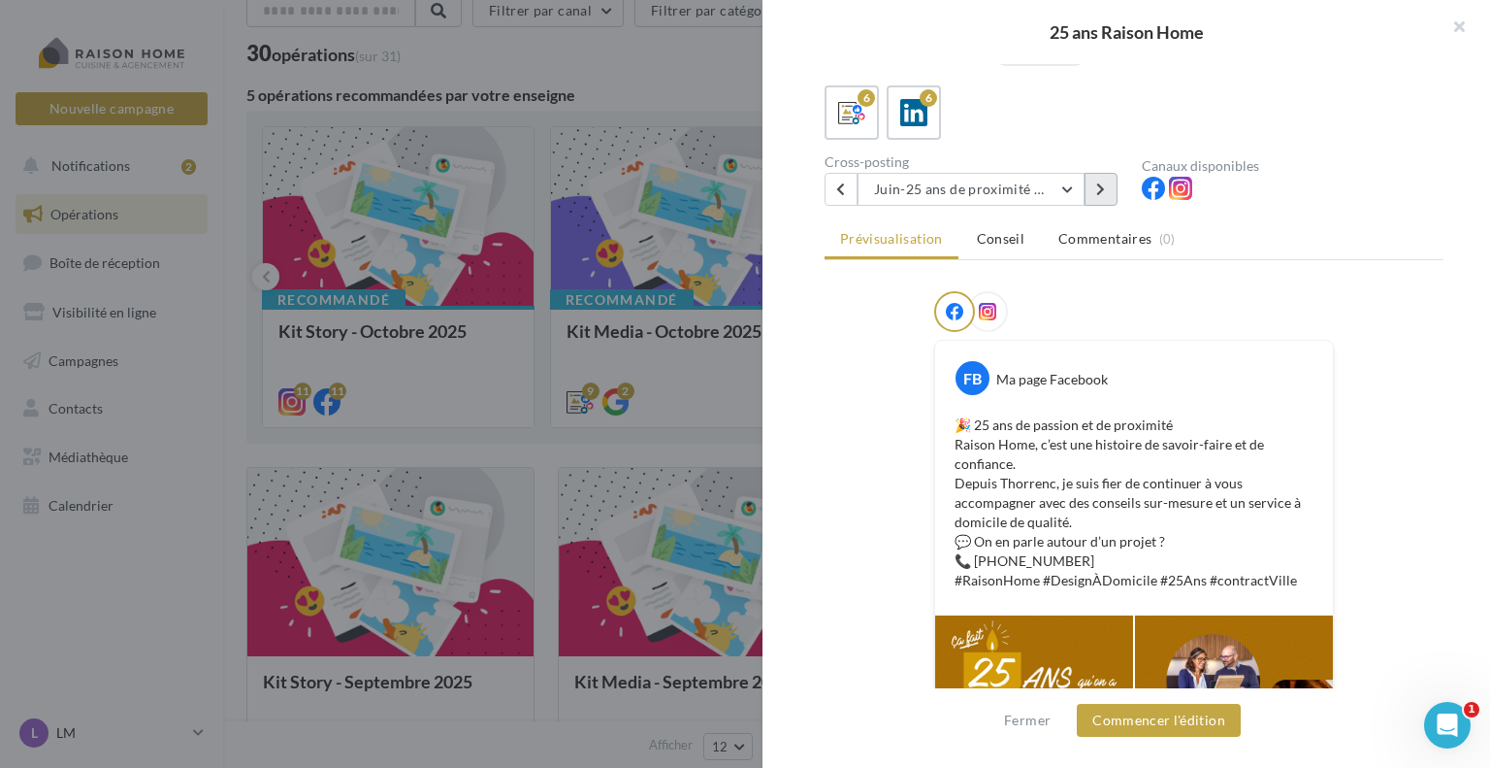
click at [1096, 193] on icon at bounding box center [1100, 189] width 9 height 14
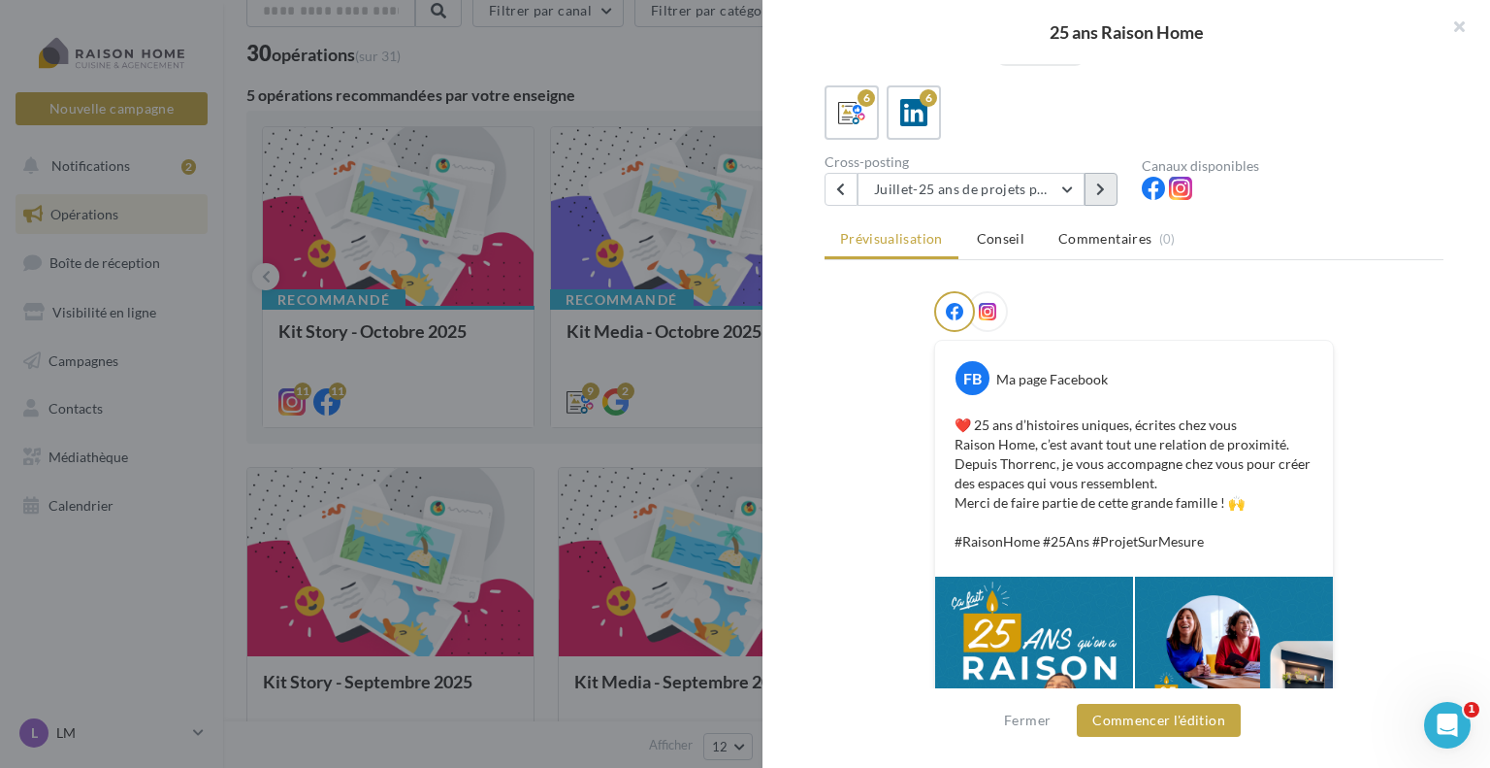
click at [1095, 187] on button at bounding box center [1101, 189] width 33 height 33
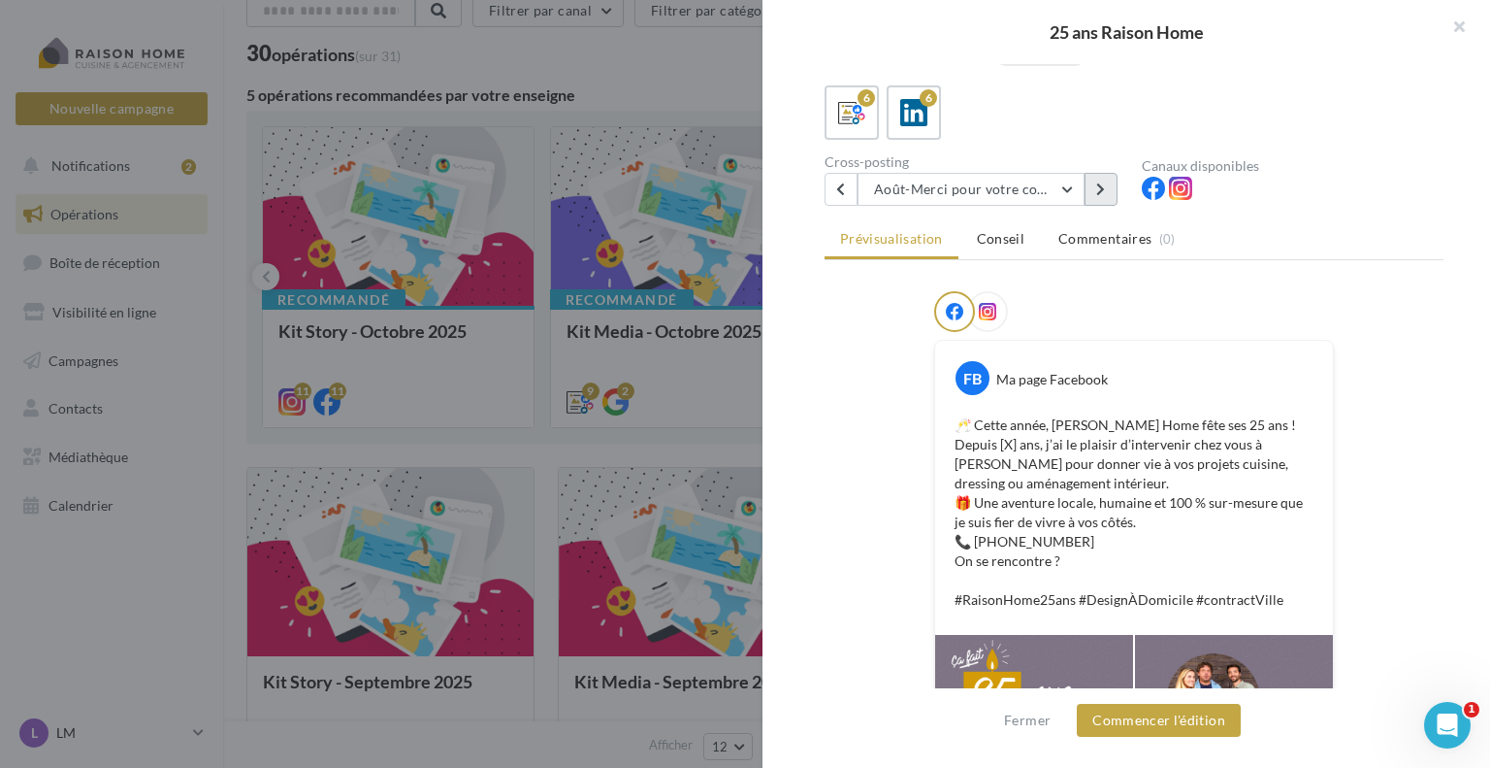
click at [1106, 173] on button at bounding box center [1101, 189] width 33 height 33
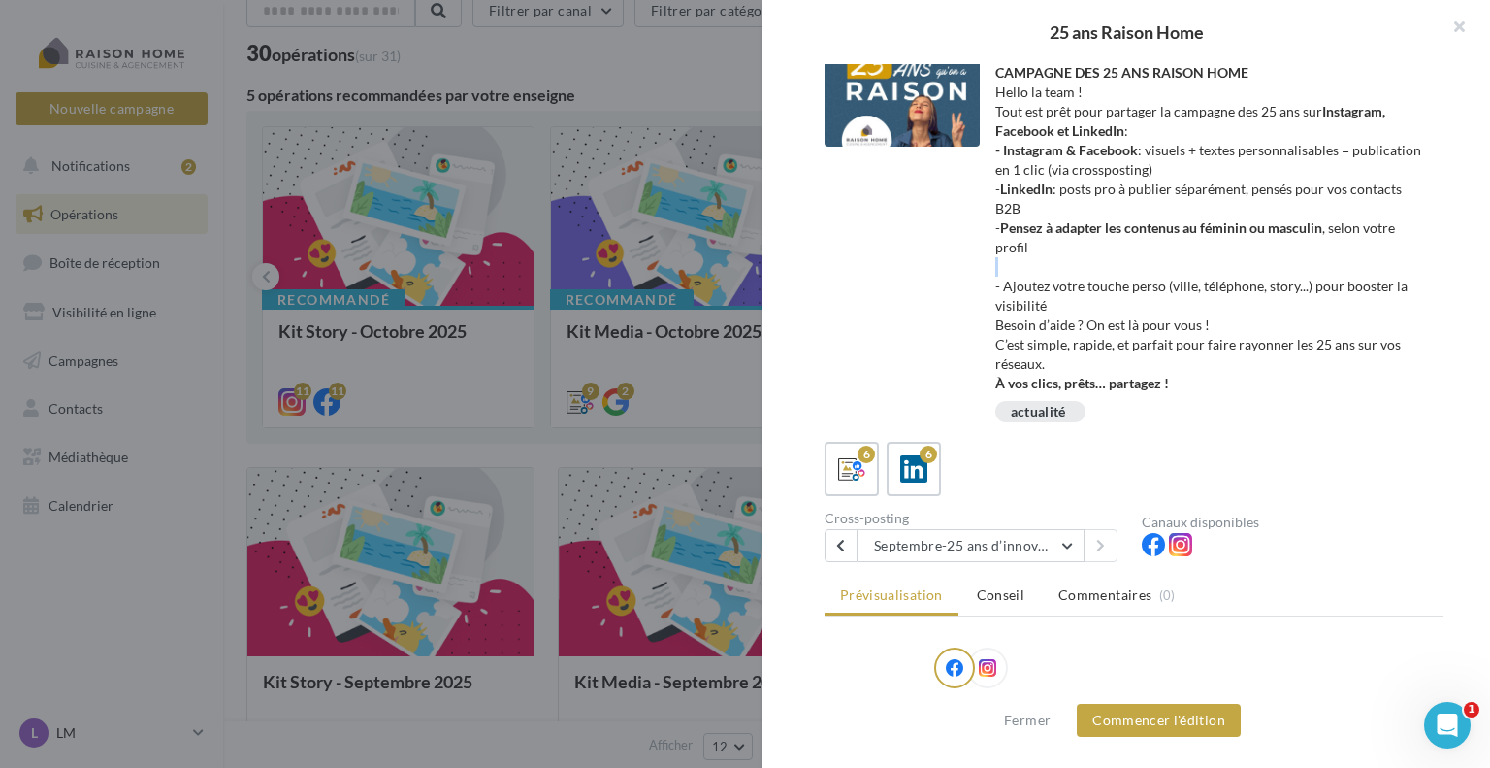
scroll to position [0, 0]
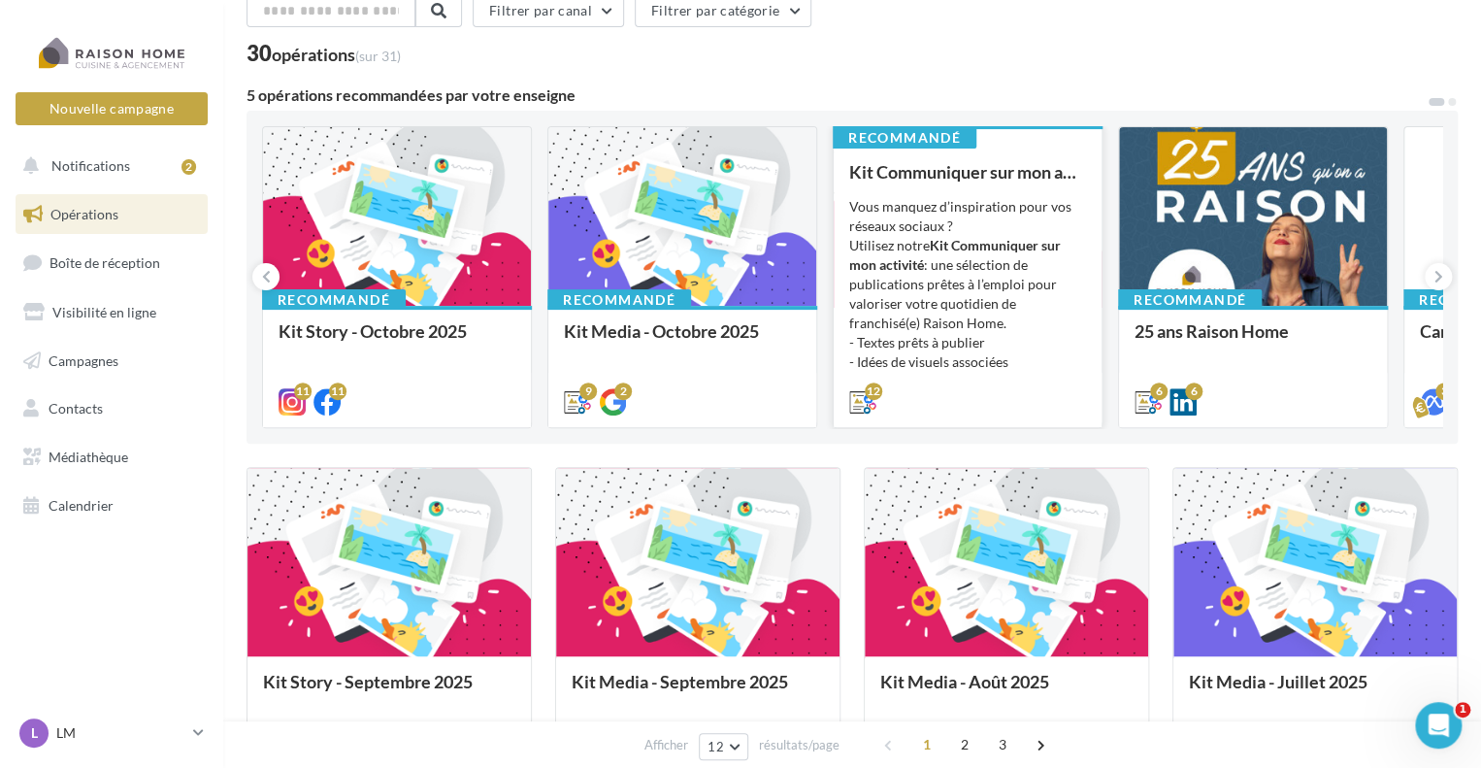
click at [1025, 333] on div "Vous manquez d’inspiration pour vos réseaux sociaux ? Utilisez notre Kit Commun…" at bounding box center [967, 294] width 237 height 194
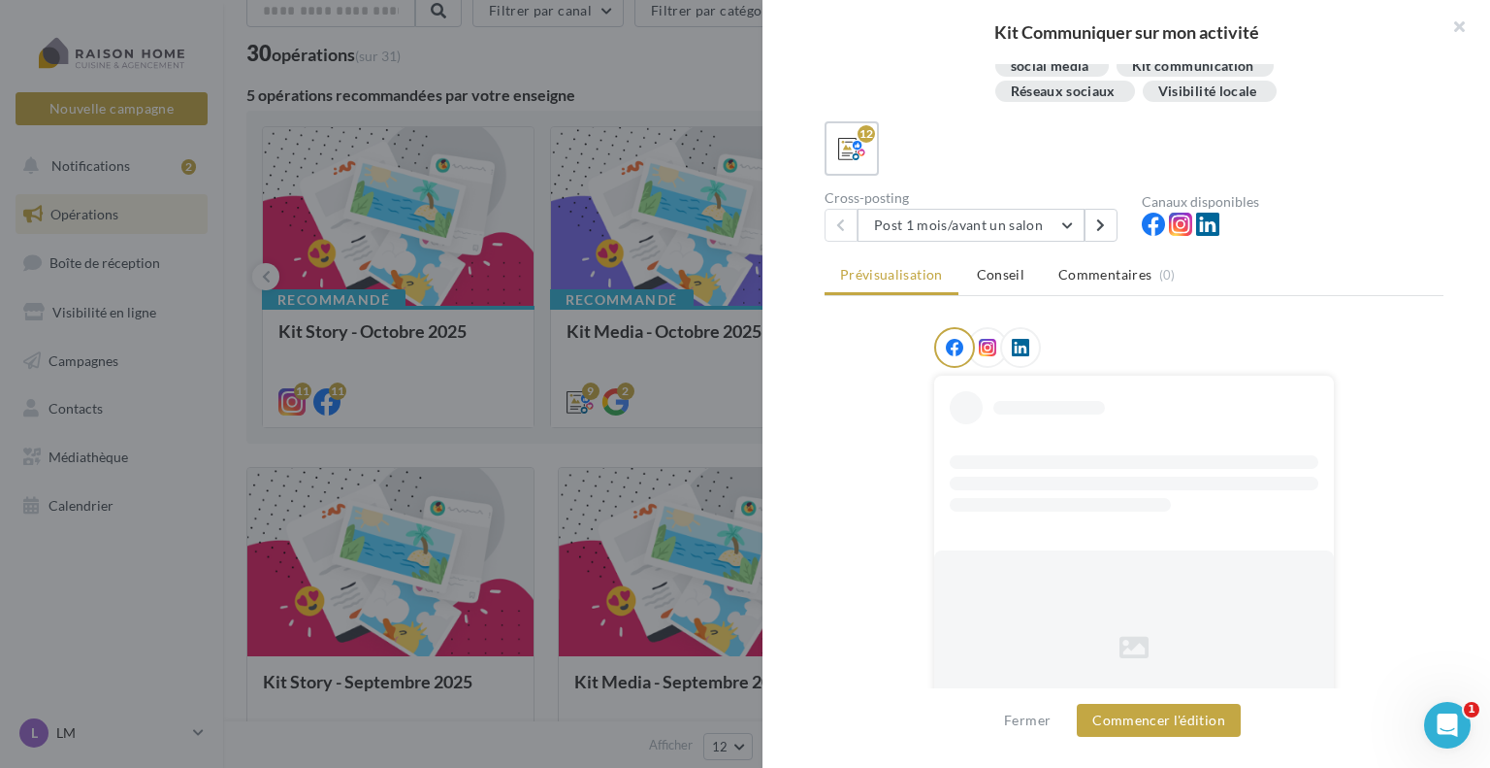
scroll to position [314, 0]
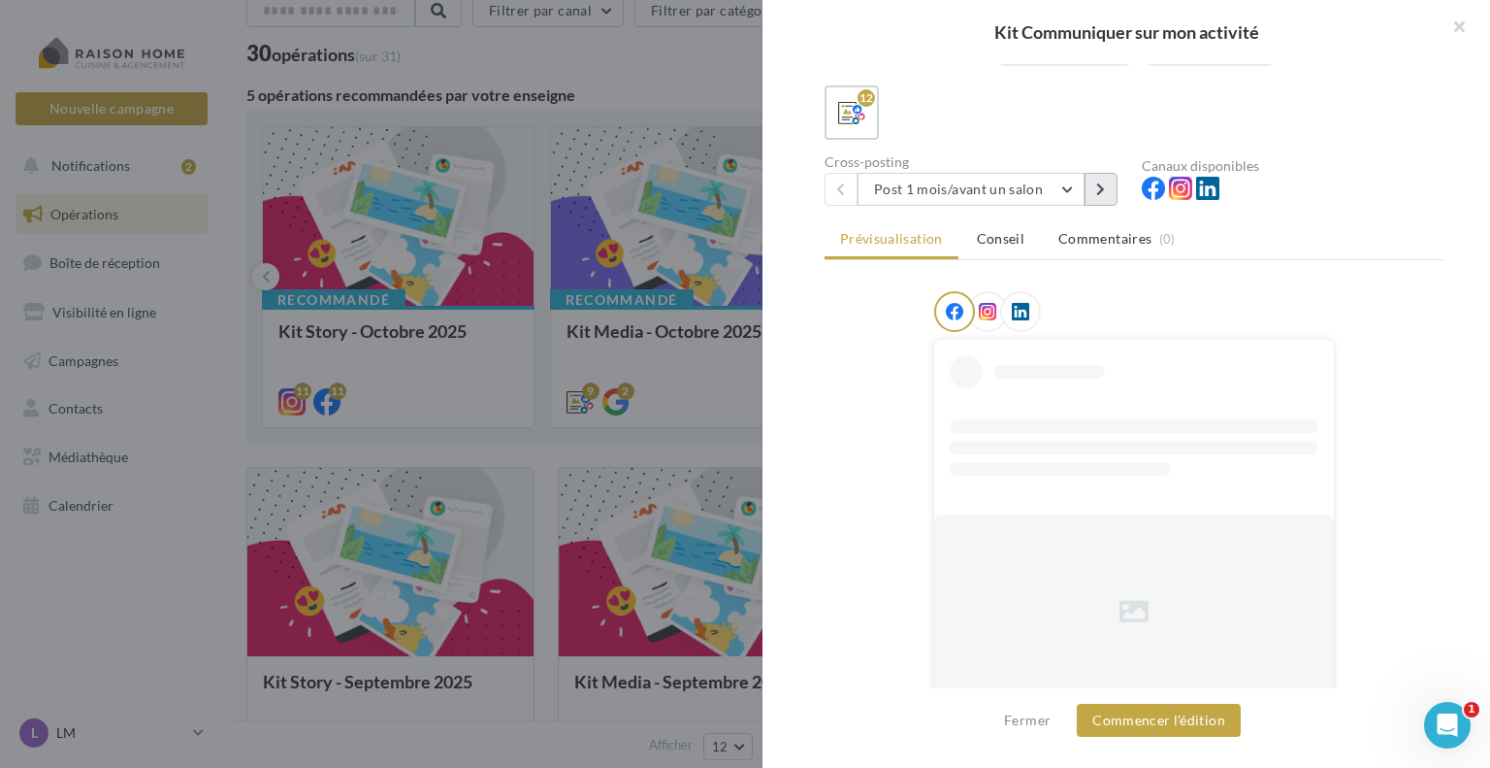
click at [1093, 186] on button at bounding box center [1101, 189] width 33 height 33
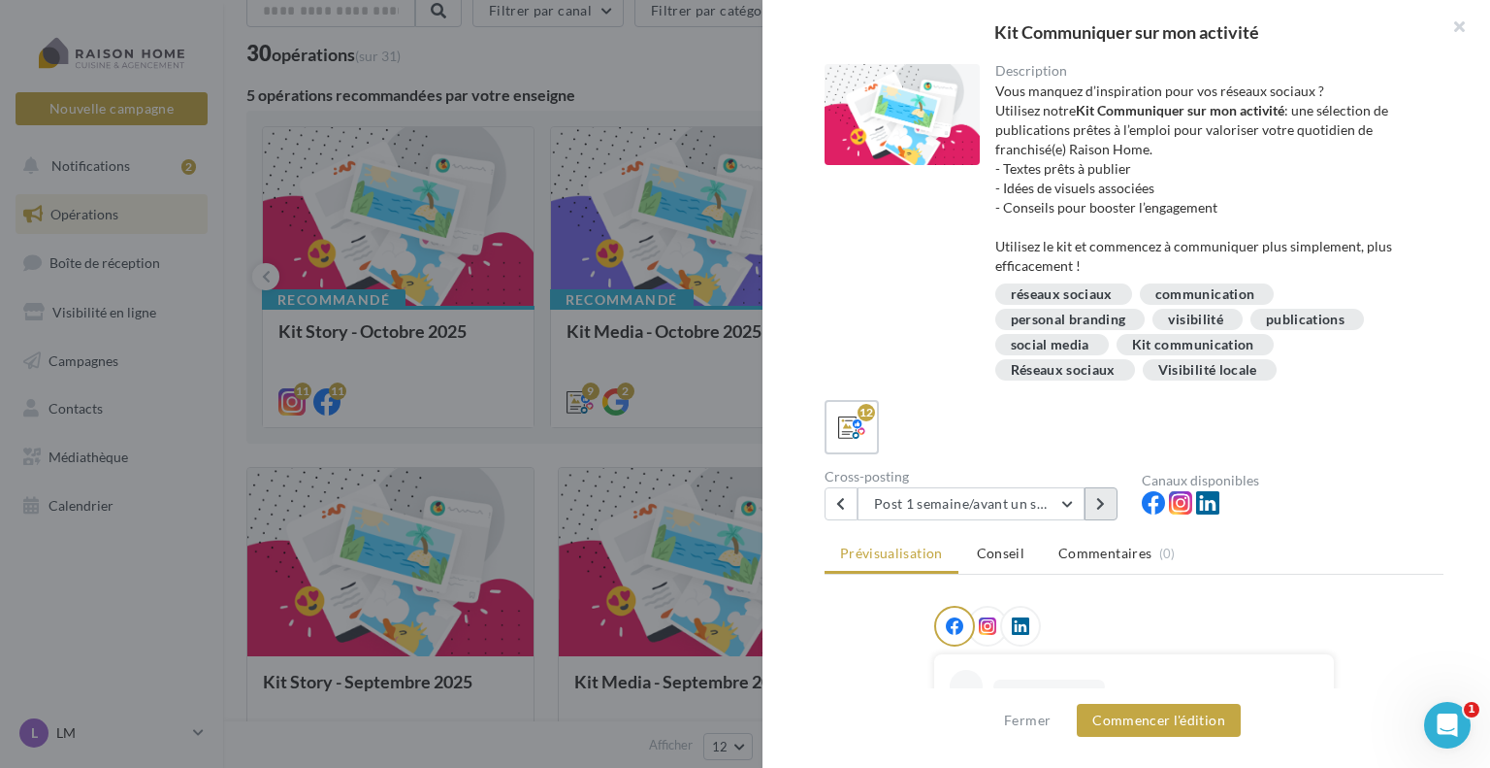
click at [1097, 502] on icon at bounding box center [1100, 504] width 9 height 14
click at [1098, 502] on icon at bounding box center [1100, 504] width 9 height 14
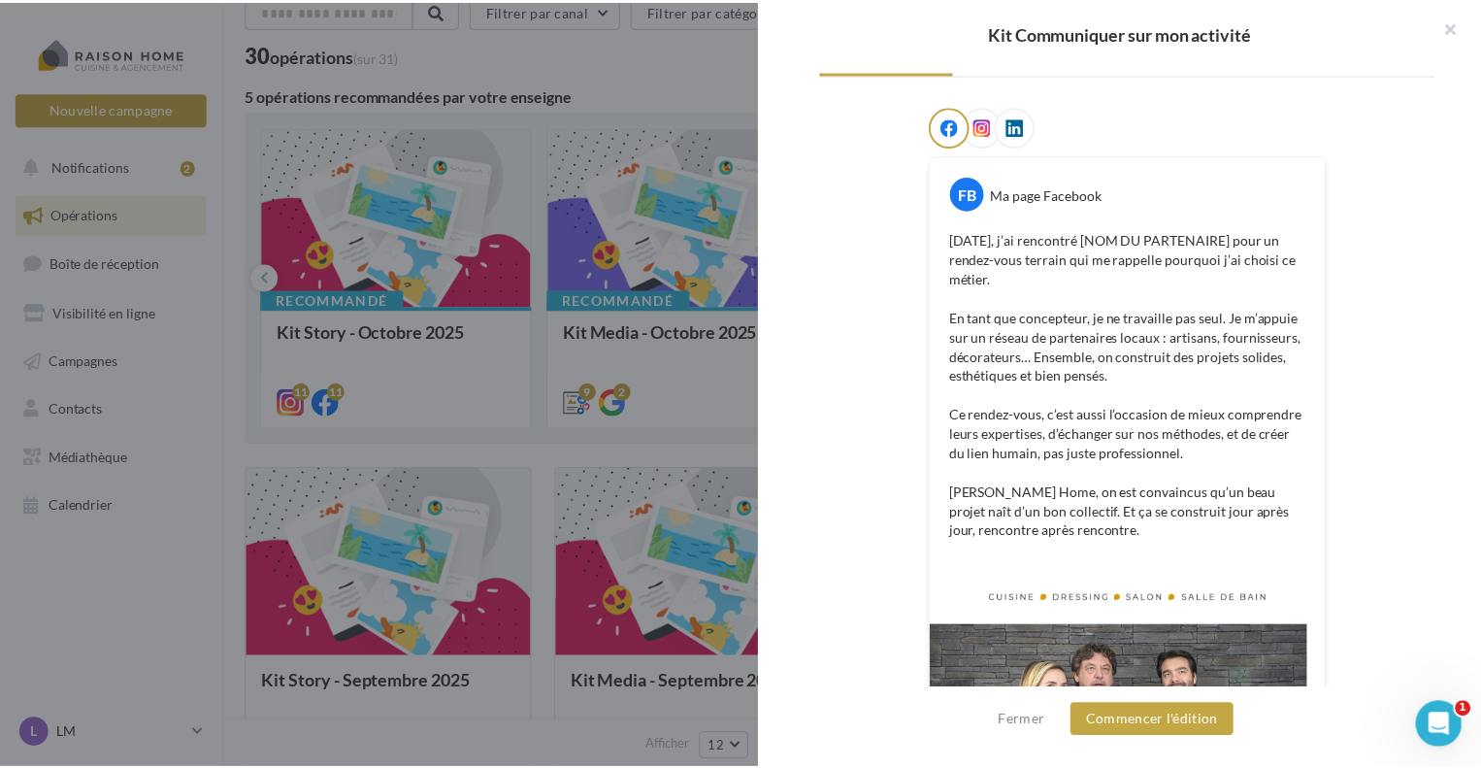
scroll to position [490, 0]
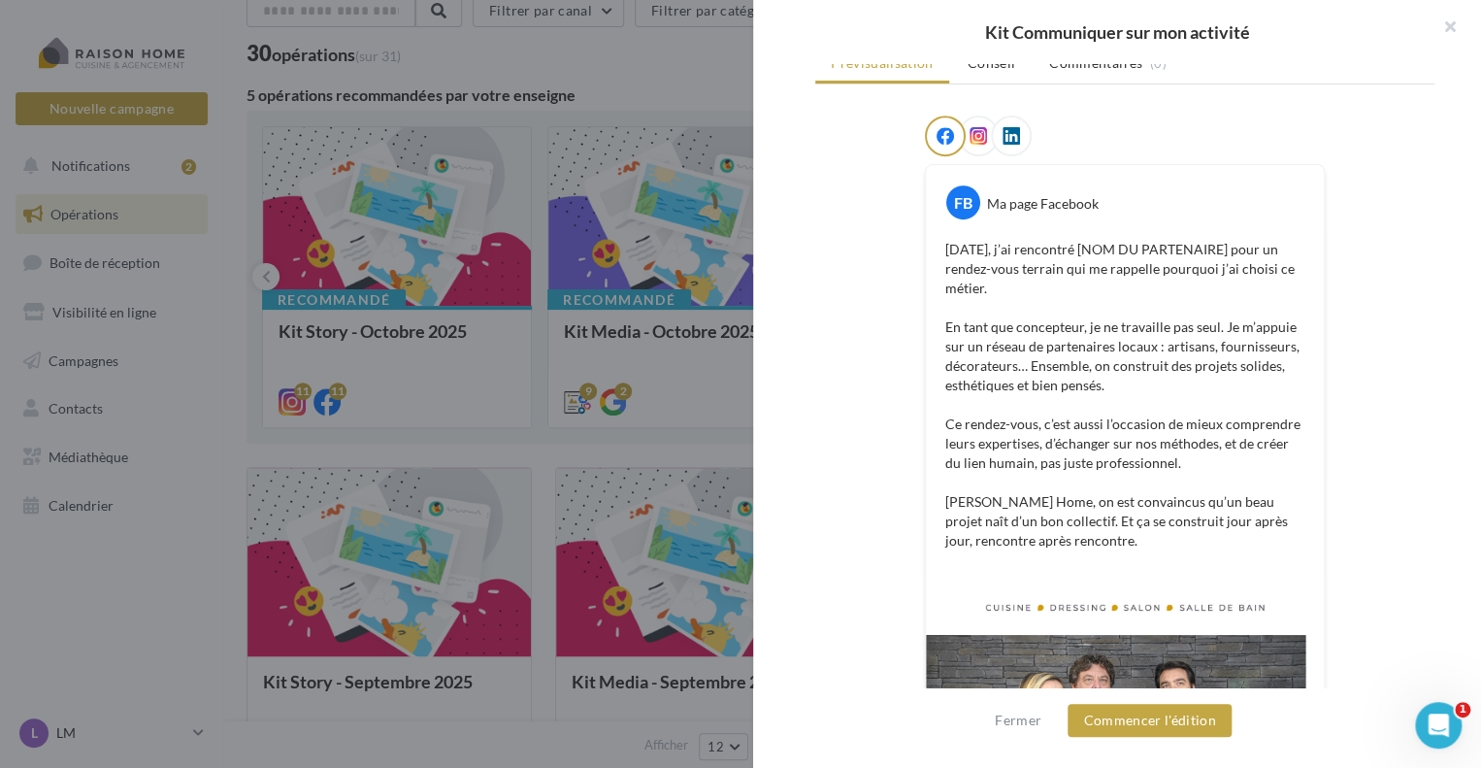
click at [679, 79] on div at bounding box center [740, 384] width 1481 height 768
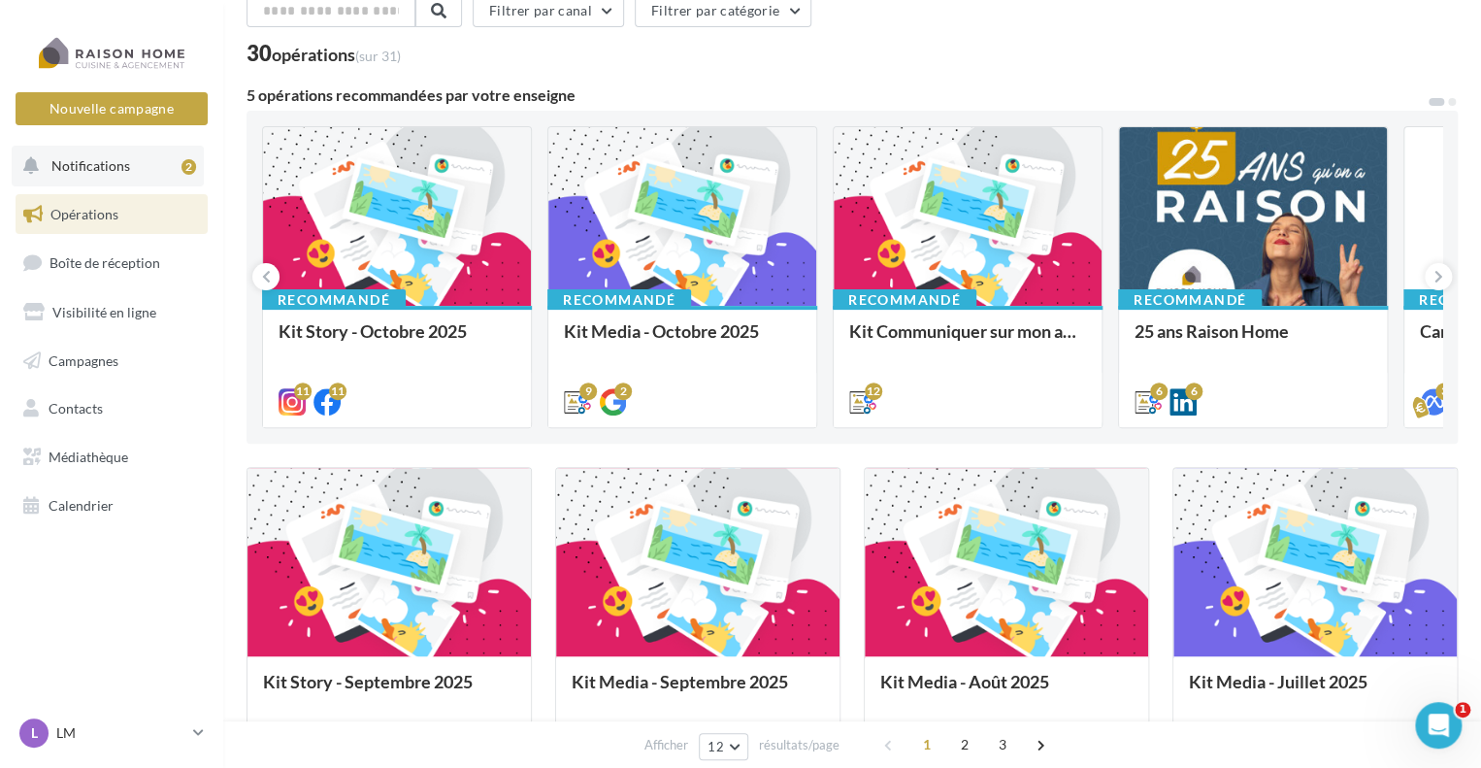
click at [115, 161] on span "Notifications" at bounding box center [90, 165] width 79 height 16
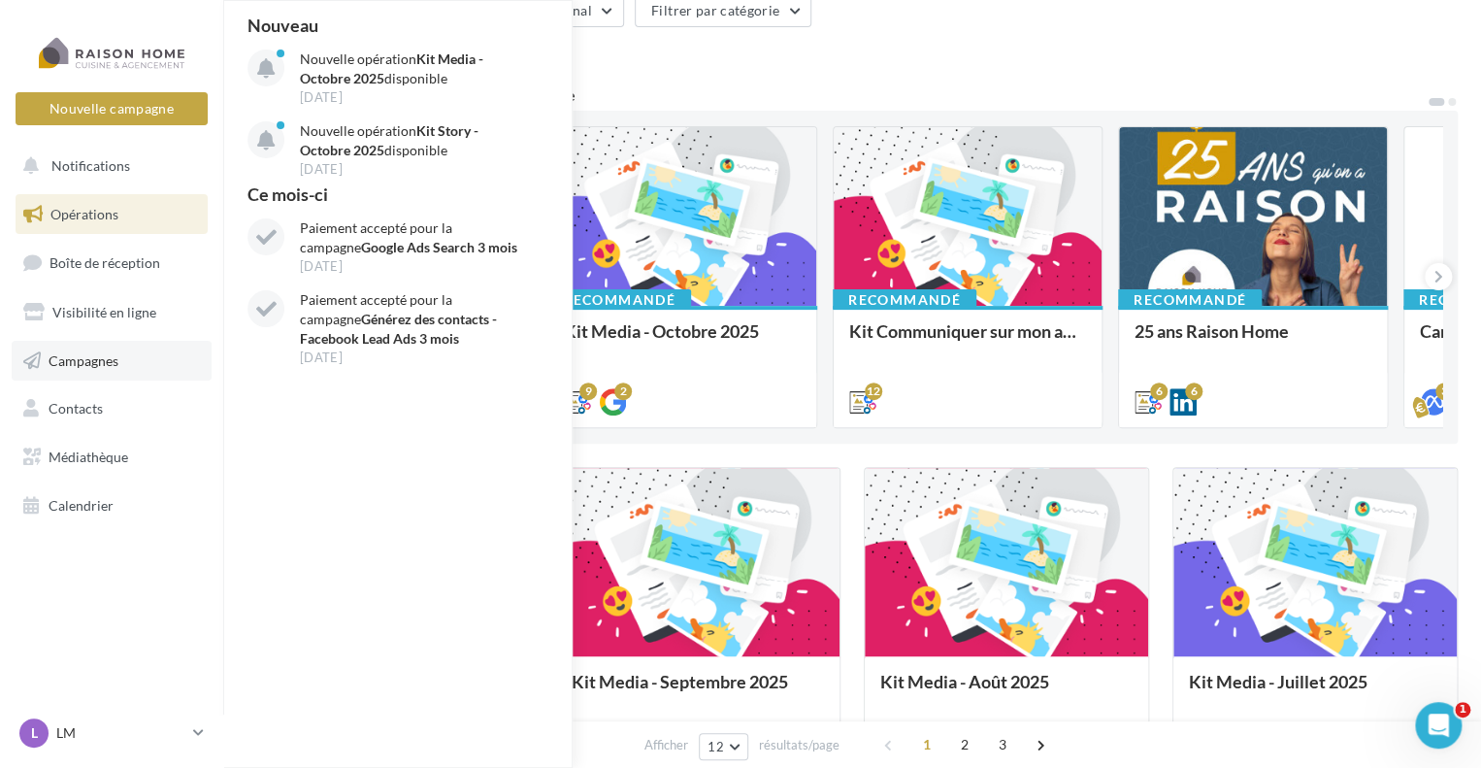
click at [135, 351] on link "Campagnes" at bounding box center [112, 361] width 200 height 41
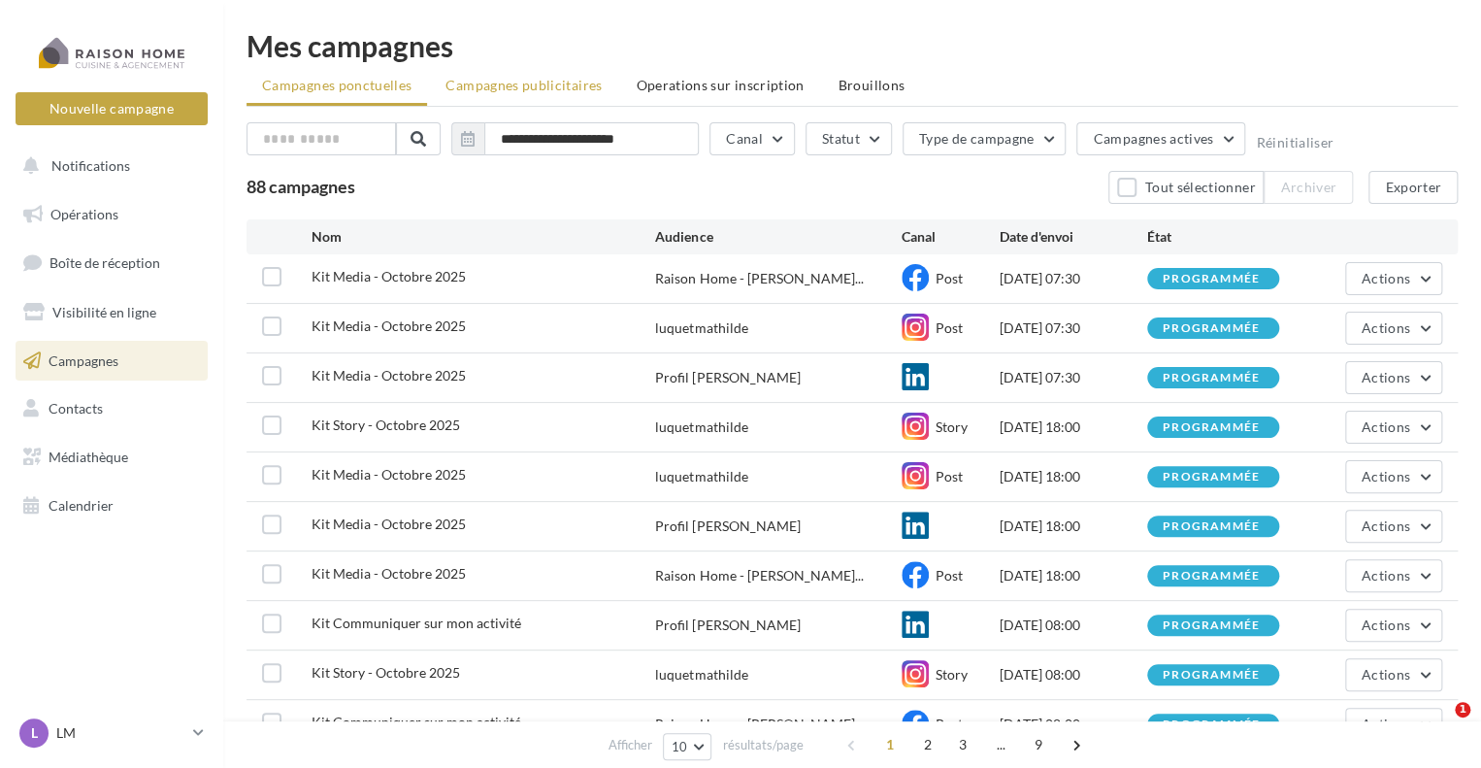
click at [508, 78] on span "Campagnes publicitaires" at bounding box center [523, 85] width 156 height 16
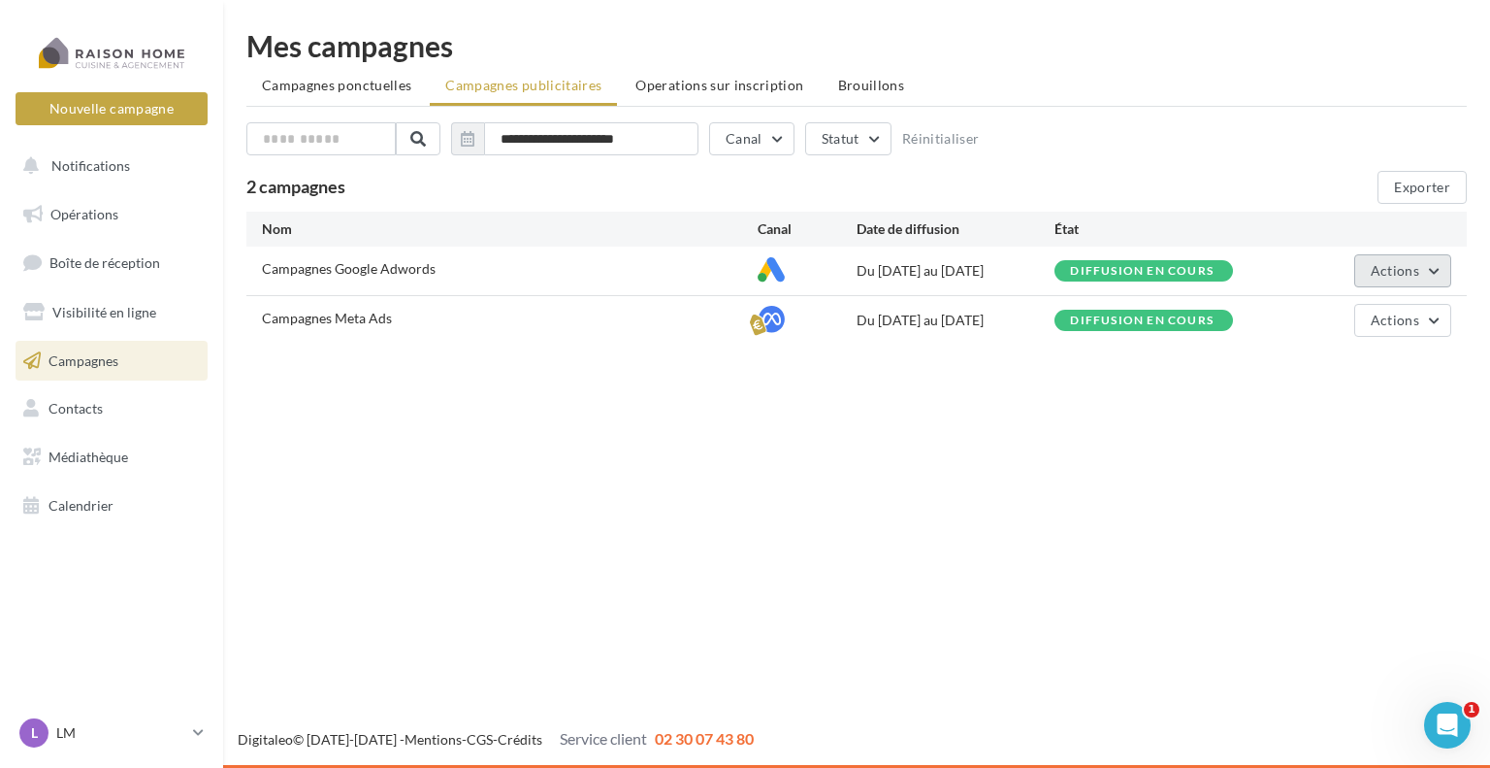
click at [1415, 264] on span "Actions" at bounding box center [1395, 270] width 49 height 16
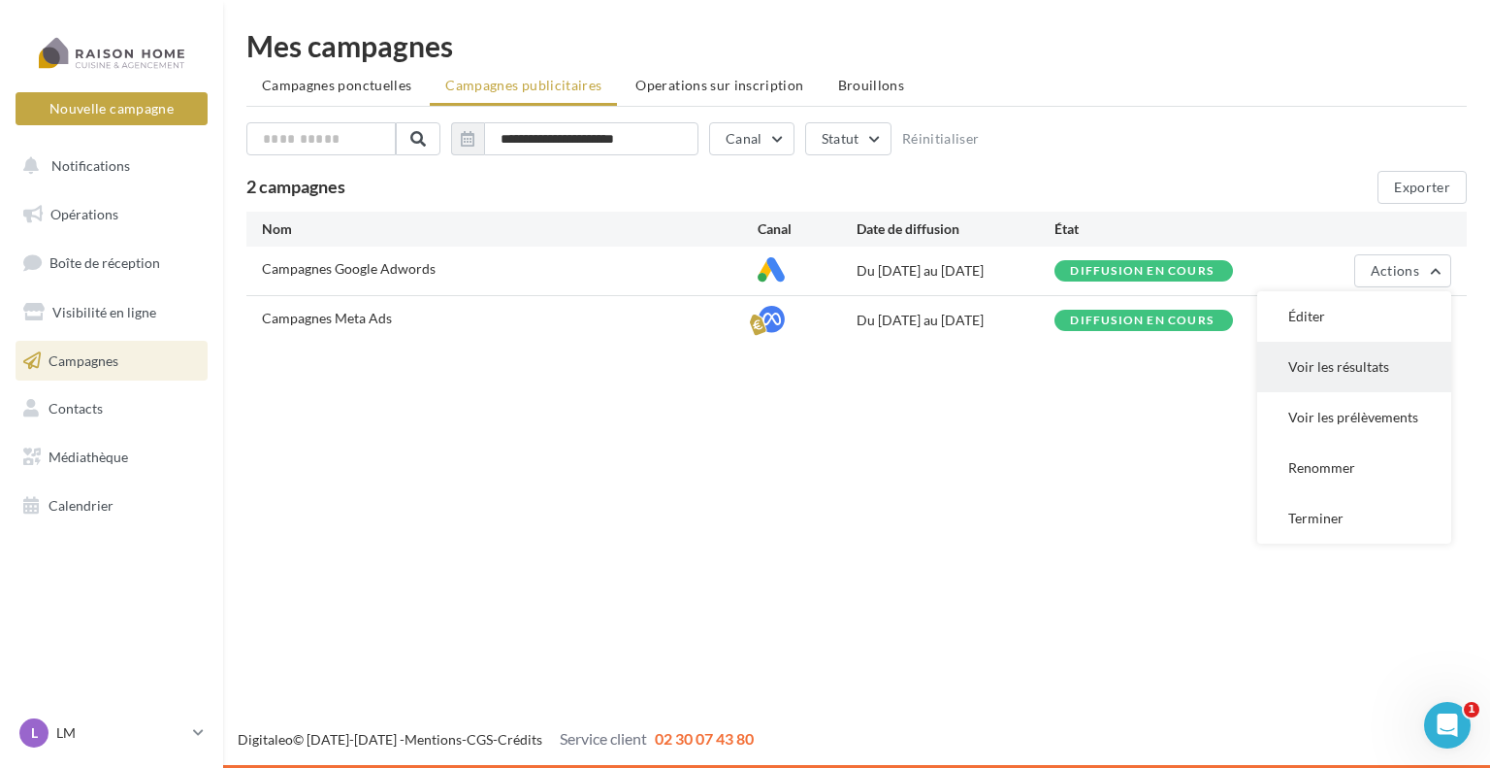
click at [1380, 365] on button "Voir les résultats" at bounding box center [1355, 367] width 194 height 50
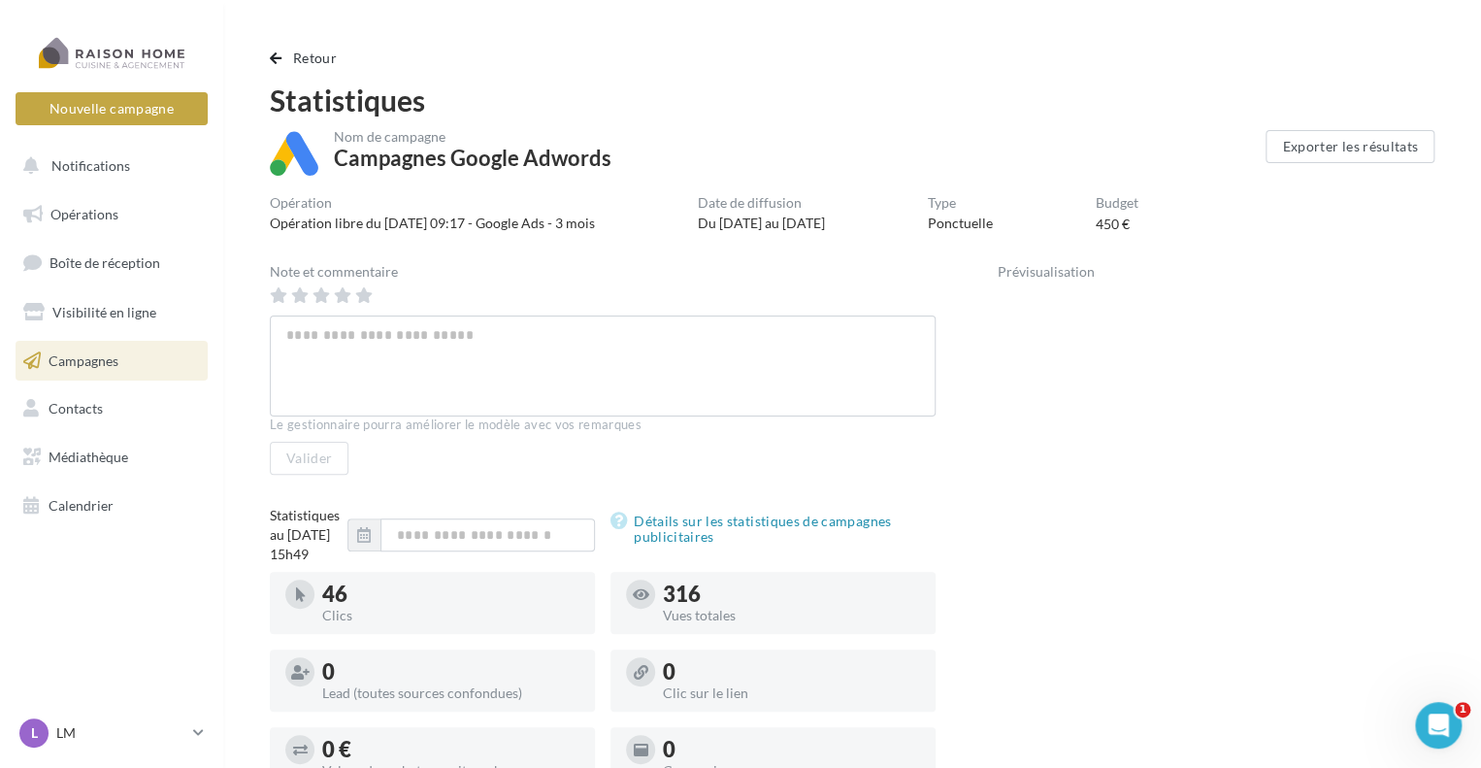
click at [78, 357] on span "Campagnes" at bounding box center [84, 359] width 70 height 16
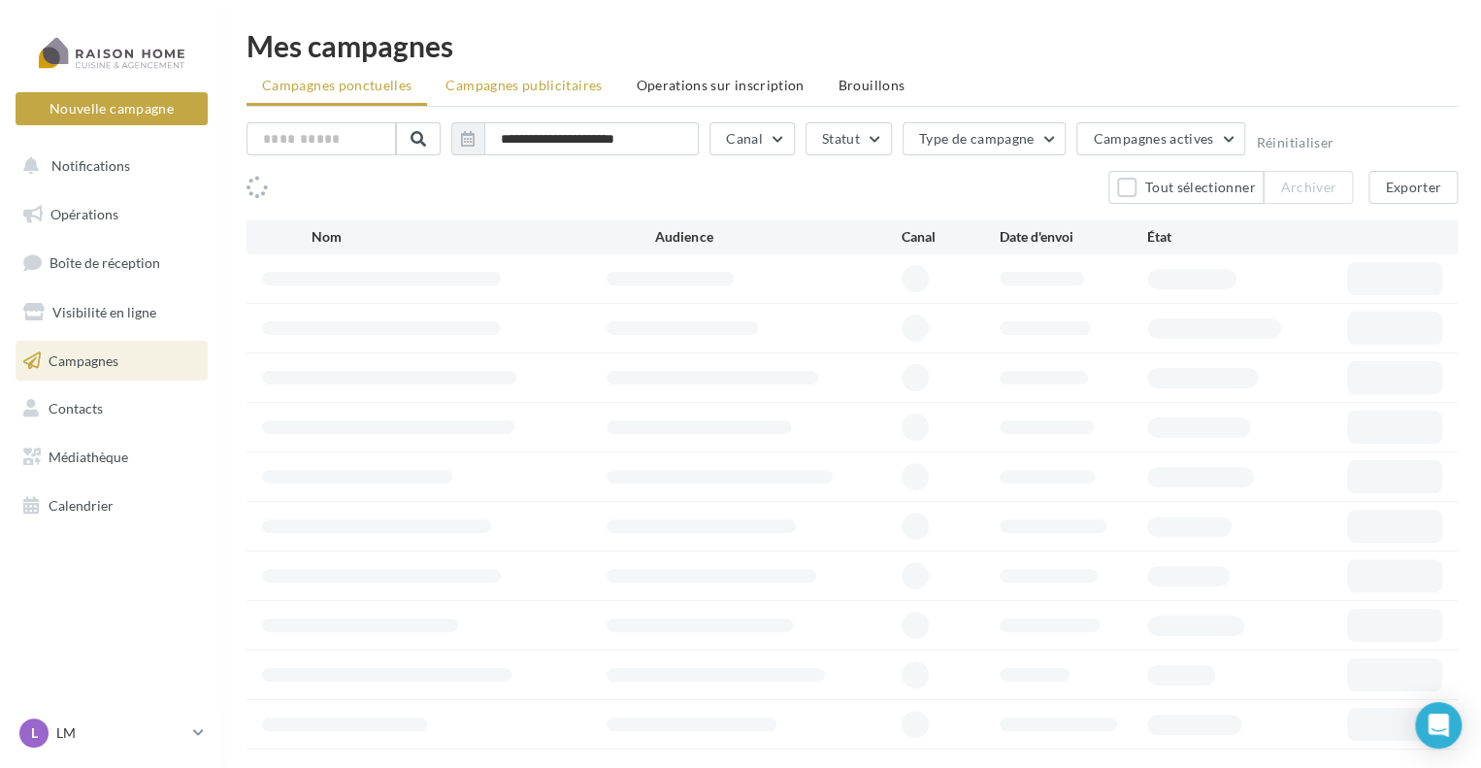
click at [510, 89] on span "Campagnes publicitaires" at bounding box center [523, 85] width 156 height 16
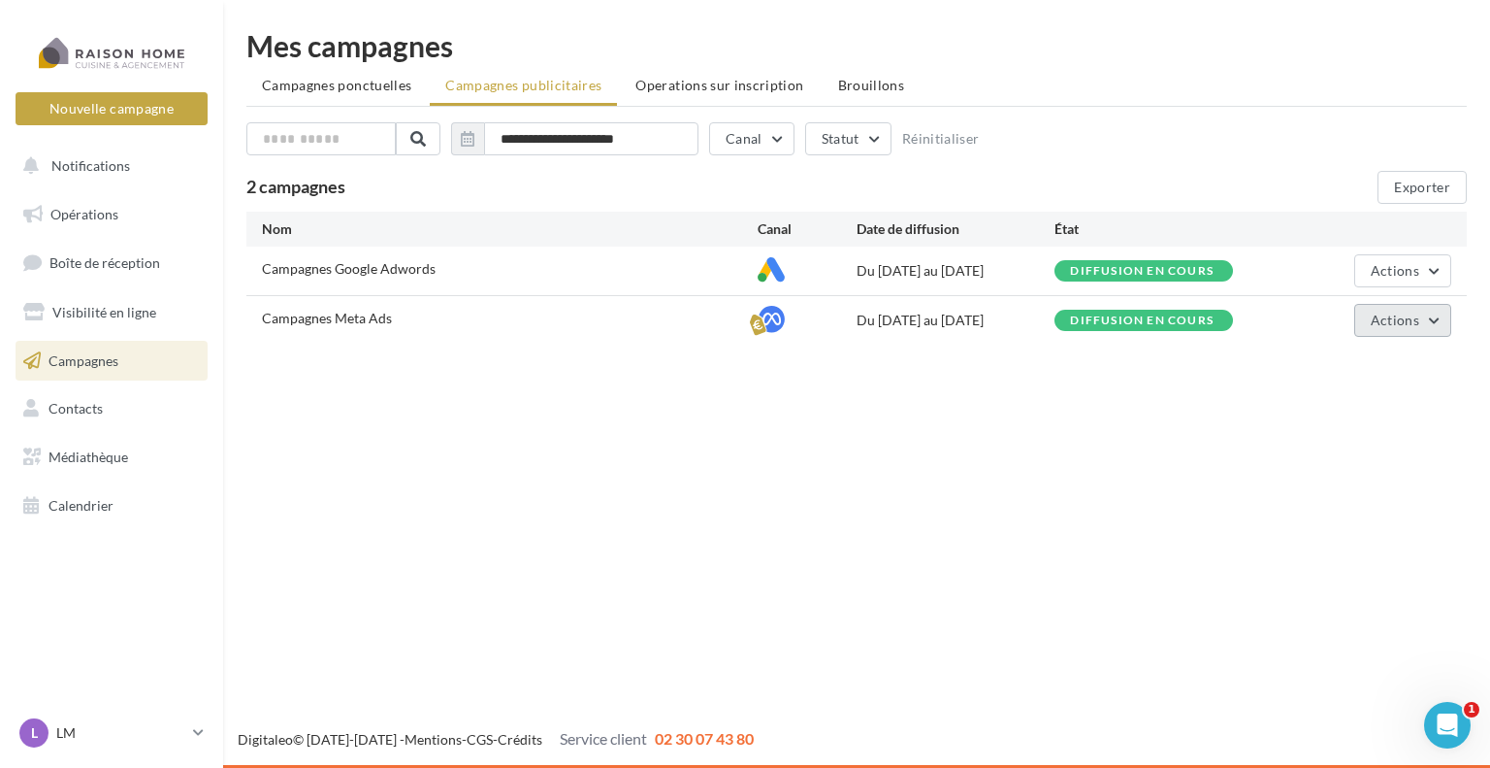
click at [1410, 316] on span "Actions" at bounding box center [1395, 319] width 49 height 16
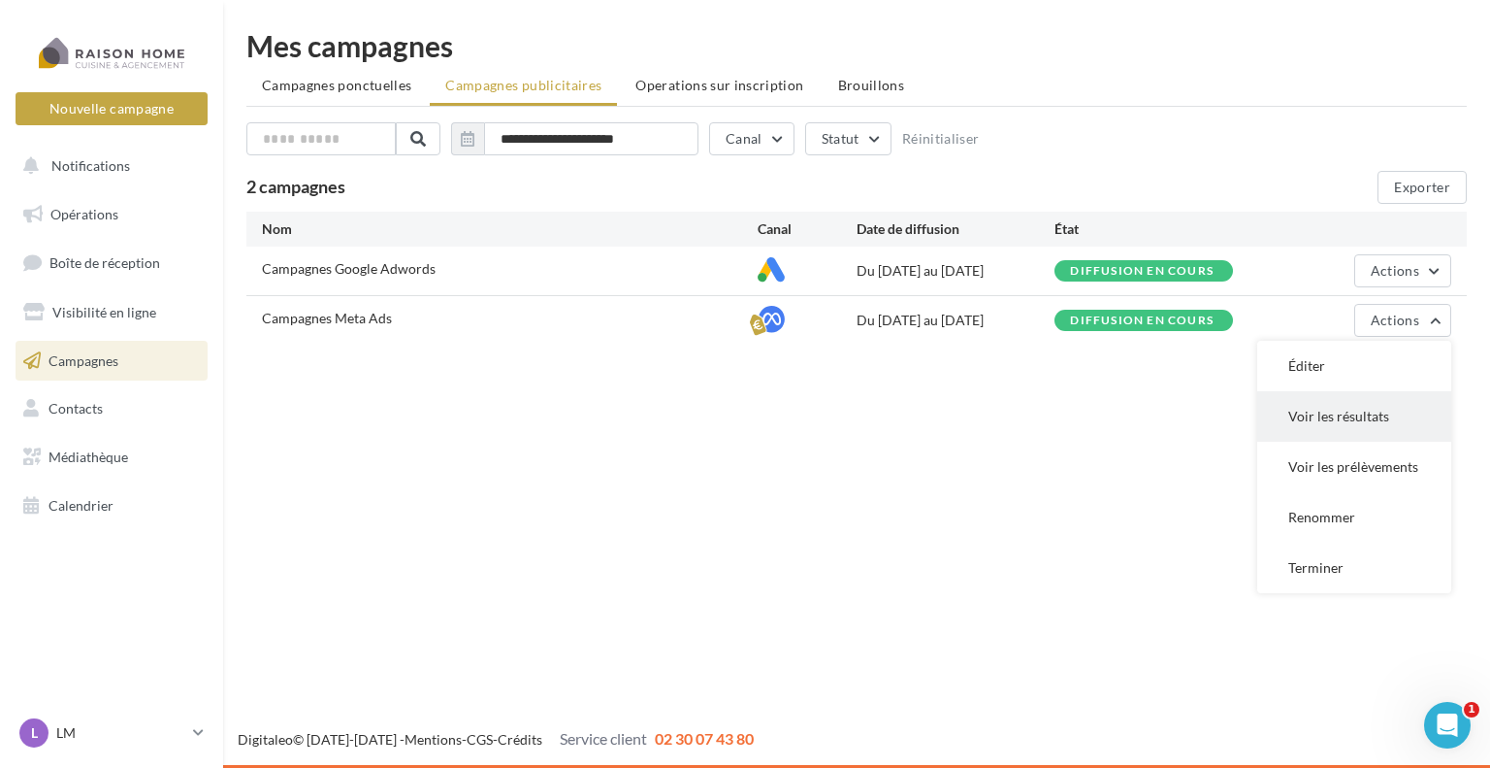
click at [1348, 416] on button "Voir les résultats" at bounding box center [1355, 416] width 194 height 50
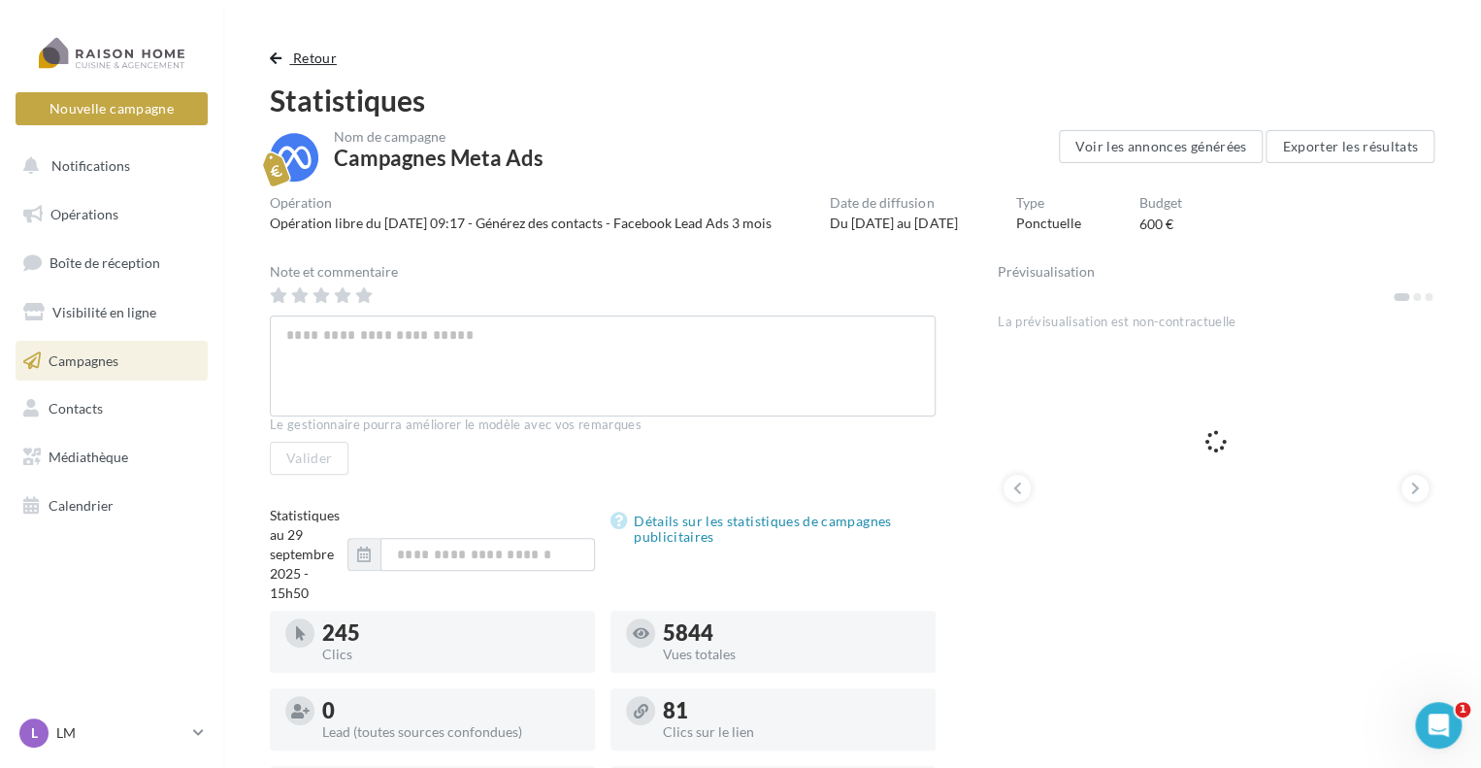
click at [285, 50] on button "Retour" at bounding box center [307, 58] width 75 height 23
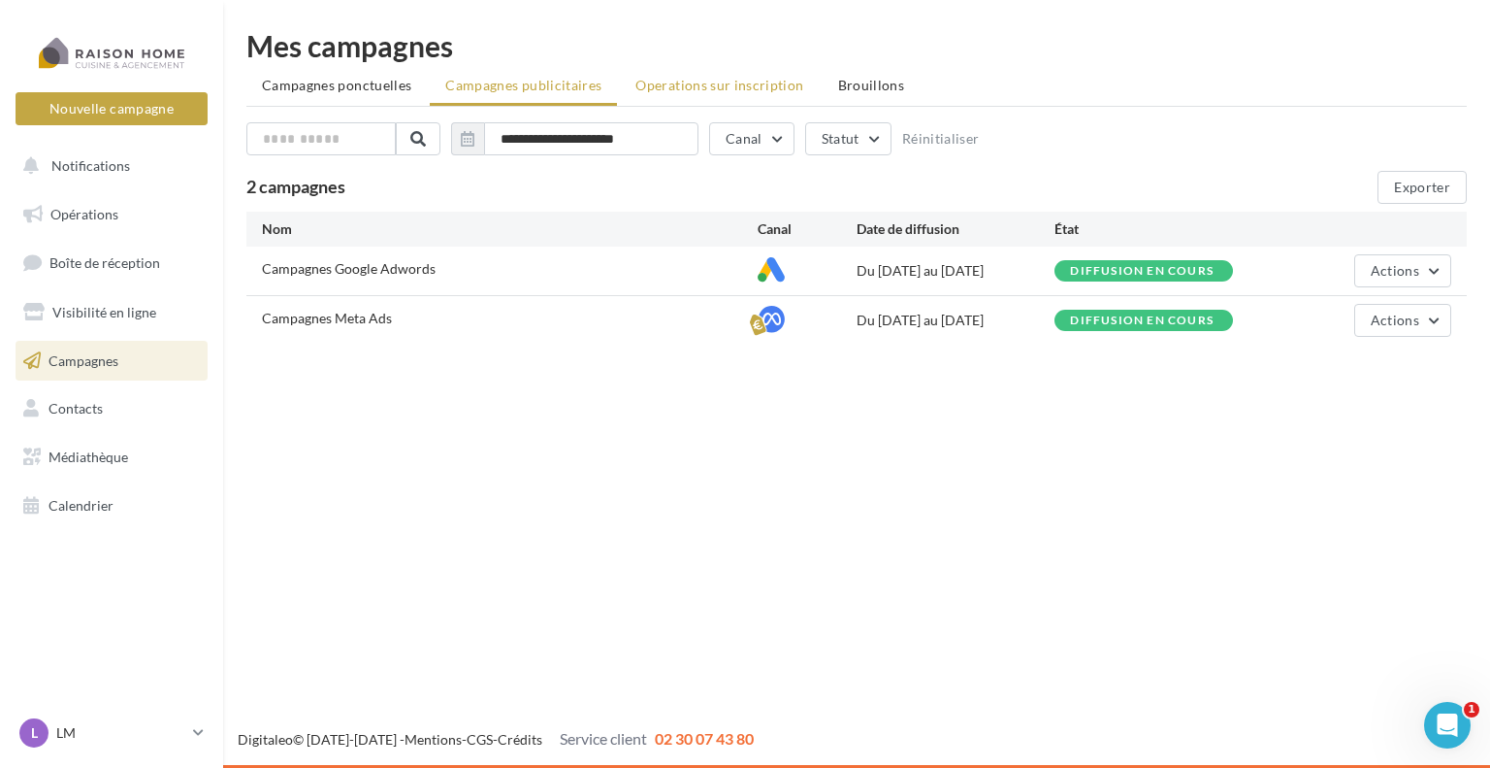
click at [690, 86] on span "Operations sur inscription" at bounding box center [720, 85] width 168 height 16
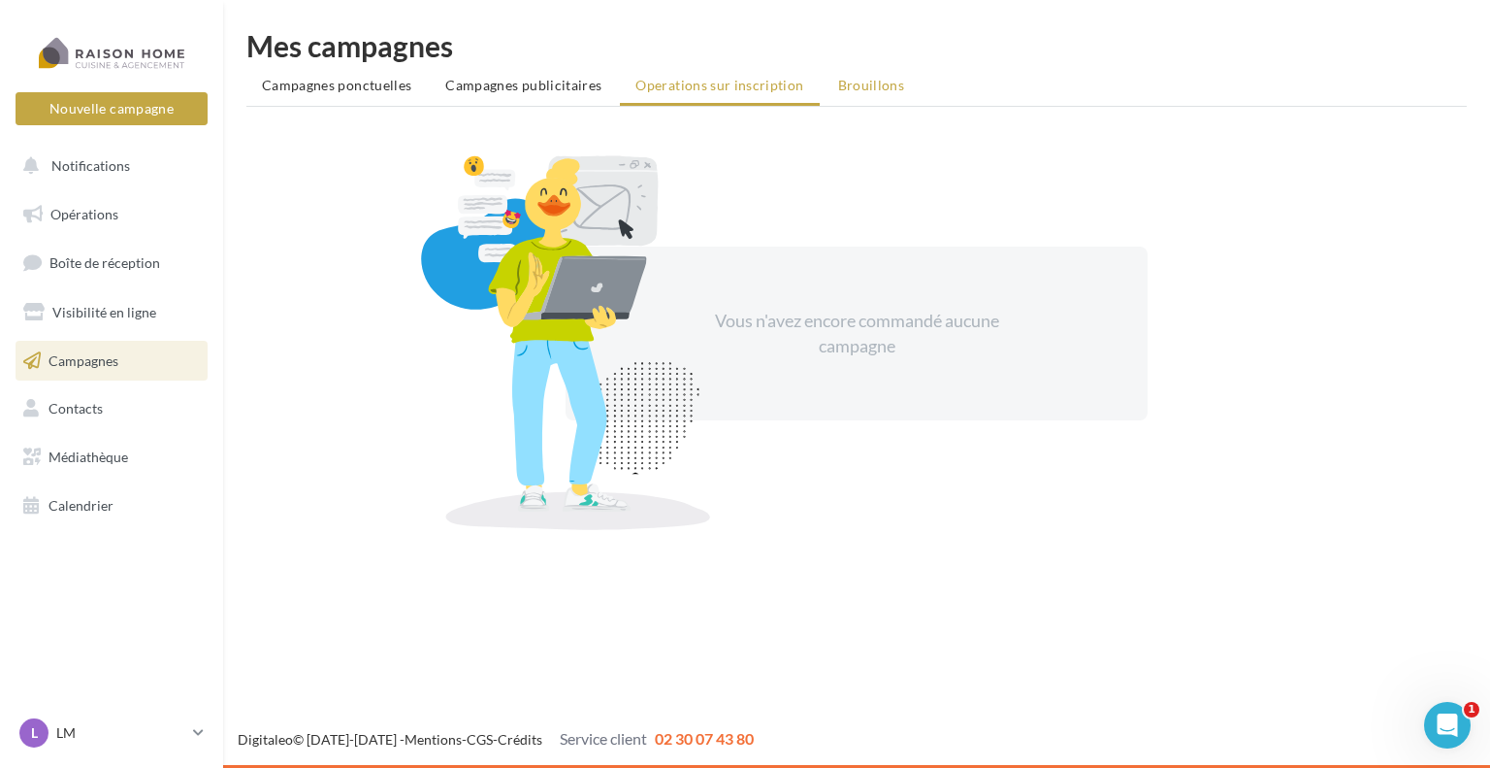
click at [856, 87] on span "Brouillons" at bounding box center [871, 85] width 67 height 16
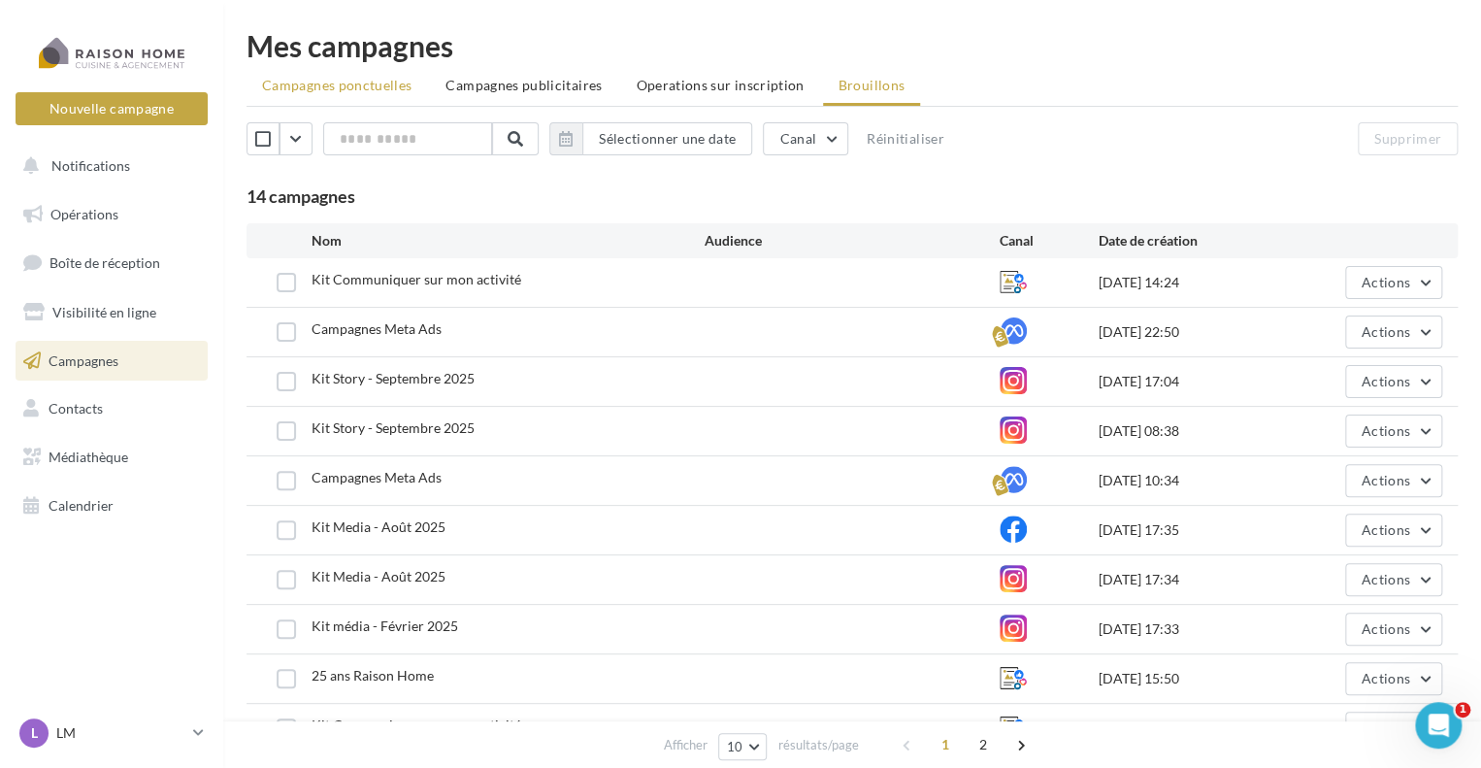
click at [285, 86] on span "Campagnes ponctuelles" at bounding box center [336, 85] width 149 height 16
